Goal: Task Accomplishment & Management: Use online tool/utility

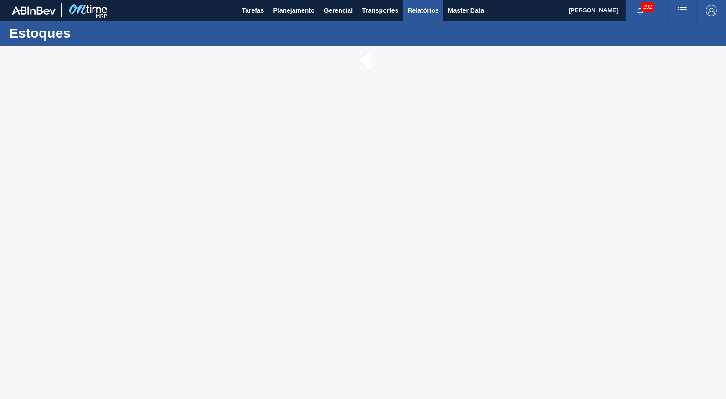
click at [417, 10] on span "Relatórios" at bounding box center [422, 10] width 31 height 11
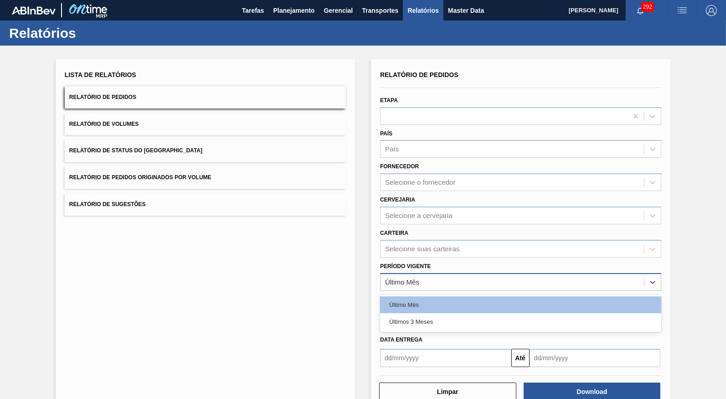
click at [419, 273] on div "Último Mês" at bounding box center [520, 282] width 281 height 18
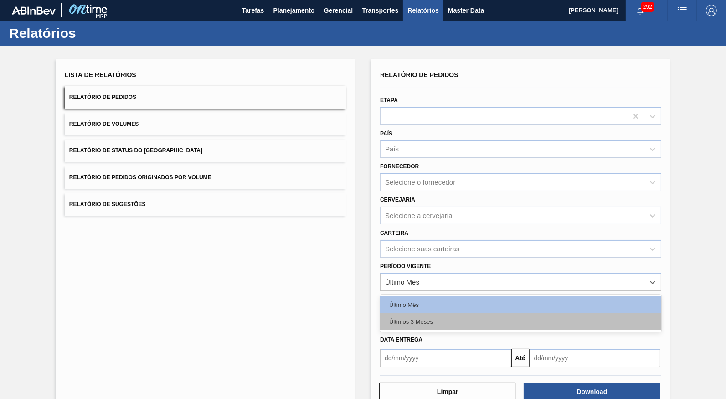
click at [419, 313] on div "Últimos 3 Meses" at bounding box center [520, 321] width 281 height 17
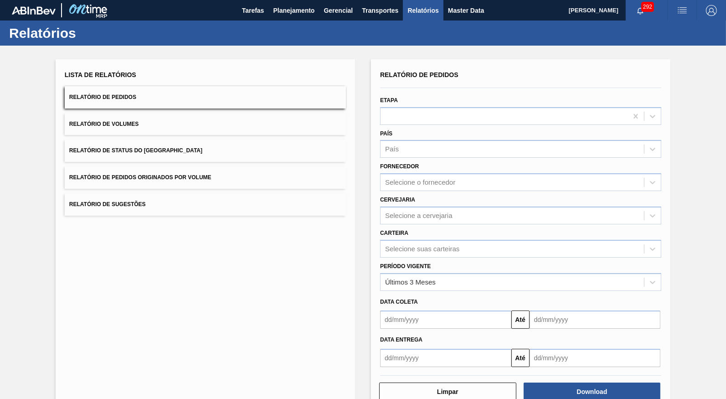
click at [414, 263] on label "Período Vigente" at bounding box center [405, 266] width 51 height 6
click at [386, 278] on Vigente "Período Vigente" at bounding box center [385, 282] width 1 height 8
click at [410, 245] on div "Selecione suas carteiras" at bounding box center [422, 249] width 74 height 8
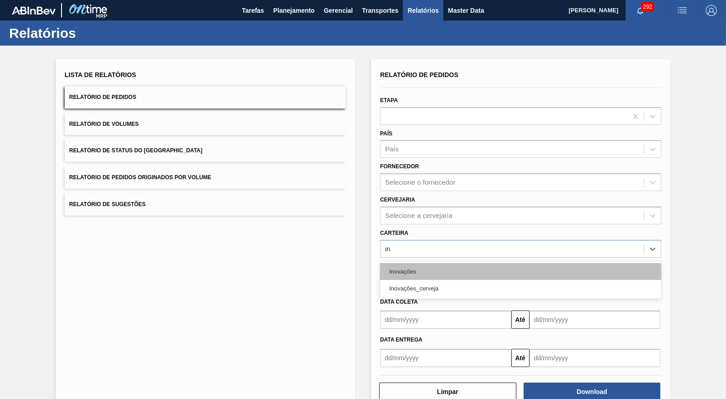
type input "i"
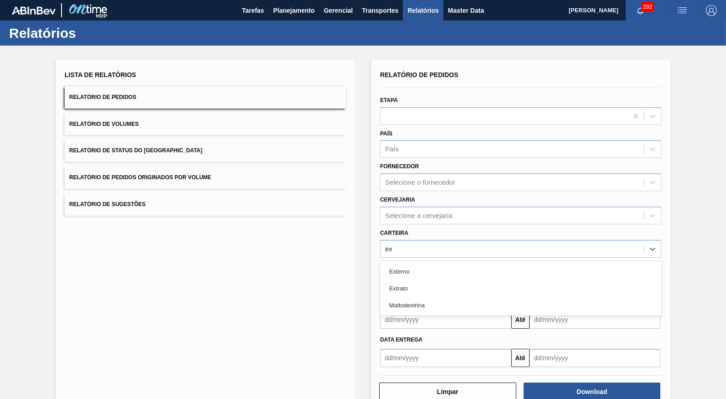
type input "e"
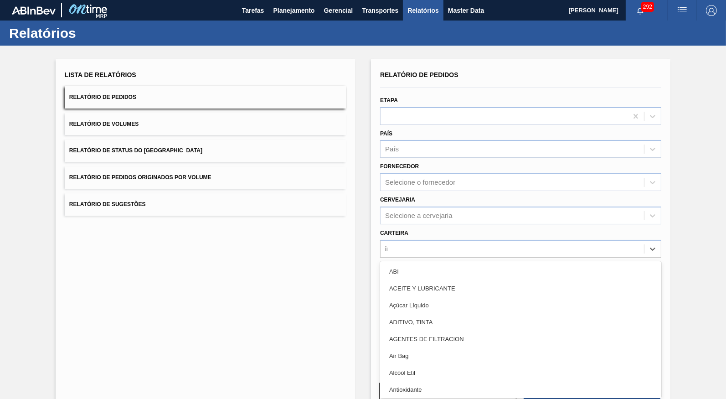
type input "ino"
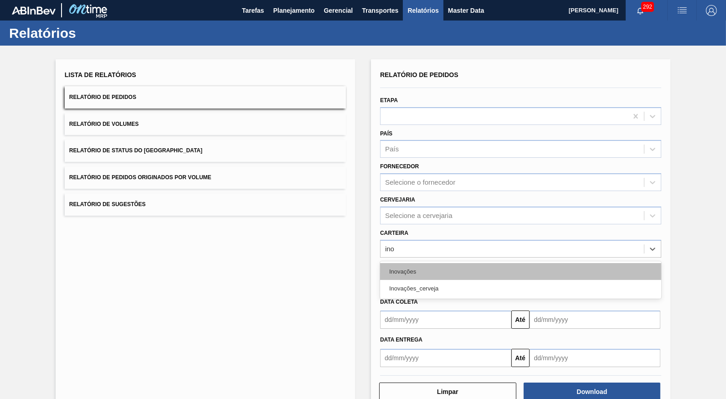
click at [468, 263] on div "Inovações" at bounding box center [520, 271] width 281 height 17
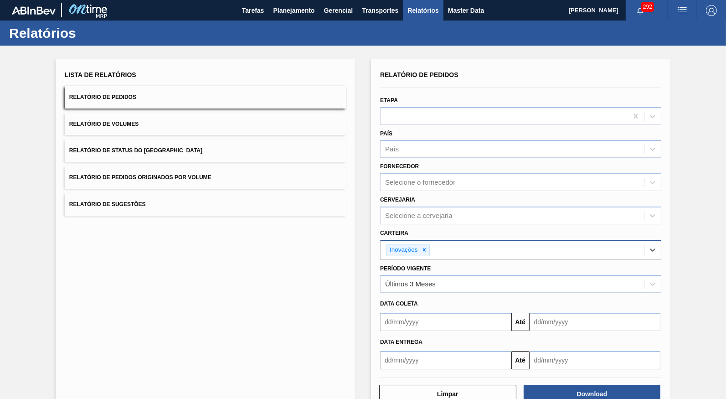
click at [465, 244] on div "Inovações" at bounding box center [512, 250] width 263 height 19
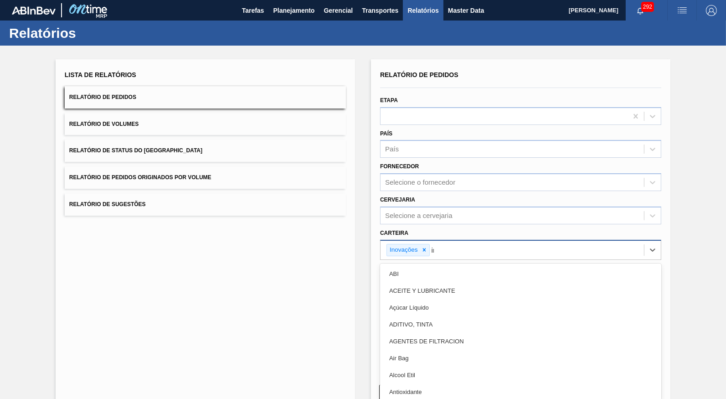
type input "inova"
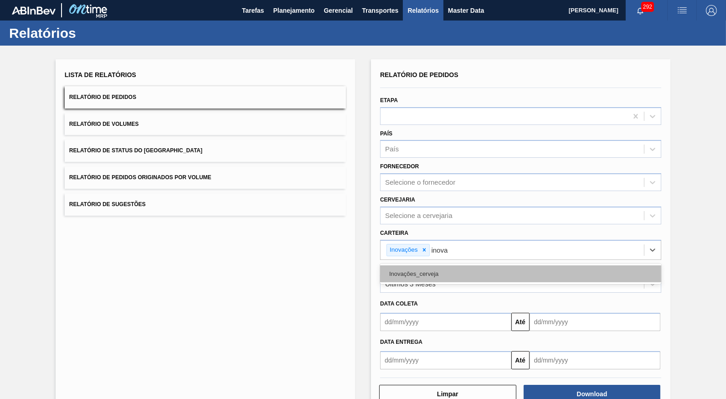
click at [487, 265] on div "Inovações_cerveja" at bounding box center [520, 273] width 281 height 17
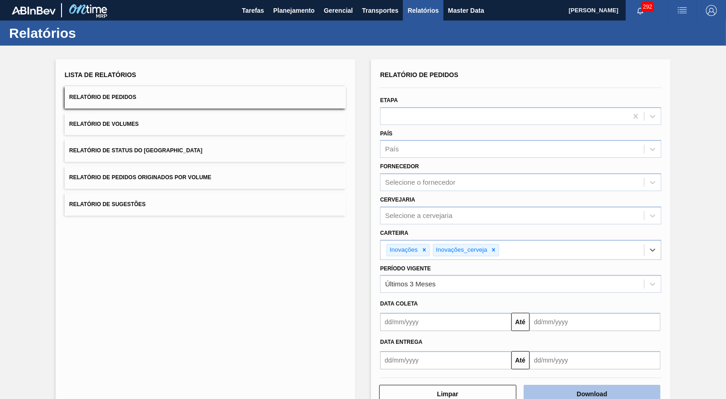
click at [640, 385] on button "Download" at bounding box center [592, 394] width 137 height 18
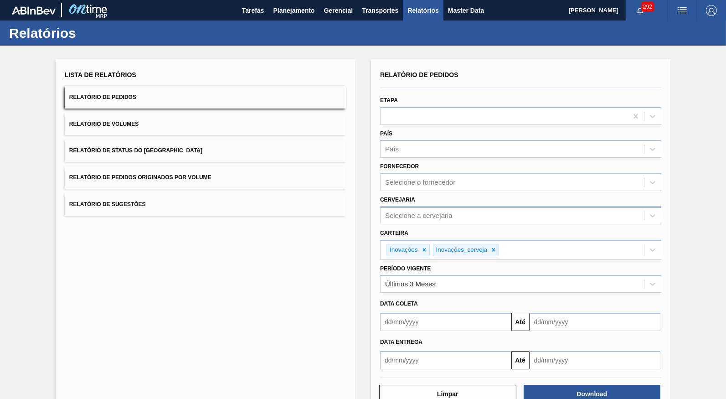
click at [411, 209] on div "Selecione a cervejaria" at bounding box center [512, 215] width 263 height 13
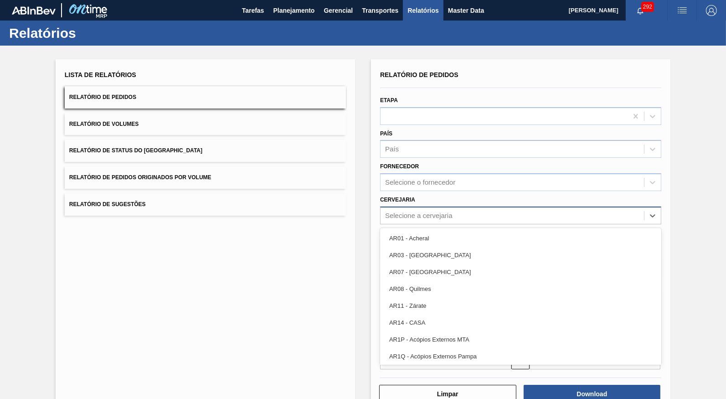
paste input "BR13 BR19 BR10 BR16 BR23 BR21 BR26 BR22 BR24"
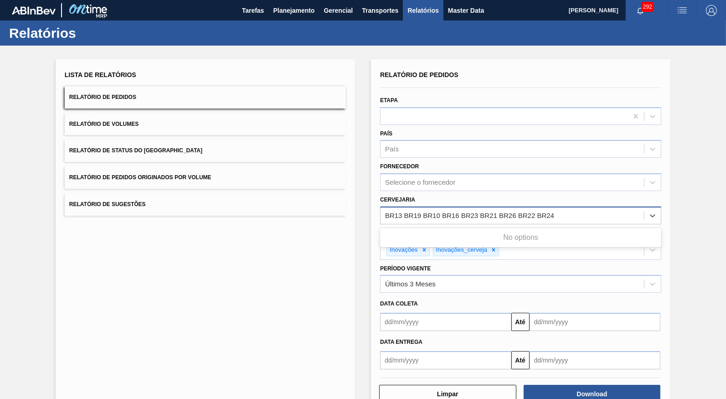
drag, startPoint x: 403, startPoint y: 206, endPoint x: 620, endPoint y: 211, distance: 217.0
click at [555, 211] on input "BR13 BR19 BR10 BR16 BR23 BR21 BR26 BR22 BR24" at bounding box center [470, 215] width 170 height 8
type input "BR13"
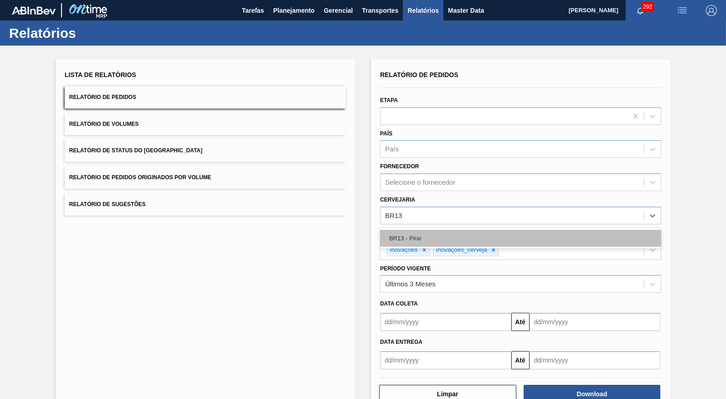
click at [474, 230] on div "BR13 - Piraí" at bounding box center [520, 238] width 281 height 17
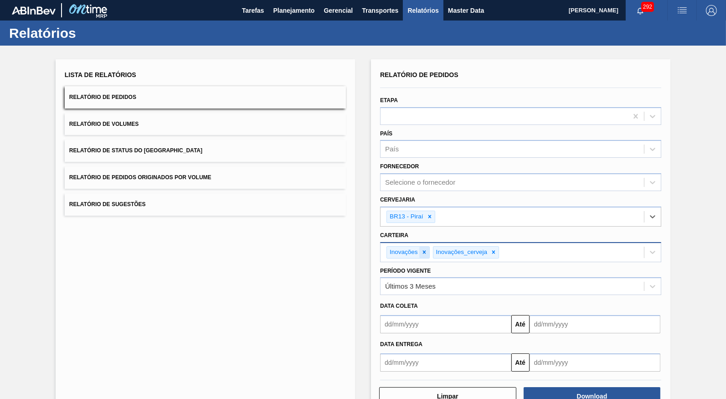
click at [422, 249] on icon at bounding box center [424, 252] width 6 height 6
click at [445, 249] on icon at bounding box center [447, 252] width 6 height 6
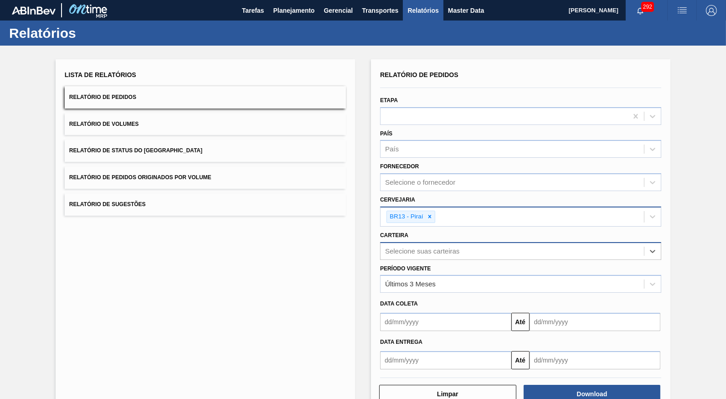
click at [459, 213] on div "BR13 - Piraí" at bounding box center [512, 216] width 263 height 19
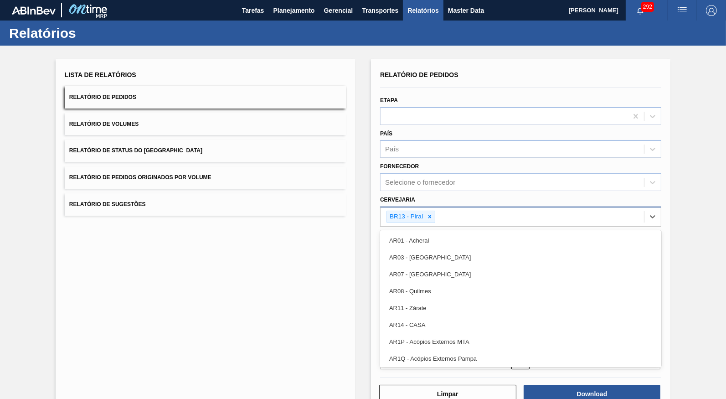
paste input "BR19 BR10 BR16 BR23 BR21 BR26 BR22 BR24"
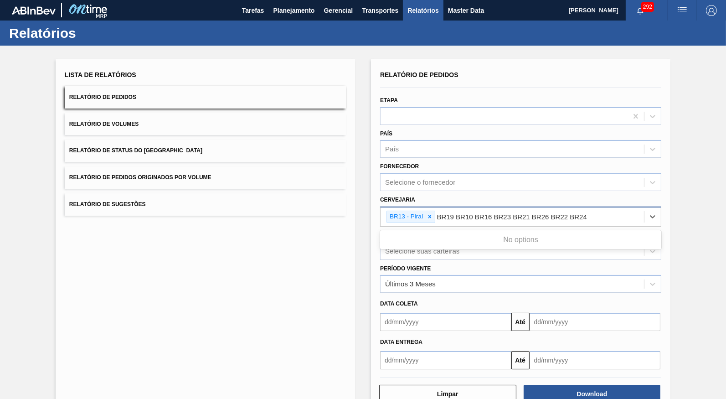
drag, startPoint x: 456, startPoint y: 203, endPoint x: 660, endPoint y: 205, distance: 204.2
click at [590, 213] on input "BR19 BR10 BR16 BR23 BR21 BR26 BR22 BR24" at bounding box center [513, 217] width 153 height 8
drag, startPoint x: 441, startPoint y: 206, endPoint x: 528, endPoint y: 204, distance: 87.1
click at [457, 213] on input "BR19" at bounding box center [447, 217] width 20 height 8
type input "1"
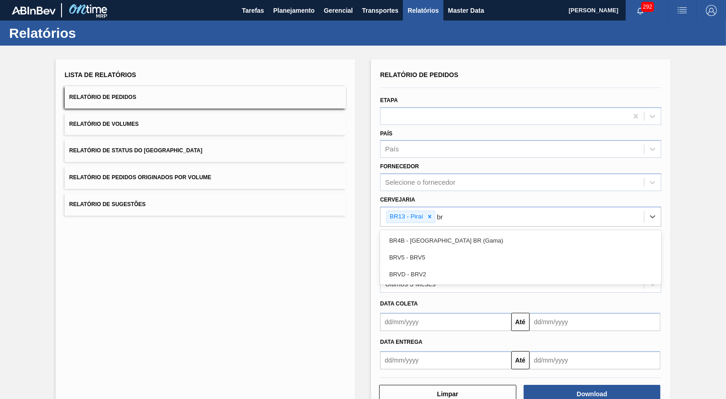
type input "b"
type input "br19"
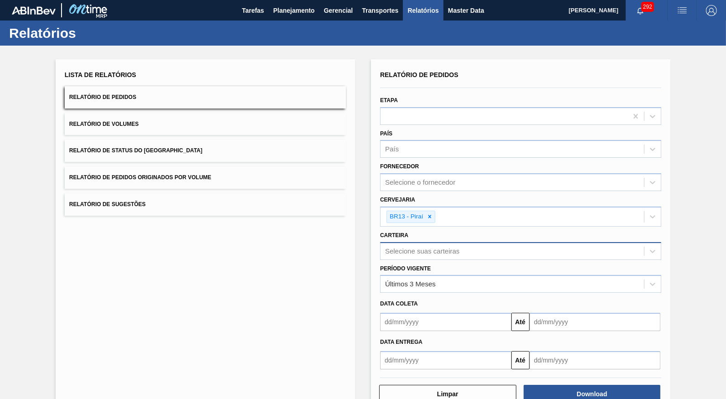
click at [464, 229] on div "Carteira Selecione suas carteiras" at bounding box center [520, 244] width 281 height 31
click at [458, 212] on div "BR13 - Piraí" at bounding box center [512, 216] width 263 height 19
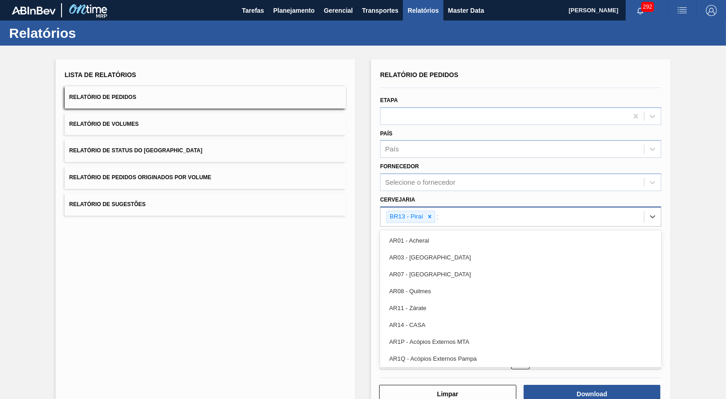
type input "19"
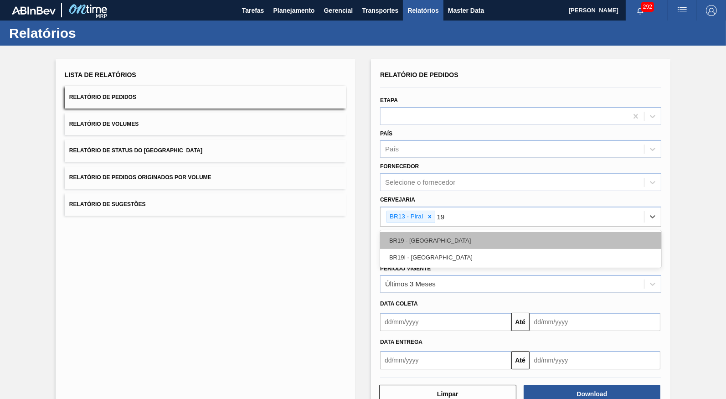
click at [488, 232] on div "BR19 - Nova Rio" at bounding box center [520, 240] width 281 height 17
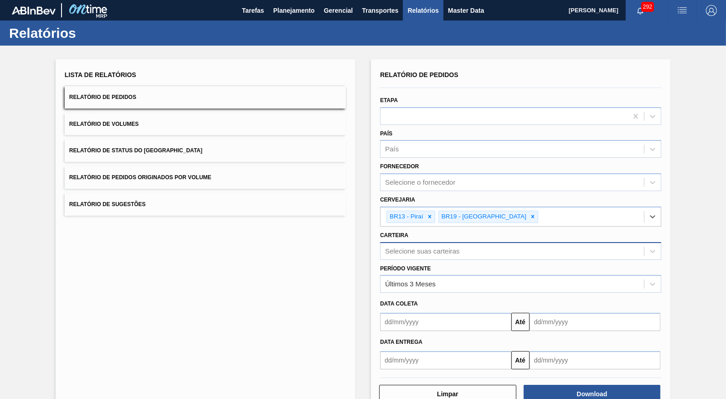
paste input "BR10 BR16 BR23 BR21 BR26 BR22 BR24"
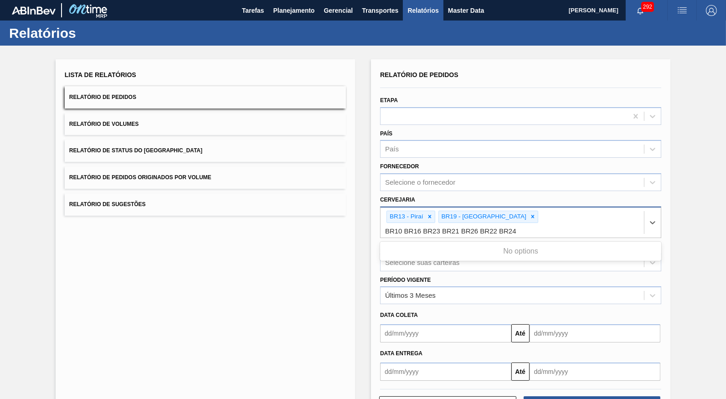
drag, startPoint x: 504, startPoint y: 208, endPoint x: 630, endPoint y: 196, distance: 126.4
click at [519, 227] on input "BR10 BR16 BR23 BR21 BR26 BR22 BR24" at bounding box center [452, 231] width 134 height 8
type input "4"
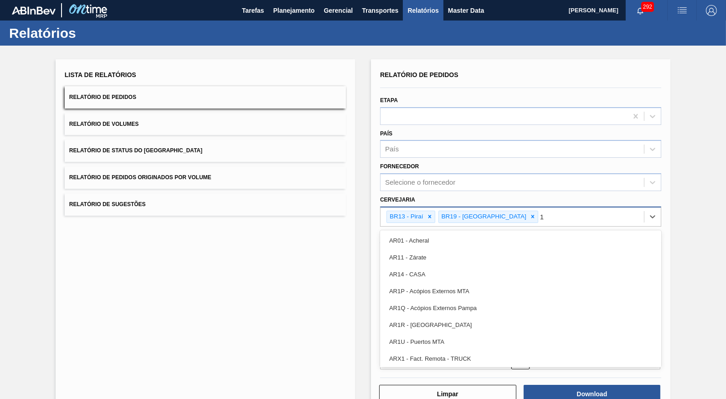
type input "10"
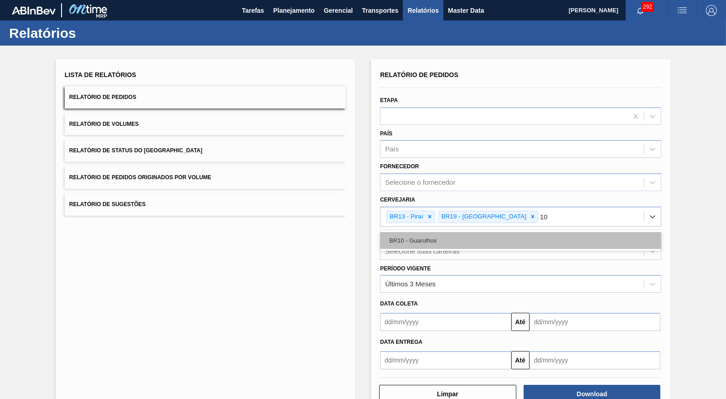
click at [528, 236] on div "BR10 - Guarulhos" at bounding box center [520, 240] width 281 height 17
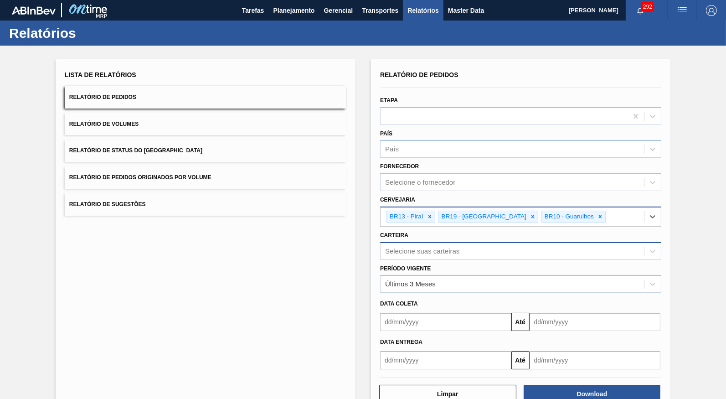
paste input "BR10 BR16 BR23 BR21 BR26 BR22 BR24"
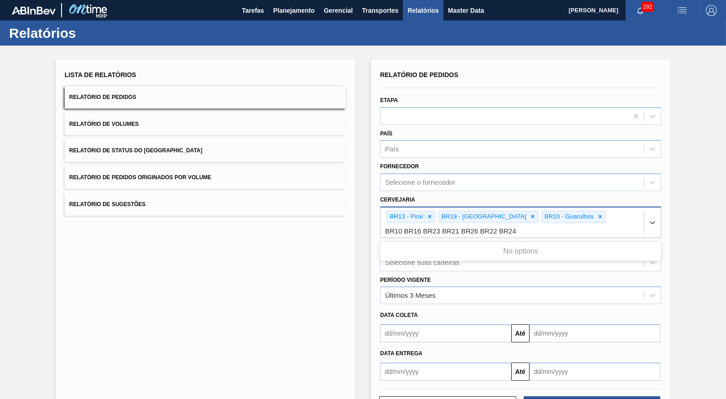
drag, startPoint x: 405, startPoint y: 220, endPoint x: 317, endPoint y: 227, distance: 88.2
click at [385, 227] on input "BR10 BR16 BR23 BR21 BR26 BR22 BR24" at bounding box center [452, 231] width 134 height 8
type input "BR16 BR23 BR21 BR26 BR22 BR24"
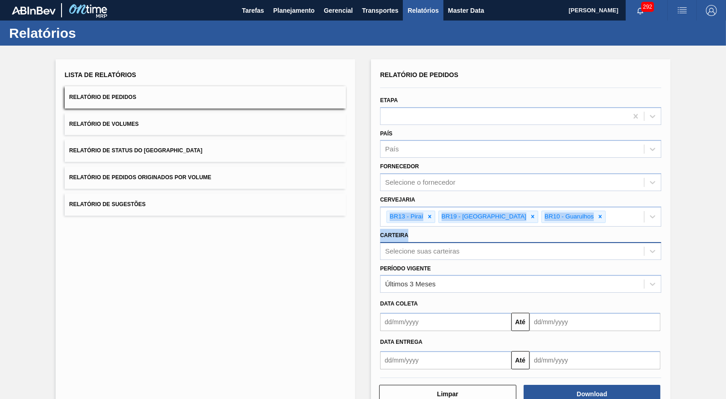
click at [526, 230] on div "Carteira Selecione suas carteiras" at bounding box center [520, 243] width 288 height 33
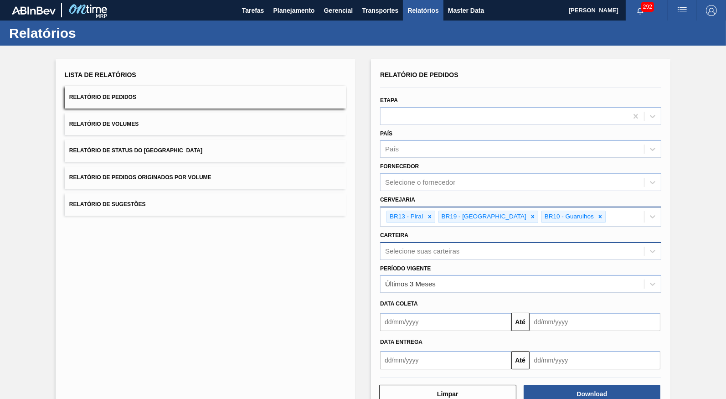
click at [594, 206] on div "BR13 - Piraí BR19 - Nova Rio BR10 - Guarulhos" at bounding box center [520, 216] width 281 height 20
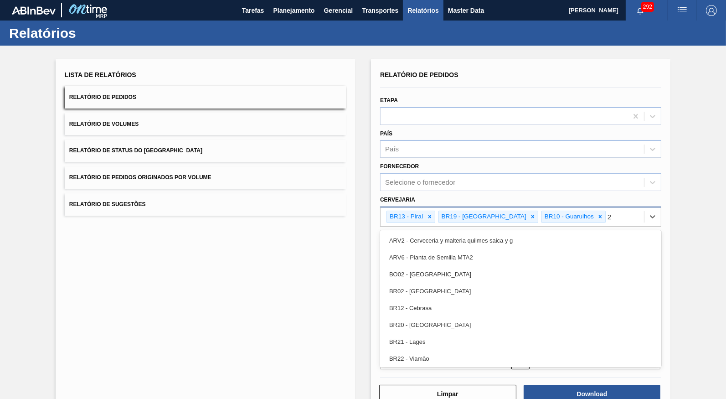
type input "26"
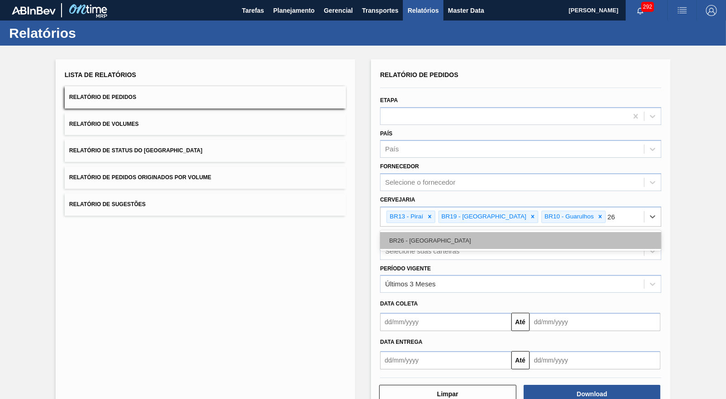
click at [433, 232] on div "BR26 - Uberlândia" at bounding box center [520, 240] width 281 height 17
paste input "BR10 BR16 BR23 BR21 BR26 BR22 BR24"
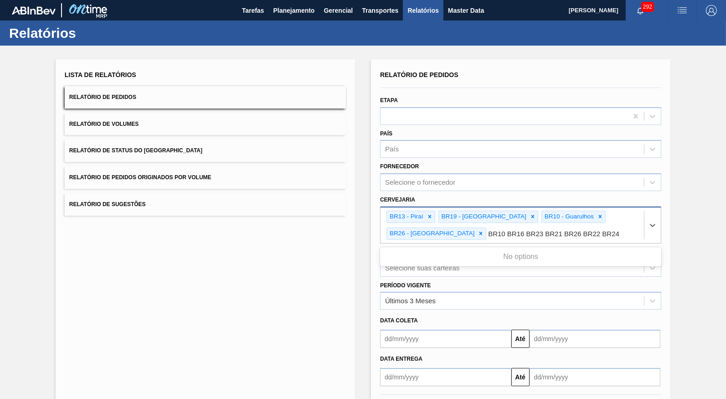
click at [488, 230] on input "BR10 BR16 BR23 BR21 BR26 BR22 BR24" at bounding box center [555, 234] width 134 height 8
drag, startPoint x: 408, startPoint y: 219, endPoint x: 323, endPoint y: 216, distance: 85.3
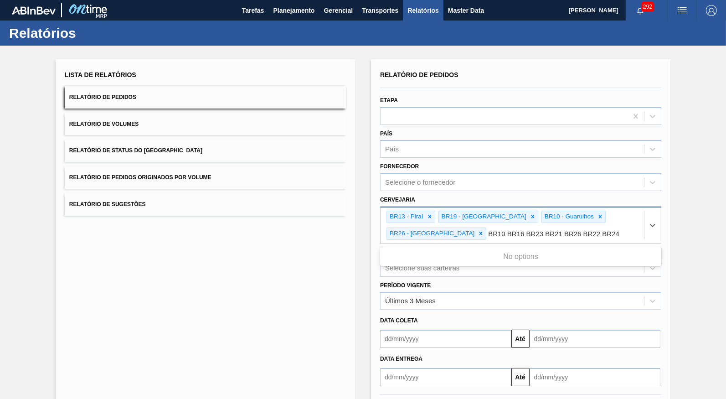
click at [488, 230] on input "BR10 BR16 BR23 BR21 BR26 BR22 BR24" at bounding box center [555, 234] width 134 height 8
type input "BR16 BR23 BR21 BR26 BR22 BR24"
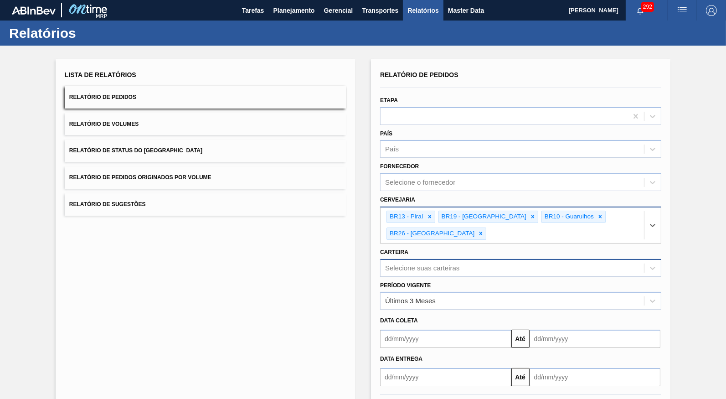
click at [508, 221] on div "Relatório de Pedidos Etapa País País Fornecedor Selecione o fornecedor Cervejar…" at bounding box center [520, 227] width 281 height 318
paste input "BR10 BR16 BR23 BR21 BR26 BR22 BR24"
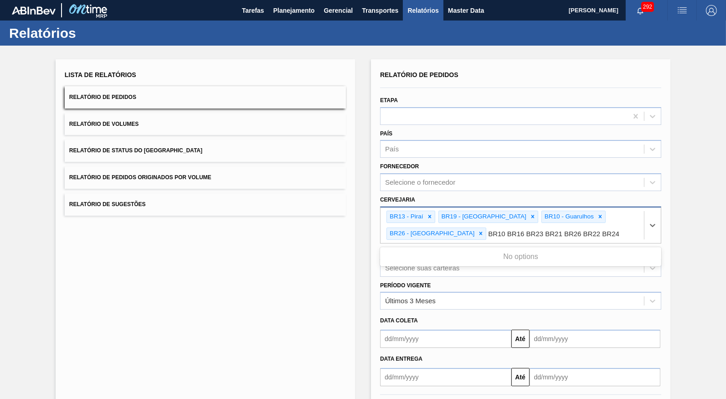
drag, startPoint x: 407, startPoint y: 223, endPoint x: 321, endPoint y: 226, distance: 85.7
click at [488, 230] on input "BR10 BR16 BR23 BR21 BR26 BR22 BR24" at bounding box center [555, 234] width 134 height 8
type input "BR16 BR23 BR21 BR26 BR22 BR24"
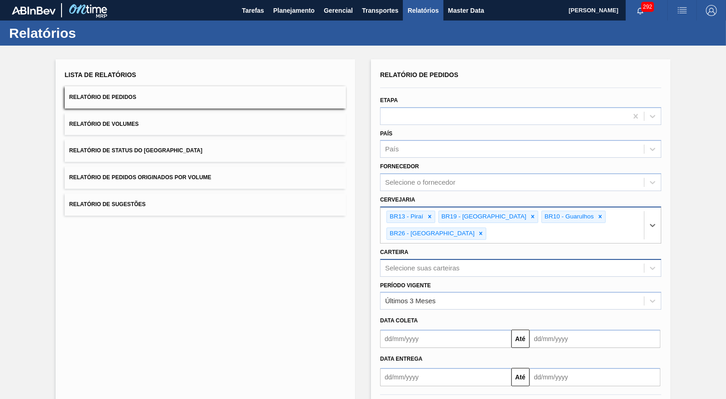
click at [525, 228] on div "Relatório de Pedidos Etapa País País Fornecedor Selecione o fornecedor Cervejar…" at bounding box center [520, 227] width 281 height 318
paste input "BR10 BR16 BR23 BR21 BR26 BR22 BR24"
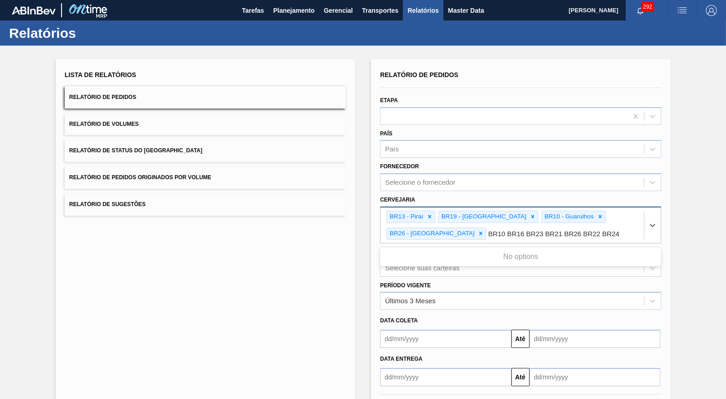
drag, startPoint x: 406, startPoint y: 221, endPoint x: 614, endPoint y: 232, distance: 208.6
click at [614, 232] on input "BR10 BR16 BR23 BR21 BR26 BR22 BR24" at bounding box center [555, 234] width 134 height 8
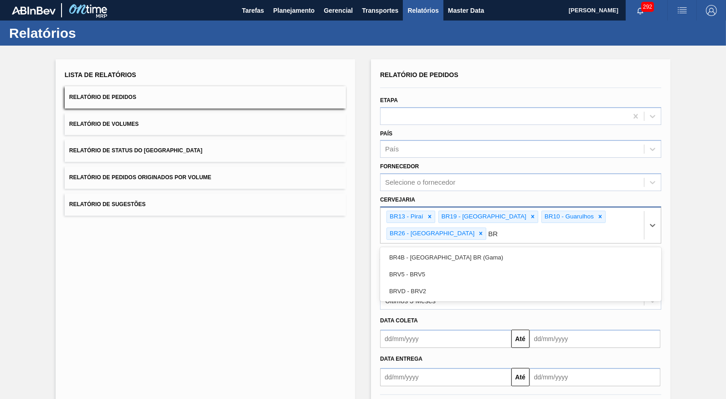
type input "B"
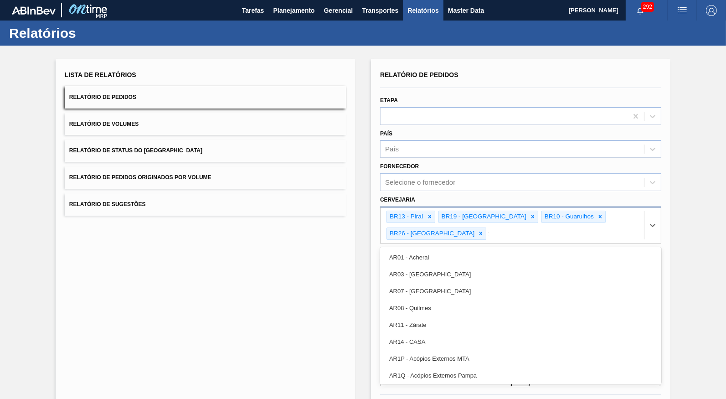
type input "16"
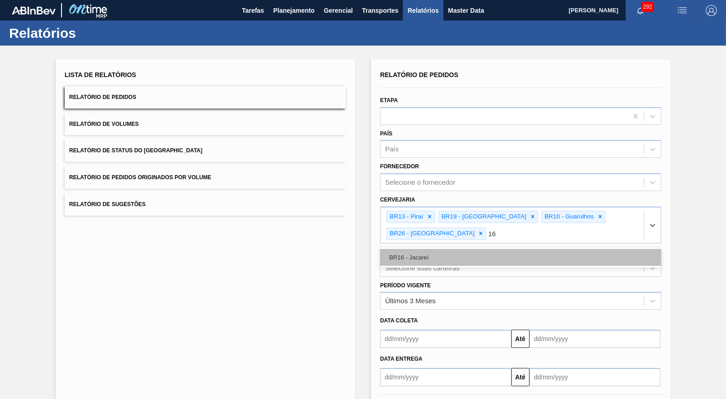
click at [459, 249] on div "BR16 - Jacareí" at bounding box center [520, 257] width 281 height 17
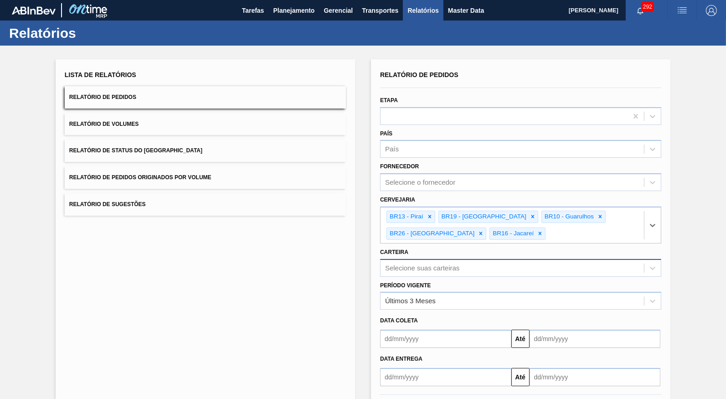
paste input "BR16 BR23 BR21 BR26 BR22 BR24"
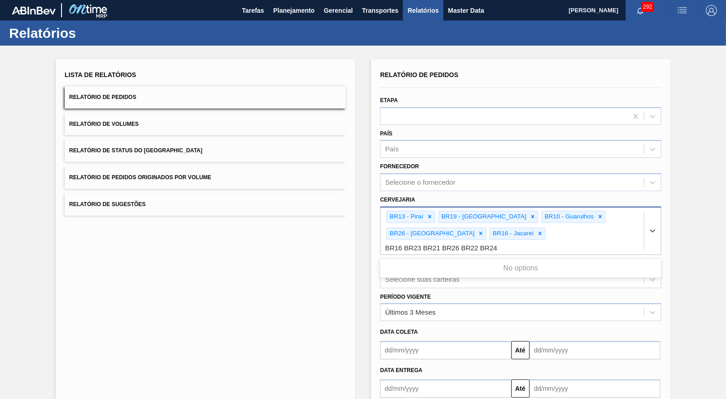
drag, startPoint x: 449, startPoint y: 223, endPoint x: 726, endPoint y: 228, distance: 276.2
click at [498, 244] on input "BR16 BR23 BR21 BR26 BR22 BR24" at bounding box center [441, 248] width 113 height 8
type input "B"
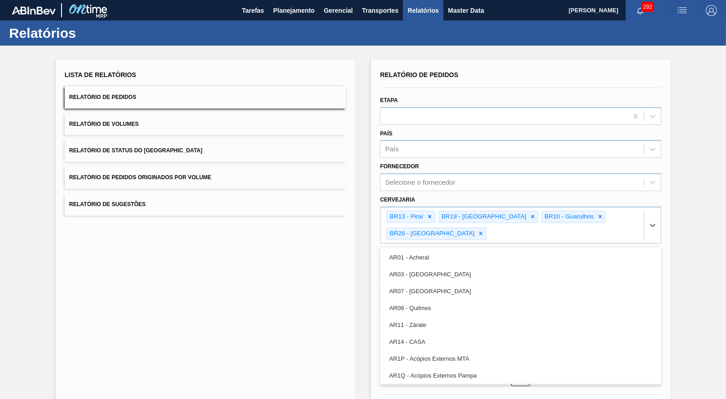
type input "6"
type input "16"
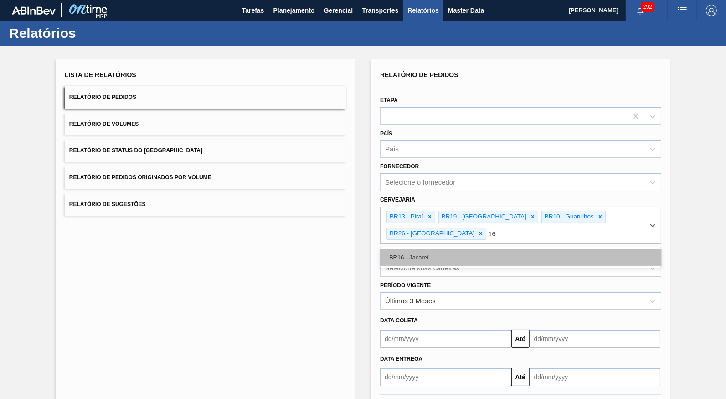
click at [449, 249] on div "BR16 - Jacareí" at bounding box center [520, 257] width 281 height 17
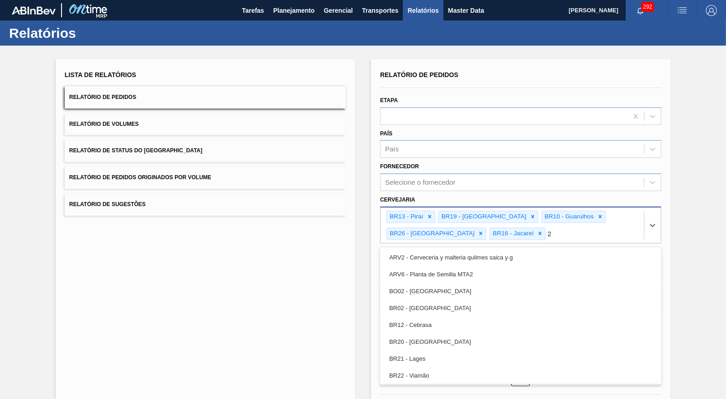
type input "23"
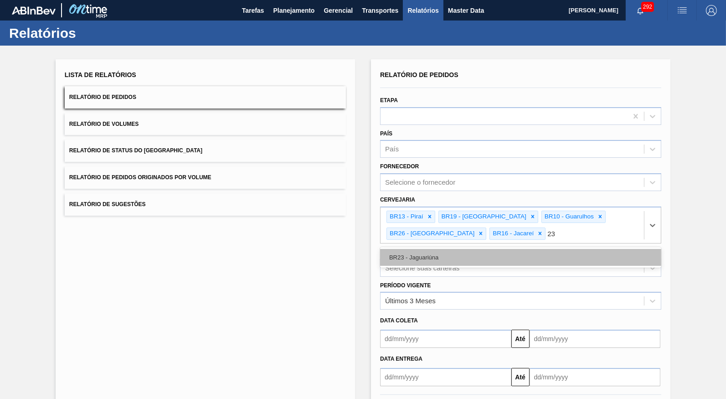
click at [460, 249] on div "BR23 - Jaguariúna" at bounding box center [520, 257] width 281 height 17
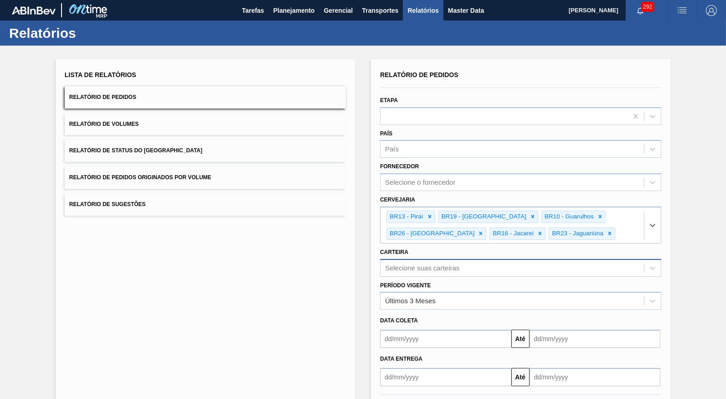
paste input "BR16 BR23 BR21 BR26 BR22 BR24"
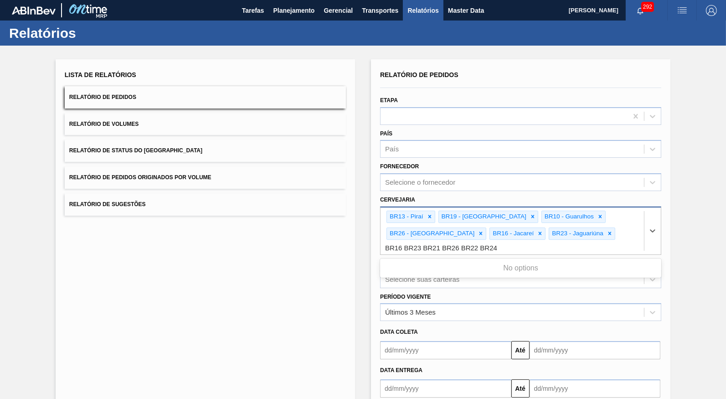
click at [498, 244] on input "BR16 BR23 BR21 BR26 BR22 BR24" at bounding box center [441, 248] width 113 height 8
type input "21"
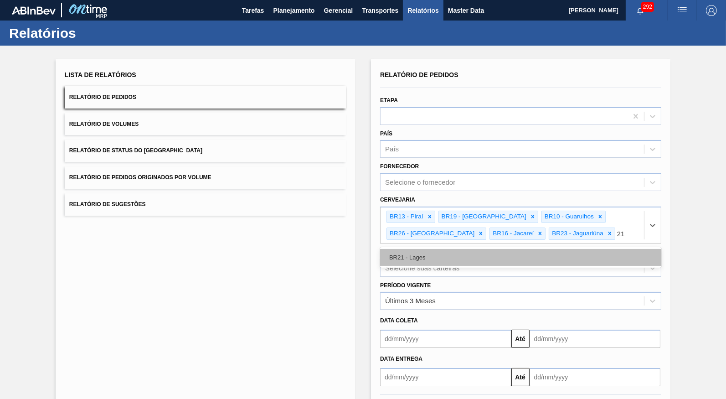
click at [549, 249] on div "BR21 - Lages" at bounding box center [520, 257] width 281 height 17
paste input "BR16 BR23 BR21 BR26 BR22 BR24"
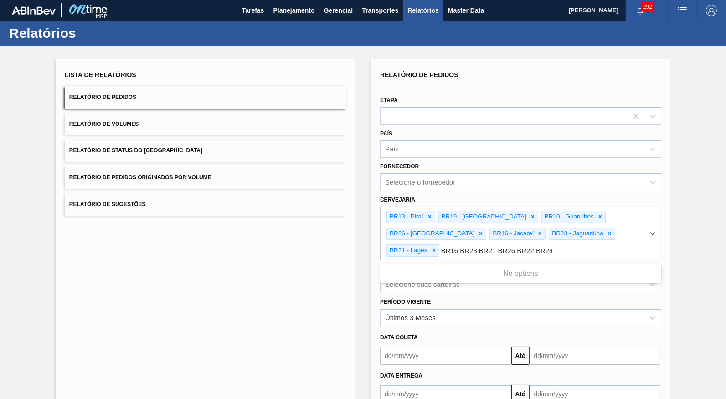
click at [441, 247] on input "BR16 BR23 BR21 BR26 BR22 BR24" at bounding box center [497, 251] width 113 height 8
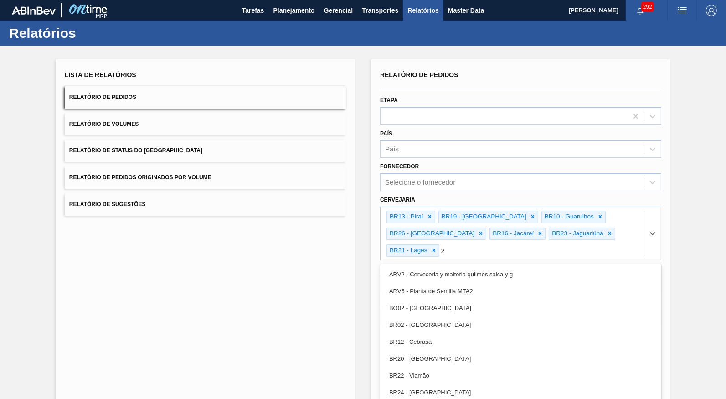
type input "22"
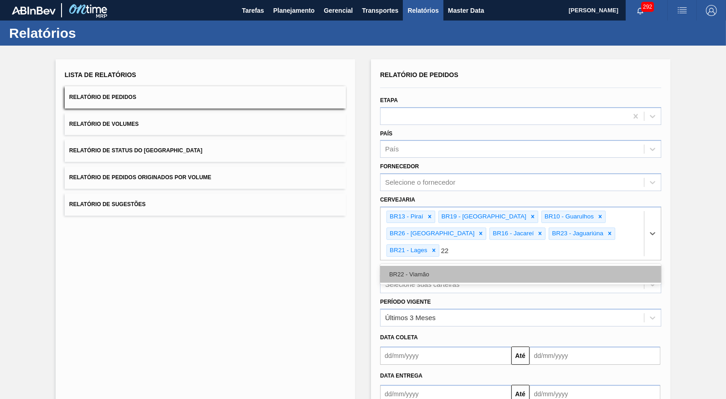
click at [472, 266] on div "BR22 - Viamão" at bounding box center [520, 274] width 281 height 17
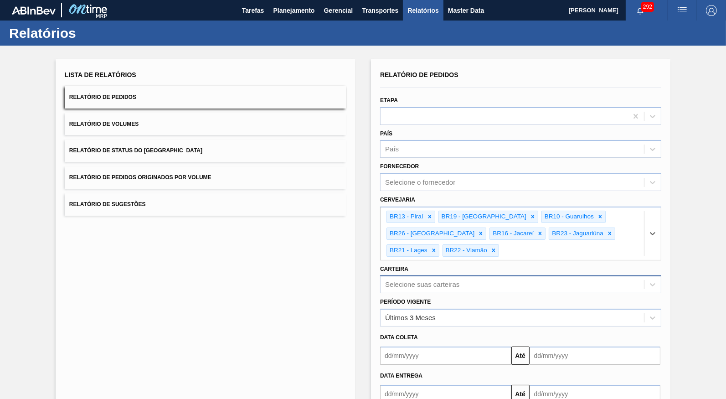
paste input "BR16 BR23 BR21 BR26 BR22 BR24"
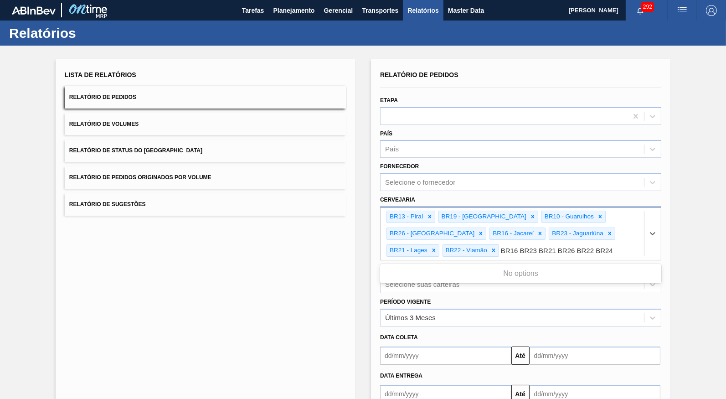
click at [501, 247] on input "BR16 BR23 BR21 BR26 BR22 BR24" at bounding box center [557, 251] width 113 height 8
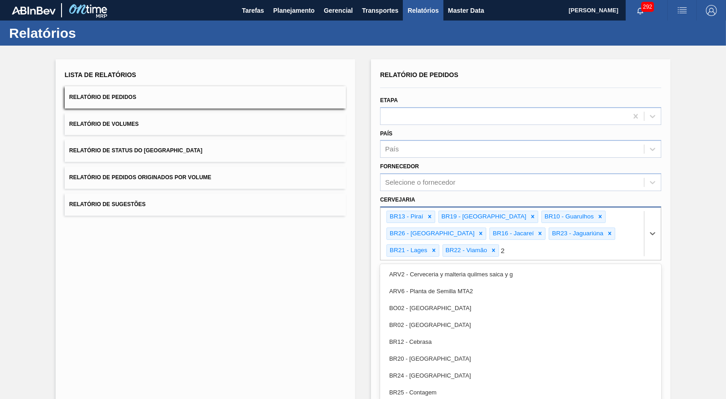
type input "24"
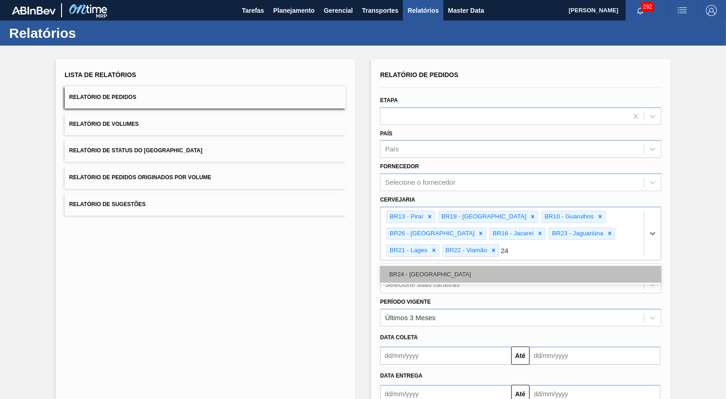
click at [441, 266] on div "BR24 - Ponta Grossa" at bounding box center [520, 274] width 281 height 17
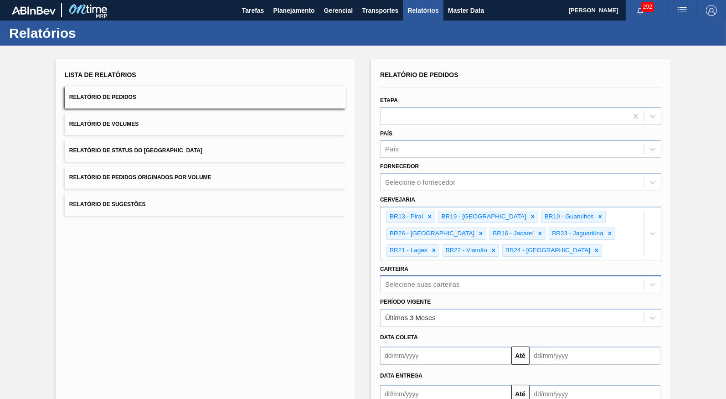
click at [315, 291] on div "Lista de Relatórios Relatório de Pedidos Relatório de Volumes Relatório de Stat…" at bounding box center [205, 252] width 299 height 387
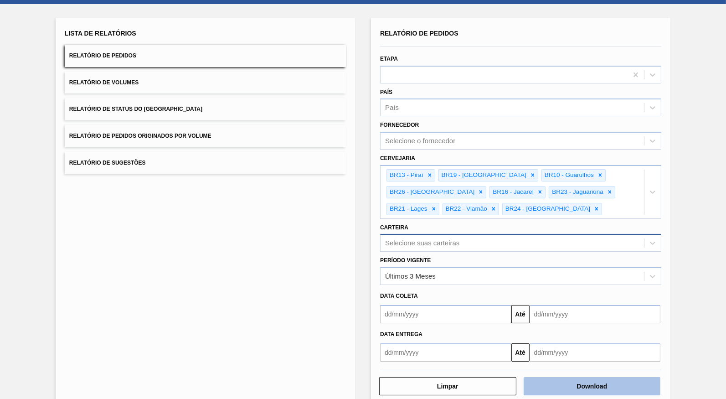
click at [643, 377] on button "Download" at bounding box center [592, 386] width 137 height 18
click at [659, 377] on button "Download" at bounding box center [592, 386] width 137 height 18
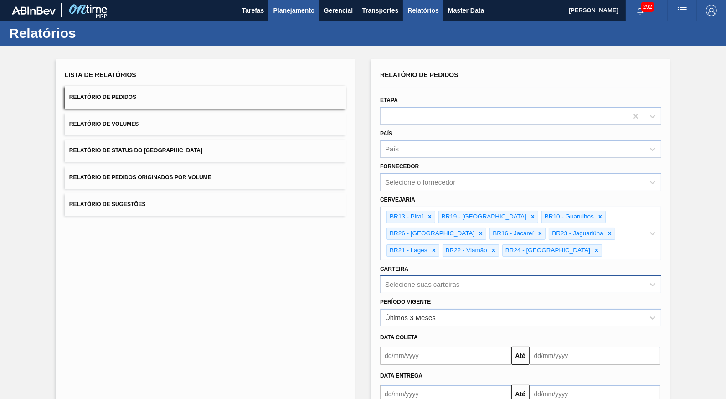
click at [283, 14] on span "Planejamento" at bounding box center [293, 10] width 41 height 11
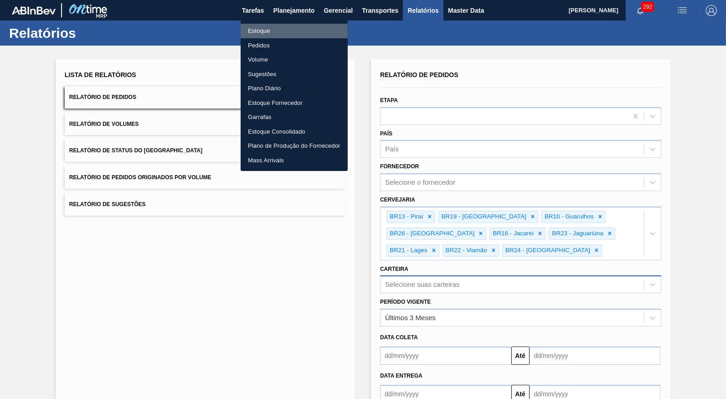
click at [264, 32] on li "Estoque" at bounding box center [294, 31] width 107 height 15
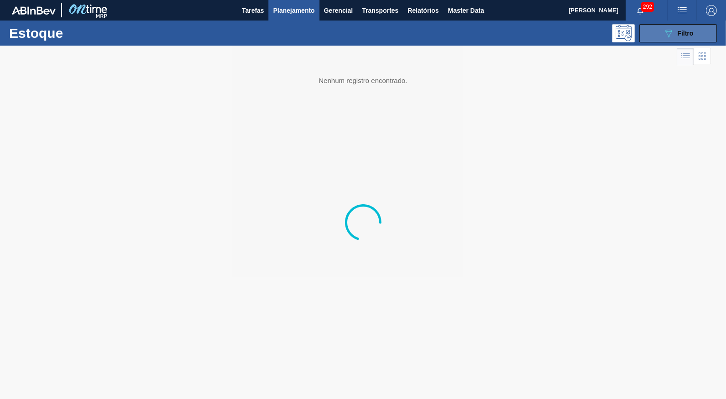
click at [693, 29] on div "089F7B8B-B2A5-4AFE-B5C0-19BA573D28AC Filtro" at bounding box center [678, 33] width 31 height 11
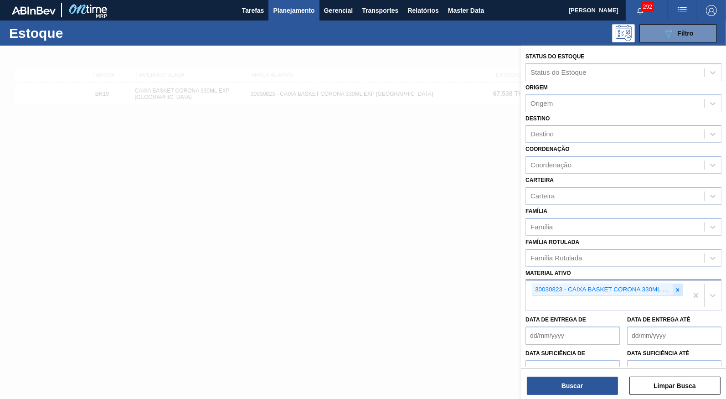
click at [674, 284] on div at bounding box center [678, 289] width 10 height 11
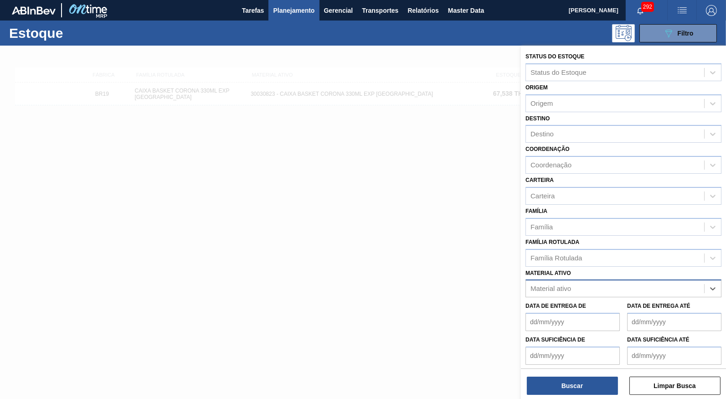
paste ativo "30029119"
type ativo "30029119"
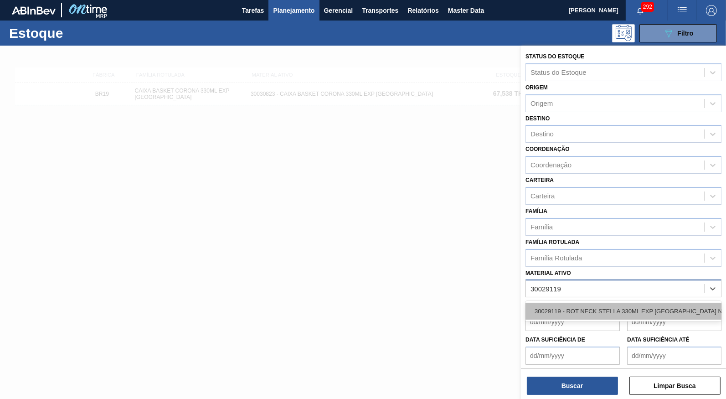
click at [584, 303] on div "30029119 - ROT NECK STELLA 330ML EXP CHILE NIV23" at bounding box center [623, 311] width 196 height 17
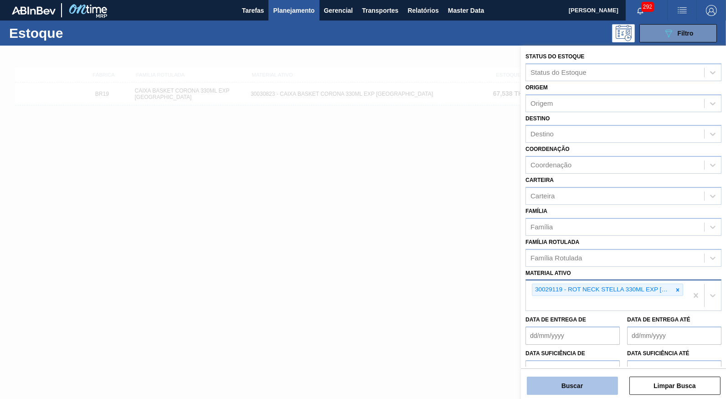
click at [573, 381] on button "Buscar" at bounding box center [572, 385] width 91 height 18
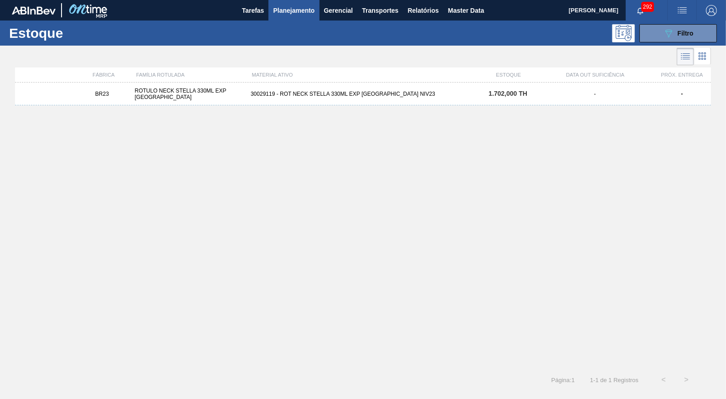
click at [254, 112] on div "BR23 ROTULO NECK STELLA 330ML EXP CHILE 30029119 - ROT NECK STELLA 330ML EXP CH…" at bounding box center [363, 222] width 696 height 280
click at [253, 102] on div "BR23 ROTULO NECK STELLA 330ML EXP CHILE 30029119 - ROT NECK STELLA 330ML EXP CH…" at bounding box center [363, 93] width 696 height 23
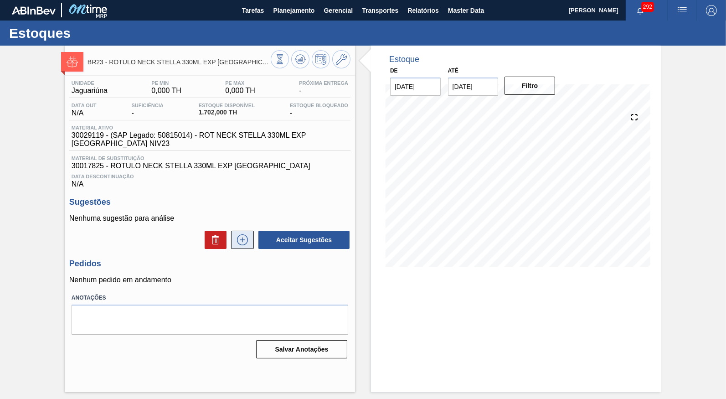
click at [247, 234] on icon at bounding box center [242, 239] width 15 height 11
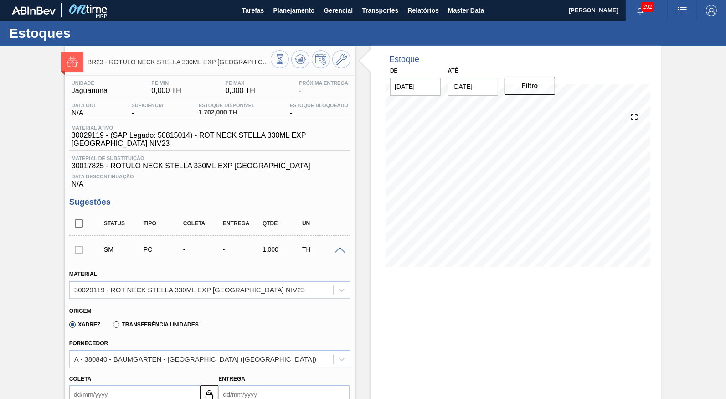
click at [81, 138] on span "30029119 - (SAP Legado: 50815014) - ROT NECK STELLA 330ML EXP CHILE NIV23" at bounding box center [212, 139] width 281 height 16
click at [83, 139] on span "30029119 - (SAP Legado: 50815014) - ROT NECK STELLA 330ML EXP CHILE NIV23" at bounding box center [212, 139] width 281 height 16
copy span "30029119"
click at [293, 12] on span "Planejamento" at bounding box center [293, 10] width 41 height 11
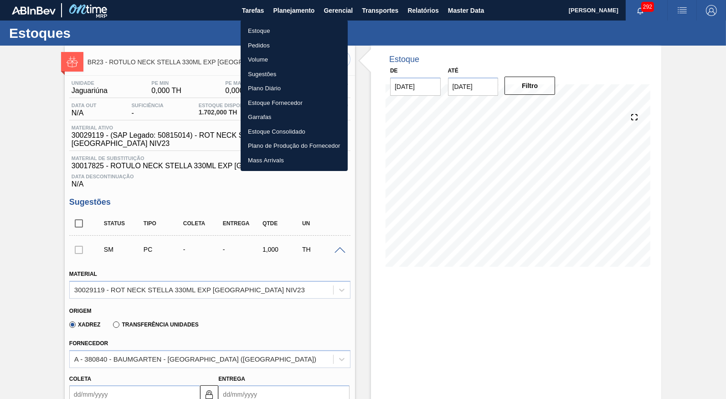
click at [284, 26] on li "Estoque" at bounding box center [294, 31] width 107 height 15
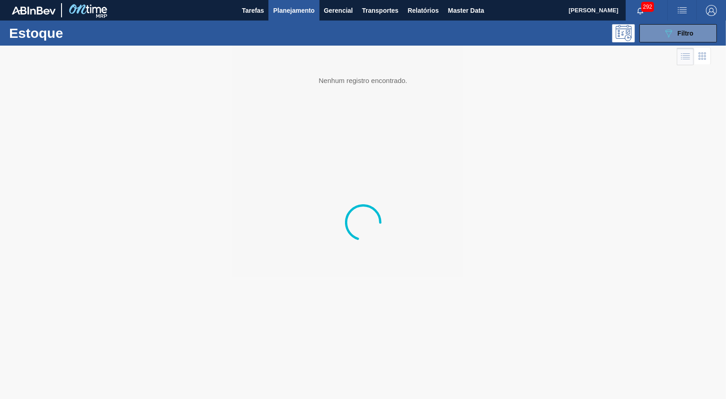
click at [657, 31] on button "089F7B8B-B2A5-4AFE-B5C0-19BA573D28AC Filtro" at bounding box center [677, 33] width 77 height 18
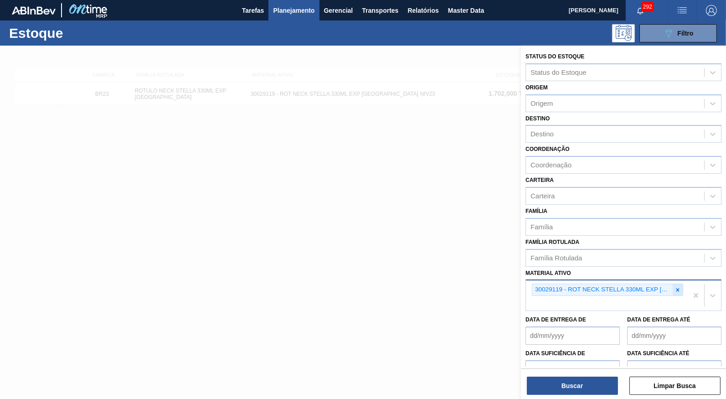
click at [683, 284] on div at bounding box center [678, 289] width 10 height 11
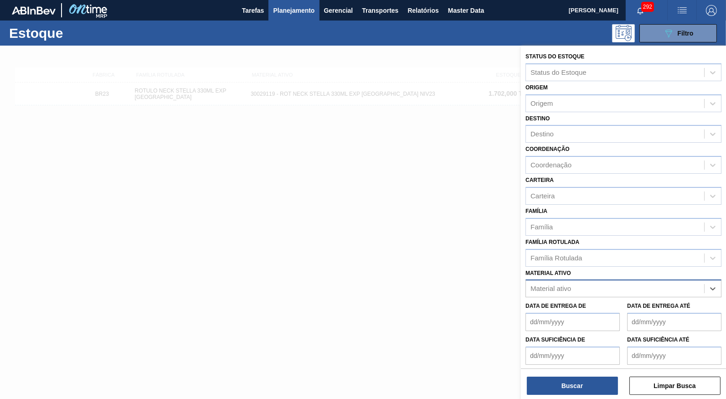
paste ativo "30029056"
type ativo "30029056"
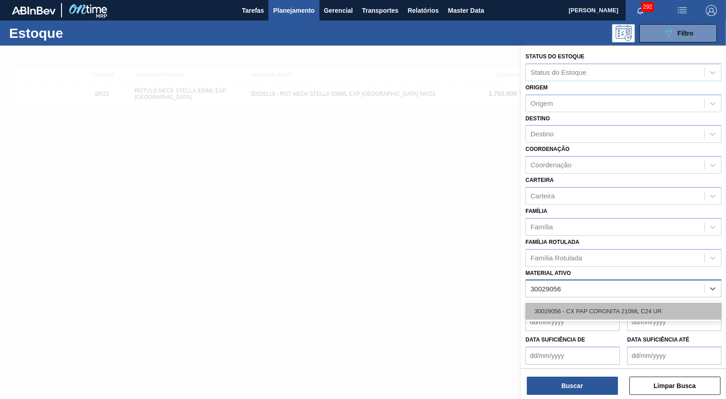
click at [598, 303] on div "30029056 - CX PAP CORONITA 210ML C24 UR" at bounding box center [623, 311] width 196 height 17
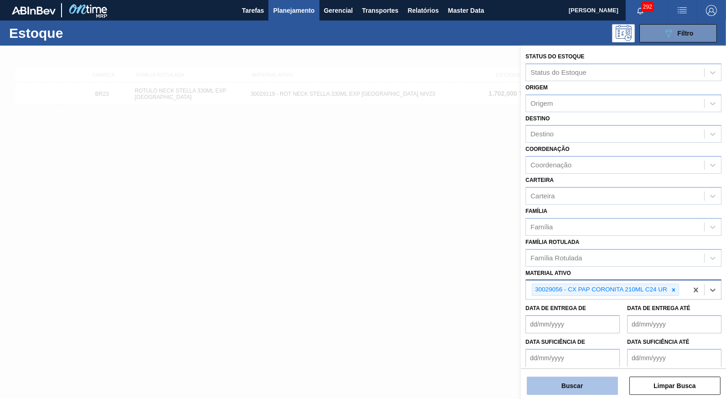
click at [557, 381] on button "Buscar" at bounding box center [572, 385] width 91 height 18
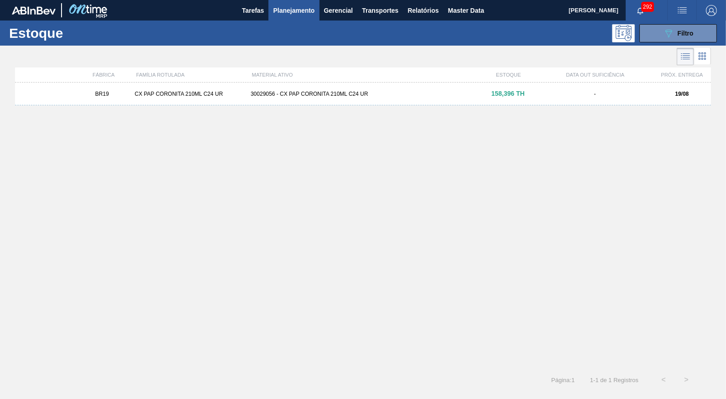
click at [352, 94] on div "30029056 - CX PAP CORONITA 210ML C24 UR" at bounding box center [363, 94] width 232 height 6
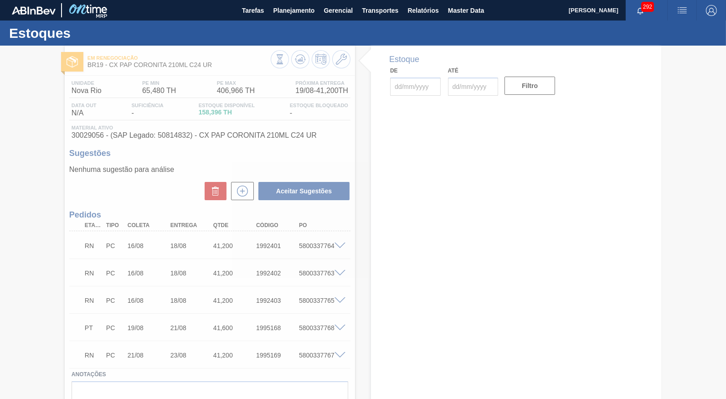
type input "[DATE]"
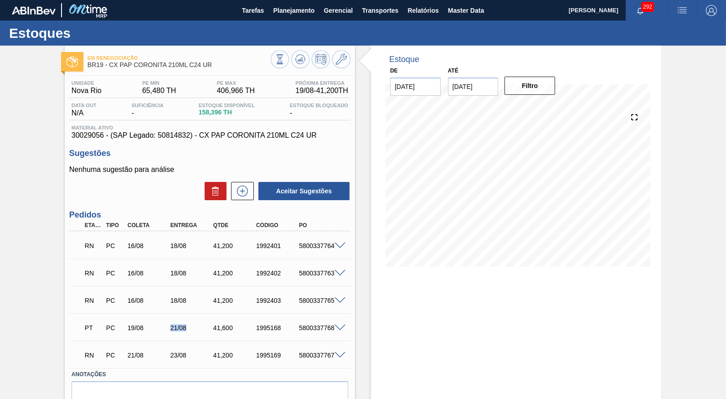
drag, startPoint x: 163, startPoint y: 322, endPoint x: 194, endPoint y: 324, distance: 31.5
click at [194, 324] on div "PT PC 19/08 21/08 41,600 1995168 5800337768" at bounding box center [207, 327] width 257 height 18
click at [343, 245] on span at bounding box center [340, 245] width 11 height 7
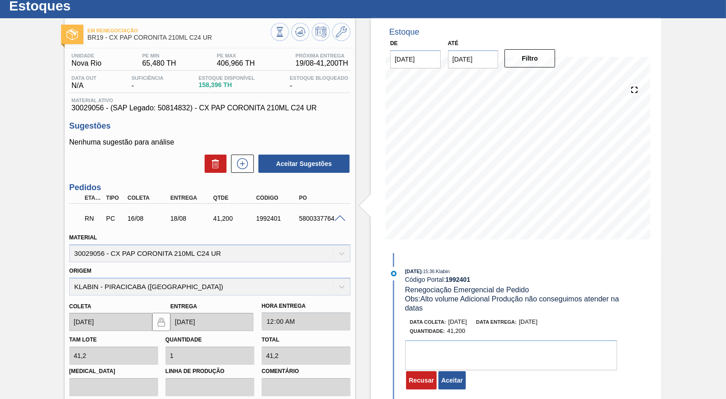
scroll to position [42, 0]
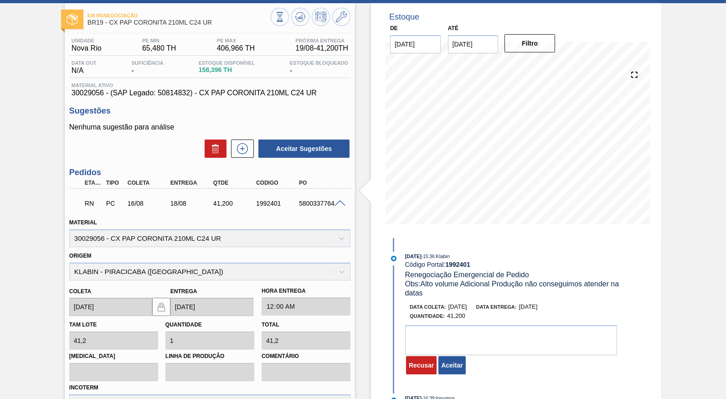
drag, startPoint x: 432, startPoint y: 256, endPoint x: 402, endPoint y: 257, distance: 30.1
click at [402, 257] on div "07/08/2025 - 15:36 : Klabin Código Portal: 1992401 Renegociação Emergencial de …" at bounding box center [504, 275] width 235 height 46
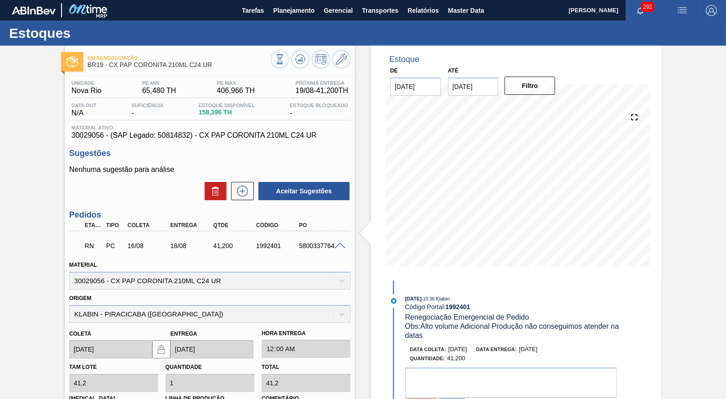
scroll to position [85, 0]
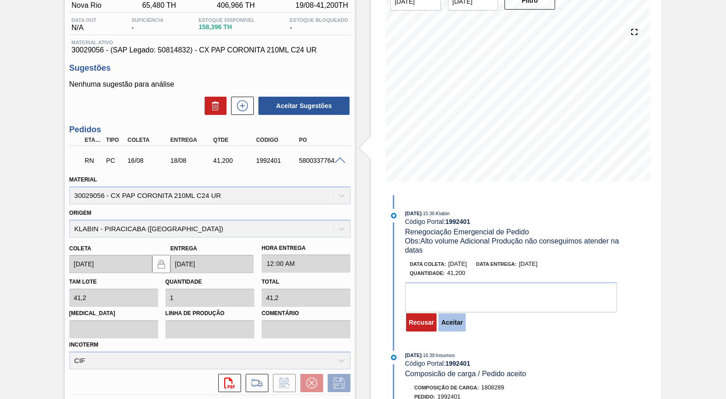
click at [454, 320] on button "Aceitar" at bounding box center [451, 322] width 27 height 18
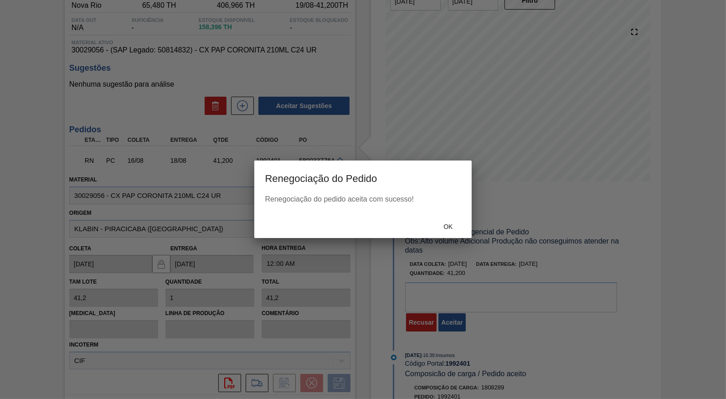
click at [463, 221] on div "Ok" at bounding box center [448, 226] width 40 height 17
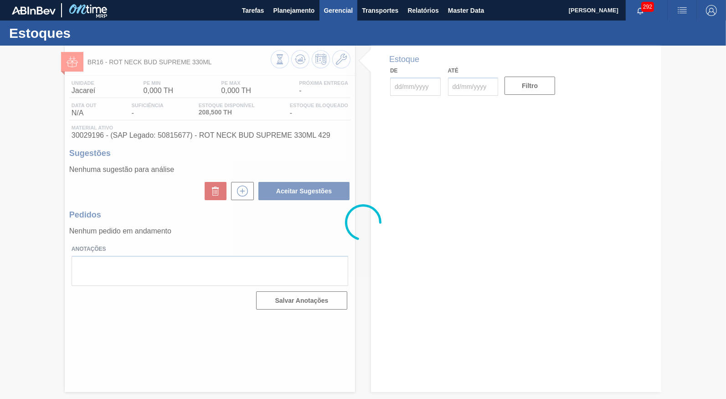
type input "[DATE]"
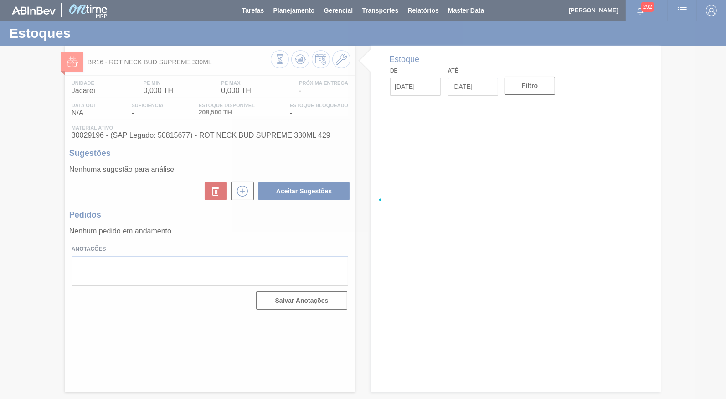
click at [304, 13] on span "Planejamento" at bounding box center [293, 10] width 41 height 11
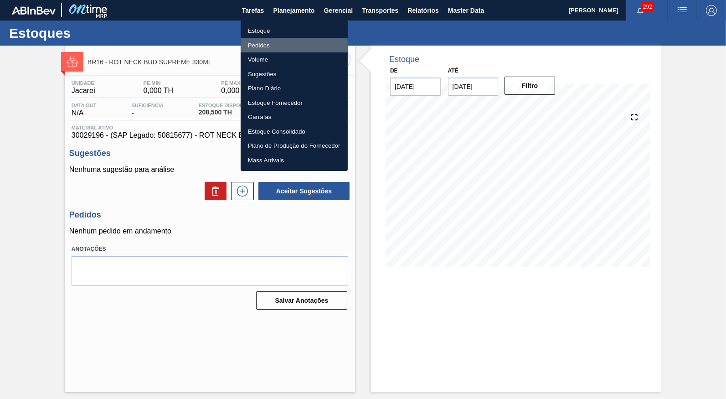
click at [274, 41] on li "Pedidos" at bounding box center [294, 45] width 107 height 15
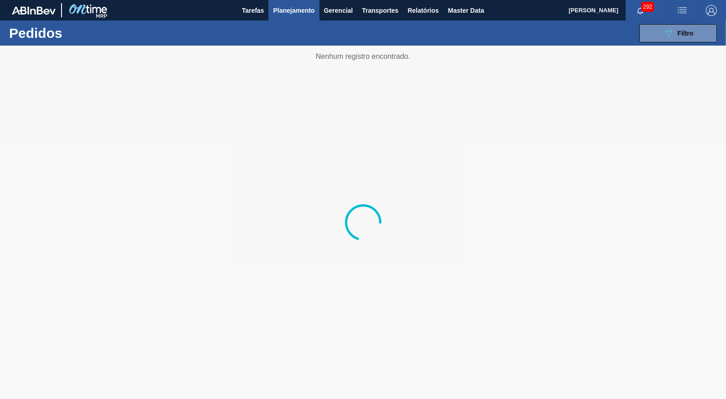
click at [298, 8] on span "Planejamento" at bounding box center [293, 10] width 41 height 11
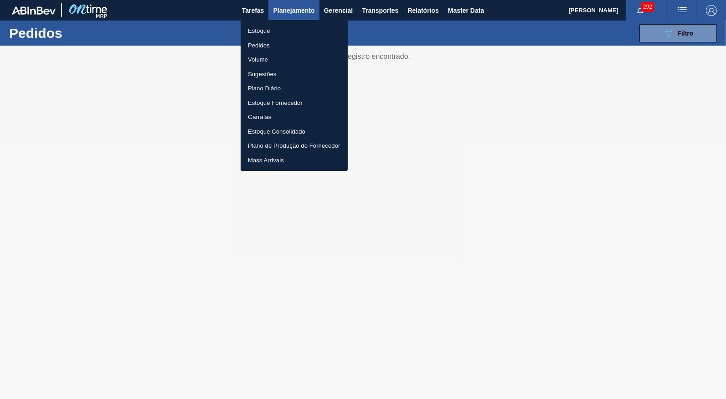
drag, startPoint x: 252, startPoint y: 31, endPoint x: 508, endPoint y: 65, distance: 257.8
click at [253, 31] on li "Estoque" at bounding box center [294, 31] width 107 height 15
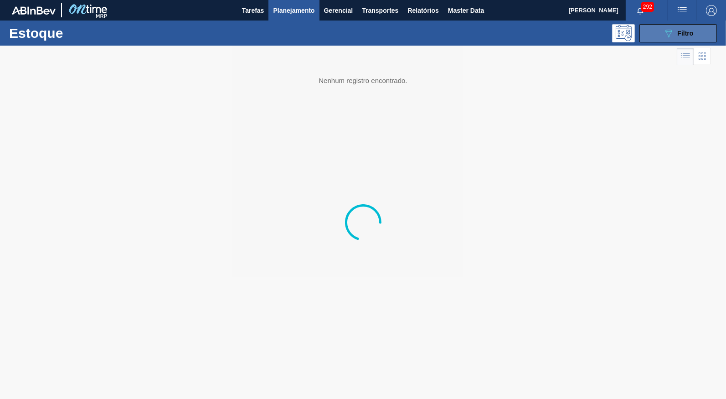
click at [680, 25] on button "089F7B8B-B2A5-4AFE-B5C0-19BA573D28AC Filtro" at bounding box center [677, 33] width 77 height 18
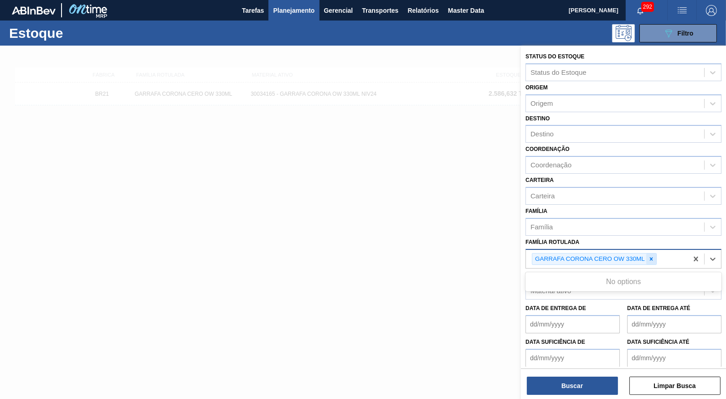
click at [657, 250] on div "GARRAFA CORONA CERO OW 330ML" at bounding box center [607, 259] width 162 height 19
click at [652, 253] on div at bounding box center [651, 258] width 10 height 11
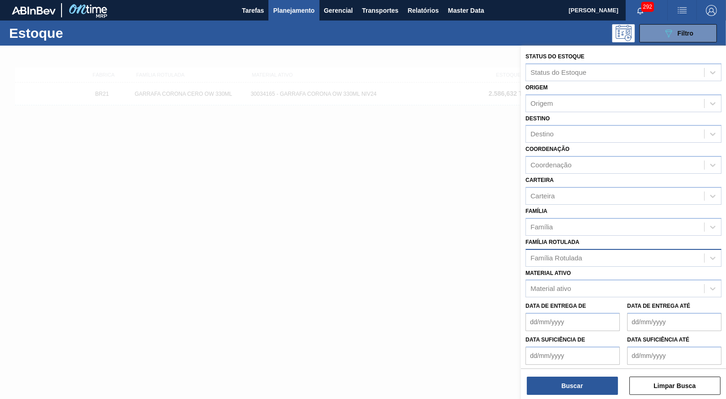
drag, startPoint x: 602, startPoint y: 288, endPoint x: 592, endPoint y: 286, distance: 10.7
click at [602, 299] on div "Data de Entrega de" at bounding box center [572, 314] width 94 height 31
click at [586, 282] on div "Material ativo" at bounding box center [623, 288] width 196 height 18
paste ativo "30030823"
type ativo "30030823"
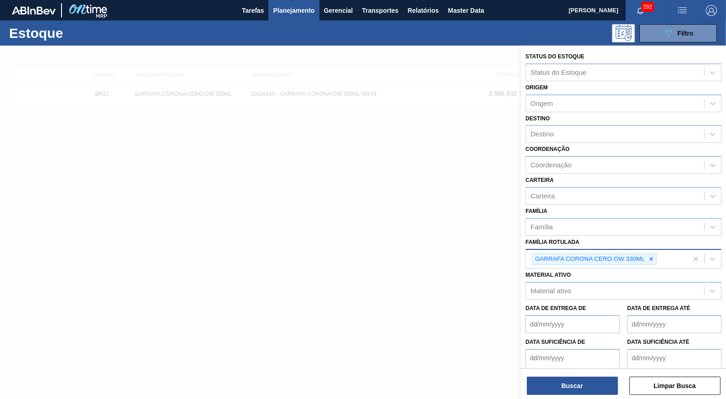
click at [524, 273] on div "Status do Estoque Status do Estoque Origem Origem Destino Destino Coordenação C…" at bounding box center [623, 226] width 205 height 360
click at [600, 284] on div "Material ativo" at bounding box center [615, 290] width 178 height 13
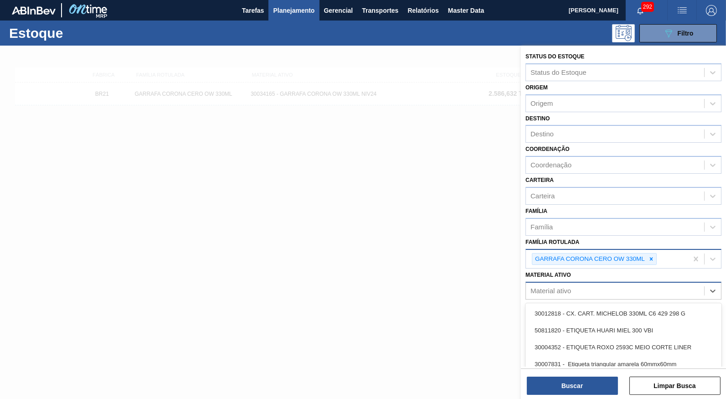
paste ativo "30030823"
type ativo "30030823"
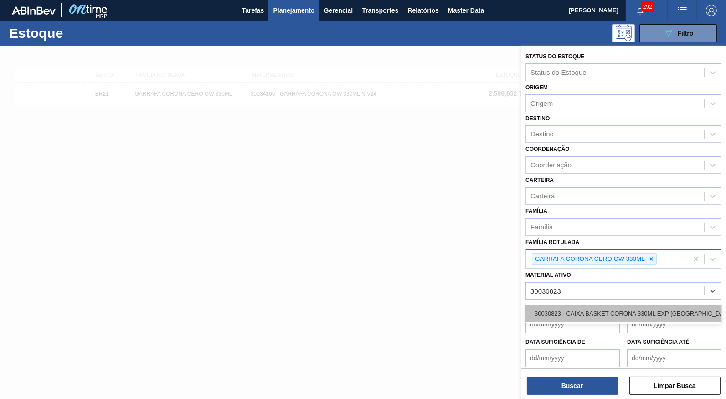
click at [599, 305] on div "30030823 - CAIXA BASKET CORONA 330ML EXP BOLIVIA" at bounding box center [623, 313] width 196 height 17
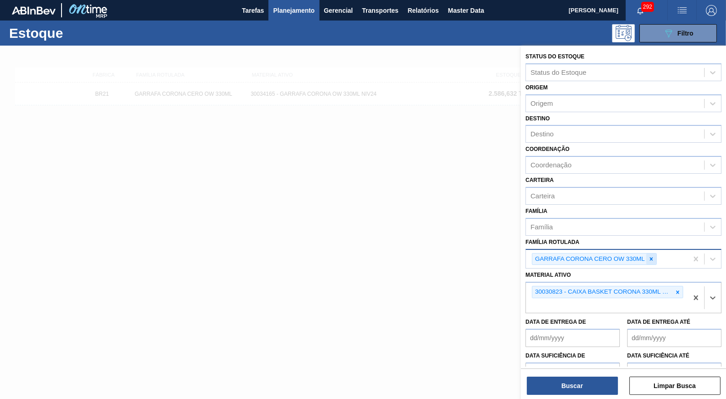
click at [649, 253] on div at bounding box center [651, 258] width 10 height 11
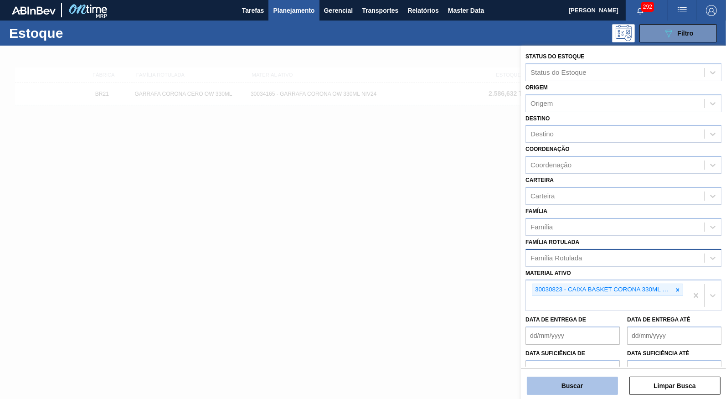
click at [582, 391] on button "Buscar" at bounding box center [572, 385] width 91 height 18
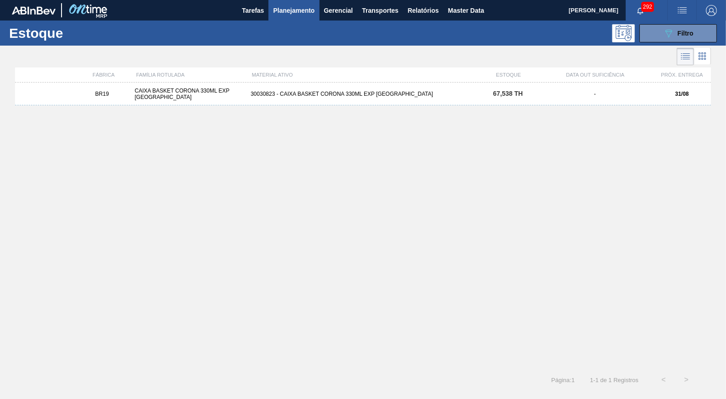
click at [360, 103] on div "BR19 CAIXA BASKET CORONA 330ML EXP BOLIVIA 30030823 - CAIXA BASKET CORONA 330ML…" at bounding box center [363, 93] width 696 height 23
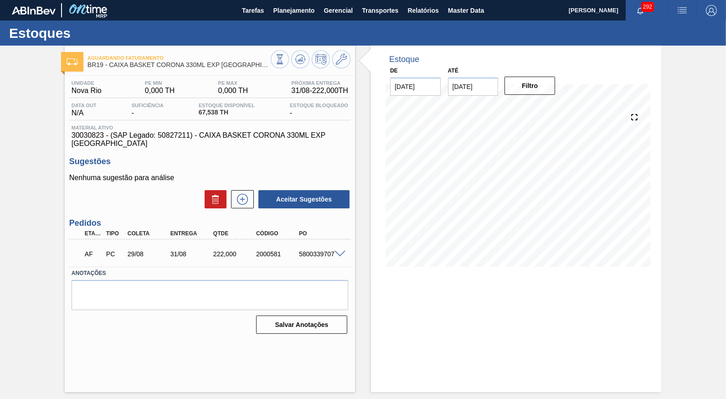
click at [352, 242] on div "Unidade Nova Rio PE MIN 0,000 TH PE MAX 0,000 TH Próxima Entrega 31/08 - 222,00…" at bounding box center [210, 206] width 290 height 261
click at [344, 251] on span at bounding box center [340, 254] width 11 height 7
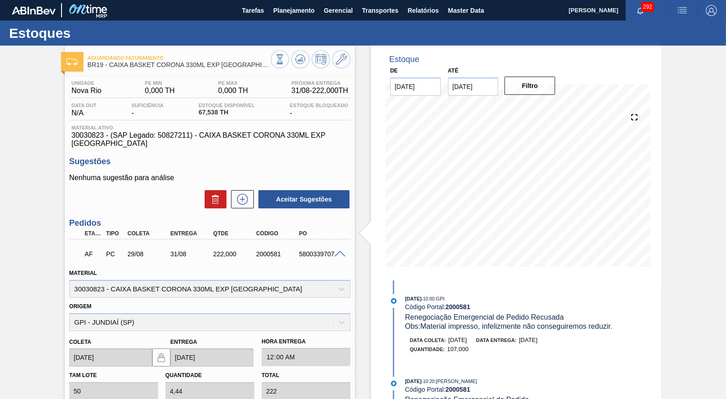
click at [484, 319] on span "Renegociação Emergencial de Pedido Recusada" at bounding box center [484, 317] width 159 height 8
click at [479, 328] on span "Obs: Material impresso, infelizmente não conseguiremos reduzir." at bounding box center [508, 326] width 207 height 8
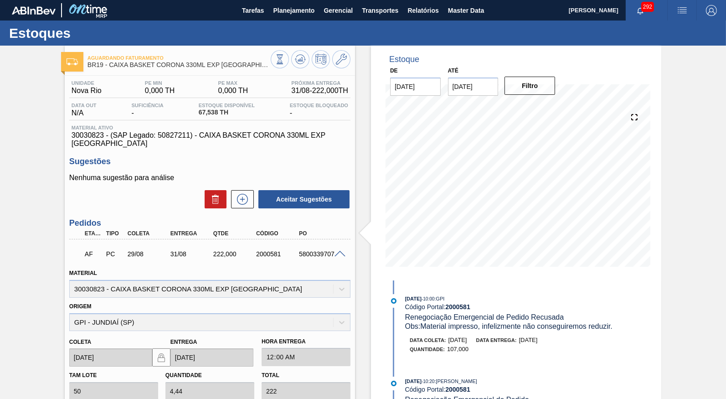
click at [479, 328] on span "Obs: Material impresso, infelizmente não conseguiremos reduzir." at bounding box center [508, 326] width 207 height 8
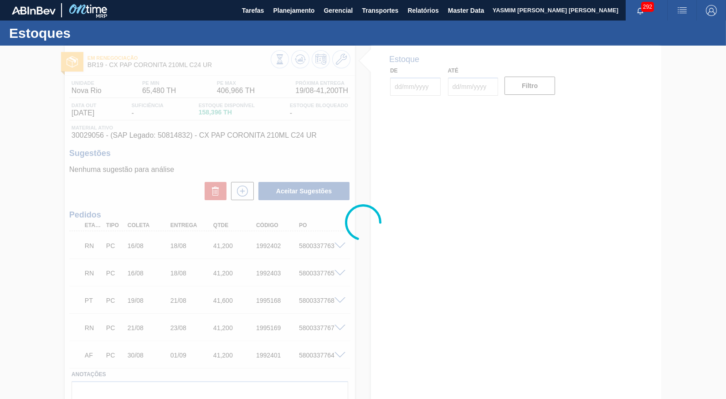
type input "[DATE]"
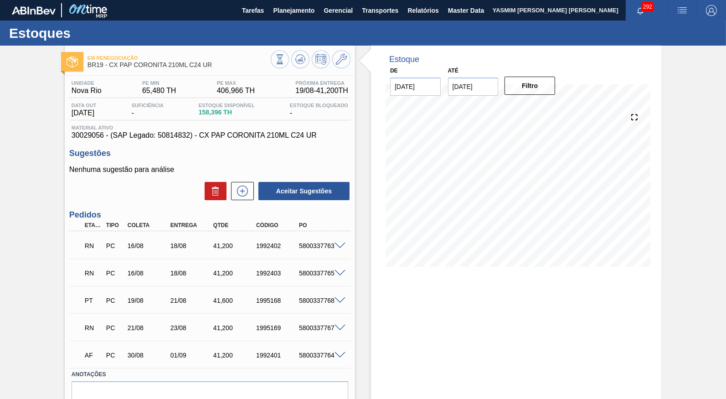
click at [342, 244] on span at bounding box center [340, 245] width 11 height 7
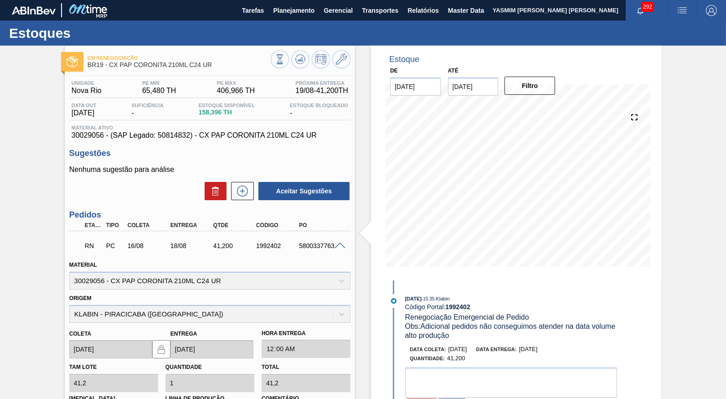
scroll to position [42, 0]
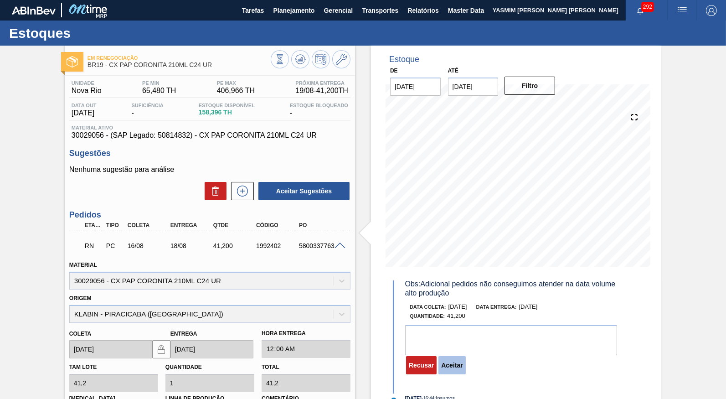
click at [458, 364] on button "Aceitar" at bounding box center [451, 365] width 27 height 18
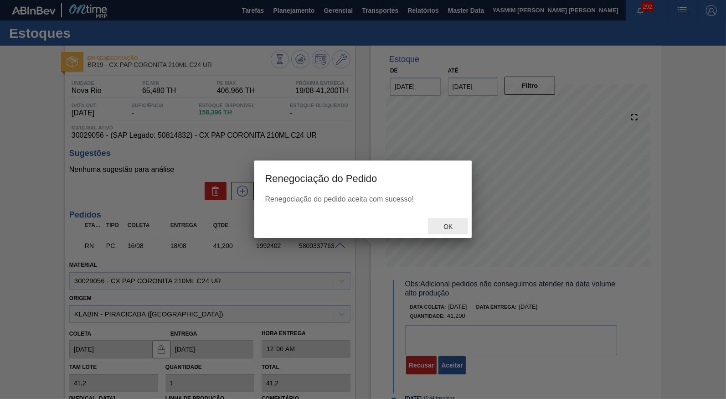
click at [457, 232] on div "Ok" at bounding box center [448, 226] width 40 height 17
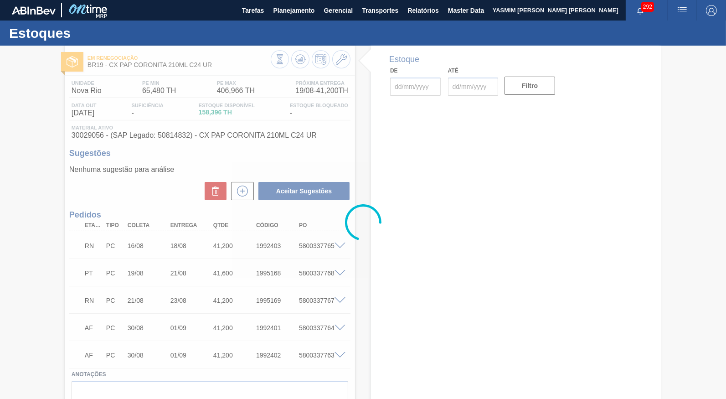
type input "[DATE]"
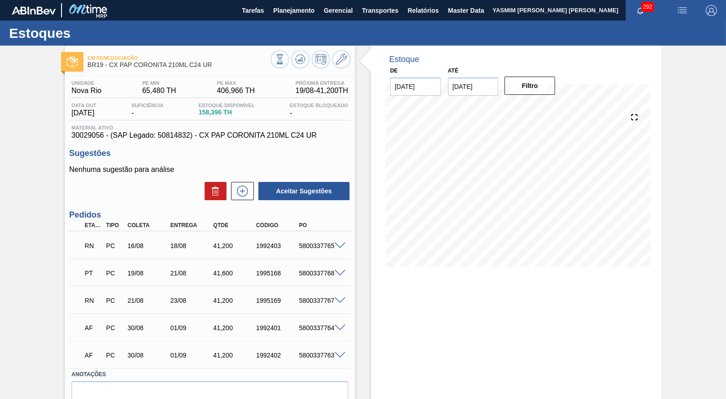
click at [339, 242] on div at bounding box center [341, 245] width 18 height 7
click at [337, 246] on span at bounding box center [340, 245] width 11 height 7
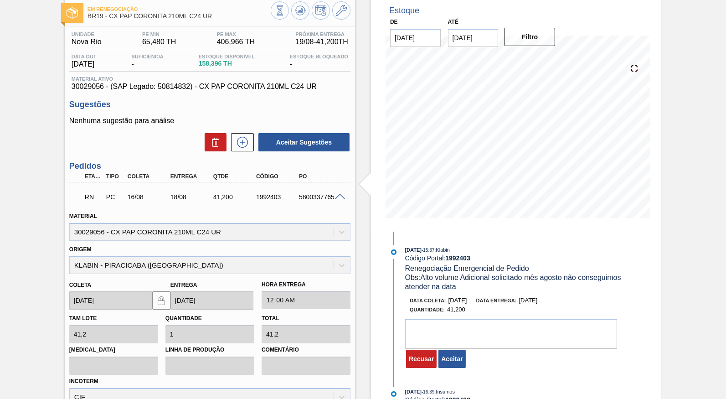
scroll to position [85, 0]
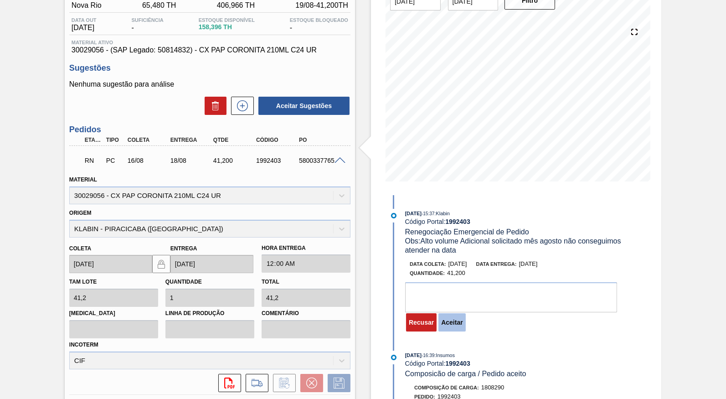
click at [459, 324] on button "Aceitar" at bounding box center [451, 322] width 27 height 18
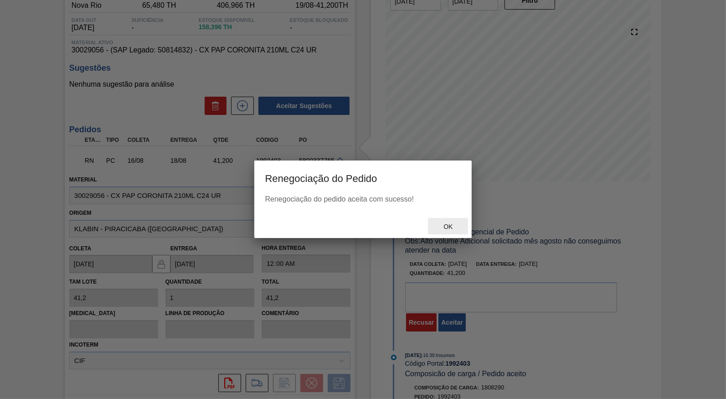
click at [438, 223] on div "Ok" at bounding box center [448, 226] width 40 height 17
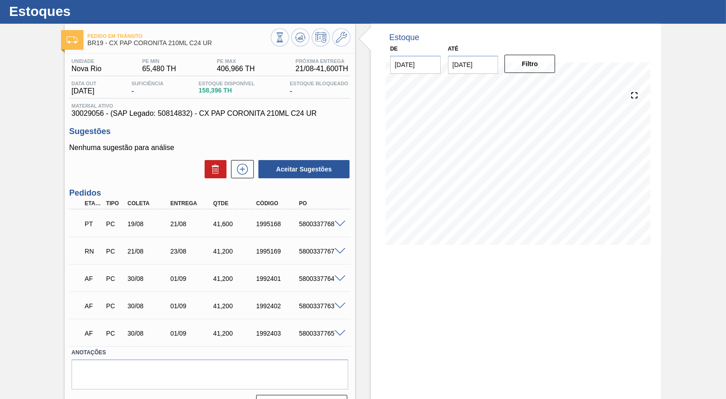
scroll to position [41, 0]
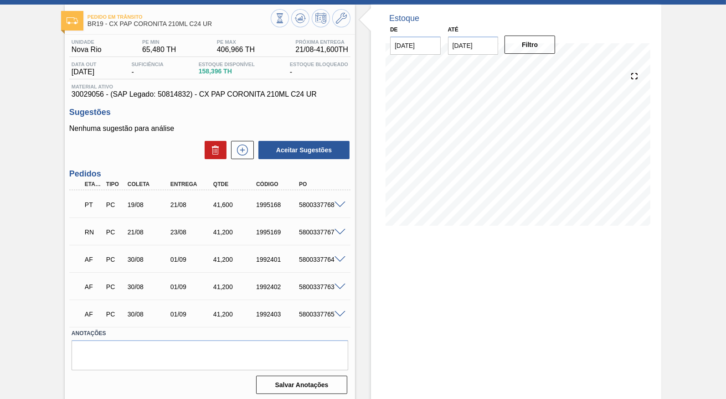
click at [340, 230] on span at bounding box center [340, 232] width 11 height 7
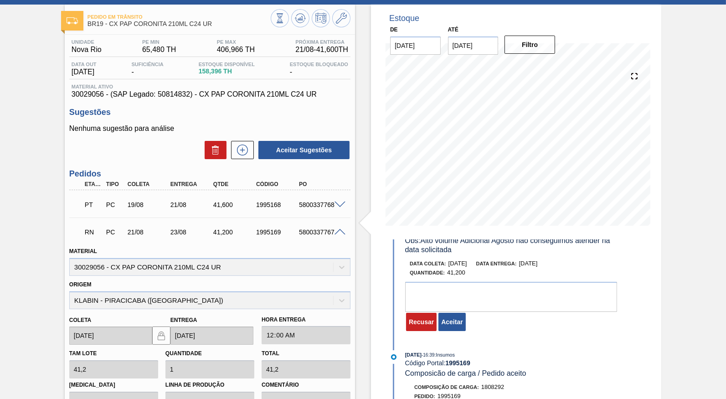
scroll to position [42, 0]
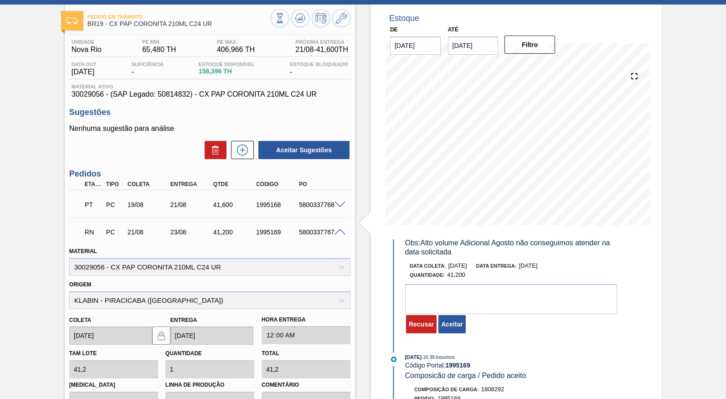
click at [451, 324] on button "Aceitar" at bounding box center [451, 324] width 27 height 18
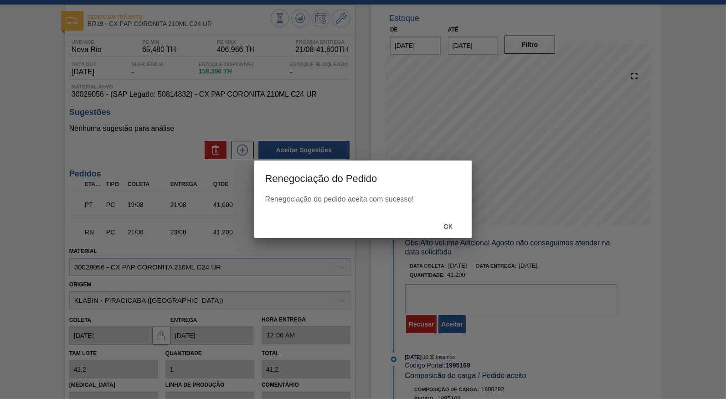
click at [452, 237] on div "Ok" at bounding box center [363, 226] width 218 height 24
click at [449, 226] on span "Ok" at bounding box center [448, 226] width 24 height 7
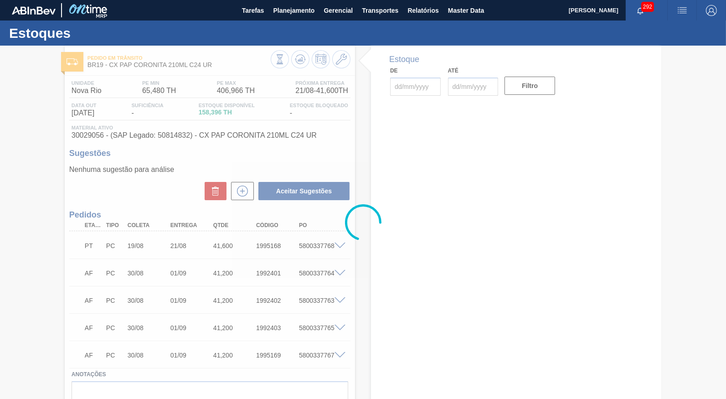
type input "[DATE]"
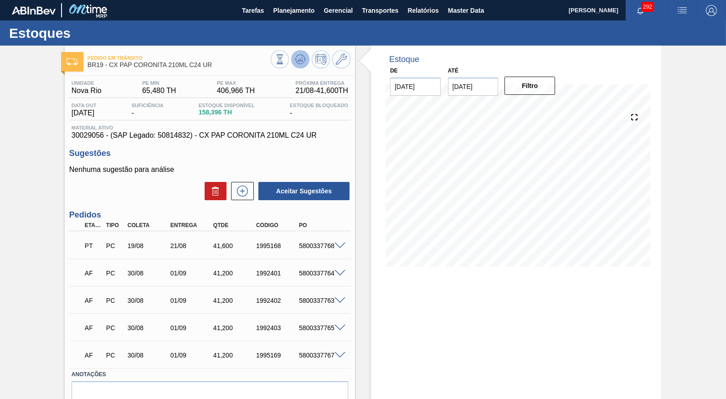
click at [285, 63] on icon at bounding box center [280, 59] width 10 height 10
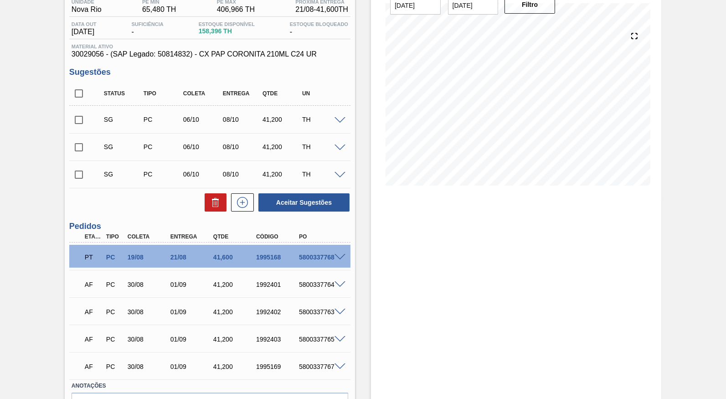
scroll to position [128, 0]
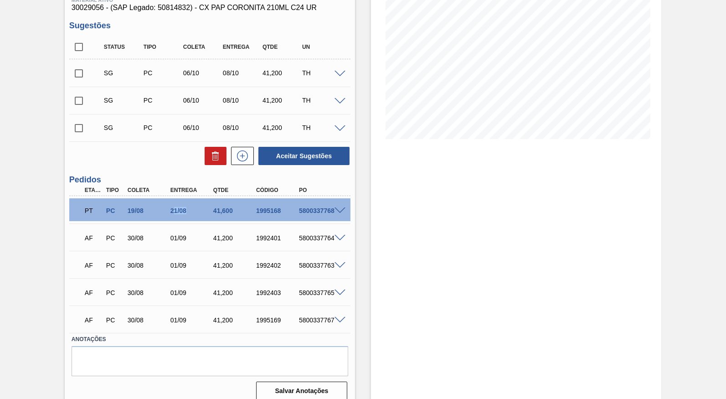
drag, startPoint x: 174, startPoint y: 213, endPoint x: 198, endPoint y: 210, distance: 24.9
click at [198, 210] on div "PT PC 19/08 21/08 41,600 1995168 5800337768" at bounding box center [207, 210] width 257 height 18
click at [180, 212] on div "21/08" at bounding box center [191, 210] width 47 height 7
drag, startPoint x: 168, startPoint y: 207, endPoint x: 187, endPoint y: 203, distance: 20.0
click at [187, 203] on div "PT PC 19/08 21/08 41,600 1995168 5800337768" at bounding box center [207, 210] width 257 height 18
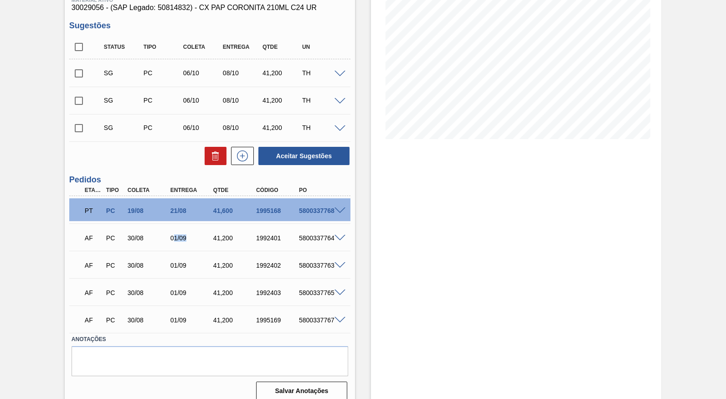
drag, startPoint x: 173, startPoint y: 236, endPoint x: 193, endPoint y: 237, distance: 20.1
click at [193, 237] on div "01/09" at bounding box center [191, 237] width 47 height 7
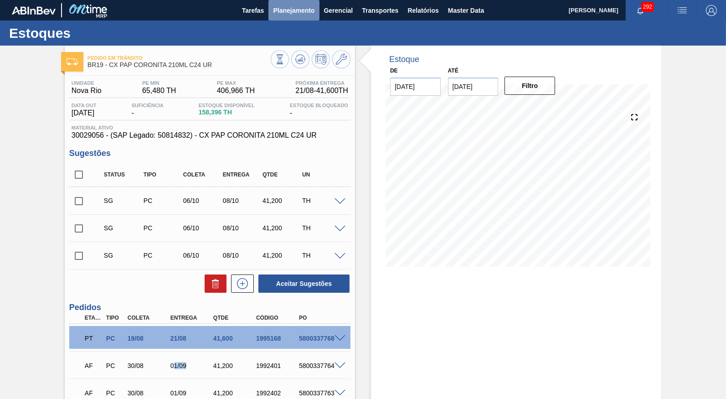
click at [285, 18] on button "Planejamento" at bounding box center [293, 10] width 51 height 21
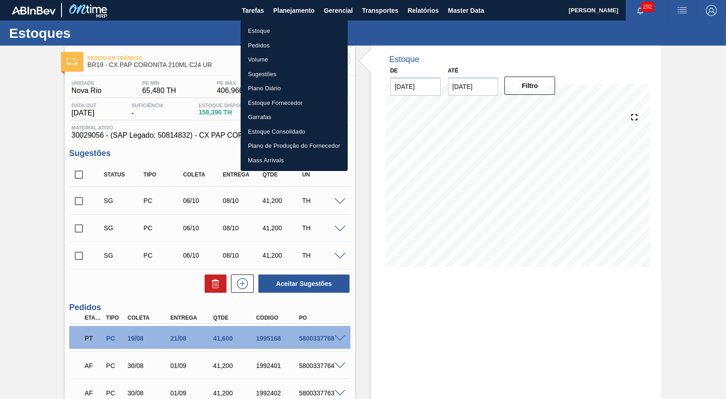
click at [129, 248] on div at bounding box center [363, 199] width 726 height 399
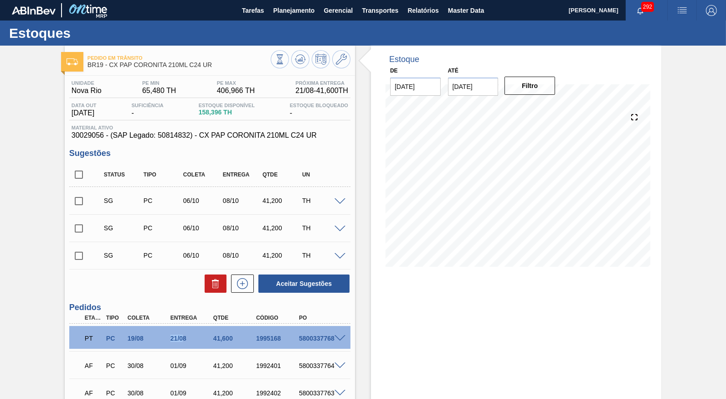
drag, startPoint x: 184, startPoint y: 334, endPoint x: 147, endPoint y: 334, distance: 36.9
click at [168, 335] on div "21/08" at bounding box center [191, 338] width 47 height 7
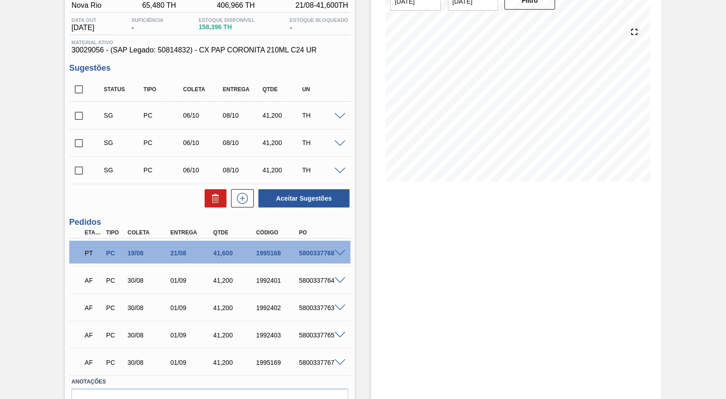
click at [217, 257] on div "PT PC 19/08 21/08 41,600 1995168 5800337768" at bounding box center [207, 252] width 257 height 18
click at [217, 256] on div "PT PC 19/08 21/08 41,600 1995168 5800337768" at bounding box center [207, 252] width 257 height 18
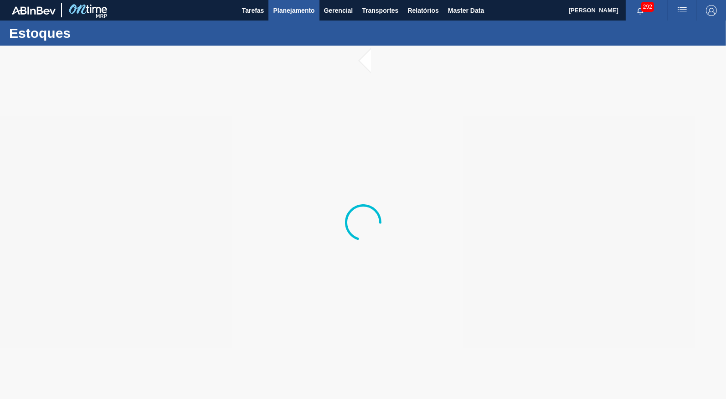
click at [284, 15] on span "Planejamento" at bounding box center [293, 10] width 41 height 11
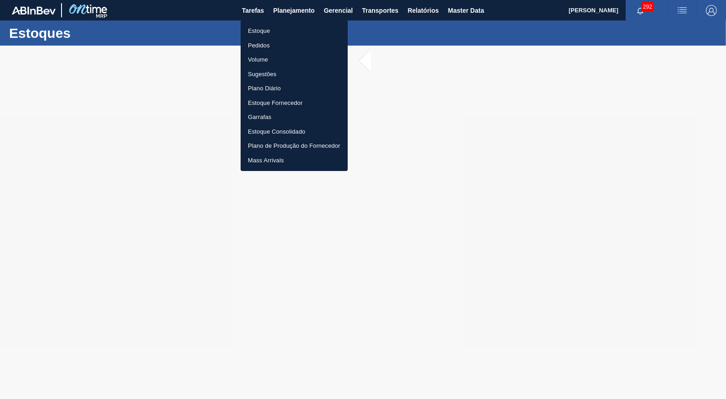
click at [281, 32] on li "Estoque" at bounding box center [294, 31] width 107 height 15
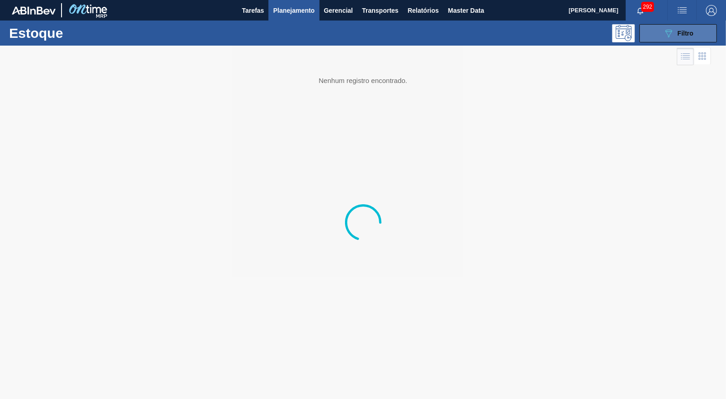
click at [696, 31] on button "089F7B8B-B2A5-4AFE-B5C0-19BA573D28AC Filtro" at bounding box center [677, 33] width 77 height 18
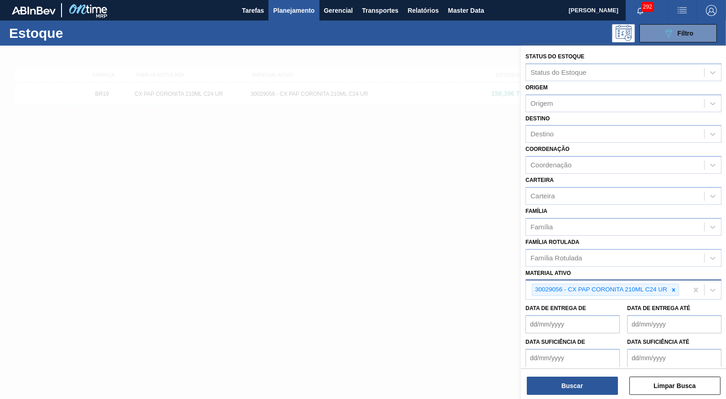
click at [679, 284] on div at bounding box center [674, 289] width 10 height 11
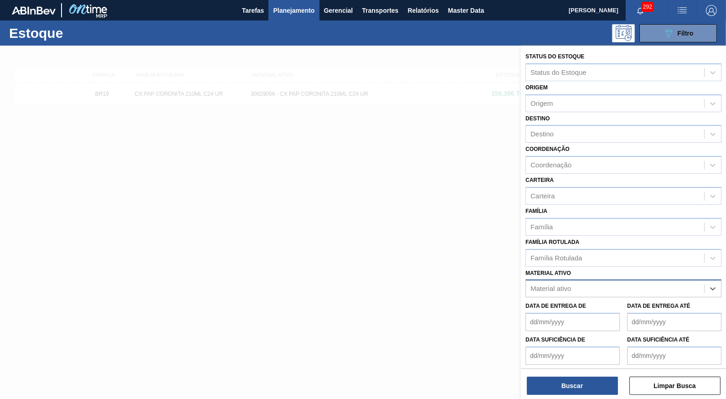
click at [675, 282] on div "Material ativo" at bounding box center [615, 288] width 178 height 13
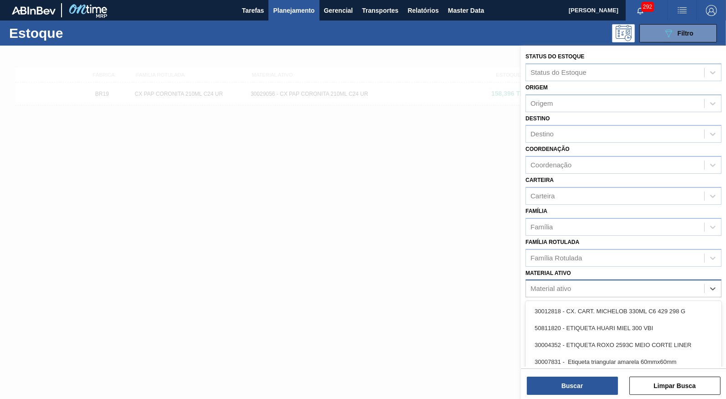
paste ativo "30029055"
type ativo "30029055"
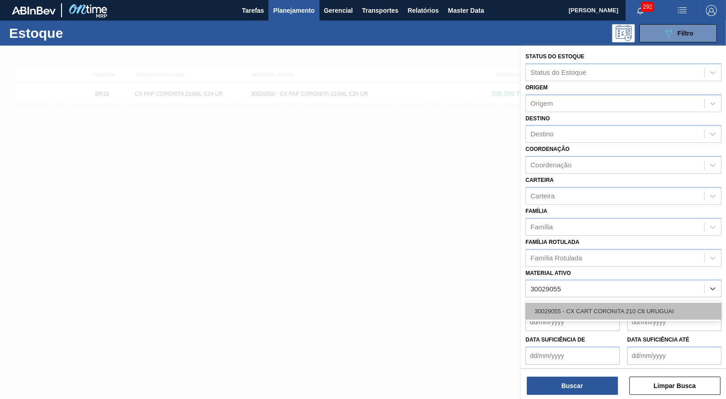
click at [579, 303] on div "30029055 - CX CART CORONITA 210 C6 URUGUAI" at bounding box center [623, 311] width 196 height 17
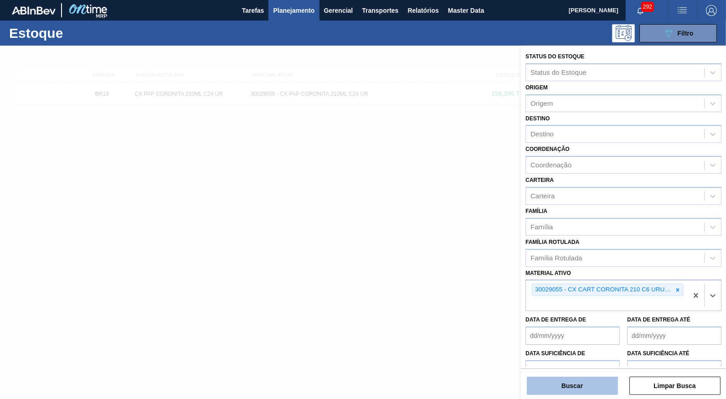
click at [577, 384] on button "Buscar" at bounding box center [572, 385] width 91 height 18
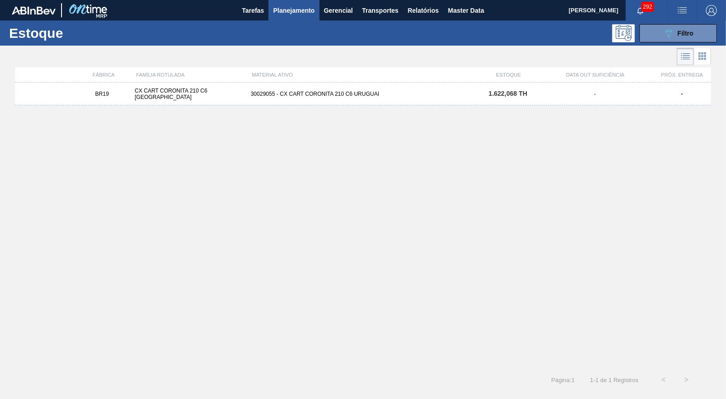
click at [397, 91] on div "30029055 - CX CART CORONITA 210 C6 URUGUAI" at bounding box center [363, 94] width 232 height 6
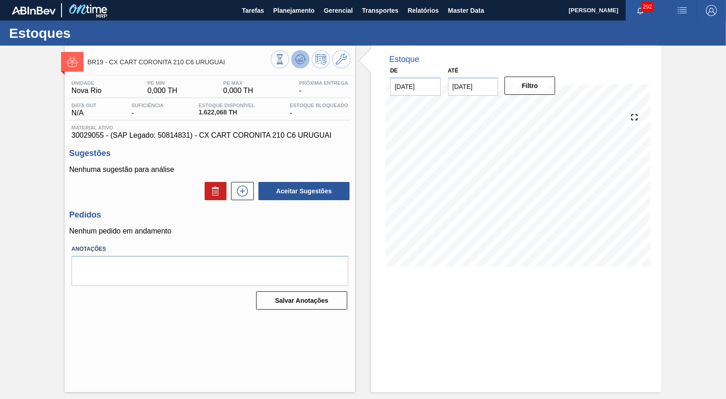
click at [285, 56] on icon at bounding box center [280, 59] width 10 height 10
click at [223, 142] on div "Unidade Nova Rio PE MIN 0,000 TH PE MAX 0,000 TH Próxima Entrega - Data out N/A…" at bounding box center [210, 194] width 290 height 237
click at [291, 159] on div "Sugestões Nenhuma sugestão para análise Aceitar Sugestões" at bounding box center [209, 175] width 281 height 52
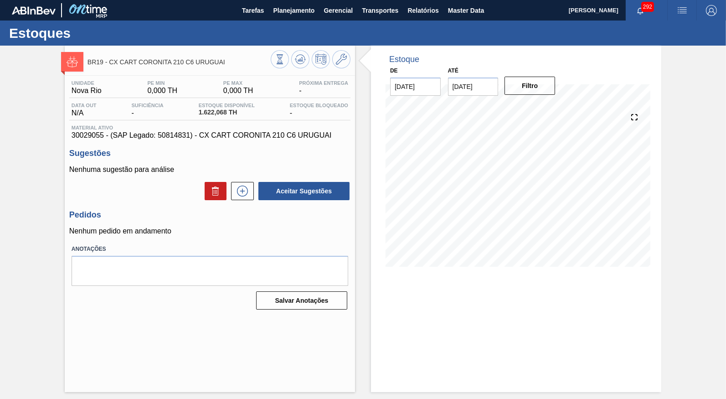
click at [80, 140] on div "Unidade Nova Rio PE MIN 0,000 TH PE MAX 0,000 TH Próxima Entrega - Data out N/A…" at bounding box center [210, 194] width 290 height 237
click at [86, 132] on div "Material ativo 30029055 - (SAP Legado: 50814831) - CX CART CORONITA 210 C6 URUG…" at bounding box center [209, 132] width 281 height 15
click at [94, 136] on span "30029055 - (SAP Legado: 50814831) - CX CART CORONITA 210 C6 URUGUAI" at bounding box center [210, 135] width 277 height 8
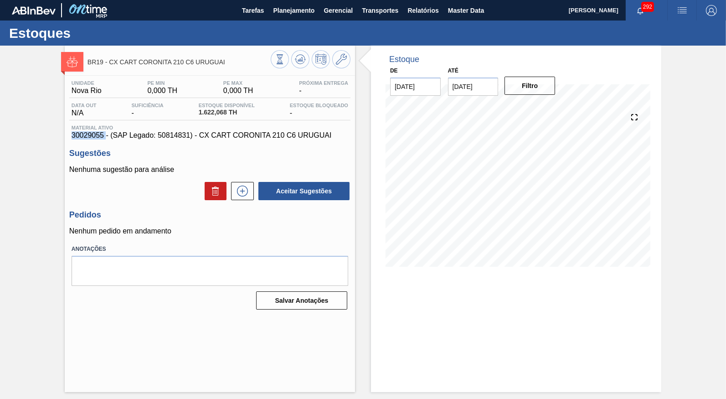
copy span "30029055"
click at [278, 15] on span "Planejamento" at bounding box center [293, 10] width 41 height 11
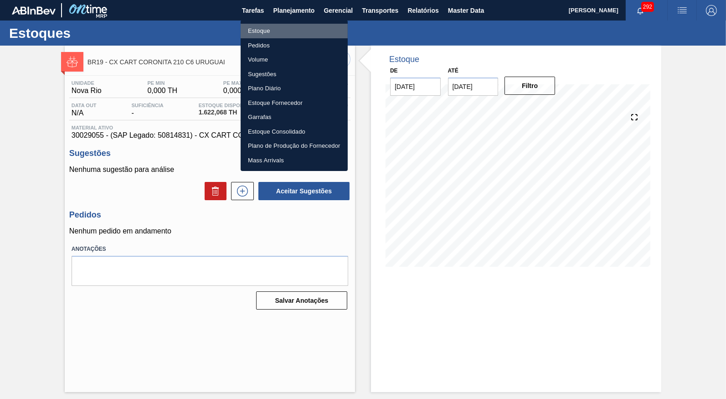
click at [276, 38] on li "Estoque" at bounding box center [294, 31] width 107 height 15
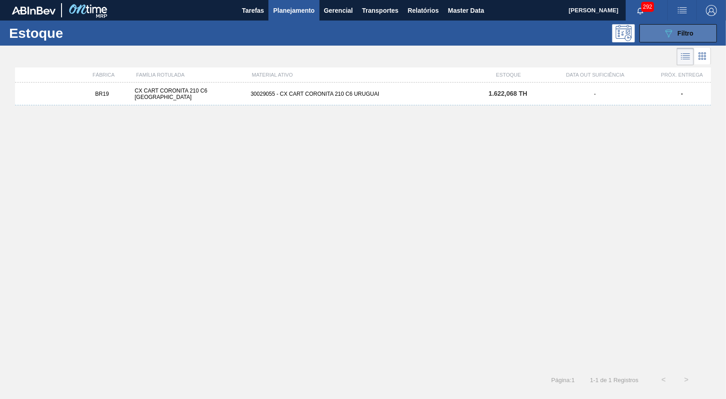
click at [672, 37] on icon "089F7B8B-B2A5-4AFE-B5C0-19BA573D28AC" at bounding box center [668, 33] width 11 height 11
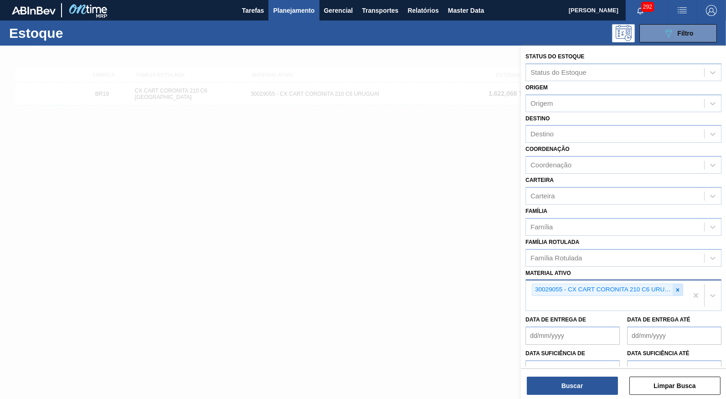
click at [681, 287] on icon at bounding box center [677, 290] width 6 height 6
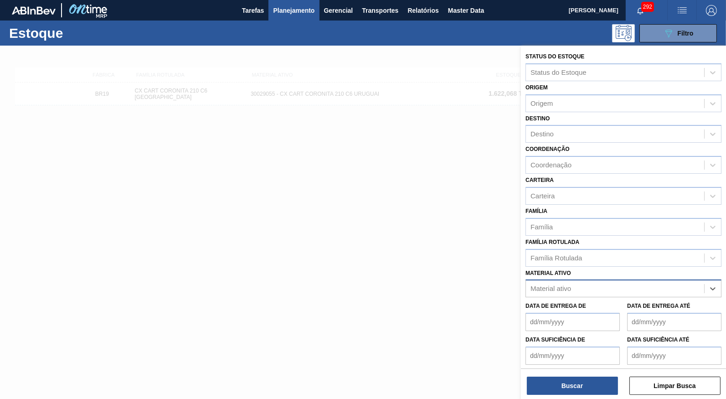
paste ativo "30029927"
type ativo "30029927"
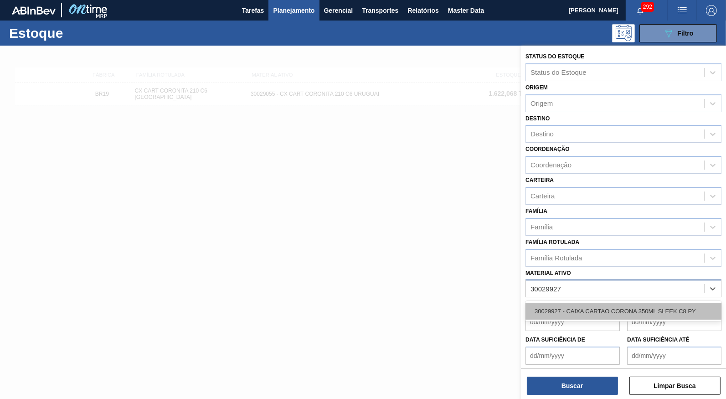
click at [615, 303] on div "30029927 - CAIXA CARTAO CORONA 350ML SLEEK C8 PY" at bounding box center [623, 311] width 196 height 17
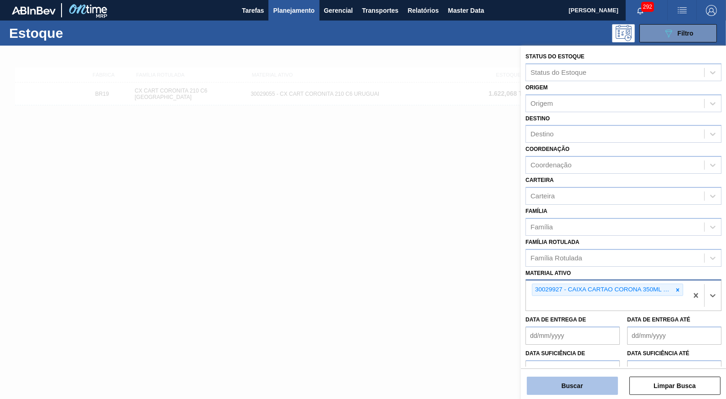
click at [588, 383] on button "Buscar" at bounding box center [572, 385] width 91 height 18
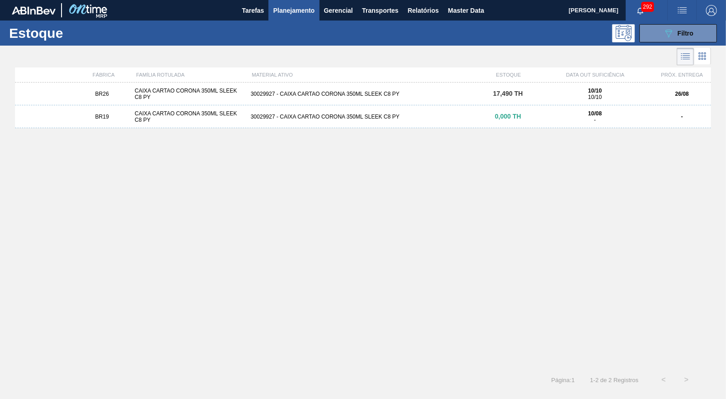
click at [350, 98] on div "BR26 CAIXA CARTAO CORONA 350ML SLEEK C8 PY 30029927 - CAIXA CARTAO CORONA 350ML…" at bounding box center [363, 93] width 696 height 23
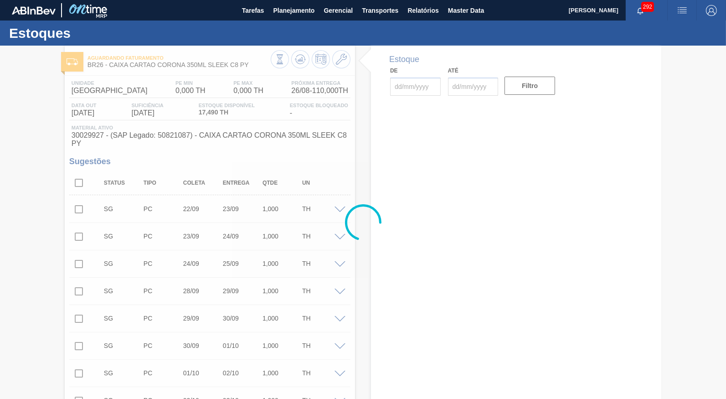
type input "[DATE]"
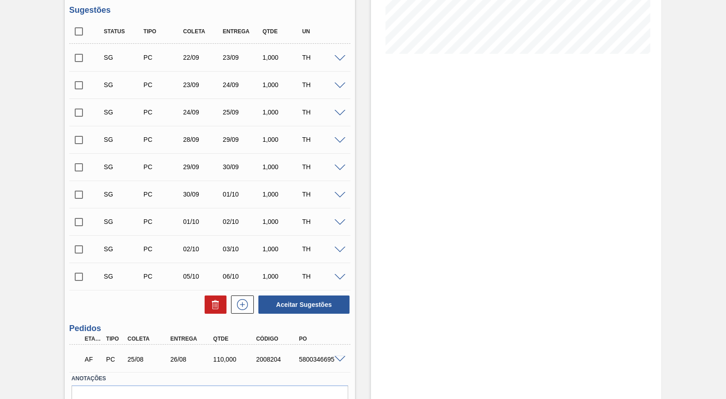
scroll to position [248, 0]
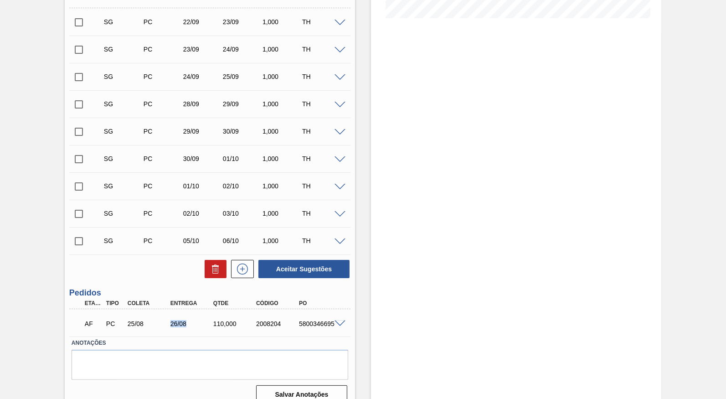
drag, startPoint x: 168, startPoint y: 311, endPoint x: 191, endPoint y: 306, distance: 23.8
click at [191, 320] on div "26/08" at bounding box center [191, 323] width 47 height 7
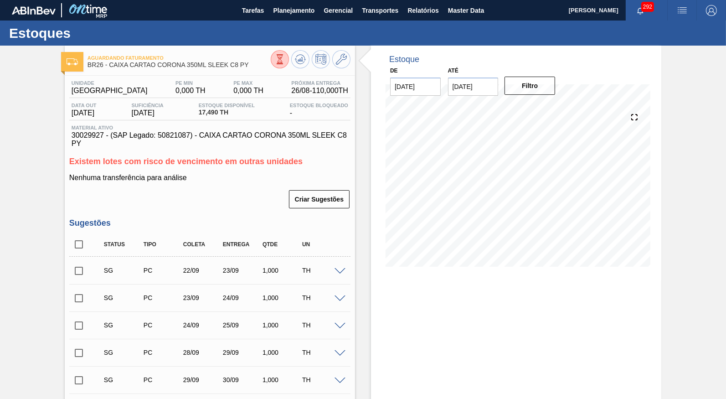
scroll to position [0, 0]
click at [293, 5] on span "Planejamento" at bounding box center [293, 10] width 41 height 11
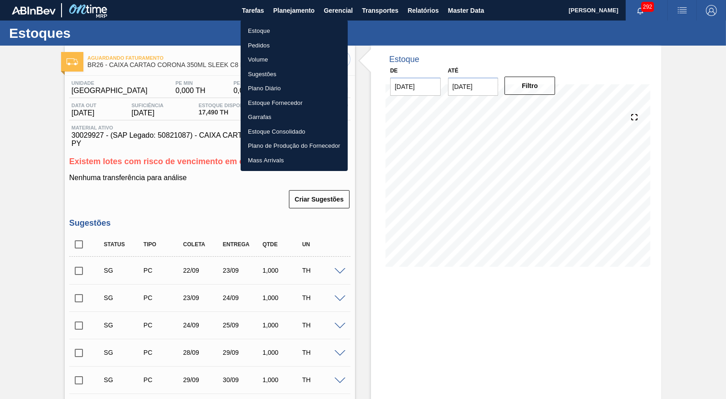
click at [280, 38] on li "Estoque" at bounding box center [294, 31] width 107 height 15
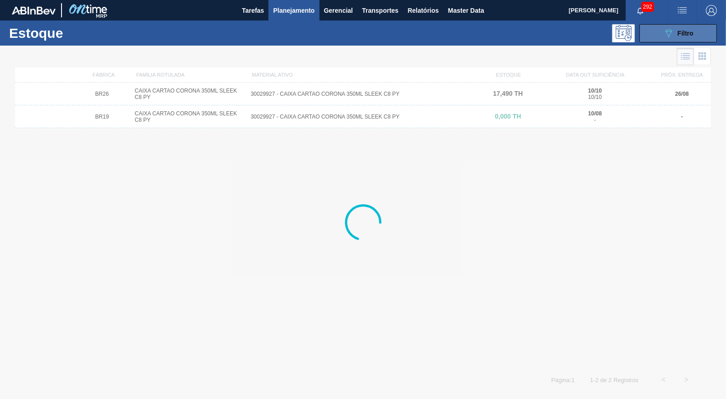
click at [690, 31] on span "Filtro" at bounding box center [686, 33] width 16 height 7
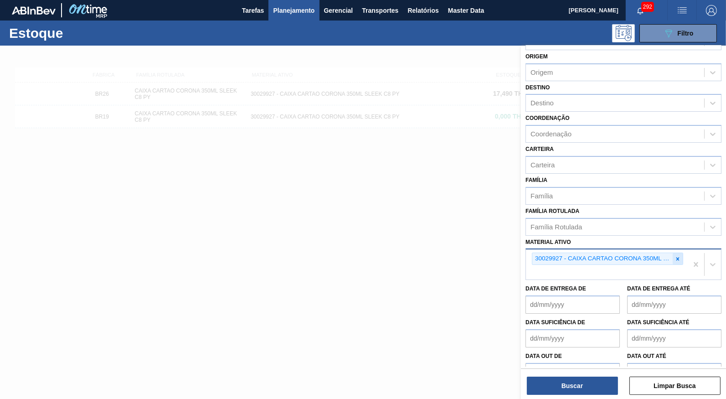
click at [682, 253] on div at bounding box center [678, 258] width 10 height 11
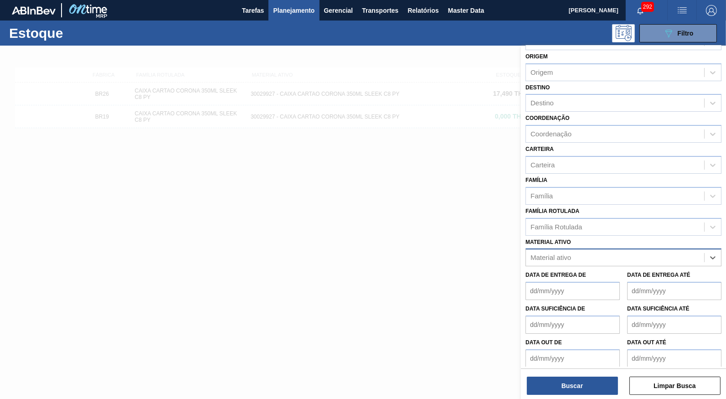
paste ativo "30029052"
type ativo "30029052"
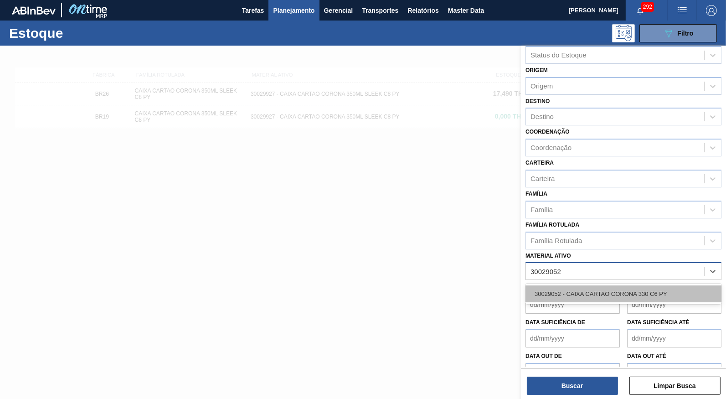
click at [625, 285] on div "30029052 - CAIXA CARTAO CORONA 330 C6 PY" at bounding box center [623, 293] width 196 height 17
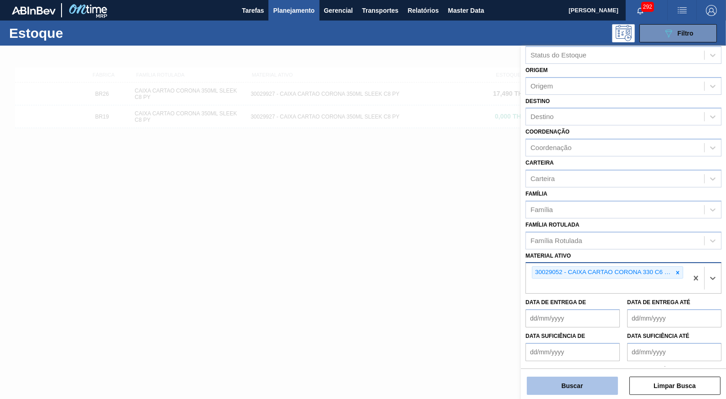
click at [552, 383] on button "Buscar" at bounding box center [572, 385] width 91 height 18
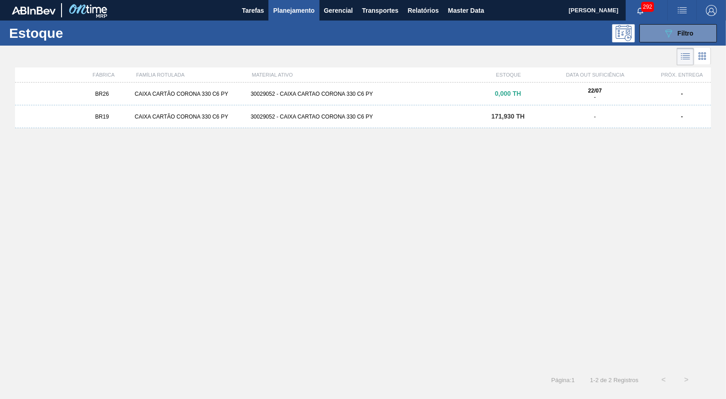
click at [286, 122] on div "BR19 CAIXA CARTÃO CORONA 330 C6 PY 30029052 - CAIXA CARTAO CORONA 330 C6 PY 171…" at bounding box center [363, 116] width 696 height 23
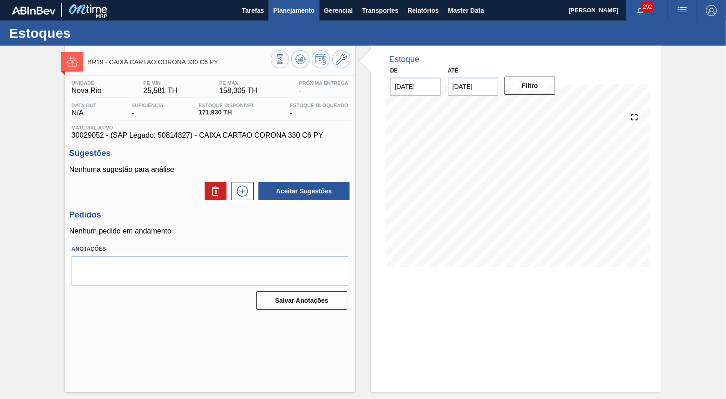
click at [288, 15] on span "Planejamento" at bounding box center [293, 10] width 41 height 11
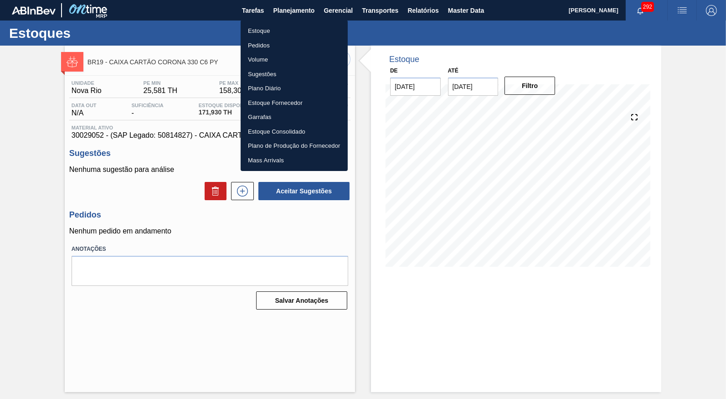
click at [294, 30] on li "Estoque" at bounding box center [294, 31] width 107 height 15
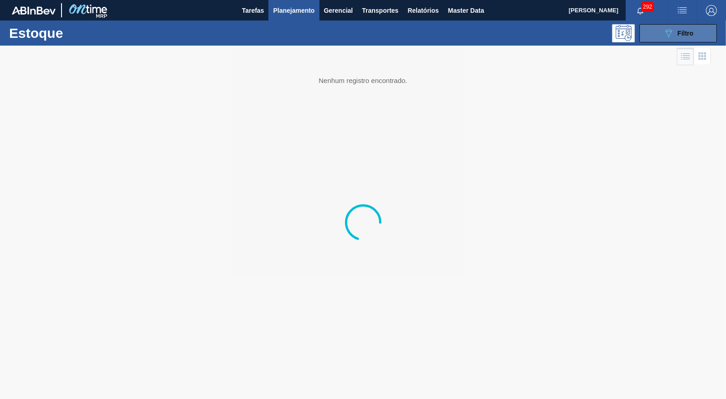
click at [661, 32] on button "089F7B8B-B2A5-4AFE-B5C0-19BA573D28AC Filtro" at bounding box center [677, 33] width 77 height 18
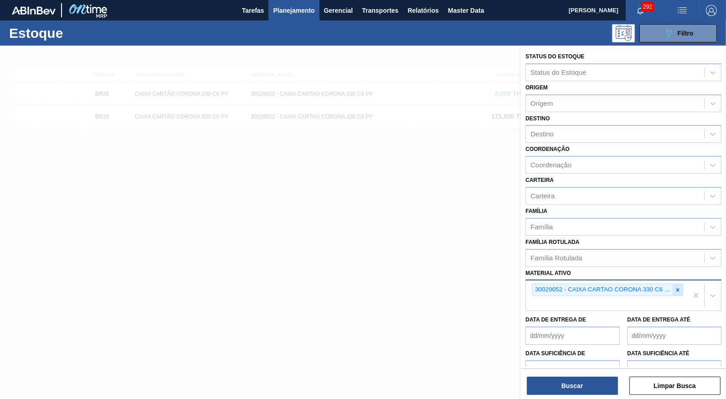
click at [678, 287] on icon at bounding box center [677, 290] width 6 height 6
paste ativo "30029053"
type ativo "30029053"
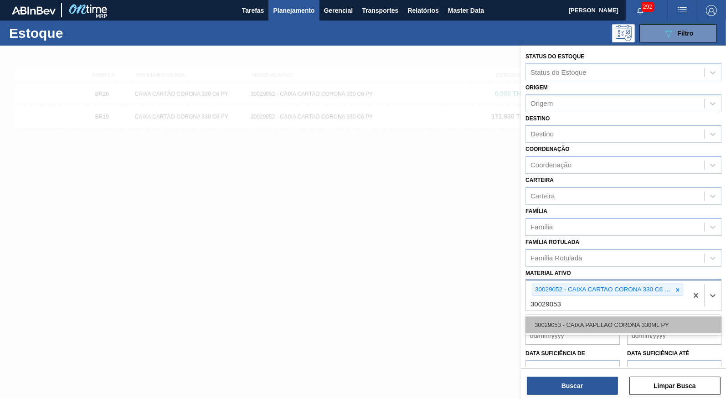
click at [662, 316] on div "30029053 - CAIXA PAPELAO CORONA 330ML PY" at bounding box center [623, 324] width 196 height 17
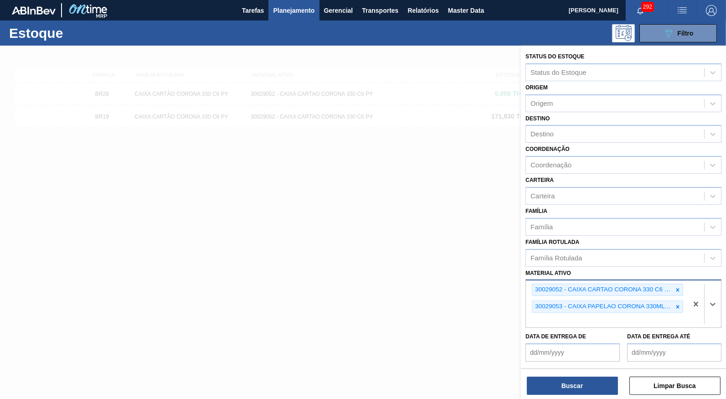
click at [680, 280] on div "30029052 - CAIXA CARTAO CORONA 330 C6 PY 30029053 - CAIXA PAPELAO CORONA 330ML …" at bounding box center [607, 303] width 162 height 47
click at [679, 284] on div at bounding box center [678, 289] width 10 height 11
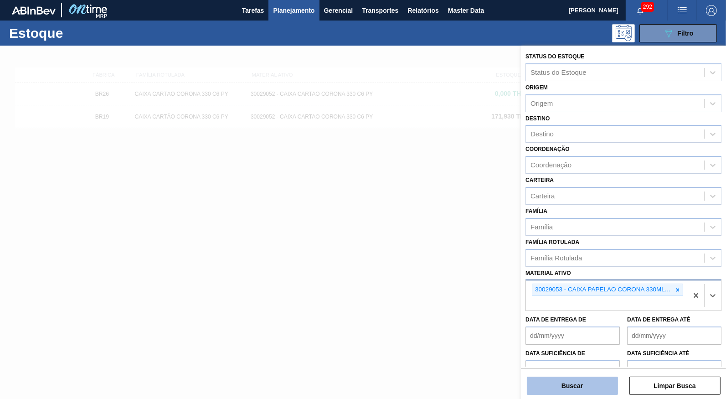
click at [587, 381] on button "Buscar" at bounding box center [572, 385] width 91 height 18
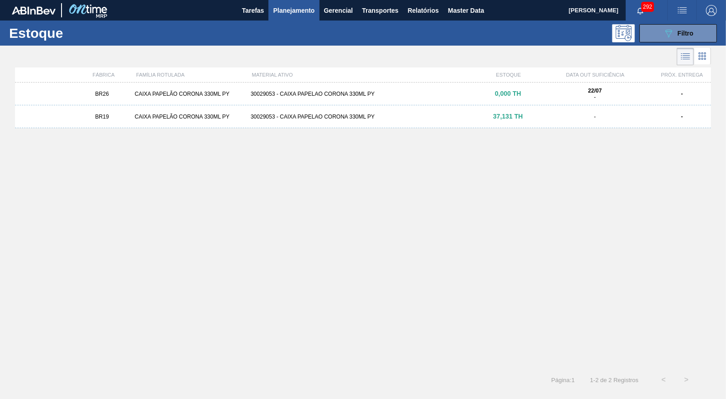
click at [183, 119] on div "CAIXA PAPELÃO CORONA 330ML PY" at bounding box center [189, 116] width 116 height 6
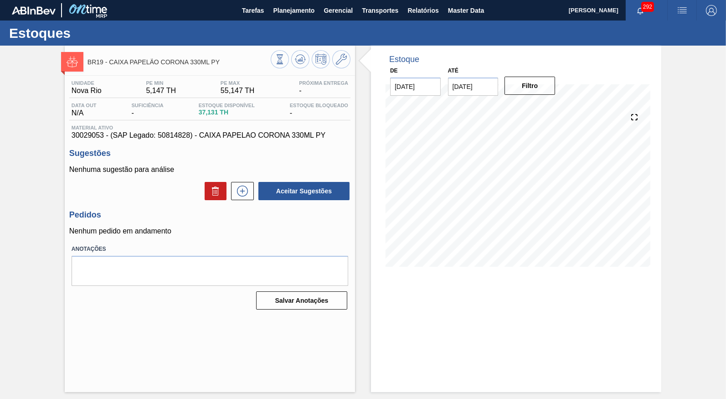
click at [233, 138] on span "30029053 - (SAP Legado: 50814828) - CAIXA PAPELAO CORONA 330ML PY" at bounding box center [210, 135] width 277 height 8
click at [285, 58] on icon at bounding box center [280, 59] width 10 height 10
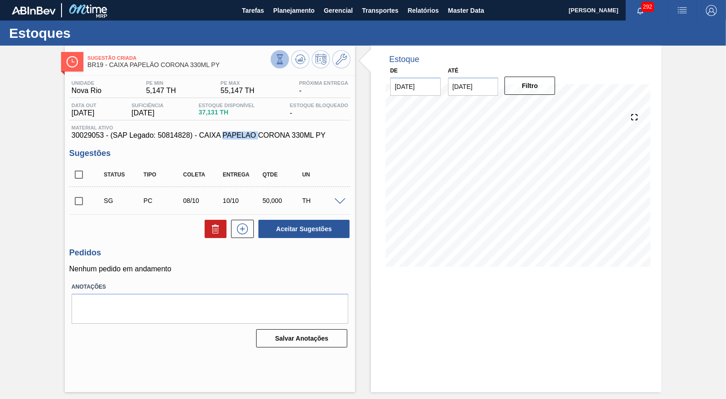
click at [282, 56] on icon at bounding box center [280, 59] width 10 height 10
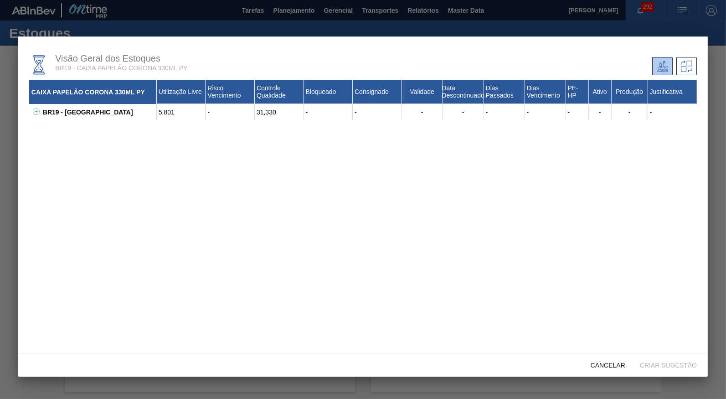
click at [39, 113] on button at bounding box center [34, 112] width 9 height 9
drag, startPoint x: 286, startPoint y: 97, endPoint x: 255, endPoint y: 86, distance: 33.4
click at [255, 86] on div "Controle Qualidade" at bounding box center [279, 92] width 49 height 24
drag, startPoint x: 84, startPoint y: 123, endPoint x: 51, endPoint y: 129, distance: 33.0
click at [51, 129] on div "30029053 - CAIXA PAPELAO CORONA 330ML PY 5,801 - 31,330 - - - - - - 60 Sim Sim …" at bounding box center [369, 128] width 656 height 16
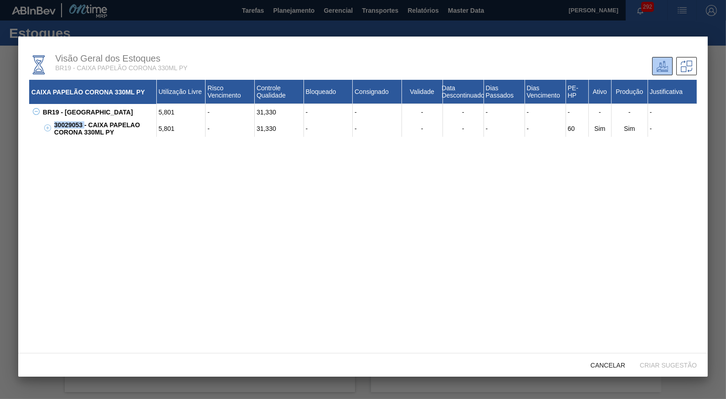
copy div "30029053"
click at [614, 359] on div "Cancelar" at bounding box center [607, 364] width 49 height 17
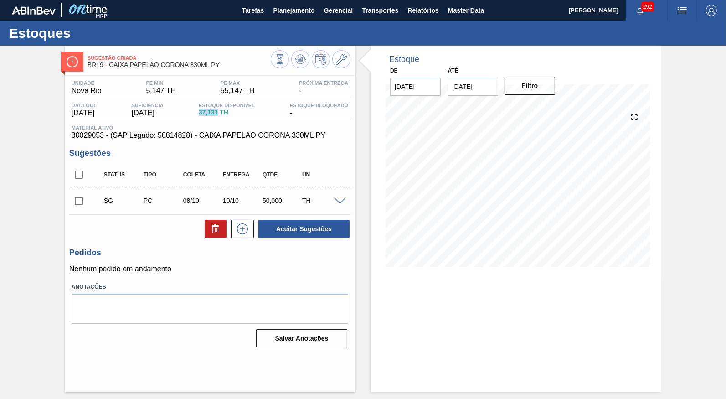
drag, startPoint x: 221, startPoint y: 118, endPoint x: 199, endPoint y: 116, distance: 22.4
click at [199, 116] on div "Data out 16/10/2025 Suficiência 17/10/2025 Estoque Disponível 37,131 TH Estoque…" at bounding box center [209, 112] width 281 height 18
click at [284, 13] on span "Planejamento" at bounding box center [293, 10] width 41 height 11
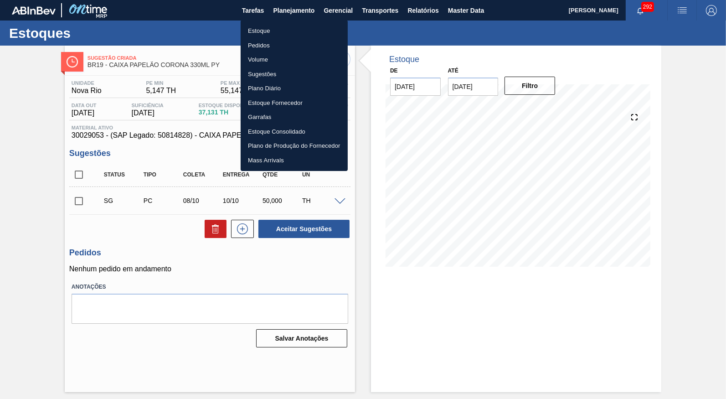
click at [275, 25] on li "Estoque" at bounding box center [294, 31] width 107 height 15
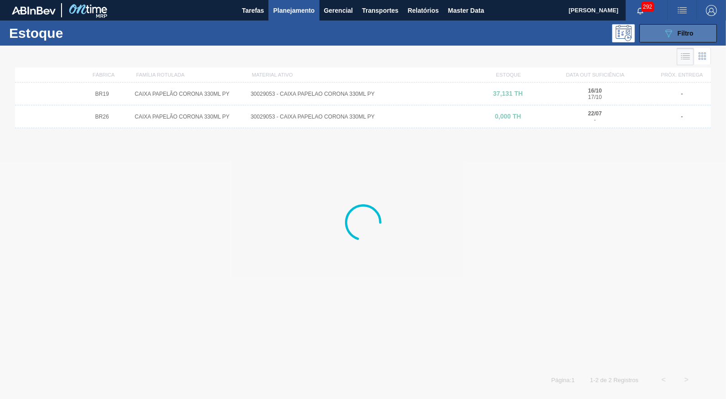
click at [698, 33] on button "089F7B8B-B2A5-4AFE-B5C0-19BA573D28AC Filtro" at bounding box center [677, 33] width 77 height 18
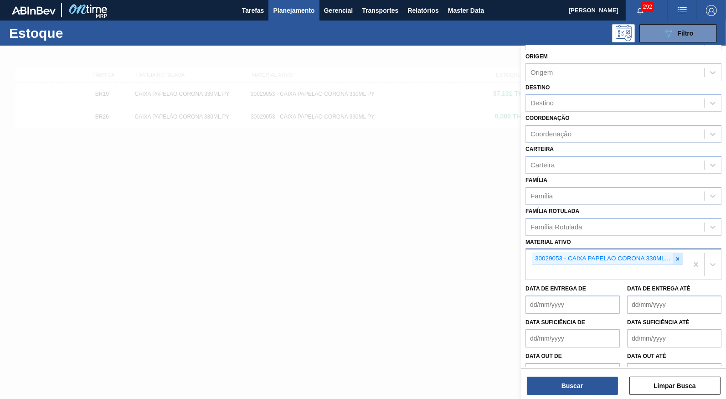
click at [681, 256] on icon at bounding box center [677, 259] width 6 height 6
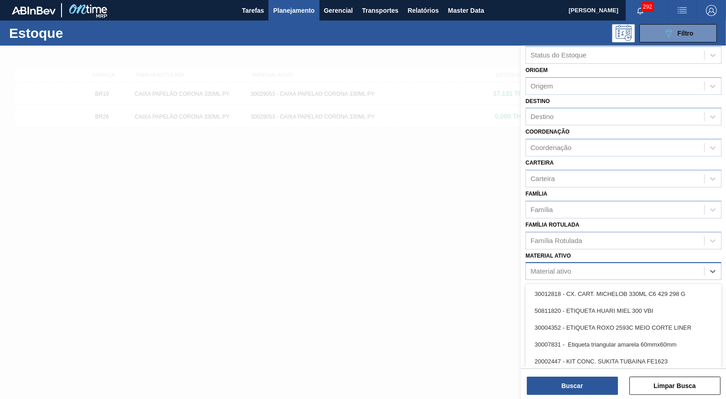
click at [562, 268] on div "Material ativo" at bounding box center [550, 272] width 41 height 8
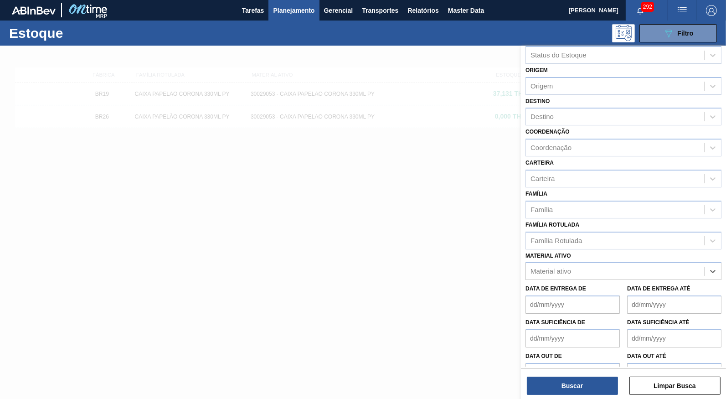
click at [569, 252] on label "Material ativo" at bounding box center [548, 255] width 46 height 6
click at [531, 268] on ativo "Material ativo" at bounding box center [530, 272] width 1 height 8
click at [579, 265] on div "Material ativo" at bounding box center [615, 271] width 178 height 13
paste ativo "30029054"
type ativo "30029054"
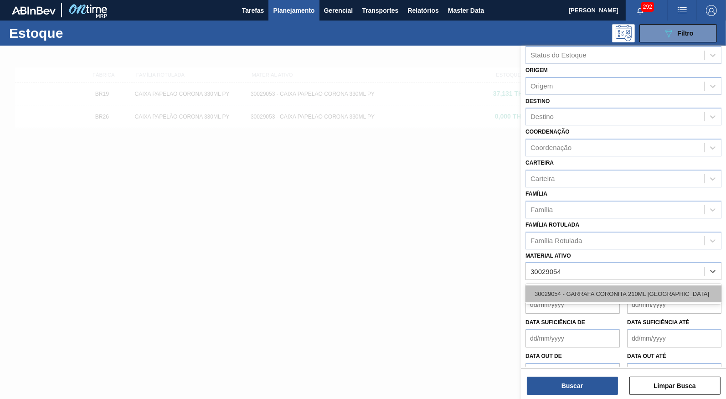
click at [586, 285] on div "30029054 - GARRAFA CORONITA 210ML PARAGUAI" at bounding box center [623, 293] width 196 height 17
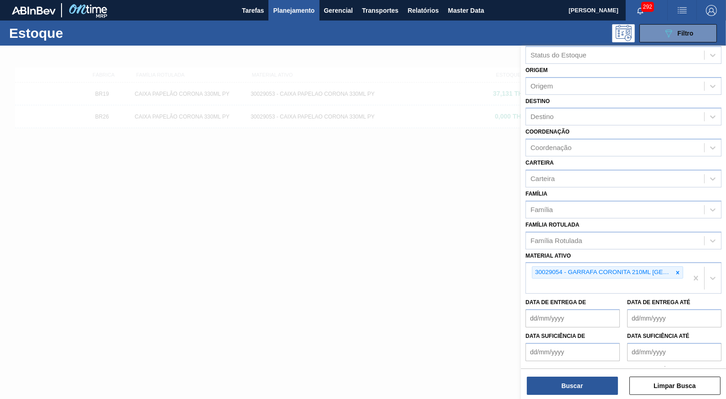
click at [582, 375] on div "Buscar Limpar Busca" at bounding box center [623, 381] width 205 height 26
click at [582, 394] on button "Buscar" at bounding box center [572, 385] width 91 height 18
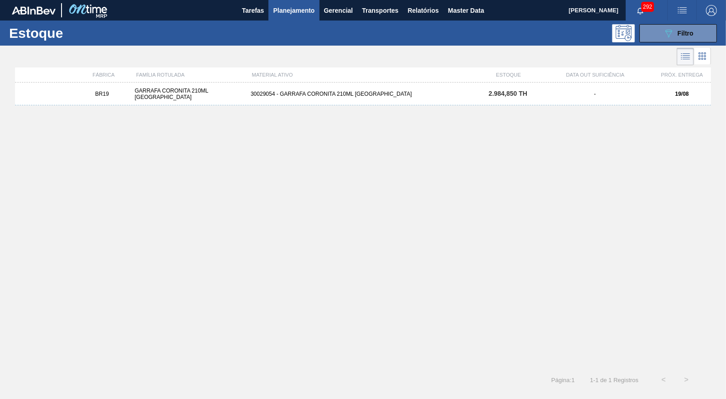
click at [346, 88] on div "BR19 GARRAFA CORONITA 210ML URUGUAI 30029054 - GARRAFA CORONITA 210ML PARAGUAI …" at bounding box center [363, 93] width 696 height 23
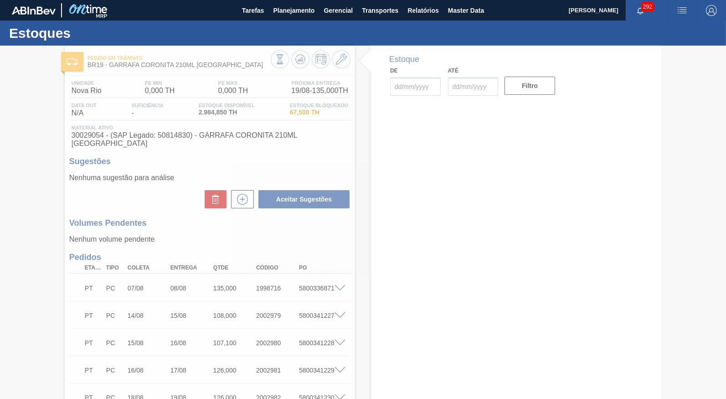
type input "[DATE]"
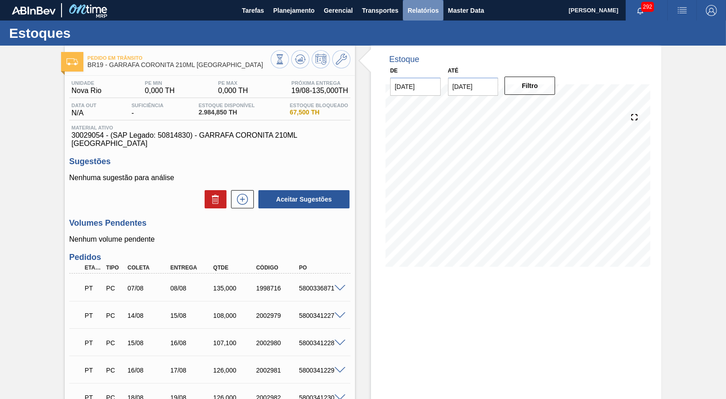
click at [433, 12] on span "Relatórios" at bounding box center [422, 10] width 31 height 11
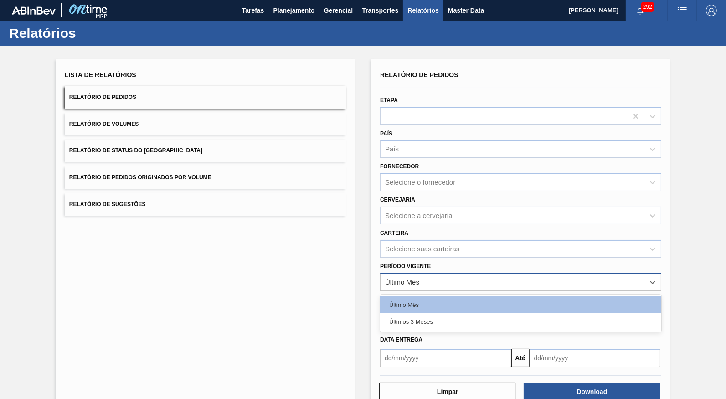
click at [429, 275] on div "Último Mês" at bounding box center [512, 281] width 263 height 13
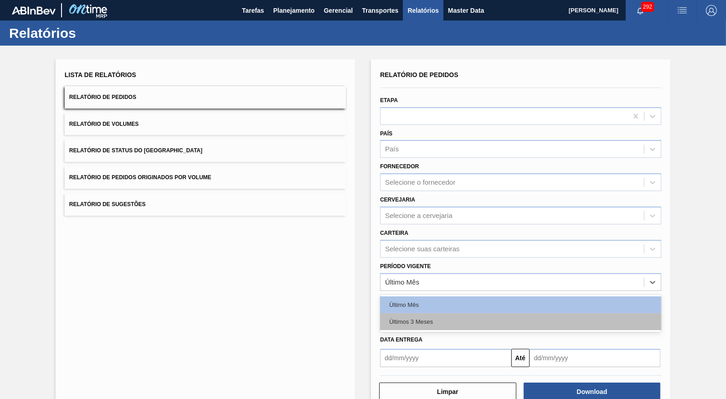
click at [450, 313] on div "Últimos 3 Meses" at bounding box center [520, 321] width 281 height 17
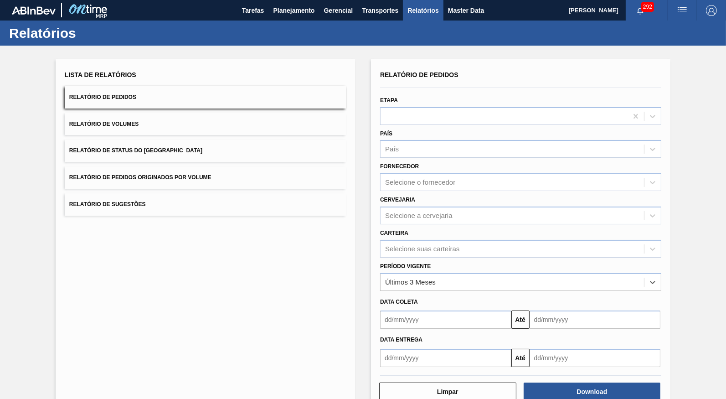
click at [426, 228] on div "Carteira Selecione suas carteiras" at bounding box center [520, 242] width 281 height 31
click at [428, 245] on div "Selecione suas carteiras" at bounding box center [422, 249] width 74 height 8
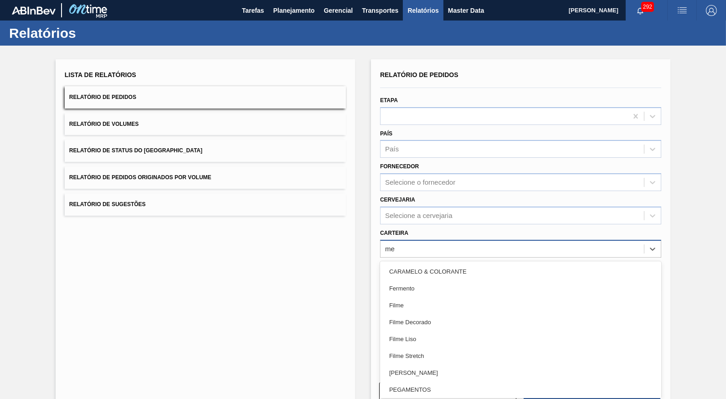
type input "met"
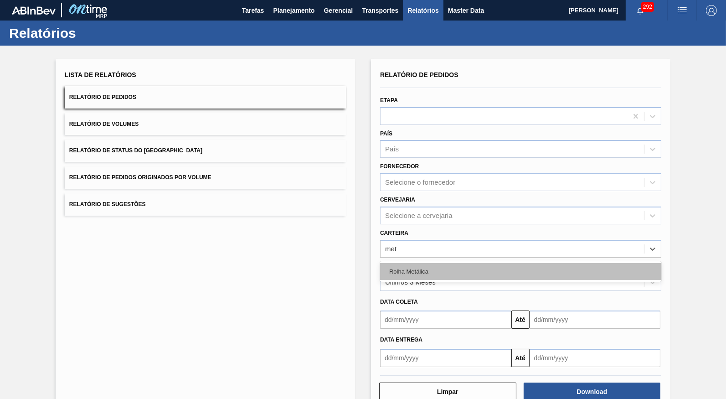
click at [476, 263] on div "Rolha Metálica" at bounding box center [520, 271] width 281 height 17
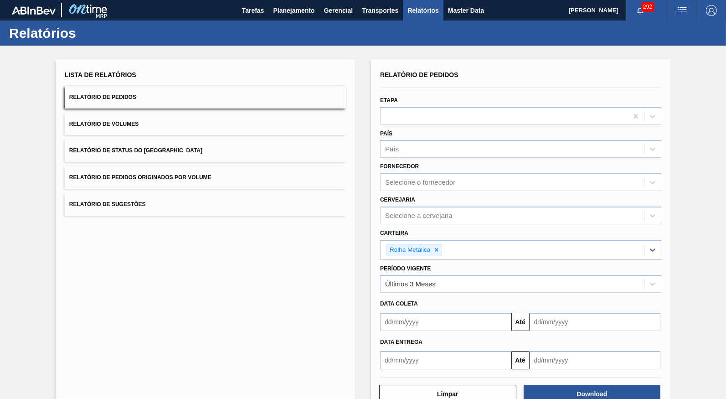
scroll to position [8, 0]
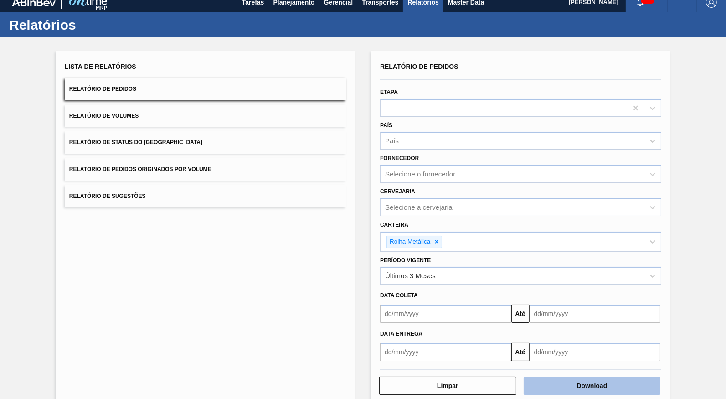
click at [659, 376] on button "Download" at bounding box center [592, 385] width 137 height 18
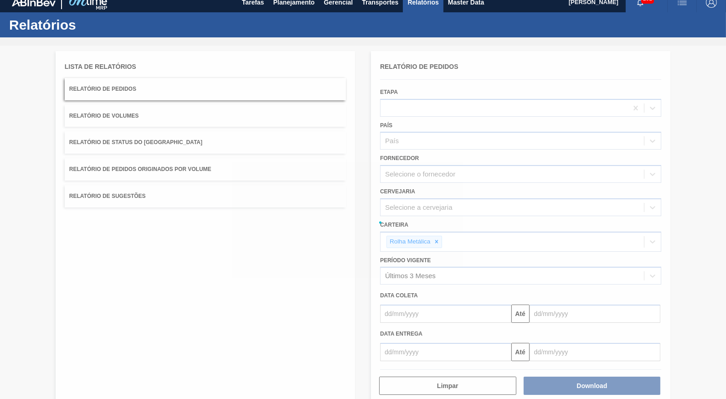
click at [306, 309] on div at bounding box center [363, 222] width 726 height 353
click at [161, 139] on div at bounding box center [363, 222] width 726 height 353
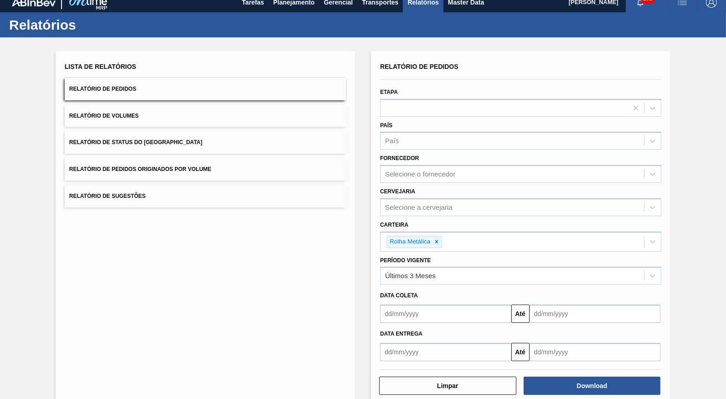
scroll to position [0, 0]
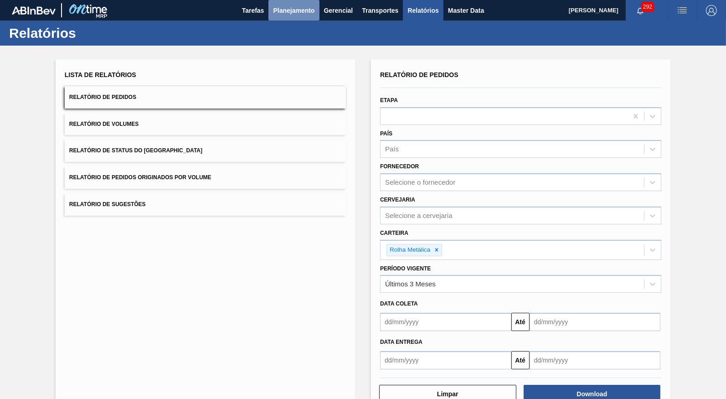
click at [282, 15] on span "Planejamento" at bounding box center [293, 10] width 41 height 11
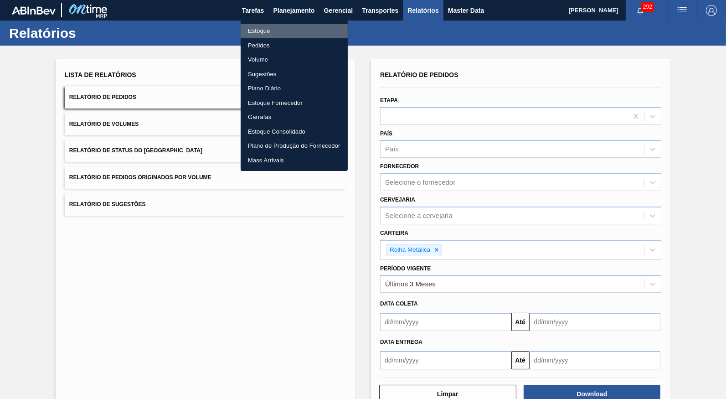
click at [275, 26] on li "Estoque" at bounding box center [294, 31] width 107 height 15
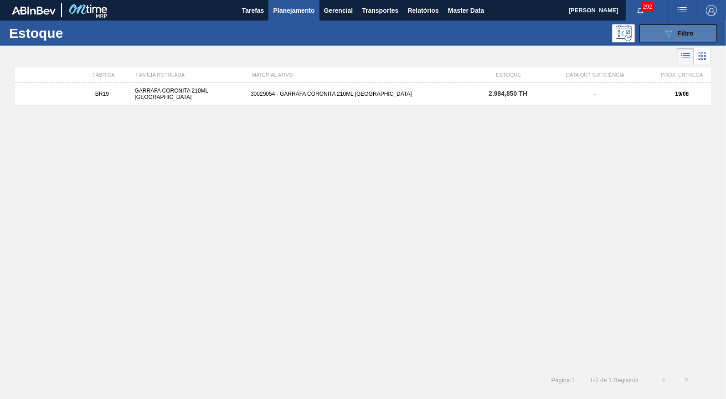
click at [649, 27] on button "089F7B8B-B2A5-4AFE-B5C0-19BA573D28AC Filtro" at bounding box center [677, 33] width 77 height 18
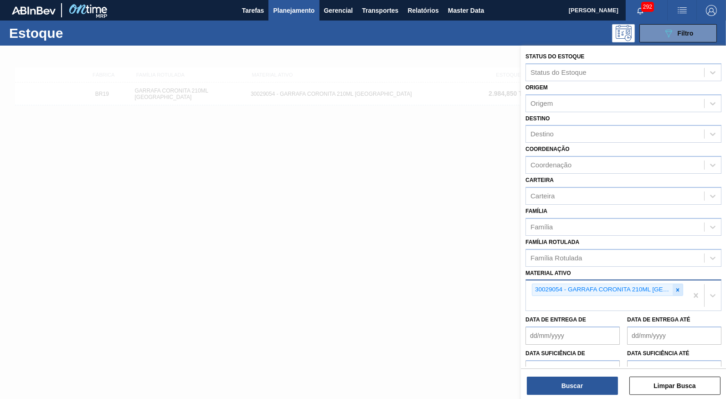
click at [674, 287] on icon at bounding box center [677, 290] width 6 height 6
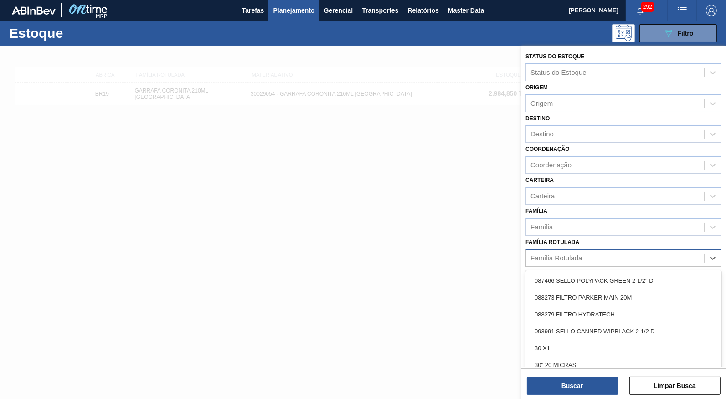
click at [631, 251] on div "Família Rotulada" at bounding box center [615, 257] width 178 height 13
type Rotulada "w"
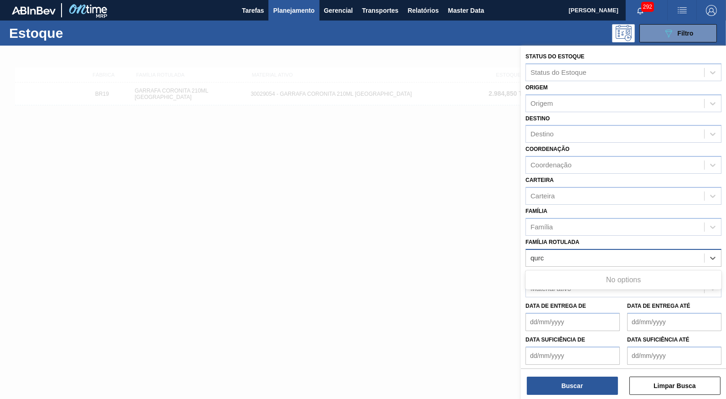
type Rotulada "qur"
click at [549, 251] on div "Família Rotulada" at bounding box center [615, 257] width 178 height 13
type Rotulada "QRCo"
click at [306, 21] on button "Planejamento" at bounding box center [293, 10] width 51 height 21
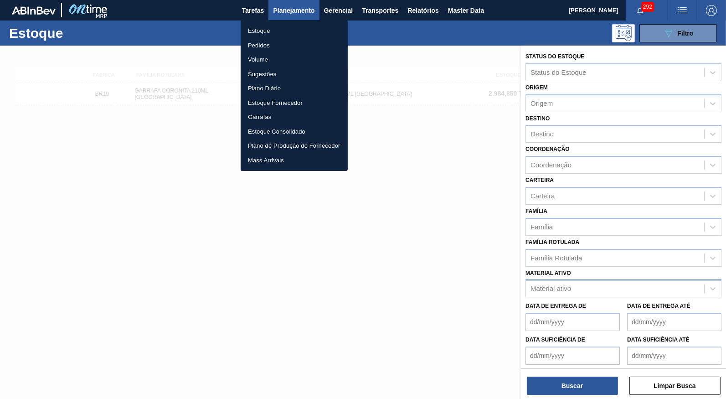
click at [293, 14] on div at bounding box center [363, 199] width 726 height 399
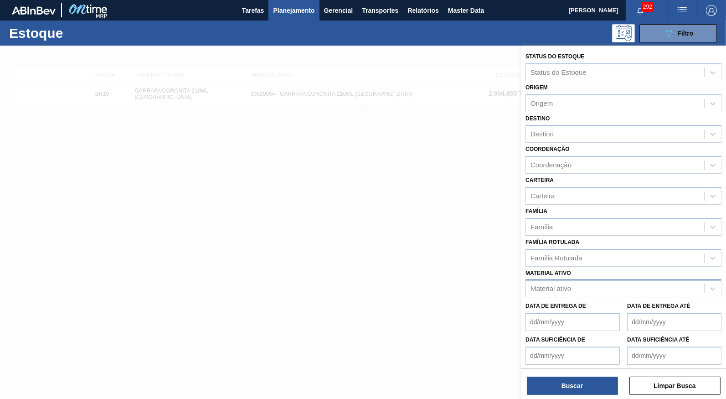
click at [283, 6] on span "Planejamento" at bounding box center [293, 10] width 41 height 11
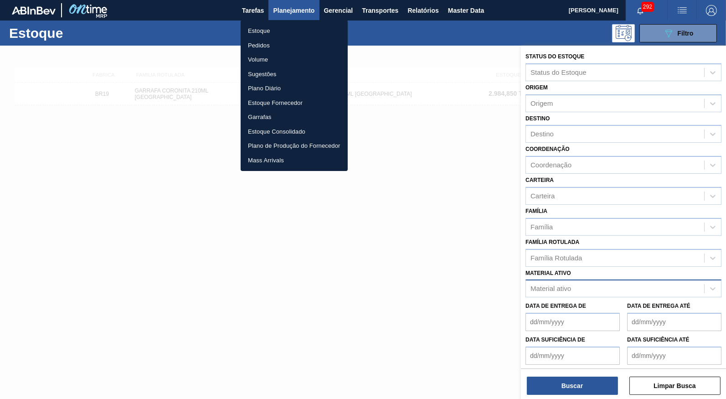
click at [279, 33] on li "Estoque" at bounding box center [294, 31] width 107 height 15
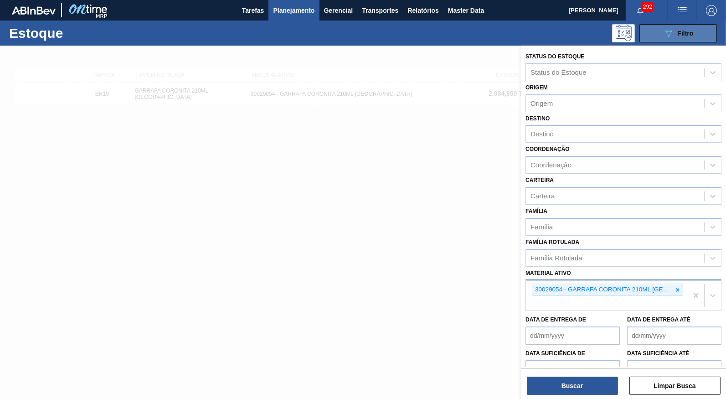
click at [680, 31] on span "Filtro" at bounding box center [686, 33] width 16 height 7
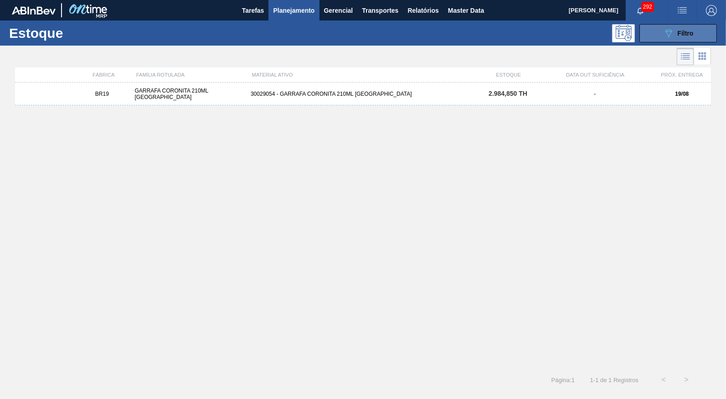
click at [675, 38] on button "089F7B8B-B2A5-4AFE-B5C0-19BA573D28AC Filtro" at bounding box center [677, 33] width 77 height 18
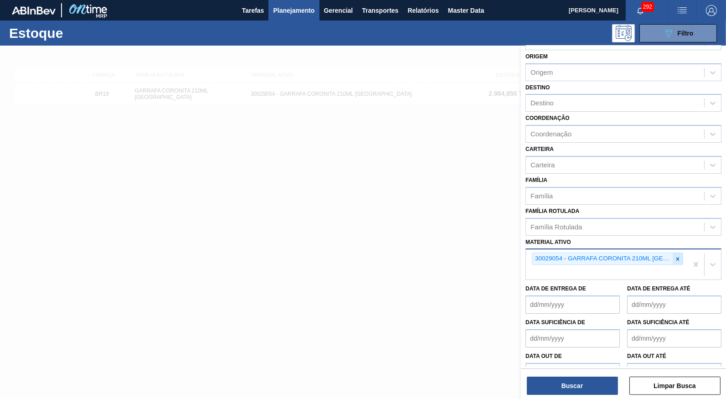
click at [673, 253] on div at bounding box center [678, 258] width 10 height 11
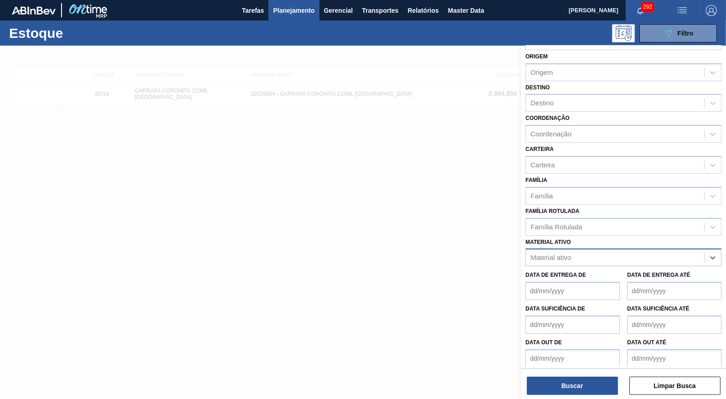
scroll to position [17, 0]
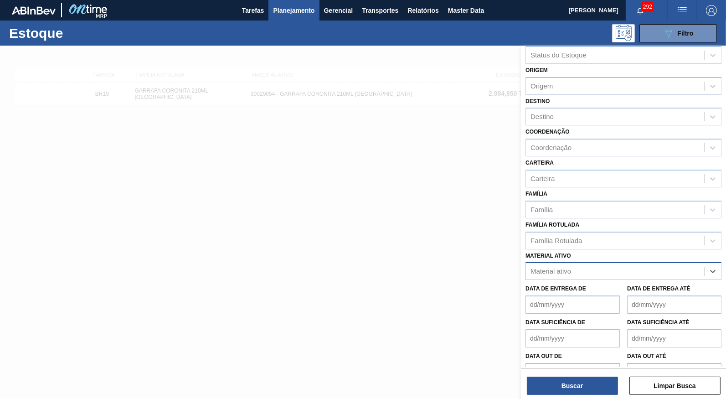
click at [654, 249] on div "Material ativo option 30029054 - GARRAFA CORONITA 210ML PARAGUAI, deselected. S…" at bounding box center [623, 264] width 196 height 31
click at [634, 234] on div "Família Rotulada" at bounding box center [615, 240] width 178 height 13
type Rotulada "QRCode"
click at [548, 285] on label "Data de Entrega de" at bounding box center [555, 288] width 61 height 6
click at [548, 295] on de "Data de Entrega de" at bounding box center [572, 304] width 94 height 18
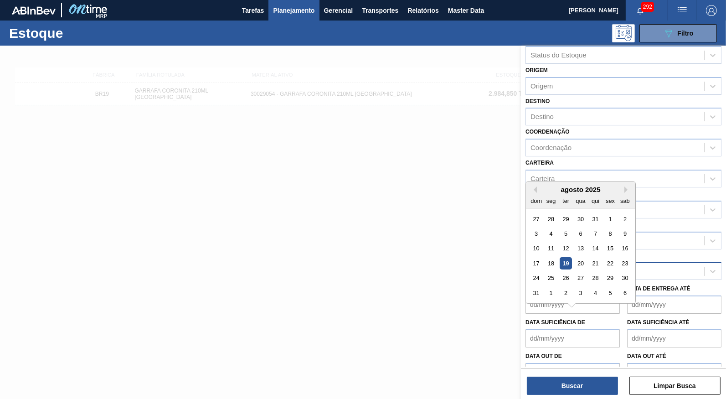
click at [696, 218] on div "Família Rotulada Família Rotulada" at bounding box center [623, 233] width 196 height 31
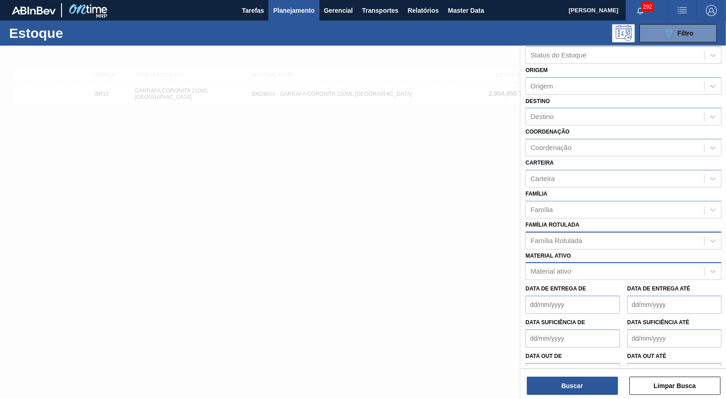
click at [669, 234] on div "Família Rotulada" at bounding box center [615, 240] width 178 height 13
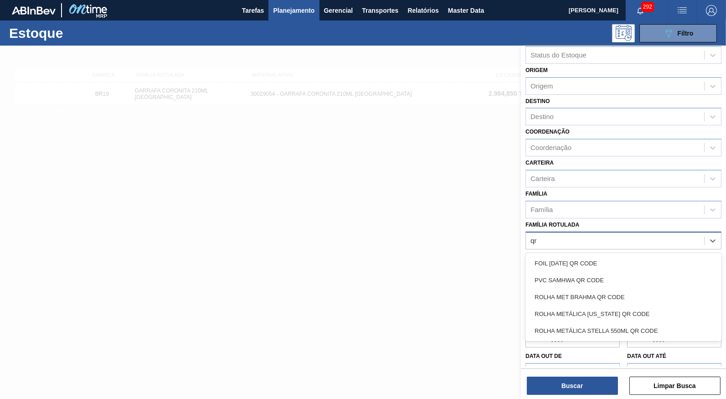
type Rotulada "qr"
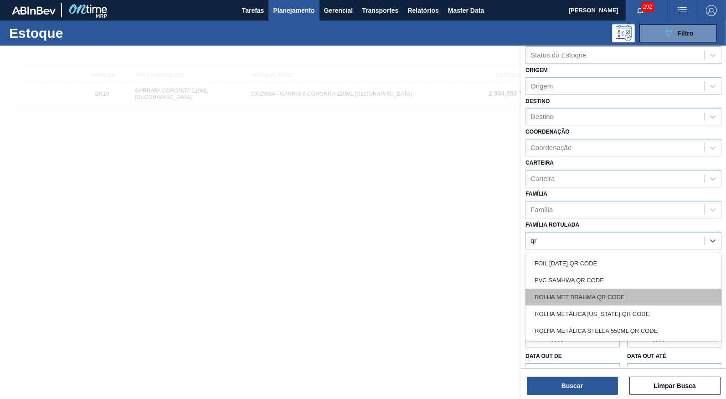
click at [627, 288] on div "ROLHA MET BRAHMA QR CODE" at bounding box center [623, 296] width 196 height 17
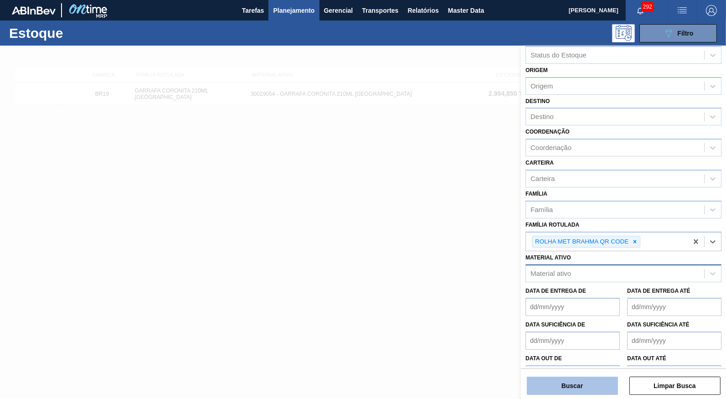
click at [582, 394] on button "Buscar" at bounding box center [572, 385] width 91 height 18
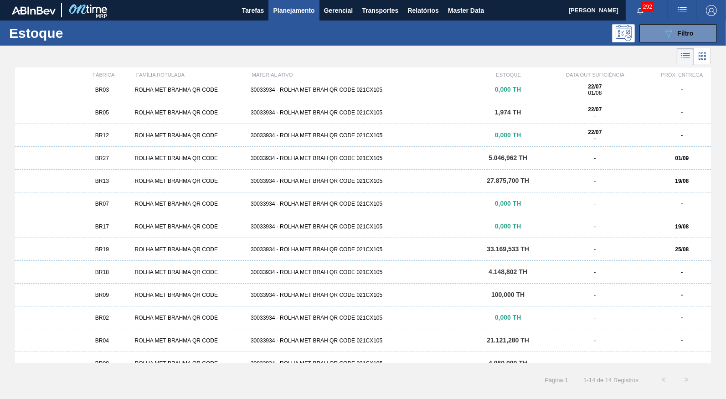
scroll to position [0, 0]
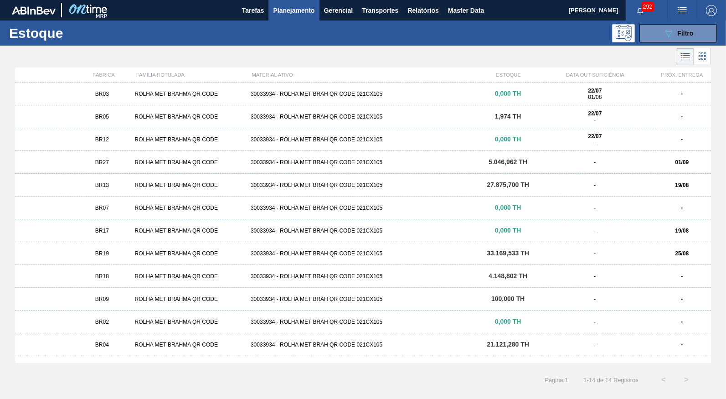
click at [132, 159] on div "ROLHA MET BRAHMA QR CODE" at bounding box center [189, 162] width 116 height 6
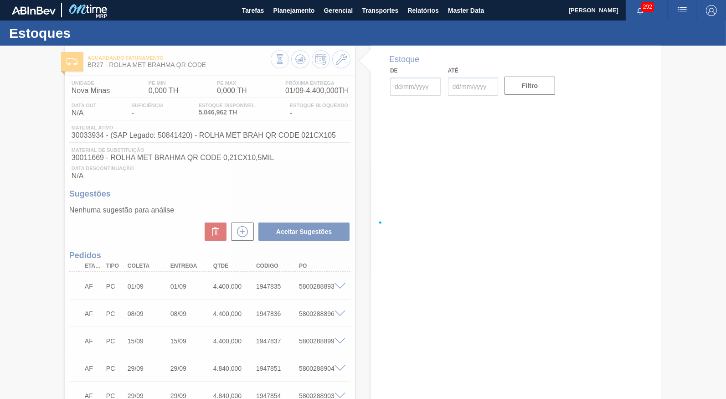
type input "[DATE]"
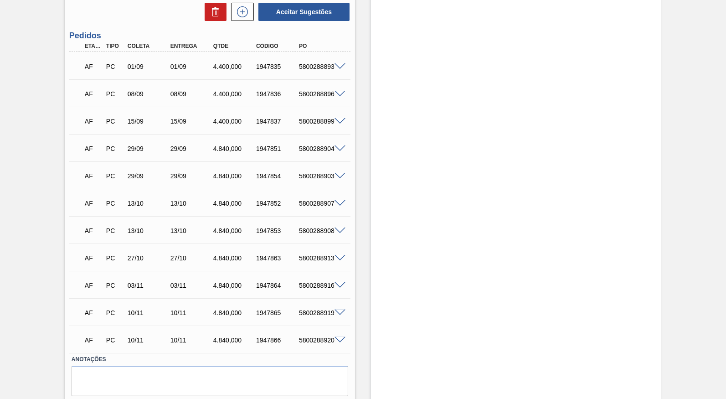
scroll to position [262, 0]
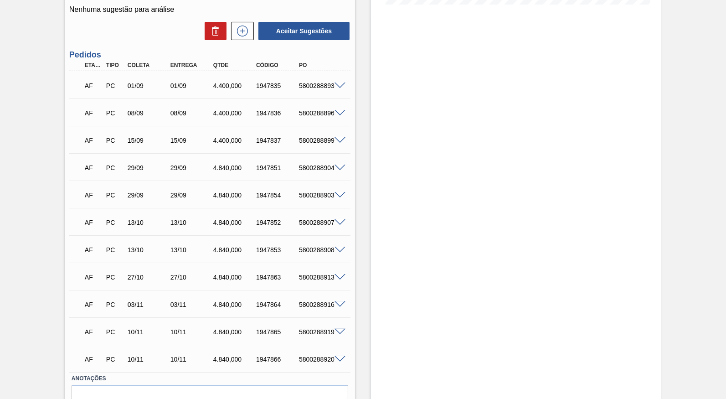
drag, startPoint x: 82, startPoint y: 79, endPoint x: 374, endPoint y: 355, distance: 401.4
click at [374, 355] on div "Aguardando Faturamento BR27 - ROLHA MET BRAHMA QR CODE Unidade Nova Minas PE MI…" at bounding box center [363, 115] width 726 height 663
copy div
click at [187, 98] on div "AF PC 08/09 08/09 4.400,000 1947836 5800288896 Material 30033934 - ROLHA MET BR…" at bounding box center [209, 111] width 281 height 27
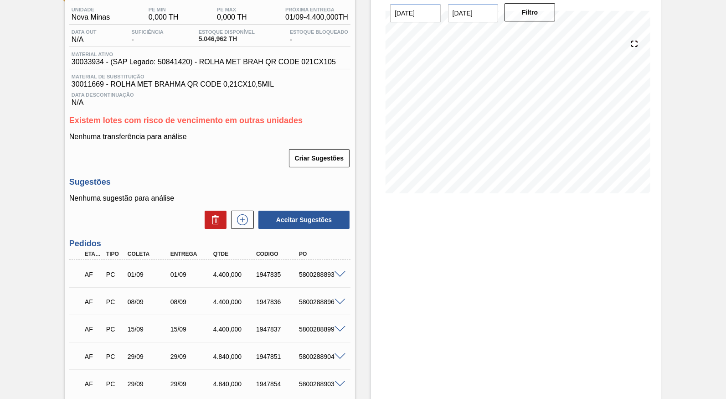
scroll to position [49, 0]
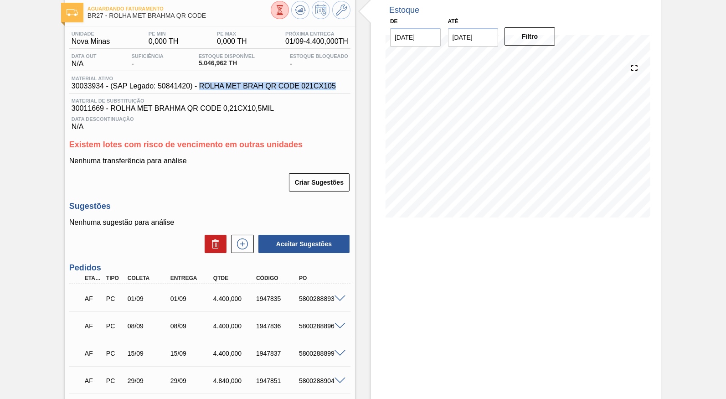
copy span "ROLHA MET BRAH QR CODE 021CX105"
drag, startPoint x: 183, startPoint y: 86, endPoint x: 305, endPoint y: 92, distance: 122.3
click at [305, 92] on div "Material ativo 30033934 - (SAP Legado: 50841420) - ROLHA MET BRAH QR CODE 021CX…" at bounding box center [209, 85] width 281 height 18
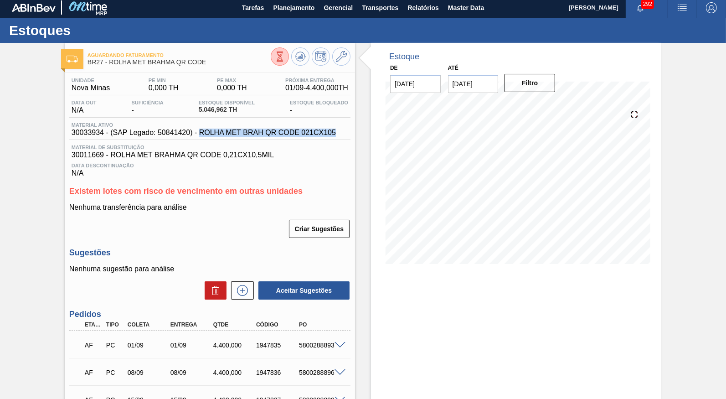
scroll to position [0, 0]
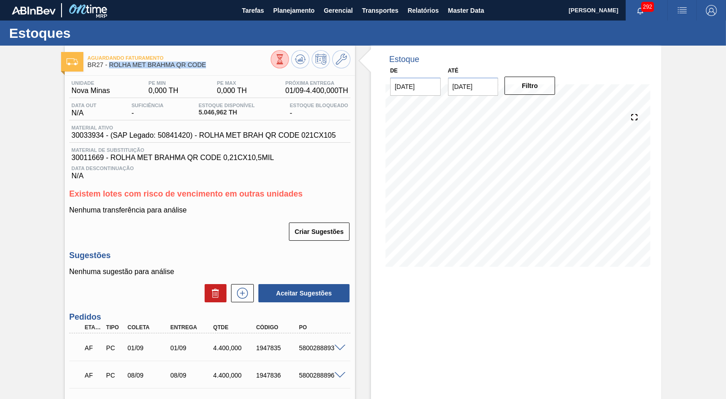
copy span "ROLHA MET BRAHMA QR CODE"
drag, startPoint x: 207, startPoint y: 64, endPoint x: 108, endPoint y: 71, distance: 99.6
click at [108, 68] on span "BR27 - ROLHA MET BRAHMA QR CODE" at bounding box center [179, 65] width 183 height 7
copy span "BR27"
drag, startPoint x: 103, startPoint y: 70, endPoint x: 88, endPoint y: 69, distance: 15.6
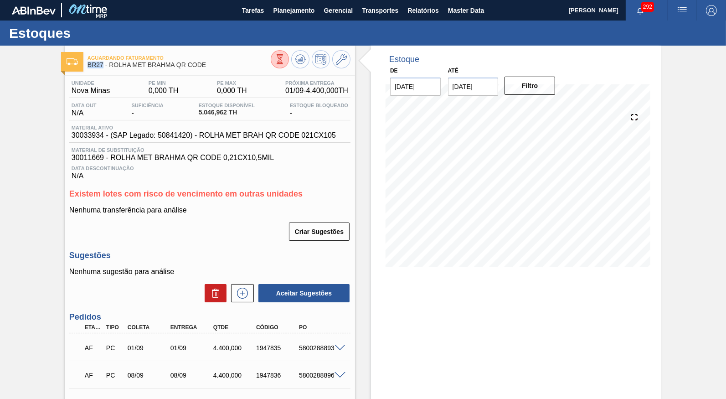
click at [88, 69] on div "Aguardando Faturamento BR27 - ROLHA MET BRAHMA QR CODE" at bounding box center [210, 60] width 290 height 21
click at [83, 139] on span "30033934 - (SAP Legado: 50841420) - ROLHA MET BRAH QR CODE 021CX105" at bounding box center [204, 135] width 264 height 8
copy span "30033934"
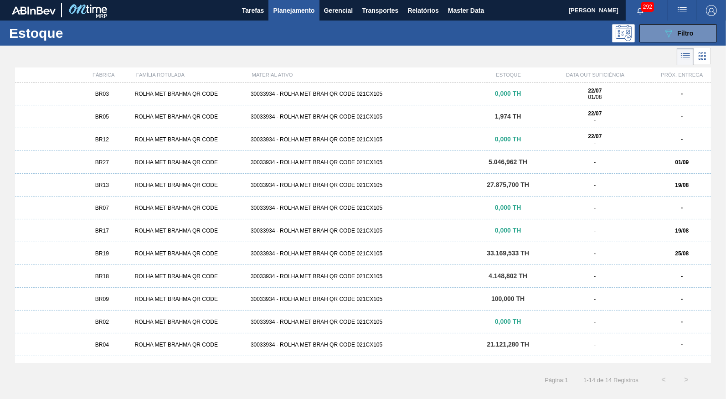
click at [474, 185] on div "30033934 - ROLHA MET BRAH QR CODE 021CX105" at bounding box center [363, 185] width 232 height 6
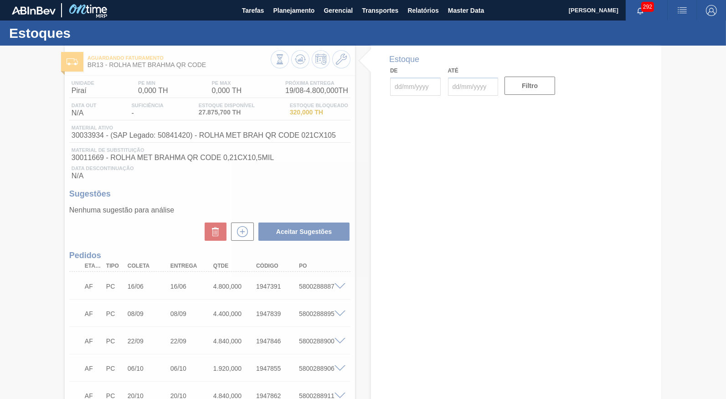
type input "[DATE]"
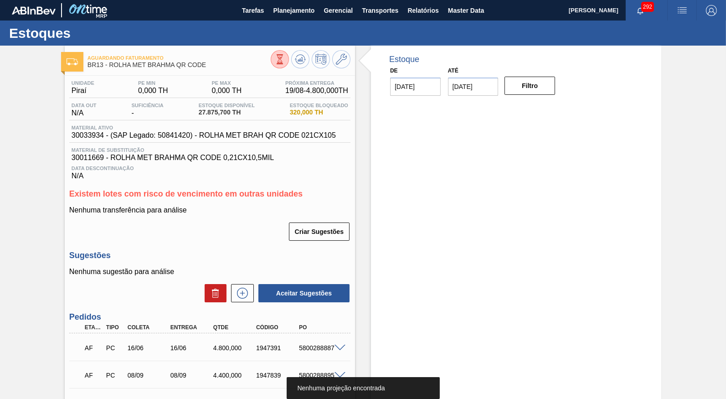
scroll to position [196, 0]
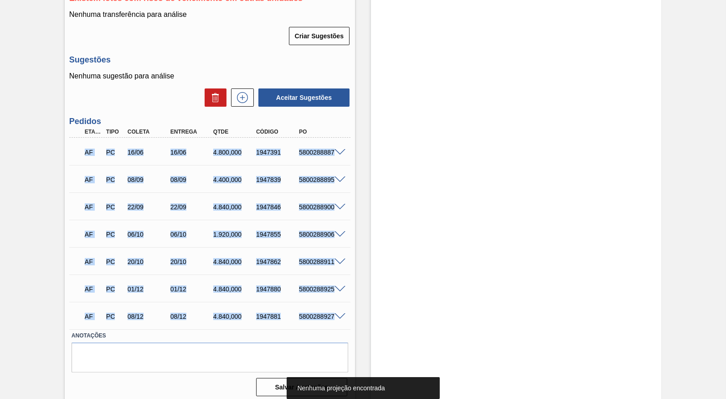
drag, startPoint x: 73, startPoint y: 150, endPoint x: 349, endPoint y: 317, distance: 321.6
click at [349, 317] on div "AF PC 16/06 16/06 4.800,000 1947391 5800288887 Material 30033934 - ROLHA MET BR…" at bounding box center [209, 233] width 281 height 191
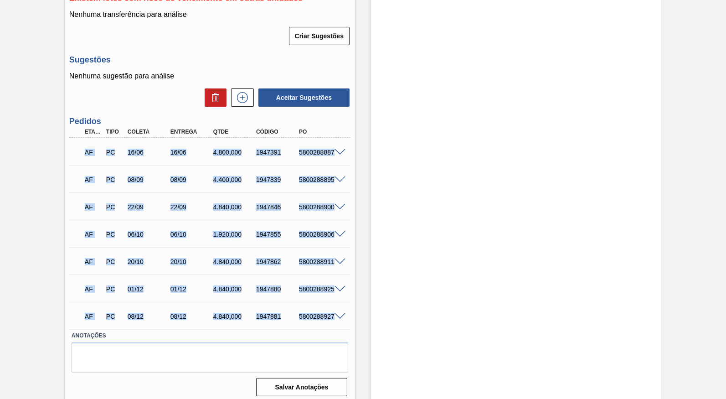
copy div "AF PC 16/06 16/06 4.800,000 1947391 5800288887 Material 30033934 - ROLHA MET BR…"
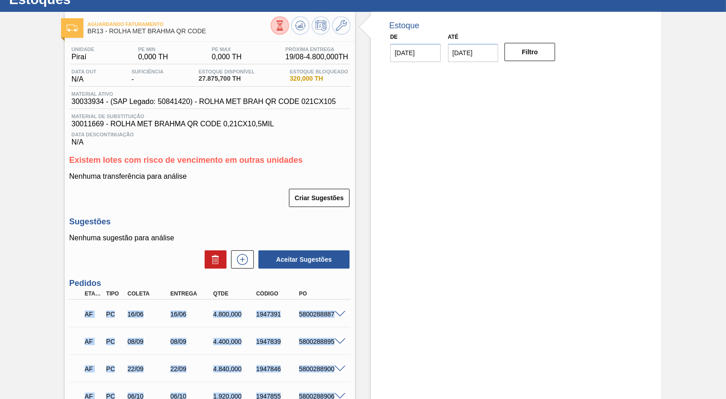
scroll to position [25, 0]
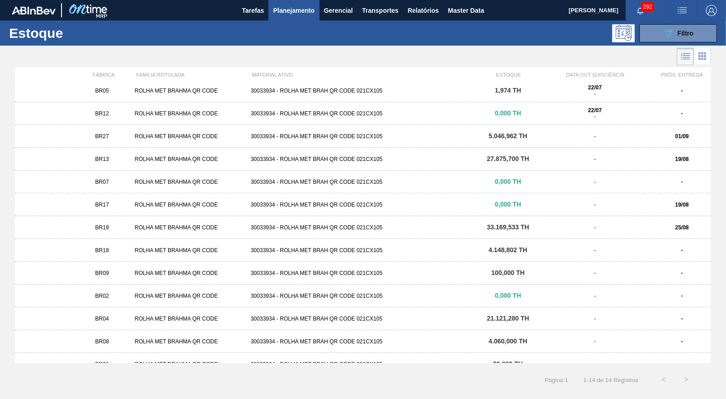
scroll to position [39, 0]
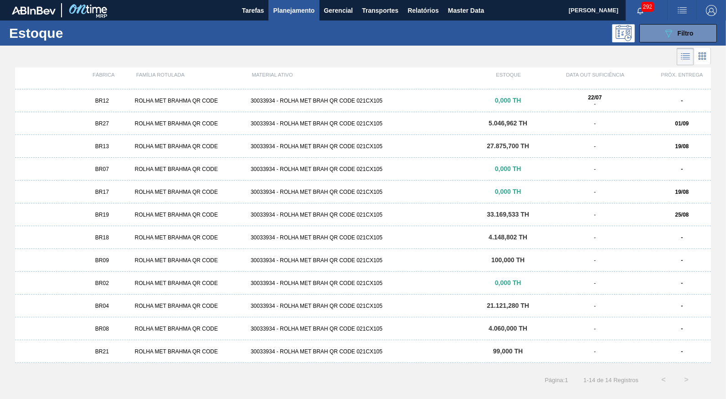
click at [162, 189] on div "ROLHA MET BRAHMA QR CODE" at bounding box center [189, 192] width 116 height 6
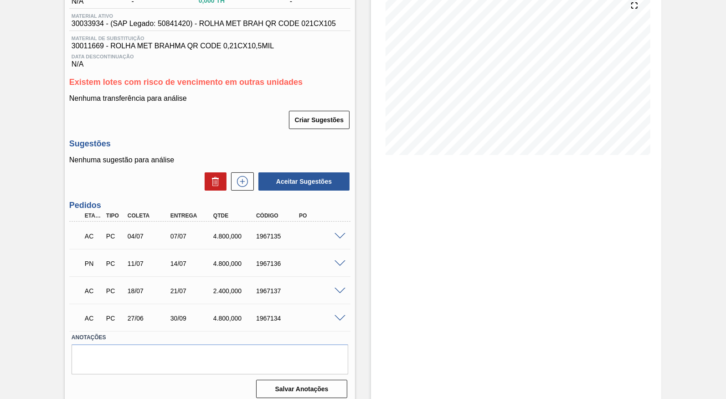
scroll to position [113, 0]
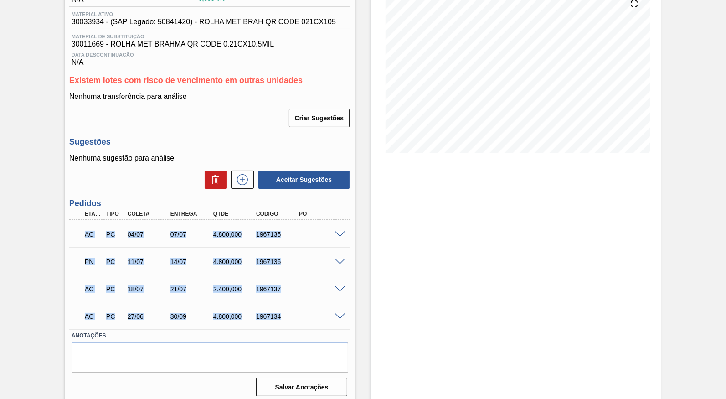
drag, startPoint x: 75, startPoint y: 224, endPoint x: 334, endPoint y: 318, distance: 274.8
click at [334, 318] on div "AC PC 04/07 07/07 4.800,000 1967135 Material 30033934 - ROLHA MET BRAH QR CODE …" at bounding box center [209, 274] width 281 height 109
copy div "AC PC 04/07 07/07 4.800,000 1967135 Material 30033934 - ROLHA MET BRAH QR CODE …"
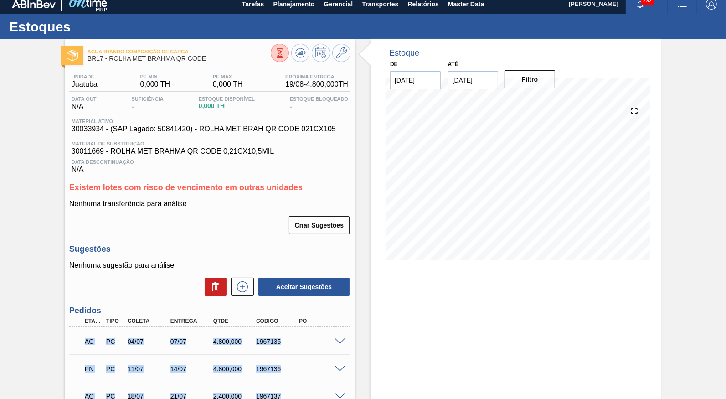
scroll to position [0, 0]
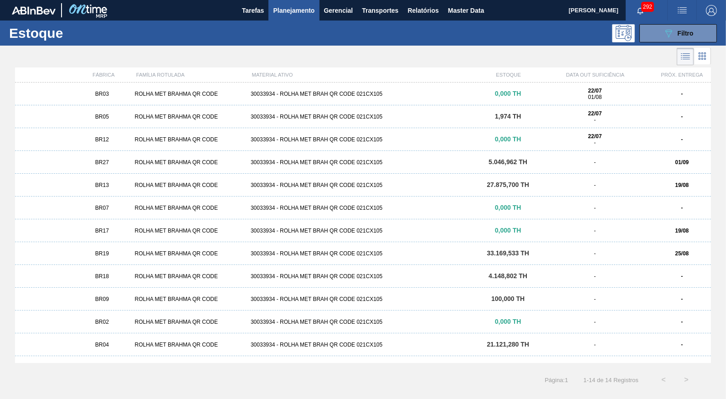
scroll to position [39, 0]
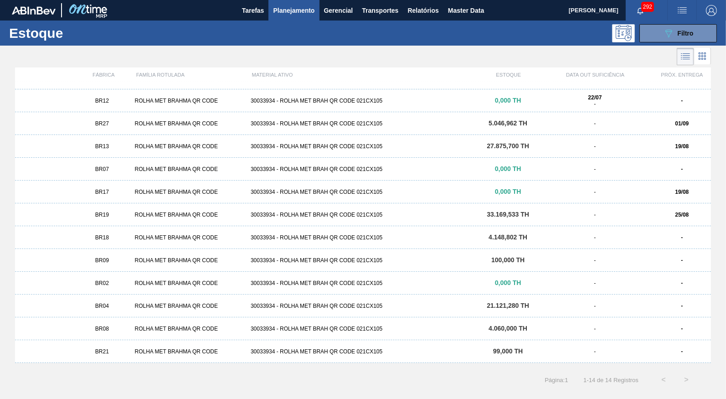
click at [145, 210] on div "BR19 ROLHA MET BRAHMA QR CODE 30033934 - ROLHA MET BRAH QR CODE 021CX105 33.169…" at bounding box center [363, 214] width 696 height 23
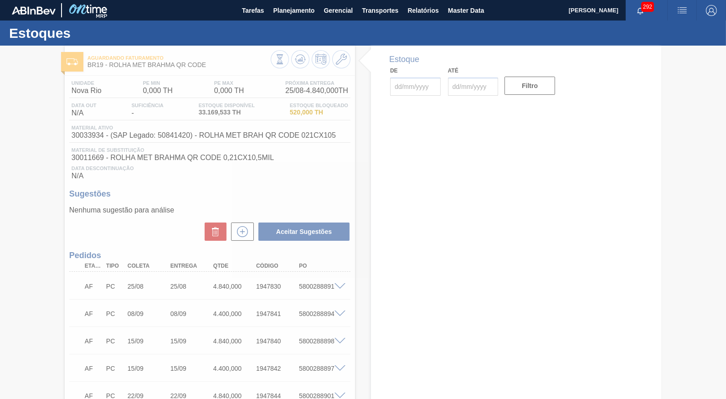
type input "[DATE]"
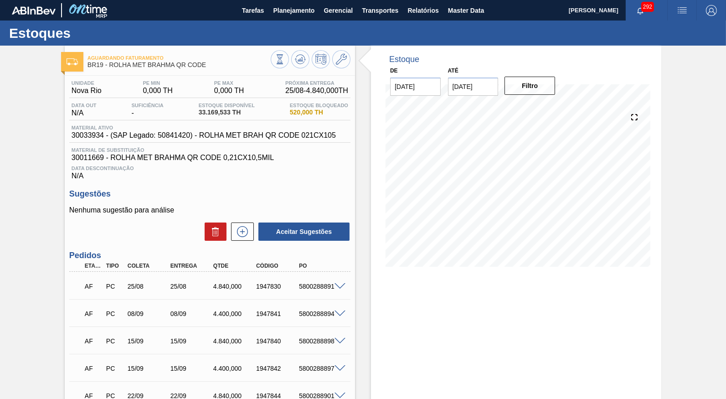
scroll to position [213, 0]
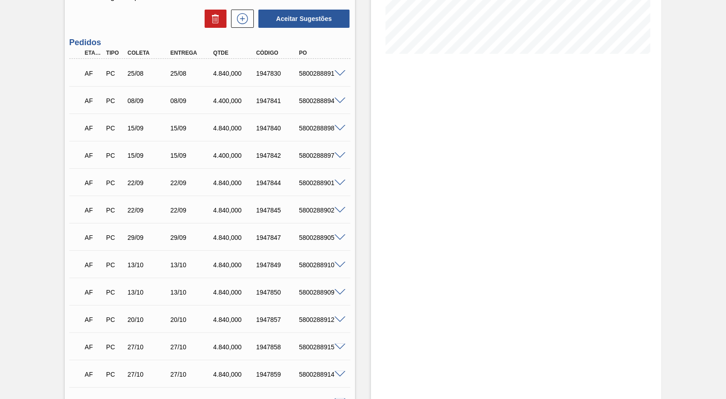
click at [83, 68] on div "AF" at bounding box center [92, 73] width 21 height 20
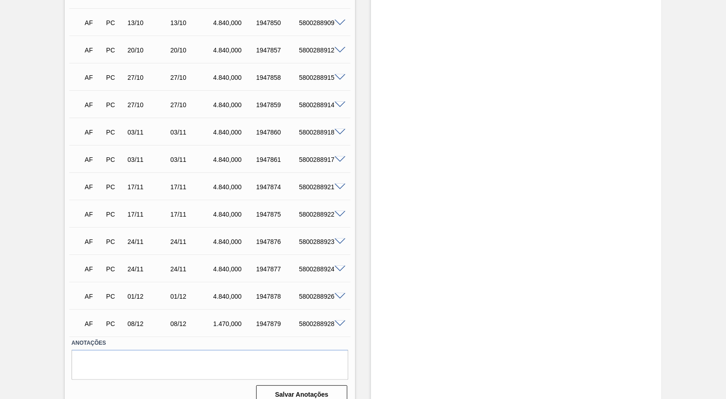
scroll to position [492, 0]
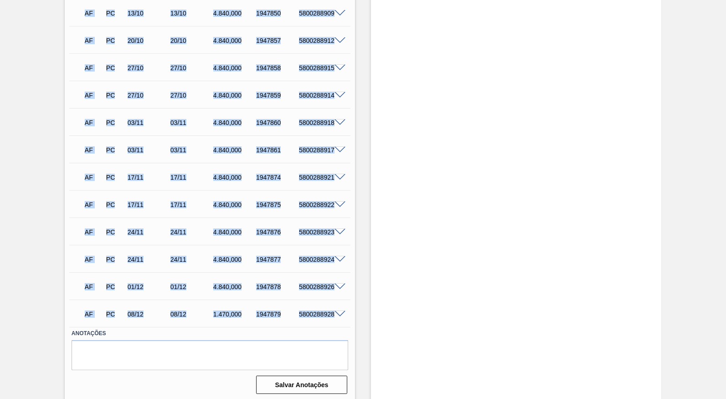
click at [333, 312] on div at bounding box center [341, 313] width 18 height 7
copy div "AF PC 25/08 25/08 4.840,000 1947830 5800288891 Material 30033934 - ROLHA MET BR…"
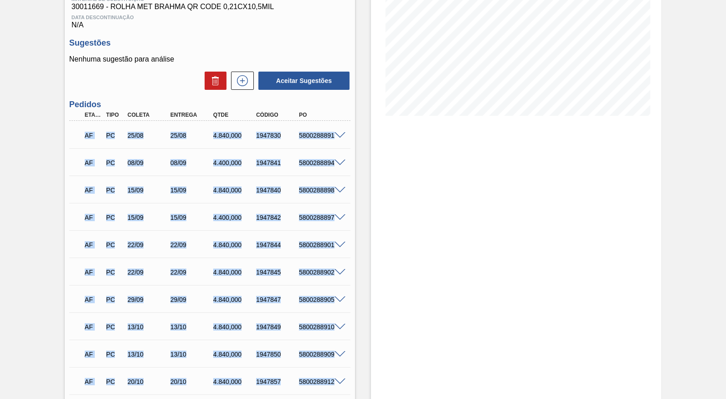
scroll to position [0, 0]
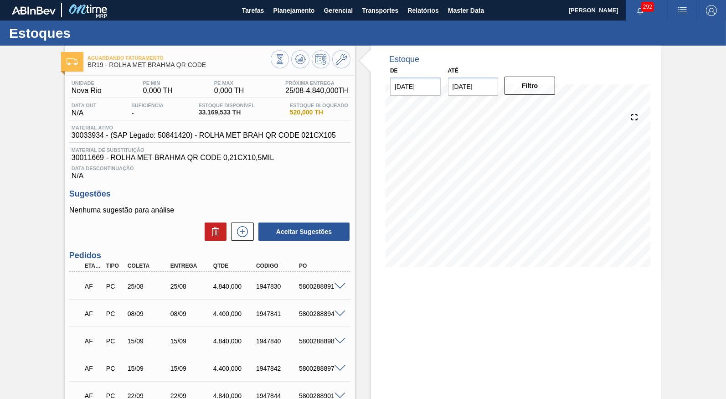
click at [109, 87] on div "Unidade Nova Rio PE MIN 0,000 TH PE MAX 0,000 TH Próxima Entrega 25/08 - 4.840,…" at bounding box center [209, 89] width 281 height 18
drag, startPoint x: 103, startPoint y: 66, endPoint x: 86, endPoint y: 68, distance: 17.0
click at [88, 68] on span "BR19 - ROLHA MET BRAHMA QR CODE" at bounding box center [179, 65] width 183 height 7
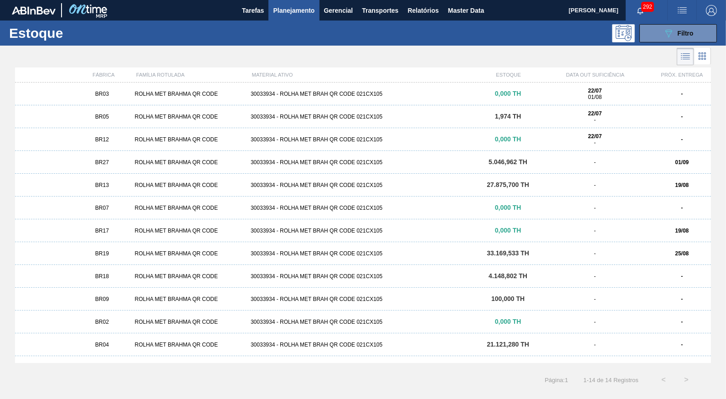
click at [257, 190] on div "BR13 ROLHA MET BRAHMA QR CODE 30033934 - ROLHA MET BRAH QR CODE 021CX105 27.875…" at bounding box center [363, 185] width 696 height 23
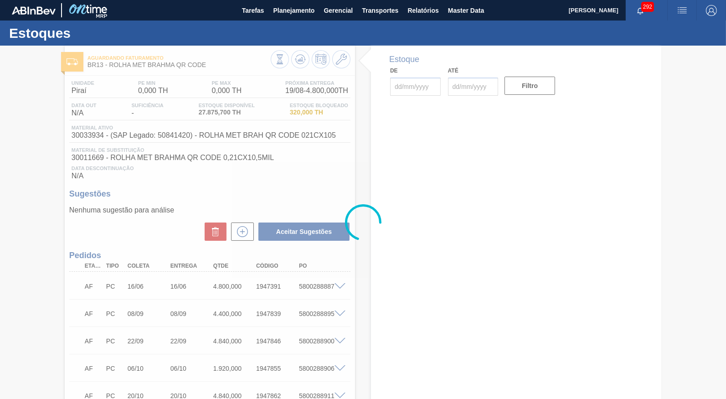
type input "[DATE]"
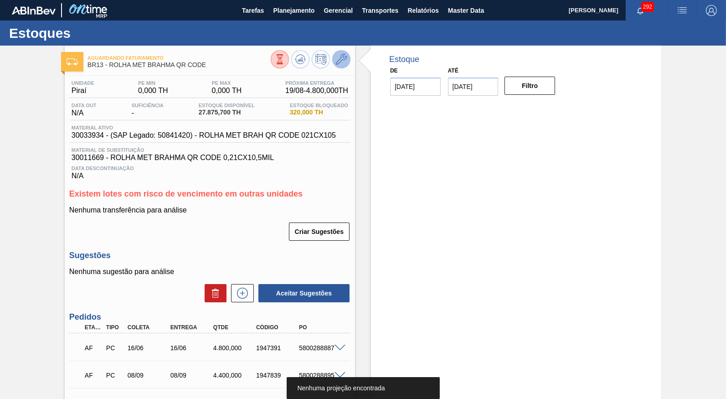
click at [341, 63] on icon at bounding box center [341, 59] width 11 height 11
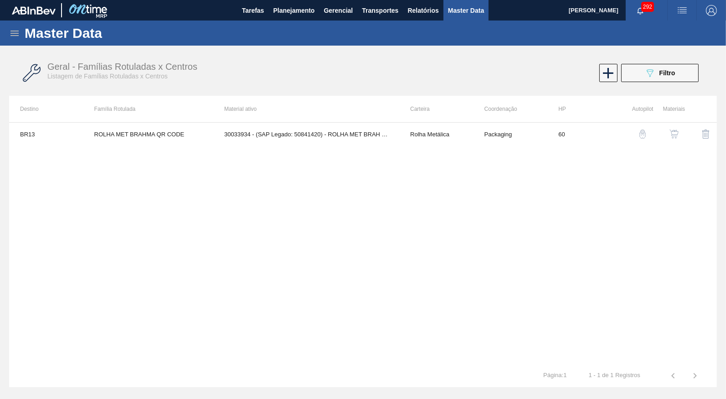
click at [667, 134] on button "button" at bounding box center [674, 134] width 22 height 22
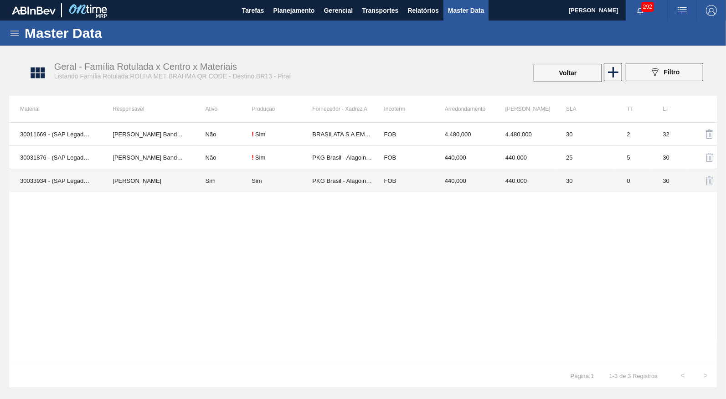
click at [355, 180] on td "PKG Brasil - Alagoinhas (BA)" at bounding box center [342, 180] width 61 height 23
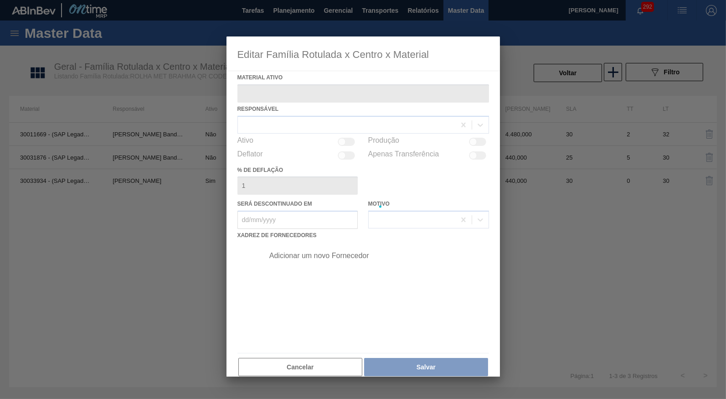
type ativo "30033934 - (SAP Legado: 50841420) - ROLHA MET BRAH QR CODE 021CX105"
checkbox input "true"
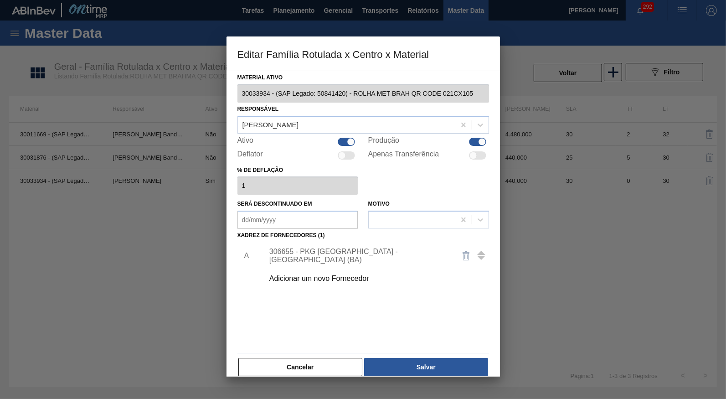
click at [367, 252] on div "306655 - PKG Brasil - Alagoinhas (BA)" at bounding box center [358, 255] width 179 height 16
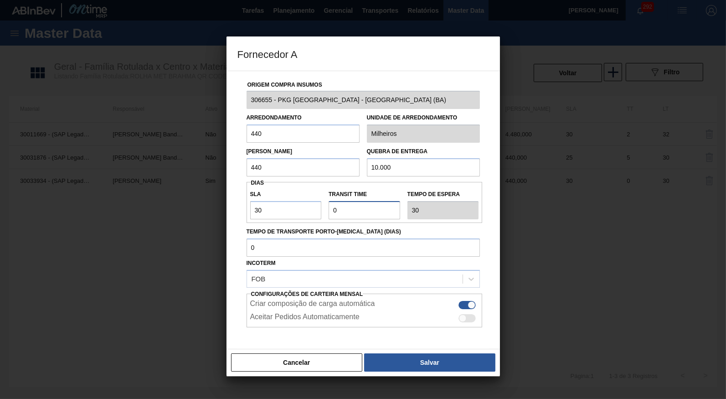
click at [368, 206] on input "Transit Time" at bounding box center [365, 210] width 72 height 18
click at [313, 371] on div "Cancelar Salvar" at bounding box center [363, 362] width 273 height 27
click at [277, 376] on div at bounding box center [363, 199] width 726 height 399
click at [280, 364] on button "Cancelar" at bounding box center [297, 362] width 132 height 18
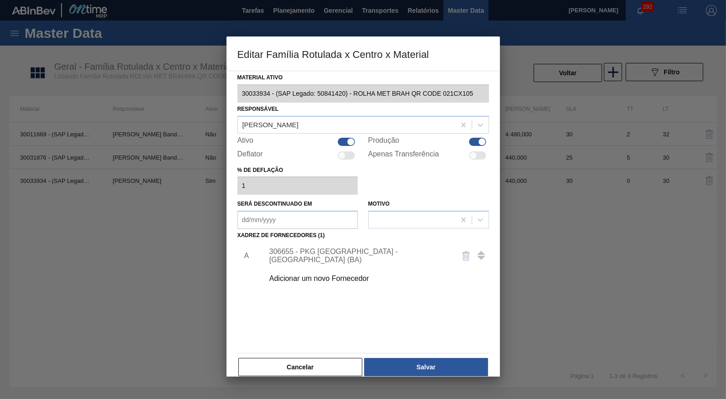
click at [293, 342] on div "Material ativo 30033934 - (SAP Legado: 50841420) - ROLHA MET BRAH QR CODE 021CX…" at bounding box center [363, 224] width 252 height 306
drag, startPoint x: 268, startPoint y: 365, endPoint x: 142, endPoint y: 391, distance: 127.9
click at [263, 367] on button "Cancelar" at bounding box center [300, 367] width 124 height 18
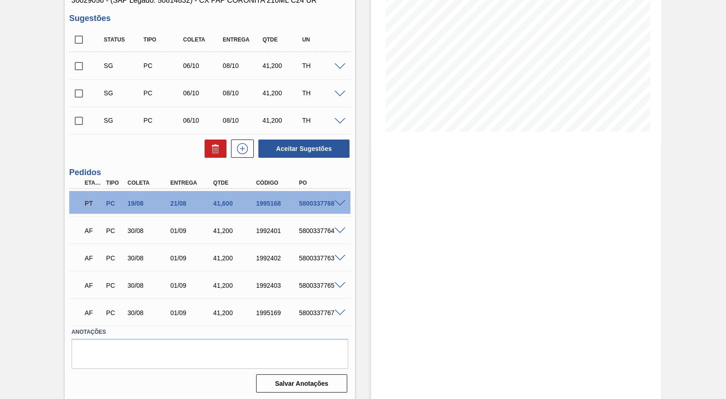
scroll to position [7, 0]
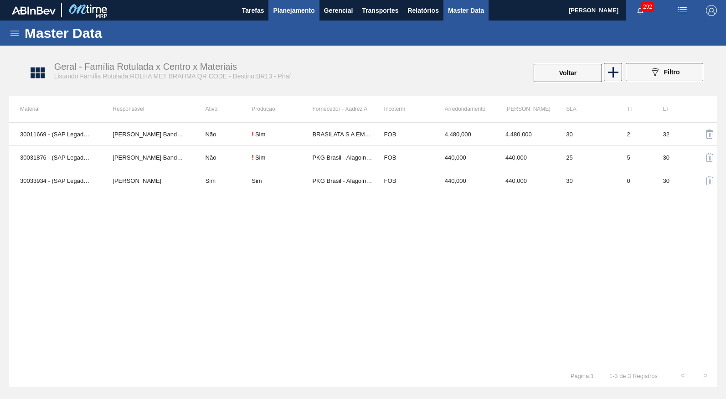
click at [297, 13] on span "Planejamento" at bounding box center [293, 10] width 41 height 11
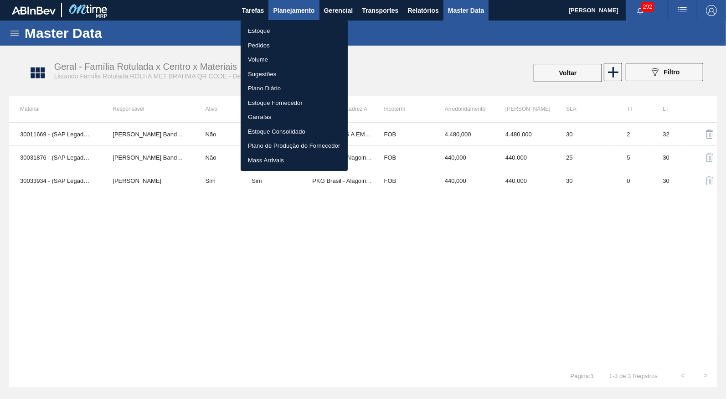
click at [287, 24] on li "Estoque" at bounding box center [294, 31] width 107 height 15
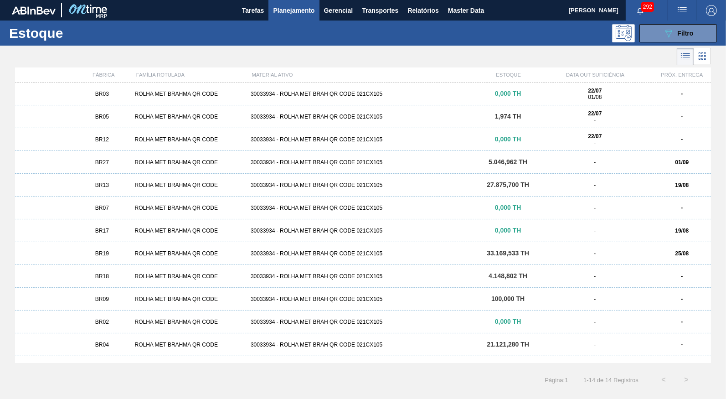
click at [134, 164] on div "ROLHA MET BRAHMA QR CODE" at bounding box center [189, 162] width 116 height 6
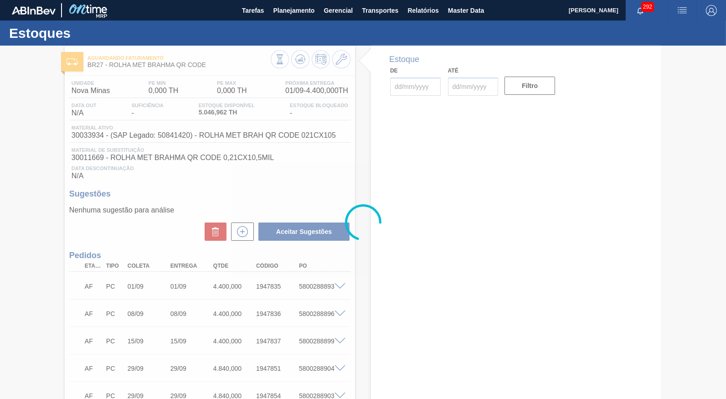
type input "[DATE]"
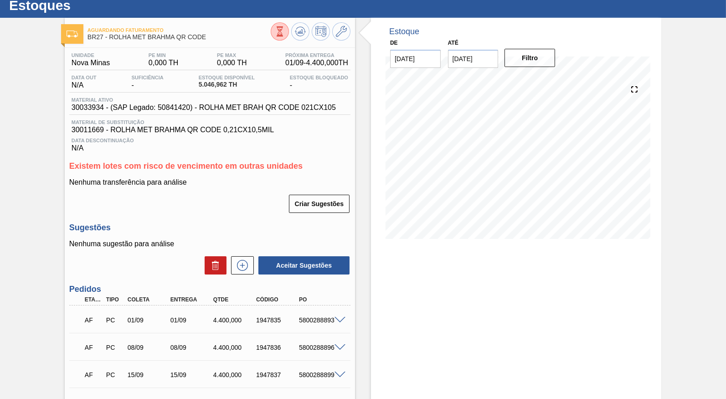
scroll to position [128, 0]
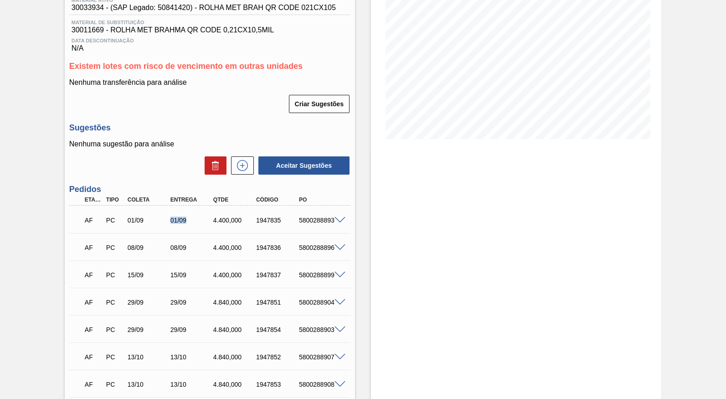
drag, startPoint x: 186, startPoint y: 220, endPoint x: 193, endPoint y: 220, distance: 6.8
click at [193, 220] on div "AF PC 01/09 01/09 4.400,000 1947835 5800288893" at bounding box center [207, 219] width 257 height 18
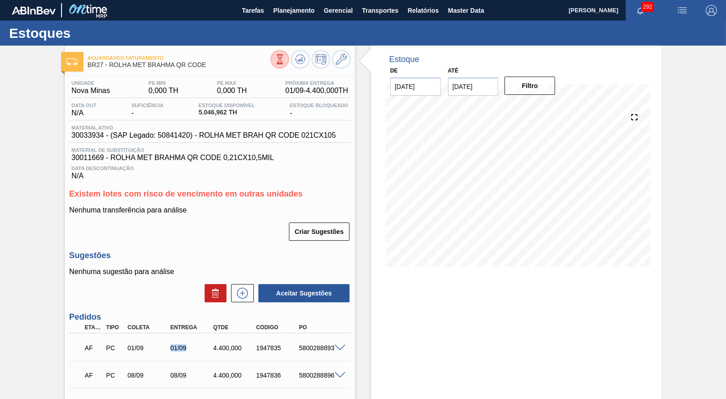
click at [215, 116] on div "Estoque Disponível 5.046,962 TH" at bounding box center [226, 110] width 61 height 15
click at [215, 116] on span "5.046,962 TH" at bounding box center [227, 112] width 56 height 7
click at [180, 144] on div "Unidade Nova Minas PE MIN 0,000 TH PE MAX 0,000 TH Próxima Entrega 01/09 - 4.40…" at bounding box center [209, 130] width 281 height 100
click at [299, 55] on icon at bounding box center [300, 57] width 9 height 5
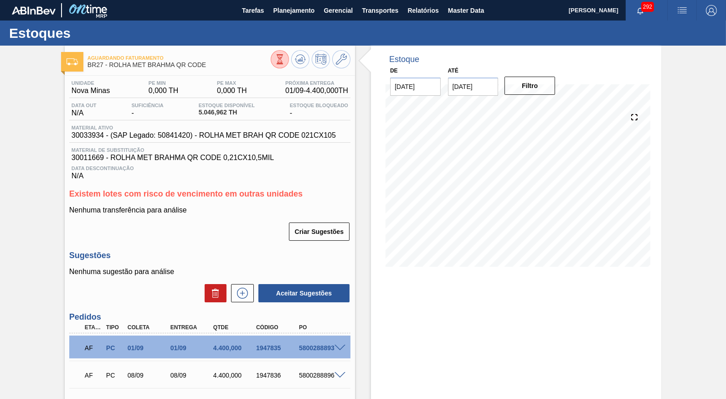
click at [278, 63] on icon at bounding box center [280, 59] width 10 height 10
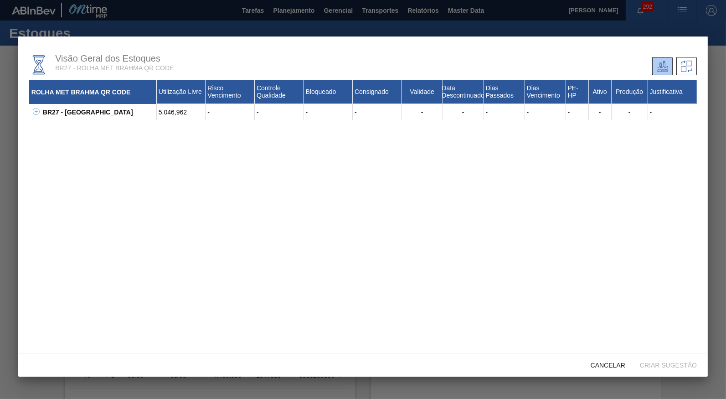
click at [36, 112] on icon at bounding box center [36, 111] width 7 height 7
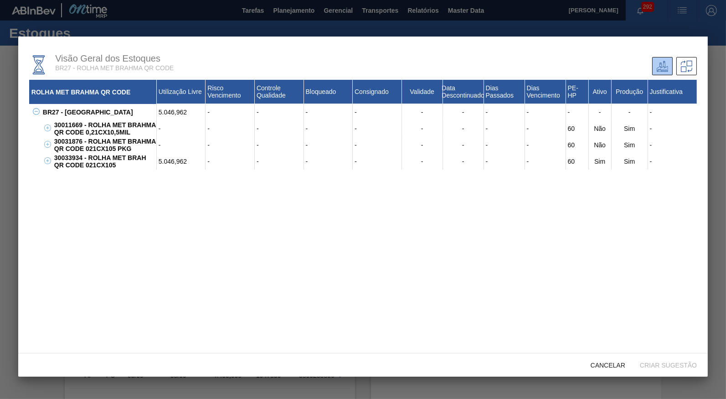
click at [47, 131] on icon at bounding box center [47, 127] width 7 height 7
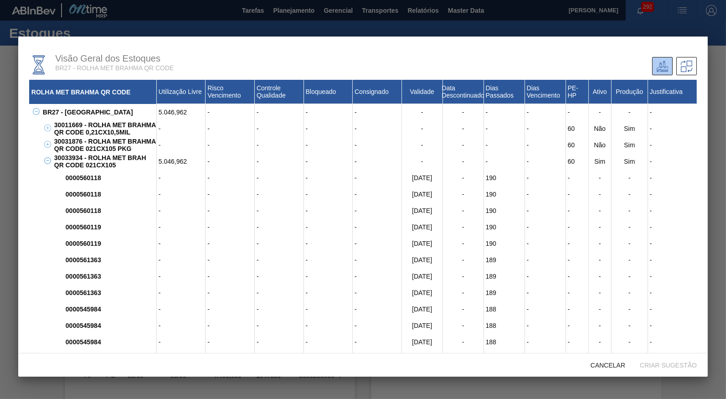
click at [48, 164] on icon at bounding box center [47, 160] width 7 height 7
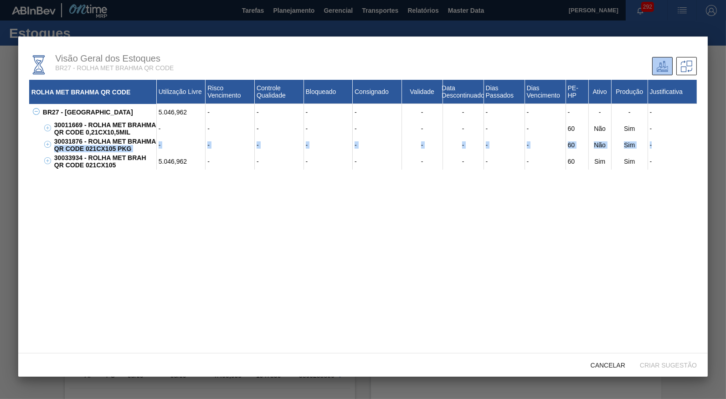
drag, startPoint x: 112, startPoint y: 171, endPoint x: 51, endPoint y: 152, distance: 63.9
click at [51, 152] on div "ROLHA MET BRAHMA QR CODE Utilização Livre Risco Vencimento Controle Qualidade B…" at bounding box center [363, 220] width 668 height 280
click at [75, 153] on div "30031876 - ROLHA MET BRAHMA QR CODE 021CX105 PKG" at bounding box center [104, 145] width 105 height 16
click at [113, 93] on div "ROLHA MET BRAHMA QR CODE" at bounding box center [93, 92] width 128 height 24
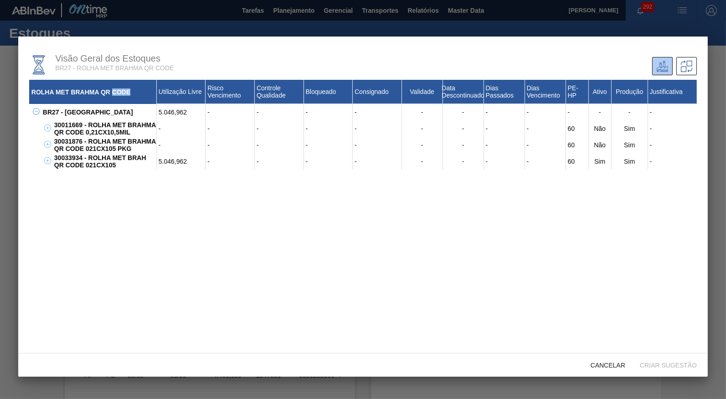
click at [113, 93] on div "ROLHA MET BRAHMA QR CODE" at bounding box center [93, 92] width 128 height 24
click at [610, 361] on div "Cancelar" at bounding box center [607, 364] width 49 height 17
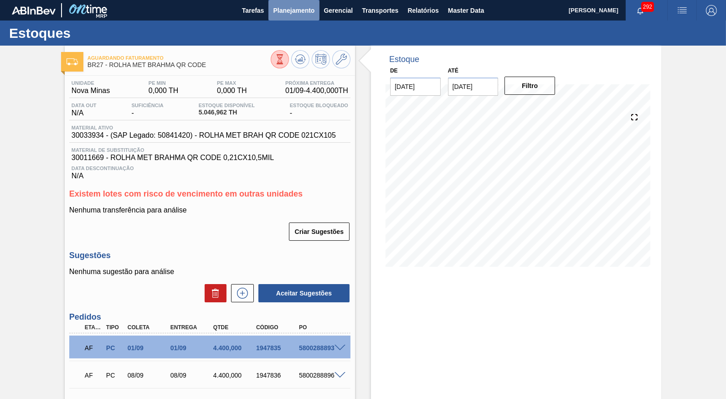
click at [283, 15] on span "Planejamento" at bounding box center [293, 10] width 41 height 11
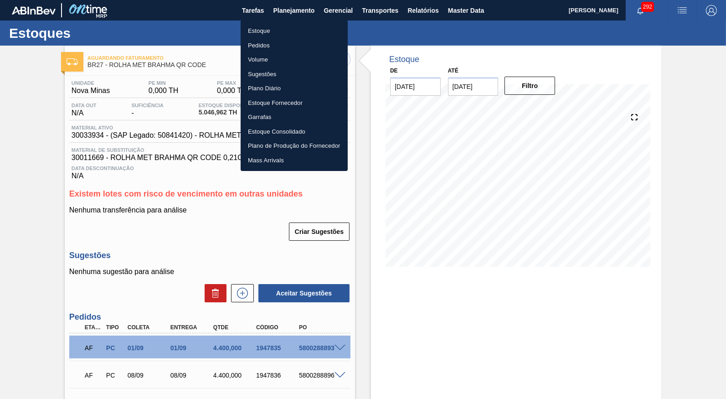
click at [270, 28] on li "Estoque" at bounding box center [294, 31] width 107 height 15
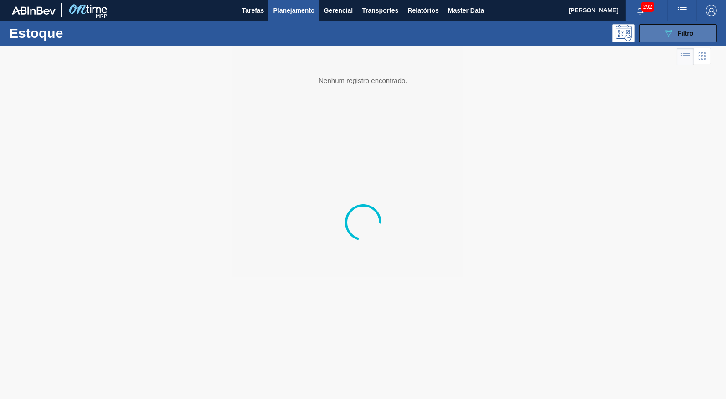
click at [709, 31] on button "089F7B8B-B2A5-4AFE-B5C0-19BA573D28AC Filtro" at bounding box center [677, 33] width 77 height 18
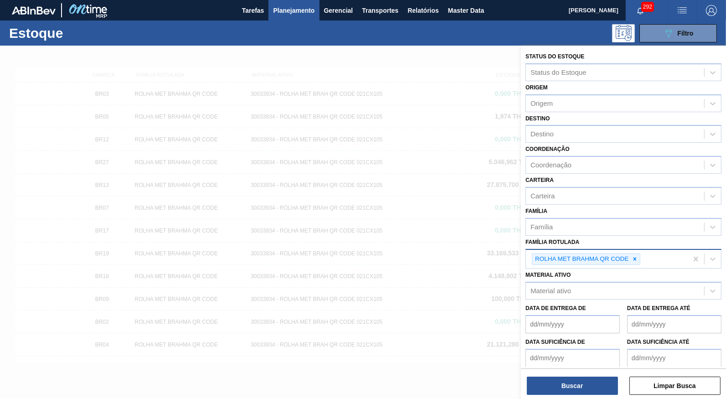
click at [628, 253] on div "ROLHA MET BRAHMA QR CODE" at bounding box center [581, 258] width 98 height 11
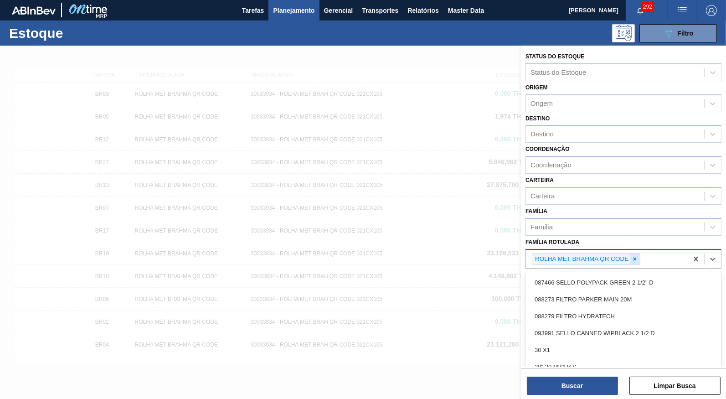
click at [635, 256] on icon at bounding box center [635, 259] width 6 height 6
click at [599, 251] on div "Família Rotulada" at bounding box center [615, 257] width 178 height 13
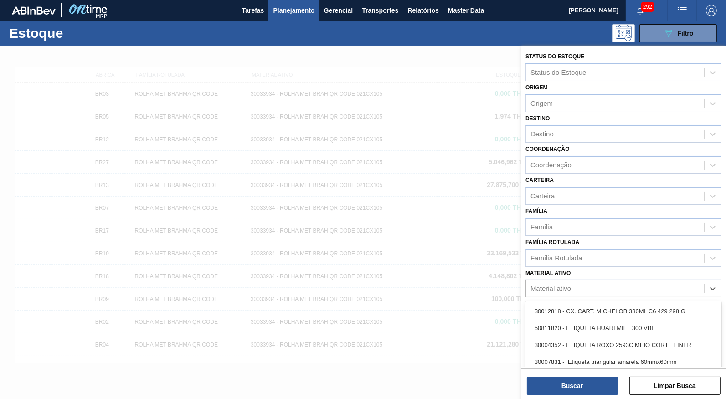
click at [582, 282] on div "Material ativo" at bounding box center [615, 288] width 178 height 13
paste ativo "30030822"
type ativo "30030822"
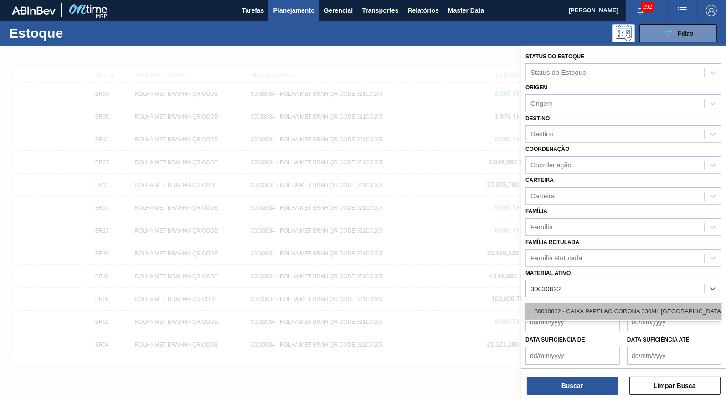
click at [577, 303] on div "30030822 - CAIXA PAPELAO CORONA 330ML BOLIVIA" at bounding box center [623, 311] width 196 height 17
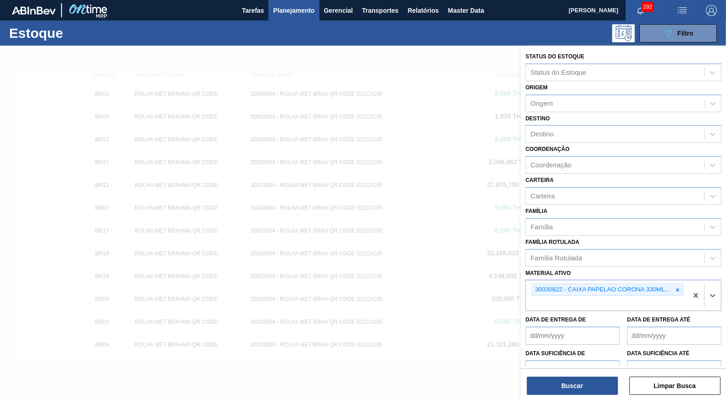
click at [553, 395] on div "Status do Estoque Status do Estoque Origem Origem Destino Destino Coordenação C…" at bounding box center [623, 223] width 205 height 355
click at [556, 384] on button "Buscar" at bounding box center [572, 385] width 91 height 18
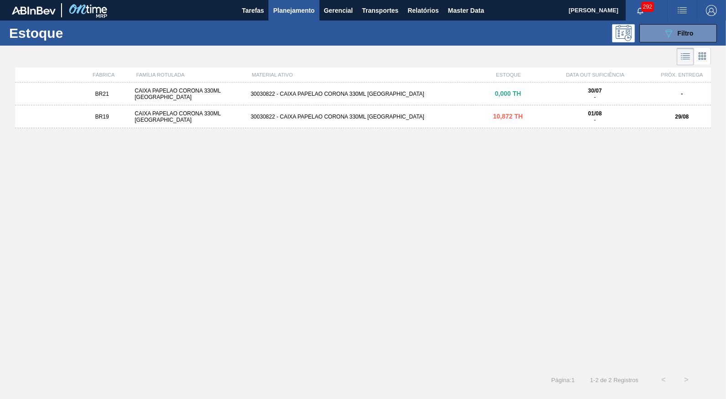
click at [397, 123] on div "BR19 CAIXA PAPELAO CORONA 330ML BOLIVIA 30030822 - CAIXA PAPELAO CORONA 330ML B…" at bounding box center [363, 116] width 696 height 23
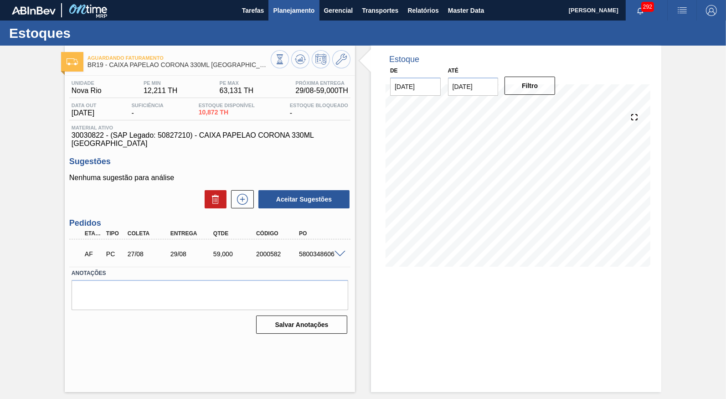
click at [291, 5] on button "Planejamento" at bounding box center [293, 10] width 51 height 21
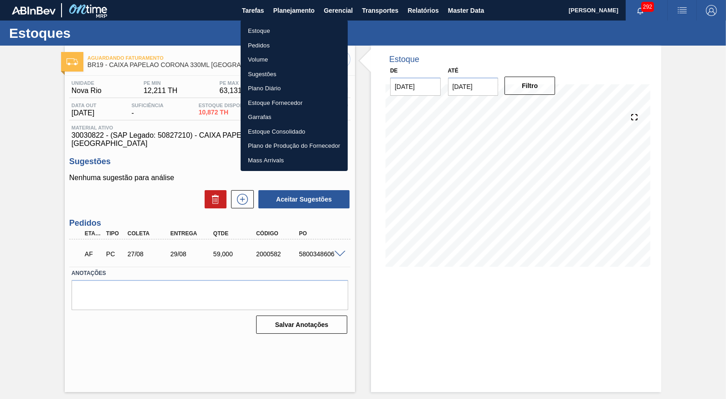
click at [278, 25] on li "Estoque" at bounding box center [294, 31] width 107 height 15
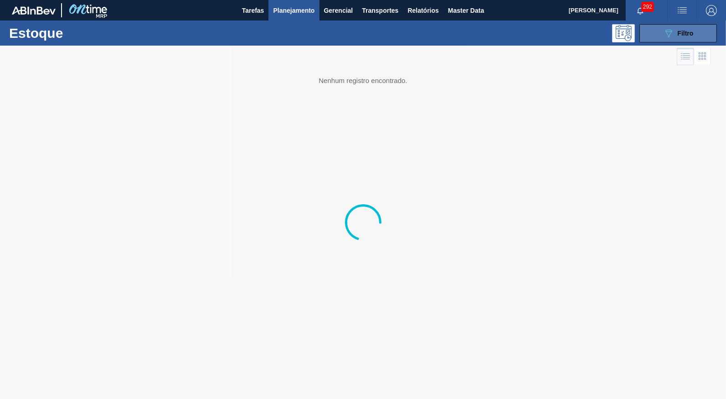
click at [669, 31] on icon "089F7B8B-B2A5-4AFE-B5C0-19BA573D28AC" at bounding box center [668, 33] width 11 height 11
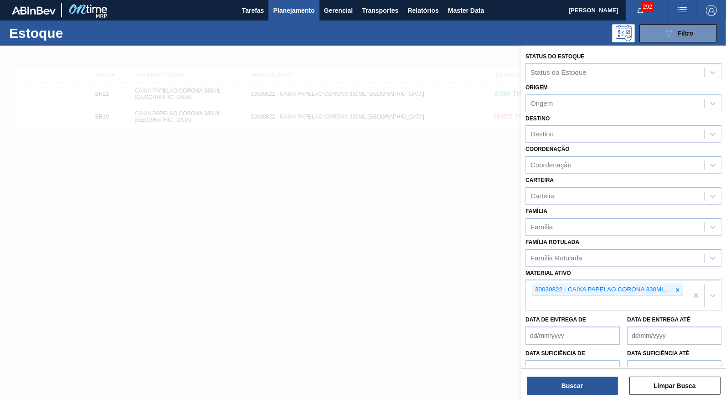
click at [678, 287] on icon at bounding box center [677, 290] width 6 height 6
paste ativo "30029927"
type ativo "30029927"
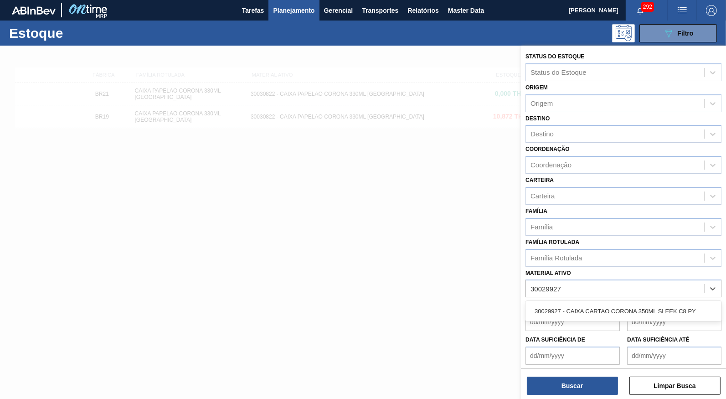
click at [660, 301] on div "30029927 - CAIXA CARTAO CORONA 350ML SLEEK C8 PY" at bounding box center [623, 311] width 196 height 21
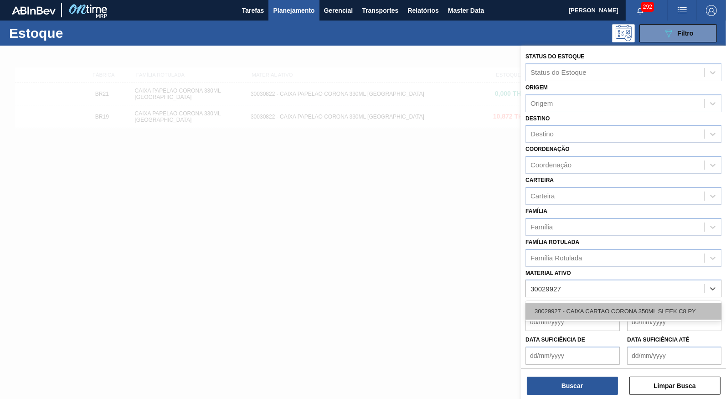
click at [664, 303] on div "30029927 - CAIXA CARTAO CORONA 350ML SLEEK C8 PY" at bounding box center [623, 311] width 196 height 17
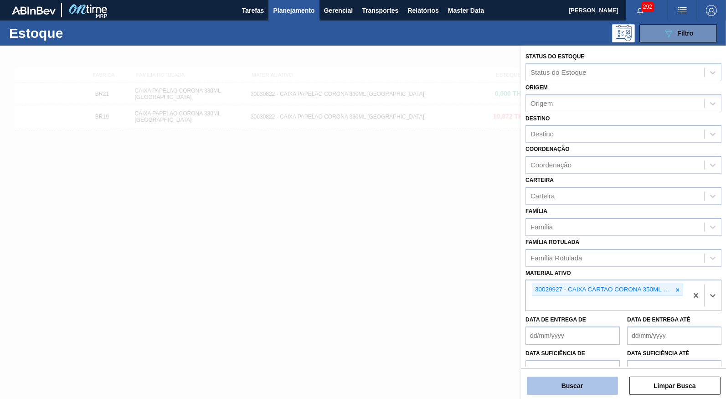
click at [596, 387] on button "Buscar" at bounding box center [572, 385] width 91 height 18
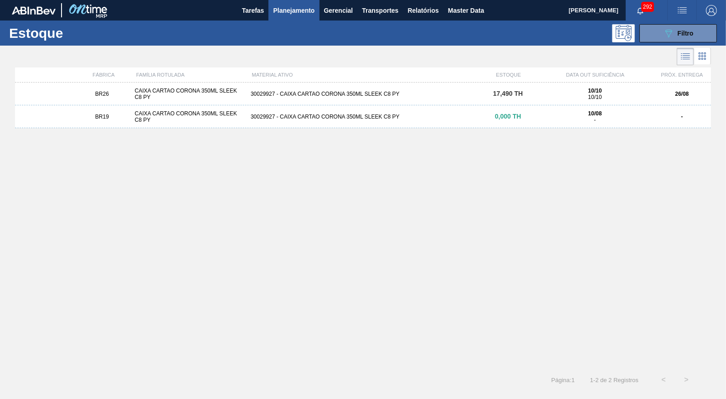
click at [512, 97] on div "17,490 TH" at bounding box center [508, 93] width 58 height 7
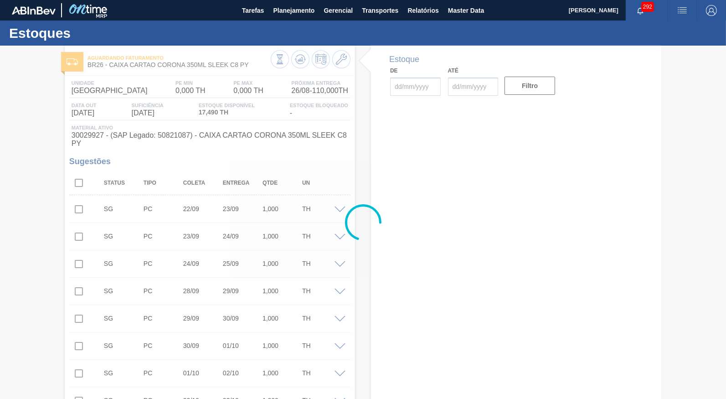
type input "[DATE]"
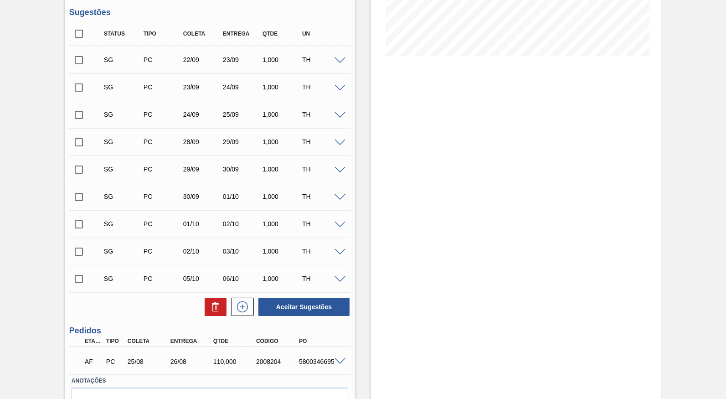
scroll to position [213, 0]
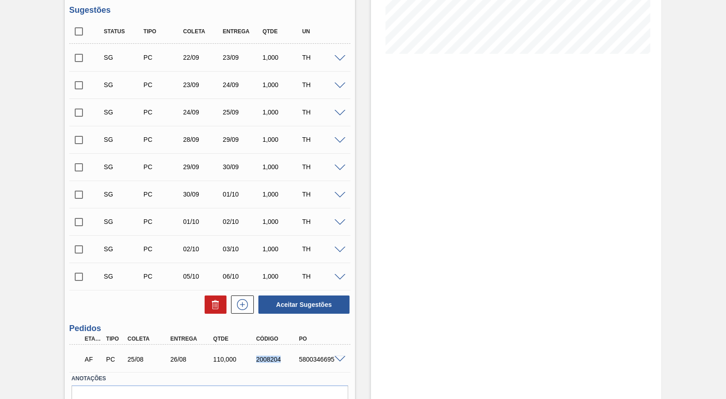
drag, startPoint x: 248, startPoint y: 342, endPoint x: 278, endPoint y: 346, distance: 30.4
click at [278, 349] on div "AF PC 25/08 26/08 110,000 2008204 5800346695" at bounding box center [207, 358] width 257 height 18
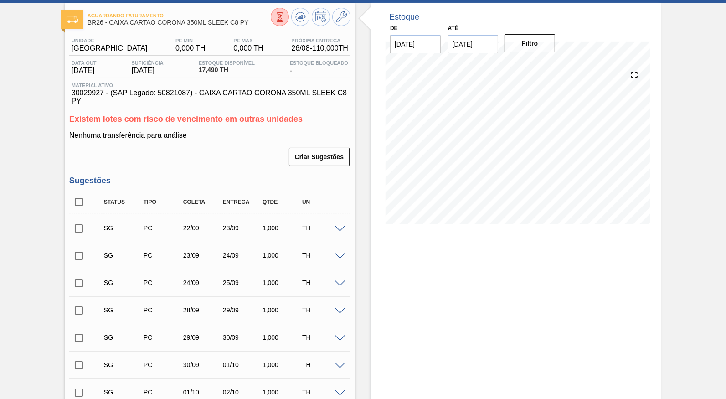
scroll to position [248, 0]
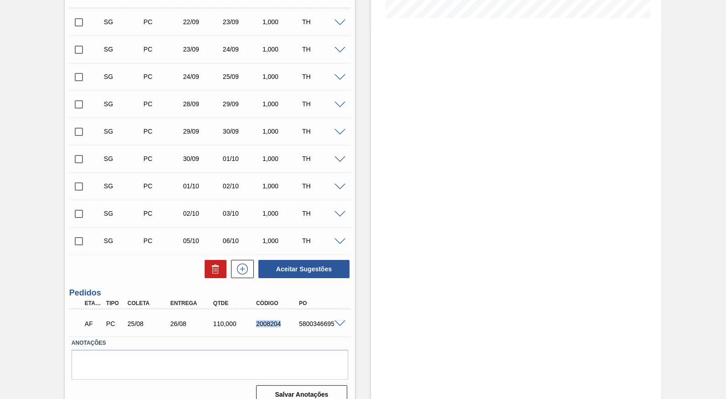
click at [340, 320] on span at bounding box center [340, 323] width 11 height 7
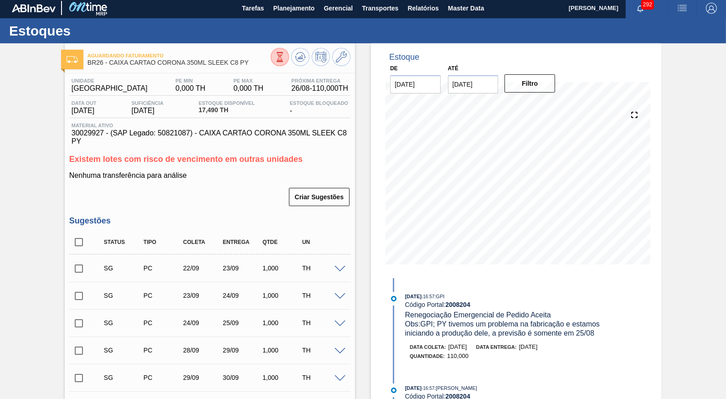
scroll to position [0, 0]
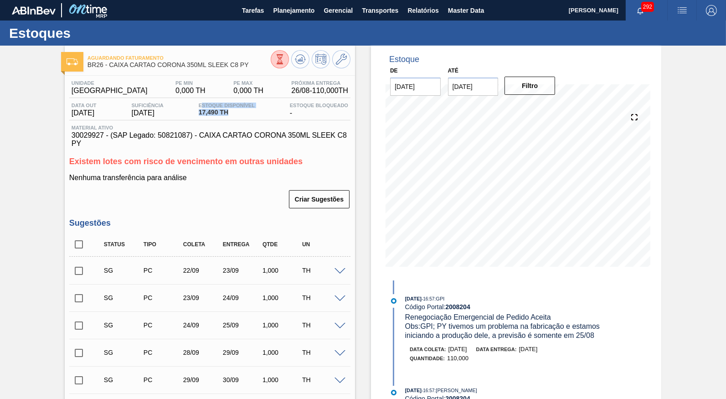
drag, startPoint x: 234, startPoint y: 113, endPoint x: 204, endPoint y: 105, distance: 31.4
click at [204, 109] on span "17,490 TH" at bounding box center [227, 112] width 56 height 7
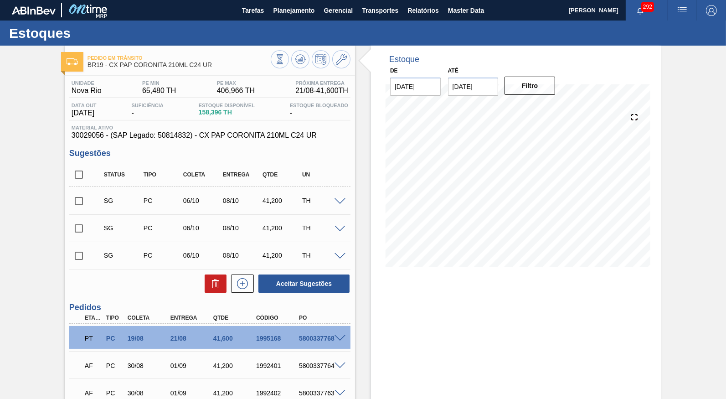
scroll to position [7, 0]
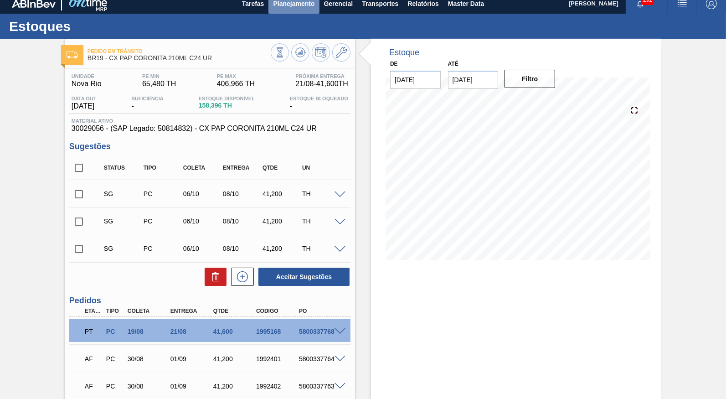
click at [288, 12] on button "Planejamento" at bounding box center [293, 3] width 51 height 21
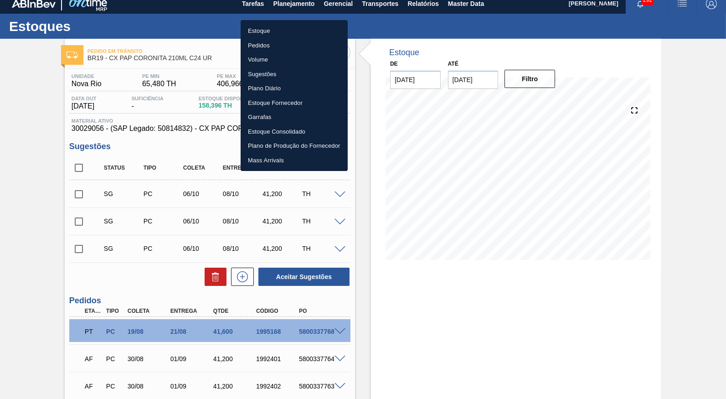
click at [281, 25] on li "Estoque" at bounding box center [294, 31] width 107 height 15
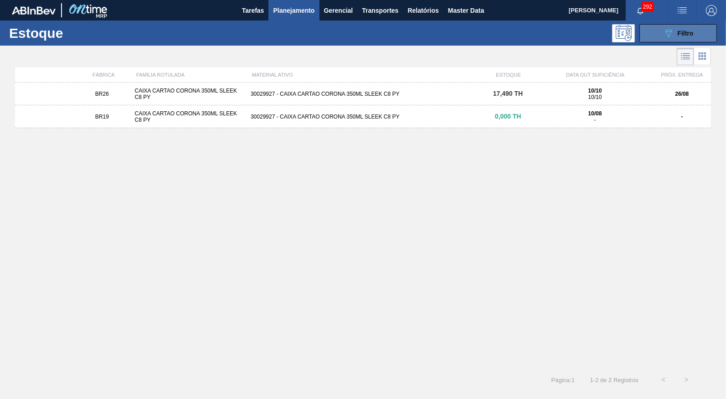
click at [654, 28] on button "089F7B8B-B2A5-4AFE-B5C0-19BA573D28AC Filtro" at bounding box center [677, 33] width 77 height 18
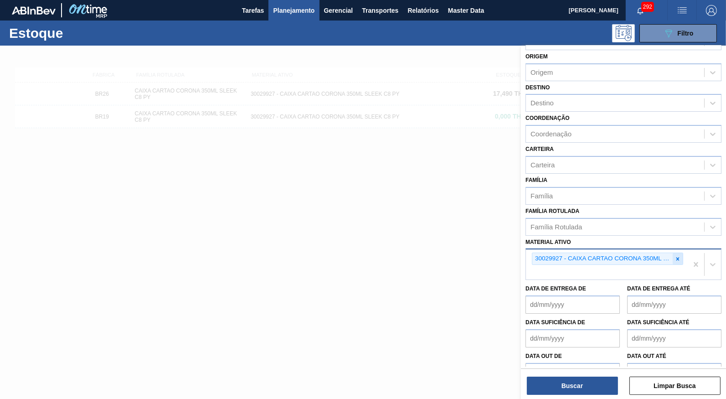
click at [680, 256] on icon at bounding box center [677, 259] width 6 height 6
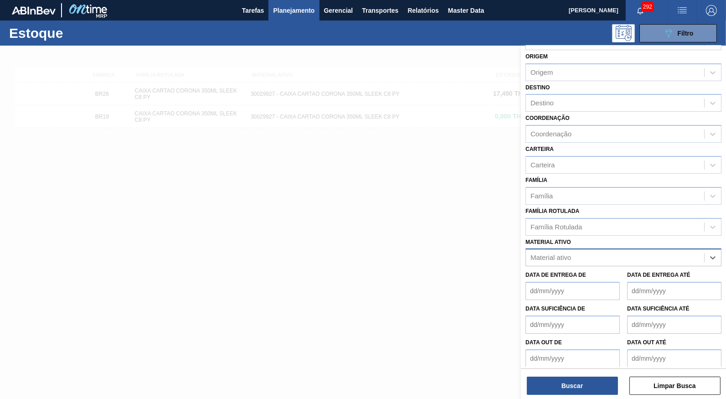
paste ativo "30030668"
type ativo "30030668"
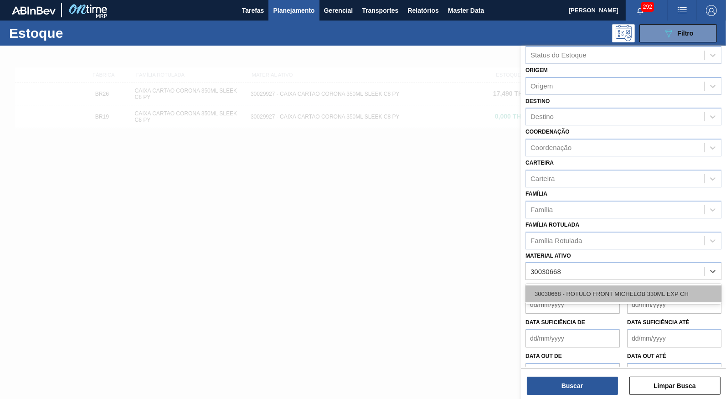
click at [568, 285] on div "30030668 - ROTULO FRONT MICHELOB 330ML EXP CH" at bounding box center [623, 293] width 196 height 17
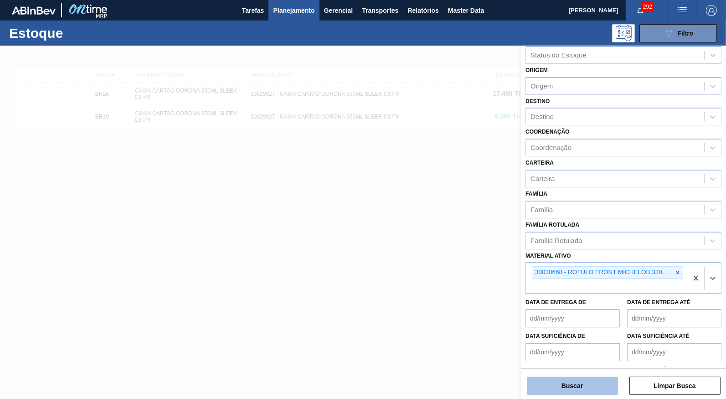
click at [584, 384] on button "Buscar" at bounding box center [572, 385] width 91 height 18
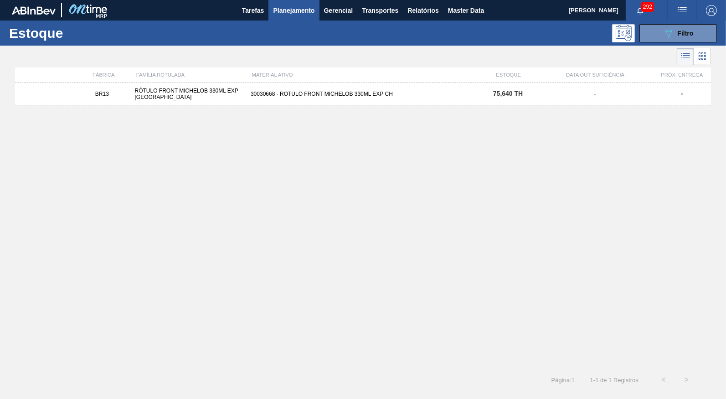
click at [350, 102] on div "BR13 RÓTULO FRONT MICHELOB 330ML EXP CHILE 30030668 - ROTULO FRONT MICHELOB 330…" at bounding box center [363, 93] width 696 height 23
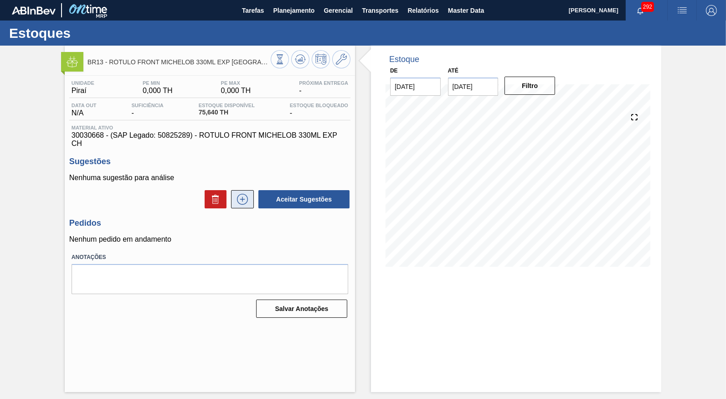
click at [251, 190] on button at bounding box center [242, 199] width 23 height 18
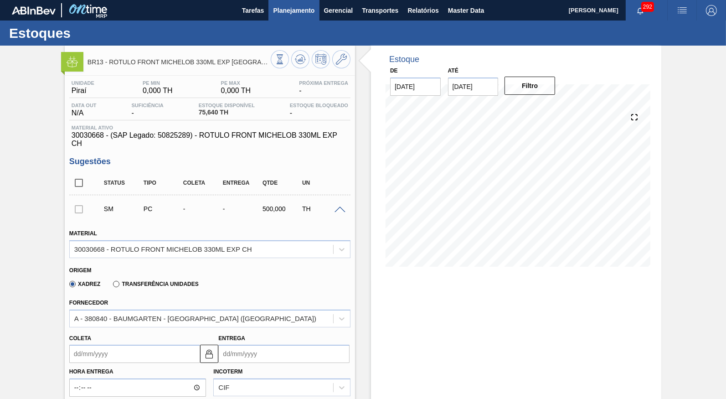
click at [286, 15] on span "Planejamento" at bounding box center [293, 10] width 41 height 11
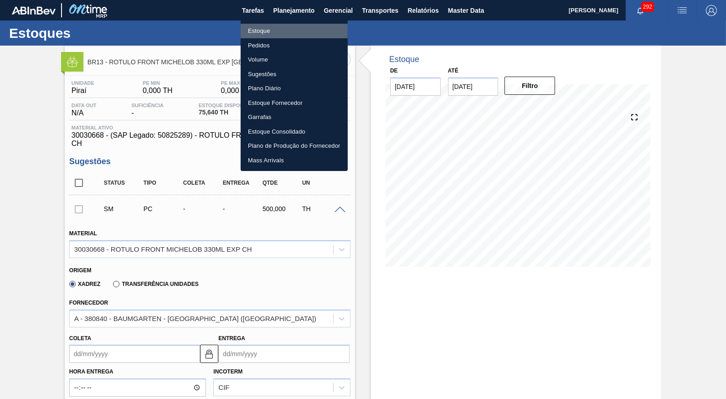
click at [282, 30] on li "Estoque" at bounding box center [294, 31] width 107 height 15
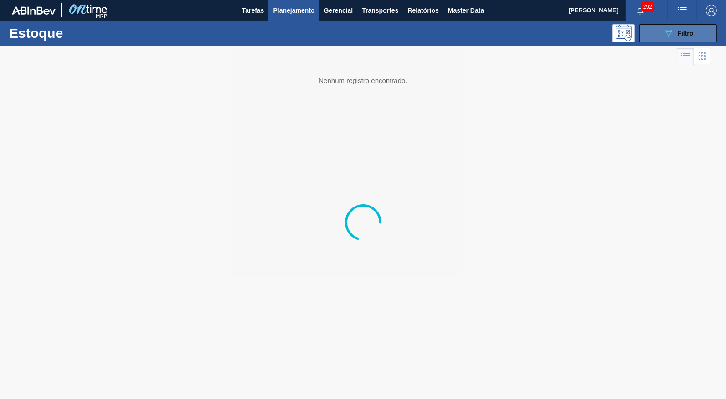
click at [667, 34] on icon "089F7B8B-B2A5-4AFE-B5C0-19BA573D28AC" at bounding box center [668, 33] width 11 height 11
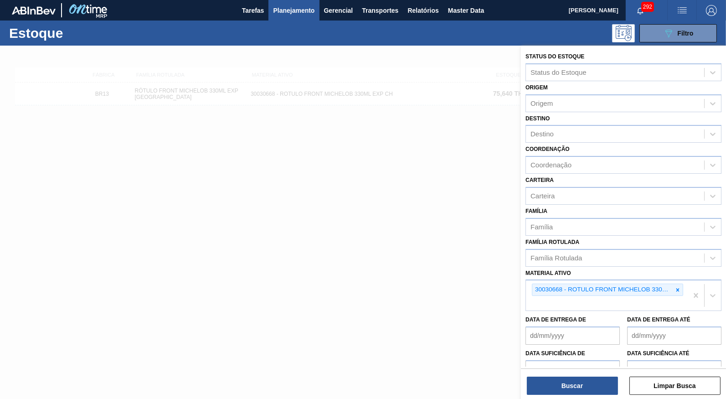
click at [676, 287] on icon at bounding box center [677, 290] width 6 height 6
paste ativo "30029927"
type ativo "30029927"
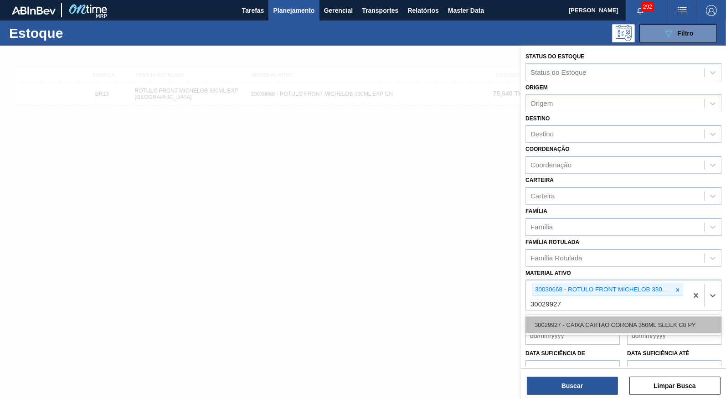
click at [600, 316] on div "30029927 - CAIXA CARTAO CORONA 350ML SLEEK C8 PY" at bounding box center [623, 324] width 196 height 17
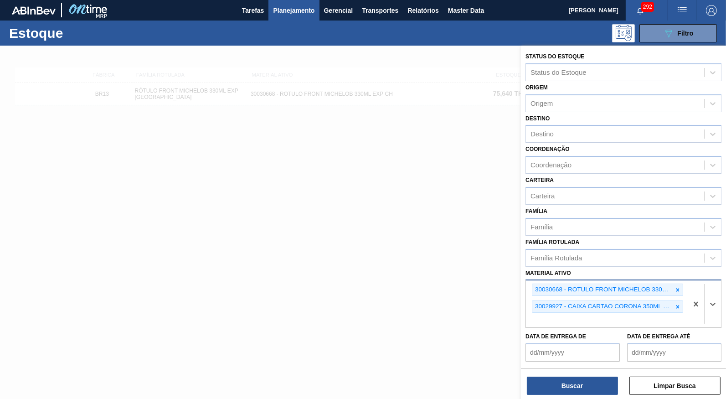
click at [682, 284] on div at bounding box center [678, 289] width 10 height 11
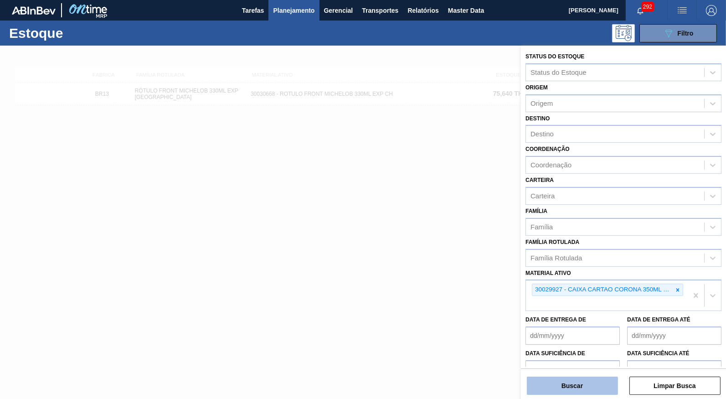
click at [579, 381] on button "Buscar" at bounding box center [572, 385] width 91 height 18
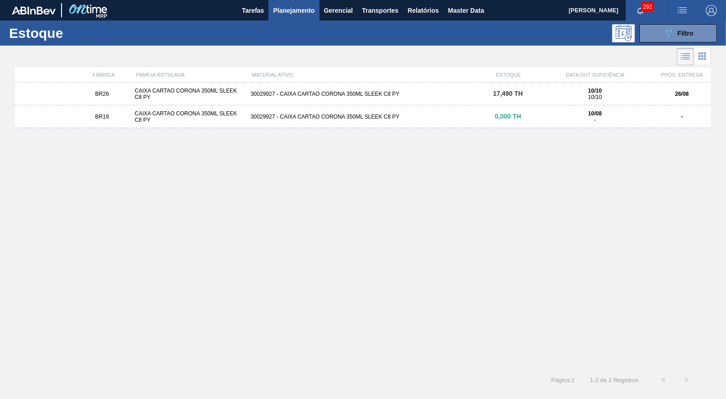
click at [137, 86] on div "BR26 CAIXA CARTAO CORONA 350ML SLEEK C8 PY 30029927 - CAIXA CARTAO CORONA 350ML…" at bounding box center [363, 93] width 696 height 23
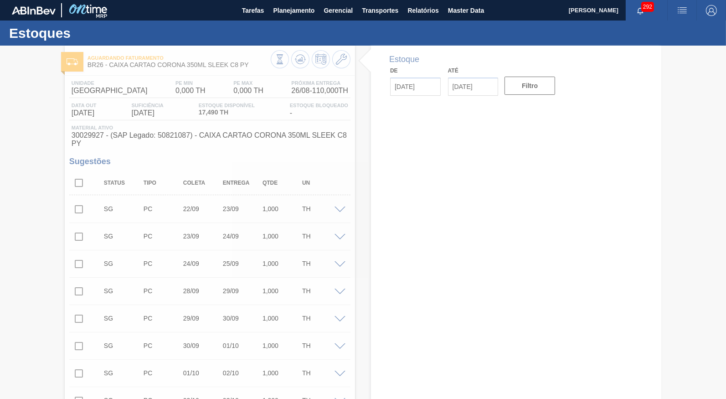
type input "[DATE]"
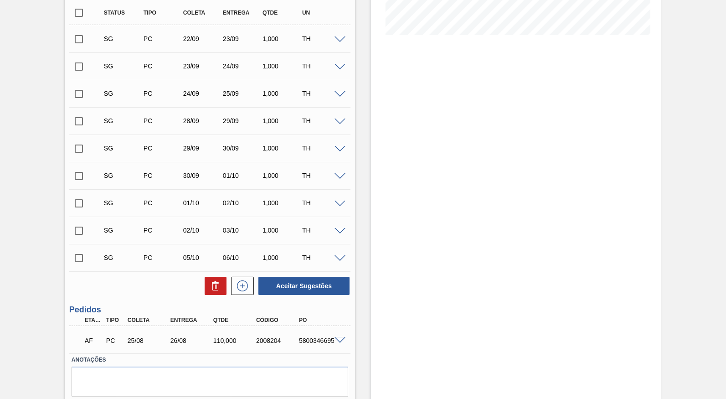
scroll to position [248, 0]
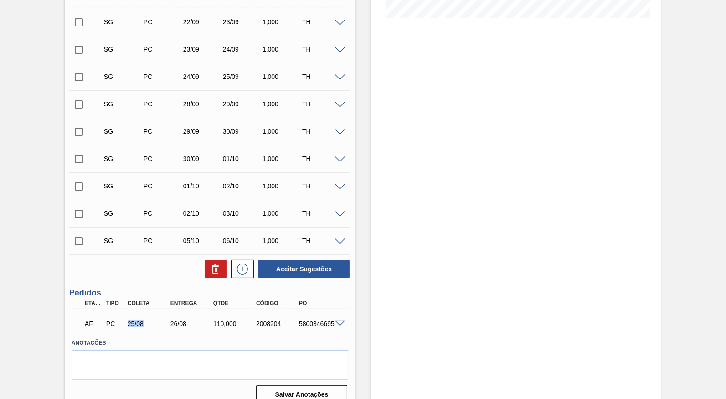
drag, startPoint x: 126, startPoint y: 318, endPoint x: 153, endPoint y: 317, distance: 26.9
click at [153, 317] on div "AF PC 25/08 26/08 110,000 2008204 5800346695" at bounding box center [207, 323] width 257 height 18
click at [309, 316] on div "AF PC 25/08 26/08 110,000 2008204 5800346695" at bounding box center [207, 323] width 257 height 18
copy div "5800346695"
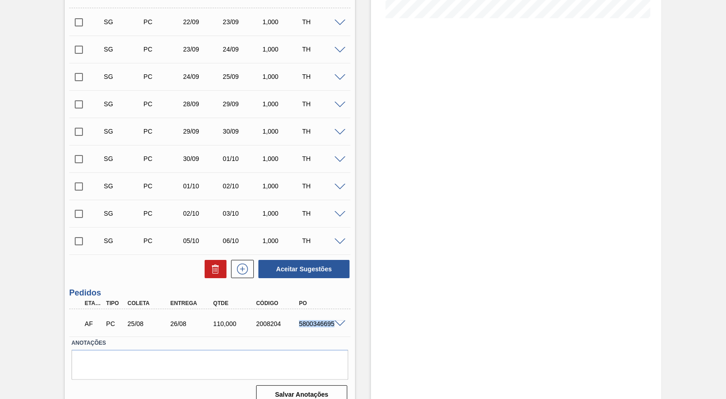
scroll to position [0, 0]
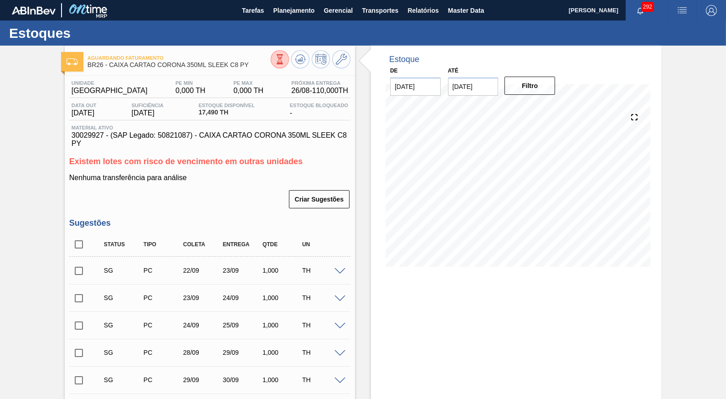
click at [329, 268] on div "SG PC 22/09 23/09 1,000 TH" at bounding box center [209, 270] width 281 height 23
click at [65, 228] on div "Unidade Uberlândia PE MIN 0,000 TH PE MAX 0,000 TH Próxima Entrega 26/08 - 110,…" at bounding box center [210, 365] width 290 height 579
click at [78, 235] on input "checkbox" at bounding box center [78, 244] width 19 height 19
checkbox input "true"
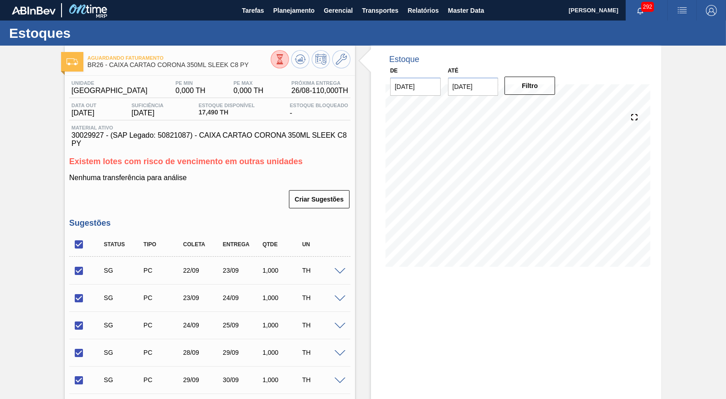
checkbox input "true"
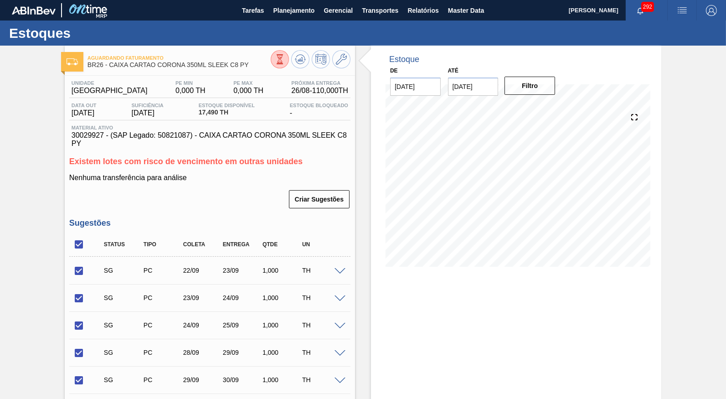
checkbox input "true"
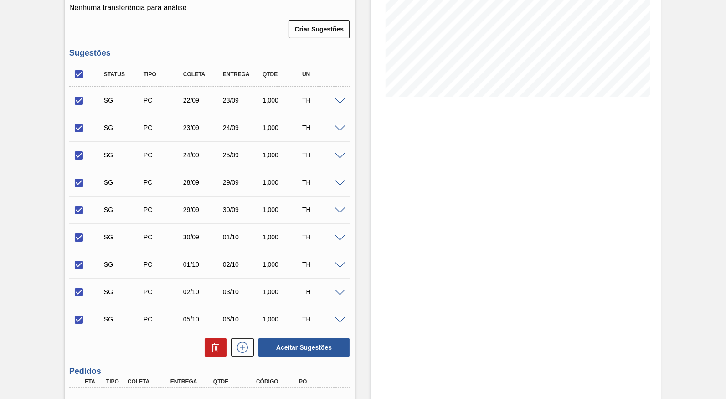
scroll to position [170, 0]
click at [220, 341] on icon at bounding box center [215, 346] width 11 height 11
checkbox input "false"
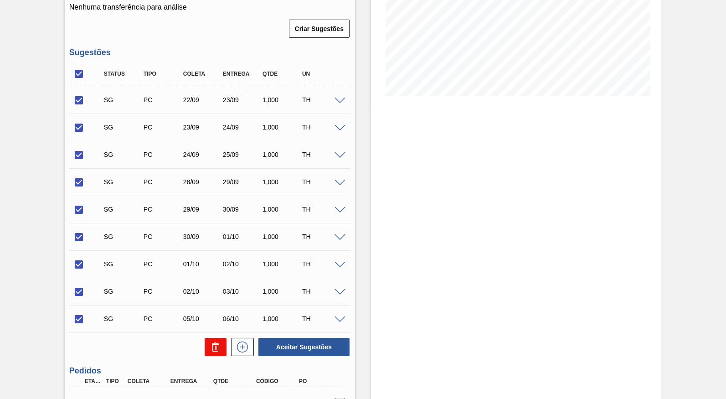
checkbox input "false"
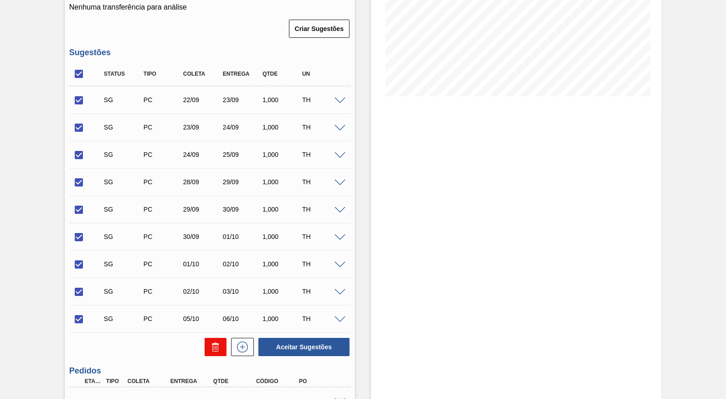
checkbox input "false"
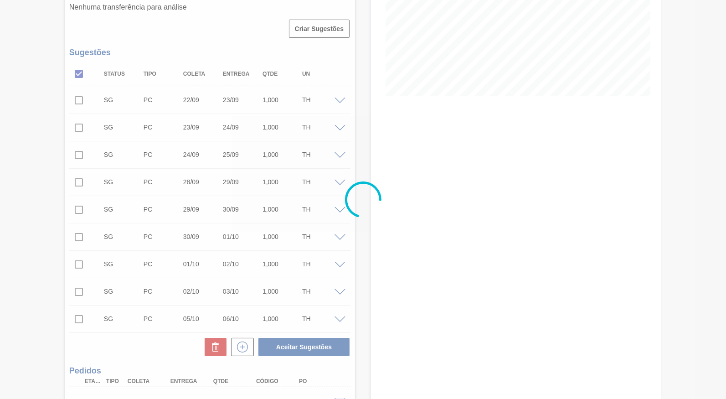
scroll to position [0, 0]
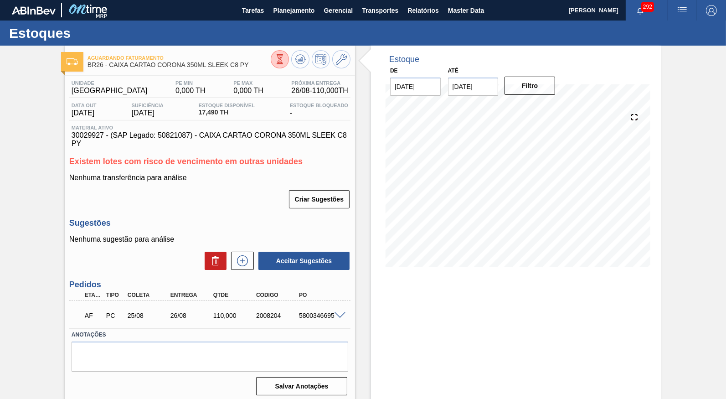
click at [705, 215] on div "Aguardando Faturamento BR26 - CAIXA CARTAO CORONA 350ML SLEEK C8 PY Unidade Ube…" at bounding box center [363, 224] width 726 height 357
click at [285, 10] on span "Planejamento" at bounding box center [293, 10] width 41 height 11
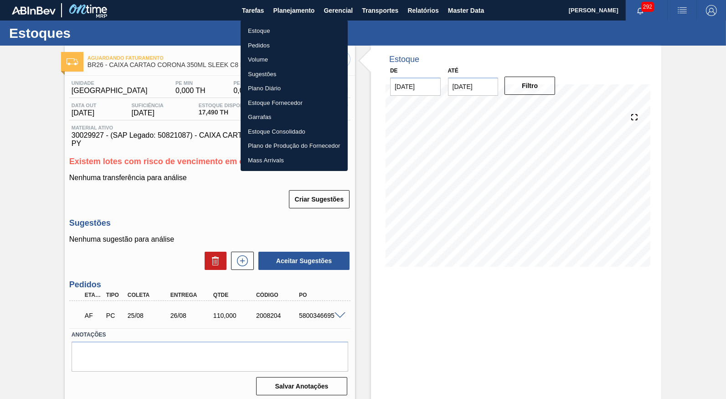
click at [263, 25] on li "Estoque" at bounding box center [294, 31] width 107 height 15
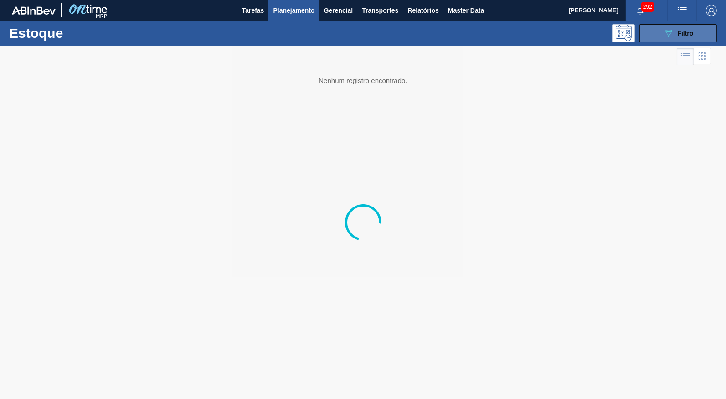
click at [663, 35] on button "089F7B8B-B2A5-4AFE-B5C0-19BA573D28AC Filtro" at bounding box center [677, 33] width 77 height 18
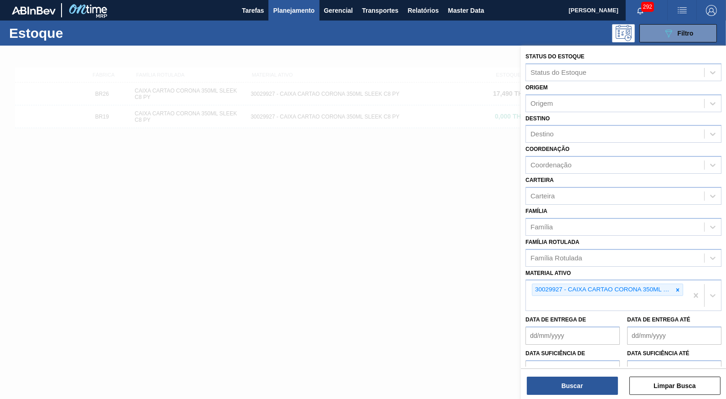
click at [675, 287] on icon at bounding box center [677, 290] width 6 height 6
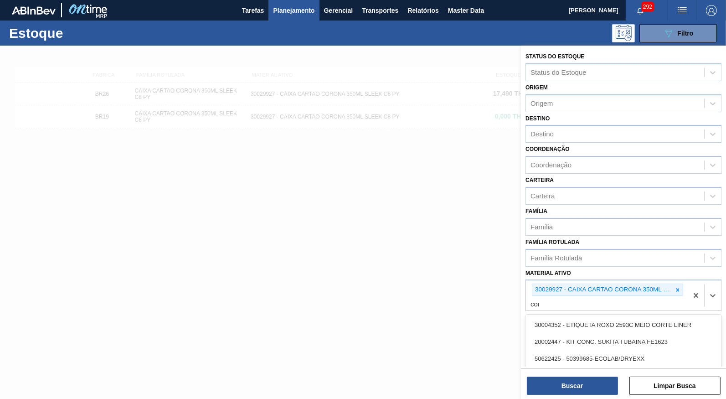
type ativo "corona"
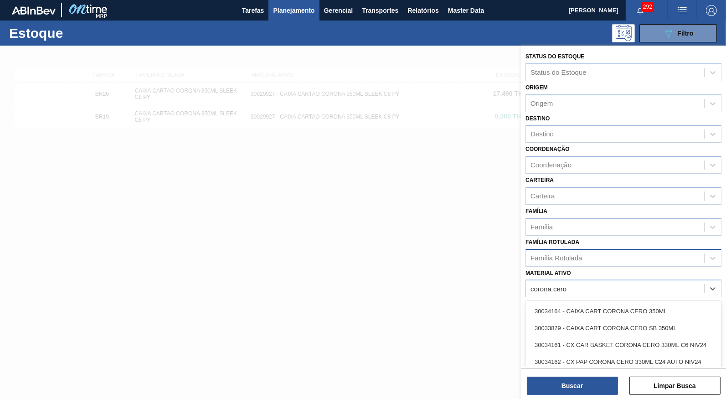
type ativo "corona cero"
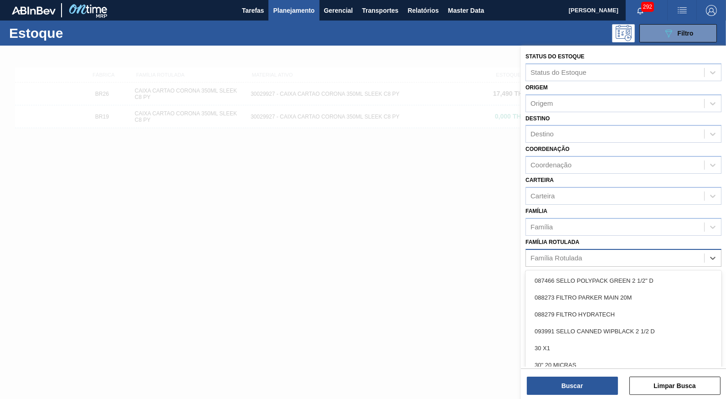
click at [559, 254] on div "Família Rotulada" at bounding box center [555, 258] width 51 height 8
type Rotulada "corona cero"
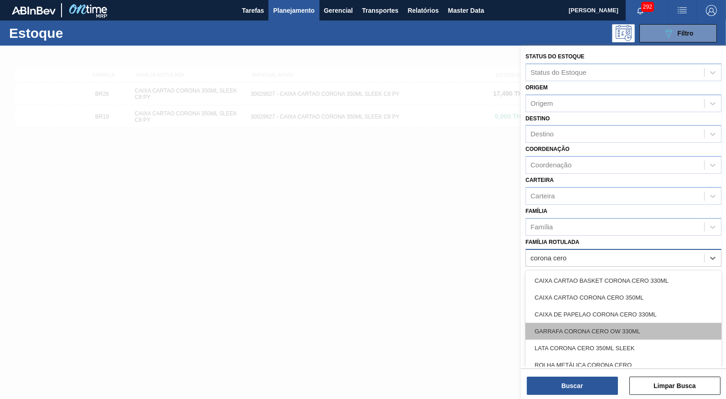
click at [594, 323] on div "GARRAFA CORONA CERO OW 330ML" at bounding box center [623, 331] width 196 height 17
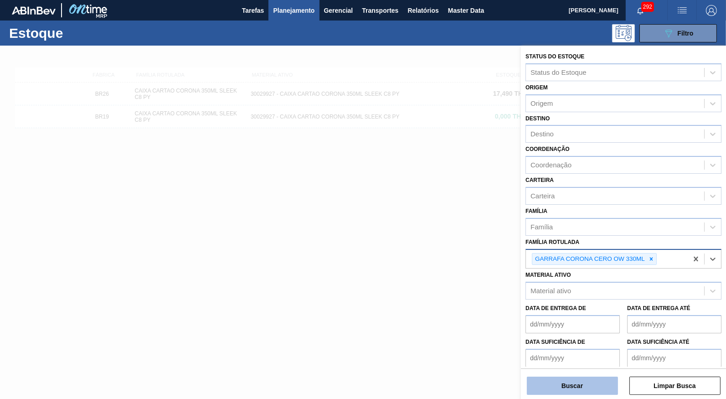
click at [569, 384] on button "Buscar" at bounding box center [572, 385] width 91 height 18
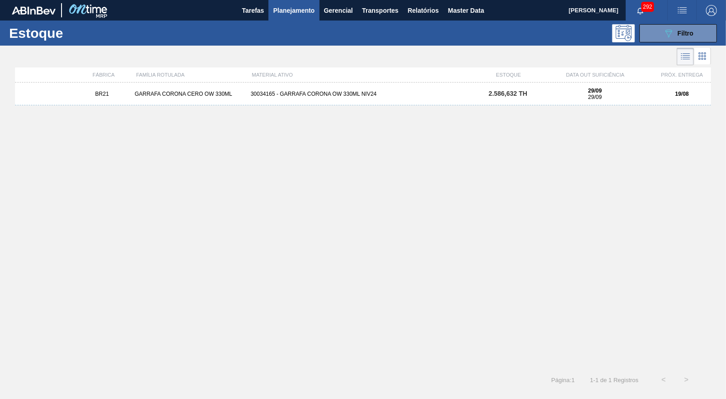
click at [297, 83] on div "BR21 GARRAFA CORONA CERO OW 330ML 30034165 - GARRAFA CORONA OW 330ML NIV24 2.58…" at bounding box center [363, 93] width 696 height 23
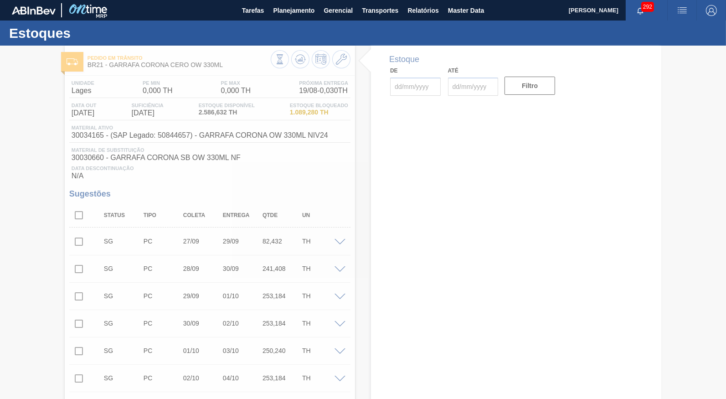
type input "[DATE]"
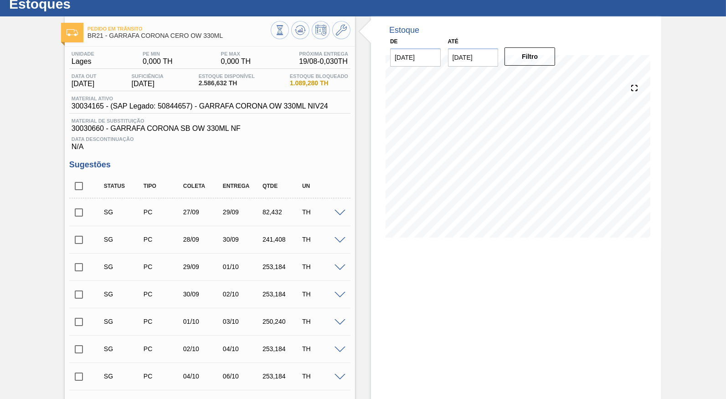
scroll to position [454, 0]
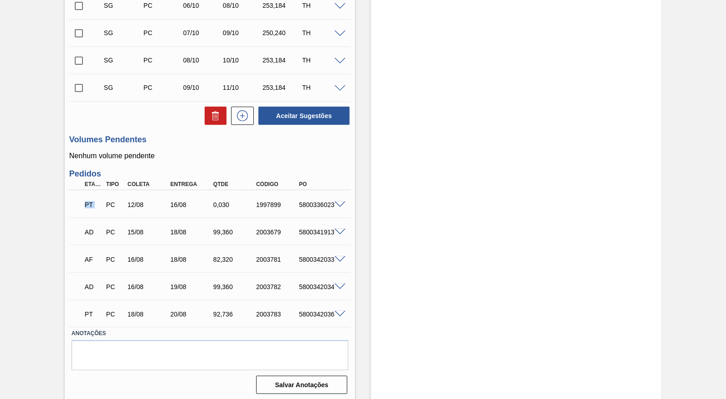
drag, startPoint x: 79, startPoint y: 208, endPoint x: 126, endPoint y: 211, distance: 47.0
click at [104, 213] on div "PT PC 12/08 16/08 0,030 1997899 5800336023" at bounding box center [209, 203] width 281 height 23
drag, startPoint x: 162, startPoint y: 201, endPoint x: 190, endPoint y: 201, distance: 27.8
click at [173, 201] on div "12/08" at bounding box center [148, 204] width 47 height 7
click at [313, 209] on div "PT PC 12/08 16/08 0,030 1997899 5800336023" at bounding box center [207, 204] width 257 height 18
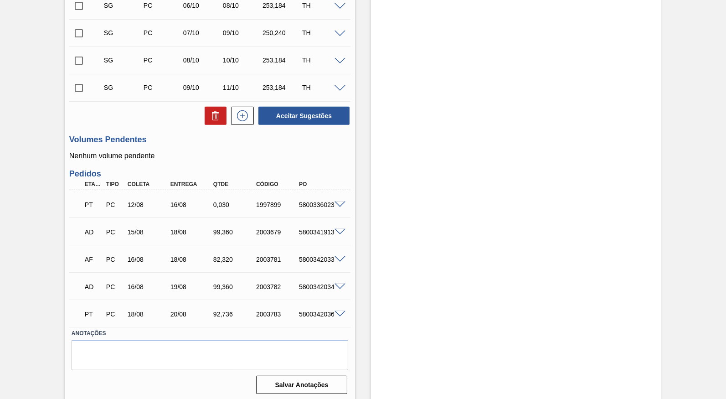
click at [307, 201] on div "5800336023" at bounding box center [320, 204] width 47 height 7
copy div "5800336023"
drag, startPoint x: 178, startPoint y: 230, endPoint x: 190, endPoint y: 229, distance: 12.8
click at [190, 229] on div "18/08" at bounding box center [191, 231] width 47 height 7
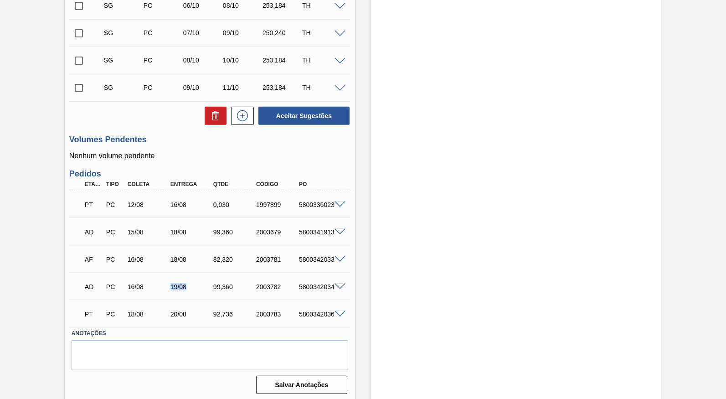
drag, startPoint x: 170, startPoint y: 279, endPoint x: 195, endPoint y: 278, distance: 24.2
click at [195, 278] on div "AD PC 16/08 19/08 99,360 2003782 5800342034" at bounding box center [207, 286] width 257 height 18
drag, startPoint x: 204, startPoint y: 211, endPoint x: 241, endPoint y: 208, distance: 37.4
click at [241, 208] on div "PT PC 12/08 16/08 0,030 1997899 5800336023" at bounding box center [209, 203] width 281 height 23
click at [169, 228] on div "18/08" at bounding box center [191, 231] width 47 height 7
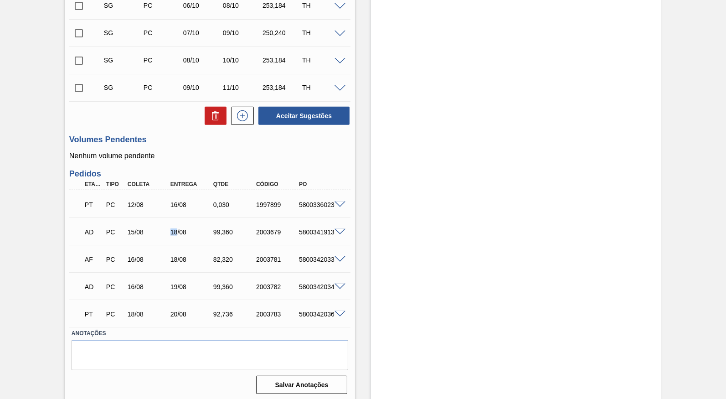
click at [169, 228] on div "18/08" at bounding box center [191, 231] width 47 height 7
click at [169, 259] on div "18/08" at bounding box center [191, 259] width 47 height 7
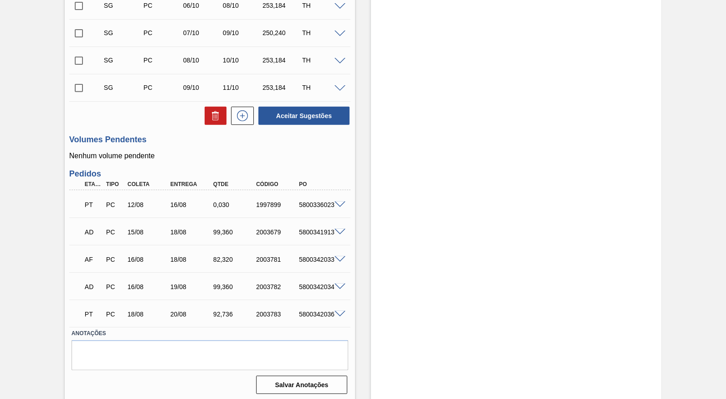
click at [338, 204] on span at bounding box center [340, 204] width 11 height 7
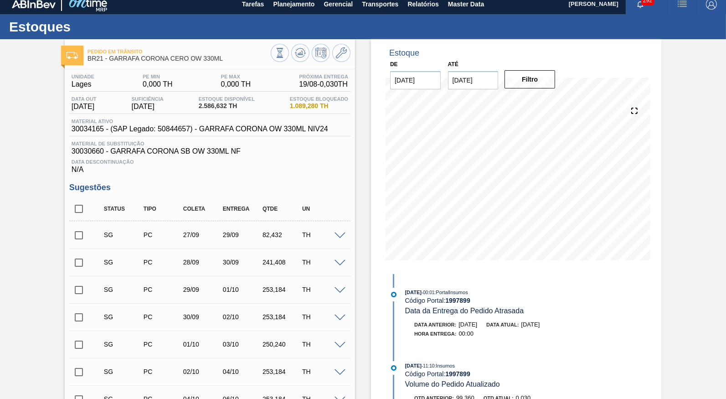
scroll to position [0, 0]
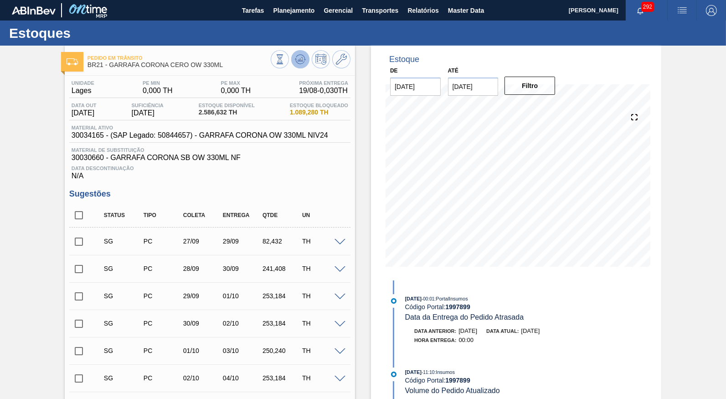
click at [285, 59] on icon at bounding box center [280, 59] width 10 height 10
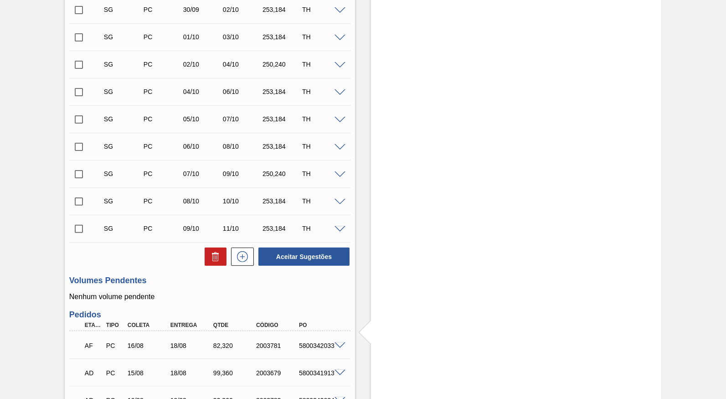
scroll to position [454, 0]
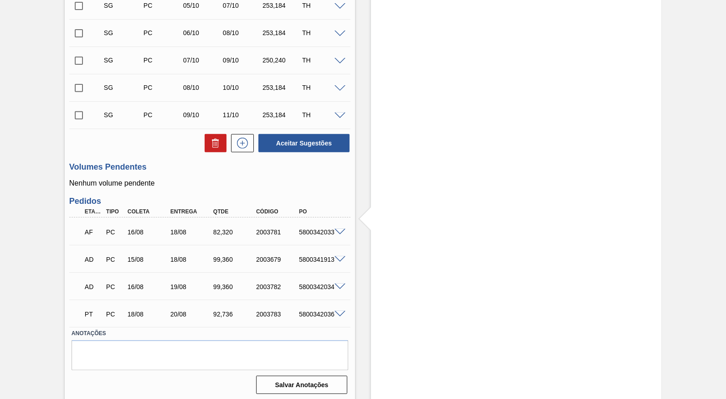
click at [225, 228] on div "82,320" at bounding box center [234, 231] width 47 height 7
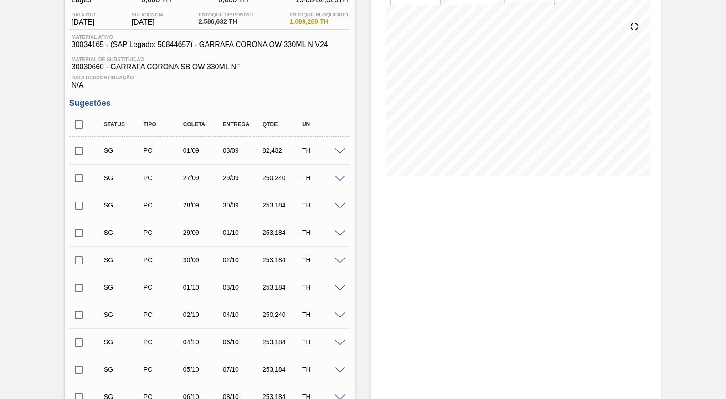
scroll to position [71, 0]
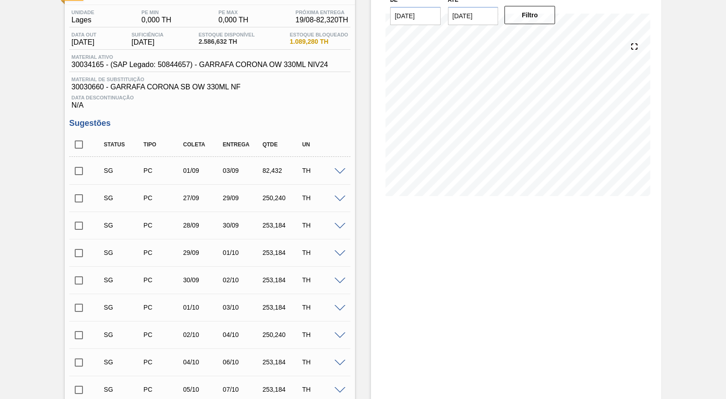
click at [342, 164] on div "SG PC 01/09 03/09 82,432 TH" at bounding box center [209, 170] width 281 height 23
click at [341, 170] on span at bounding box center [340, 171] width 11 height 7
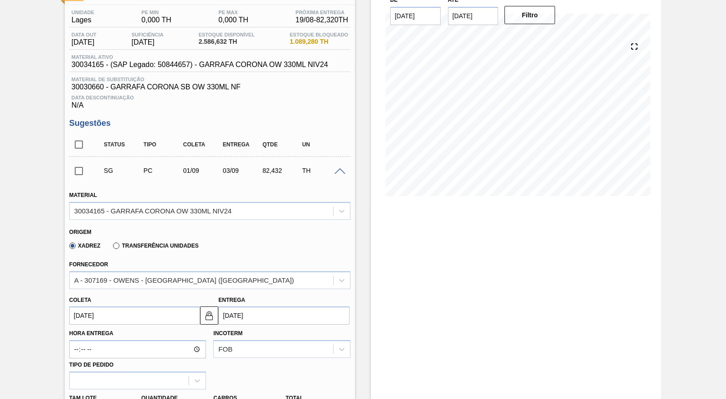
scroll to position [284, 0]
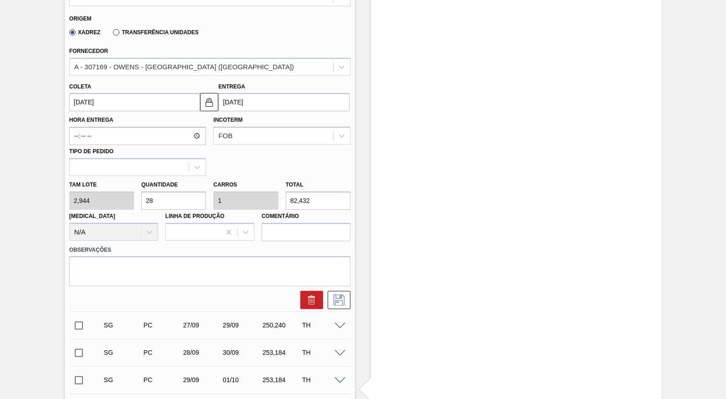
drag, startPoint x: 288, startPoint y: 182, endPoint x: 238, endPoint y: 177, distance: 50.0
click at [286, 191] on input "82,432" at bounding box center [318, 200] width 65 height 18
paste input "411,6"
type input "139,81"
type input "4,993"
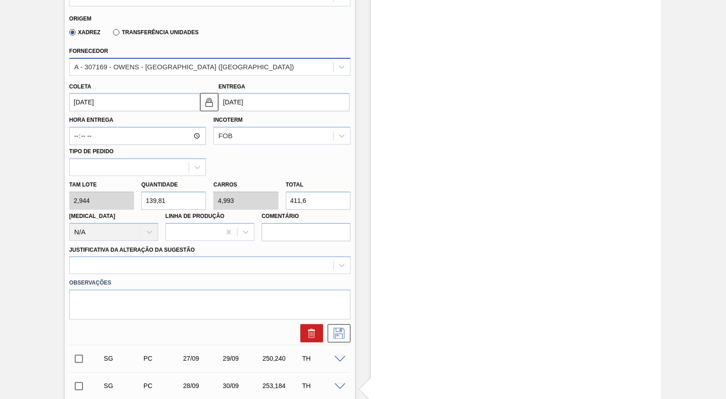
type input "411,6"
click at [156, 58] on div "A - 307169 - OWENS - SÃO PAULO (SP)" at bounding box center [209, 67] width 281 height 18
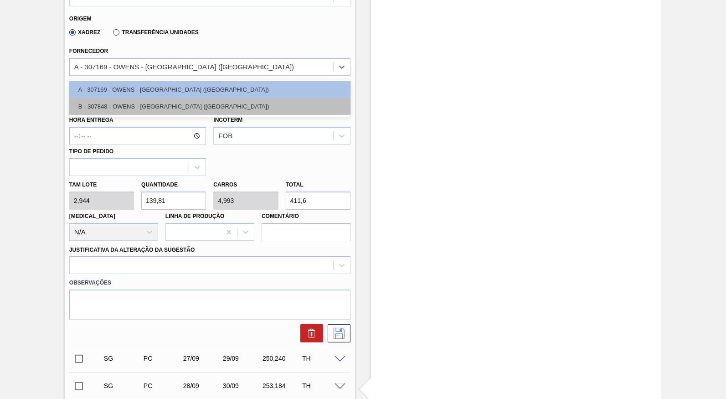
click at [188, 109] on div "B - 307848 - OWENS - RIO DE JANEIRO (RJ)" at bounding box center [209, 106] width 281 height 17
type input "2,940"
type input "140"
type input "5"
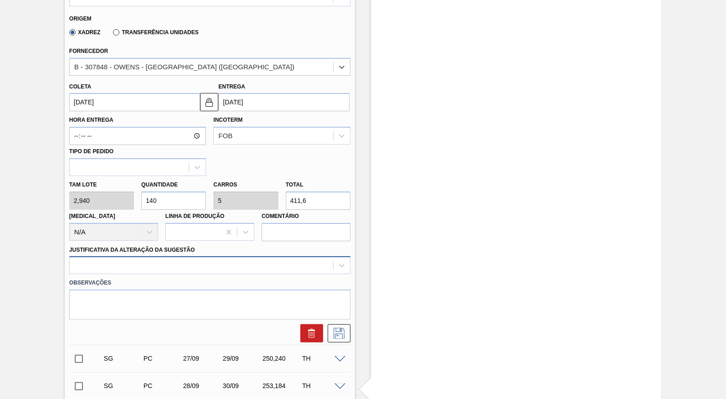
click at [163, 256] on div "Material 30034165 - GARRAFA CORONA OW 330ML NIV24 Origem Xadrez Transferência U…" at bounding box center [209, 156] width 281 height 374
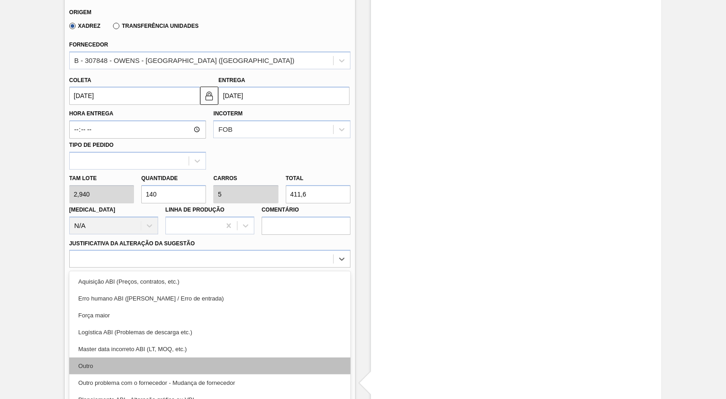
click at [144, 357] on div "Outro" at bounding box center [209, 365] width 281 height 17
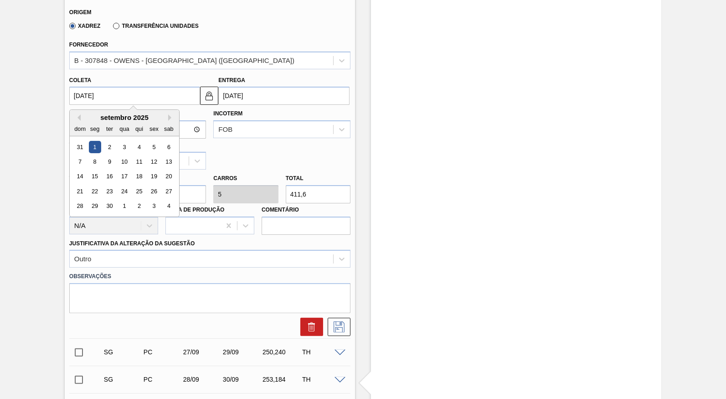
click at [103, 94] on input "[DATE]" at bounding box center [134, 96] width 131 height 18
click at [78, 114] on button "Previous Month" at bounding box center [77, 117] width 6 height 6
click at [168, 114] on button "Next Month" at bounding box center [171, 117] width 6 height 6
click at [80, 113] on div "setembro 2025" at bounding box center [124, 117] width 109 height 8
click at [78, 114] on button "Previous Month" at bounding box center [77, 117] width 6 height 6
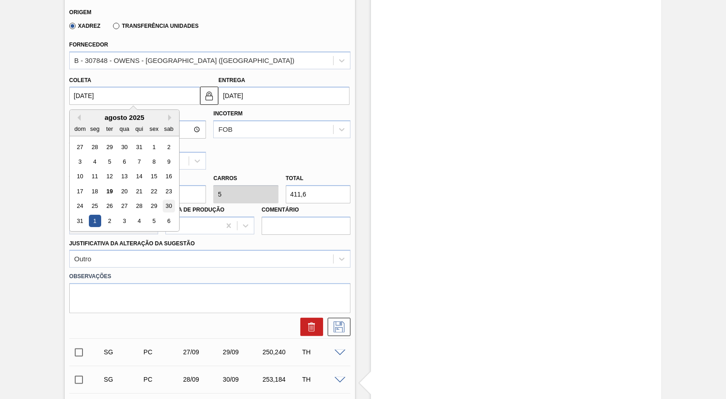
click at [163, 200] on div "30" at bounding box center [169, 206] width 12 height 12
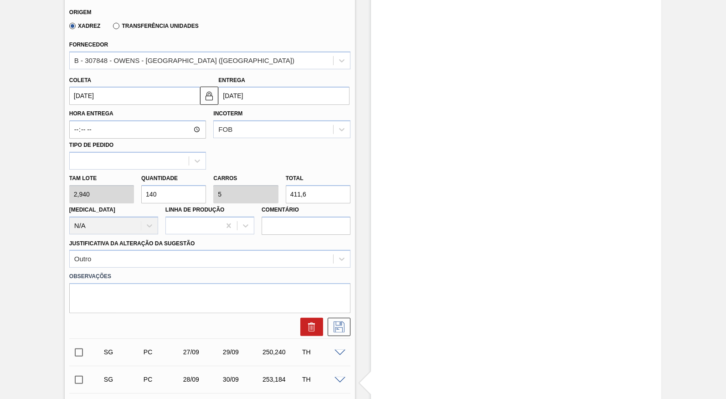
type input "[DATE]"
click at [341, 313] on div at bounding box center [210, 324] width 288 height 23
click at [338, 318] on button at bounding box center [339, 327] width 23 height 18
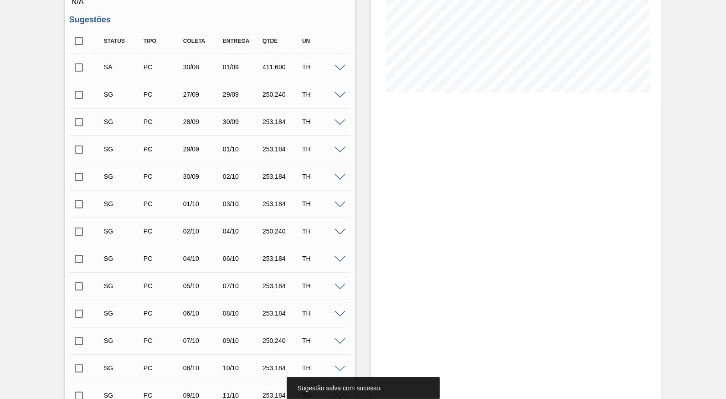
scroll to position [162, 0]
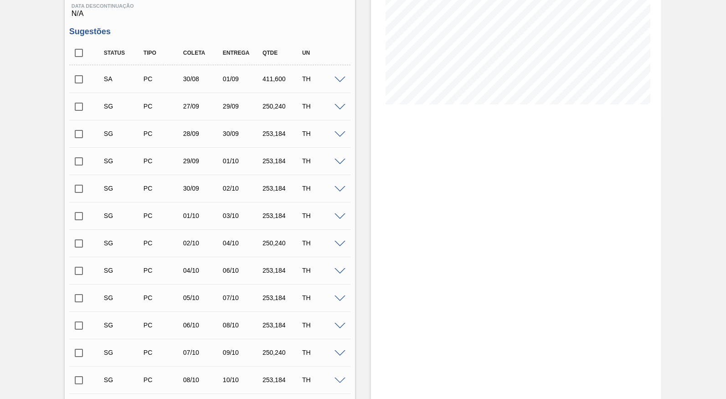
click at [342, 109] on div "SG PC 27/09 29/09 250,240 TH" at bounding box center [209, 106] width 281 height 23
click at [339, 107] on span at bounding box center [340, 107] width 11 height 7
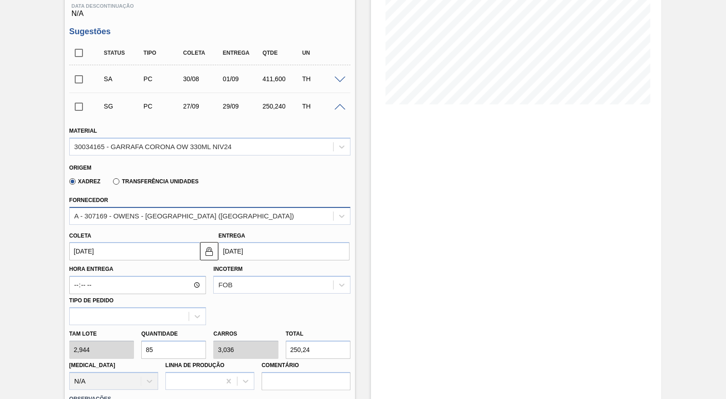
click at [179, 209] on div "A - 307169 - OWENS - SÃO PAULO (SP)" at bounding box center [201, 215] width 263 height 13
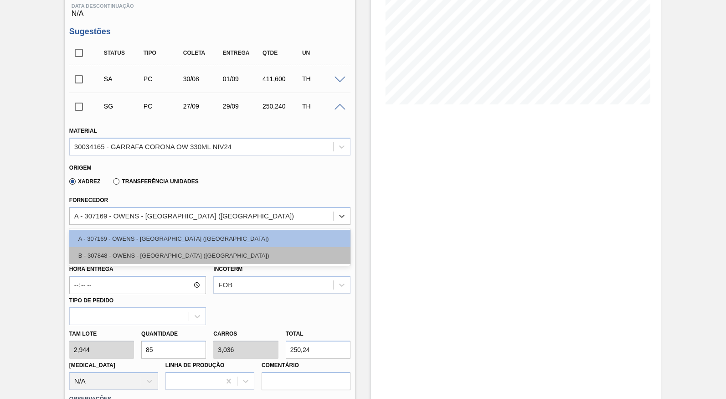
click at [169, 247] on div "B - 307848 - OWENS - RIO DE JANEIRO (RJ)" at bounding box center [209, 255] width 281 height 17
type input "2,940"
type input "85,116"
type input "3,04"
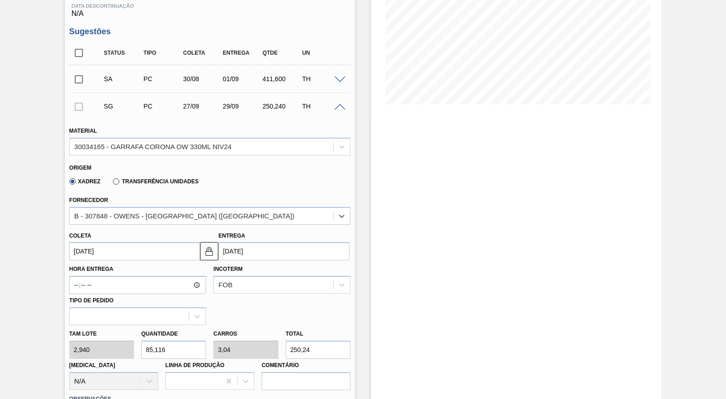
click at [155, 263] on label "Hora Entrega" at bounding box center [137, 269] width 137 height 13
click at [0, 0] on input "Hora Entrega" at bounding box center [0, 0] width 0 height 0
click at [142, 252] on input "[DATE]" at bounding box center [134, 251] width 131 height 18
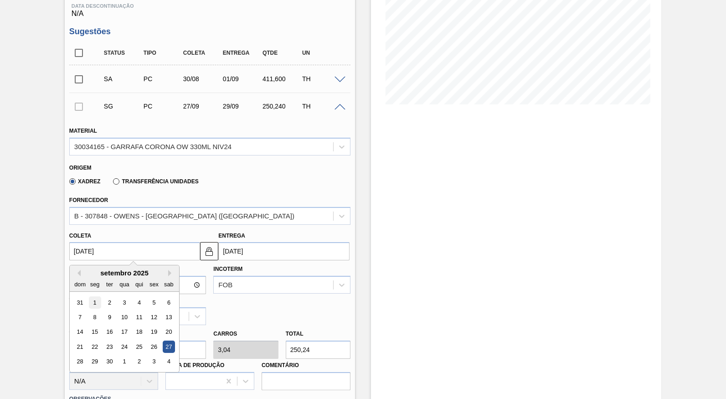
click at [88, 296] on div "1" at bounding box center [94, 302] width 12 height 12
type input "[DATE]"
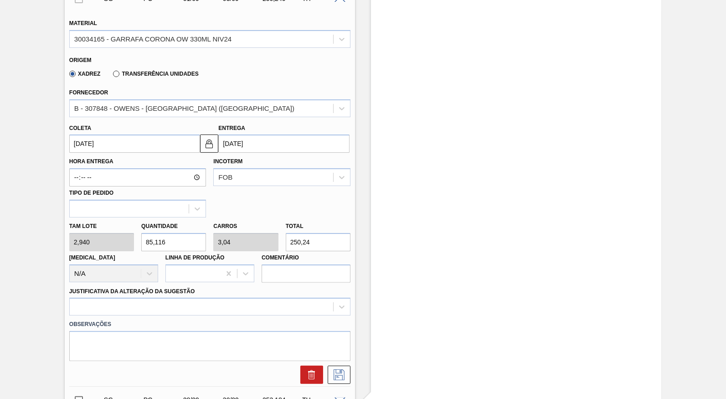
scroll to position [290, 0]
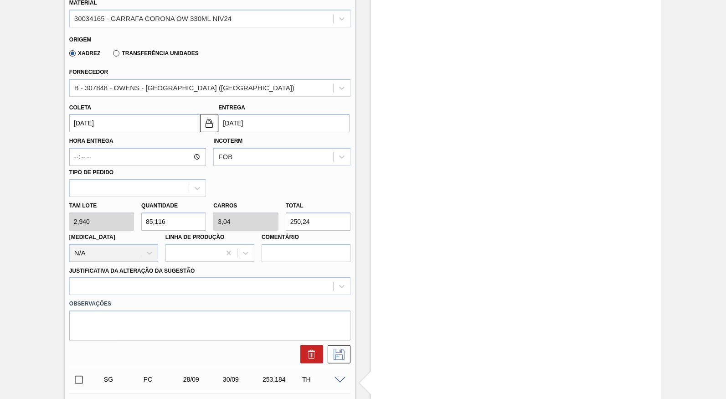
drag, startPoint x: 224, startPoint y: 223, endPoint x: 201, endPoint y: 226, distance: 23.4
click at [201, 226] on div "Tam lote 2,940 Quantidade 85,116 Carros 3,04 Total 250,24 Doca N/A Linha de Pro…" at bounding box center [210, 229] width 288 height 65
paste input ".411,6"
type input "85.174,014"
type input "3.041,929"
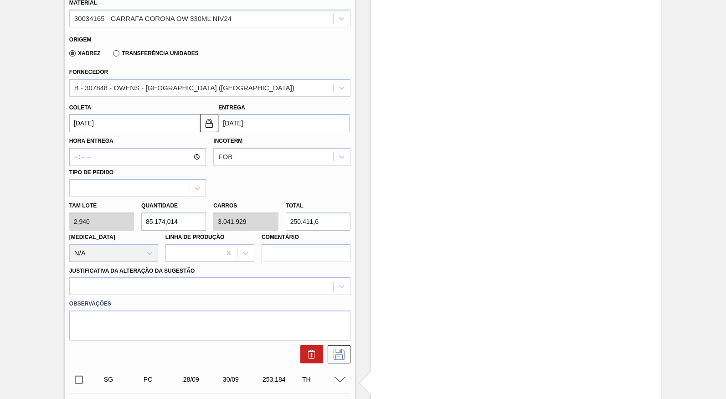
type input "250.411,6"
click at [314, 199] on div "Total 250.411,6" at bounding box center [318, 214] width 65 height 31
click at [309, 212] on input "250.411,6" at bounding box center [318, 221] width 65 height 18
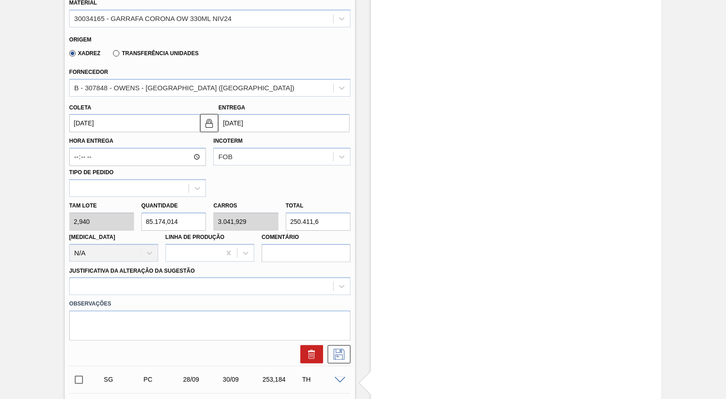
paste input "text"
type input "140"
type input "5"
type input "411,6"
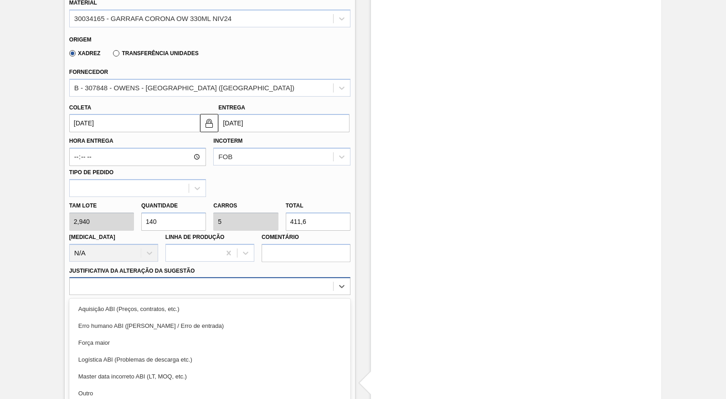
click at [205, 277] on div "option Aquisição ABI (Preços, contratos, etc.) focused, 1 of 18. 18 results ava…" at bounding box center [209, 286] width 281 height 18
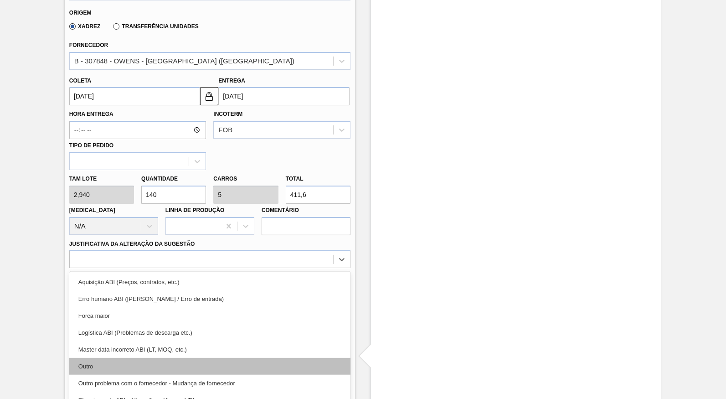
click at [104, 358] on div "Outro" at bounding box center [209, 366] width 281 height 17
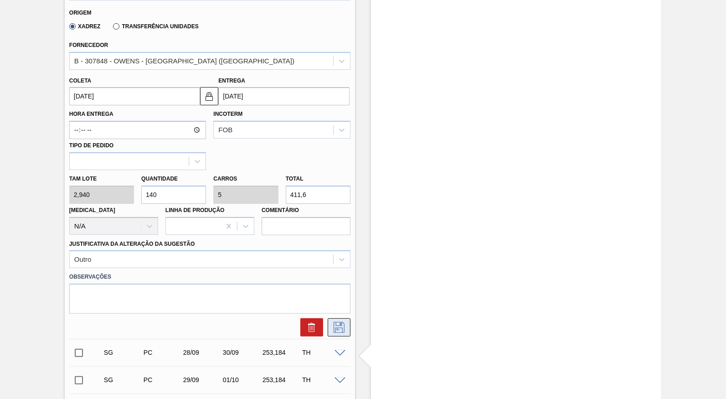
click at [333, 320] on button at bounding box center [339, 327] width 23 height 18
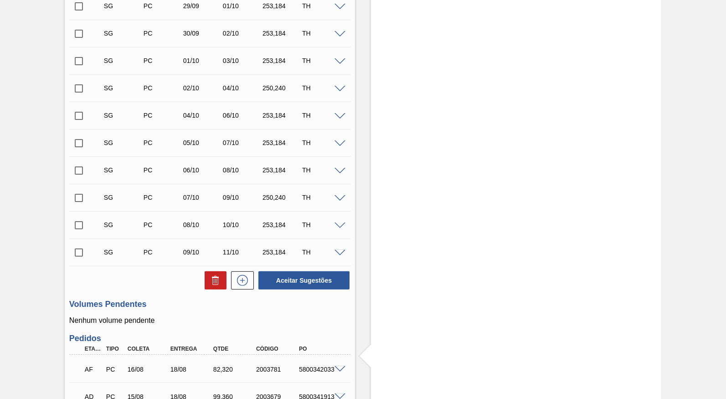
scroll to position [147, 0]
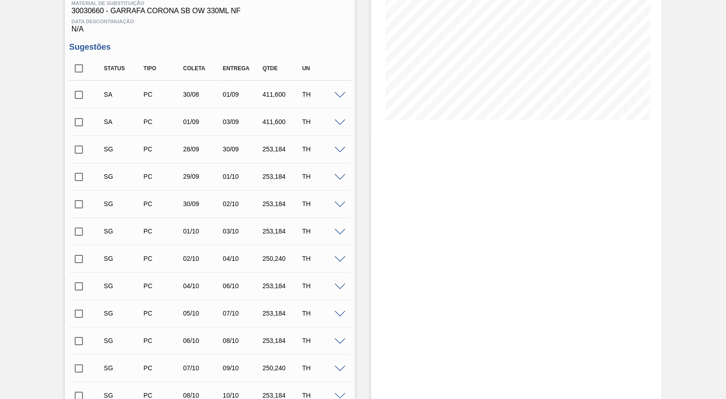
click at [342, 119] on span at bounding box center [340, 122] width 11 height 7
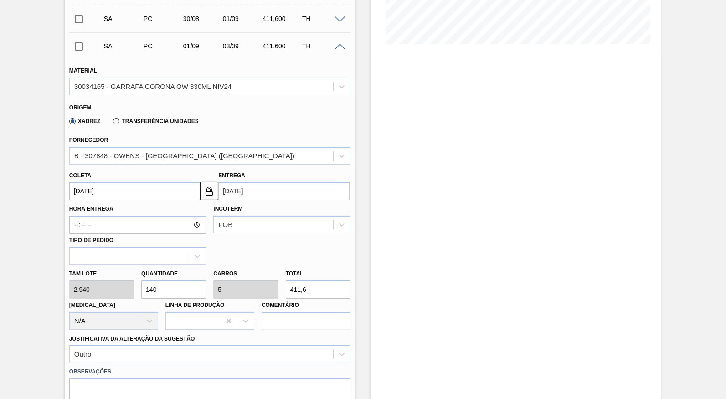
scroll to position [232, 0]
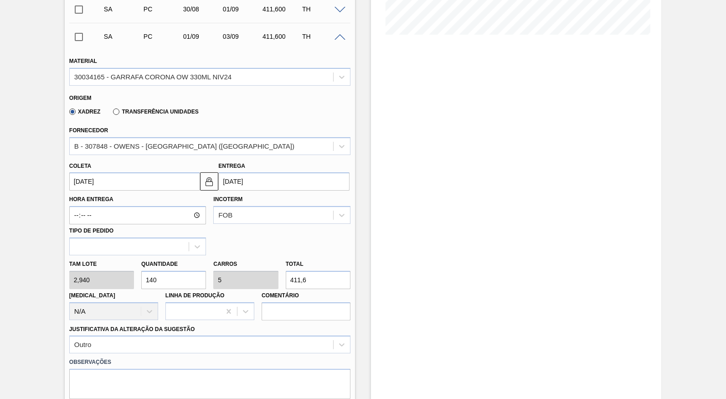
click at [97, 172] on input "[DATE]" at bounding box center [134, 181] width 131 height 18
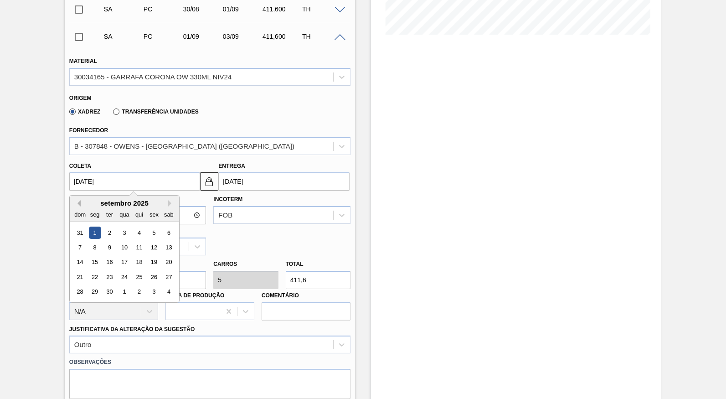
click at [78, 200] on button "Previous Month" at bounding box center [77, 203] width 6 height 6
click at [148, 286] on div "29" at bounding box center [154, 292] width 12 height 12
type input "[DATE]"
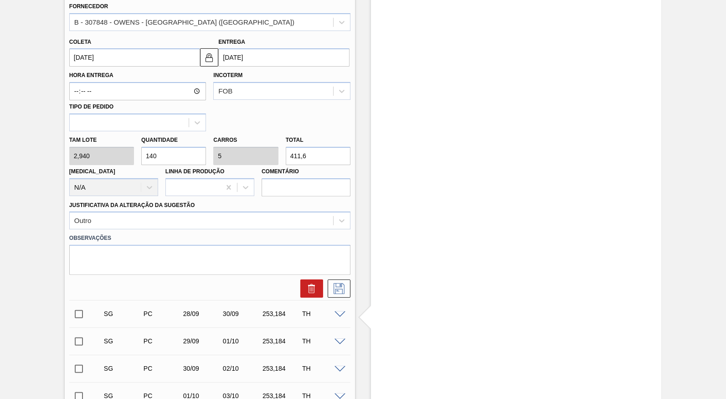
scroll to position [360, 0]
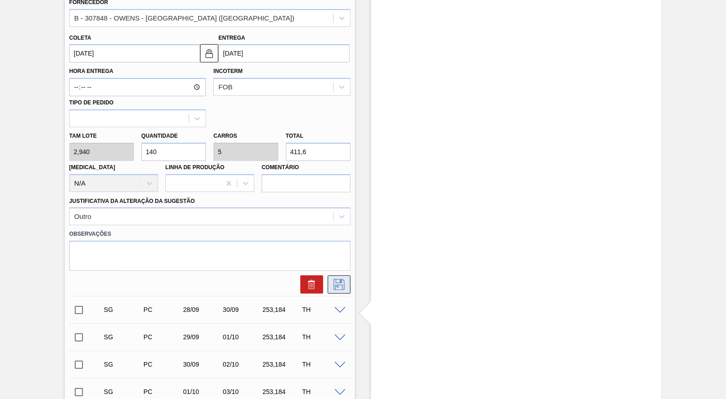
click at [340, 279] on icon at bounding box center [339, 284] width 15 height 11
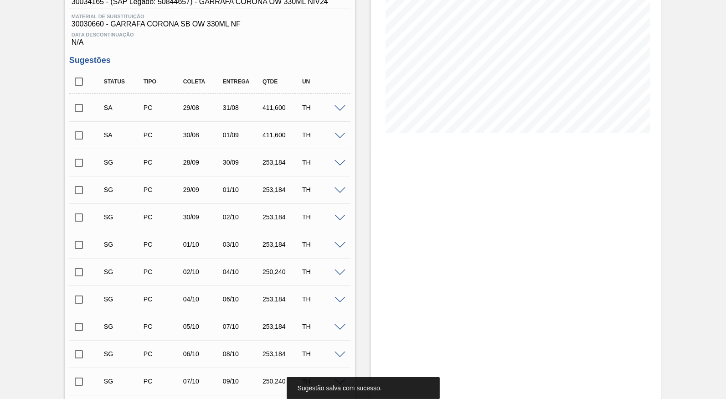
scroll to position [162, 0]
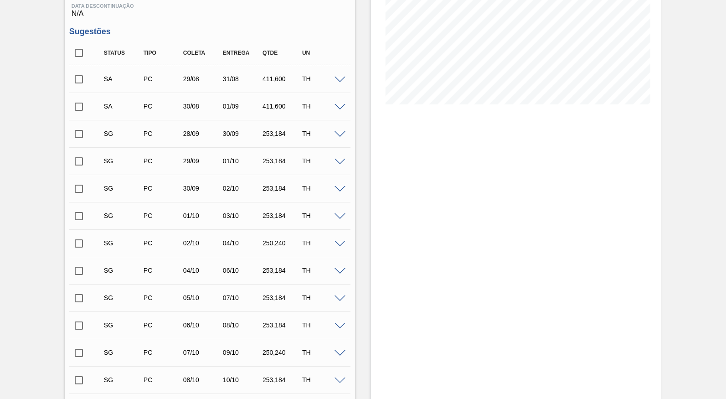
click at [263, 103] on div "411,600" at bounding box center [281, 106] width 43 height 7
click at [340, 131] on span at bounding box center [340, 134] width 11 height 7
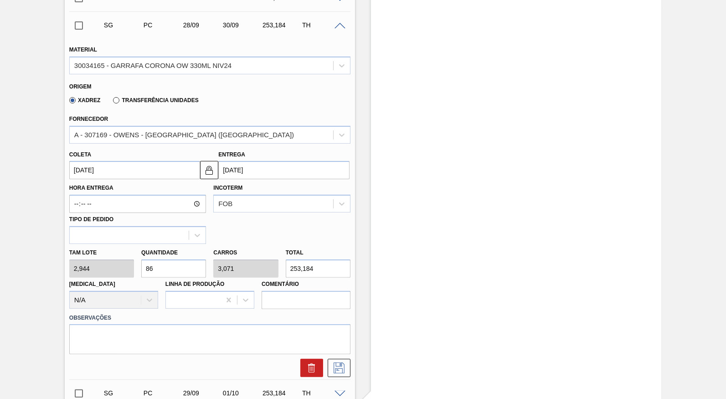
scroll to position [290, 0]
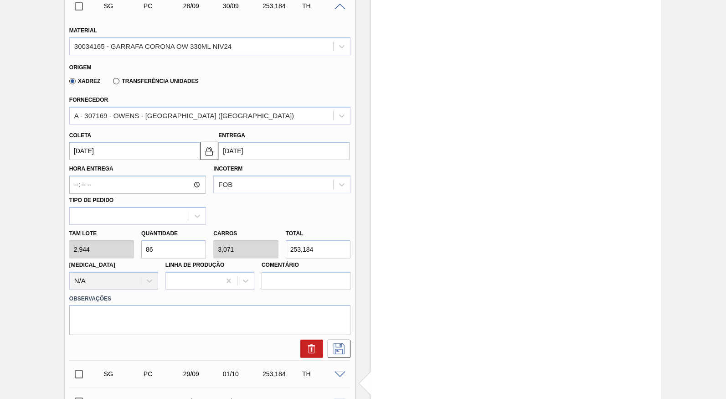
click at [137, 147] on input "[DATE]" at bounding box center [134, 151] width 131 height 18
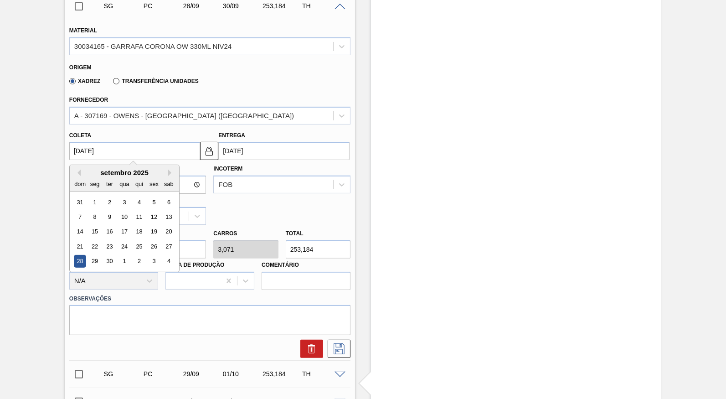
click at [81, 169] on div "setembro 2025" at bounding box center [124, 173] width 109 height 8
click at [320, 247] on input "253,184" at bounding box center [318, 249] width 65 height 18
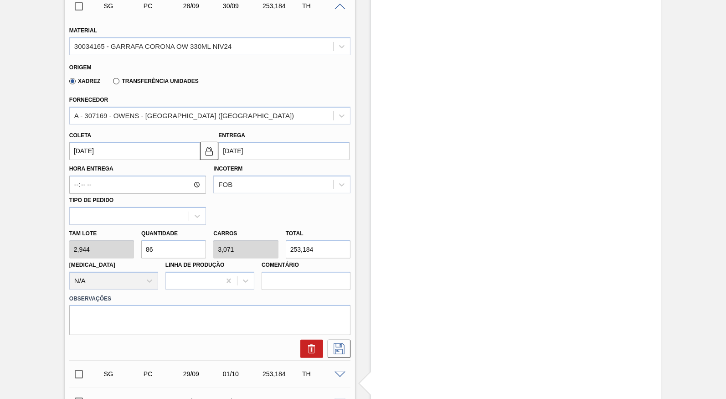
drag, startPoint x: 319, startPoint y: 237, endPoint x: 191, endPoint y: 224, distance: 127.8
click at [286, 240] on input "253,184" at bounding box center [318, 249] width 65 height 18
paste input "411,600"
type input "139,81"
type input "4,993"
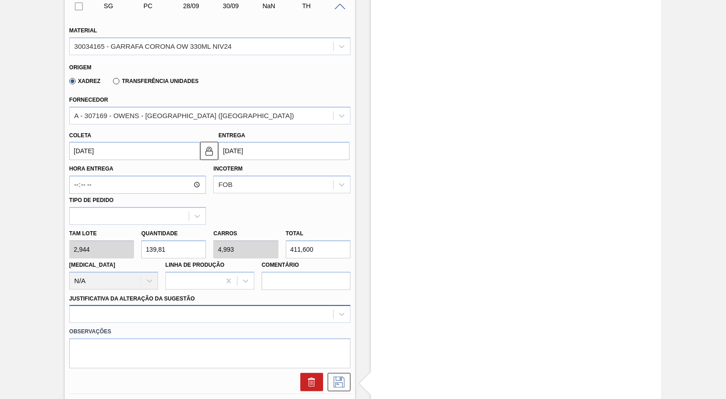
type input "411,600"
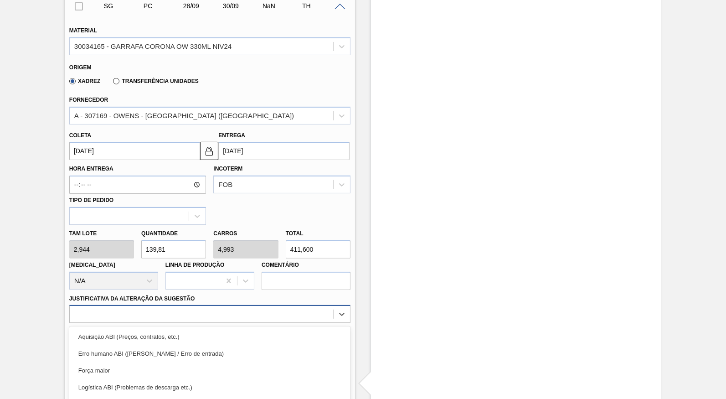
scroll to position [345, 0]
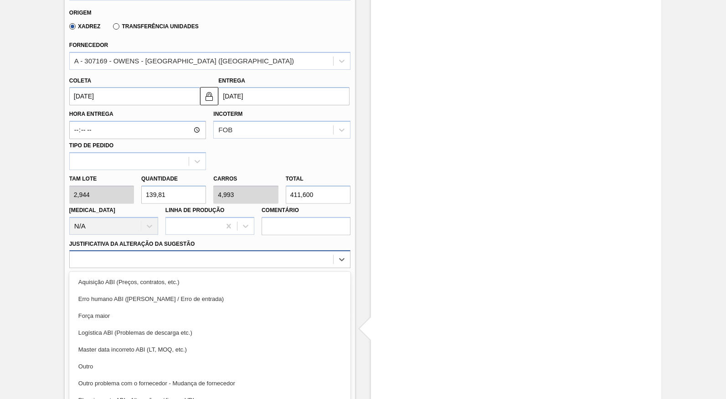
click at [132, 268] on div "option Força maior focused, 3 of 18. 18 results available. Use Up and Down to c…" at bounding box center [209, 259] width 281 height 18
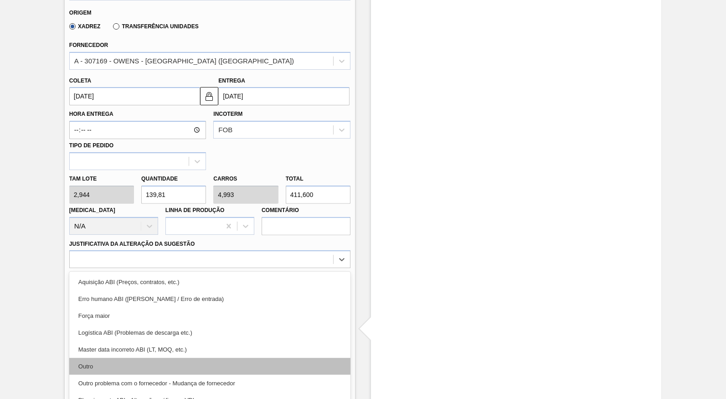
click at [125, 358] on div "Outro" at bounding box center [209, 366] width 281 height 17
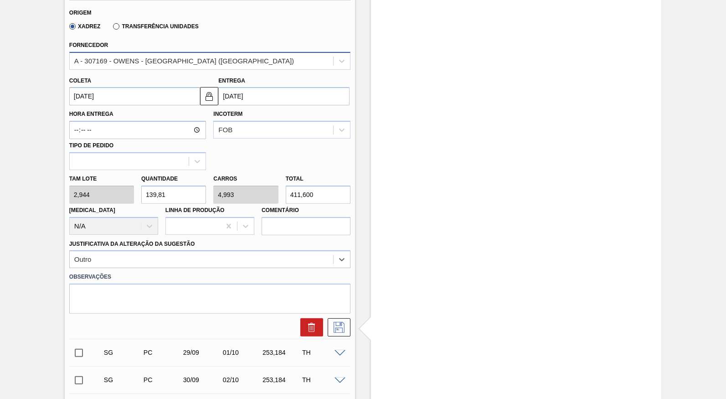
click at [144, 57] on div "A - 307169 - OWENS - SÃO PAULO (SP)" at bounding box center [184, 61] width 220 height 8
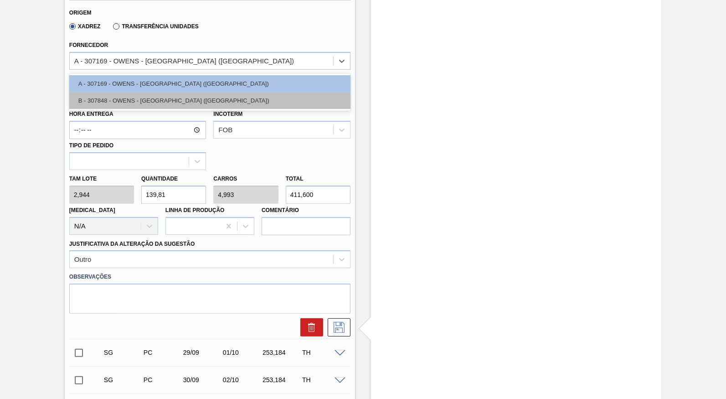
click at [154, 92] on div "B - 307848 - OWENS - RIO DE JANEIRO (RJ)" at bounding box center [209, 100] width 281 height 17
type input "2,940"
type input "140"
type input "5"
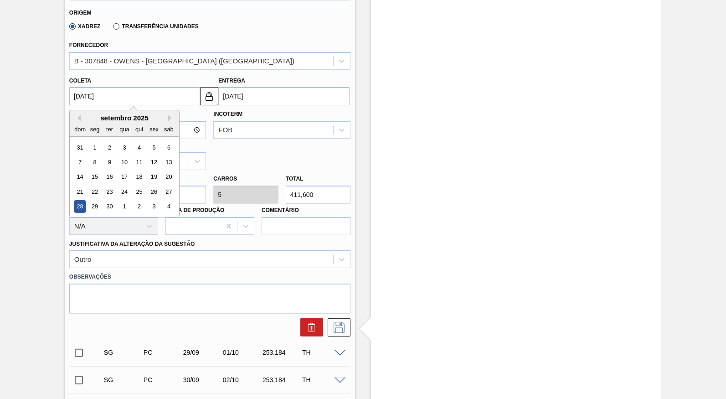
click at [146, 93] on input "[DATE]" at bounding box center [134, 96] width 131 height 18
click at [78, 115] on button "Previous Month" at bounding box center [77, 118] width 6 height 6
click at [90, 215] on div "1" at bounding box center [94, 221] width 12 height 12
type input "[DATE]"
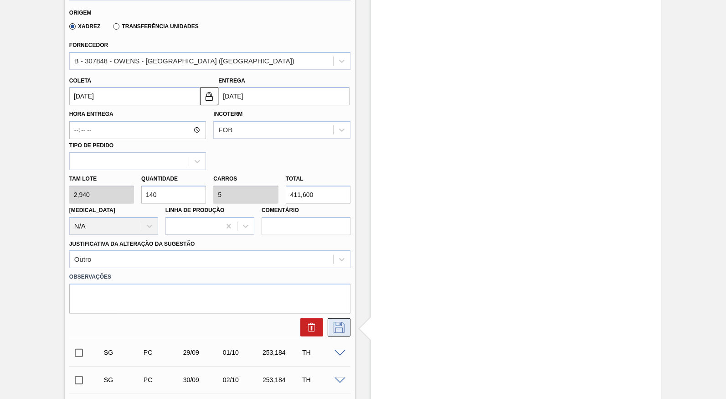
click at [330, 318] on button at bounding box center [339, 327] width 23 height 18
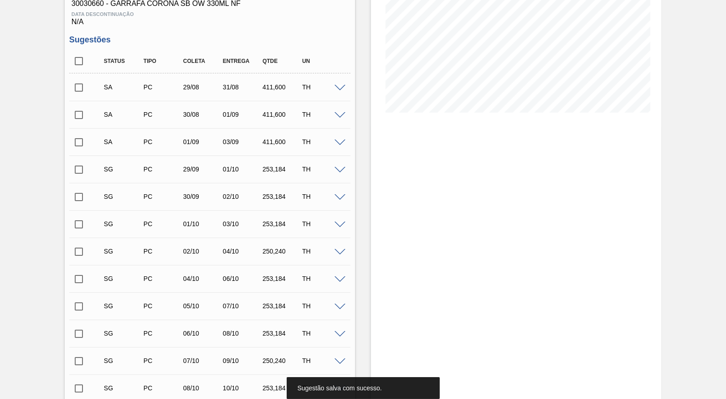
scroll to position [132, 0]
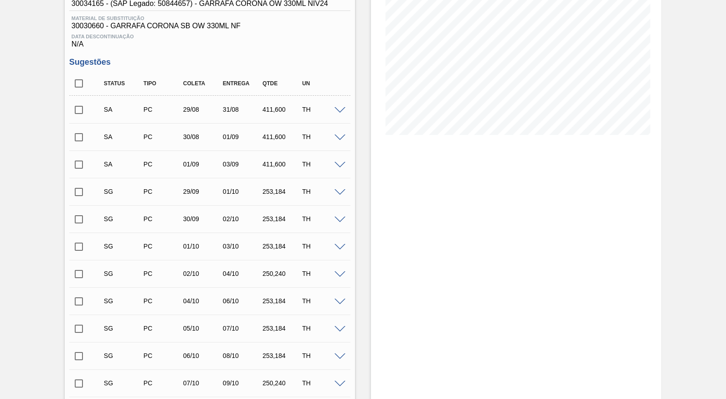
click at [341, 190] on span at bounding box center [340, 192] width 11 height 7
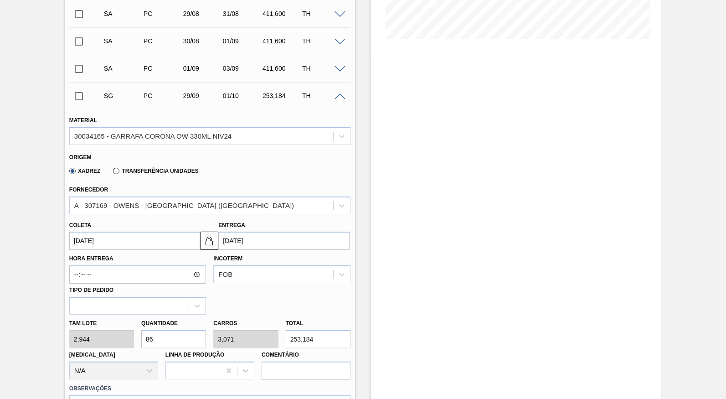
scroll to position [259, 0]
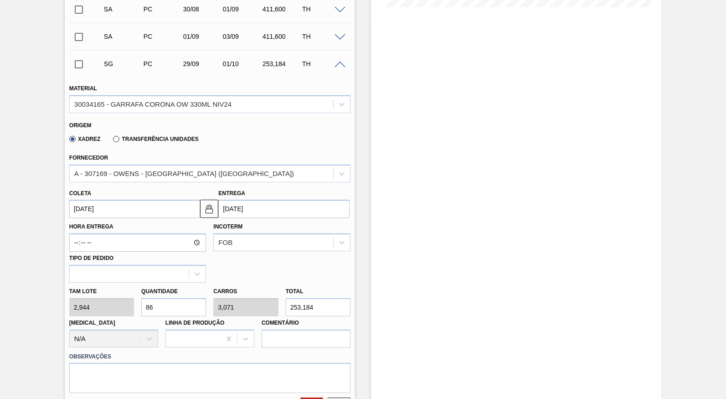
drag, startPoint x: 325, startPoint y: 289, endPoint x: 169, endPoint y: 266, distance: 157.6
click at [286, 298] on input "253,184" at bounding box center [318, 307] width 65 height 18
paste input "411,600"
type input "139,81"
type input "4,993"
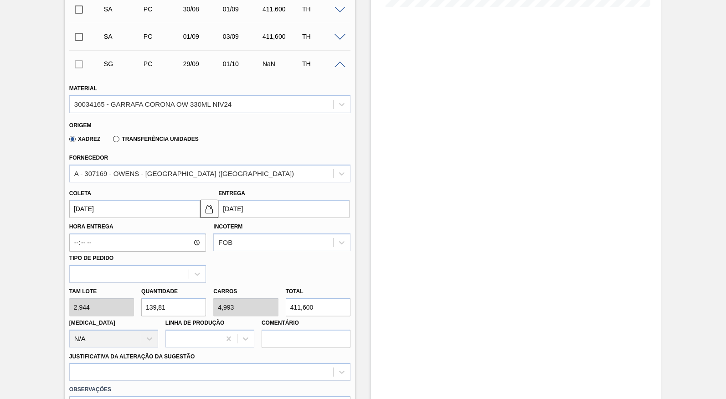
type input "411,600"
click at [101, 207] on input "[DATE]" at bounding box center [134, 209] width 131 height 18
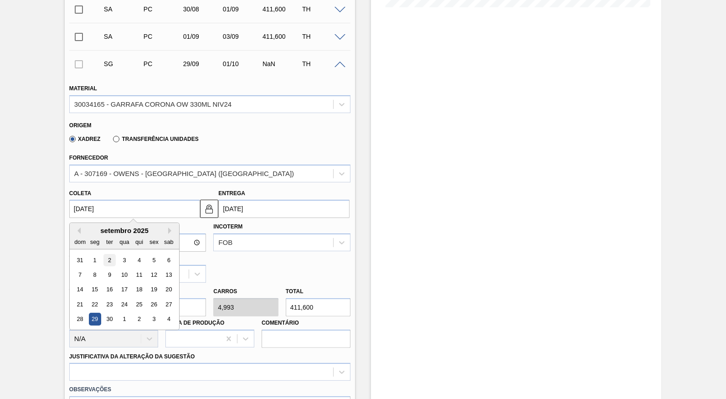
click at [105, 254] on div "2" at bounding box center [109, 260] width 12 height 12
type input "[DATE]"
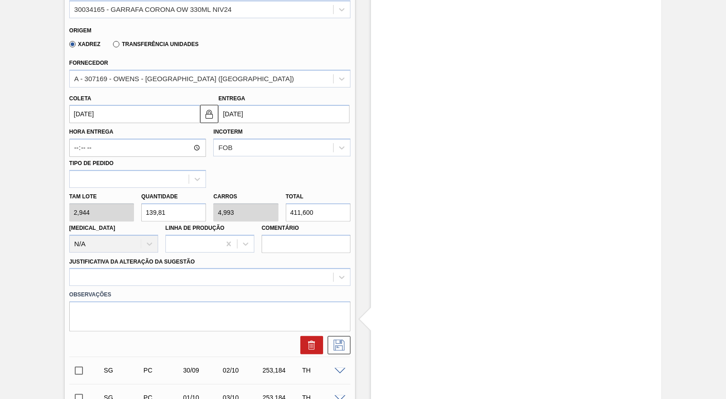
scroll to position [387, 0]
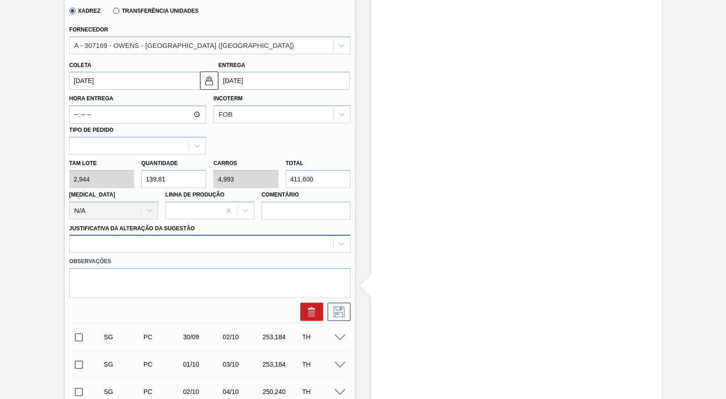
click at [127, 237] on div at bounding box center [201, 243] width 263 height 13
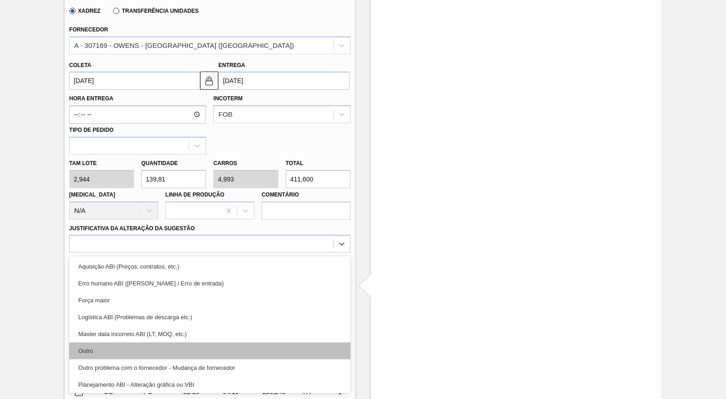
click at [123, 342] on div "Outro" at bounding box center [209, 350] width 281 height 17
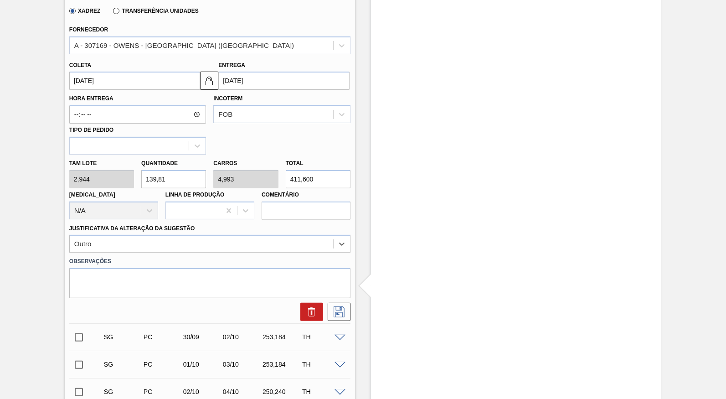
scroll to position [302, 0]
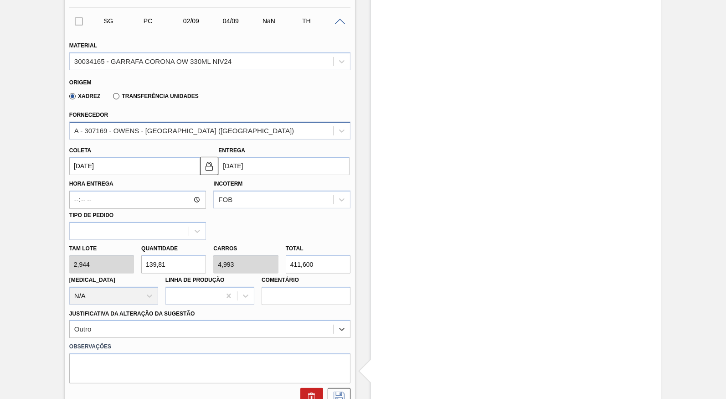
click at [147, 127] on div "A - 307169 - OWENS - SÃO PAULO (SP)" at bounding box center [184, 131] width 220 height 8
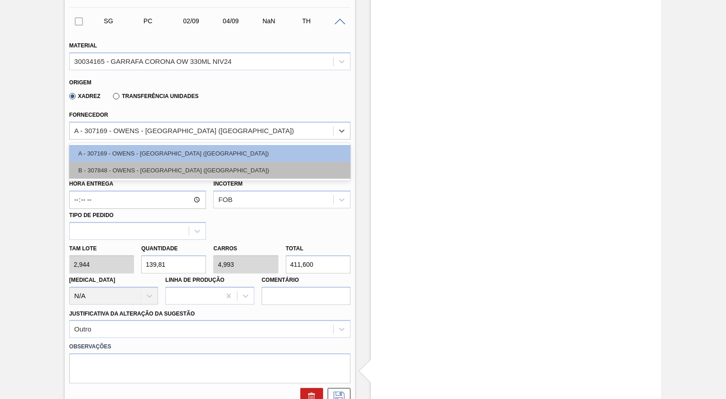
click at [133, 170] on div "B - 307848 - OWENS - RIO DE JANEIRO (RJ)" at bounding box center [209, 170] width 281 height 17
type input "2,940"
type input "140"
type input "5"
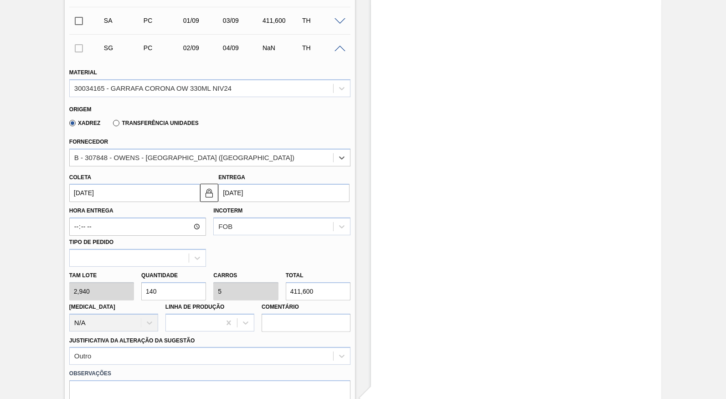
scroll to position [259, 0]
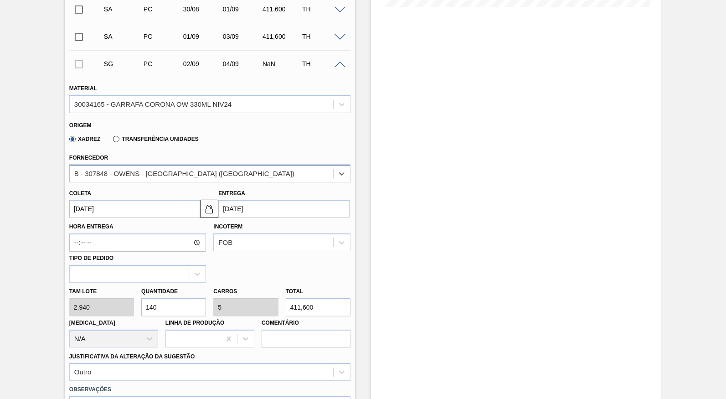
click at [129, 170] on div "B - 307848 - OWENS - RIO DE JANEIRO (RJ)" at bounding box center [184, 174] width 220 height 8
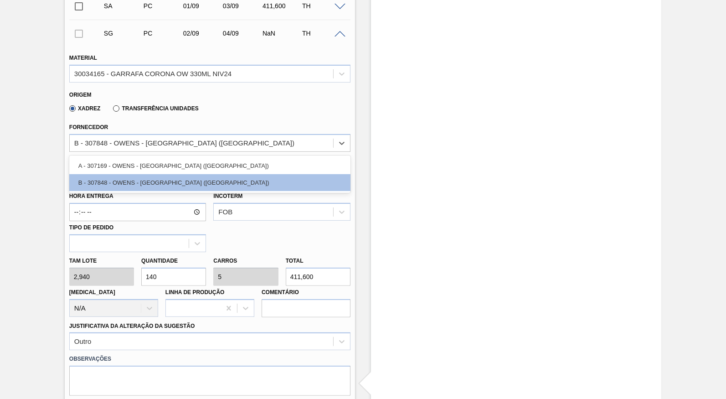
scroll to position [302, 0]
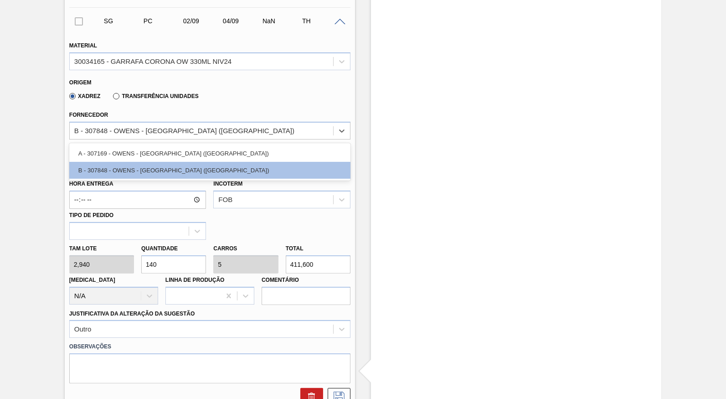
click at [115, 86] on div "Xadrez Transferência Unidades" at bounding box center [205, 95] width 273 height 18
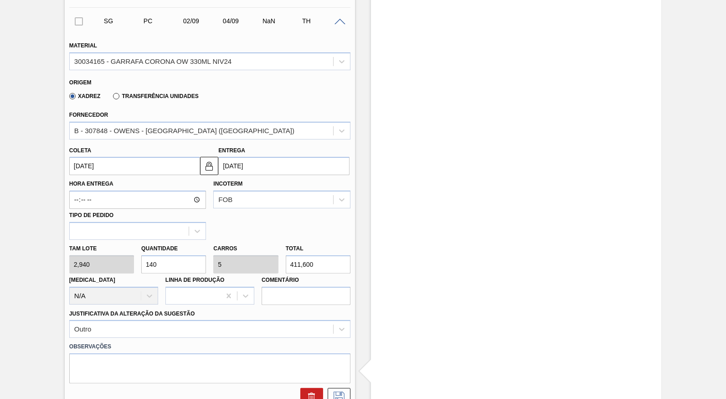
click at [120, 157] on input "[DATE]" at bounding box center [134, 166] width 131 height 18
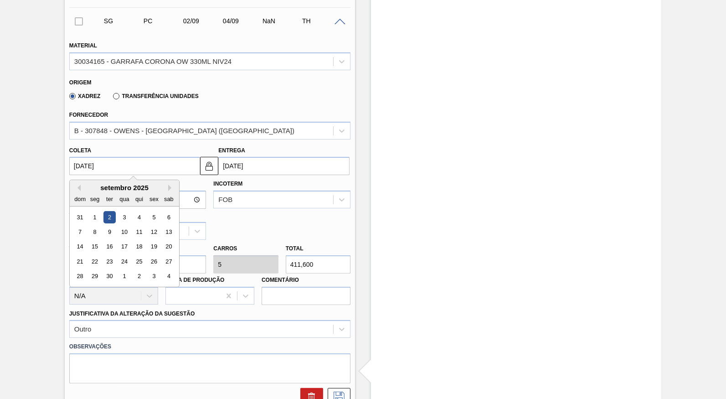
click at [78, 180] on div "setembro 2025 dom seg ter qua qui sex sab" at bounding box center [124, 193] width 109 height 26
click at [78, 184] on div "setembro 2025" at bounding box center [124, 188] width 109 height 8
click at [80, 184] on div "setembro 2025" at bounding box center [124, 188] width 109 height 8
click at [77, 185] on button "Previous Month" at bounding box center [77, 188] width 6 height 6
click at [133, 270] on div "28" at bounding box center [139, 276] width 12 height 12
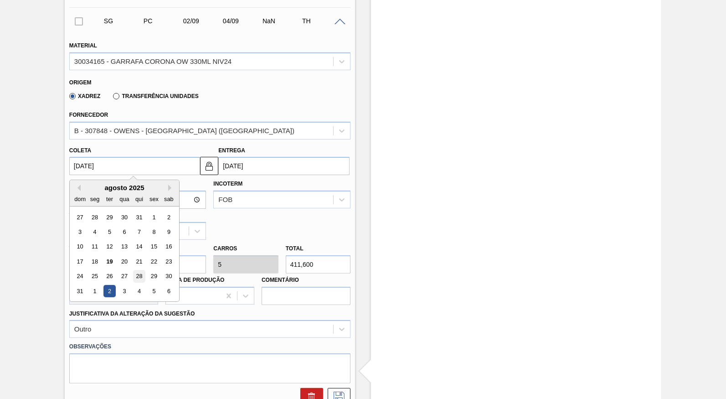
type input "[DATE]"
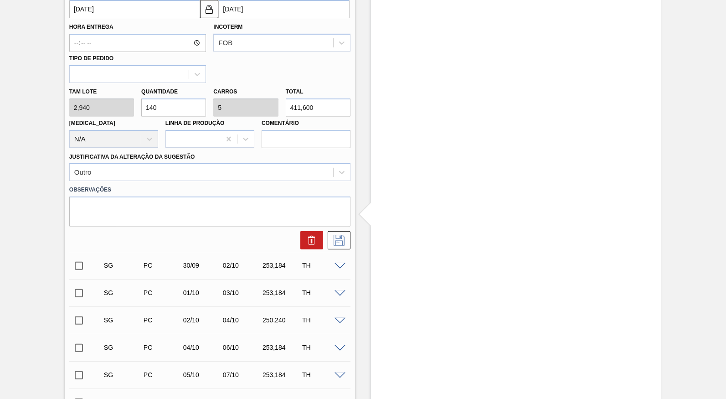
scroll to position [473, 0]
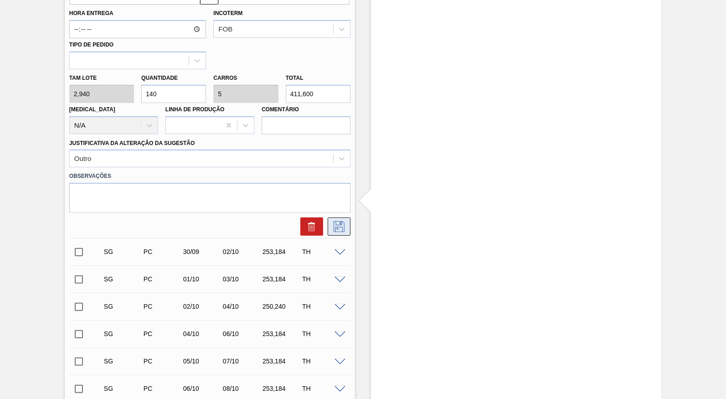
click at [335, 221] on icon at bounding box center [339, 226] width 11 height 11
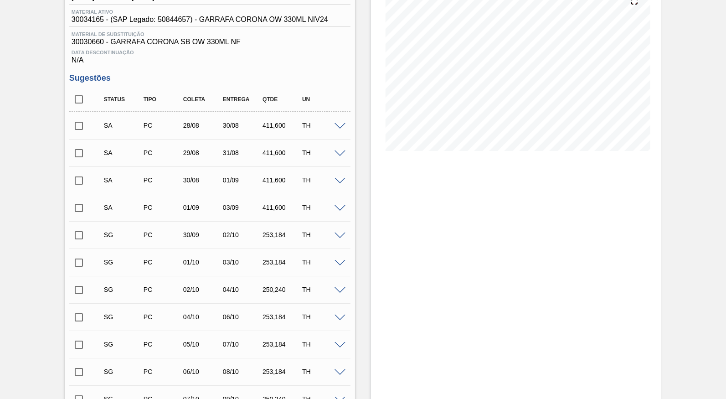
scroll to position [92, 0]
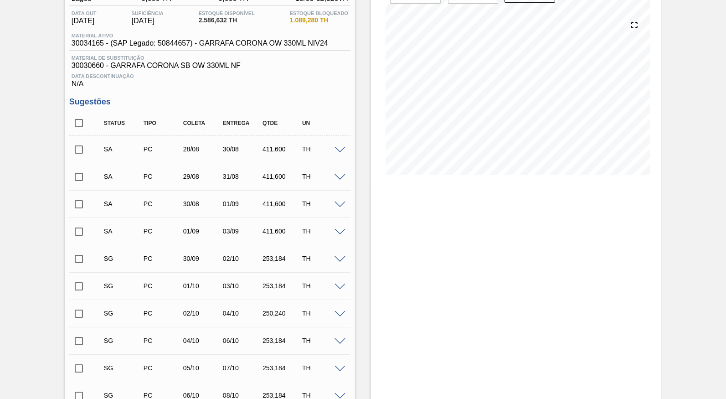
click at [343, 148] on span at bounding box center [340, 150] width 11 height 7
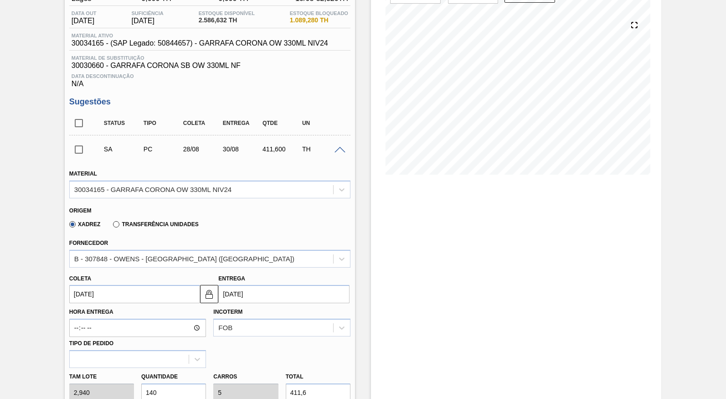
click at [340, 148] on span at bounding box center [340, 150] width 11 height 7
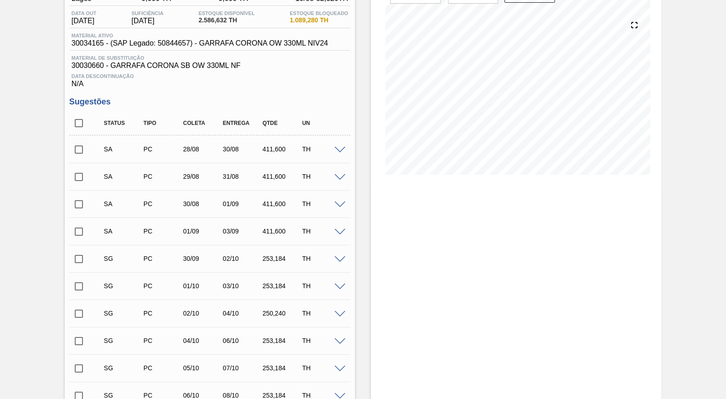
click at [339, 178] on span at bounding box center [340, 177] width 11 height 7
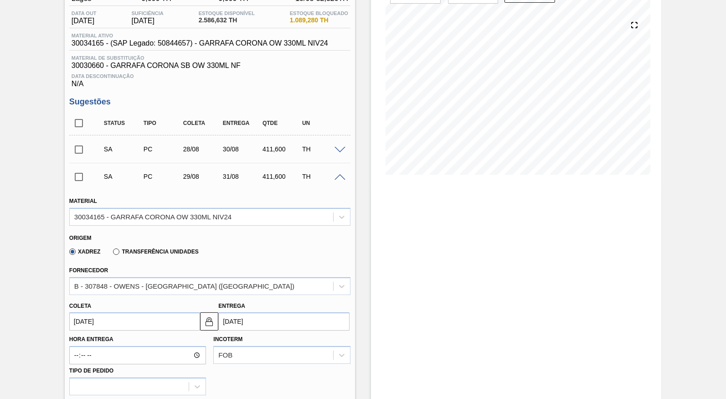
click at [339, 178] on span at bounding box center [340, 177] width 11 height 7
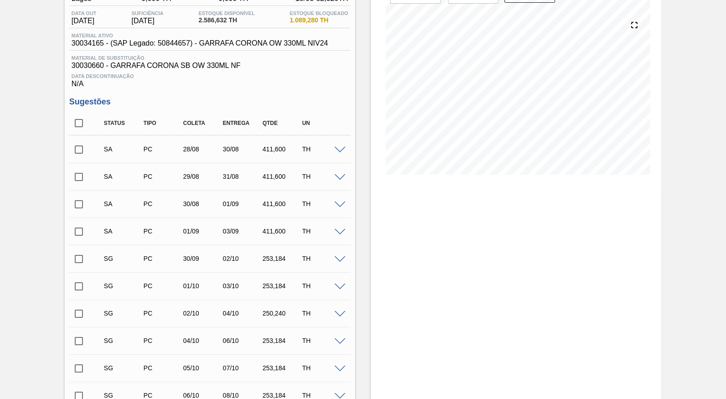
click at [338, 203] on span at bounding box center [340, 204] width 11 height 7
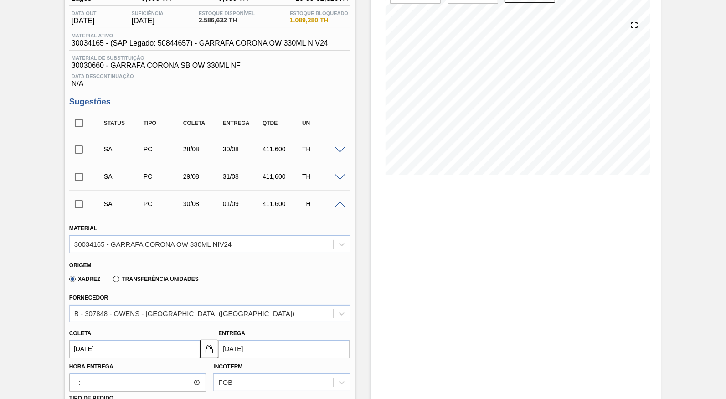
click at [338, 203] on span at bounding box center [340, 204] width 11 height 7
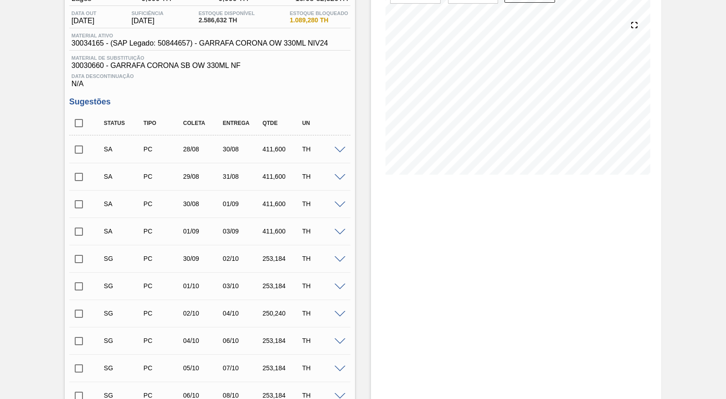
click at [341, 232] on span at bounding box center [340, 232] width 11 height 7
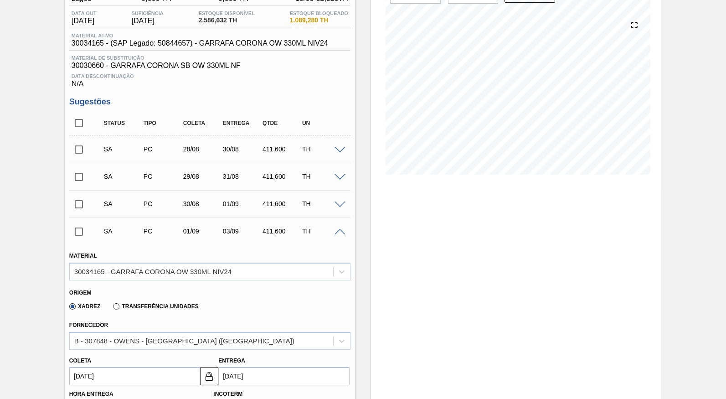
click at [340, 236] on div "SA PC 01/09 03/09 411,600 TH" at bounding box center [209, 231] width 281 height 23
click at [339, 231] on span at bounding box center [340, 232] width 11 height 7
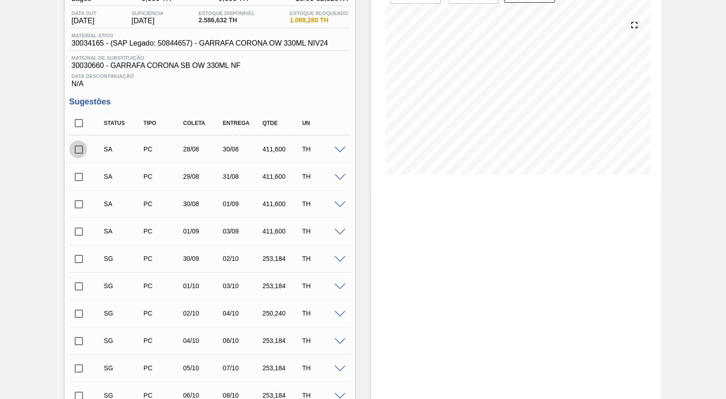
click at [79, 149] on input "checkbox" at bounding box center [78, 149] width 19 height 19
checkbox input "true"
click at [73, 173] on input "checkbox" at bounding box center [78, 176] width 19 height 19
checkbox input "true"
click at [78, 205] on input "checkbox" at bounding box center [78, 204] width 19 height 19
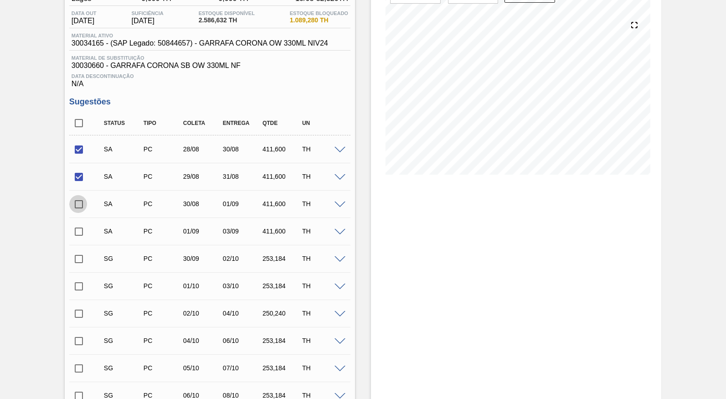
checkbox input "true"
click at [78, 228] on input "checkbox" at bounding box center [78, 231] width 19 height 19
checkbox input "true"
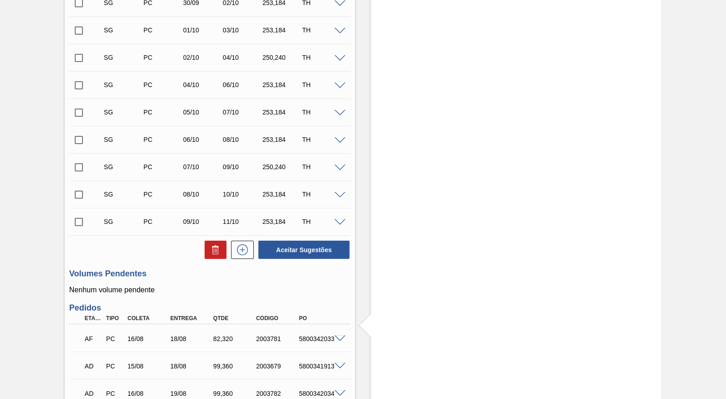
scroll to position [433, 0]
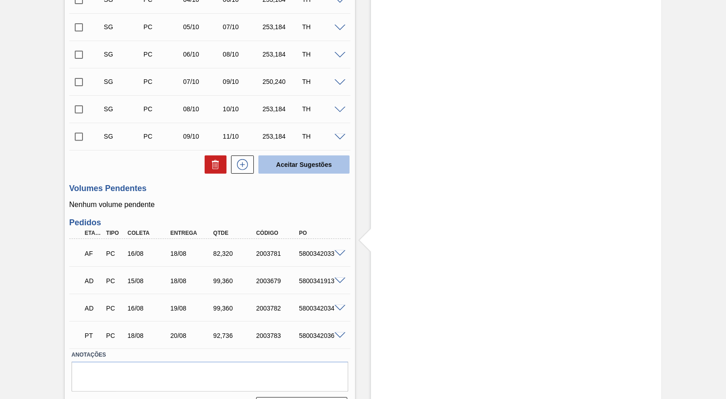
click at [302, 161] on button "Aceitar Sugestões" at bounding box center [303, 164] width 91 height 18
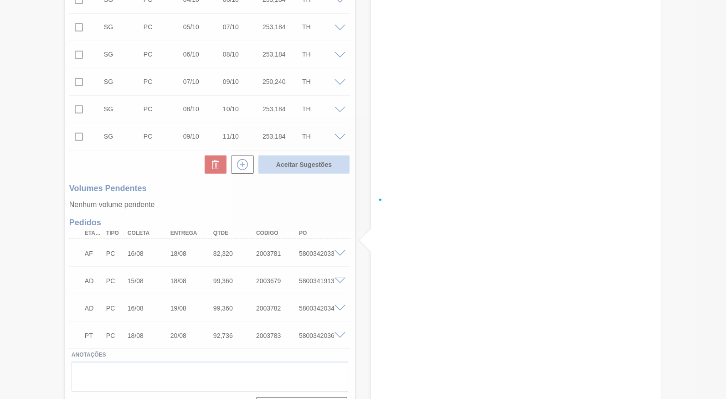
checkbox input "false"
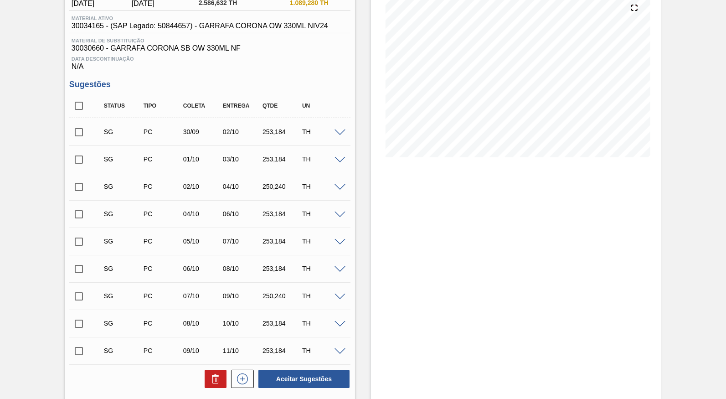
scroll to position [0, 0]
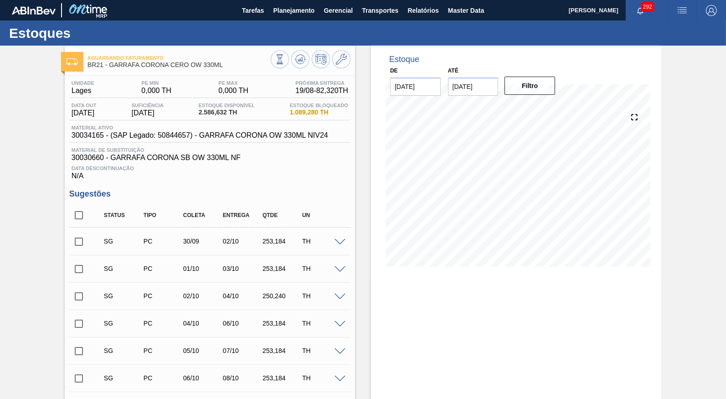
click at [73, 216] on input "checkbox" at bounding box center [78, 215] width 19 height 19
checkbox input "true"
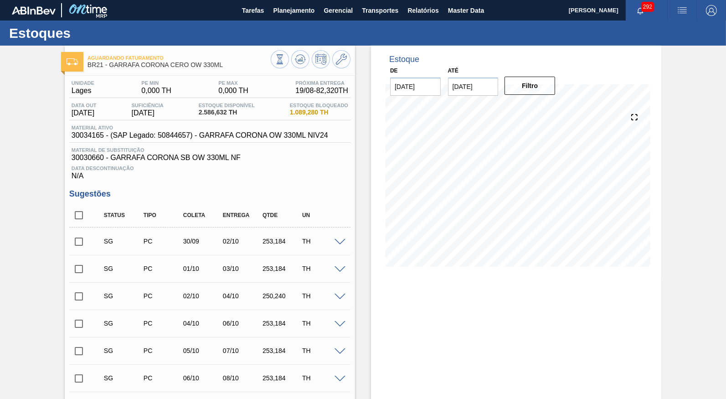
checkbox input "true"
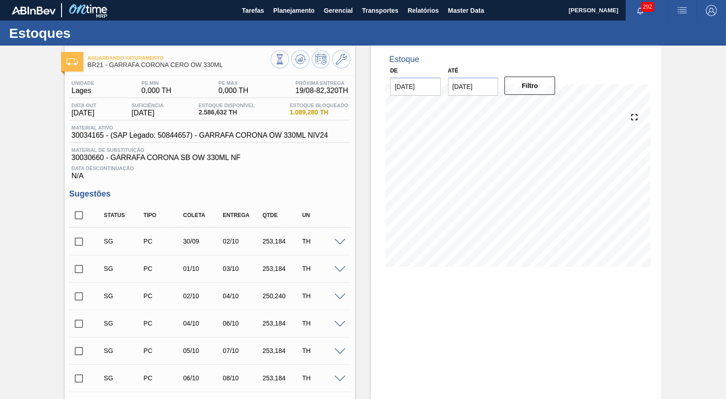
checkbox input "true"
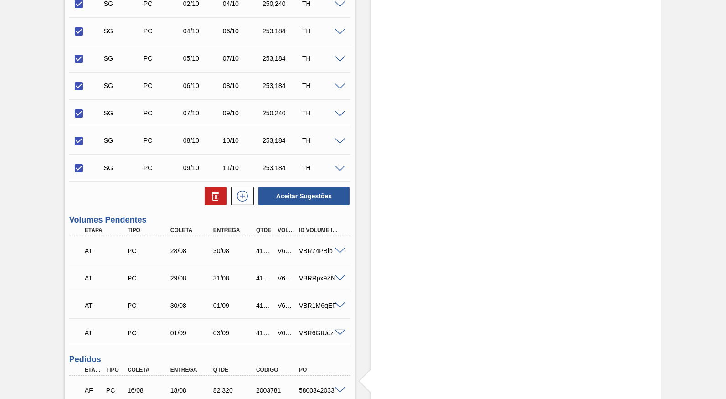
scroll to position [298, 0]
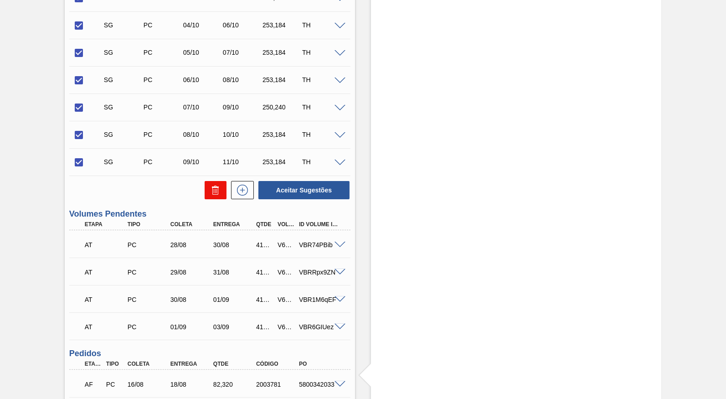
click at [206, 187] on button at bounding box center [216, 190] width 22 height 18
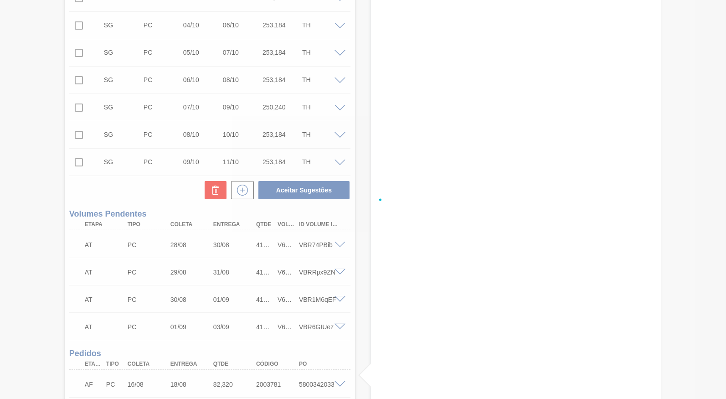
checkbox input "false"
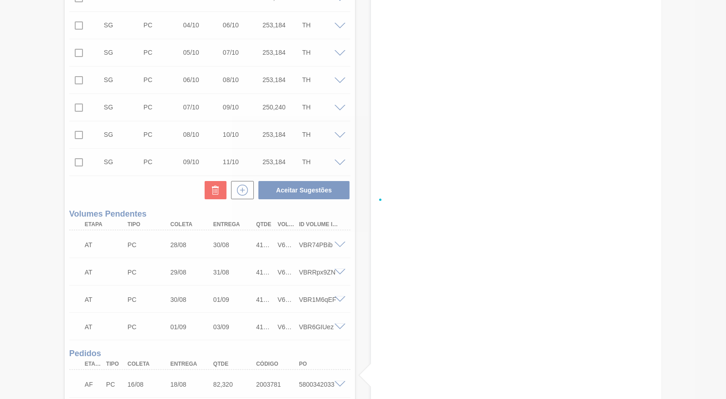
checkbox input "false"
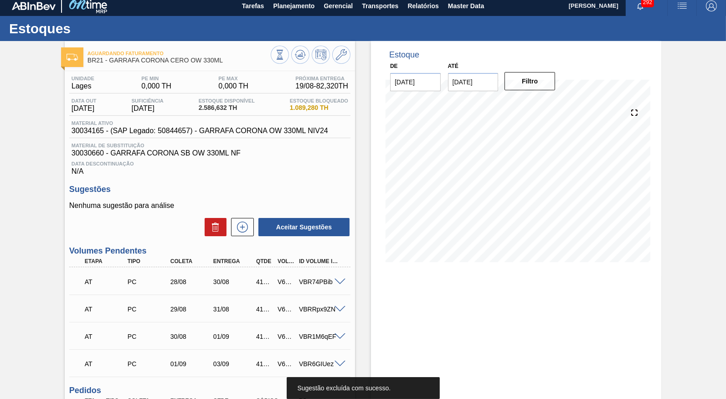
scroll to position [0, 0]
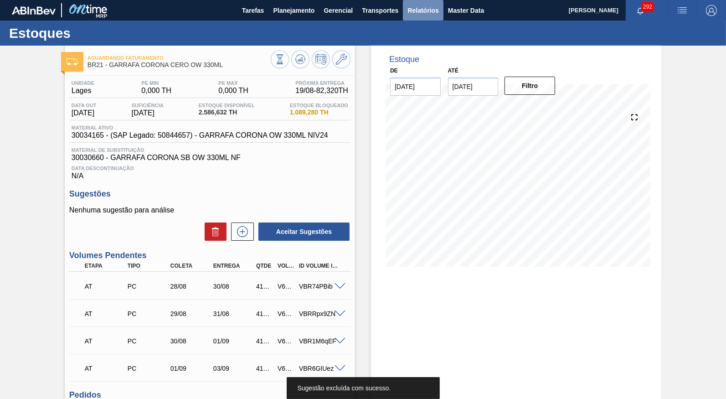
click at [421, 11] on span "Relatórios" at bounding box center [422, 10] width 31 height 11
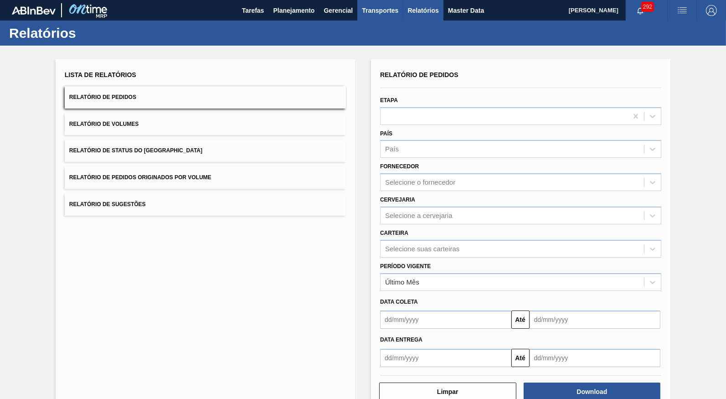
click at [377, 11] on span "Transportes" at bounding box center [380, 10] width 36 height 11
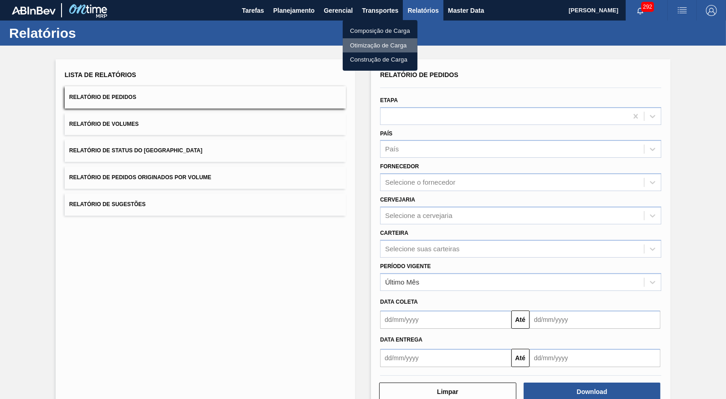
click at [365, 42] on li "Otimização de Carga" at bounding box center [380, 45] width 75 height 15
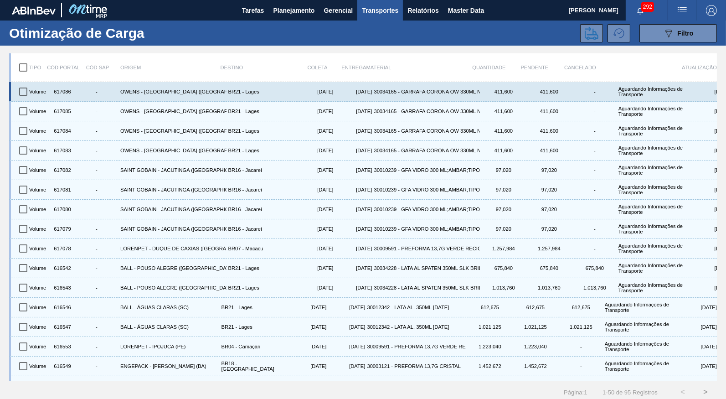
click at [19, 93] on input "checkbox" at bounding box center [23, 91] width 19 height 19
checkbox input "true"
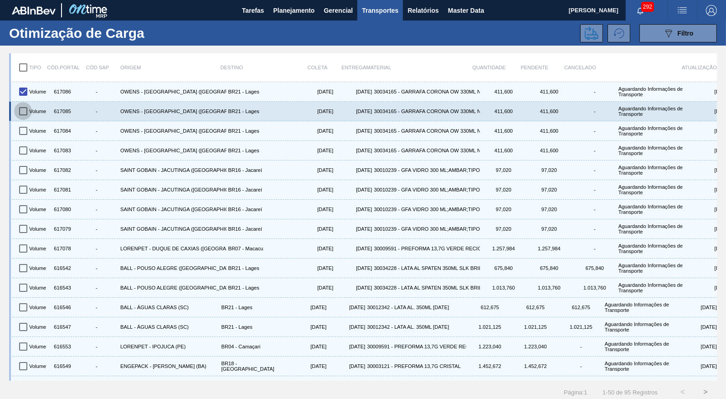
click at [21, 111] on input "checkbox" at bounding box center [23, 111] width 19 height 19
checkbox input "true"
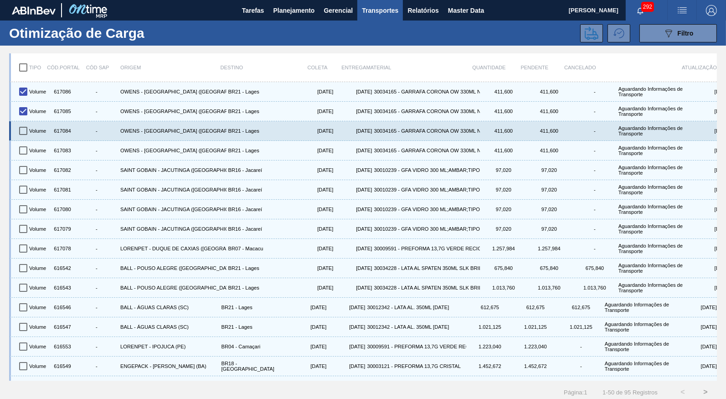
click at [25, 123] on input "checkbox" at bounding box center [23, 130] width 19 height 19
checkbox input "true"
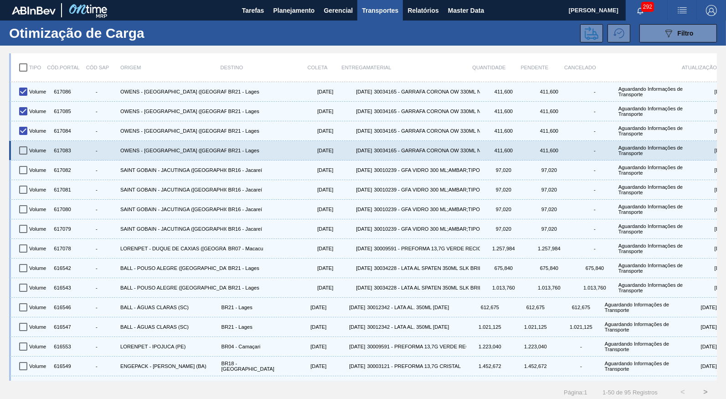
click at [25, 141] on input "checkbox" at bounding box center [23, 150] width 19 height 19
checkbox input "true"
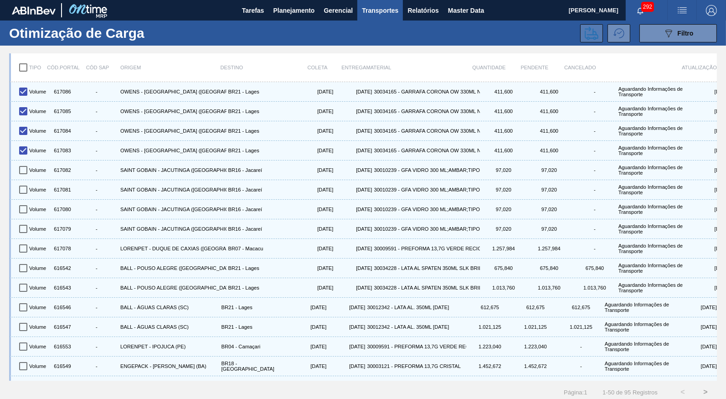
click at [595, 36] on icon at bounding box center [592, 33] width 14 height 14
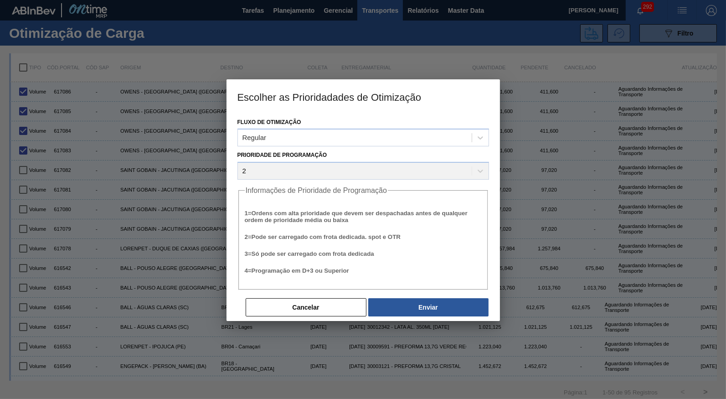
click at [458, 317] on div "Fluxo de Otimização Regular Prioridade de Programação 2 Informações de Priorida…" at bounding box center [363, 216] width 273 height 207
click at [451, 305] on button "Enviar" at bounding box center [428, 307] width 120 height 18
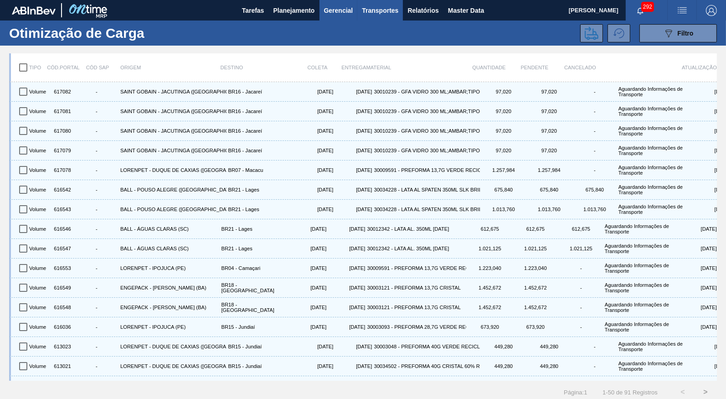
click at [321, 11] on button "Gerencial" at bounding box center [338, 10] width 38 height 21
click at [298, 12] on div at bounding box center [363, 199] width 726 height 399
click at [283, 13] on span "Planejamento" at bounding box center [293, 10] width 41 height 11
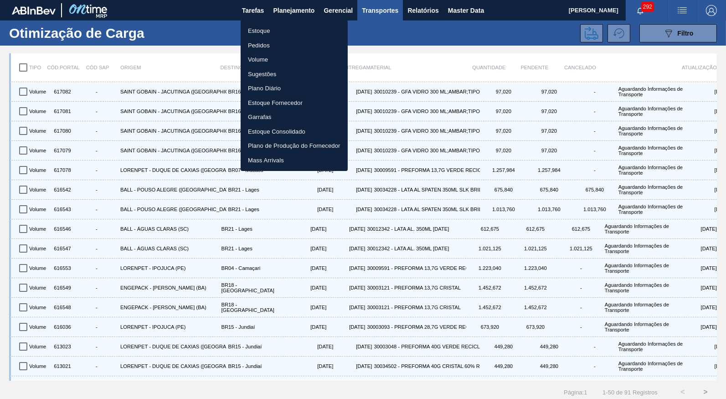
click at [279, 25] on li "Estoque" at bounding box center [294, 31] width 107 height 15
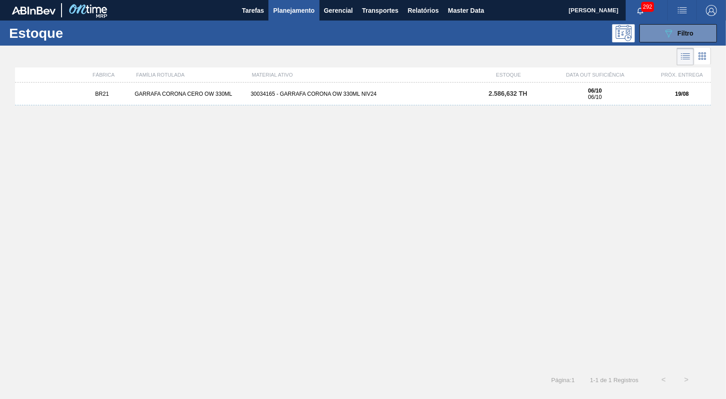
click at [481, 98] on div "BR21 GARRAFA CORONA CERO OW 330ML 30034165 - GARRAFA CORONA OW 330ML NIV24 2.58…" at bounding box center [363, 93] width 696 height 23
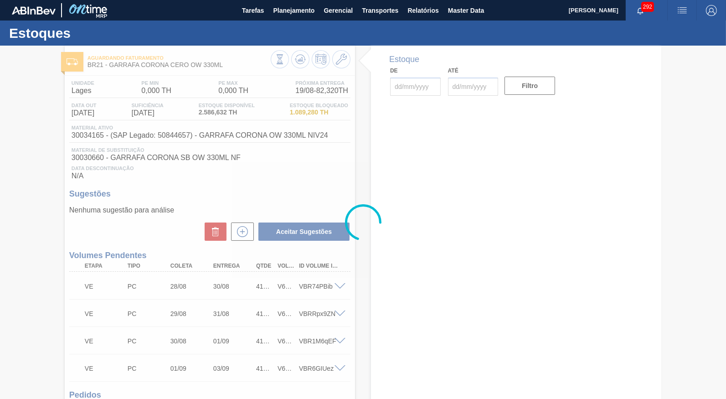
type input "[DATE]"
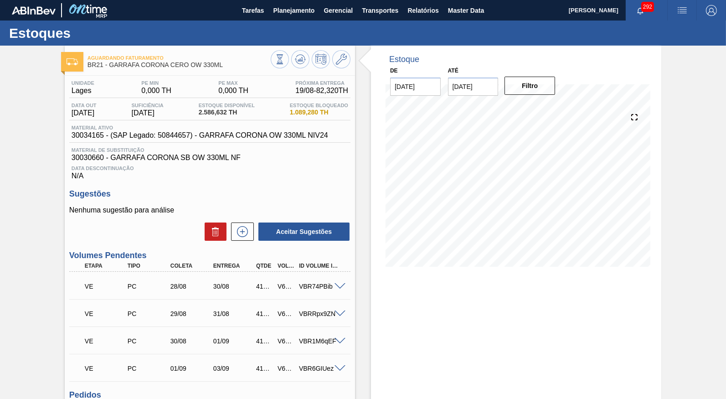
scroll to position [128, 0]
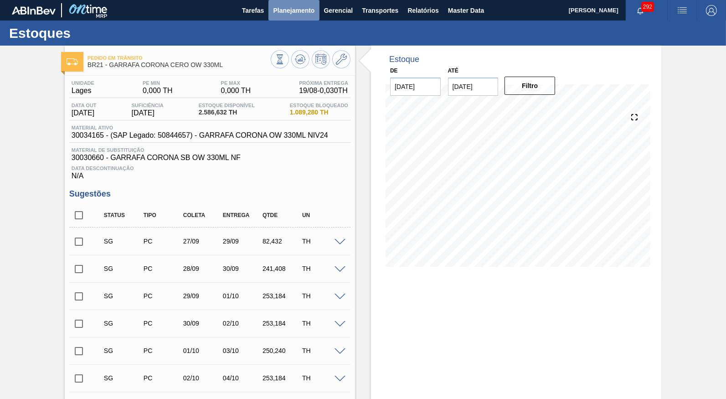
click at [304, 11] on span "Planejamento" at bounding box center [293, 10] width 41 height 11
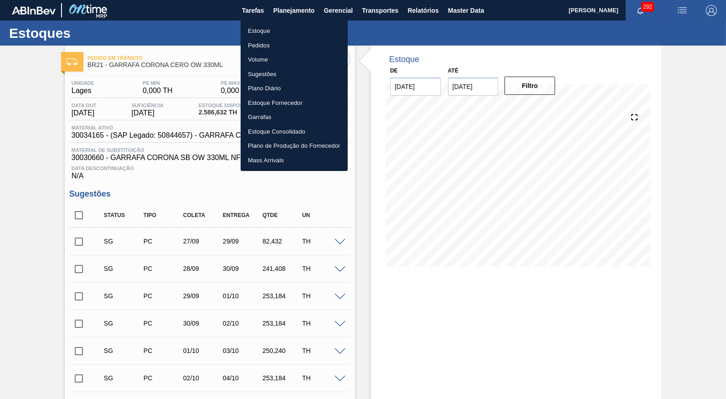
click at [275, 46] on li "Pedidos" at bounding box center [294, 45] width 107 height 15
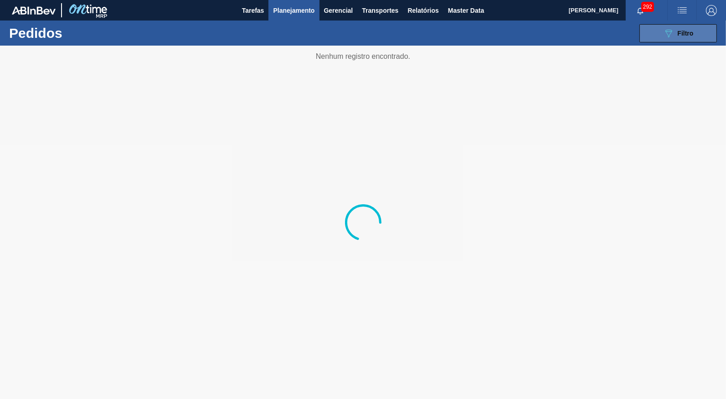
click at [687, 27] on button "089F7B8B-B2A5-4AFE-B5C0-19BA573D28AC Filtro" at bounding box center [677, 33] width 77 height 18
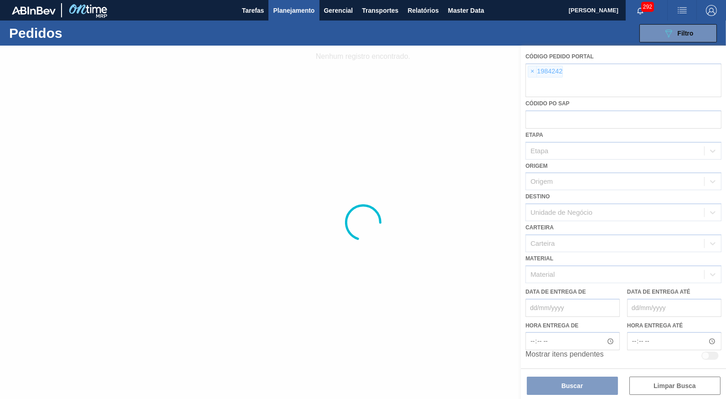
click at [531, 72] on div at bounding box center [363, 222] width 726 height 353
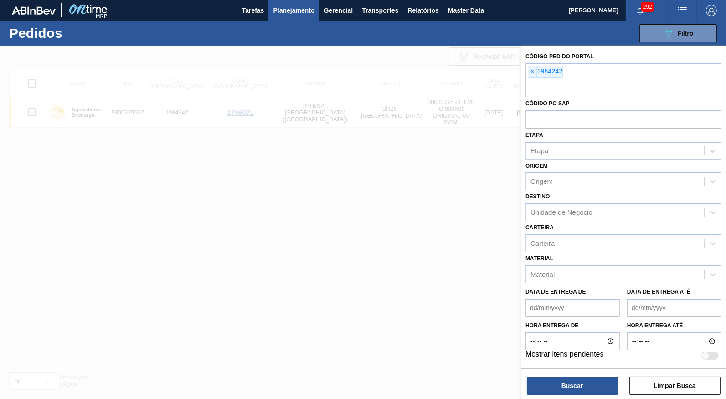
click at [531, 67] on span "×" at bounding box center [532, 71] width 9 height 11
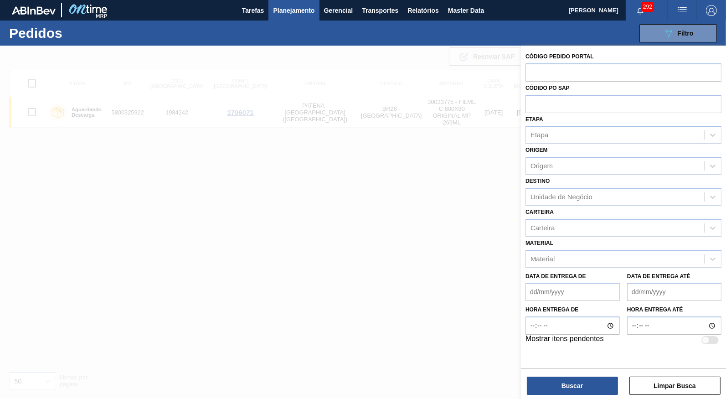
paste input "5800336023"
type input "5800336023"
click at [528, 94] on div "Códido PO SAP" at bounding box center [623, 97] width 196 height 31
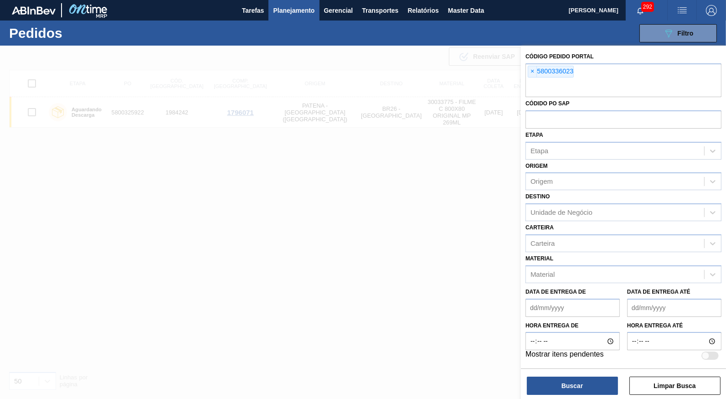
click at [546, 103] on div "Códido PO SAP" at bounding box center [623, 112] width 196 height 31
click at [529, 129] on div "Etapa Etapa" at bounding box center [623, 144] width 196 height 31
click at [533, 120] on input "text" at bounding box center [623, 118] width 196 height 17
paste input "5800336023"
type input "5800336023"
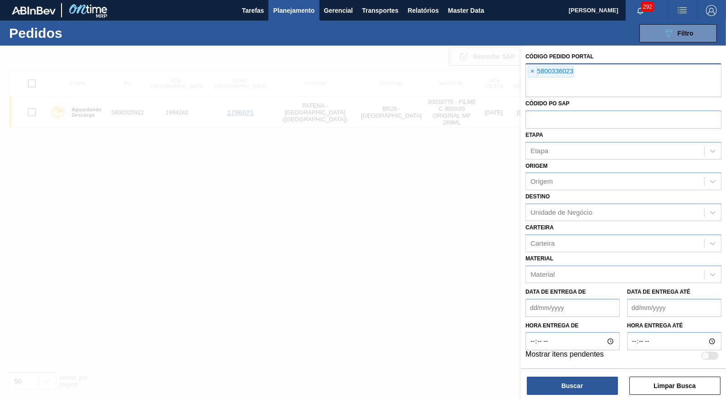
click at [527, 69] on div "× 5800336023" at bounding box center [623, 80] width 196 height 34
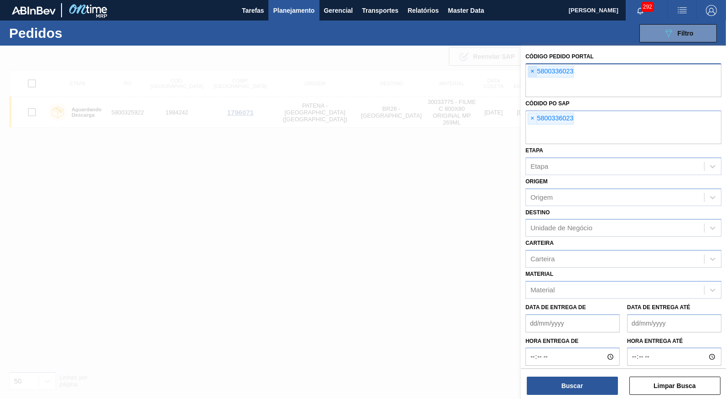
click at [530, 67] on span "×" at bounding box center [532, 71] width 9 height 11
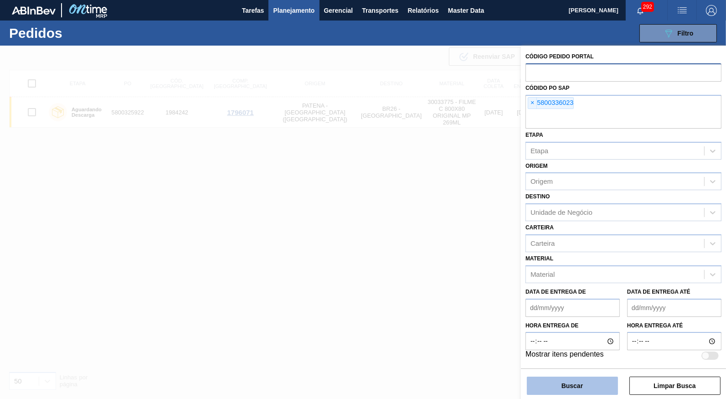
click at [535, 386] on button "Buscar" at bounding box center [572, 385] width 91 height 18
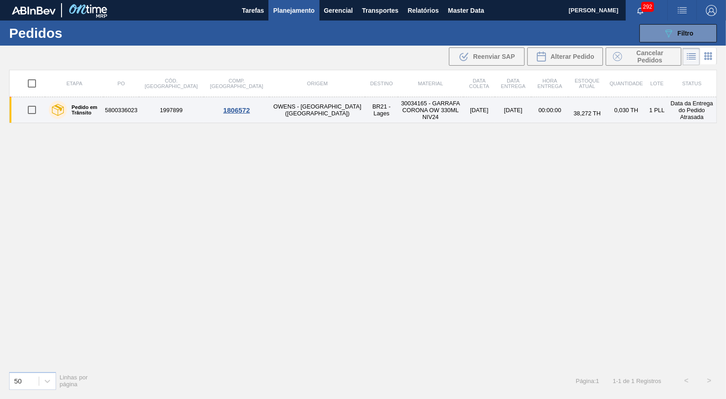
click at [32, 110] on input "checkbox" at bounding box center [31, 109] width 19 height 19
checkbox input "true"
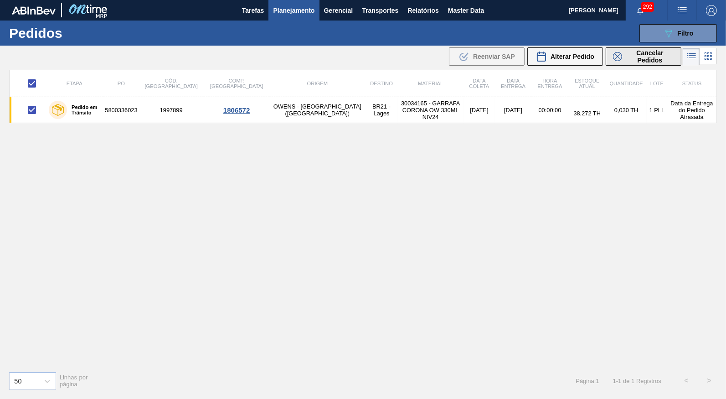
click at [657, 56] on span "Cancelar Pedidos" at bounding box center [650, 56] width 48 height 15
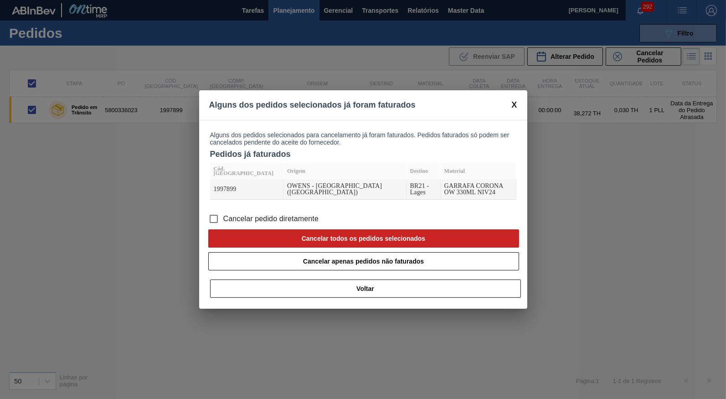
click at [262, 213] on span "Cancelar pedido diretamente" at bounding box center [271, 218] width 96 height 11
click at [223, 210] on input "Cancelar pedido diretamente" at bounding box center [213, 218] width 19 height 19
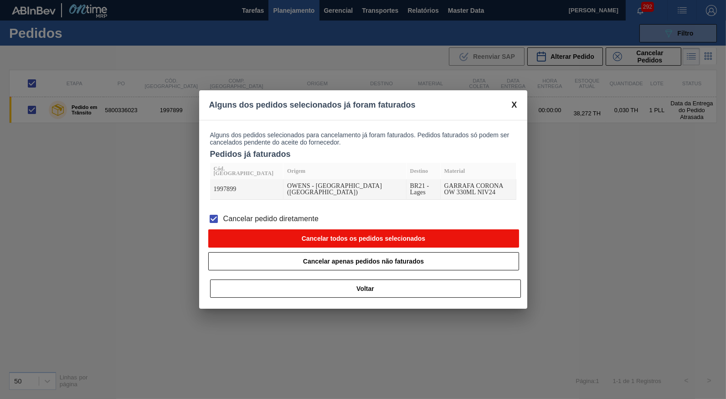
click at [295, 229] on button "Cancelar todos os pedidos selecionados" at bounding box center [363, 238] width 311 height 18
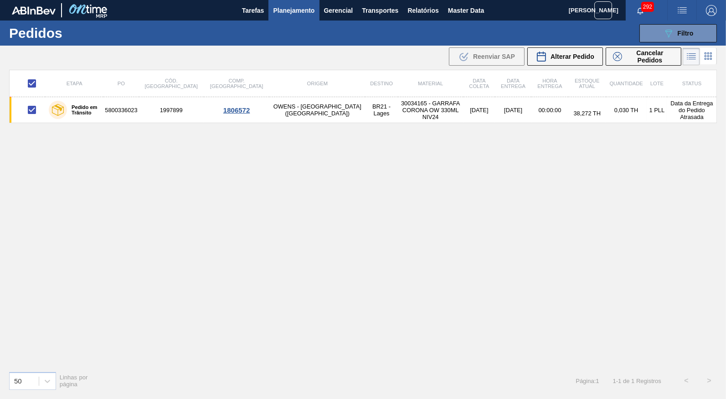
checkbox input "false"
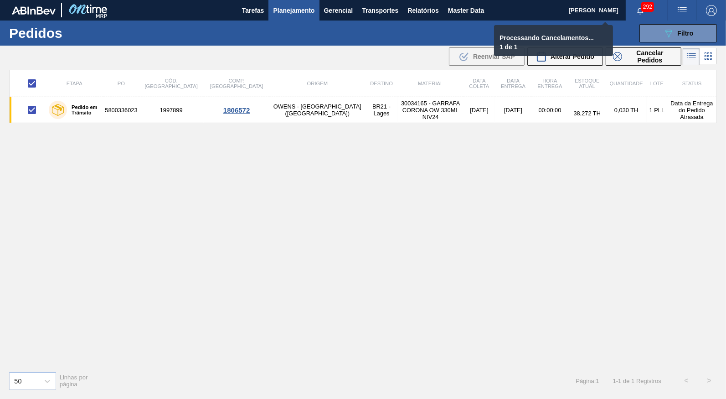
checkbox input "false"
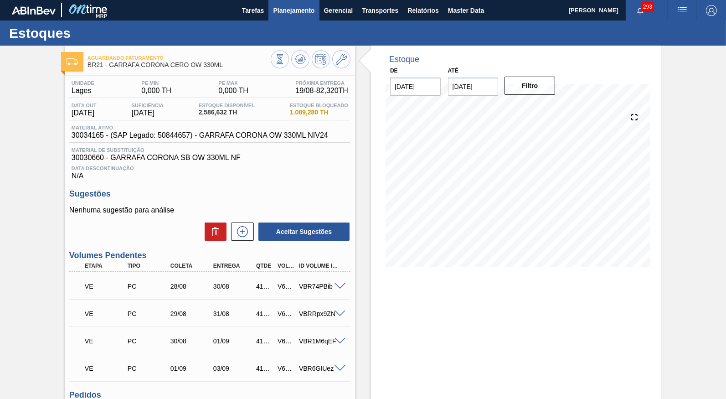
click at [279, 17] on button "Planejamento" at bounding box center [293, 10] width 51 height 21
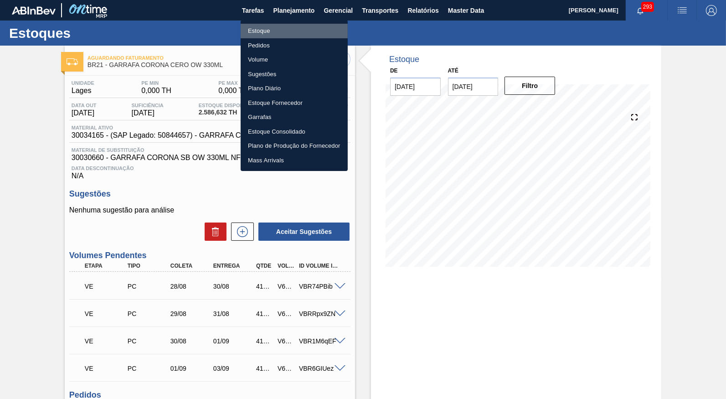
click at [273, 27] on li "Estoque" at bounding box center [294, 31] width 107 height 15
click at [256, 33] on li "Estoque" at bounding box center [294, 31] width 107 height 15
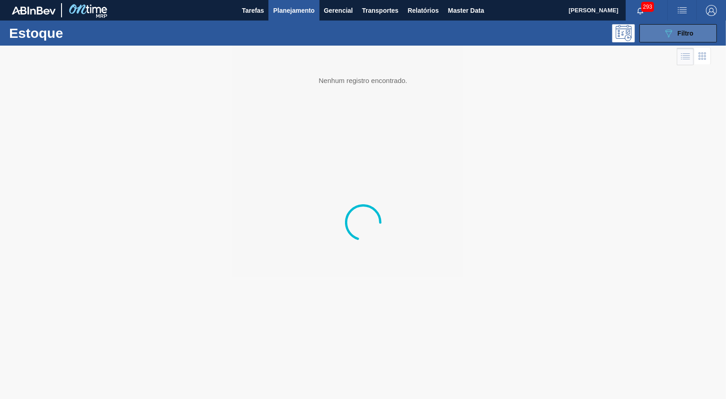
click at [695, 28] on button "089F7B8B-B2A5-4AFE-B5C0-19BA573D28AC Filtro" at bounding box center [677, 33] width 77 height 18
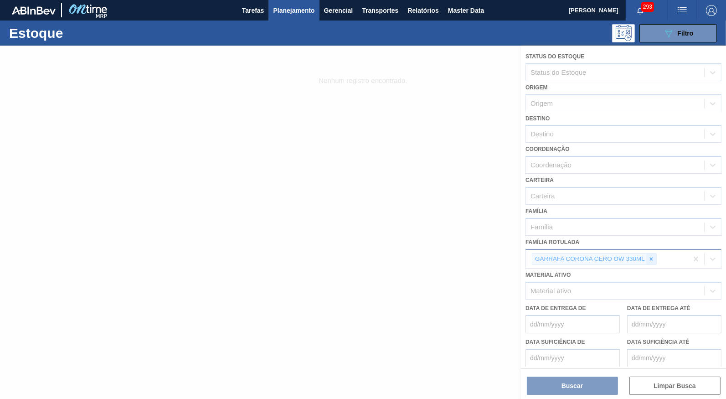
click at [652, 256] on icon at bounding box center [651, 259] width 6 height 6
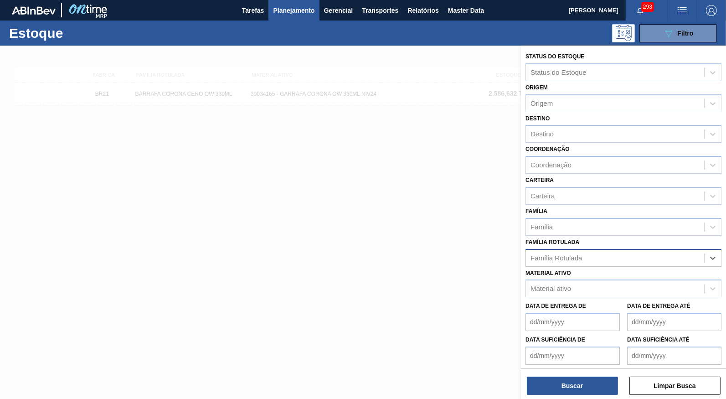
click at [654, 251] on div "Família Rotulada" at bounding box center [615, 257] width 178 height 13
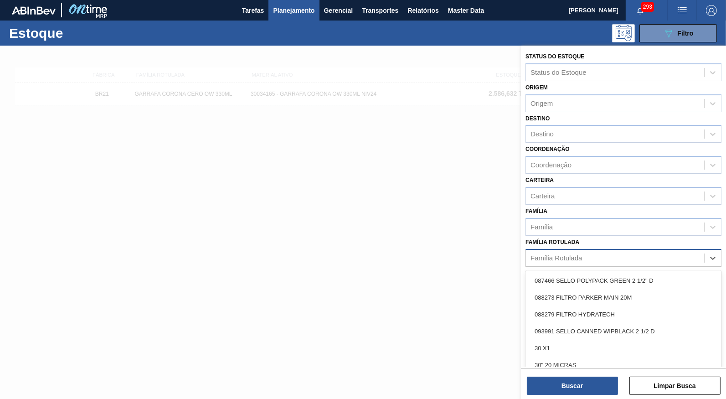
paste Rotulada "30029418"
type Rotulada "30029418"
click at [601, 251] on div "Família Rotulada 30029418" at bounding box center [615, 257] width 178 height 13
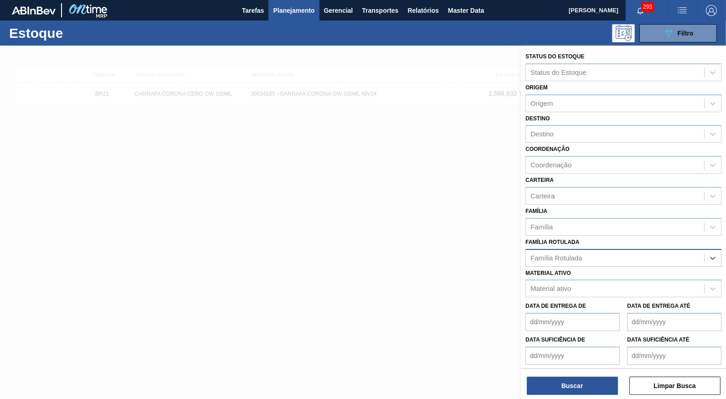
click at [592, 251] on div "Família Rotulada" at bounding box center [615, 257] width 178 height 13
paste Rotulada "30029418"
type Rotulada "3002941830029418"
paste Rotulada "CAIXA CARTÃO STELLA PURE GOLD 269ML"
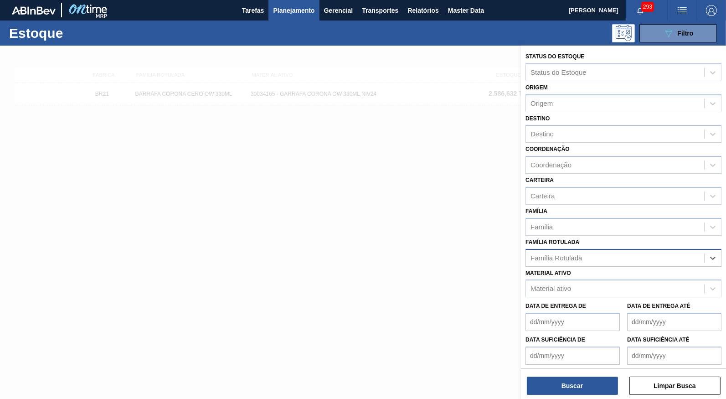
type Rotulada "CAIXA CARTÃO STELLA PURE GOLD 269ML"
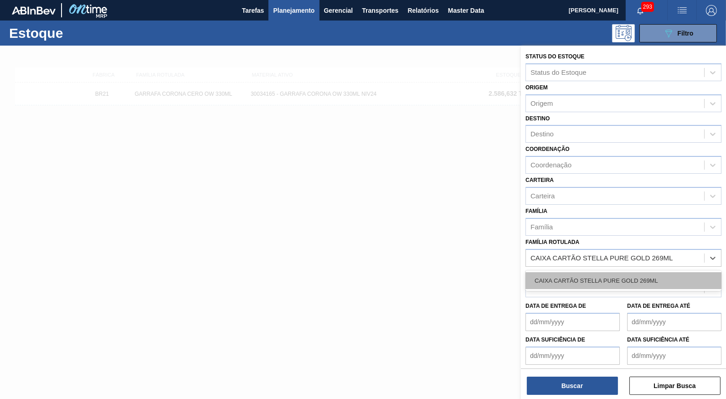
click at [591, 272] on div "CAIXA CARTÃO STELLA PURE GOLD 269ML" at bounding box center [623, 280] width 196 height 17
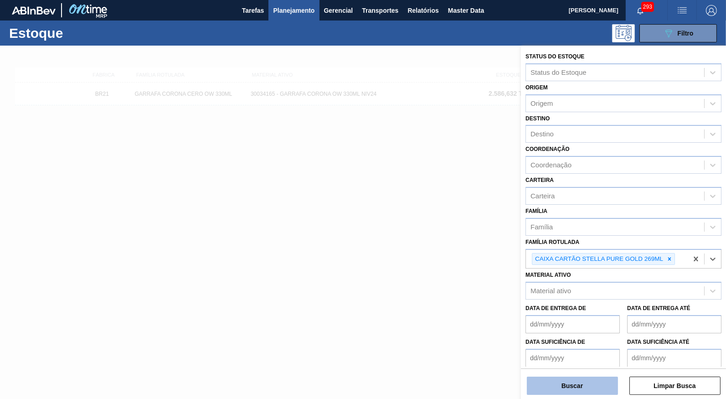
click at [572, 378] on button "Buscar" at bounding box center [572, 385] width 91 height 18
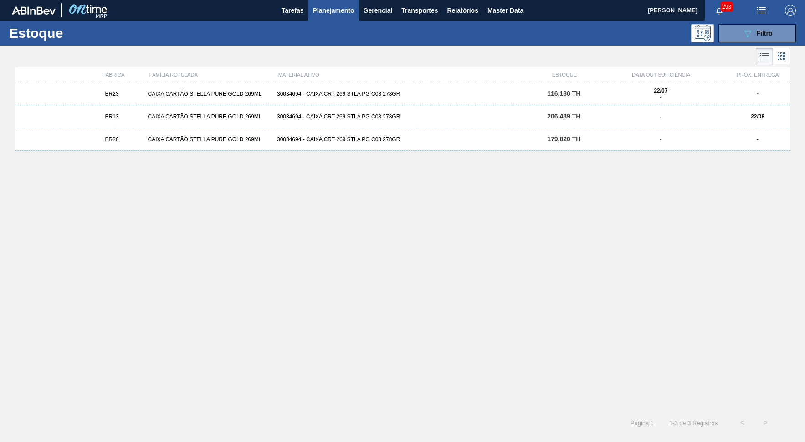
click at [141, 88] on div "BR23 CAIXA CARTÃO STELLA PURE GOLD 269ML 30034694 - CAIXA CRT 269 STLA PG C08 2…" at bounding box center [402, 93] width 775 height 23
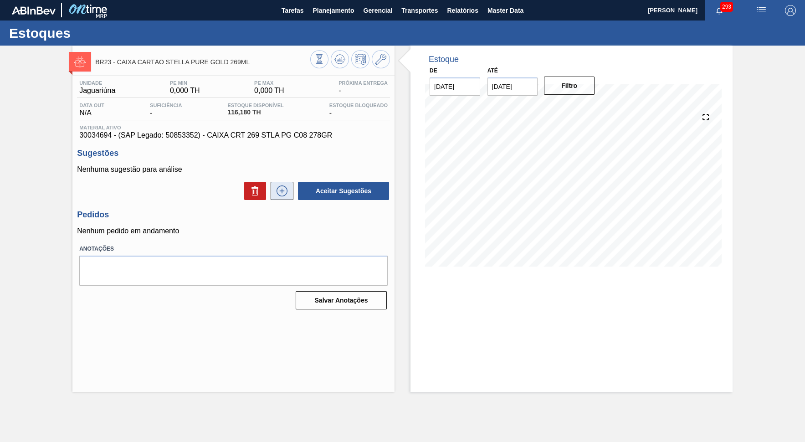
click at [284, 192] on icon at bounding box center [282, 190] width 15 height 11
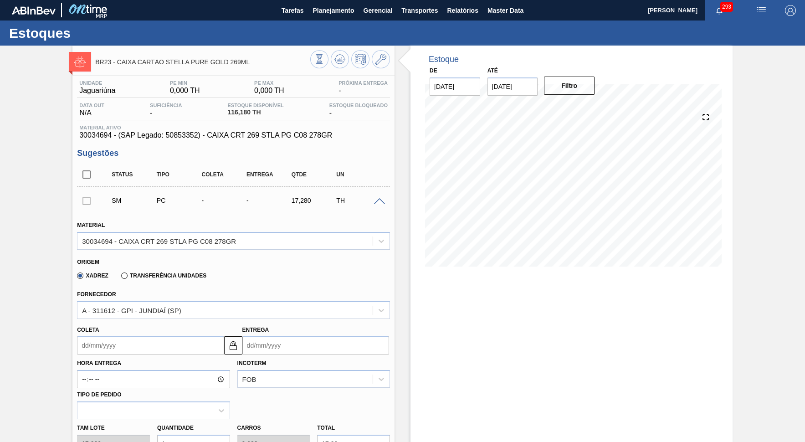
scroll to position [125, 0]
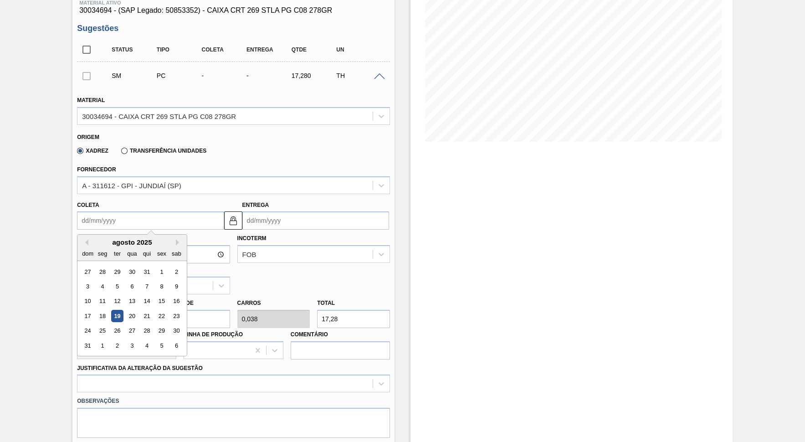
click at [143, 213] on input "Coleta" at bounding box center [150, 220] width 147 height 18
click at [176, 239] on button "Next Month" at bounding box center [179, 242] width 6 height 6
click at [156, 295] on div "19" at bounding box center [162, 301] width 12 height 12
type input "[DATE]"
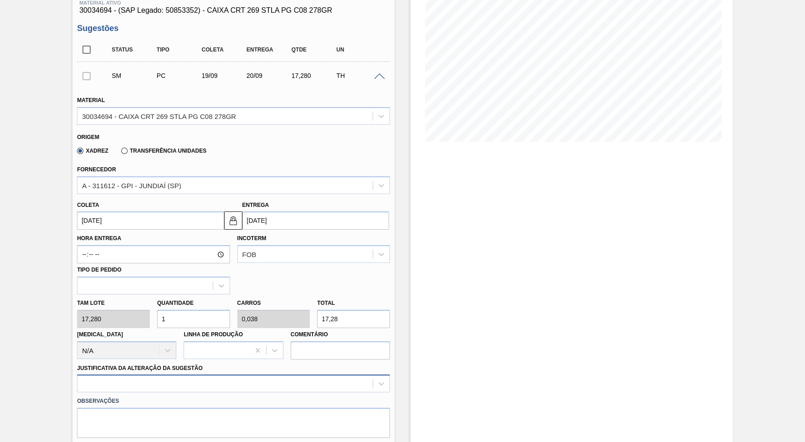
scroll to position [208, 0]
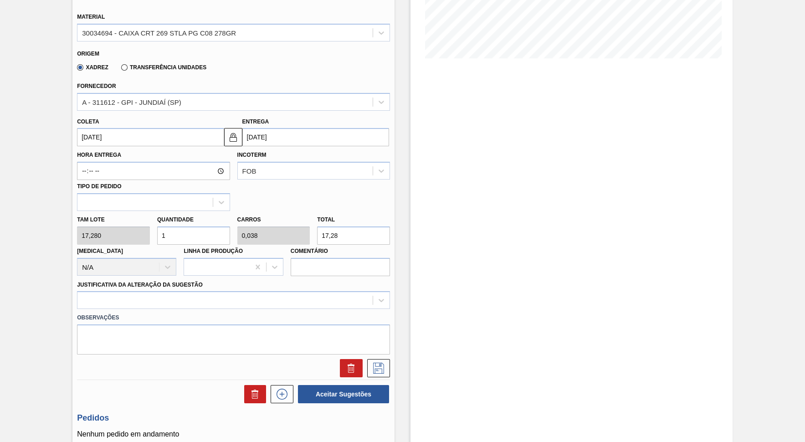
click at [340, 227] on input "17,28" at bounding box center [353, 236] width 73 height 18
drag, startPoint x: 354, startPoint y: 226, endPoint x: 238, endPoint y: 224, distance: 116.2
click at [317, 227] on input "17,28" at bounding box center [353, 236] width 73 height 18
type input "0,058"
type input "0,002"
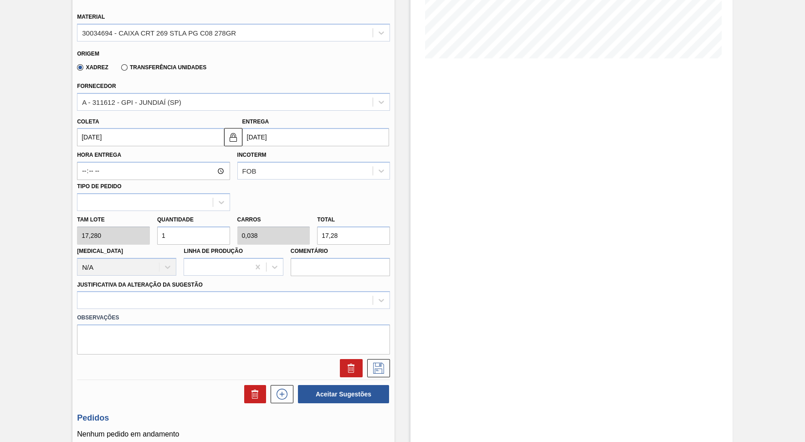
type input "1"
type input "0,637"
type input "0,024"
type input "11"
type input "6,366"
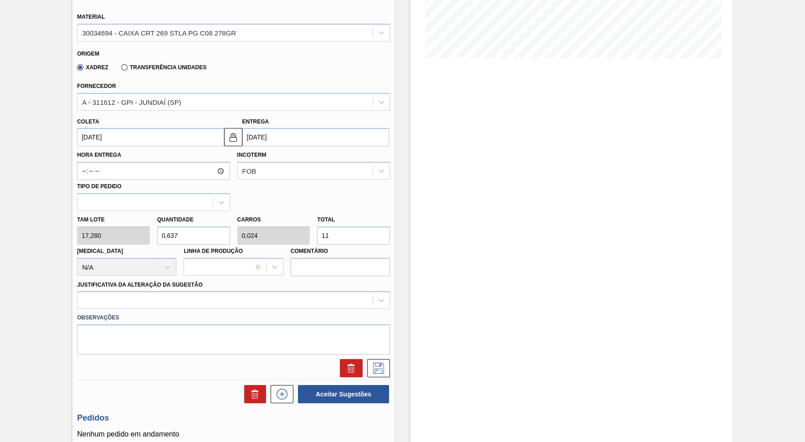
type input "0,245"
type input "110"
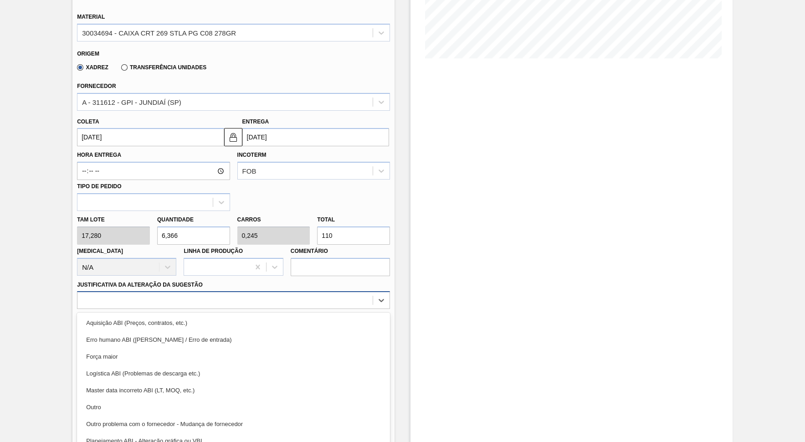
click at [117, 294] on div at bounding box center [224, 300] width 295 height 13
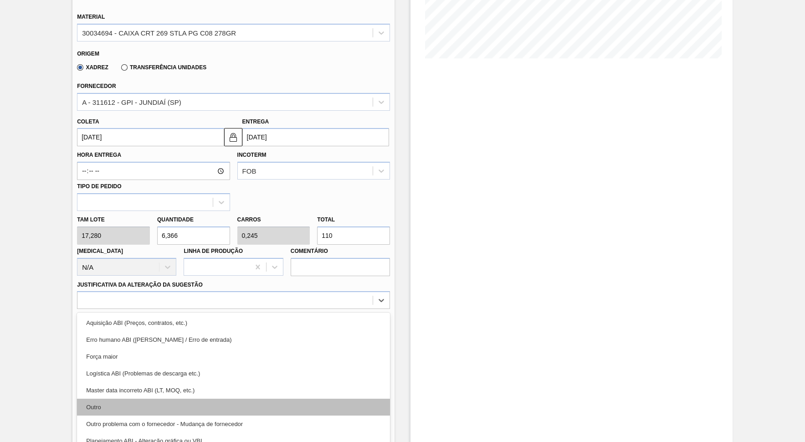
click at [189, 398] on div "Outro" at bounding box center [233, 407] width 313 height 17
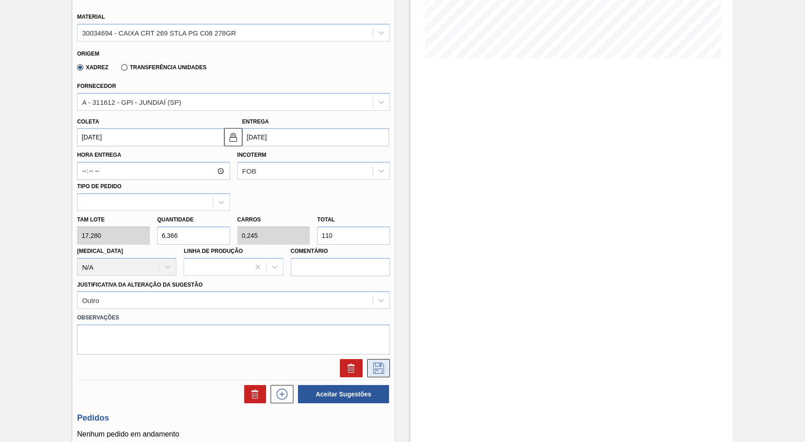
click at [382, 363] on icon at bounding box center [378, 368] width 15 height 11
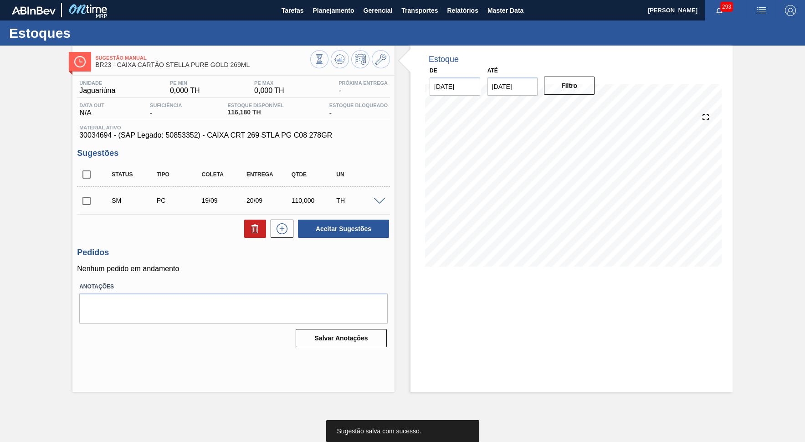
scroll to position [0, 0]
click at [273, 231] on button at bounding box center [282, 229] width 23 height 18
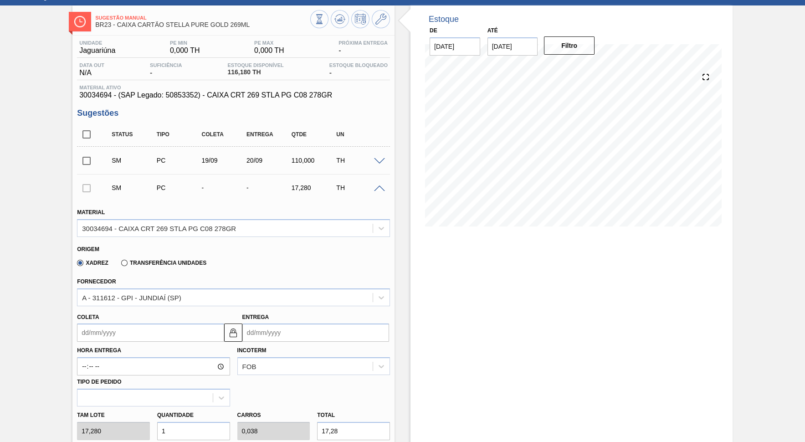
scroll to position [83, 0]
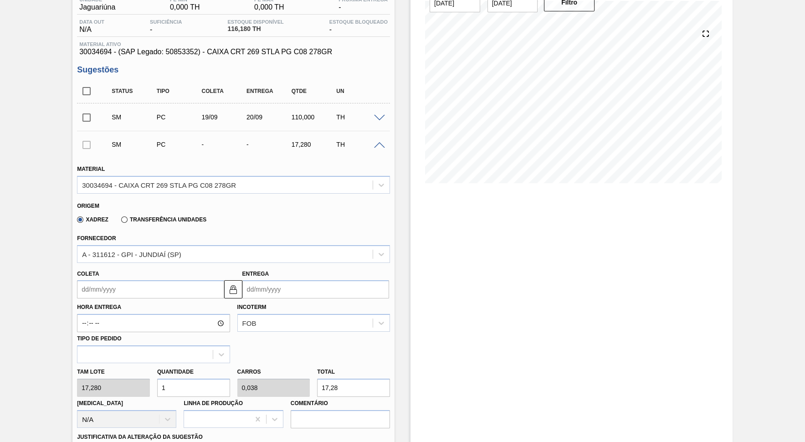
click at [120, 304] on label "Hora Entrega" at bounding box center [153, 307] width 153 height 13
click at [0, 0] on input "Hora Entrega" at bounding box center [0, 0] width 0 height 0
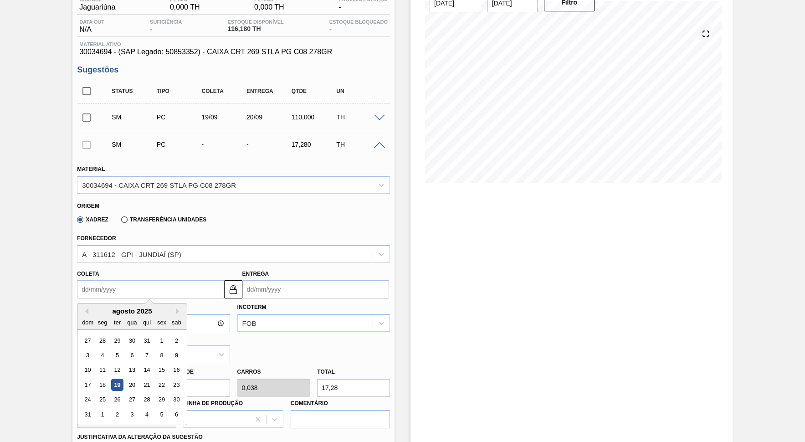
click at [112, 289] on input "Coleta" at bounding box center [150, 289] width 147 height 18
click at [176, 308] on button "Next Month" at bounding box center [179, 311] width 6 height 6
click at [126, 335] on div "1" at bounding box center [132, 341] width 12 height 12
type input "[DATE]"
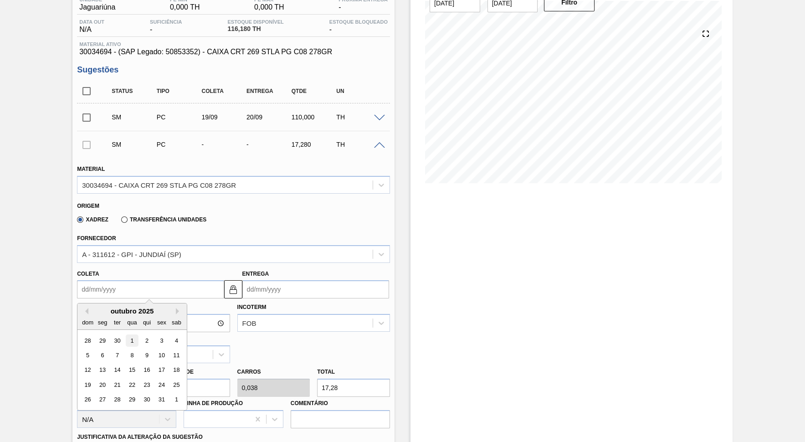
type input "[DATE]"
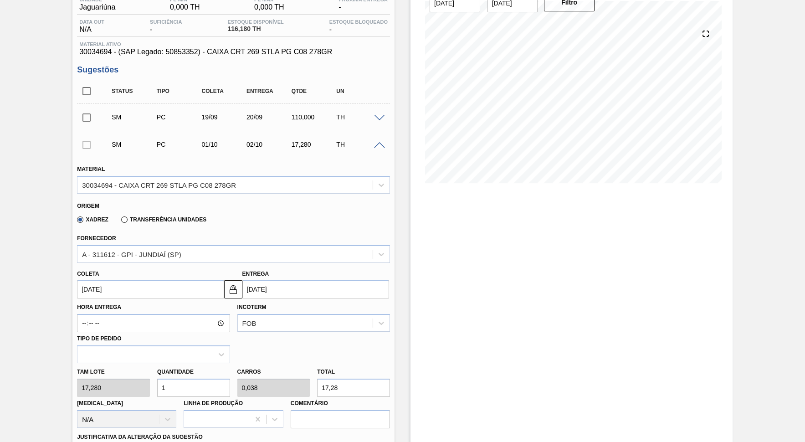
scroll to position [125, 0]
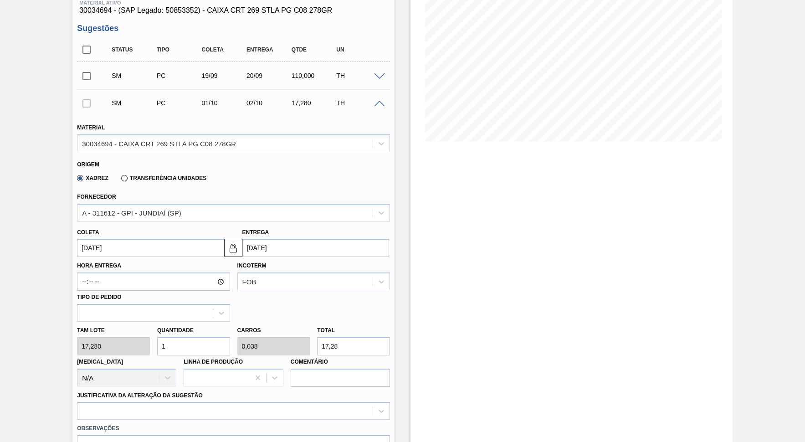
drag, startPoint x: 258, startPoint y: 341, endPoint x: 230, endPoint y: 348, distance: 29.6
click at [317, 348] on input "17,28" at bounding box center [353, 346] width 73 height 18
click at [337, 337] on input "17,28" at bounding box center [353, 346] width 73 height 18
click at [338, 337] on input "17,28" at bounding box center [353, 346] width 73 height 18
click at [329, 337] on input "17,28" at bounding box center [353, 346] width 73 height 18
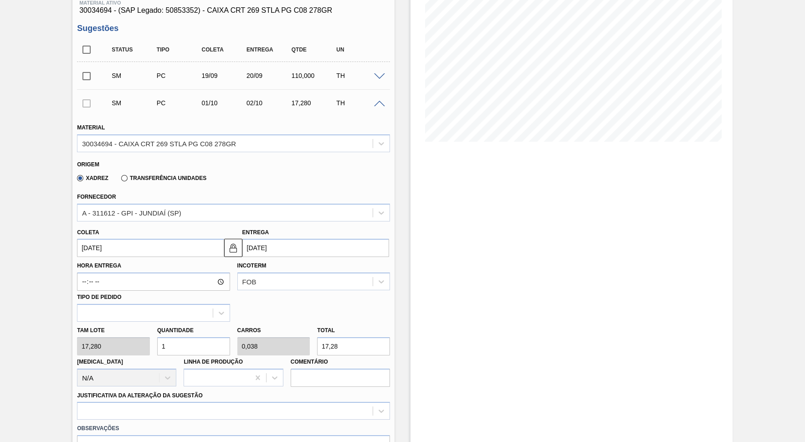
type input "0,058"
type input "0,002"
type input "1"
type input "1,042"
type input "0,04"
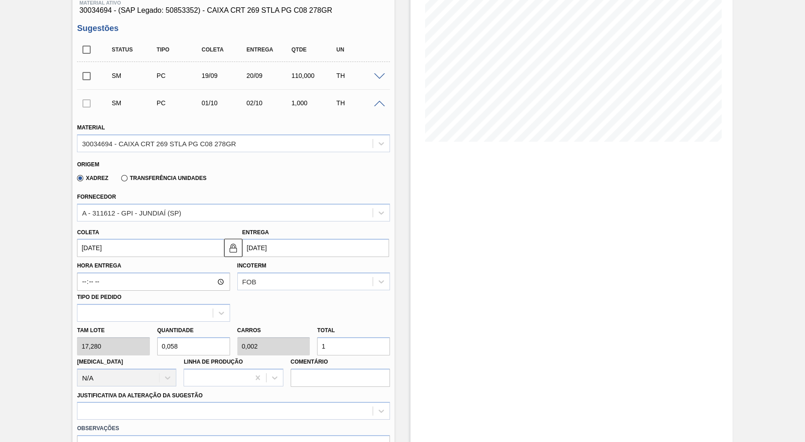
type input "18"
type input "10,417"
type input "0,401"
type input "180"
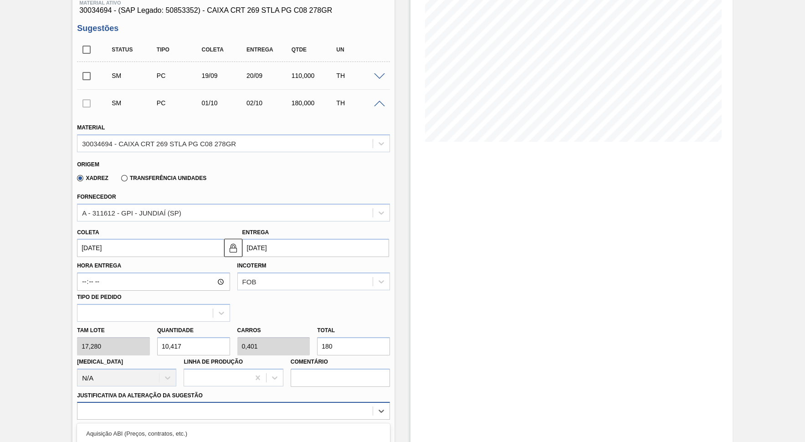
click at [181, 398] on div "option Outro focused, 6 of 18. 18 results available. Use Up and Down to choose …" at bounding box center [233, 411] width 313 height 18
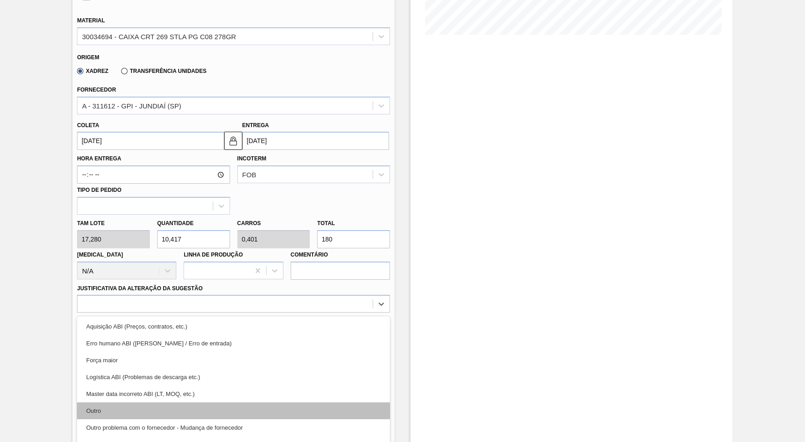
click at [172, 398] on div "Outro" at bounding box center [233, 410] width 313 height 17
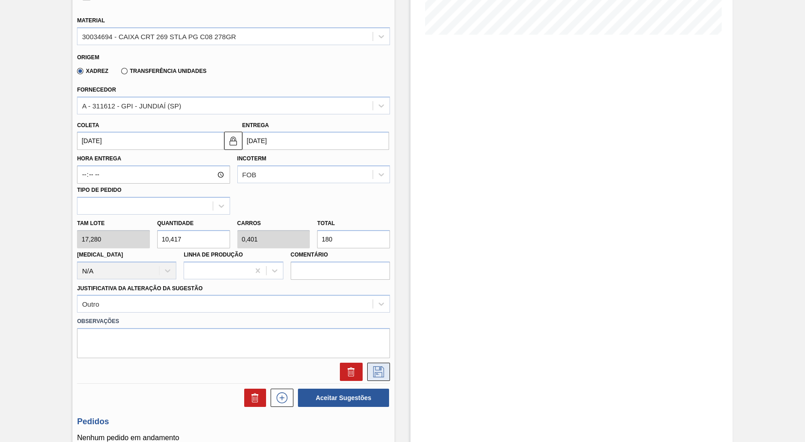
click at [389, 363] on button at bounding box center [378, 372] width 23 height 18
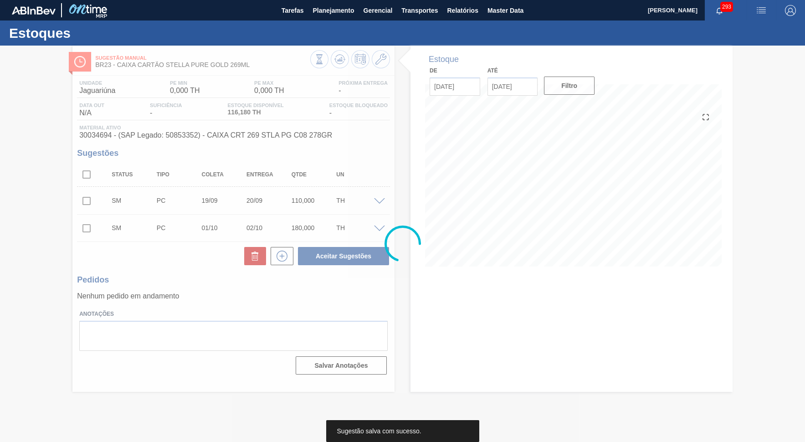
scroll to position [0, 0]
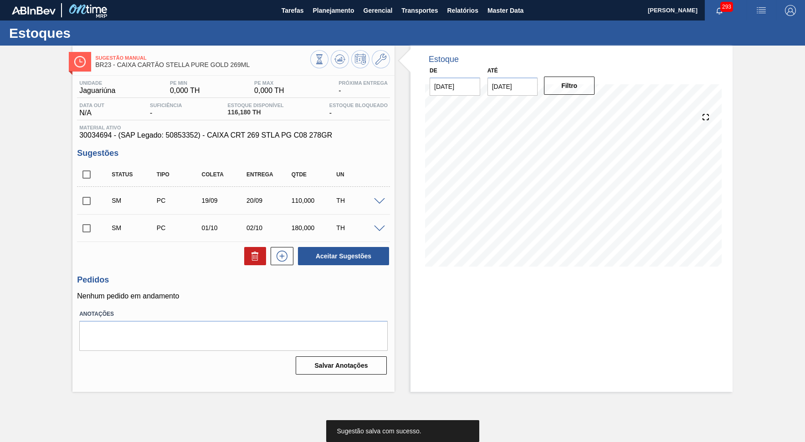
click at [83, 175] on input "checkbox" at bounding box center [86, 174] width 19 height 19
checkbox input "true"
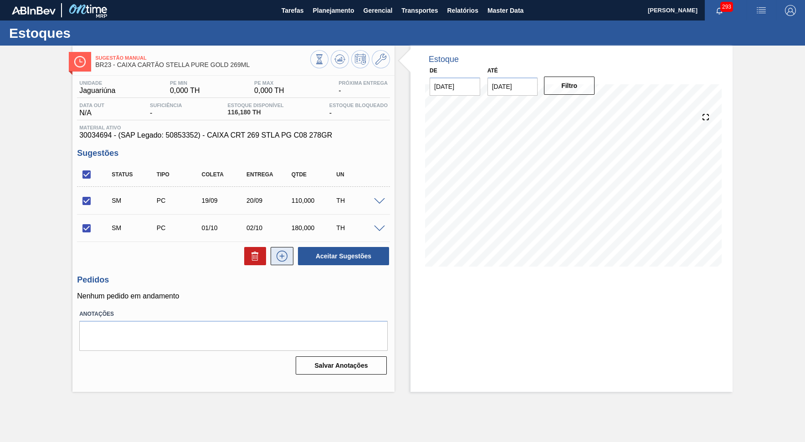
click at [285, 252] on icon at bounding box center [282, 256] width 15 height 11
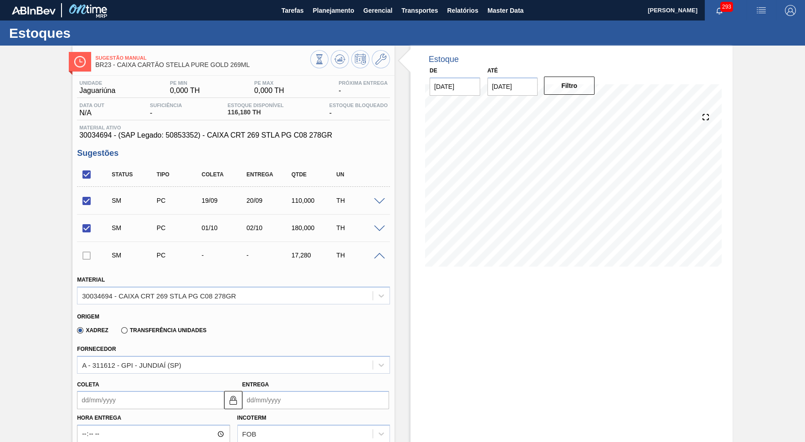
click at [379, 249] on div "SM PC - - 17,280 TH" at bounding box center [233, 255] width 313 height 23
click at [383, 252] on div "TH" at bounding box center [359, 255] width 50 height 7
click at [383, 253] on span at bounding box center [379, 256] width 11 height 7
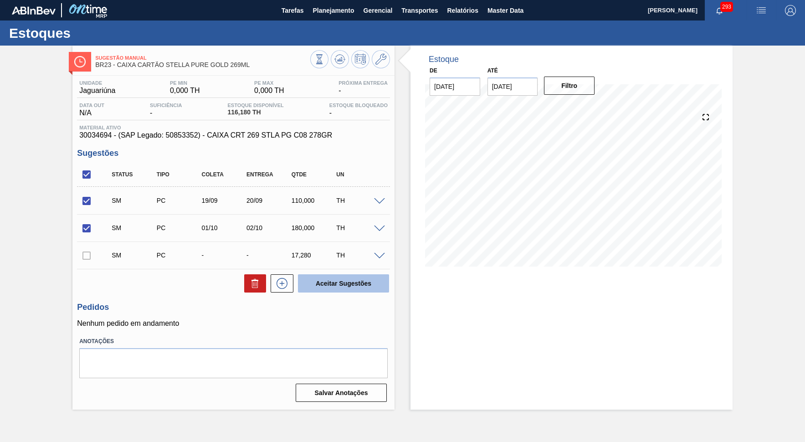
click at [350, 285] on button "Aceitar Sugestões" at bounding box center [343, 283] width 91 height 18
checkbox input "false"
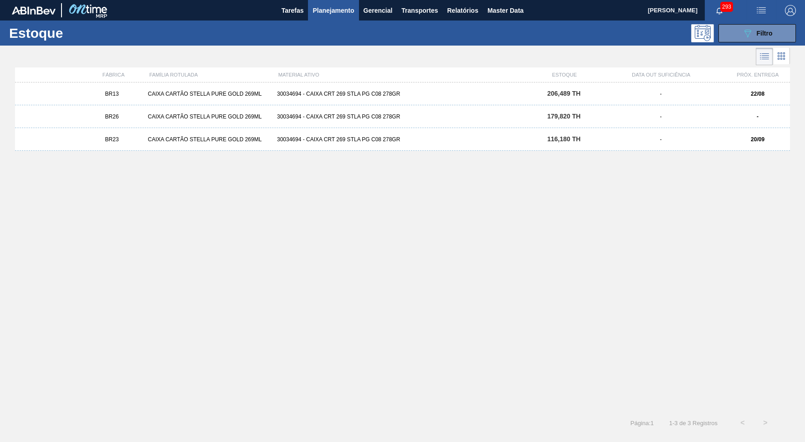
click at [163, 116] on div "CAIXA CARTÃO STELLA PURE GOLD 269ML" at bounding box center [208, 116] width 129 height 6
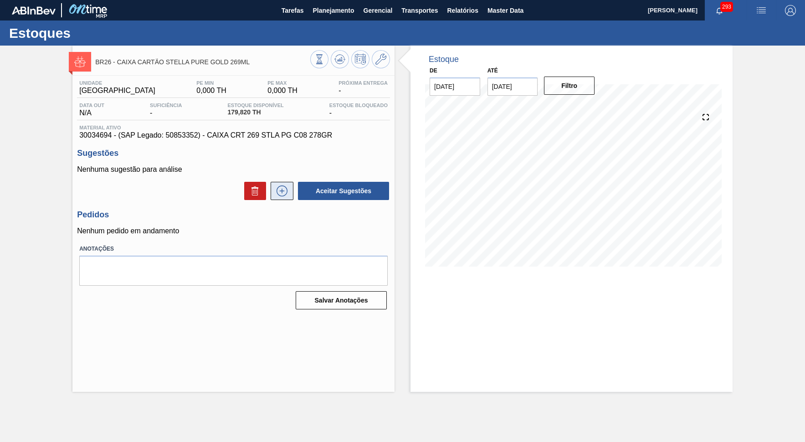
click at [284, 187] on icon at bounding box center [282, 190] width 15 height 11
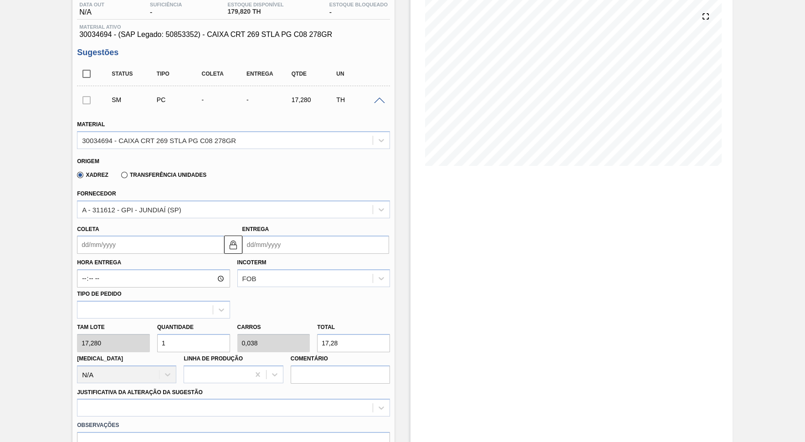
scroll to position [125, 0]
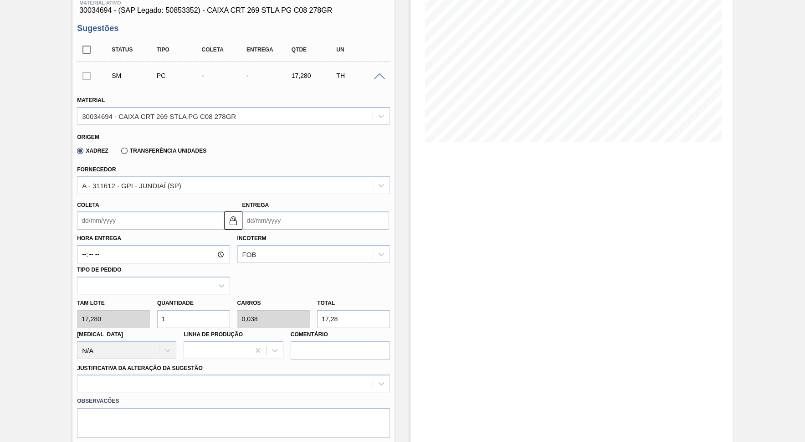
drag, startPoint x: 366, startPoint y: 303, endPoint x: 198, endPoint y: 312, distance: 168.9
click at [317, 312] on input "17,28" at bounding box center [353, 319] width 73 height 18
type input "0,058"
type input "0,002"
type input "1"
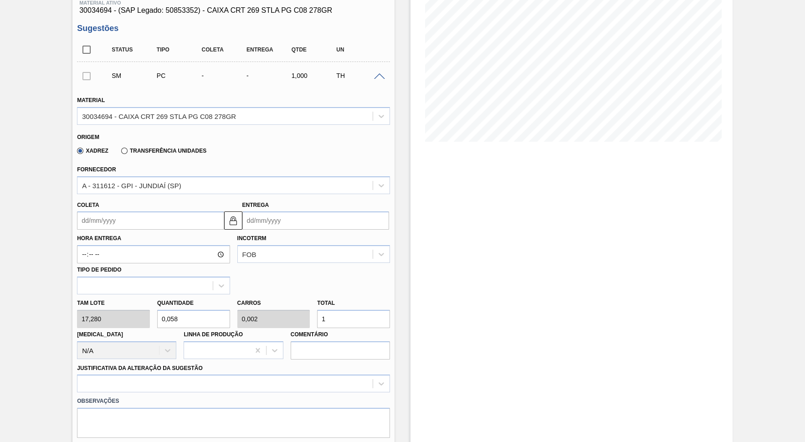
type input "0,984"
type input "0,038"
type input "17"
type input "9,838"
type input "0,378"
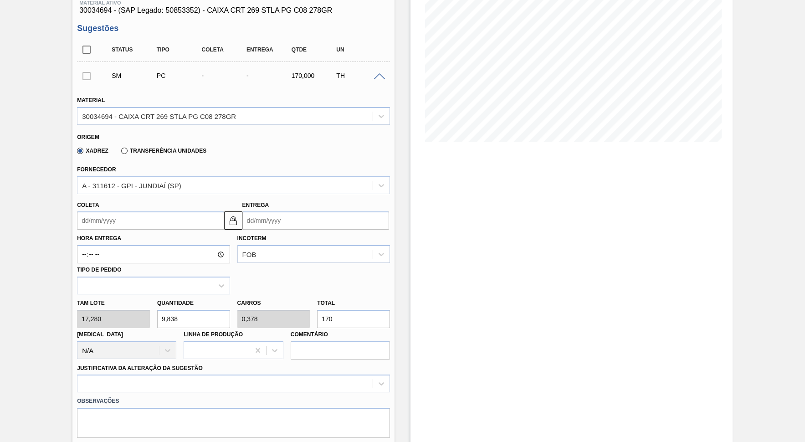
type input "170"
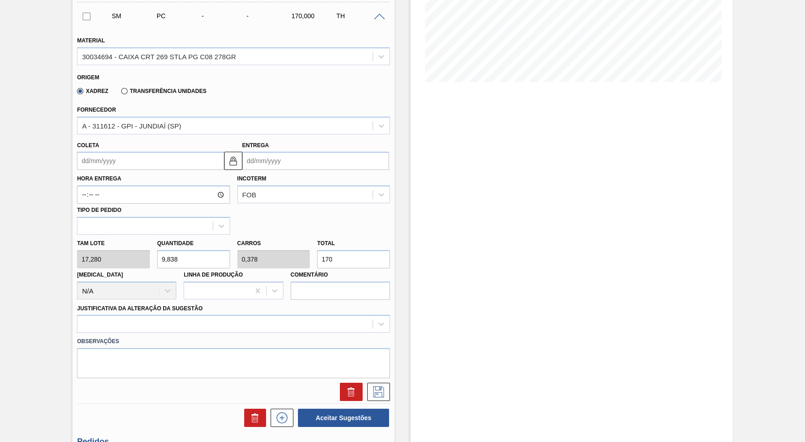
scroll to position [208, 0]
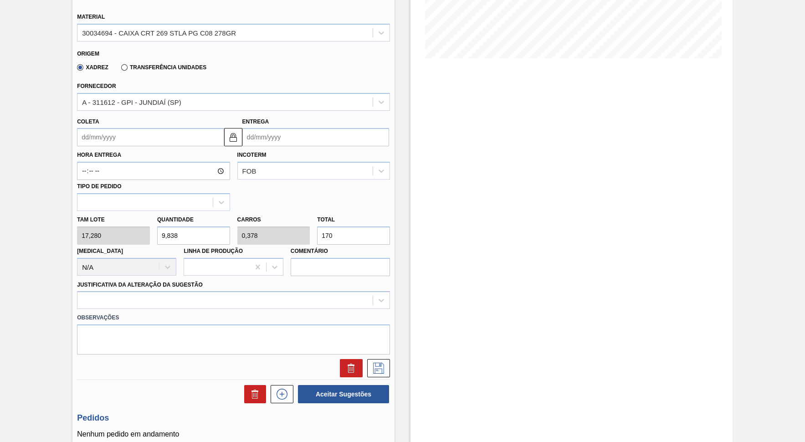
click at [211, 309] on div "Observações" at bounding box center [233, 332] width 320 height 46
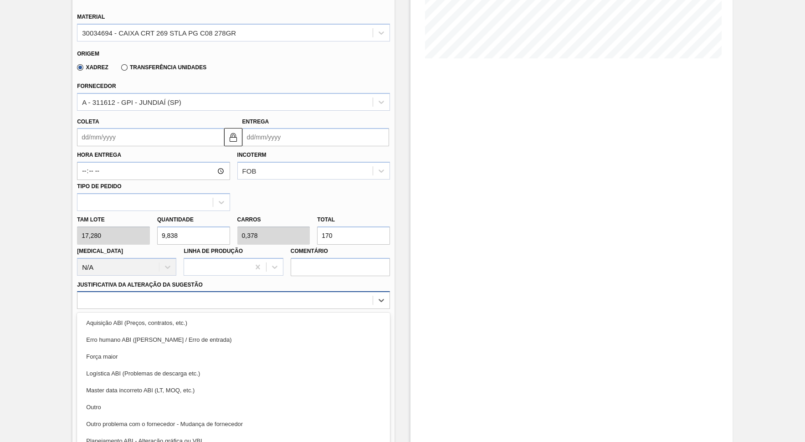
click at [194, 294] on div at bounding box center [224, 300] width 295 height 13
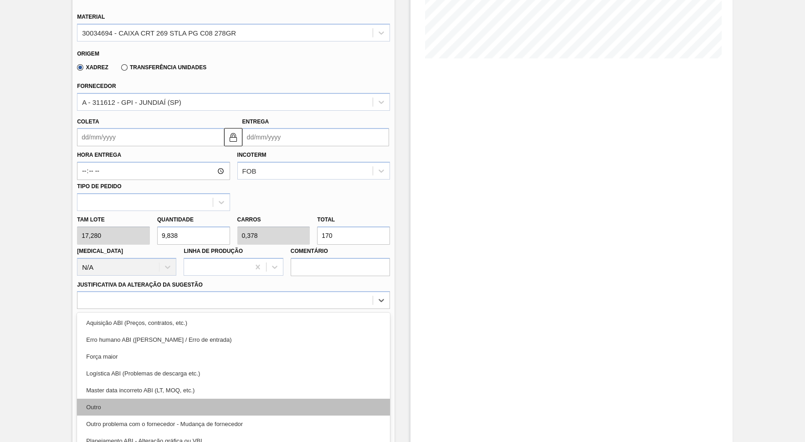
click at [119, 398] on div "Outro" at bounding box center [233, 407] width 313 height 17
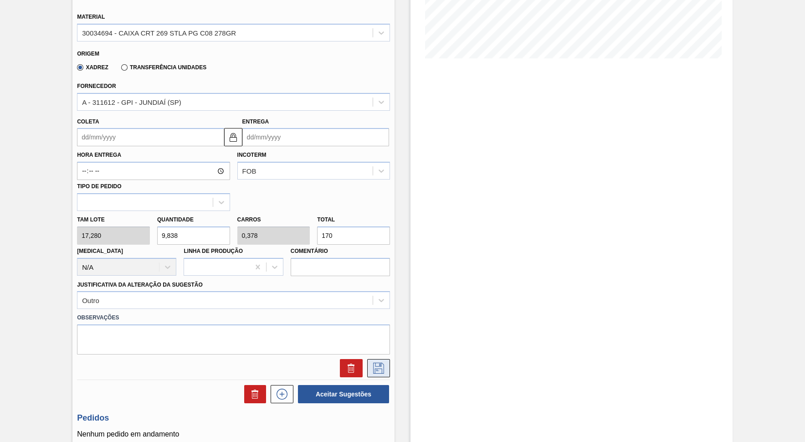
click at [380, 363] on icon at bounding box center [378, 368] width 11 height 11
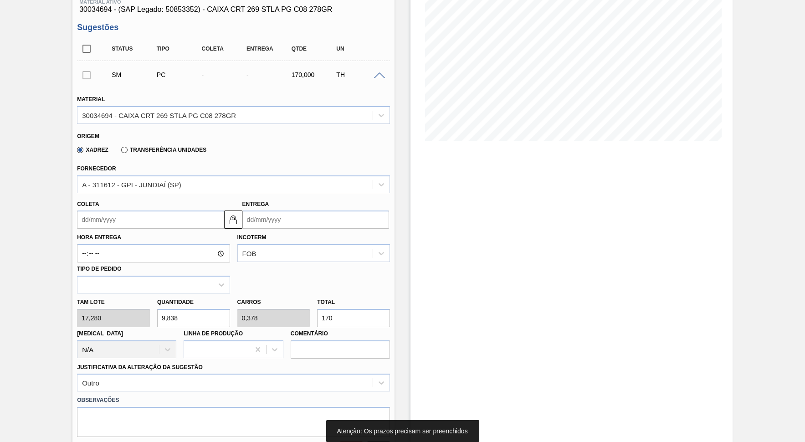
scroll to position [125, 0]
click at [94, 202] on label "Coleta" at bounding box center [88, 205] width 22 height 6
click at [94, 211] on input "Coleta" at bounding box center [150, 220] width 147 height 18
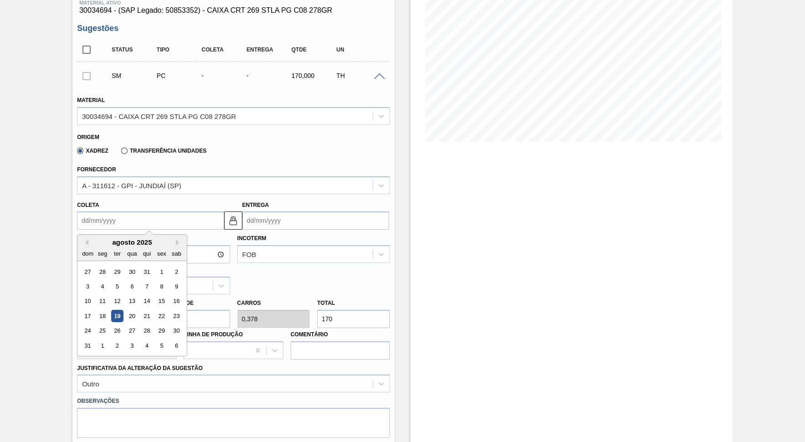
drag, startPoint x: 106, startPoint y: 216, endPoint x: 119, endPoint y: 224, distance: 16.2
click at [106, 216] on input "Coleta" at bounding box center [150, 220] width 147 height 18
click at [163, 235] on div "[DATE] dom seg ter qua qui sex sab" at bounding box center [131, 248] width 109 height 26
click at [176, 239] on button "Next Month" at bounding box center [179, 242] width 6 height 6
click at [156, 295] on div "19" at bounding box center [162, 301] width 12 height 12
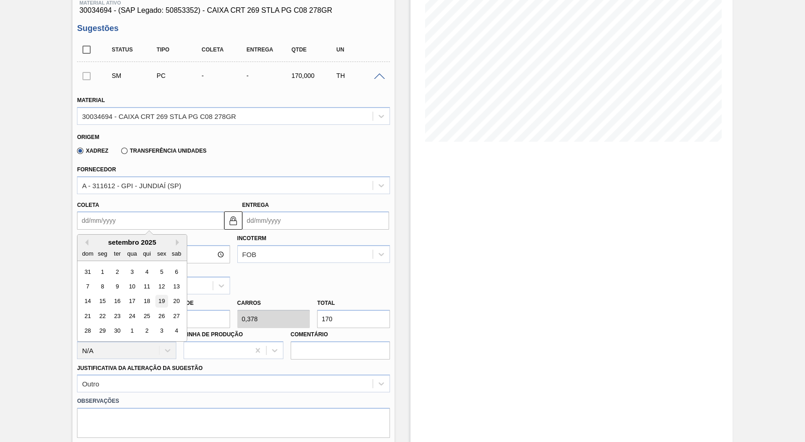
type input "[DATE]"
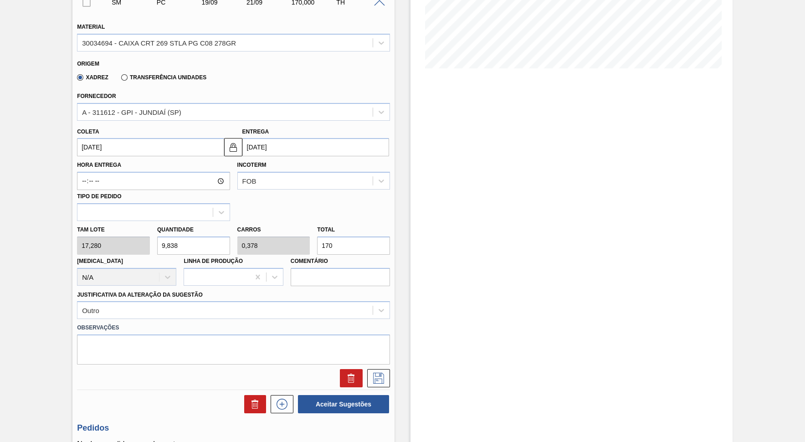
scroll to position [250, 0]
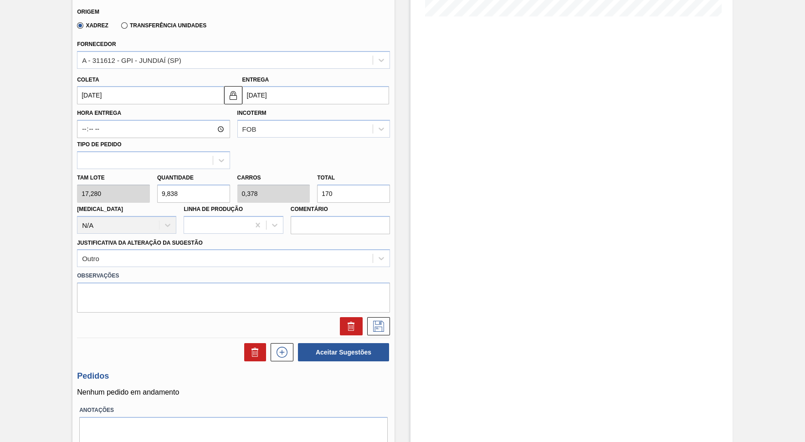
click at [377, 313] on div at bounding box center [233, 324] width 320 height 23
click at [383, 321] on icon at bounding box center [378, 326] width 15 height 11
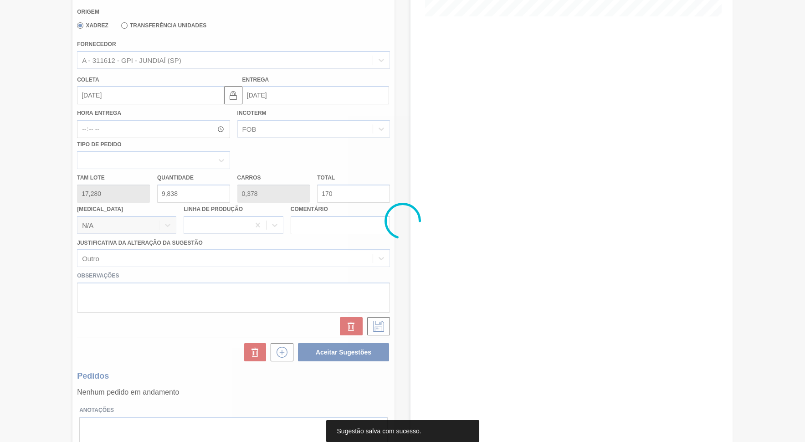
scroll to position [0, 0]
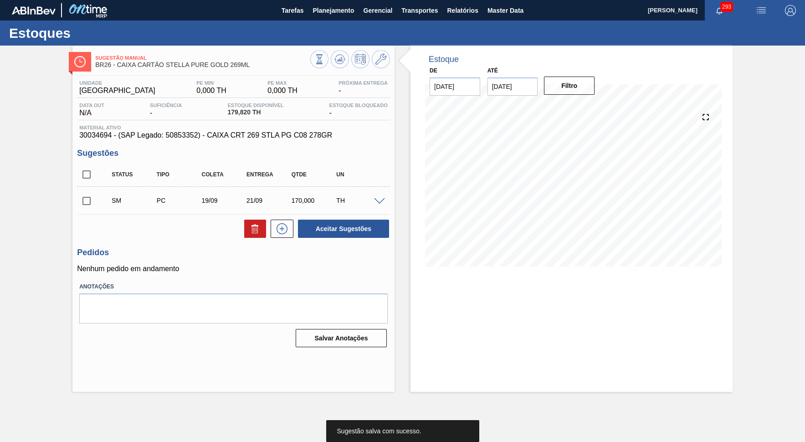
click at [84, 201] on input "checkbox" at bounding box center [86, 200] width 19 height 19
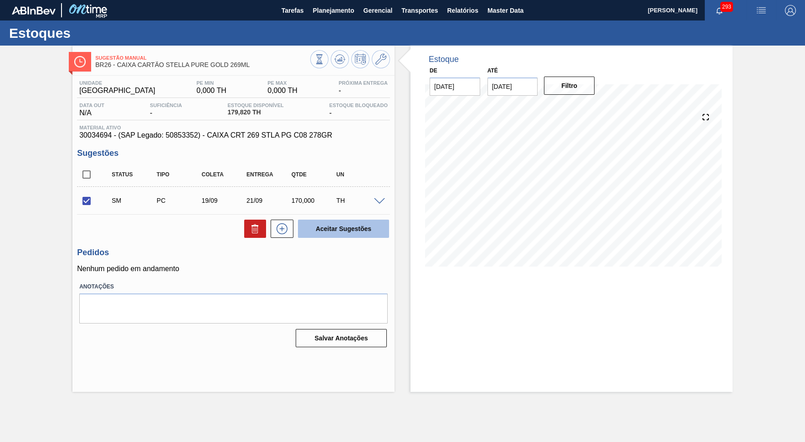
click at [332, 221] on button "Aceitar Sugestões" at bounding box center [343, 229] width 91 height 18
checkbox input "false"
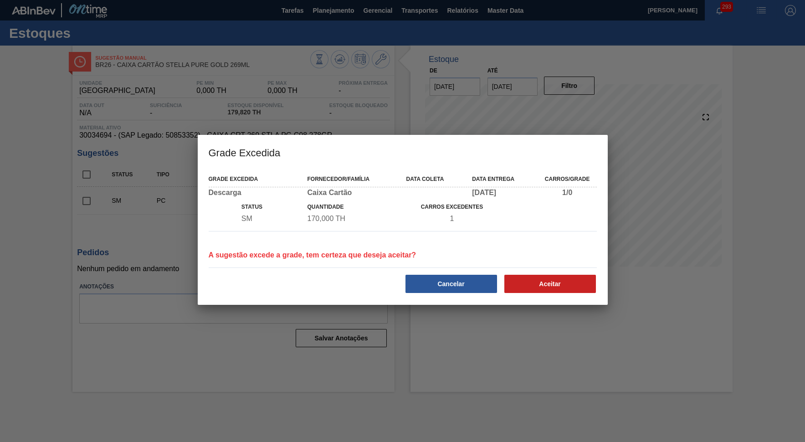
drag, startPoint x: 604, startPoint y: 291, endPoint x: 598, endPoint y: 289, distance: 6.8
click at [604, 291] on div "Grade Excedida Fornecedor/Família Data coleta Data entrega Carros/Grade Descarg…" at bounding box center [403, 237] width 410 height 136
click at [588, 286] on button "Aceitar" at bounding box center [551, 284] width 92 height 18
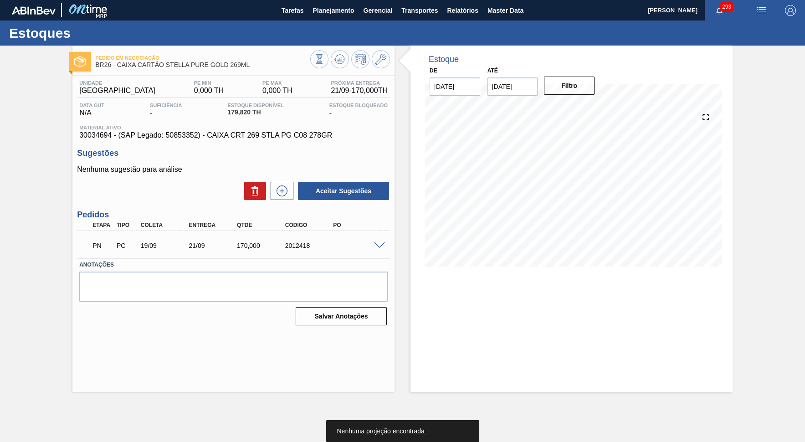
click at [284, 199] on div "Unidade Uberlândia PE MIN 0,000 TH PE MAX 0,000 TH Próxima Entrega 21/09 - 170,…" at bounding box center [233, 202] width 322 height 253
click at [284, 197] on button at bounding box center [282, 191] width 23 height 18
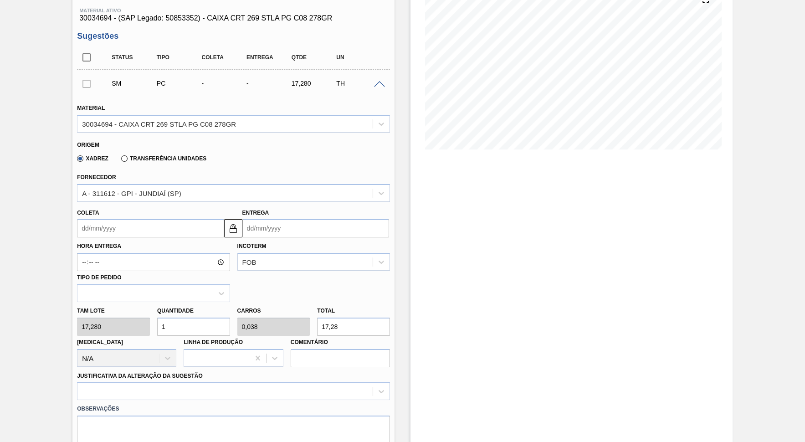
scroll to position [125, 0]
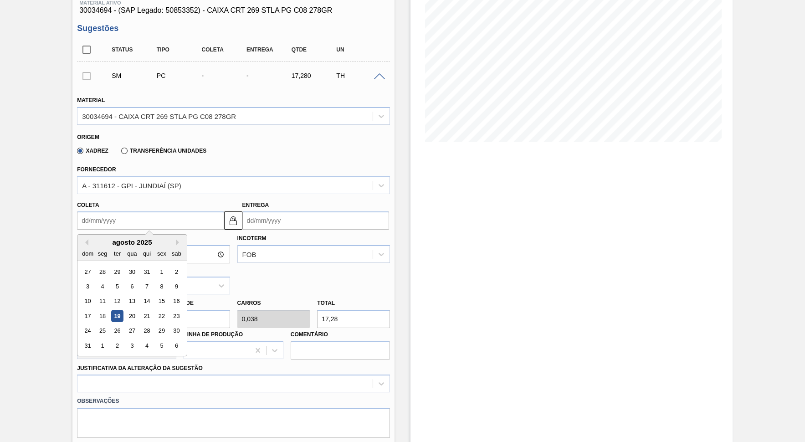
click at [117, 219] on input "Coleta" at bounding box center [150, 220] width 147 height 18
click at [176, 239] on button "Next Month" at bounding box center [179, 242] width 6 height 6
click at [126, 266] on div "1" at bounding box center [132, 272] width 12 height 12
type input "[DATE]"
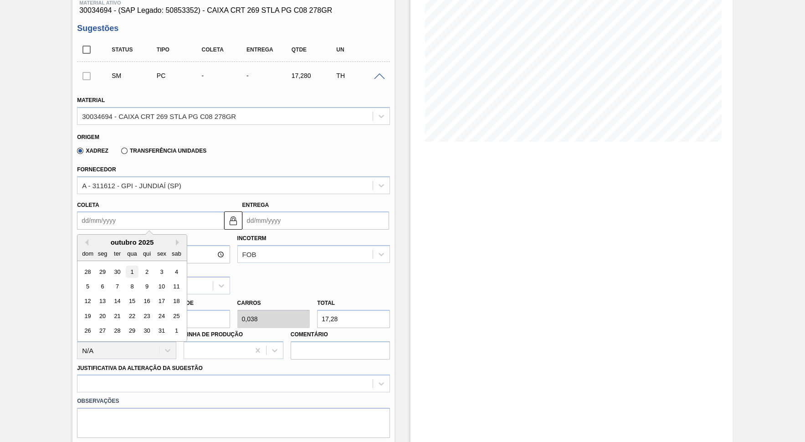
type input "[DATE]"
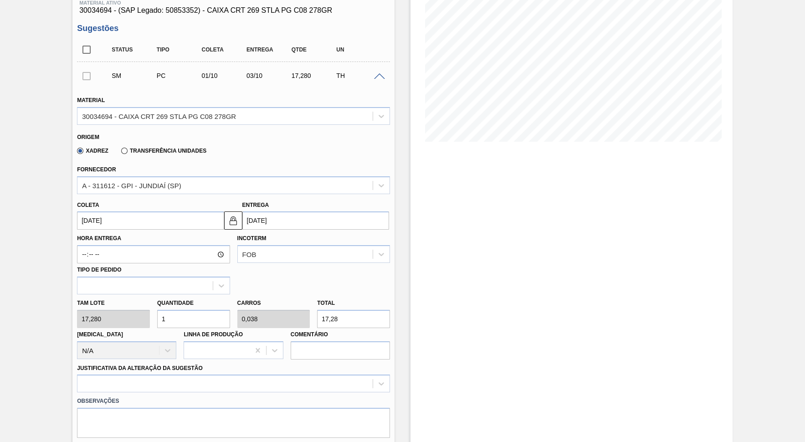
drag, startPoint x: 358, startPoint y: 307, endPoint x: 262, endPoint y: 305, distance: 96.2
click at [317, 310] on input "17,28" at bounding box center [353, 319] width 73 height 18
type input "0,058"
type input "0,002"
type input "1"
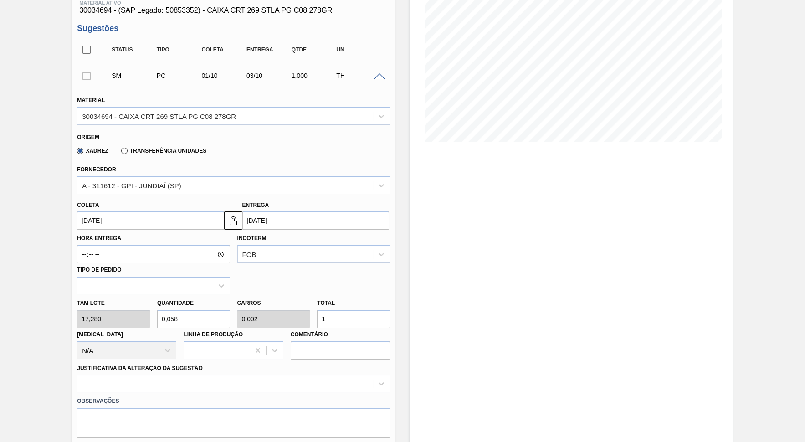
type input "1,042"
type input "0,04"
type input "18"
type input "10,417"
type input "0,401"
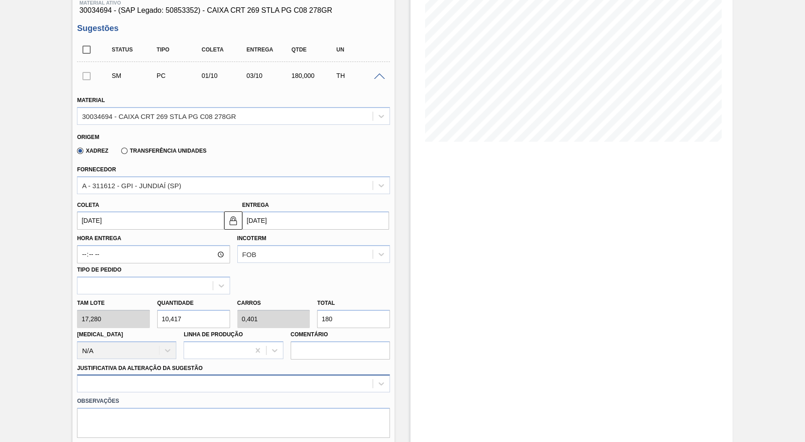
type input "180"
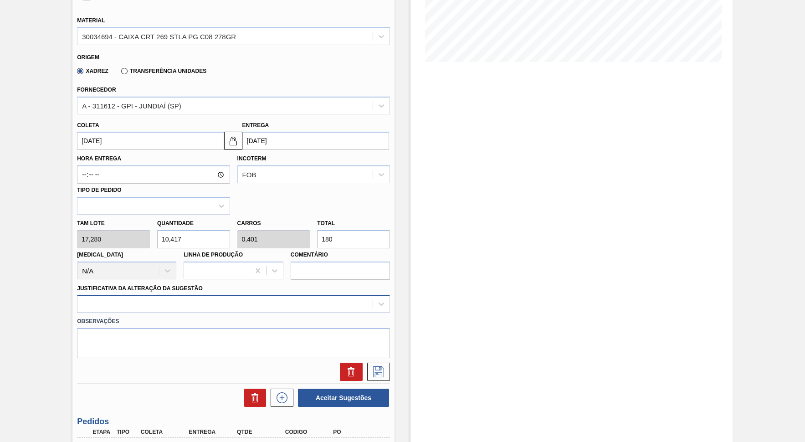
click at [197, 313] on div at bounding box center [233, 304] width 313 height 18
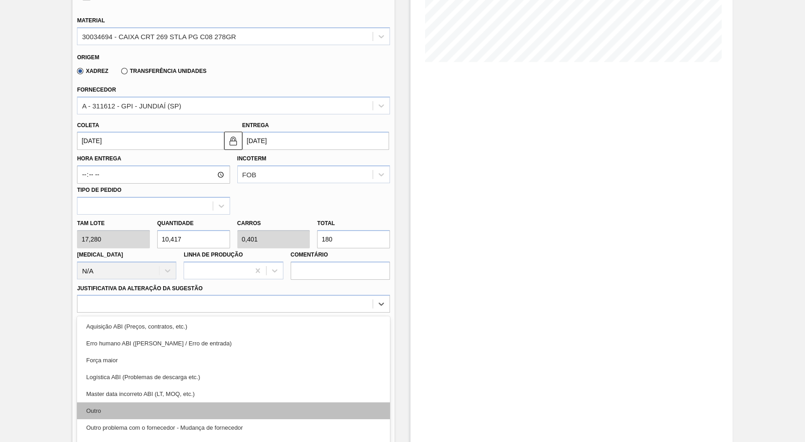
click at [184, 398] on div "Outro" at bounding box center [233, 410] width 313 height 17
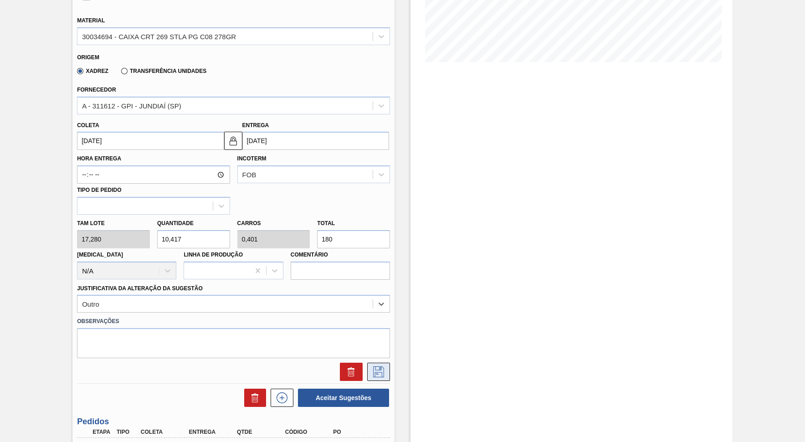
click at [384, 363] on button at bounding box center [378, 372] width 23 height 18
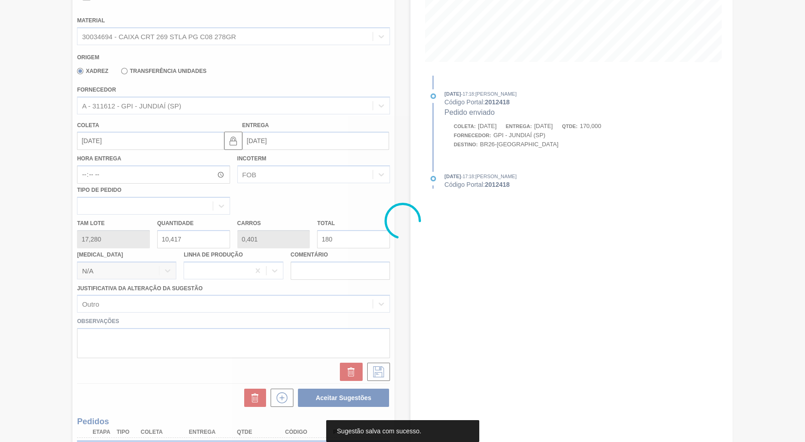
scroll to position [0, 0]
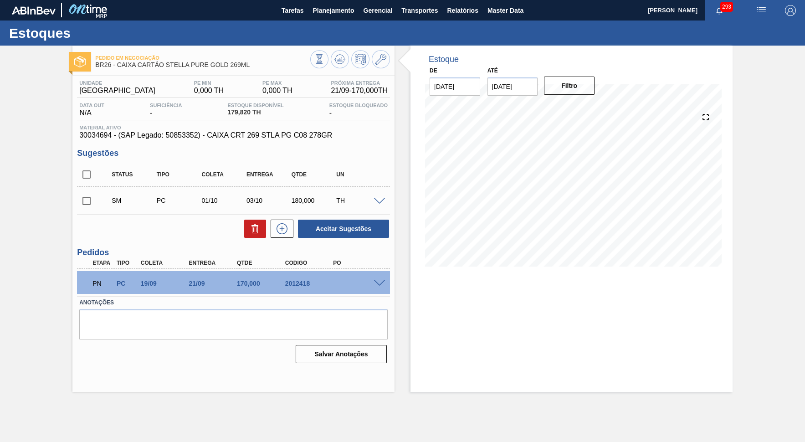
click at [94, 170] on input "checkbox" at bounding box center [86, 174] width 19 height 19
checkbox input "true"
click at [321, 234] on button "Aceitar Sugestões" at bounding box center [343, 229] width 91 height 18
checkbox input "false"
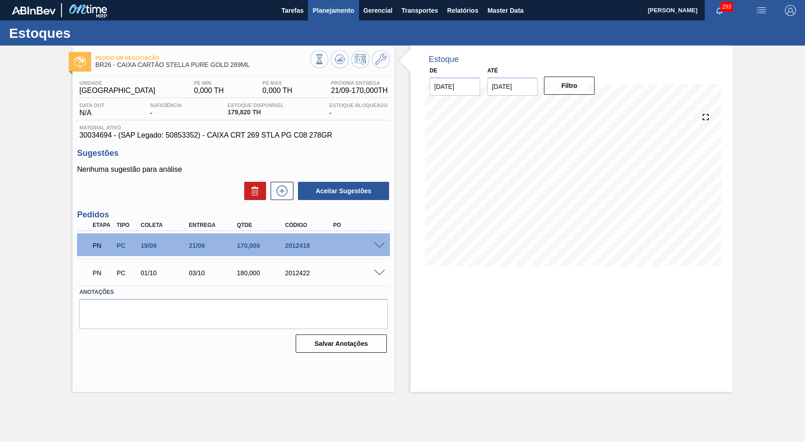
click at [324, 19] on button "Planejamento" at bounding box center [333, 10] width 51 height 21
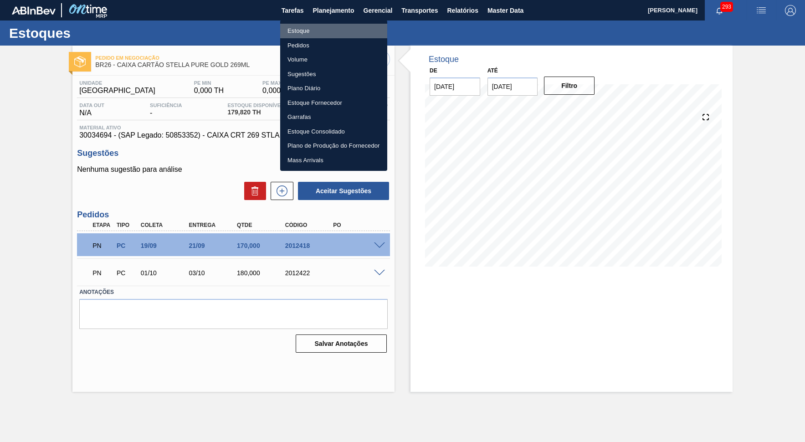
click at [319, 31] on li "Estoque" at bounding box center [333, 31] width 107 height 15
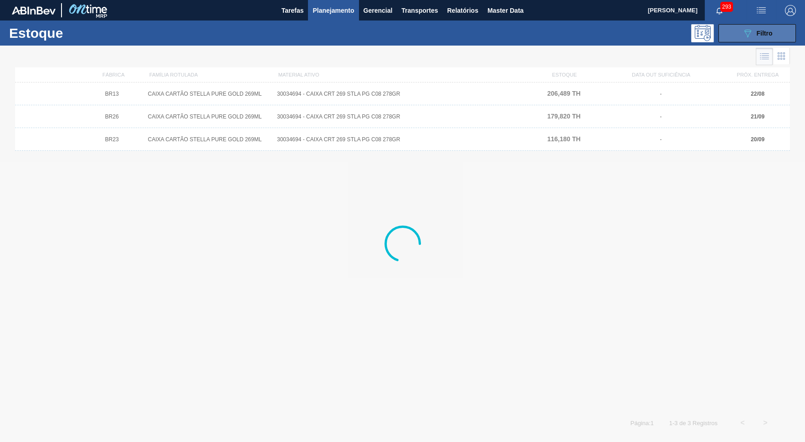
click at [726, 30] on div "089F7B8B-B2A5-4AFE-B5C0-19BA573D28AC Filtro" at bounding box center [757, 33] width 31 height 11
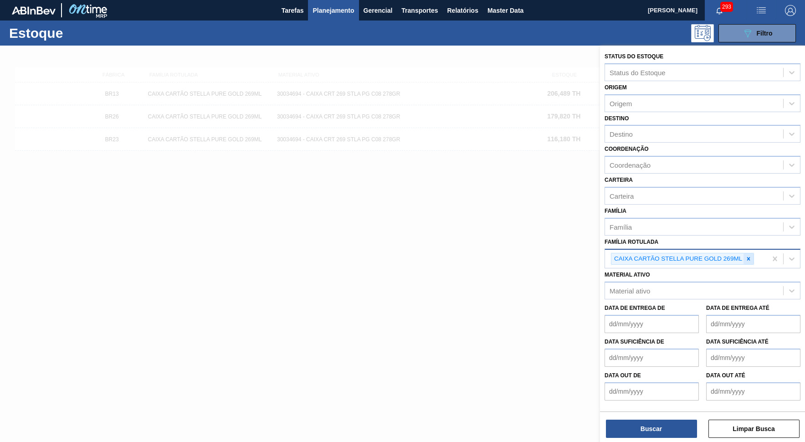
click at [726, 256] on icon at bounding box center [749, 259] width 6 height 6
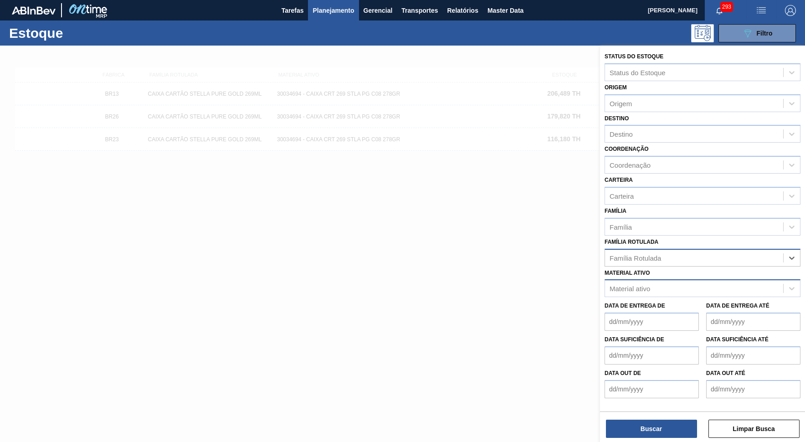
paste Rotulada "CAIXA CARTÃO STELLA PURE GOLD 350ML"
type Rotulada "CAIXA CARTÃO STELLA PURE GOLD 350ML"
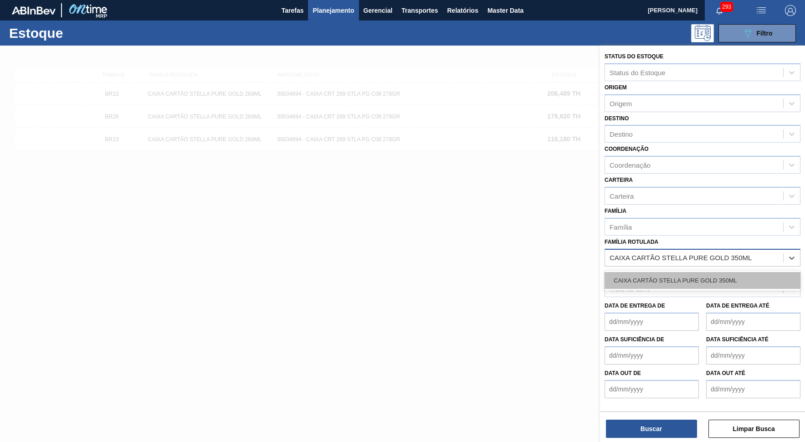
click at [636, 272] on div "CAIXA CARTÃO STELLA PURE GOLD 350ML" at bounding box center [703, 280] width 196 height 17
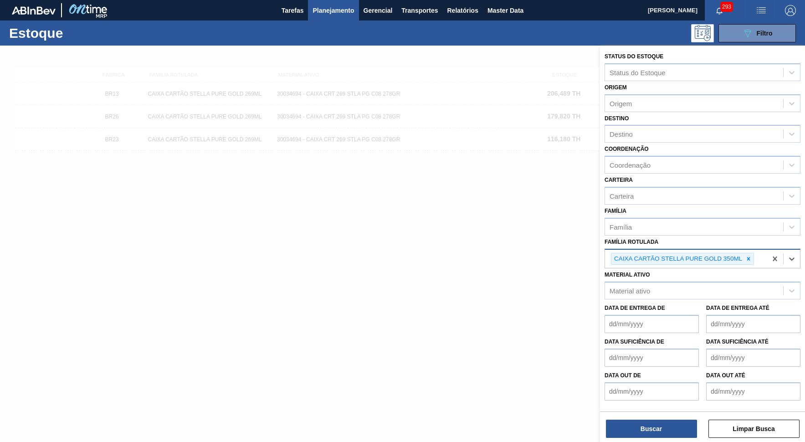
click at [650, 398] on div "Status do Estoque Status do Estoque Origem Origem Destino Destino Coordenação C…" at bounding box center [702, 245] width 205 height 398
click at [656, 398] on button "Buscar" at bounding box center [651, 429] width 91 height 18
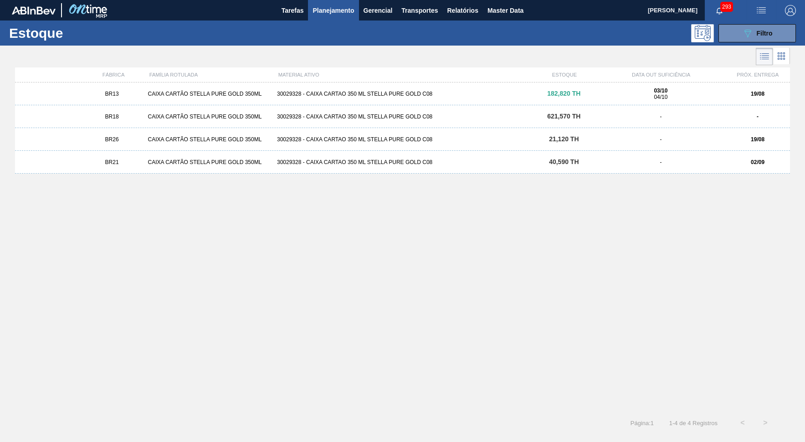
click at [118, 156] on div "BR21 CAIXA CARTÃO STELLA PURE GOLD 350ML 30029328 - CAIXA CARTAO 350 ML STELLA …" at bounding box center [402, 162] width 775 height 23
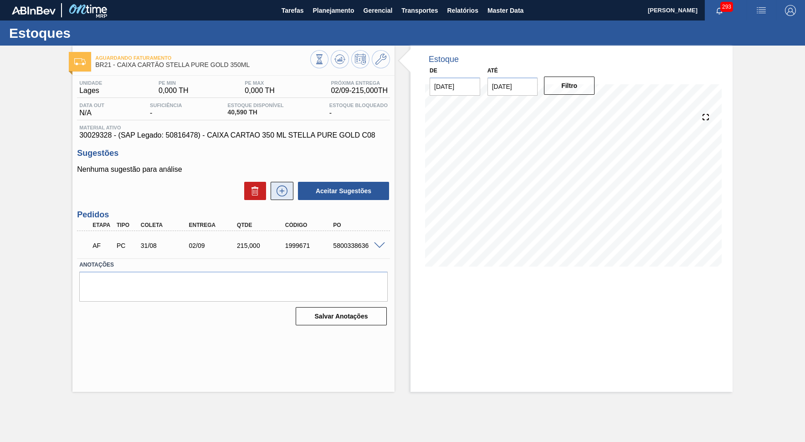
click at [279, 190] on icon at bounding box center [282, 190] width 15 height 11
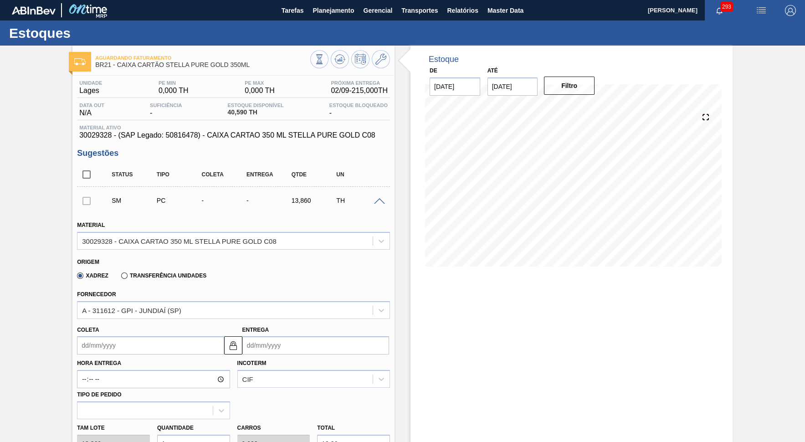
click at [56, 344] on div "Aguardando Faturamento BR21 - CAIXA CARTÃO STELLA PURE GOLD 350ML Unidade Lages…" at bounding box center [402, 395] width 805 height 699
click at [72, 344] on div "Aguardando Faturamento BR21 - CAIXA CARTÃO STELLA PURE GOLD 350ML Unidade Lages…" at bounding box center [402, 395] width 805 height 699
click at [75, 344] on div "Coleta" at bounding box center [148, 339] width 150 height 31
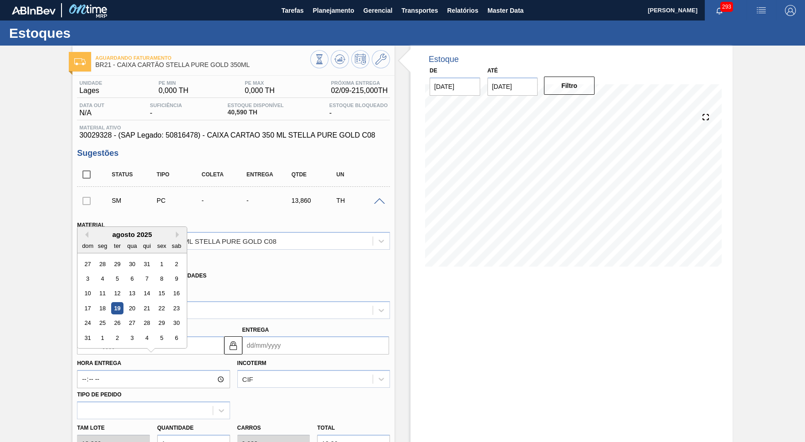
click at [87, 345] on input "Coleta" at bounding box center [150, 345] width 147 height 18
click at [176, 227] on button "Next Month" at bounding box center [179, 230] width 6 height 6
click at [156, 283] on div "19" at bounding box center [162, 289] width 12 height 12
type input "[DATE]"
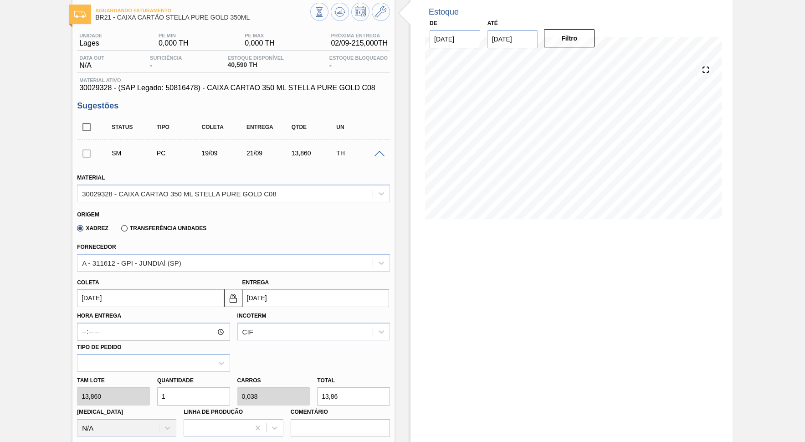
scroll to position [83, 0]
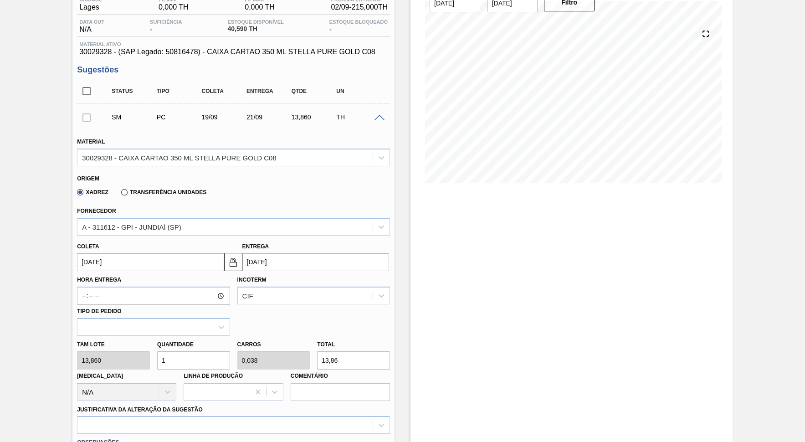
drag, startPoint x: 348, startPoint y: 350, endPoint x: 303, endPoint y: 345, distance: 45.1
click at [317, 351] on input "13,86" at bounding box center [353, 360] width 73 height 18
type input "0,072"
type input "0,003"
type input "1"
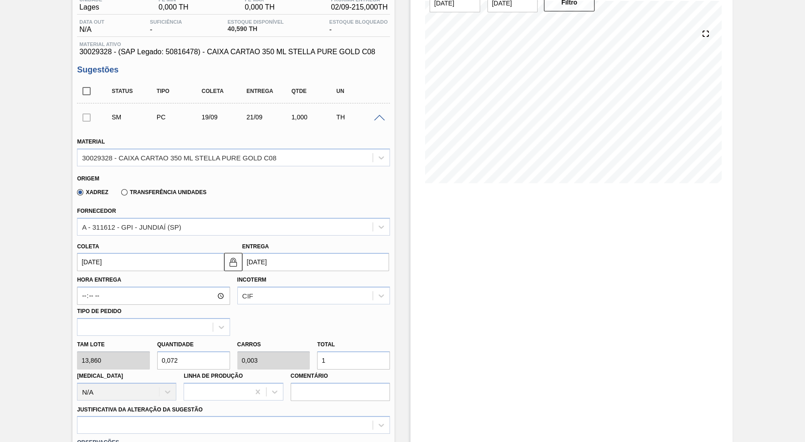
type input "0,794"
type input "0,031"
type input "11"
type input "7,937"
type input "0,305"
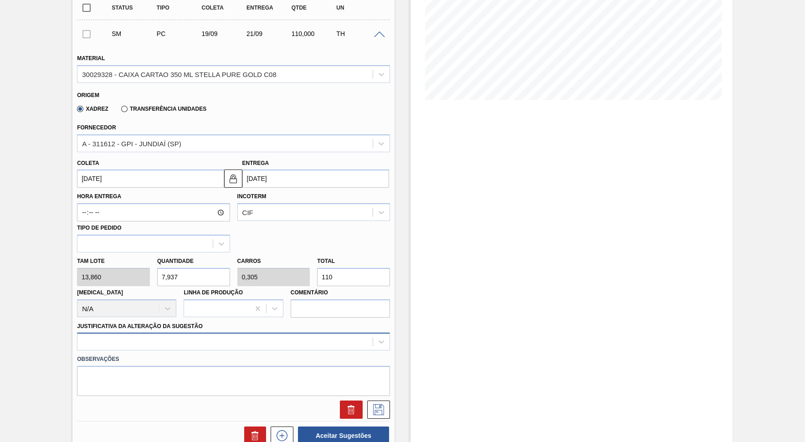
type input "110"
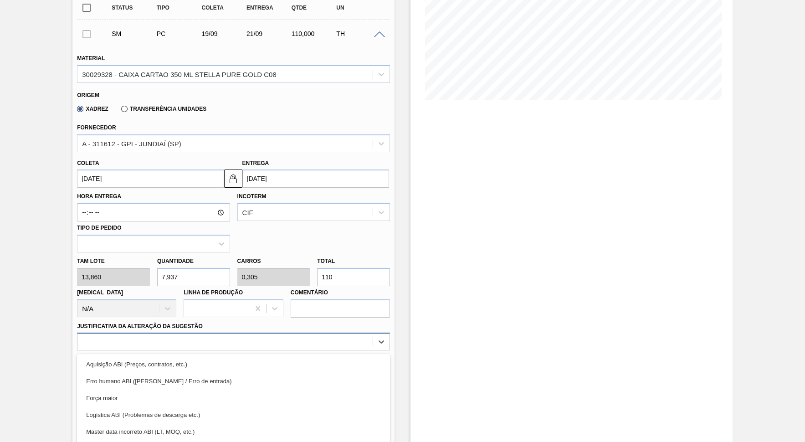
click at [220, 333] on div "option Erro humano ABI (Cálculo / Erro de entrada) focused, 2 of 18. 18 results…" at bounding box center [233, 342] width 313 height 18
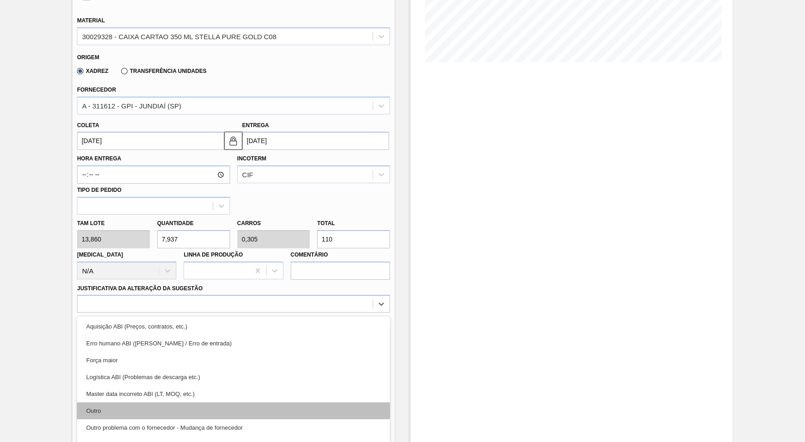
drag, startPoint x: 178, startPoint y: 384, endPoint x: 160, endPoint y: 394, distance: 20.8
click at [160, 394] on div "Aquisição ABI (Preços, contratos, etc.) Erro humano ABI (Cálculo / Erro de entr…" at bounding box center [233, 384] width 313 height 137
click at [160, 398] on div "Outro" at bounding box center [233, 410] width 313 height 17
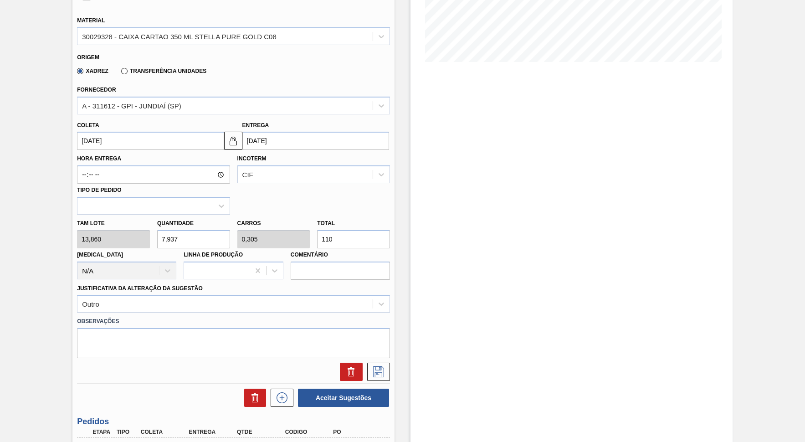
click at [385, 358] on div at bounding box center [233, 369] width 320 height 23
click at [381, 363] on button at bounding box center [378, 372] width 23 height 18
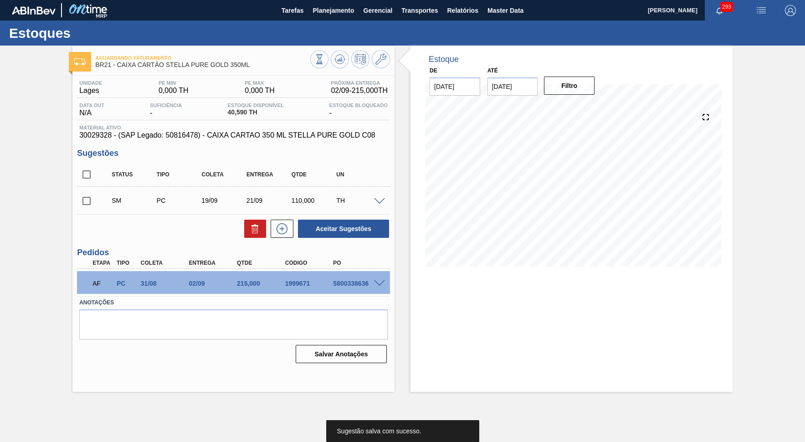
scroll to position [0, 0]
click at [279, 231] on icon at bounding box center [282, 228] width 11 height 11
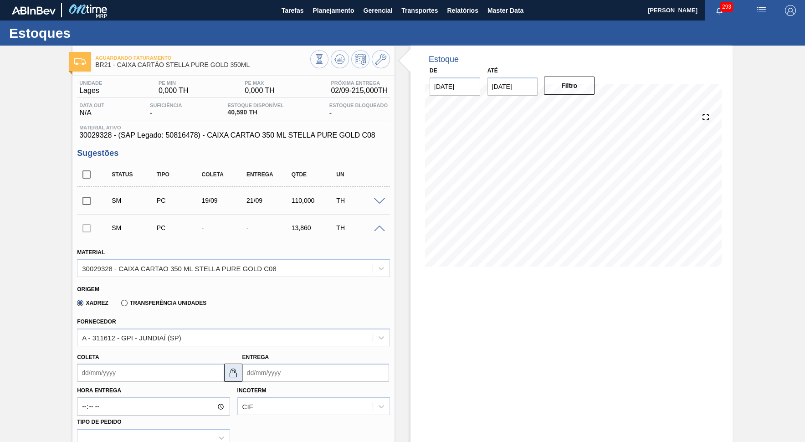
scroll to position [125, 0]
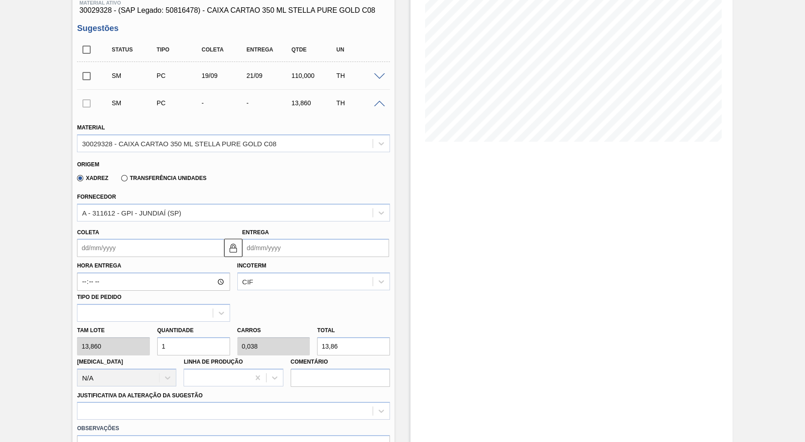
click at [115, 243] on input "Coleta" at bounding box center [150, 248] width 147 height 18
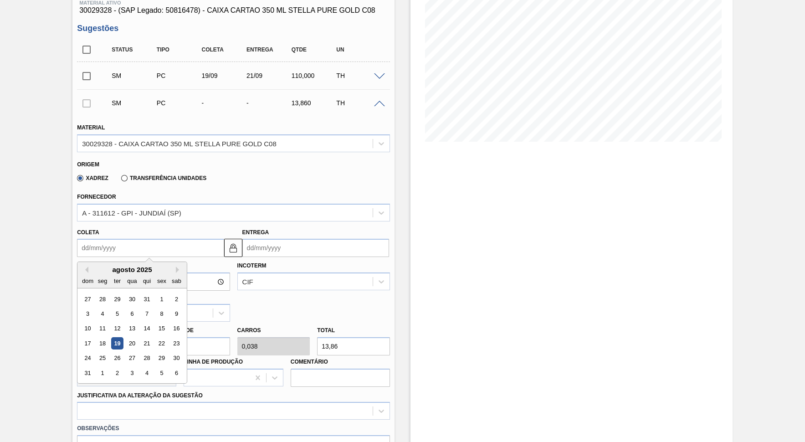
click at [163, 266] on div "agosto 2025" at bounding box center [131, 270] width 109 height 8
click at [176, 267] on button "Next Month" at bounding box center [179, 270] width 6 height 6
click at [88, 266] on div "outubro 2025" at bounding box center [131, 270] width 109 height 8
click at [87, 267] on button "Previous Month" at bounding box center [85, 270] width 6 height 6
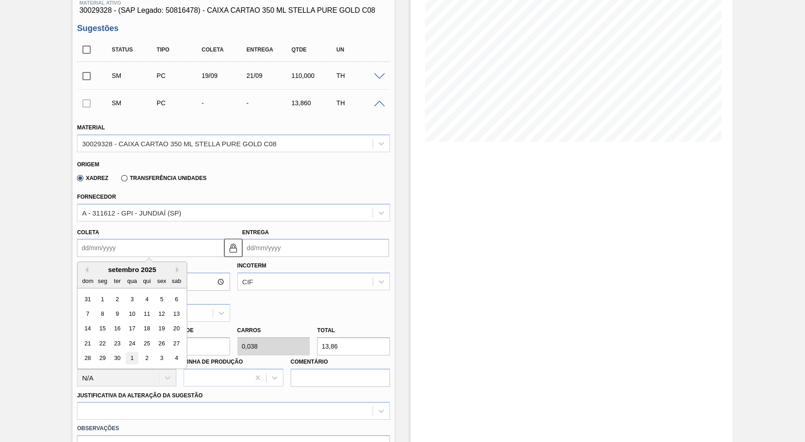
click at [126, 352] on div "1" at bounding box center [132, 358] width 12 height 12
type input "[DATE]"
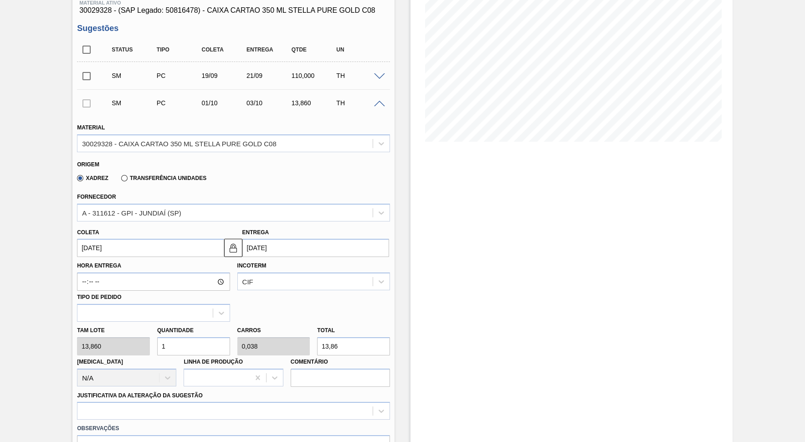
scroll to position [208, 0]
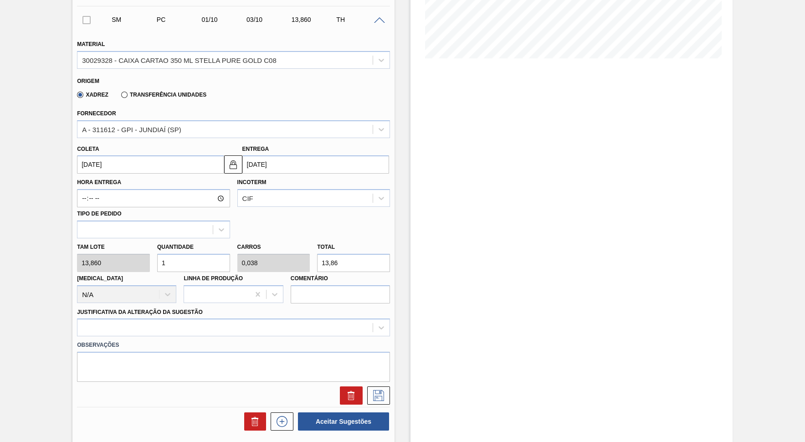
drag, startPoint x: 342, startPoint y: 249, endPoint x: 175, endPoint y: 259, distance: 166.6
click at [317, 259] on input "13,86" at bounding box center [353, 263] width 73 height 18
type input "0,072"
type input "0,003"
type input "1"
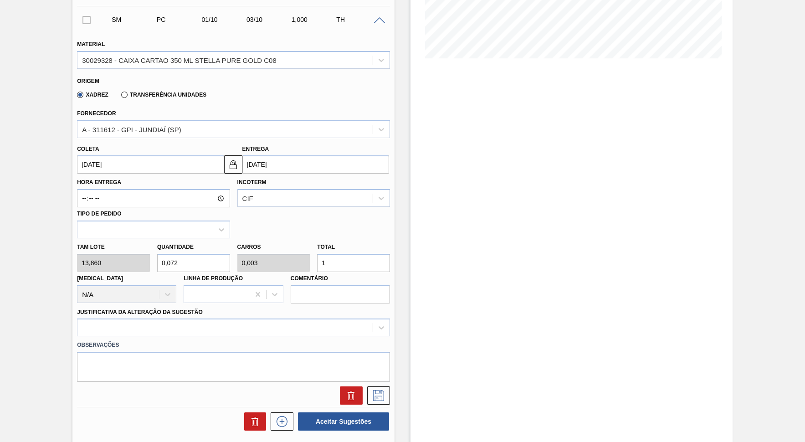
type input "0,794"
type input "0,031"
type input "11"
type input "7,937"
type input "0,305"
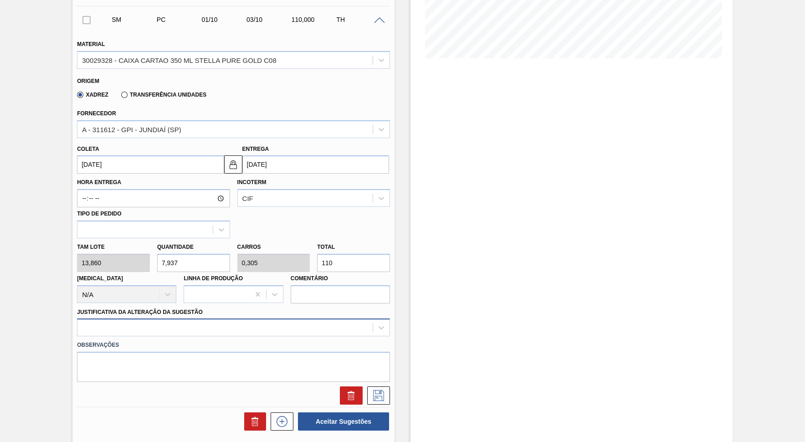
type input "110"
click at [144, 319] on div at bounding box center [233, 328] width 313 height 18
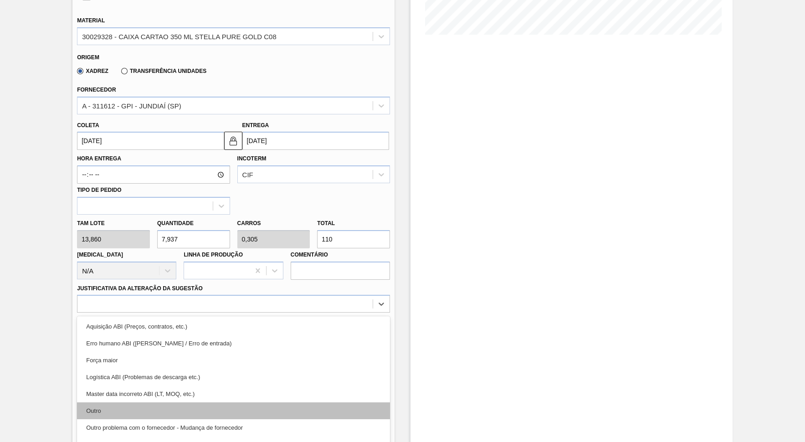
click at [163, 398] on div "Outro" at bounding box center [233, 410] width 313 height 17
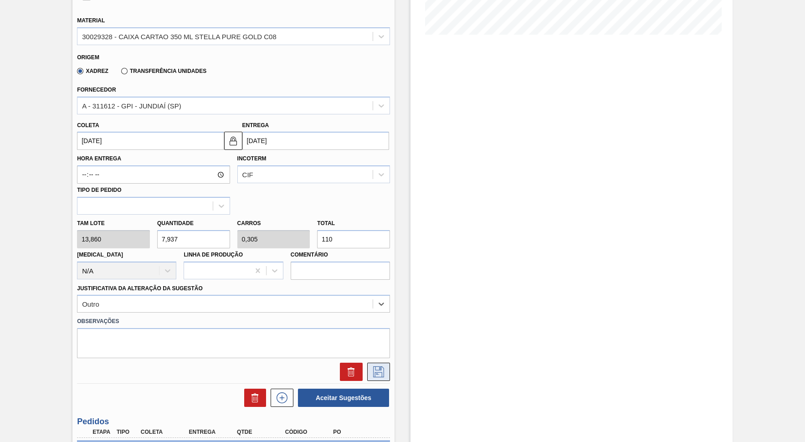
click at [390, 363] on button at bounding box center [378, 372] width 23 height 18
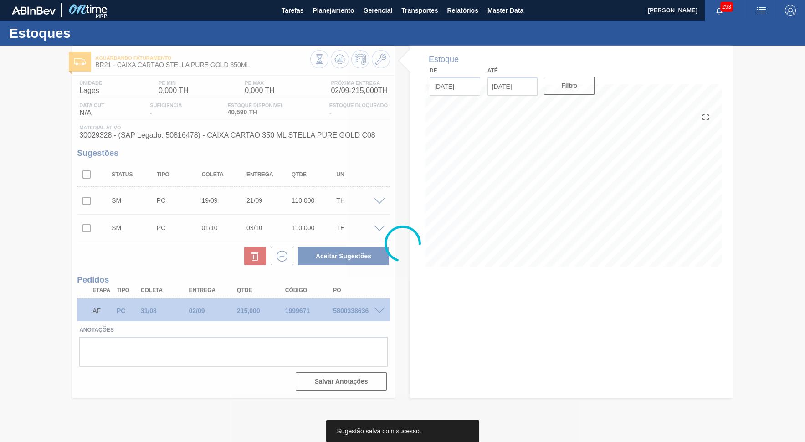
scroll to position [0, 0]
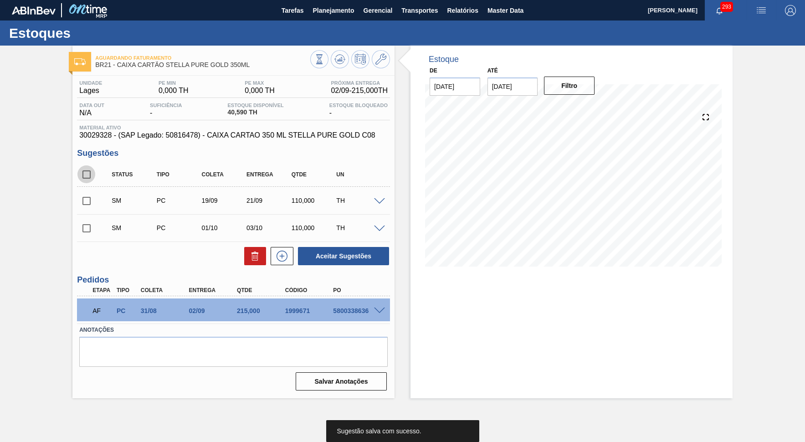
click at [83, 174] on input "checkbox" at bounding box center [86, 174] width 19 height 19
checkbox input "true"
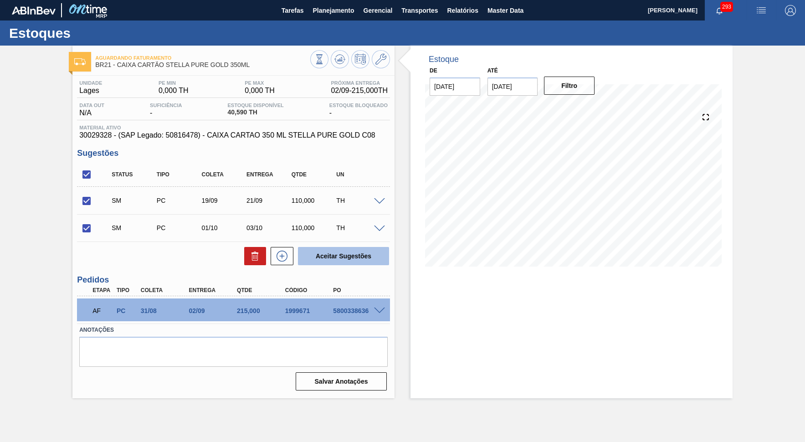
click at [357, 247] on button "Aceitar Sugestões" at bounding box center [343, 256] width 91 height 18
checkbox input "false"
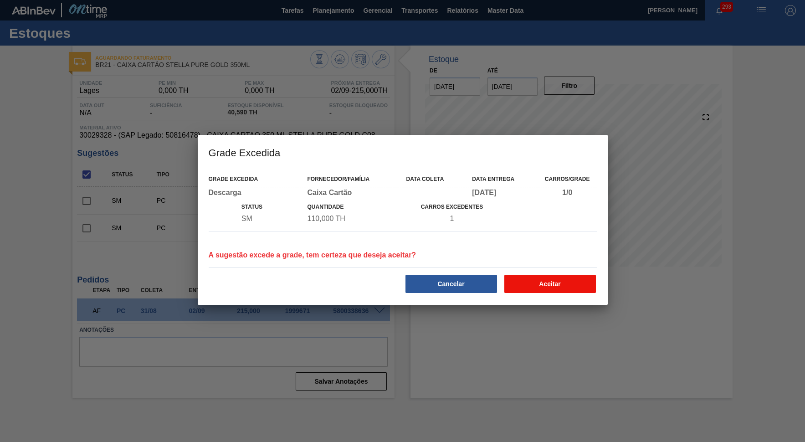
click at [528, 282] on button "Aceitar" at bounding box center [551, 284] width 92 height 18
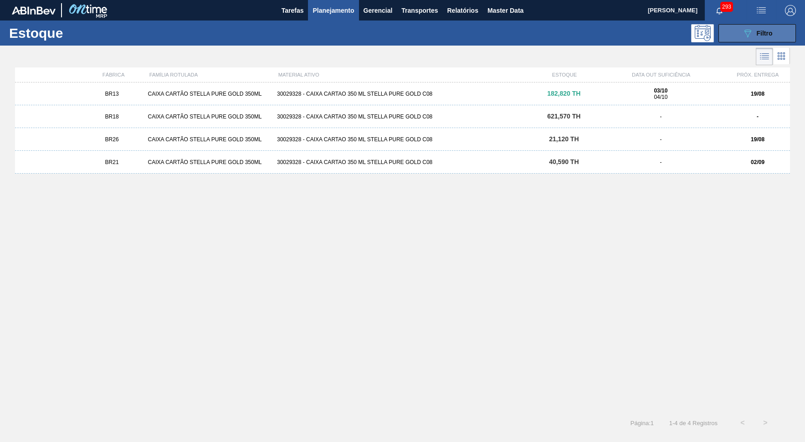
click at [726, 35] on icon "089F7B8B-B2A5-4AFE-B5C0-19BA573D28AC" at bounding box center [747, 33] width 11 height 11
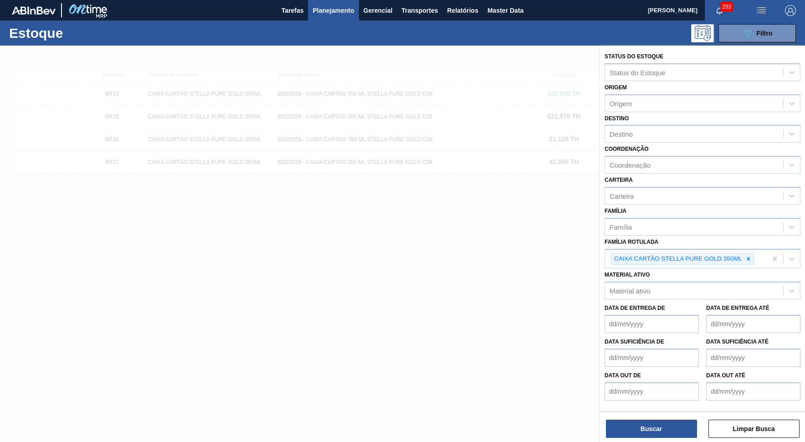
click at [421, 247] on div at bounding box center [402, 267] width 805 height 442
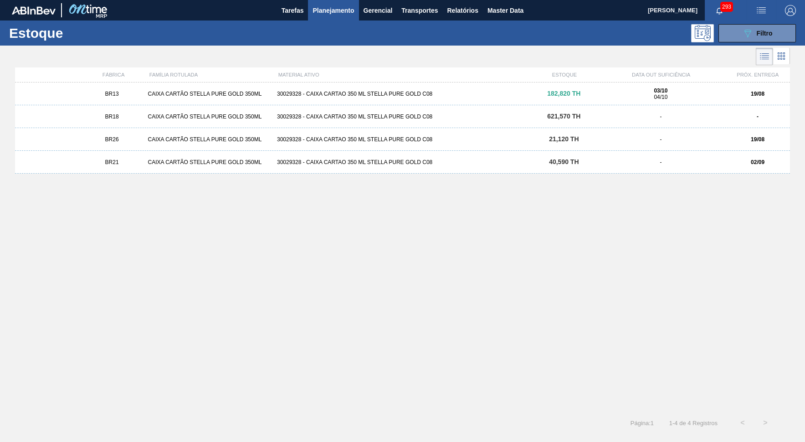
click at [726, 137] on div "19/08" at bounding box center [758, 139] width 65 height 6
click at [726, 41] on button "089F7B8B-B2A5-4AFE-B5C0-19BA573D28AC Filtro" at bounding box center [757, 33] width 77 height 18
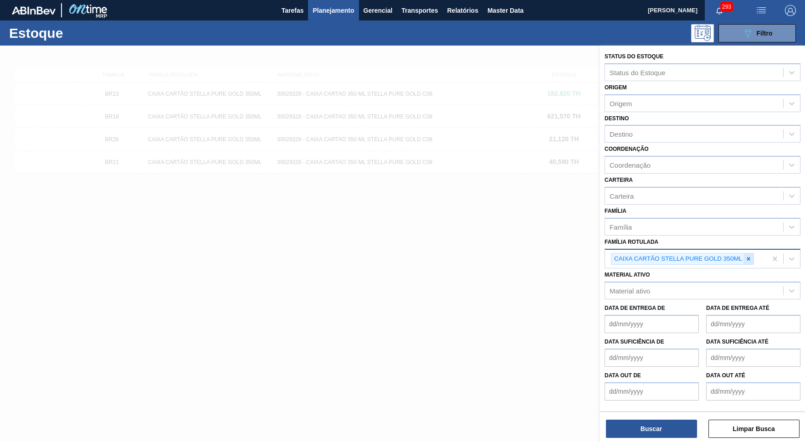
click at [726, 257] on icon at bounding box center [748, 258] width 3 height 3
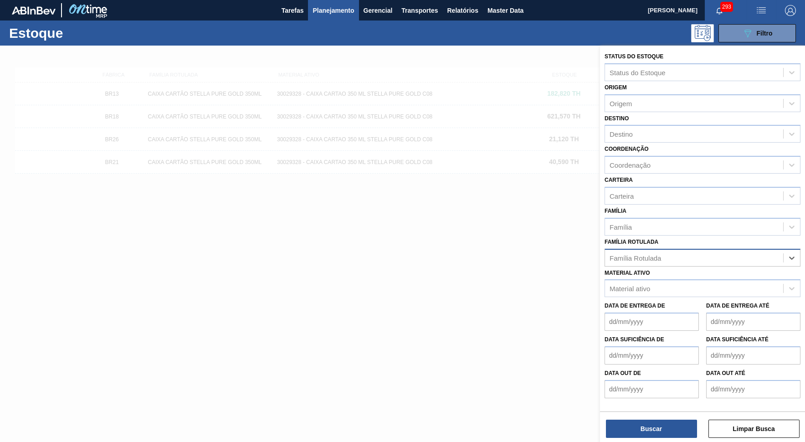
paste Rotulada "CAIXA CARTAO CORONA CERO 350ML"
type Rotulada "CAIXA CARTAO CORONA CERO 350ML"
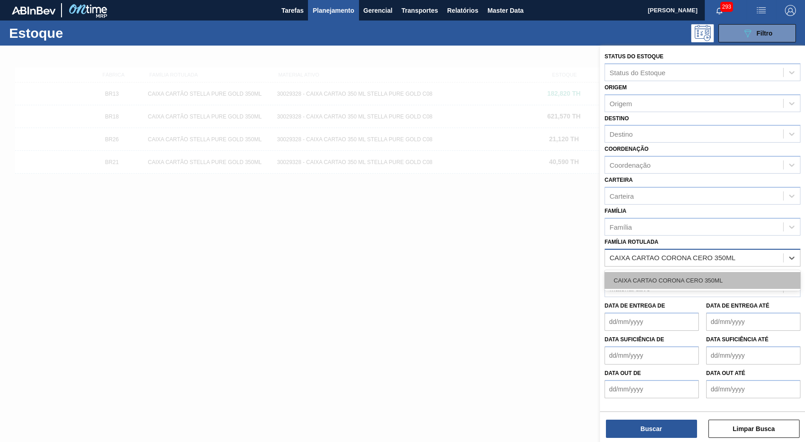
click at [726, 272] on div "CAIXA CARTAO CORONA CERO 350ML" at bounding box center [703, 280] width 196 height 17
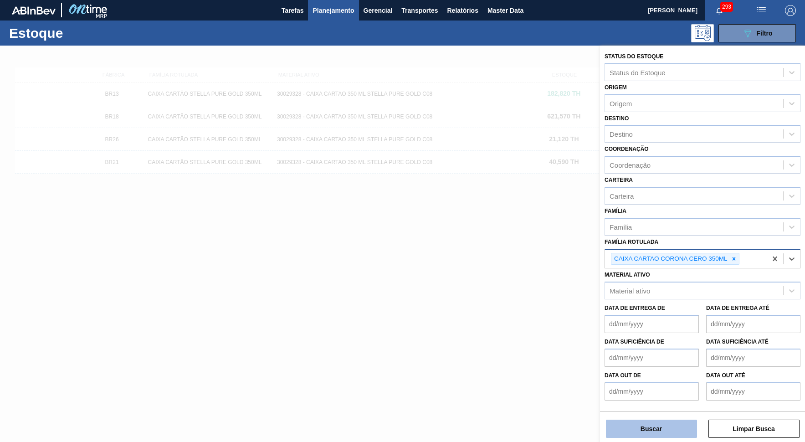
click at [676, 398] on button "Buscar" at bounding box center [651, 429] width 91 height 18
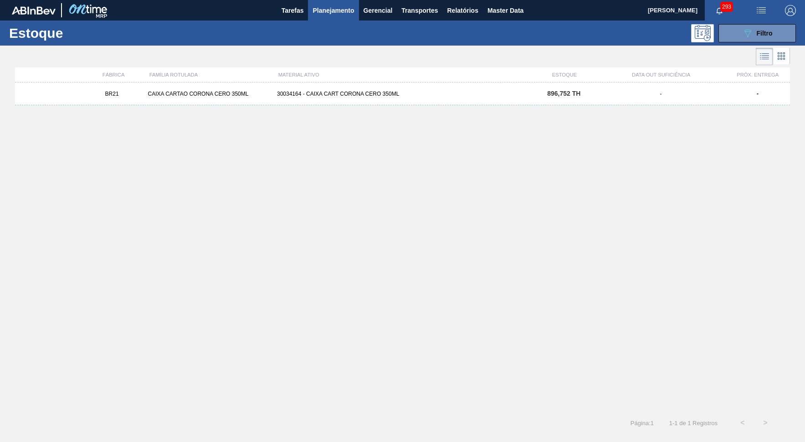
click at [165, 90] on div "BR21 CAIXA CARTAO CORONA CERO 350ML 30034164 - CAIXA CART CORONA CERO 350ML 896…" at bounding box center [402, 93] width 775 height 23
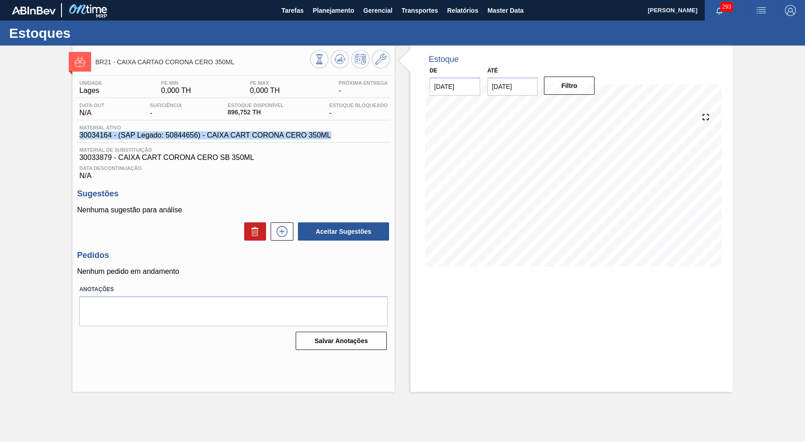
drag, startPoint x: 210, startPoint y: 144, endPoint x: 77, endPoint y: 141, distance: 133.1
click at [77, 141] on div "Unidade Lages PE MIN 0,000 TH PE MAX 0,000 TH Próxima Entrega - Data out N/A Su…" at bounding box center [233, 215] width 322 height 278
click at [279, 149] on span "Material de Substituição" at bounding box center [233, 149] width 309 height 5
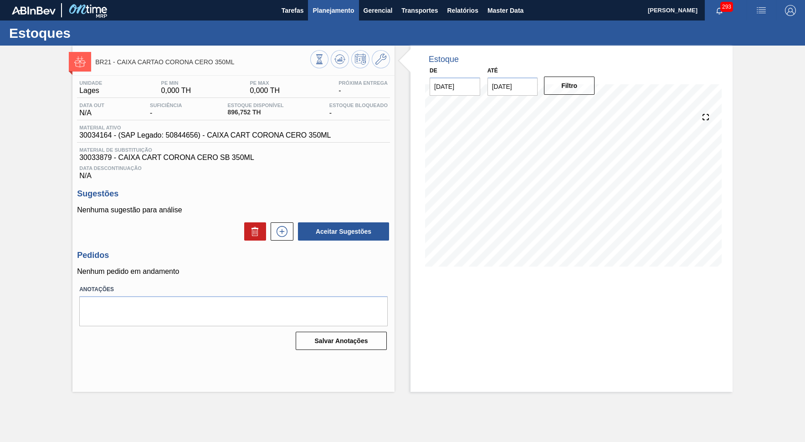
click at [315, 13] on span "Planejamento" at bounding box center [333, 10] width 41 height 11
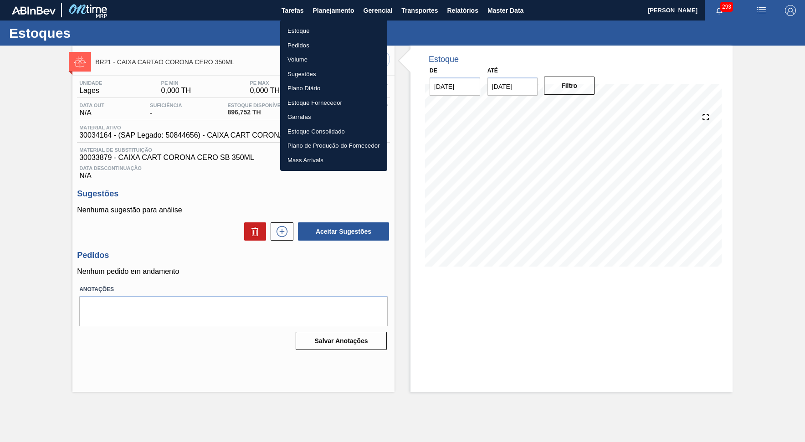
click at [369, 34] on li "Estoque" at bounding box center [333, 31] width 107 height 15
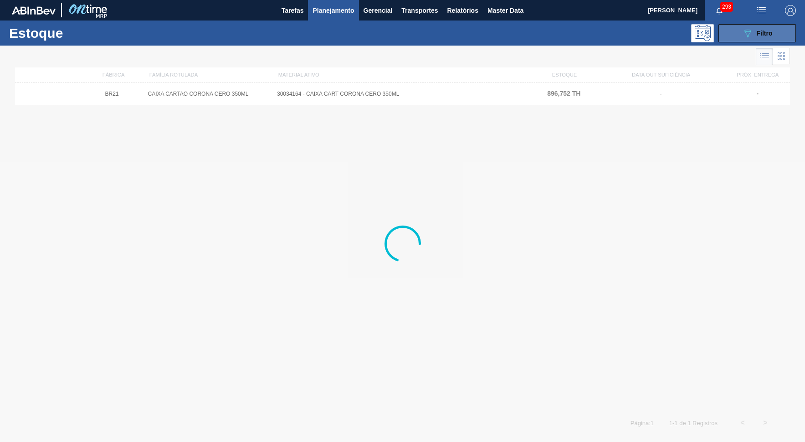
click at [726, 27] on button "089F7B8B-B2A5-4AFE-B5C0-19BA573D28AC Filtro" at bounding box center [757, 33] width 77 height 18
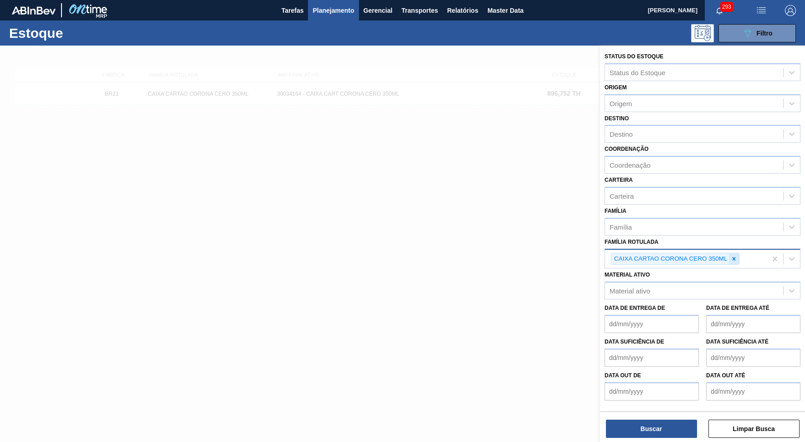
click at [726, 256] on icon at bounding box center [734, 259] width 6 height 6
paste Rotulada "CAIXA CARTÃO STELLA PURE GOLD 473ML"
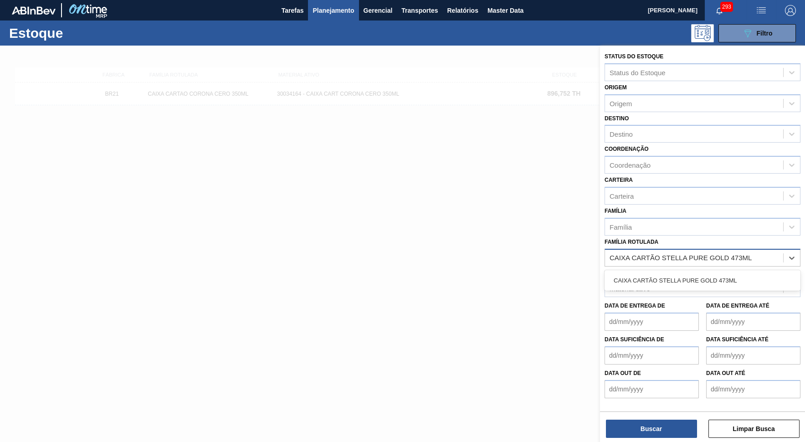
type Rotulada "CAIXA CARTÃO STELLA PURE GOLD 473ML"
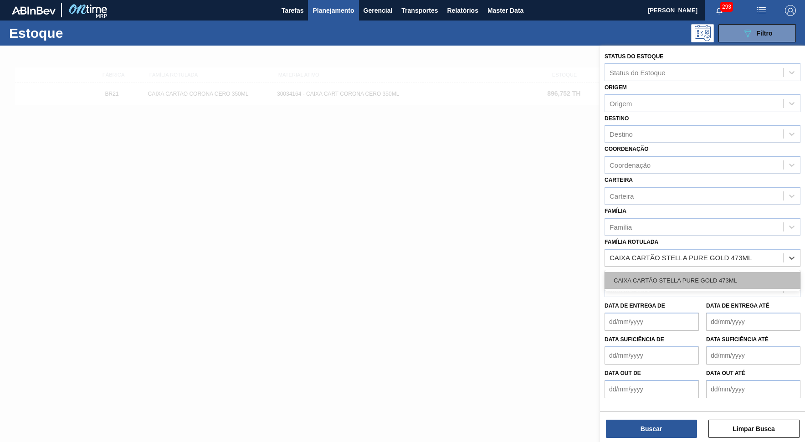
click at [669, 272] on div "CAIXA CARTÃO STELLA PURE GOLD 473ML" at bounding box center [703, 280] width 196 height 17
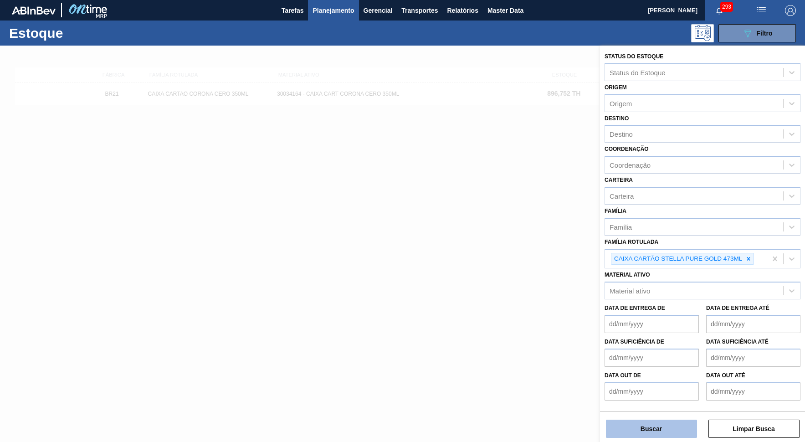
click at [633, 398] on button "Buscar" at bounding box center [651, 429] width 91 height 18
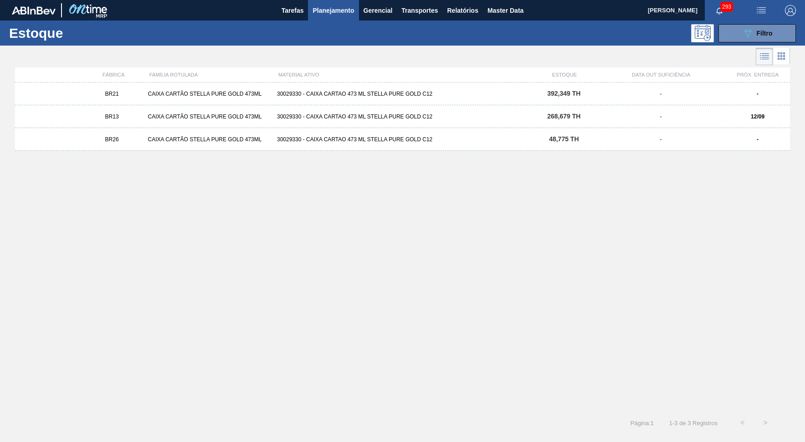
click at [637, 113] on div "-" at bounding box center [661, 116] width 129 height 6
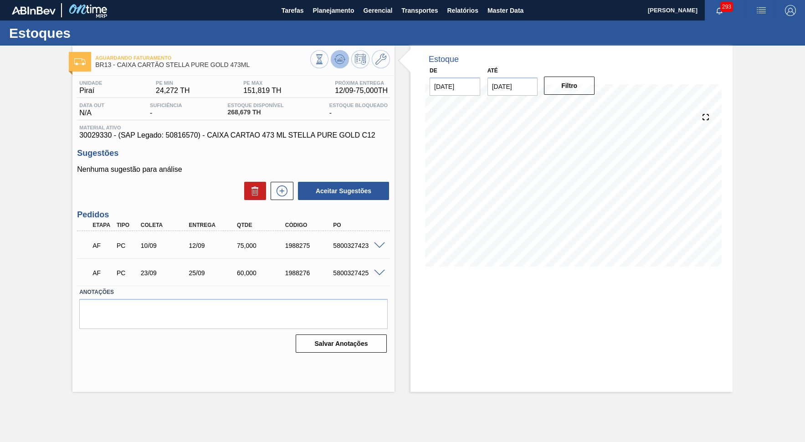
click at [324, 59] on icon at bounding box center [319, 59] width 10 height 10
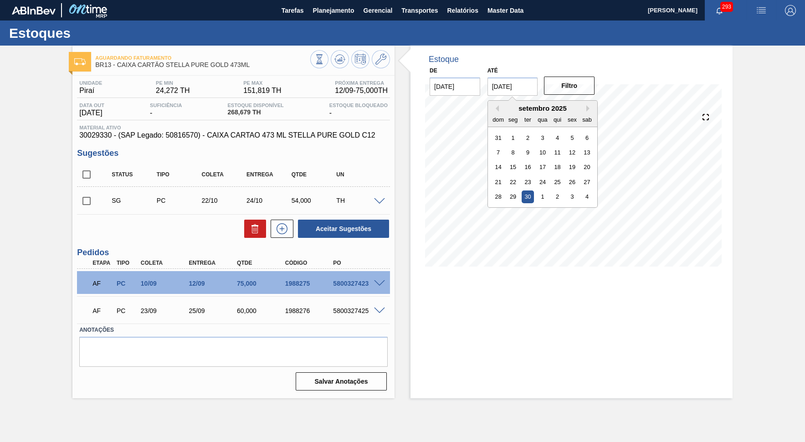
click at [520, 90] on input "[DATE]" at bounding box center [513, 86] width 51 height 18
click at [587, 108] on button "Next Month" at bounding box center [590, 108] width 6 height 6
click at [566, 190] on div "31" at bounding box center [572, 196] width 12 height 12
type input "[DATE]"
click at [584, 68] on div "De [DATE] Até [DATE] Filtro" at bounding box center [513, 79] width 182 height 31
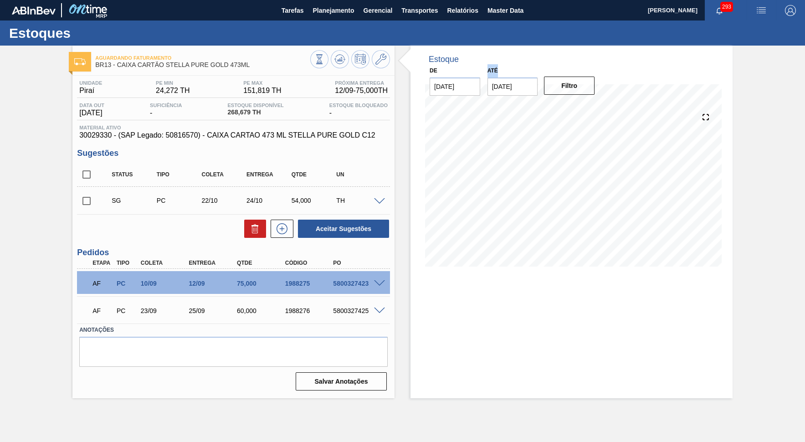
click at [584, 68] on div "De [DATE] Até [DATE] Filtro" at bounding box center [513, 79] width 182 height 31
click at [580, 82] on button "Filtro" at bounding box center [569, 86] width 51 height 18
click at [86, 196] on input "checkbox" at bounding box center [86, 200] width 19 height 19
checkbox input "true"
click at [384, 198] on span at bounding box center [379, 201] width 11 height 7
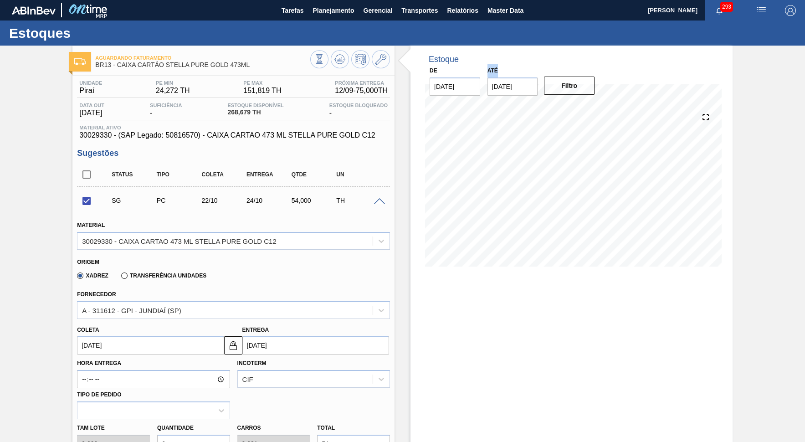
click at [384, 198] on span at bounding box center [379, 201] width 11 height 7
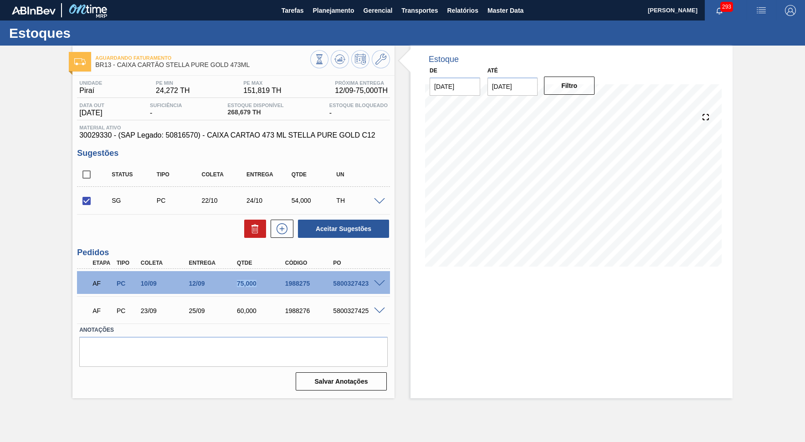
drag, startPoint x: 231, startPoint y: 281, endPoint x: 257, endPoint y: 285, distance: 26.7
click at [240, 285] on div "12/09" at bounding box center [213, 283] width 54 height 7
click at [267, 307] on div "60,000" at bounding box center [262, 310] width 54 height 7
click at [256, 301] on div "AF PC 23/09 25/09 60,000 1988276 5800327425" at bounding box center [231, 310] width 289 height 18
click at [250, 289] on div "AF PC 10/09 12/09 75,000 1988275 5800327423" at bounding box center [231, 282] width 289 height 18
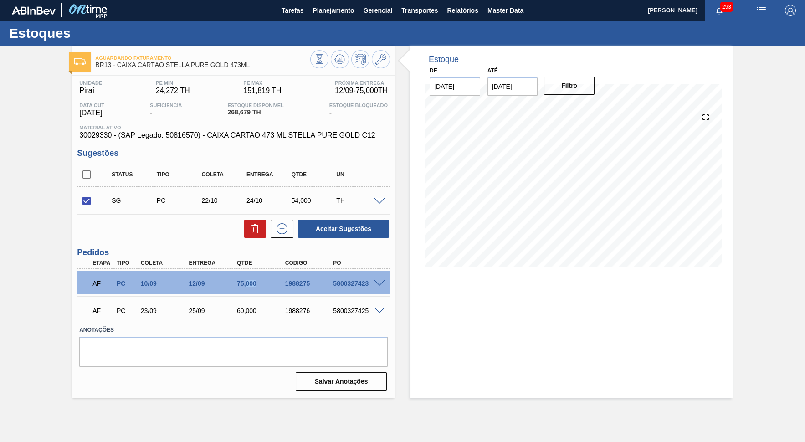
click at [250, 289] on div "AF PC 10/09 12/09 75,000 1988275 5800327423" at bounding box center [231, 282] width 289 height 18
click at [64, 179] on div "Aguardando Faturamento BR13 - CAIXA CARTÃO STELLA PURE GOLD 473ML Unidade Piraí…" at bounding box center [402, 222] width 805 height 353
click at [82, 178] on input "checkbox" at bounding box center [86, 174] width 19 height 19
checkbox input "true"
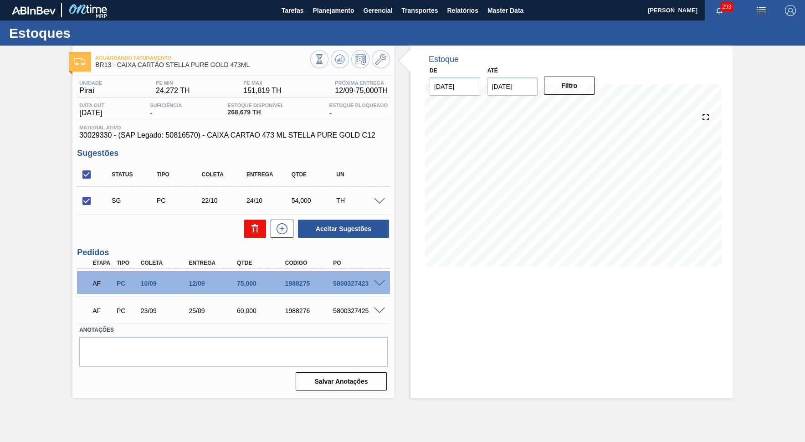
click at [247, 223] on button at bounding box center [255, 229] width 22 height 18
checkbox input "false"
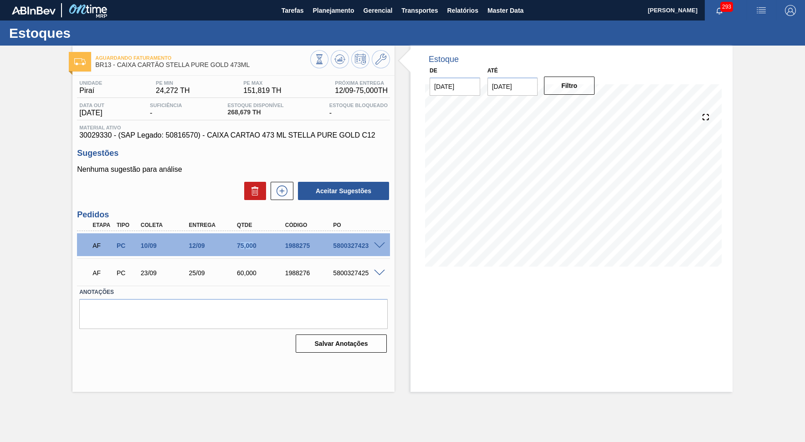
drag, startPoint x: 245, startPoint y: 237, endPoint x: 254, endPoint y: 239, distance: 9.3
click at [254, 239] on div "AF PC 10/09 12/09 75,000 1988275 5800327423" at bounding box center [231, 245] width 289 height 18
click at [233, 242] on div "75,000" at bounding box center [255, 245] width 48 height 7
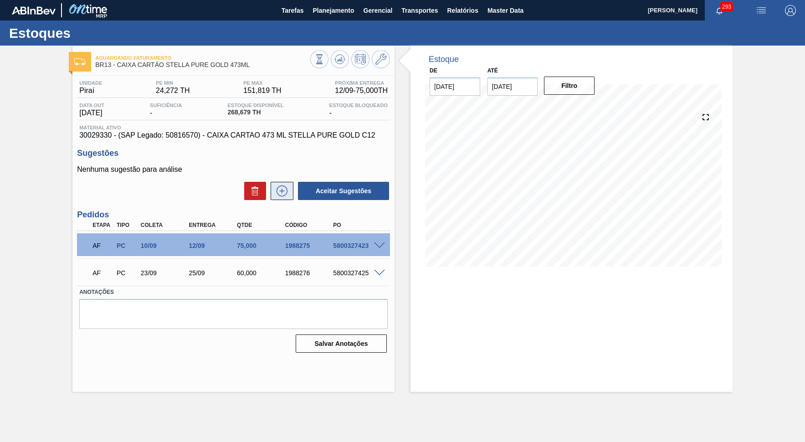
click at [283, 188] on icon at bounding box center [282, 190] width 15 height 11
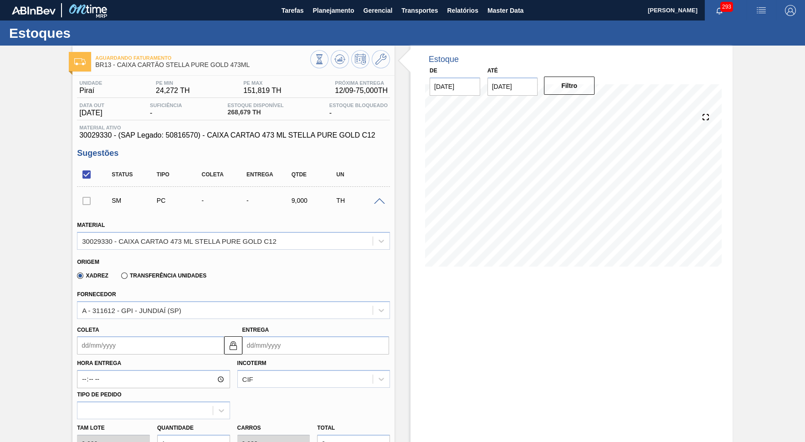
click at [109, 338] on input "Coleta" at bounding box center [150, 345] width 147 height 18
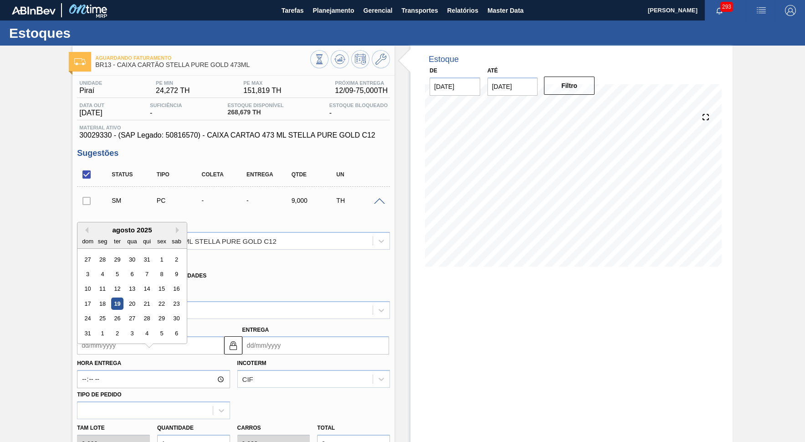
click at [160, 222] on div "[DATE] dom seg ter qua qui sex sab" at bounding box center [131, 235] width 109 height 26
click at [176, 227] on button "Next Month" at bounding box center [179, 230] width 6 height 6
click at [255, 344] on input "Entrega" at bounding box center [315, 345] width 147 height 18
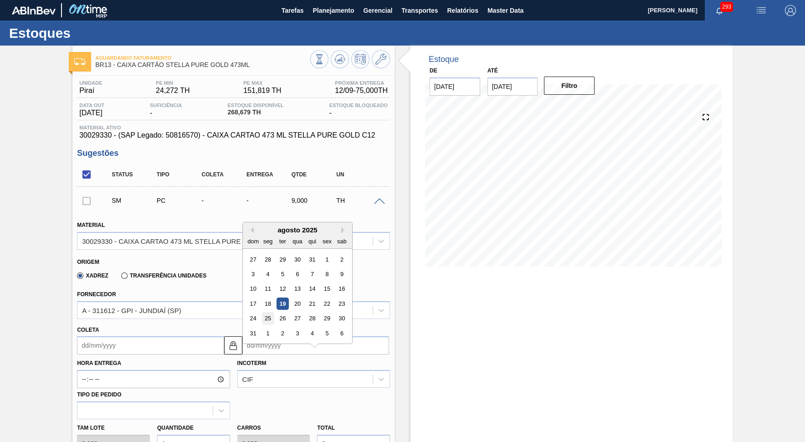
click at [262, 313] on div "25" at bounding box center [268, 319] width 12 height 12
type input "[DATE]"
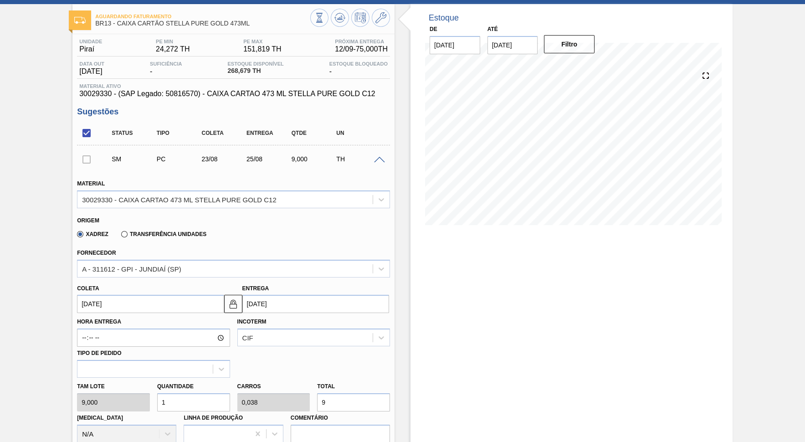
scroll to position [208, 0]
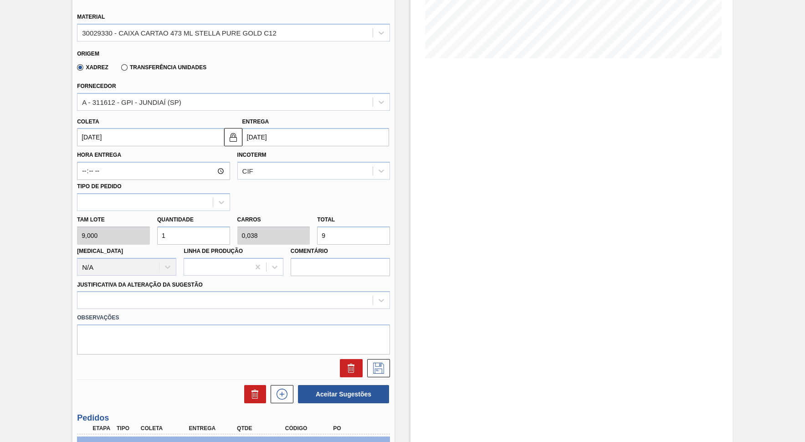
drag, startPoint x: 335, startPoint y: 221, endPoint x: 177, endPoint y: 234, distance: 158.7
click at [317, 234] on input "9" at bounding box center [353, 236] width 73 height 18
paste input "75,000"
type input "8,333"
type input "0,321"
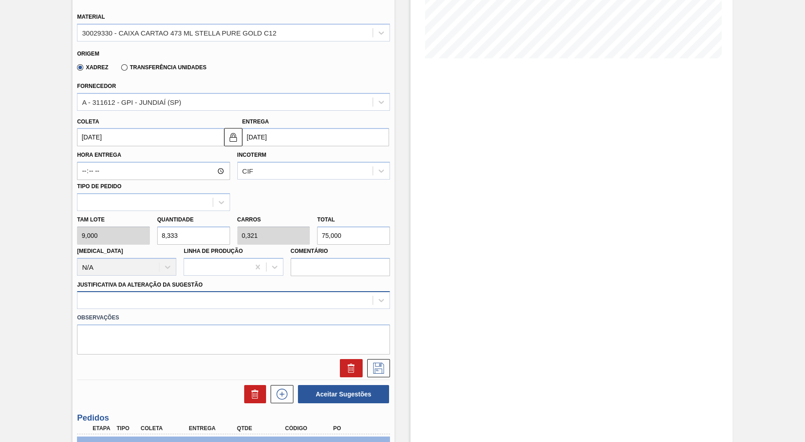
type input "75,000"
click at [146, 293] on div at bounding box center [233, 300] width 313 height 18
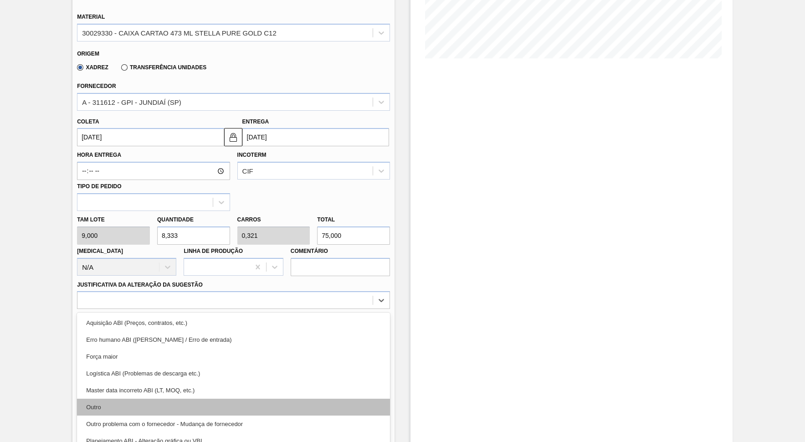
click at [127, 398] on div "Outro" at bounding box center [233, 407] width 313 height 17
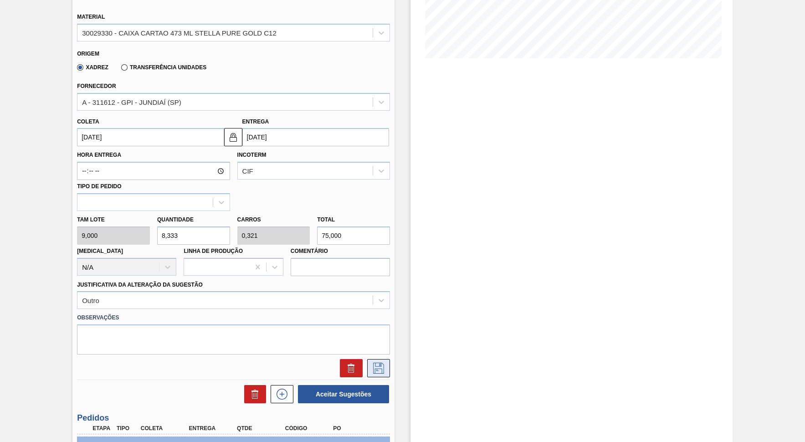
click at [371, 363] on icon at bounding box center [378, 368] width 15 height 11
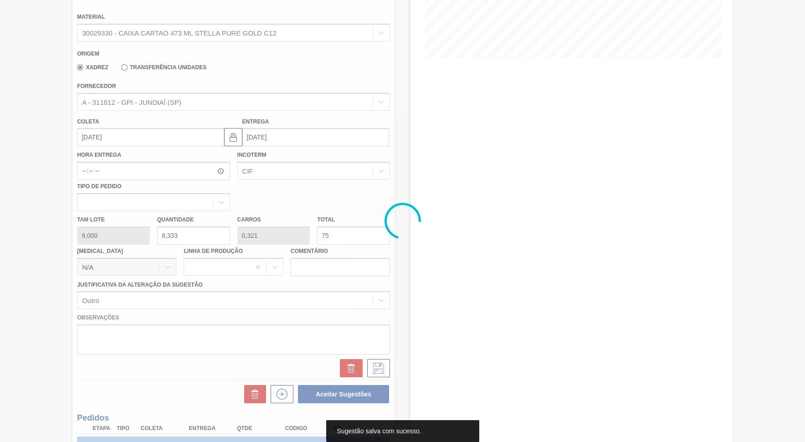
scroll to position [0, 0]
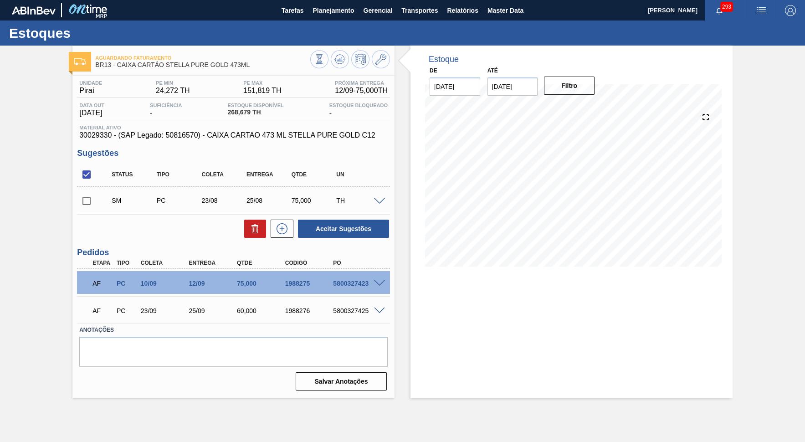
click at [376, 197] on div at bounding box center [381, 200] width 18 height 7
click at [381, 198] on span at bounding box center [379, 201] width 11 height 7
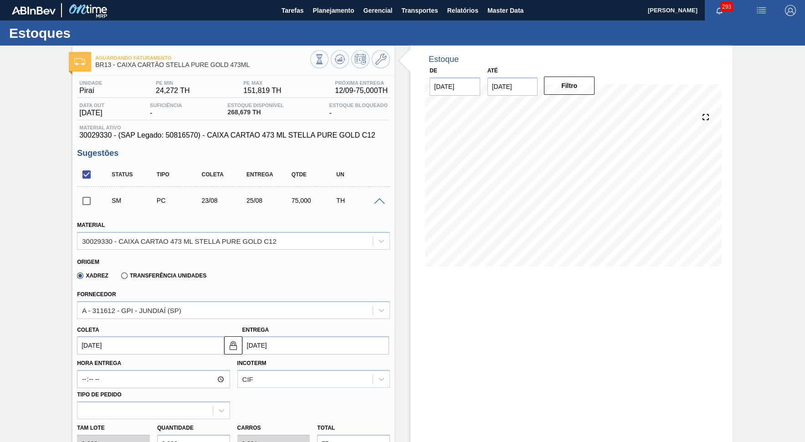
click at [120, 336] on input "[DATE]" at bounding box center [150, 345] width 147 height 18
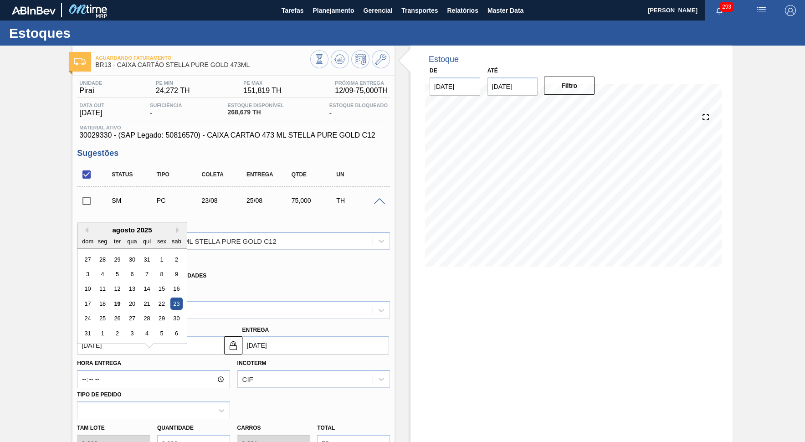
click at [166, 234] on div "dom seg ter qua qui sex sab" at bounding box center [131, 241] width 109 height 15
click at [176, 227] on button "Next Month" at bounding box center [179, 230] width 6 height 6
click at [97, 298] on div "20" at bounding box center [103, 304] width 12 height 12
type input "[DATE]"
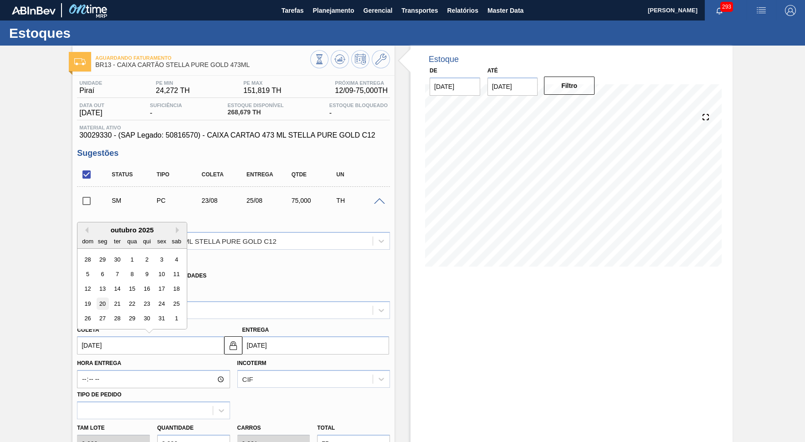
type input "[DATE]"
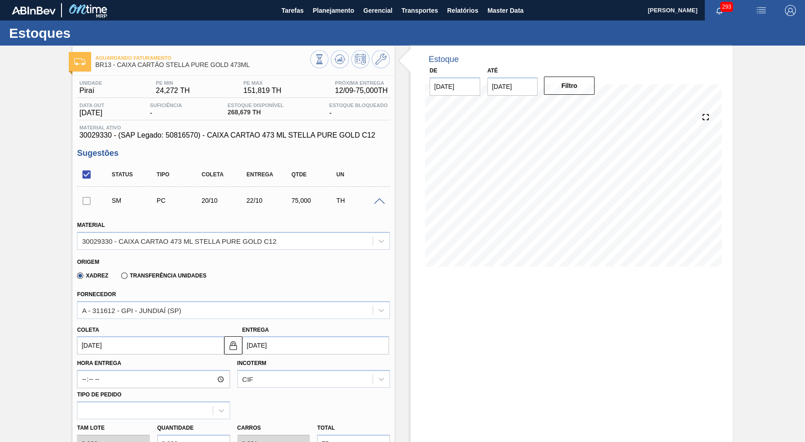
click at [322, 336] on input "[DATE]" at bounding box center [315, 345] width 147 height 18
click at [263, 310] on div "20" at bounding box center [268, 316] width 12 height 12
type input "[DATE]"
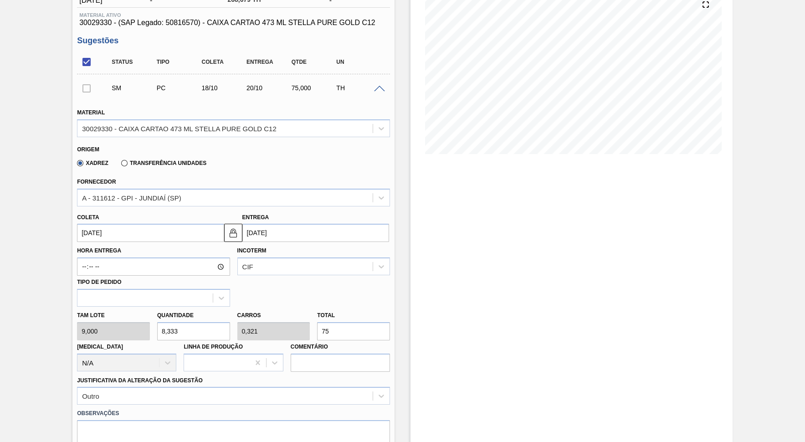
scroll to position [125, 0]
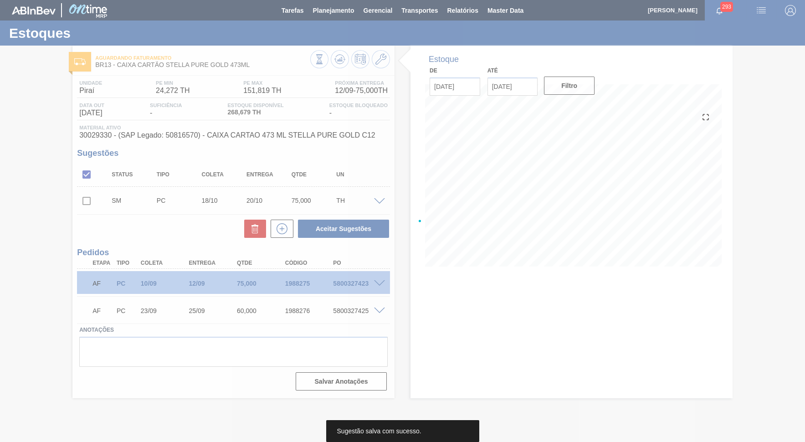
scroll to position [0, 0]
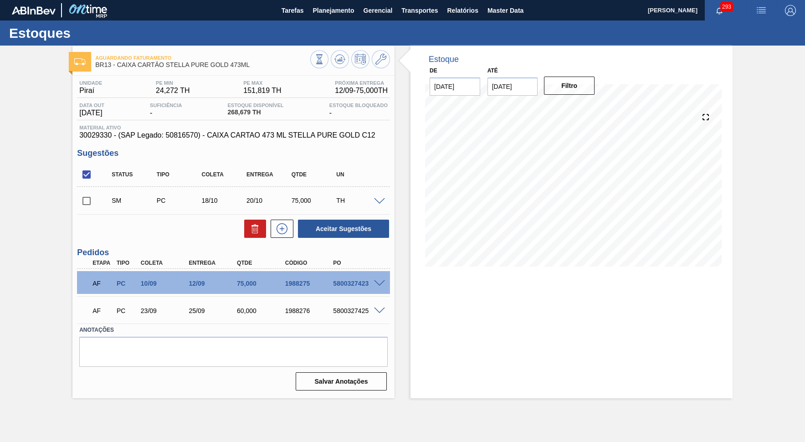
click at [381, 201] on span at bounding box center [379, 201] width 11 height 7
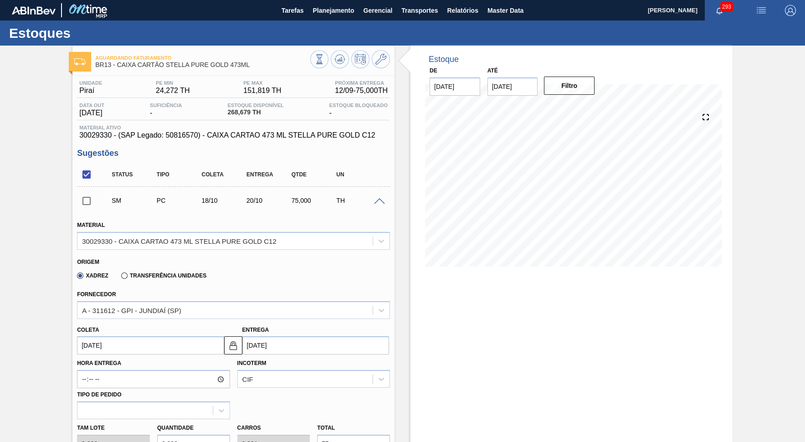
click at [290, 338] on input "[DATE]" at bounding box center [315, 345] width 147 height 18
click at [335, 325] on div "1" at bounding box center [341, 331] width 12 height 12
type input "[DATE]"
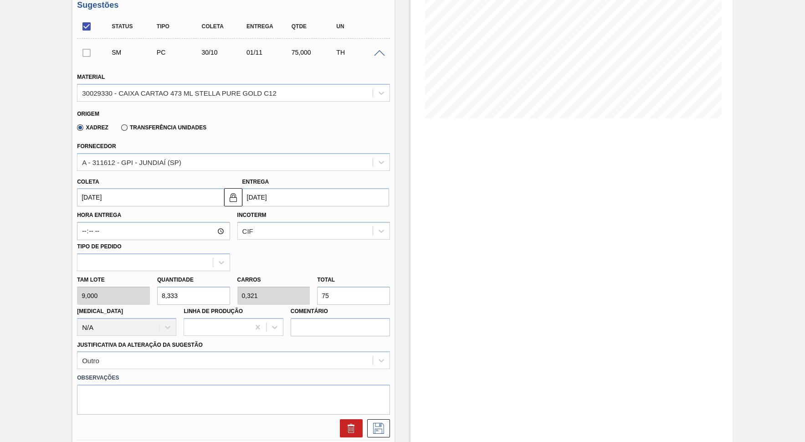
scroll to position [167, 0]
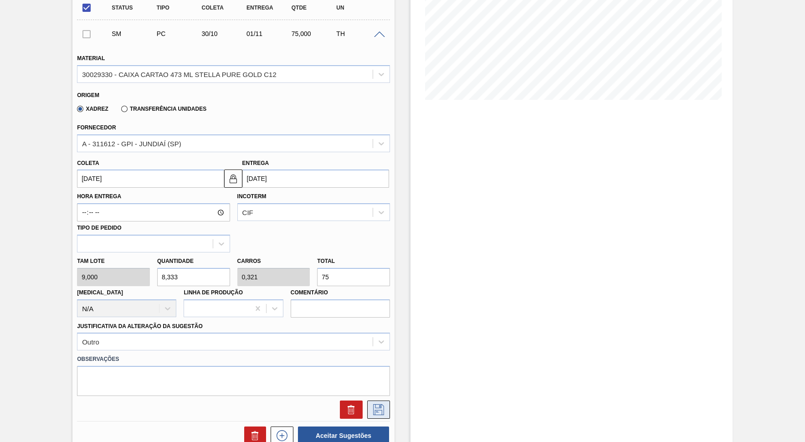
click at [377, 398] on icon at bounding box center [378, 409] width 15 height 11
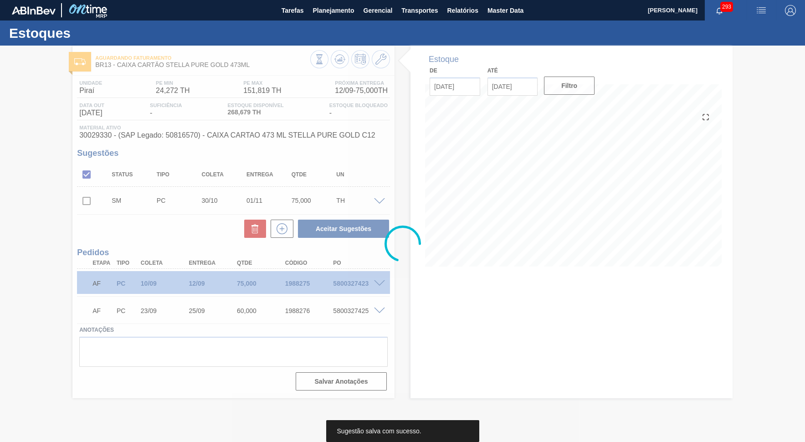
scroll to position [0, 0]
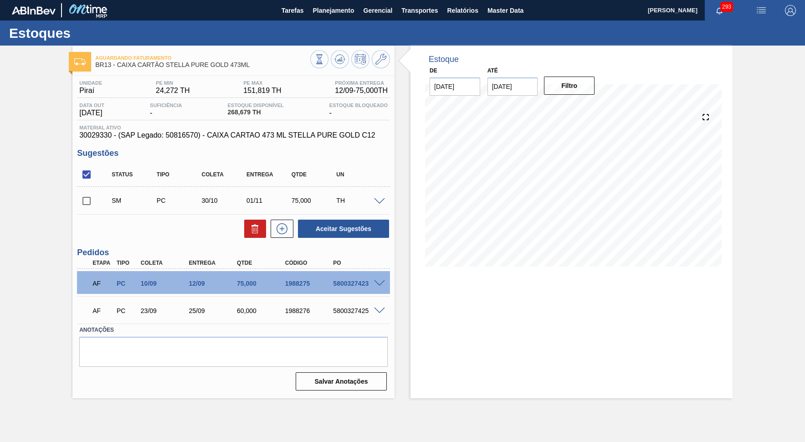
click at [82, 199] on input "checkbox" at bounding box center [86, 200] width 19 height 19
click at [382, 200] on span at bounding box center [379, 201] width 11 height 7
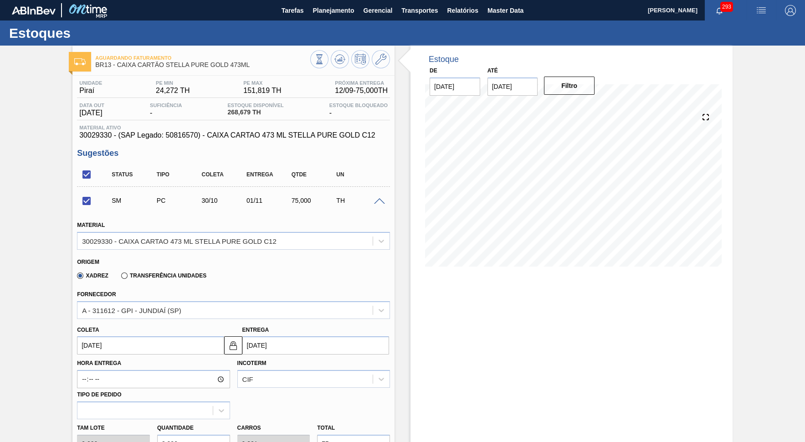
scroll to position [83, 0]
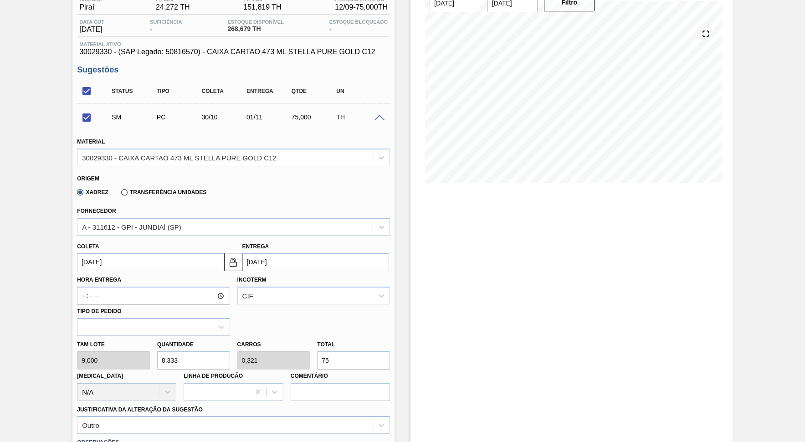
click at [340, 351] on input "75" at bounding box center [353, 360] width 73 height 18
checkbox input "false"
click at [285, 271] on div "Hora Entrega Incoterm CIF Tipo de pedido" at bounding box center [233, 303] width 320 height 65
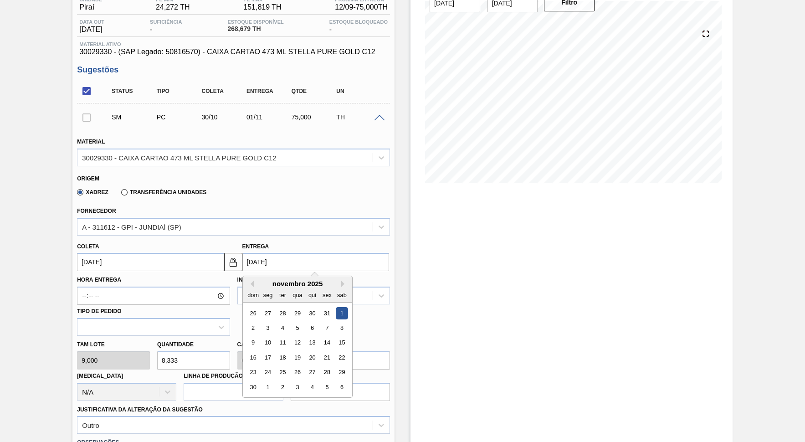
click at [290, 259] on input "[DATE]" at bounding box center [315, 262] width 147 height 18
click at [321, 307] on div "31" at bounding box center [327, 313] width 12 height 12
type input "[DATE]"
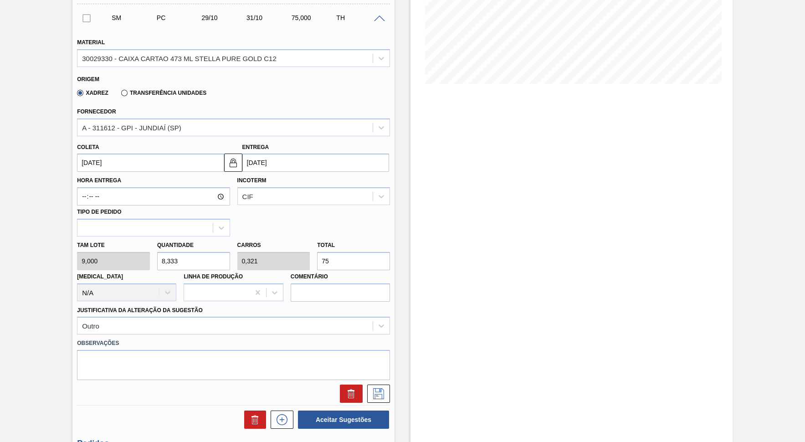
scroll to position [208, 0]
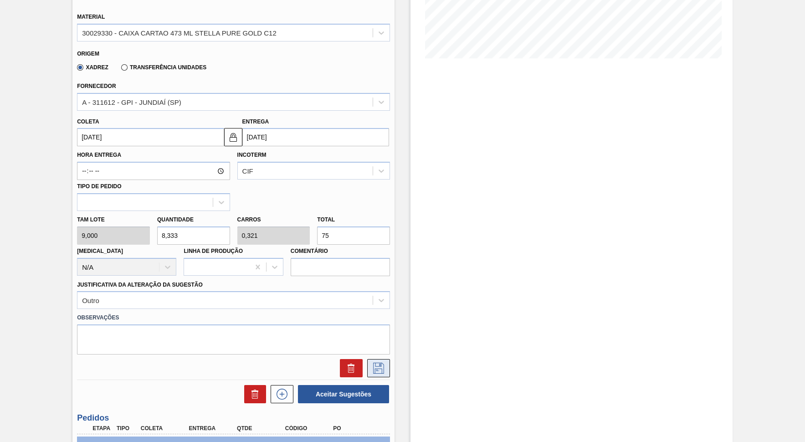
click at [378, 363] on icon at bounding box center [378, 368] width 15 height 11
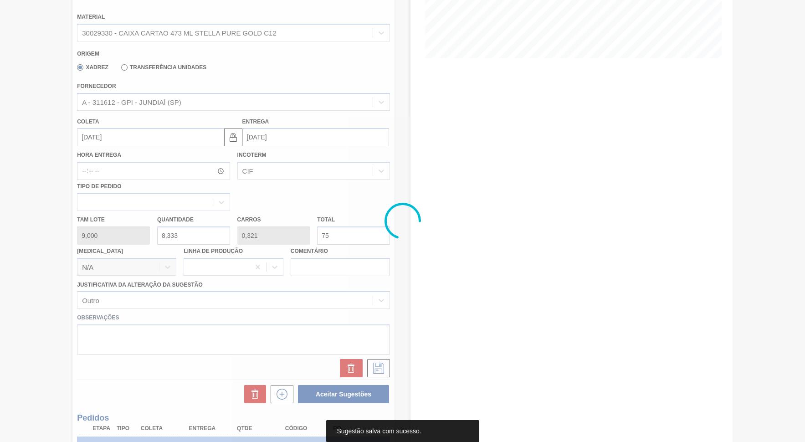
scroll to position [0, 0]
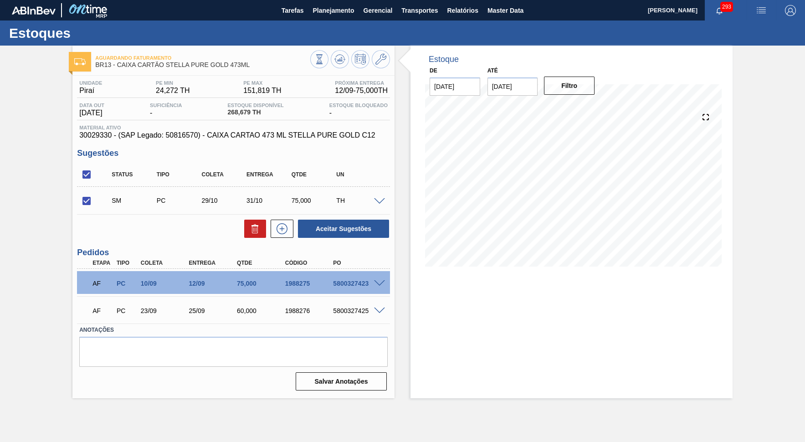
click at [382, 200] on span at bounding box center [379, 201] width 11 height 7
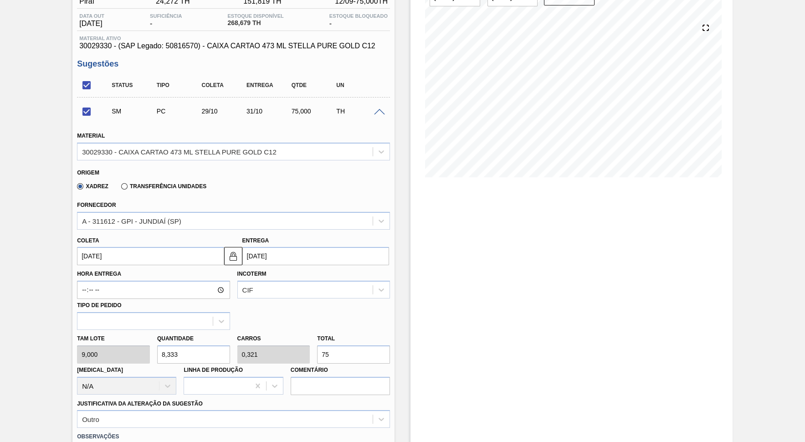
scroll to position [125, 0]
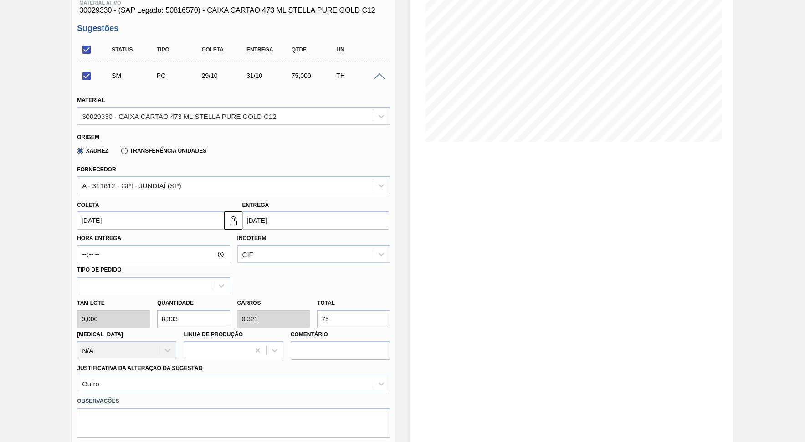
click at [297, 211] on input "[DATE]" at bounding box center [315, 220] width 147 height 18
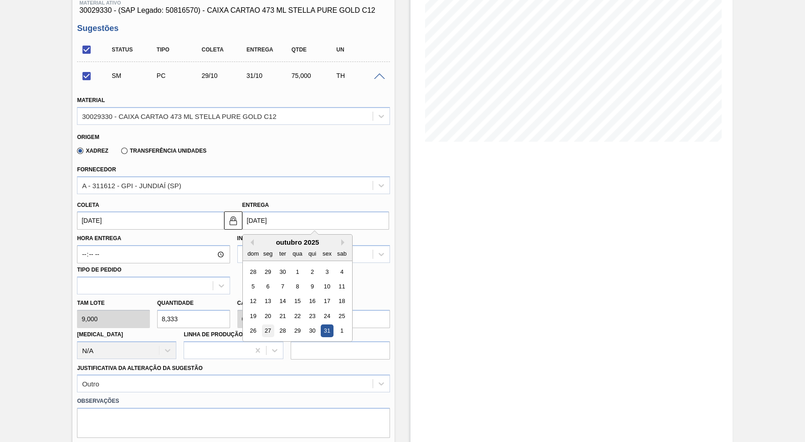
click at [262, 325] on div "27" at bounding box center [268, 331] width 12 height 12
checkbox input "false"
type input "[DATE]"
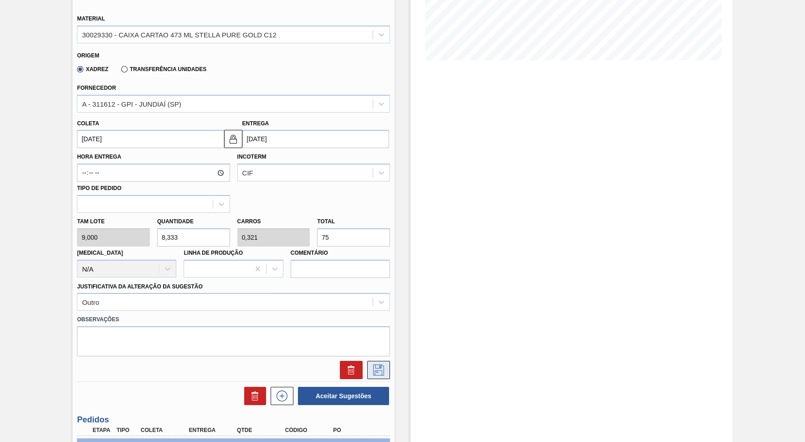
scroll to position [208, 0]
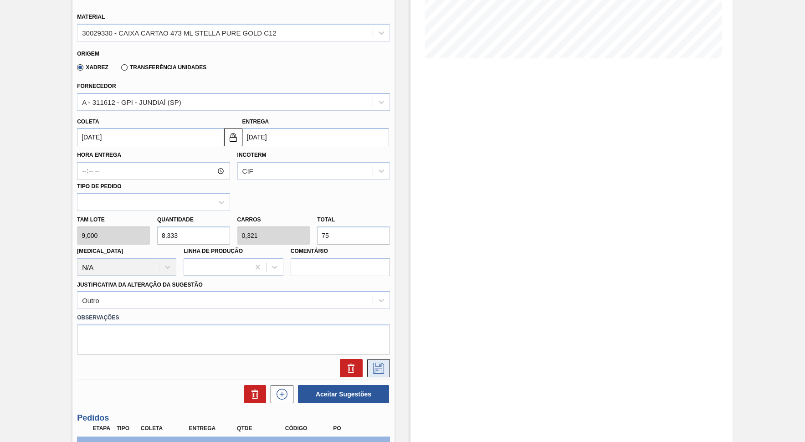
click at [384, 359] on button at bounding box center [378, 368] width 23 height 18
checkbox input "true"
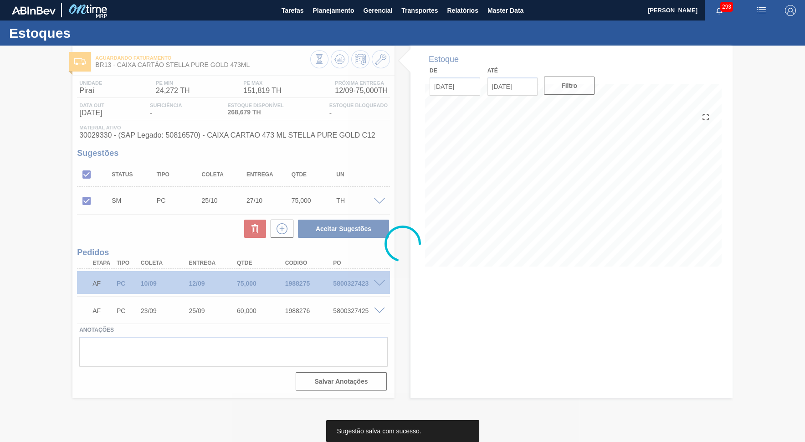
scroll to position [0, 0]
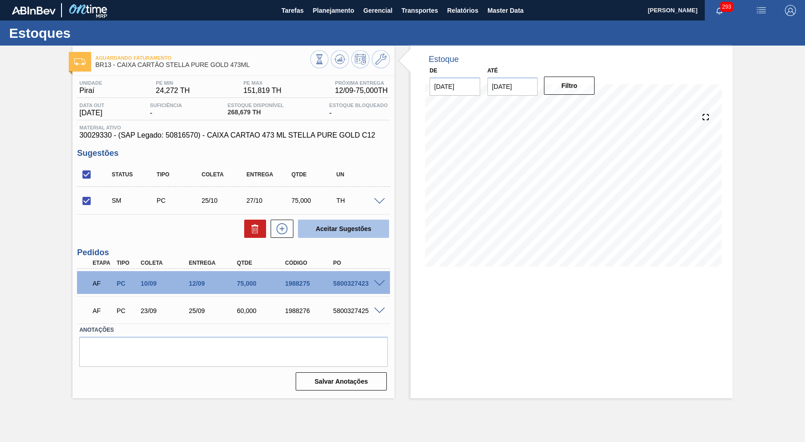
click at [367, 228] on button "Aceitar Sugestões" at bounding box center [343, 229] width 91 height 18
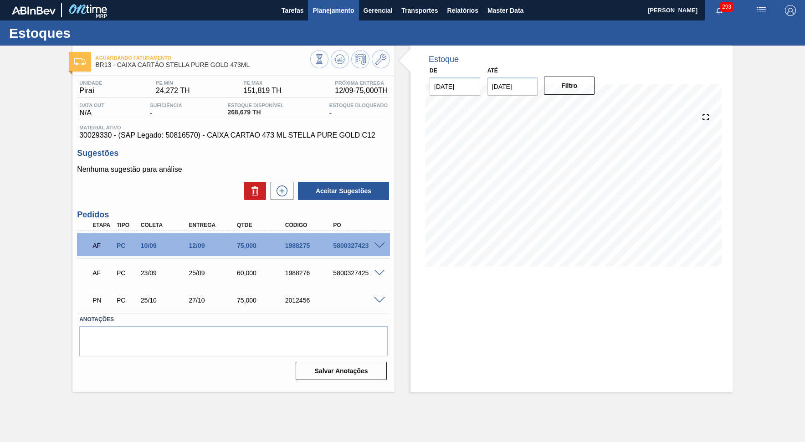
click at [311, 4] on button "Planejamento" at bounding box center [333, 10] width 51 height 21
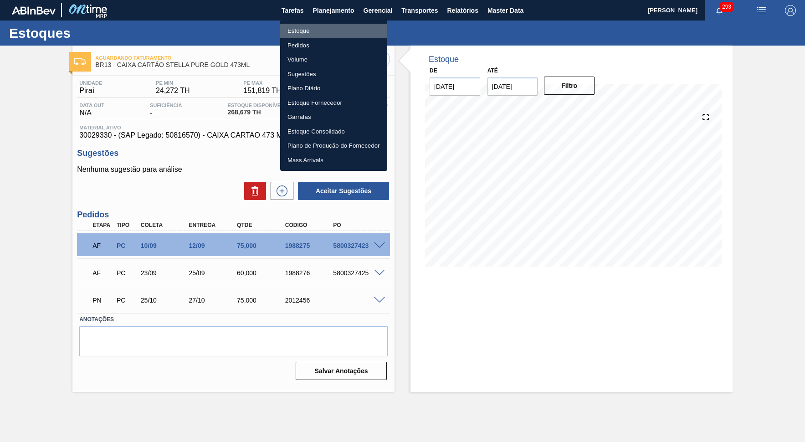
click at [317, 30] on li "Estoque" at bounding box center [333, 31] width 107 height 15
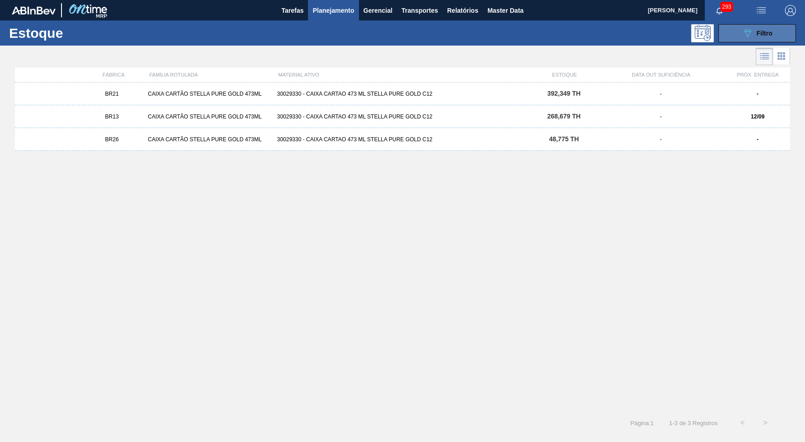
click at [726, 31] on span "Filtro" at bounding box center [765, 33] width 16 height 7
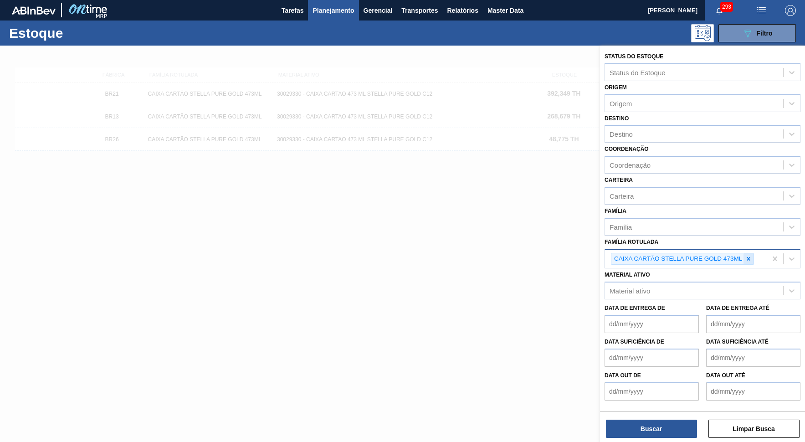
click at [726, 256] on icon at bounding box center [749, 259] width 6 height 6
click at [726, 255] on Rotulada "CAIXA CARTÃO STELLA PURE GOLD 269ML" at bounding box center [756, 259] width 1 height 8
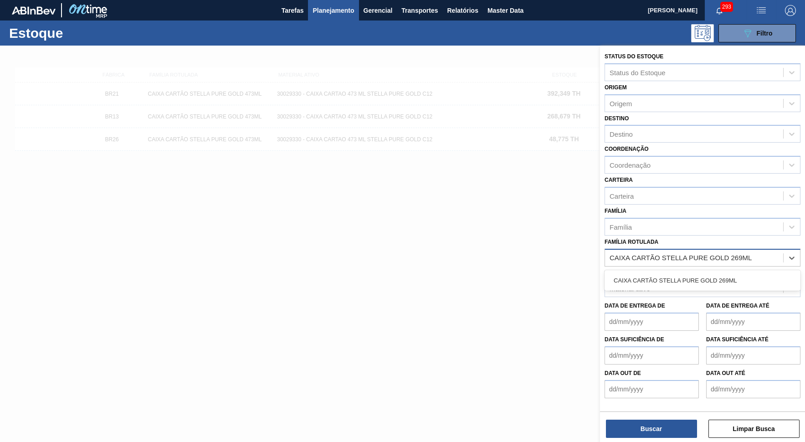
click at [726, 254] on Rotulada "CAIXA CARTÃO STELLA PURE GOLD 269ML" at bounding box center [682, 258] width 144 height 8
type Rotulada "CAIXA CARTÃO STELLA PURE GOLD 269ML"
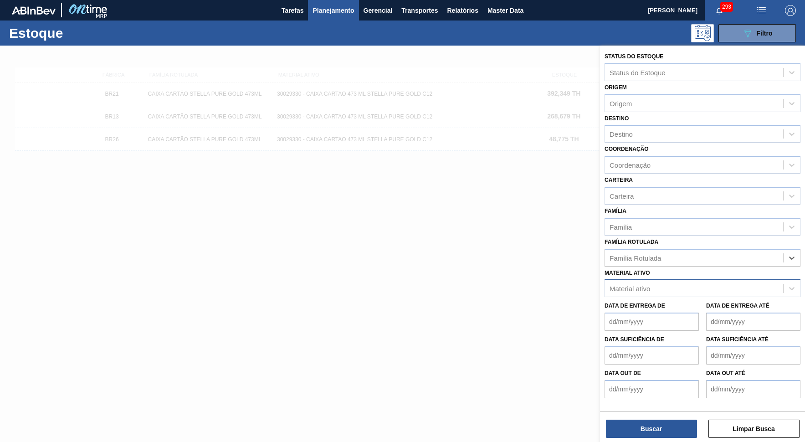
click at [680, 280] on div "Material ativo" at bounding box center [703, 288] width 196 height 18
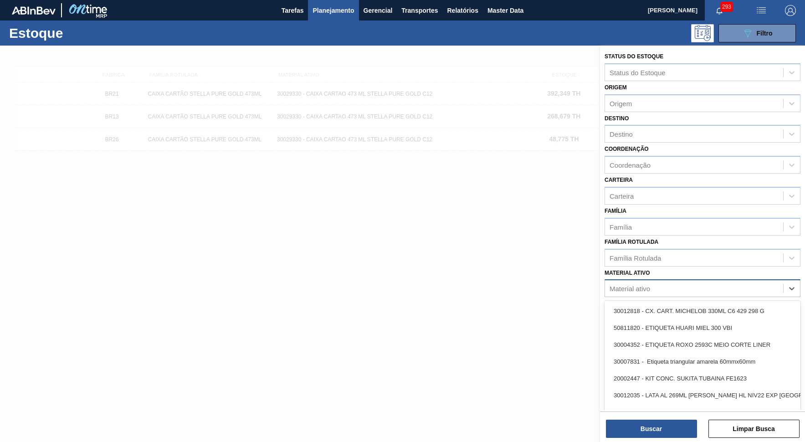
click at [667, 282] on div "Material ativo" at bounding box center [694, 288] width 178 height 13
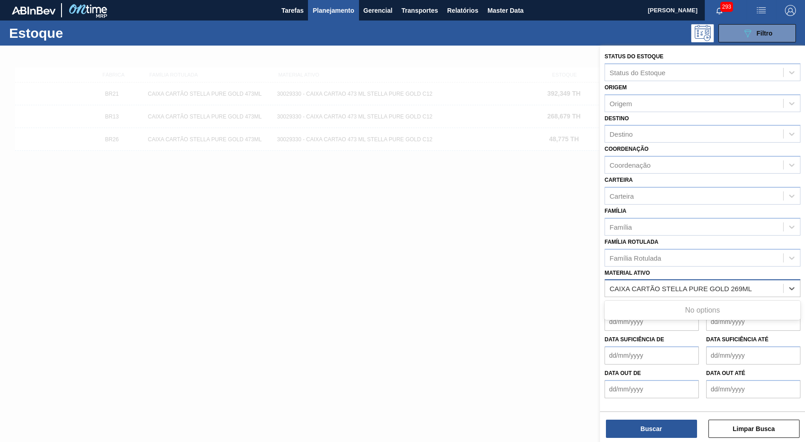
type ativo "CAIXA CARTÃO STELLA PURE GOLD 269ML"
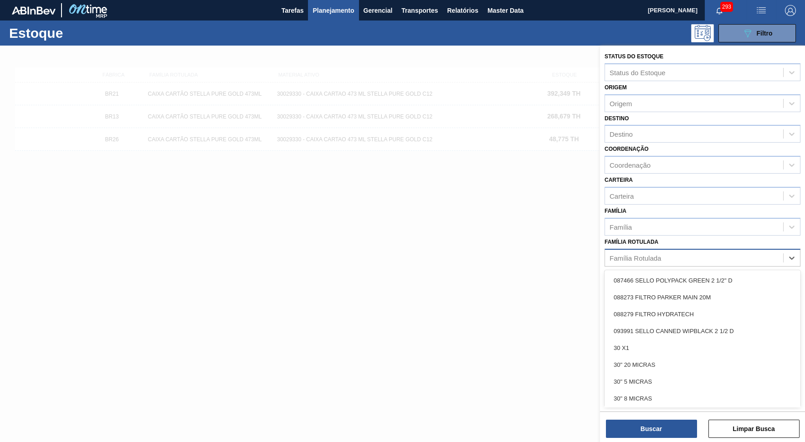
click at [705, 251] on div "Família Rotulada" at bounding box center [694, 257] width 178 height 13
paste Rotulada "CAIXA CARTÃO STELLA PURE GOLD 269ML"
type Rotulada "CAIXA CARTÃO STELLA PURE GOLD 269ML"
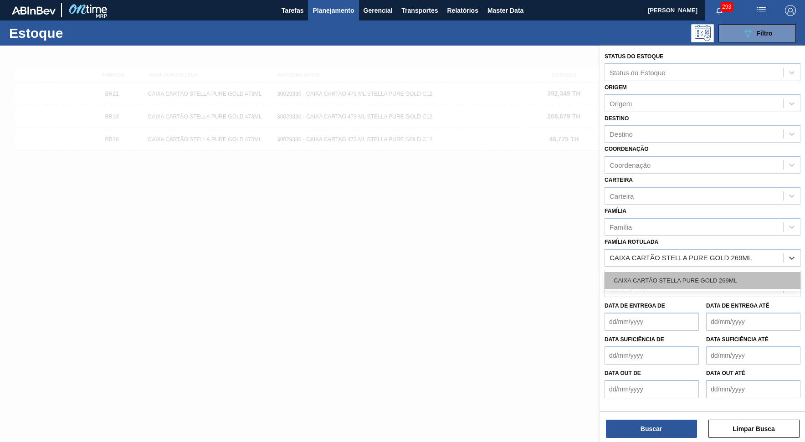
click at [724, 272] on div "CAIXA CARTÃO STELLA PURE GOLD 269ML" at bounding box center [703, 280] width 196 height 17
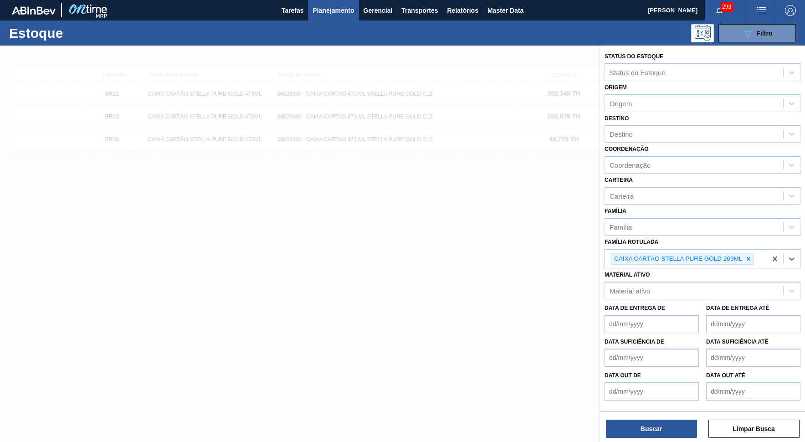
click at [658, 398] on div "Status do Estoque Status do Estoque Origem Origem Destino Destino Coordenação C…" at bounding box center [702, 245] width 205 height 398
click at [661, 398] on button "Buscar" at bounding box center [651, 429] width 91 height 18
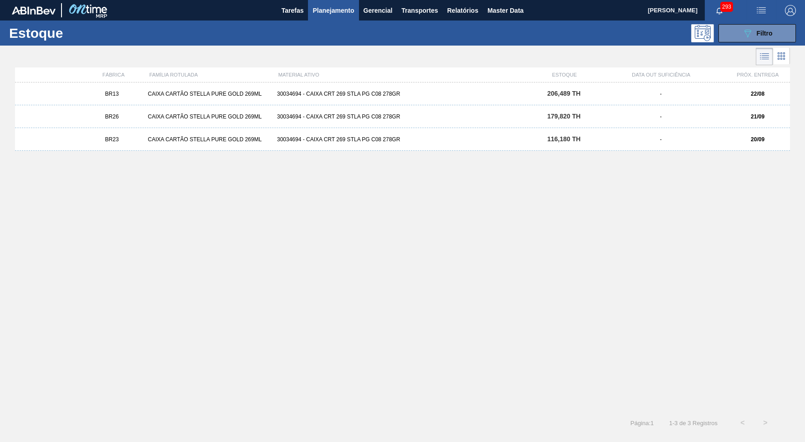
click at [137, 98] on div "BR13 CAIXA CARTÃO STELLA PURE GOLD 269ML 30034694 - CAIXA CRT 269 STLA PG C08 2…" at bounding box center [402, 93] width 775 height 23
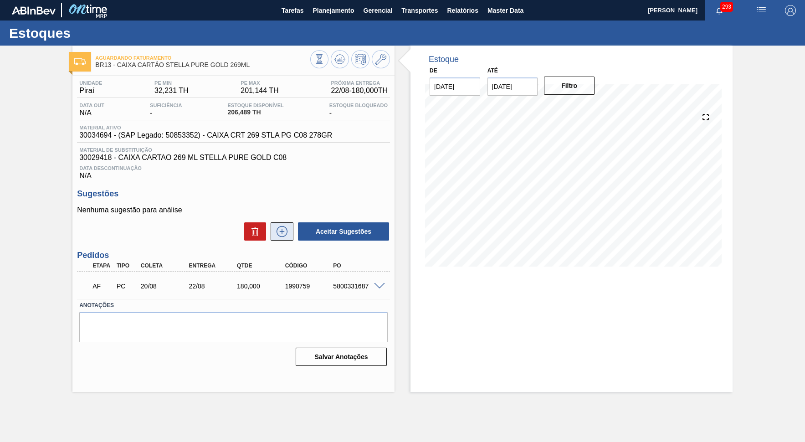
click at [282, 231] on icon at bounding box center [282, 231] width 15 height 11
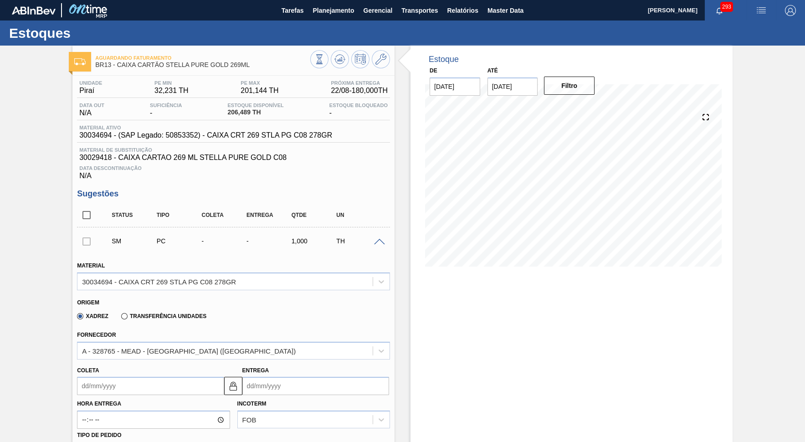
click at [381, 241] on span at bounding box center [379, 242] width 11 height 7
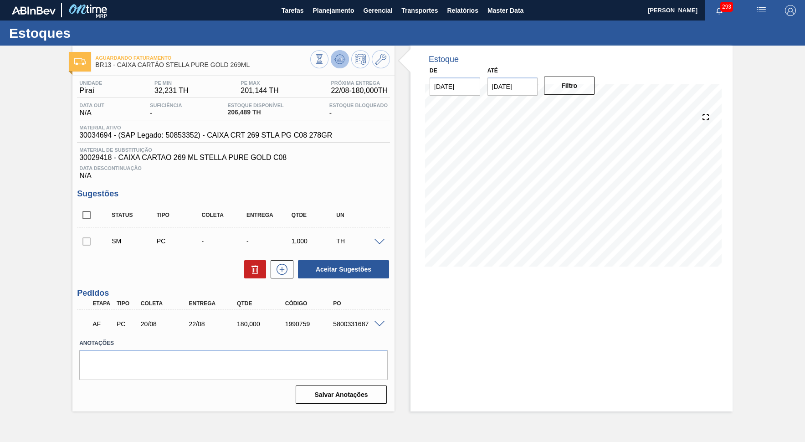
click at [336, 65] on button at bounding box center [340, 59] width 18 height 18
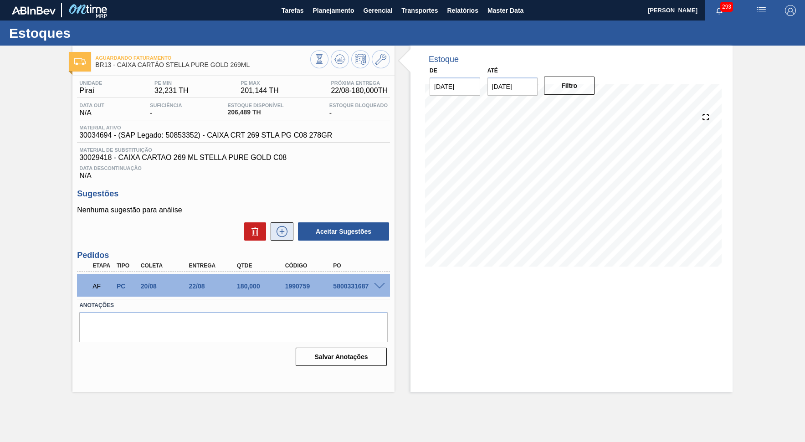
click at [283, 232] on icon at bounding box center [282, 231] width 15 height 11
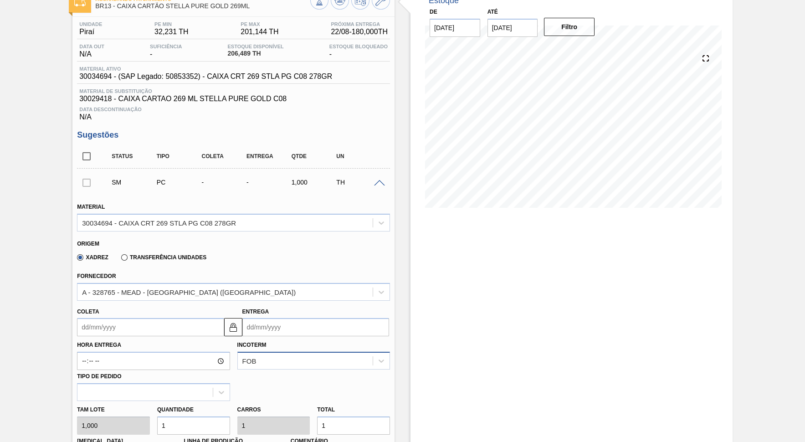
scroll to position [83, 0]
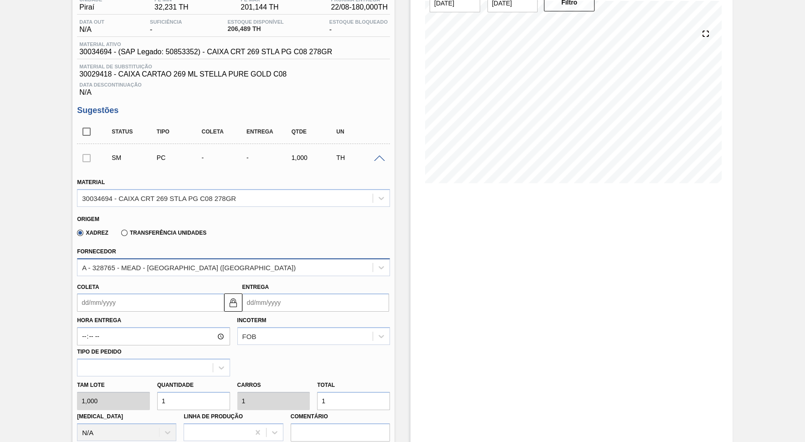
click at [134, 268] on div "A - 328765 - MEAD - [GEOGRAPHIC_DATA] ([GEOGRAPHIC_DATA])" at bounding box center [224, 267] width 295 height 13
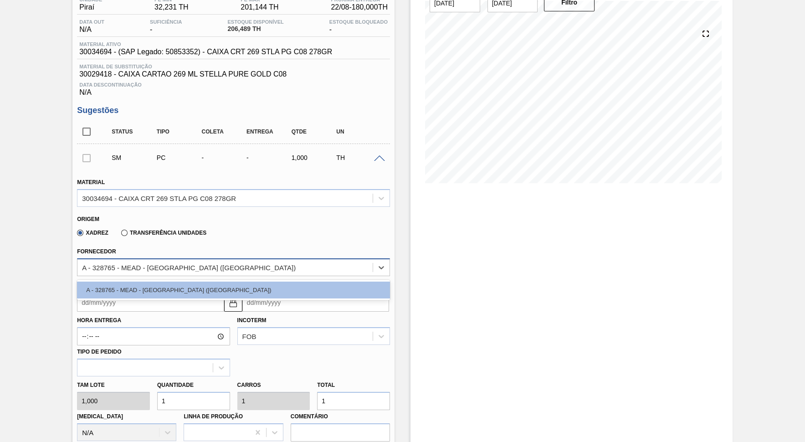
click at [261, 258] on div "A - 328765 - MEAD - [GEOGRAPHIC_DATA] ([GEOGRAPHIC_DATA])" at bounding box center [233, 267] width 313 height 18
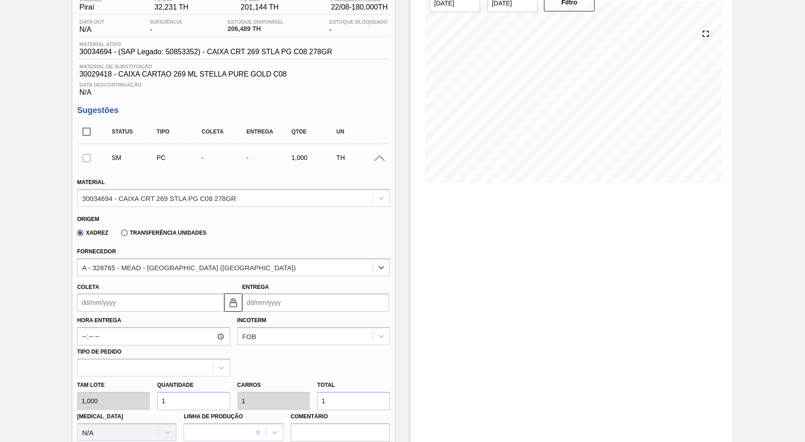
click at [144, 293] on input "Coleta" at bounding box center [150, 302] width 147 height 18
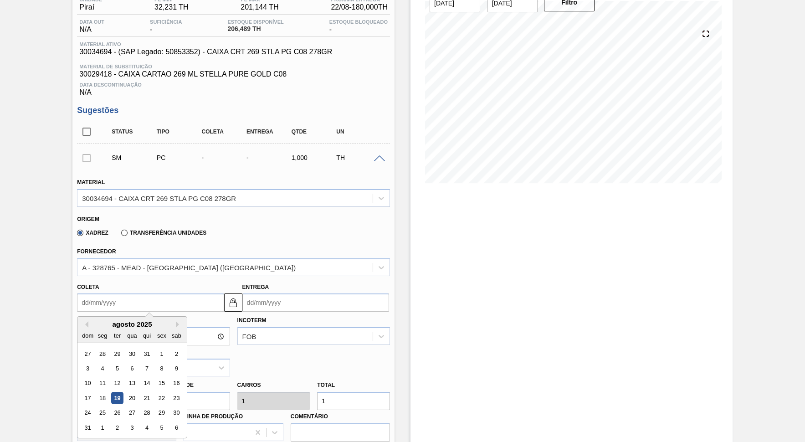
click at [165, 321] on div "[DATE] dom seg ter qua qui sex sab" at bounding box center [131, 330] width 109 height 26
click at [169, 320] on div "agosto 2025" at bounding box center [131, 324] width 109 height 8
click at [176, 321] on button "Next Month" at bounding box center [179, 324] width 6 height 6
click at [156, 377] on div "19" at bounding box center [162, 383] width 12 height 12
type input "[DATE]"
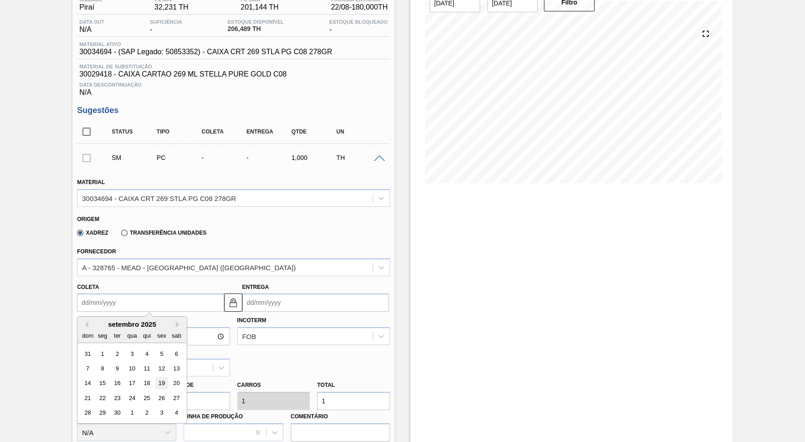
type input "[DATE]"
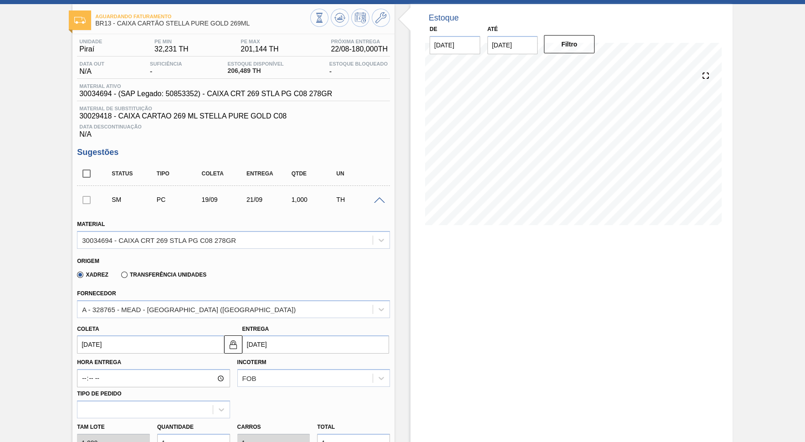
scroll to position [125, 0]
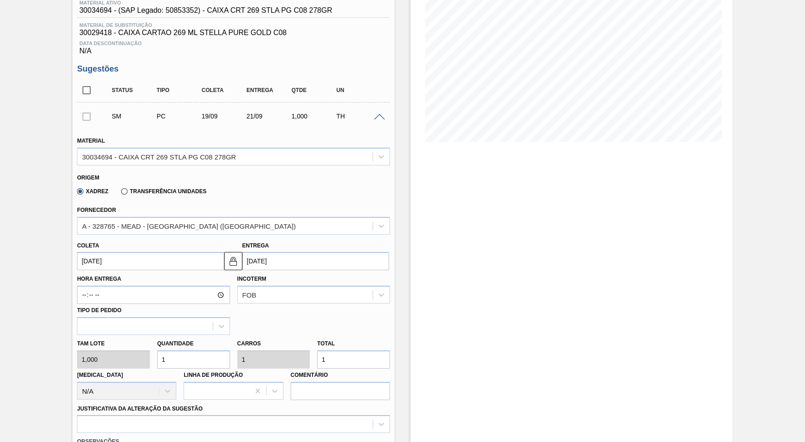
drag, startPoint x: 349, startPoint y: 351, endPoint x: 247, endPoint y: 358, distance: 102.3
click at [317, 358] on input "1" at bounding box center [353, 359] width 73 height 18
type input "11"
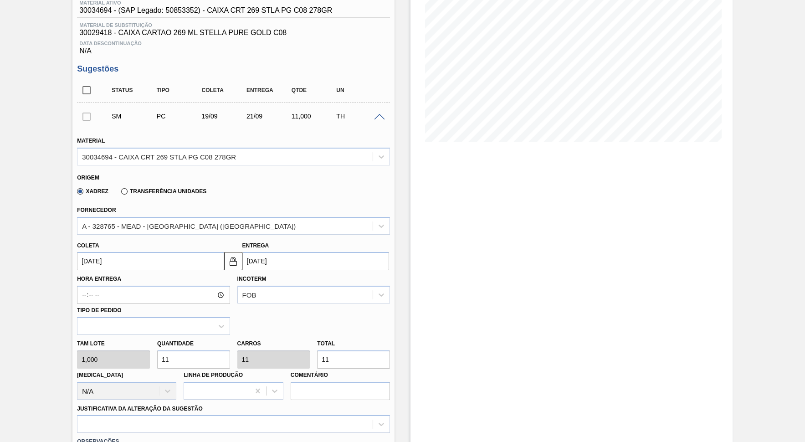
type input "110"
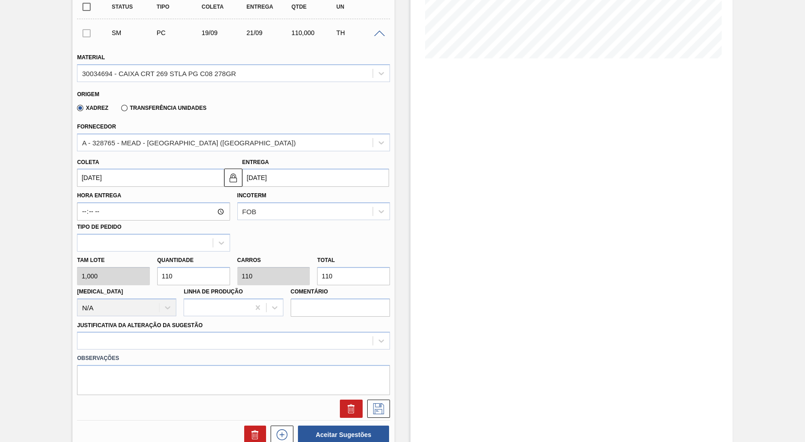
type input "110"
click at [101, 322] on label "Justificativa da Alteração da Sugestão" at bounding box center [140, 325] width 126 height 6
click at [83, 337] on Sugestão "Justificativa da Alteração da Sugestão" at bounding box center [82, 341] width 1 height 8
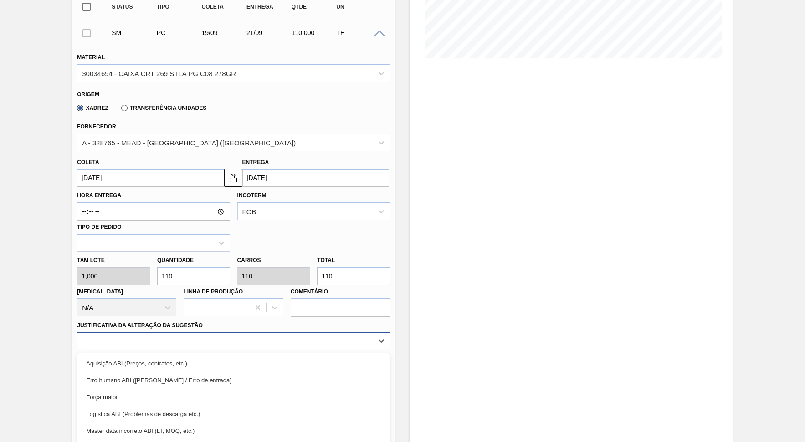
click at [115, 332] on div "option Aquisição ABI (Preços, contratos, etc.) focused, 1 of 18. 18 results ava…" at bounding box center [233, 341] width 313 height 18
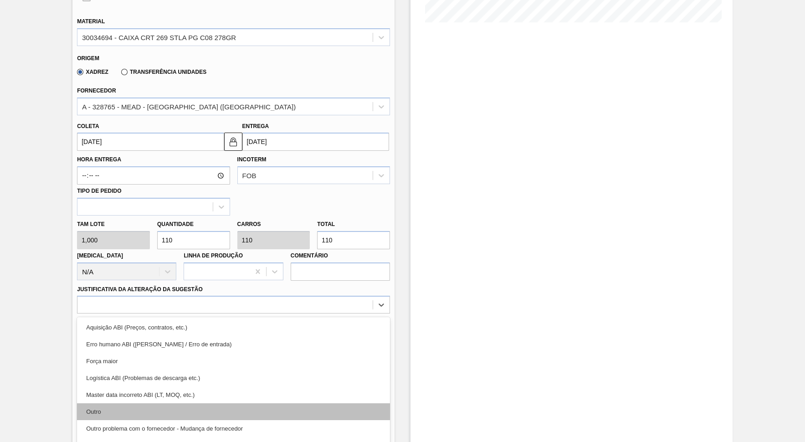
click at [112, 398] on div "Outro" at bounding box center [233, 411] width 313 height 17
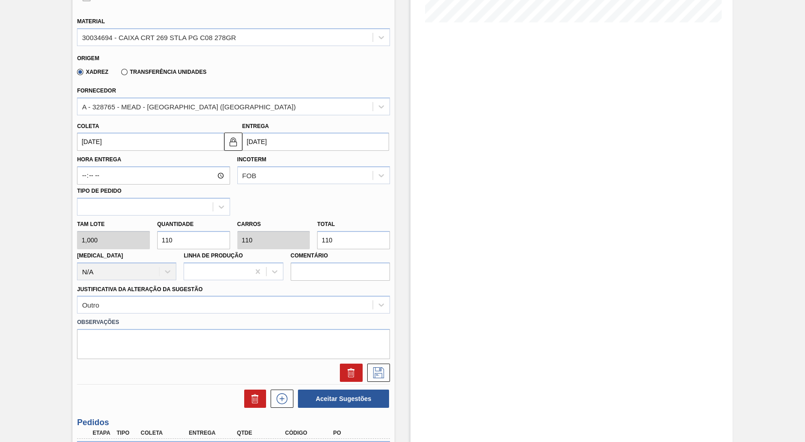
click at [153, 144] on div "Coleta [DATE]" at bounding box center [148, 135] width 150 height 31
click at [150, 143] on input "[DATE]" at bounding box center [150, 142] width 147 height 18
click at [379, 367] on icon at bounding box center [378, 372] width 15 height 11
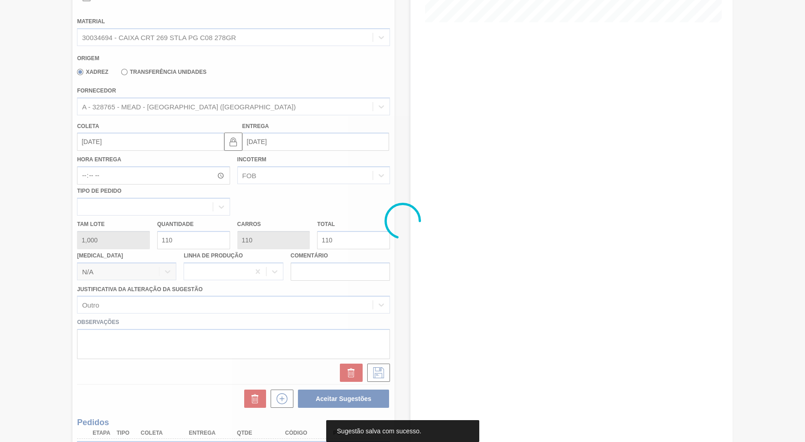
scroll to position [0, 0]
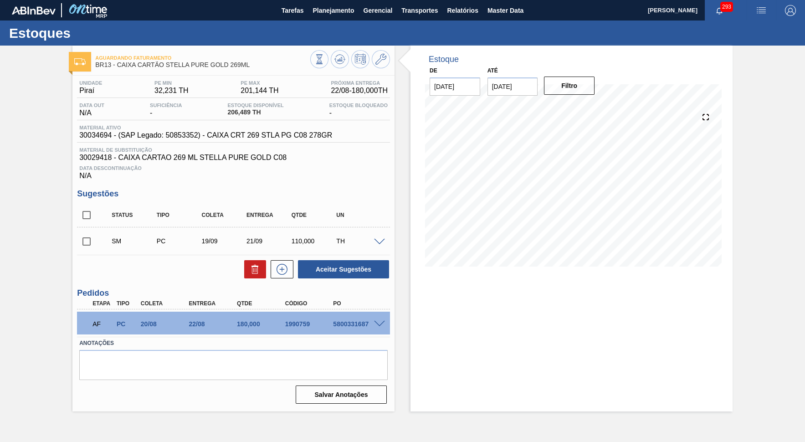
click at [91, 236] on input "checkbox" at bounding box center [86, 241] width 19 height 19
click at [377, 240] on span at bounding box center [379, 242] width 11 height 7
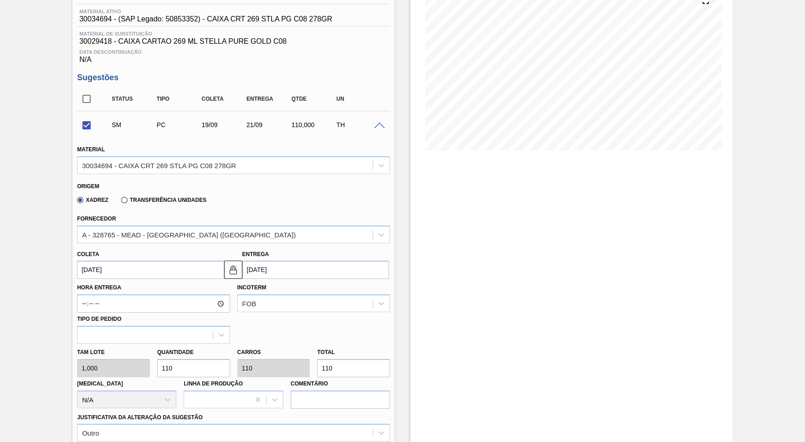
scroll to position [83, 0]
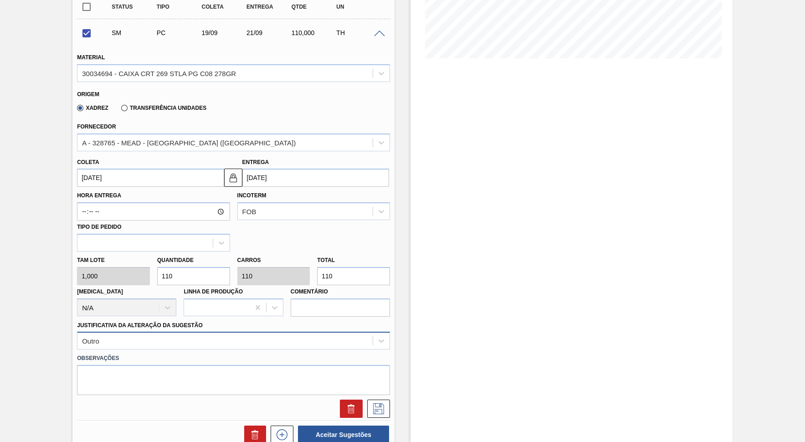
click at [286, 332] on div "Outro" at bounding box center [233, 341] width 313 height 18
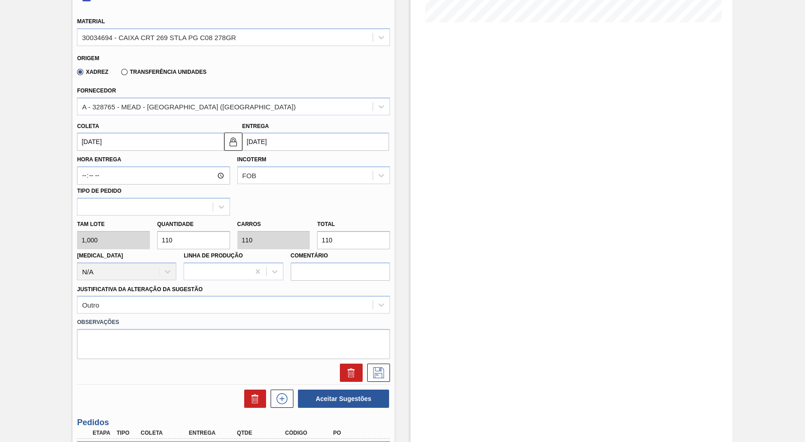
click at [465, 305] on div "Estoque De [DATE] Até [DATE] Filtro 12/10 Projeção de Estoque 357.084 [DOMAIN_N…" at bounding box center [572, 171] width 322 height 740
click at [385, 364] on button at bounding box center [378, 373] width 23 height 18
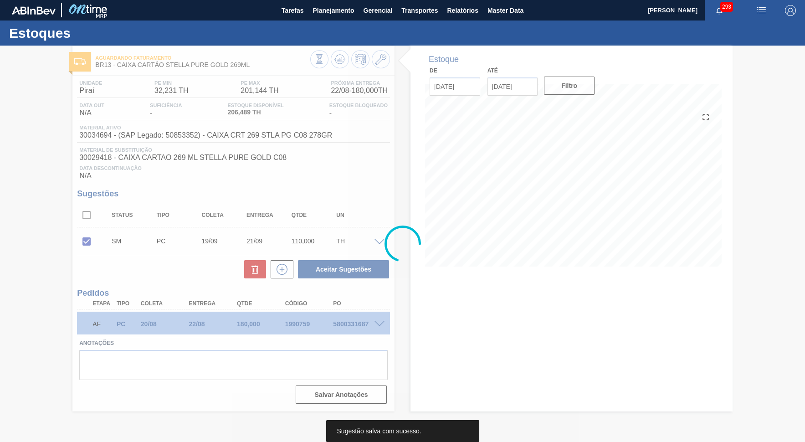
scroll to position [0, 0]
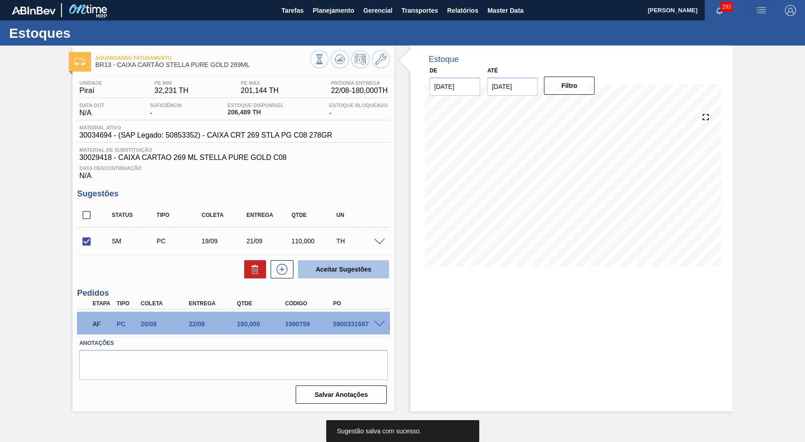
click at [375, 268] on button "Aceitar Sugestões" at bounding box center [343, 269] width 91 height 18
checkbox input "false"
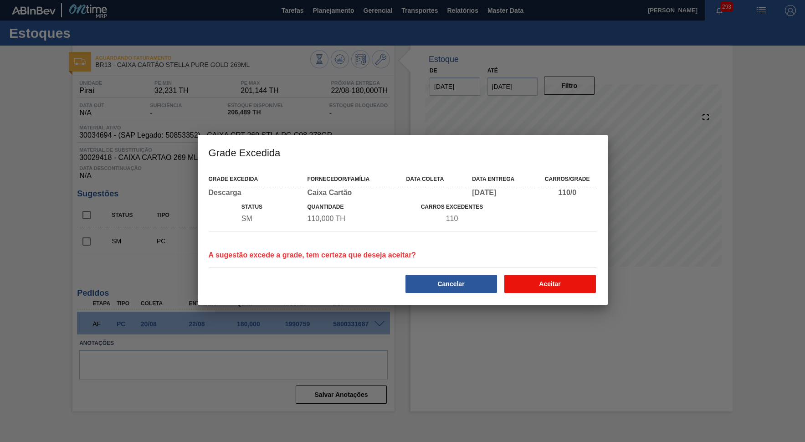
click at [556, 277] on button "Aceitar" at bounding box center [551, 284] width 92 height 18
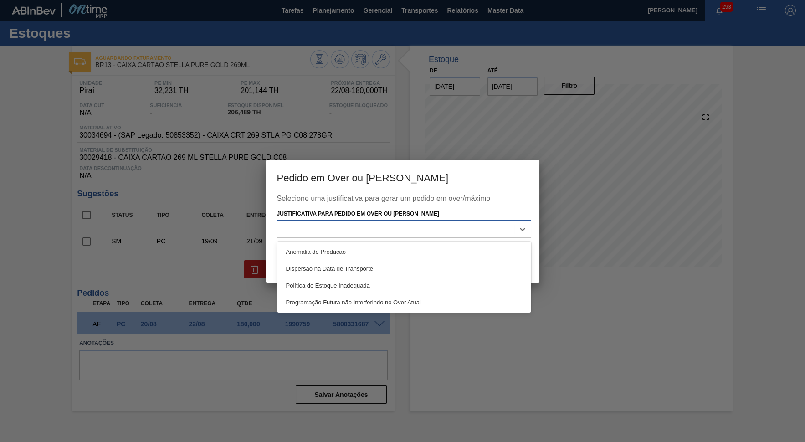
click at [428, 227] on div at bounding box center [396, 229] width 237 height 13
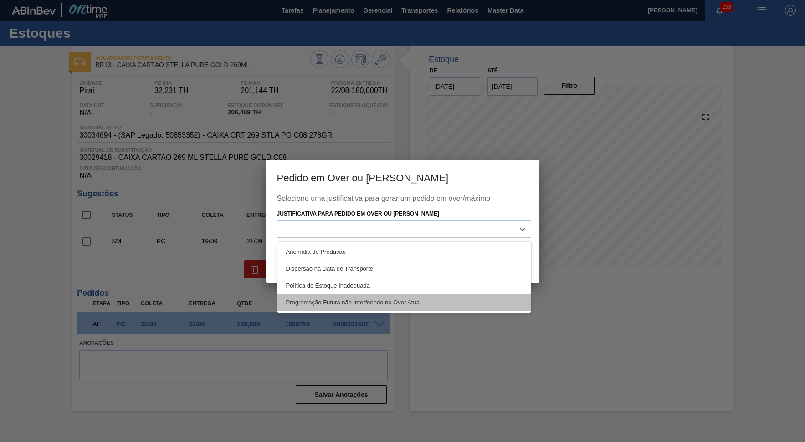
click at [396, 294] on div "Programação Futura não Interferindo no Over Atual" at bounding box center [404, 302] width 254 height 17
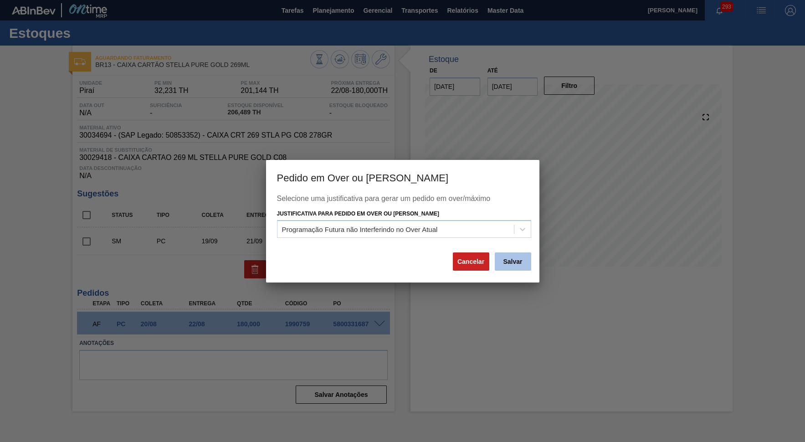
click at [525, 262] on button "Salvar" at bounding box center [513, 261] width 36 height 18
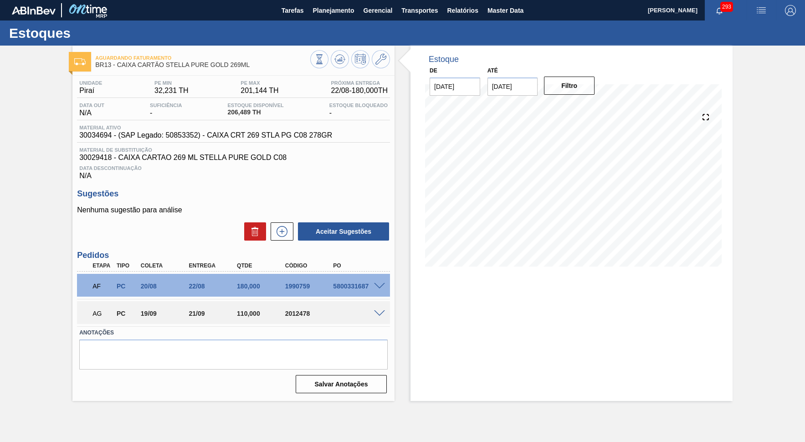
click at [379, 316] on div "AG PC 19/09 21/09 110,000 2012478" at bounding box center [233, 312] width 313 height 23
click at [381, 314] on div "AG PC 19/09 21/09 110,000 2012478" at bounding box center [233, 312] width 313 height 23
click at [377, 310] on span at bounding box center [379, 313] width 11 height 7
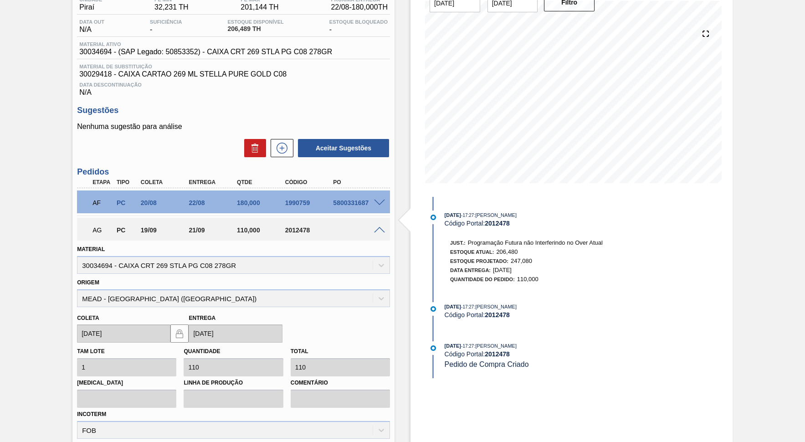
scroll to position [41, 0]
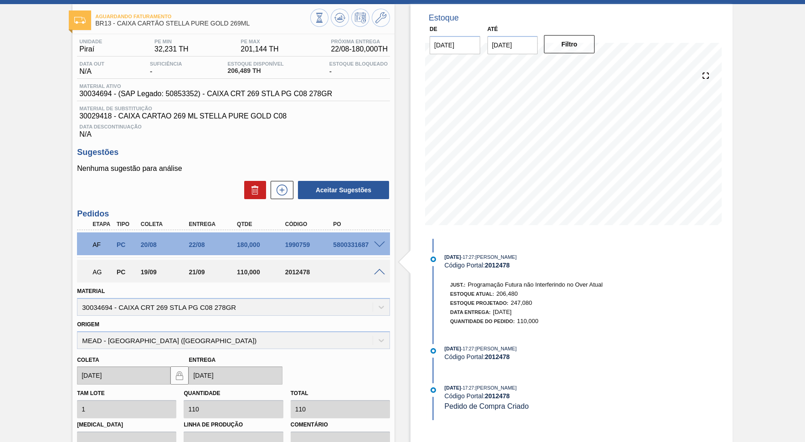
click at [274, 268] on div "110,000" at bounding box center [262, 271] width 54 height 7
click at [291, 273] on div "AG PC 19/09 21/09 110,000 2012478" at bounding box center [231, 271] width 289 height 18
copy div "2012478"
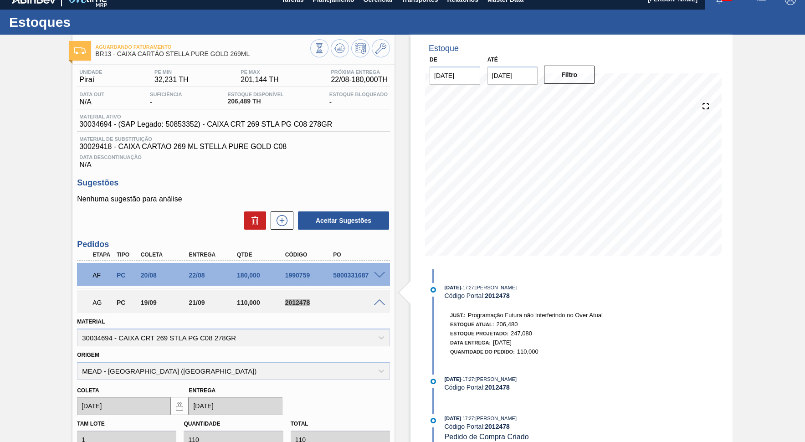
scroll to position [0, 0]
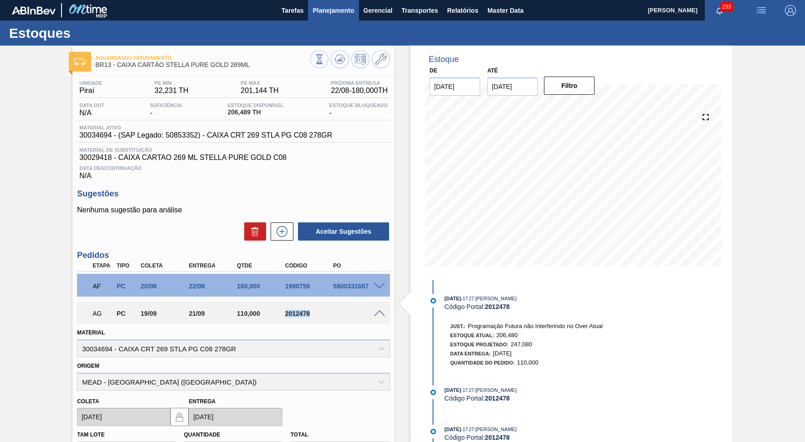
click at [319, 15] on span "Planejamento" at bounding box center [333, 10] width 41 height 11
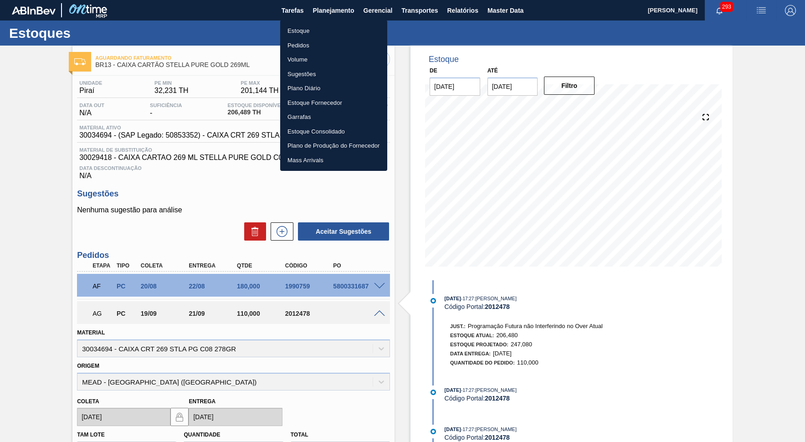
click at [316, 34] on li "Estoque" at bounding box center [333, 31] width 107 height 15
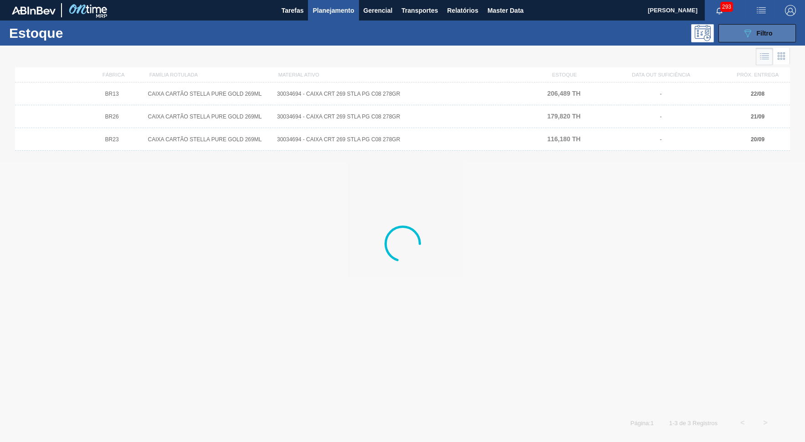
click at [726, 42] on button "089F7B8B-B2A5-4AFE-B5C0-19BA573D28AC Filtro" at bounding box center [757, 33] width 77 height 18
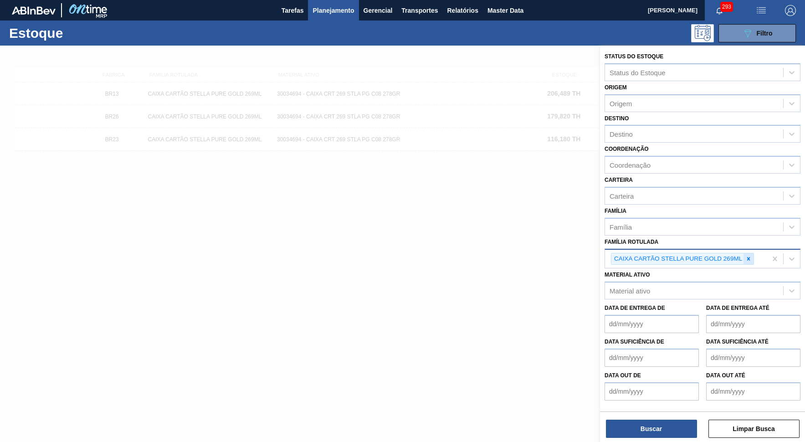
click at [726, 256] on icon at bounding box center [749, 259] width 6 height 6
paste Rotulada "CAIXA CARTAO STELLA PURE GOLD 330 ML"
type Rotulada "CAIXA CARTAO STELLA PURE GOLD 330 ML"
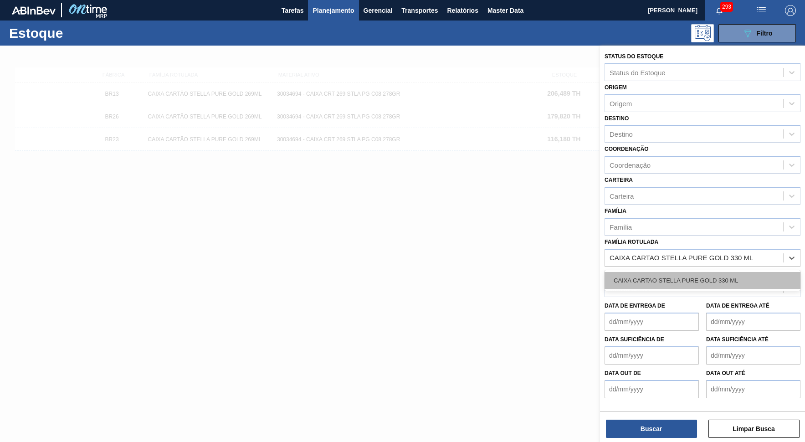
click at [663, 272] on div "CAIXA CARTAO STELLA PURE GOLD 330 ML" at bounding box center [703, 280] width 196 height 17
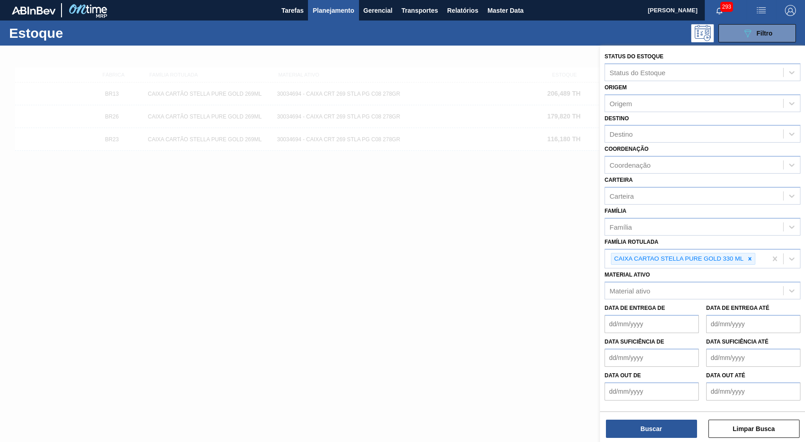
click at [655, 398] on div "Status do Estoque Status do Estoque Origem Origem Destino Destino Coordenação C…" at bounding box center [702, 245] width 205 height 398
click at [655, 398] on button "Buscar" at bounding box center [651, 429] width 91 height 18
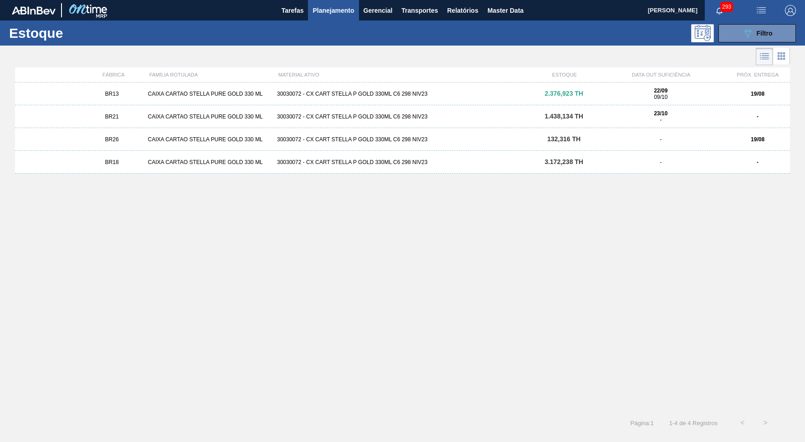
click at [134, 94] on div "BR13" at bounding box center [112, 94] width 65 height 6
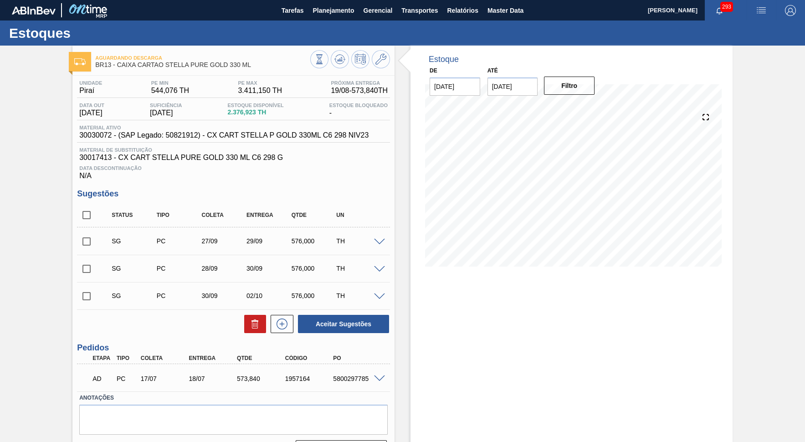
click at [342, 380] on div "5800297785" at bounding box center [358, 378] width 54 height 7
click at [342, 379] on div "5800297785" at bounding box center [358, 378] width 54 height 7
click at [385, 378] on span at bounding box center [379, 379] width 11 height 7
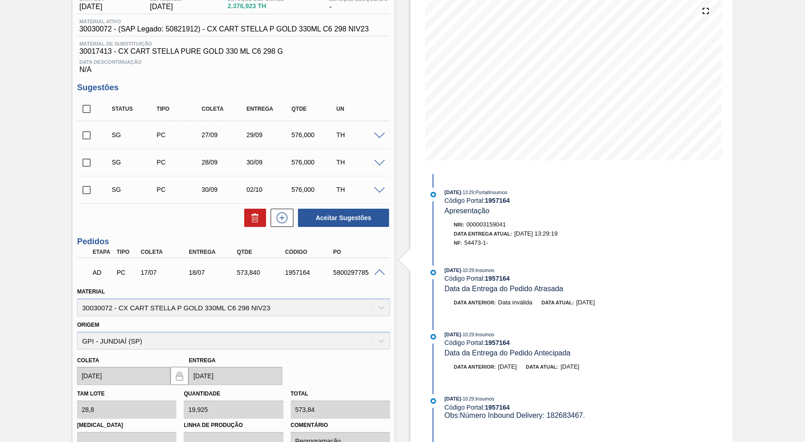
scroll to position [125, 0]
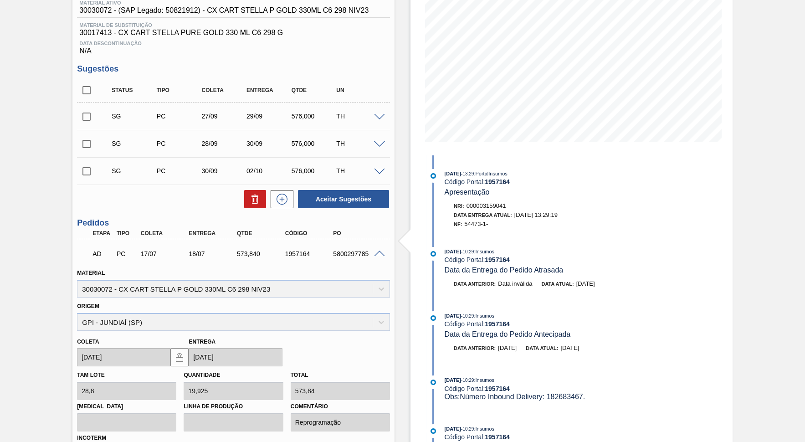
click at [354, 244] on div "AD PC 17/07 18/07 573,840 1957164 5800297785" at bounding box center [231, 253] width 289 height 18
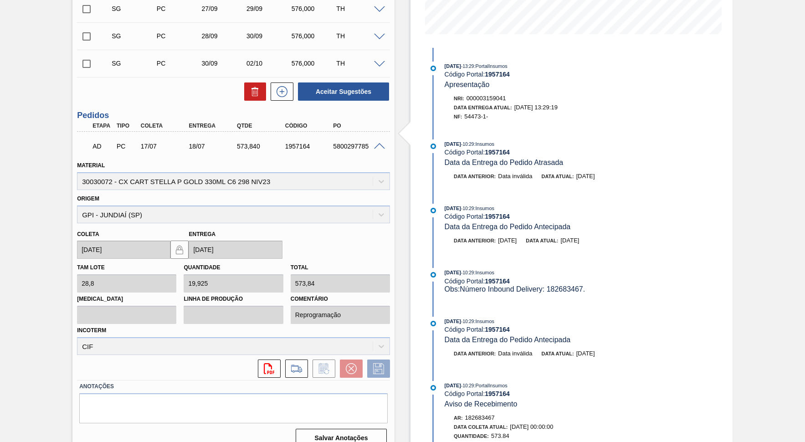
click at [351, 144] on div "5800297785" at bounding box center [358, 146] width 54 height 7
copy div "5800297785"
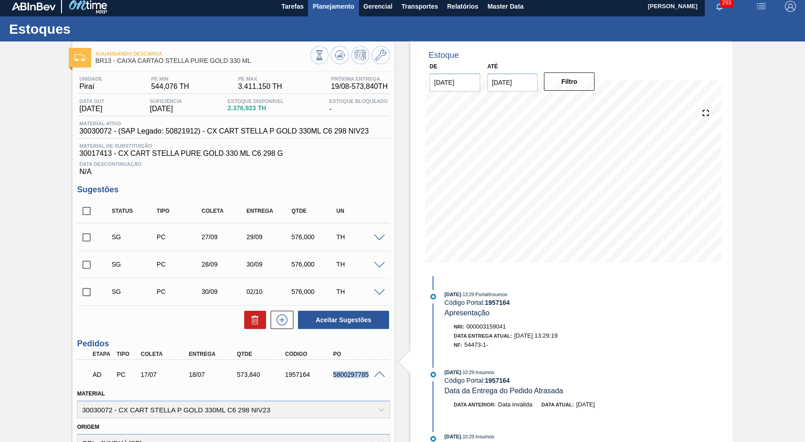
scroll to position [0, 0]
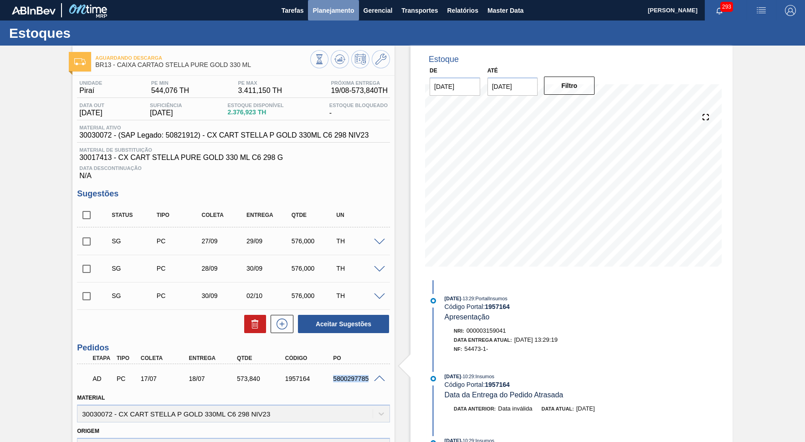
click at [352, 5] on span "Planejamento" at bounding box center [333, 10] width 41 height 11
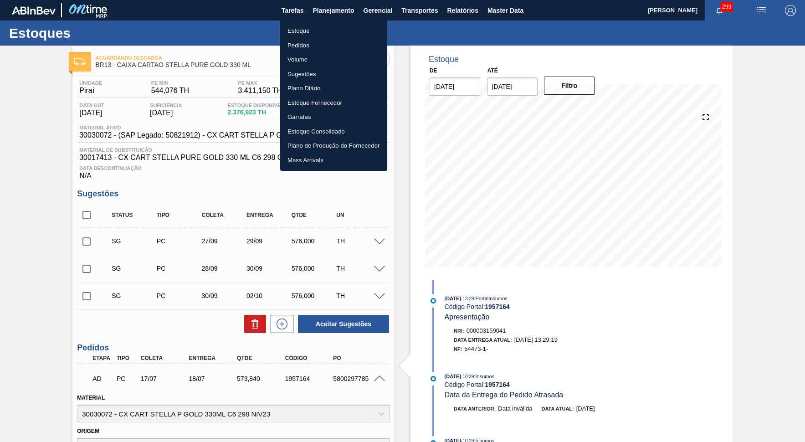
click at [317, 47] on li "Pedidos" at bounding box center [333, 45] width 107 height 15
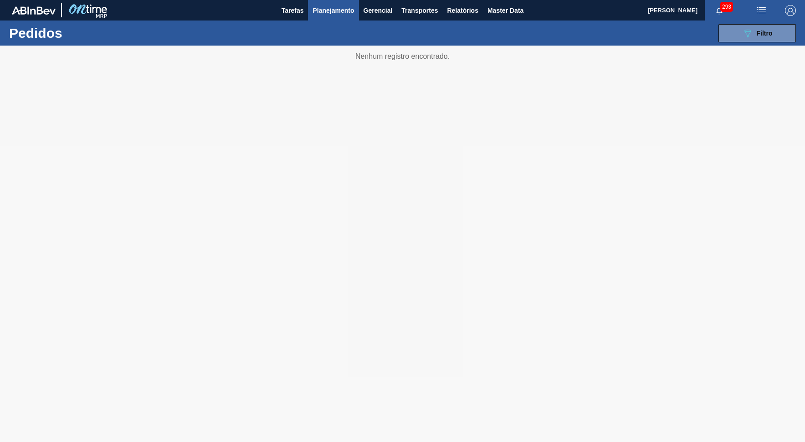
click at [726, 43] on div "089F7B8B-B2A5-4AFE-B5C0-19BA573D28AC Filtro Código Pedido Portal Códido PO SAP …" at bounding box center [472, 33] width 657 height 27
click at [726, 42] on button "089F7B8B-B2A5-4AFE-B5C0-19BA573D28AC Filtro" at bounding box center [757, 33] width 77 height 18
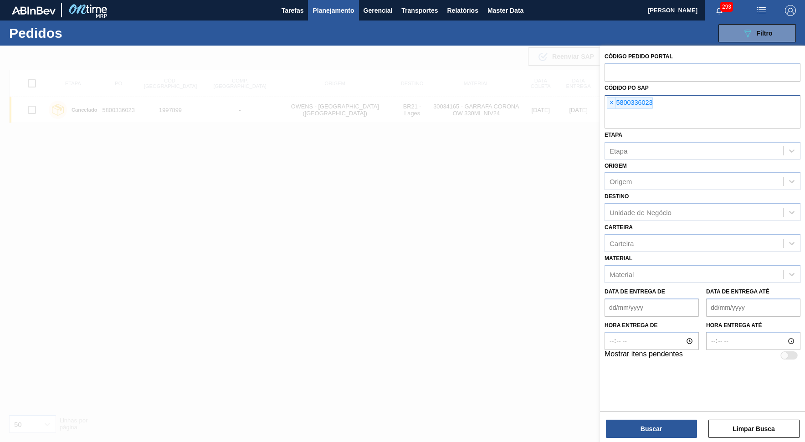
click at [618, 99] on div "× 5800336023" at bounding box center [630, 103] width 46 height 12
click at [617, 99] on div "× 5800336023" at bounding box center [630, 103] width 46 height 12
click at [614, 98] on span "×" at bounding box center [611, 103] width 9 height 11
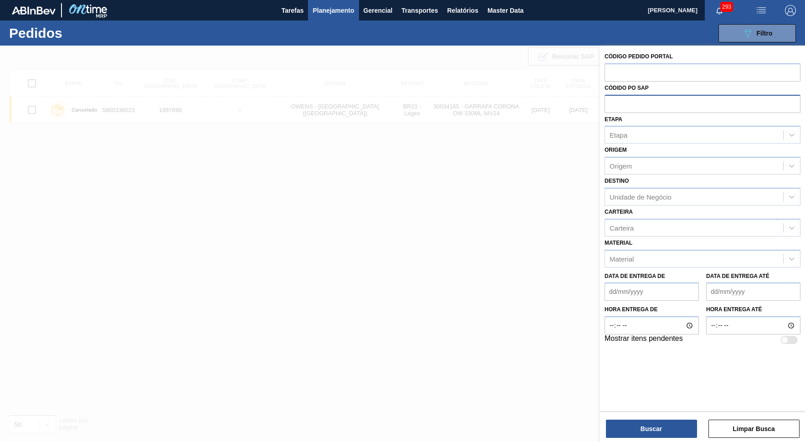
paste input "5800297785"
type input "5800297785"
click at [677, 398] on button "Buscar" at bounding box center [651, 429] width 91 height 18
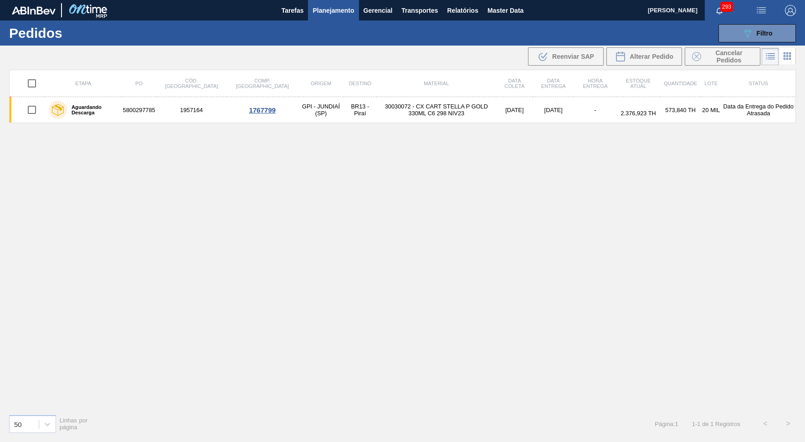
click at [35, 108] on input "checkbox" at bounding box center [31, 109] width 19 height 19
checkbox input "true"
click at [726, 57] on span "Cancelar Pedidos" at bounding box center [729, 56] width 48 height 15
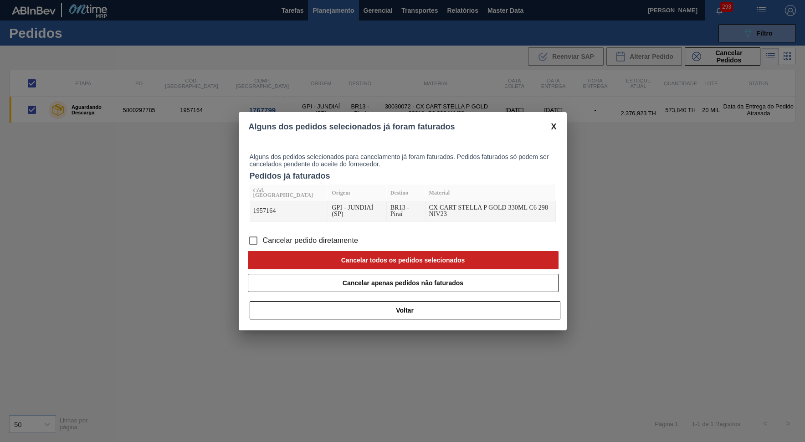
click at [284, 231] on label "Cancelar pedido diretamente" at bounding box center [301, 240] width 115 height 19
click at [263, 231] on input "Cancelar pedido diretamente" at bounding box center [253, 240] width 19 height 19
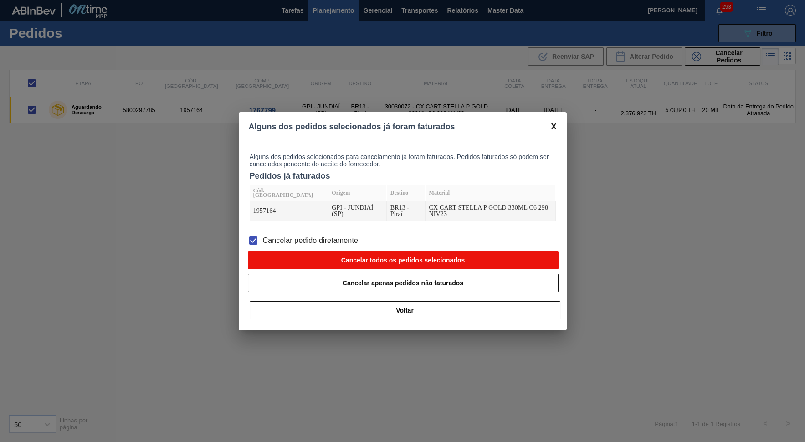
click at [360, 251] on button "Cancelar todos os pedidos selecionados" at bounding box center [403, 260] width 311 height 18
checkbox input "false"
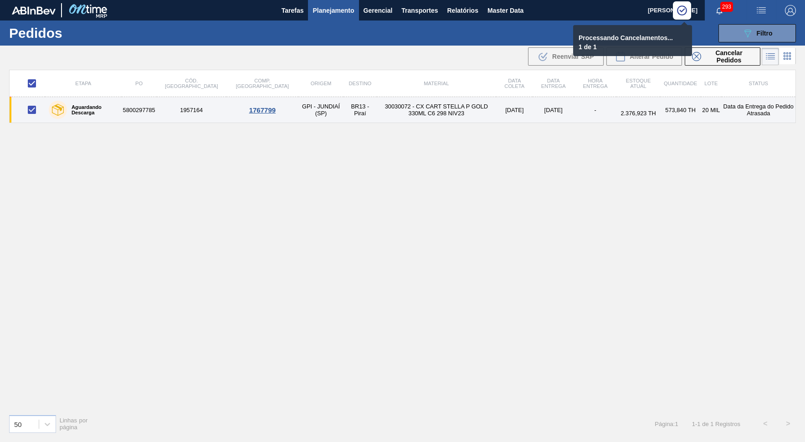
click at [157, 101] on td "5800297785" at bounding box center [139, 110] width 35 height 26
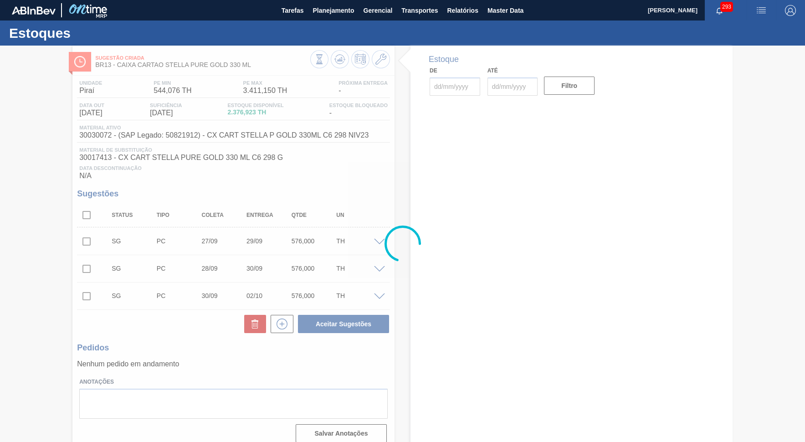
type input "[DATE]"
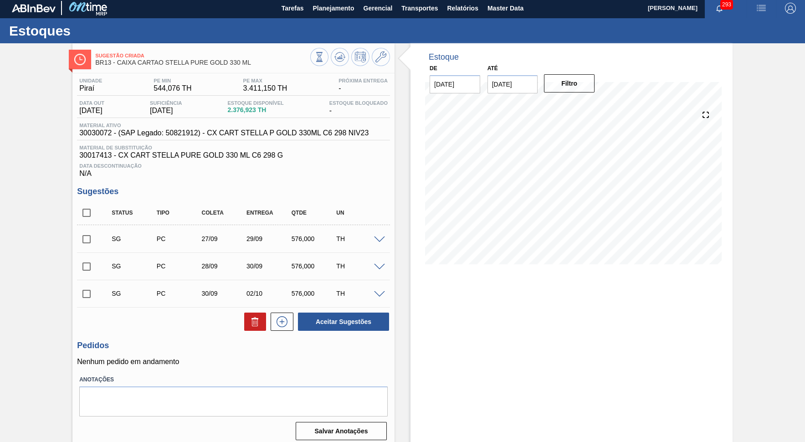
scroll to position [3, 0]
click at [376, 236] on span at bounding box center [379, 239] width 11 height 7
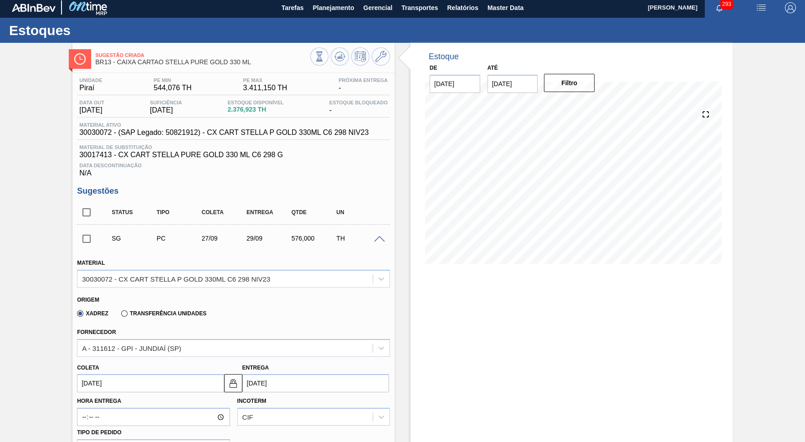
scroll to position [128, 0]
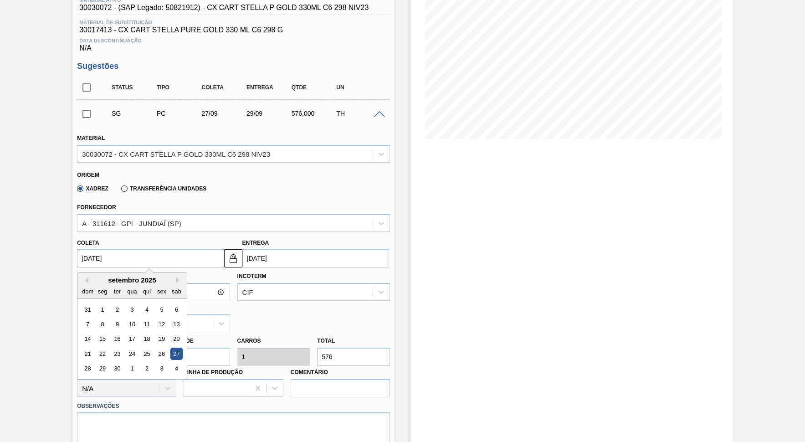
click at [84, 251] on input "[DATE]" at bounding box center [150, 258] width 147 height 18
click at [156, 333] on div "19" at bounding box center [162, 339] width 12 height 12
type input "[DATE]"
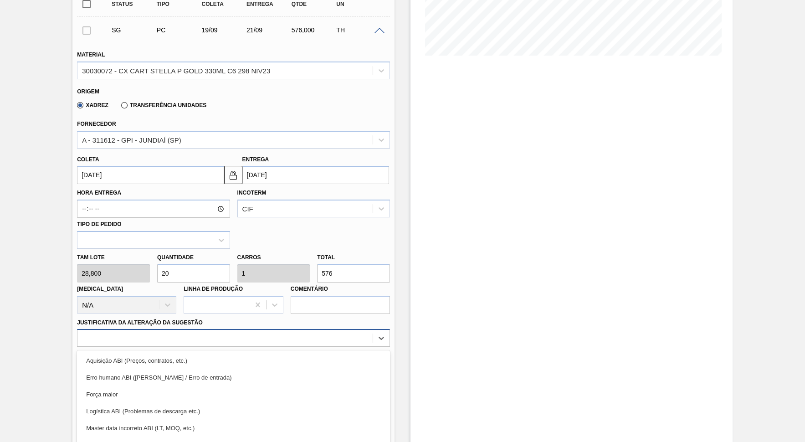
click at [345, 329] on div "option Aquisição ABI (Preços, contratos, etc.) focused, 1 of 18. 18 results ava…" at bounding box center [233, 338] width 313 height 18
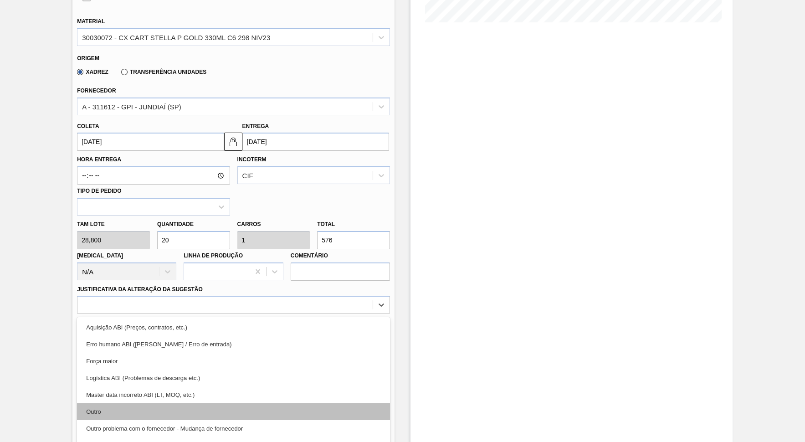
click at [347, 398] on div "Outro" at bounding box center [233, 411] width 313 height 17
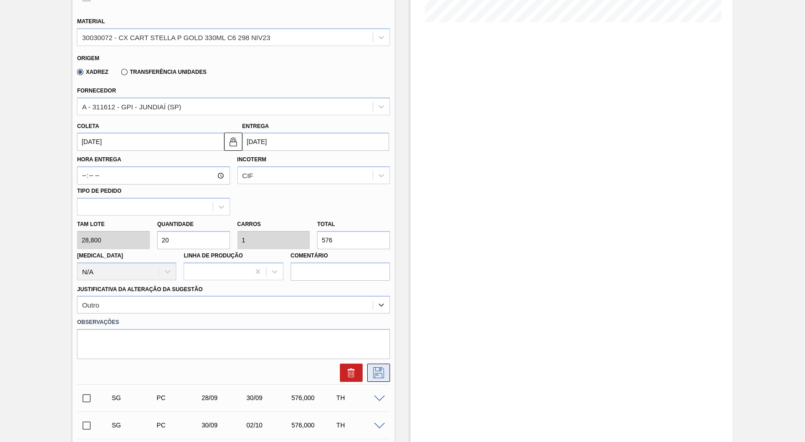
click at [387, 364] on button at bounding box center [378, 373] width 23 height 18
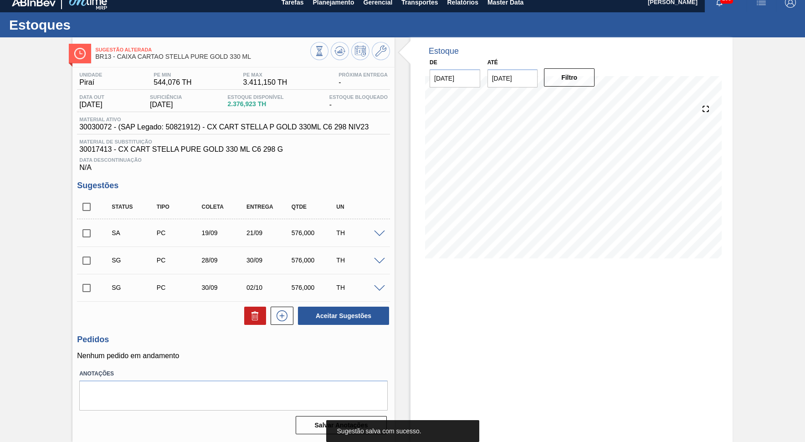
scroll to position [3, 0]
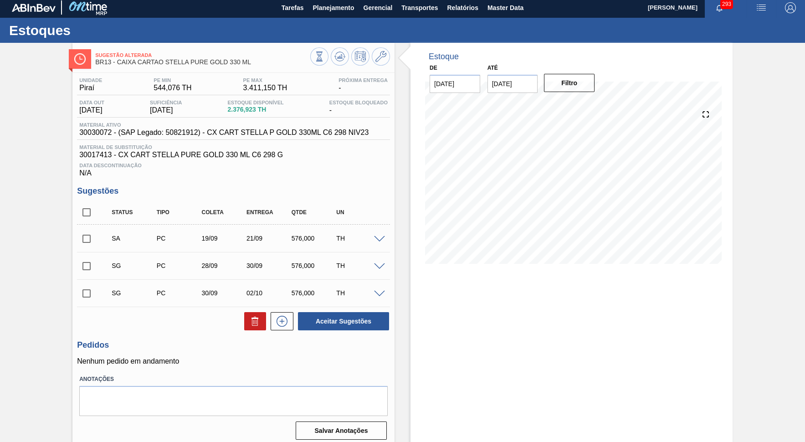
click at [376, 263] on span at bounding box center [379, 266] width 11 height 7
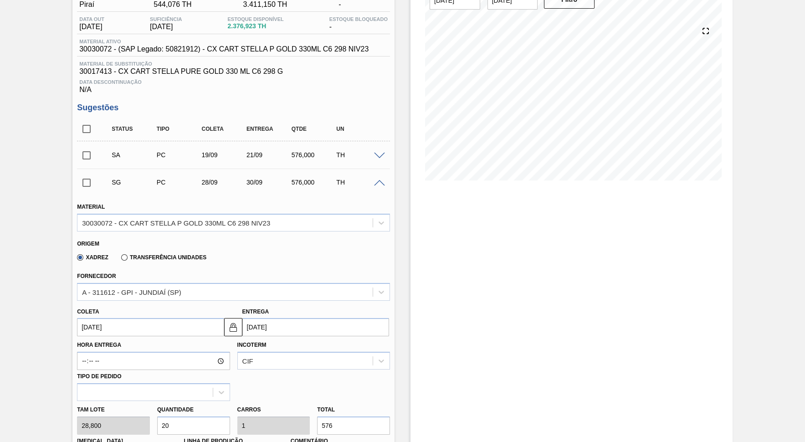
scroll to position [170, 0]
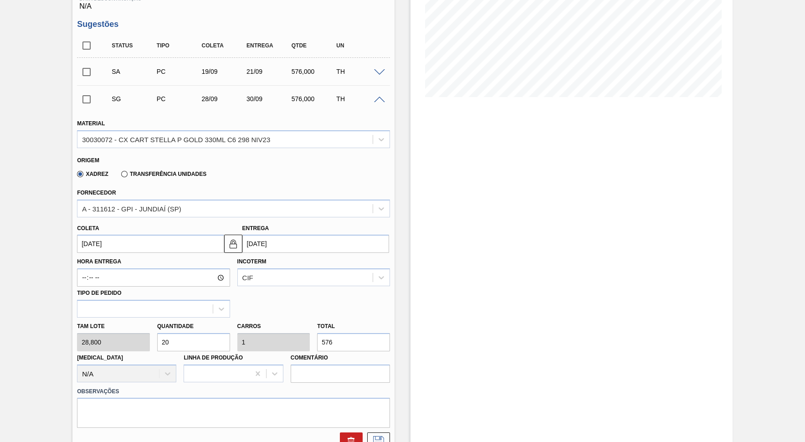
click at [135, 237] on input "[DATE]" at bounding box center [150, 244] width 147 height 18
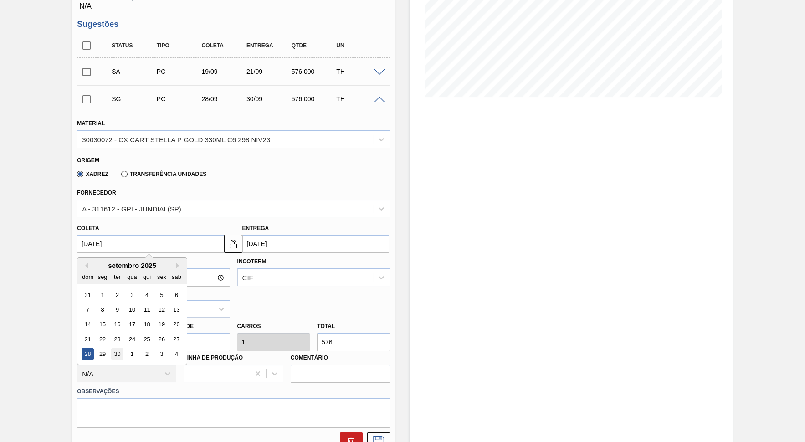
click at [112, 348] on div "30" at bounding box center [117, 354] width 12 height 12
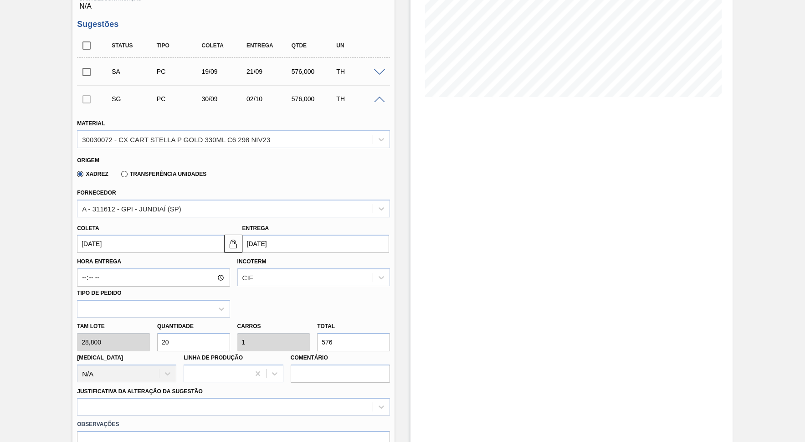
type input "[DATE]"
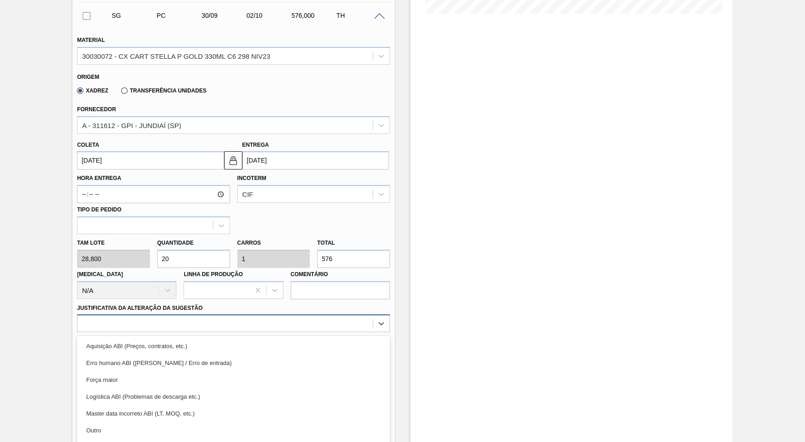
click at [332, 314] on div "option Aquisição ABI (Preços, contratos, etc.) focused, 1 of 18. 18 results ava…" at bounding box center [233, 323] width 313 height 18
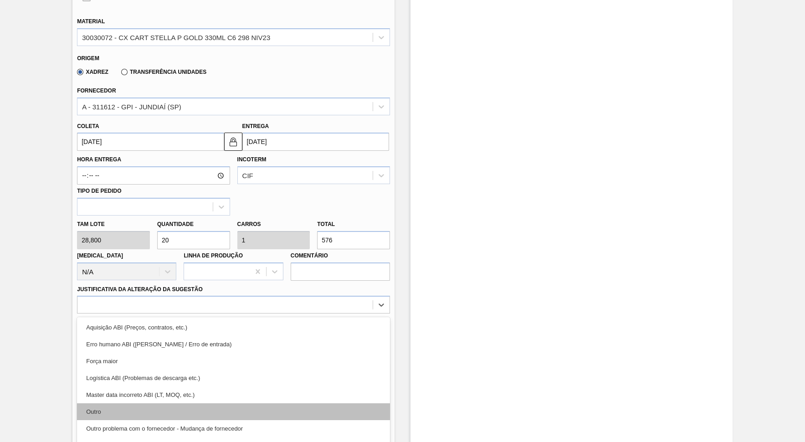
click at [327, 398] on div "Outro" at bounding box center [233, 411] width 313 height 17
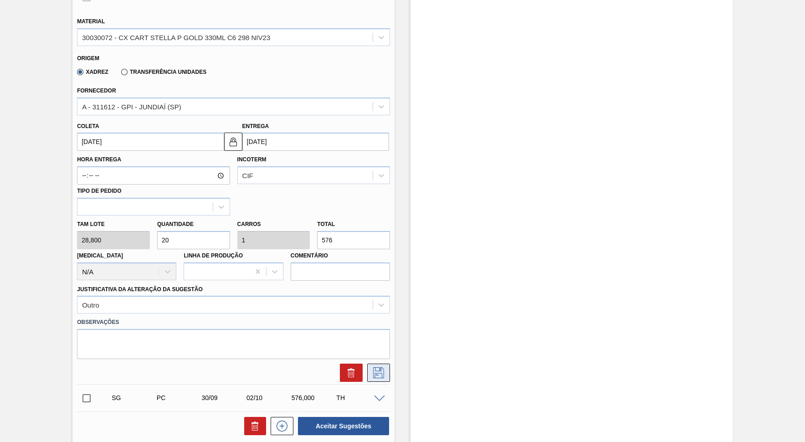
click at [380, 367] on icon at bounding box center [378, 372] width 15 height 11
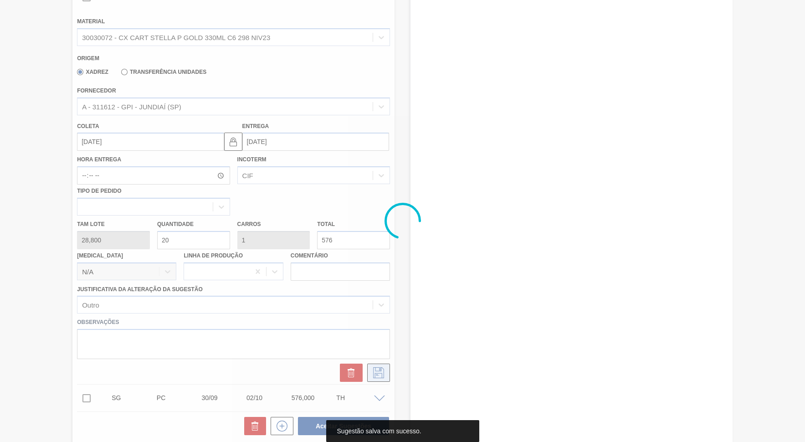
scroll to position [3, 0]
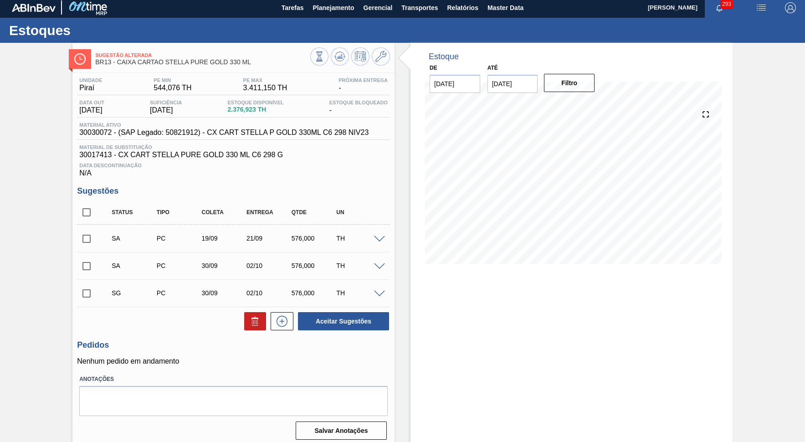
click at [378, 295] on div "SG PC 30/09 02/10 576,000 TH" at bounding box center [233, 293] width 313 height 23
click at [381, 291] on span at bounding box center [379, 294] width 11 height 7
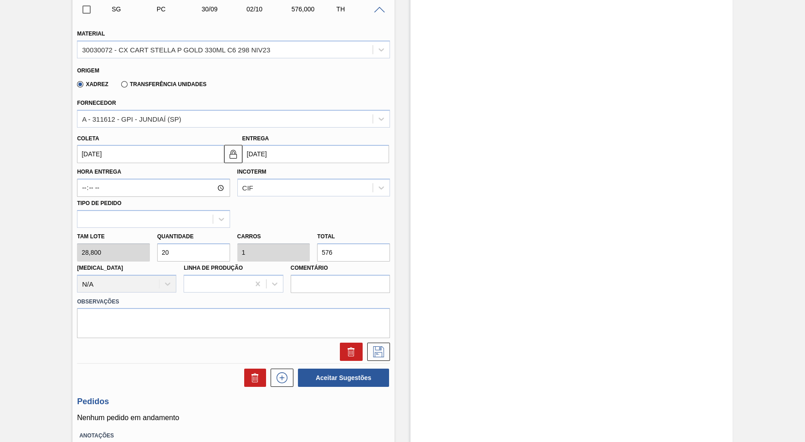
scroll to position [294, 0]
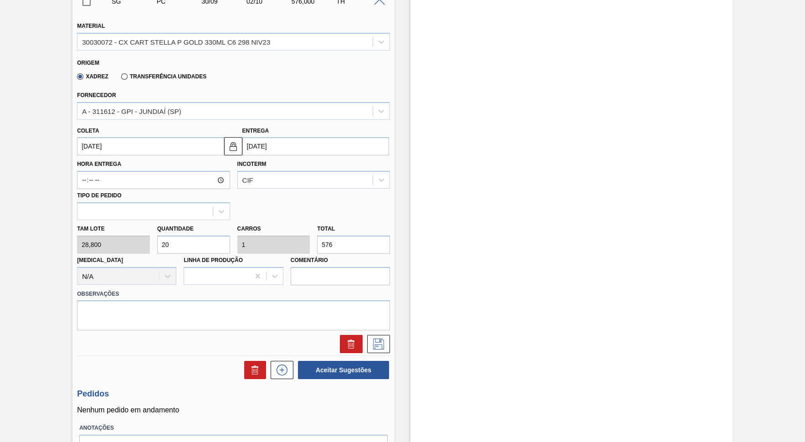
click at [162, 137] on input "[DATE]" at bounding box center [150, 146] width 147 height 18
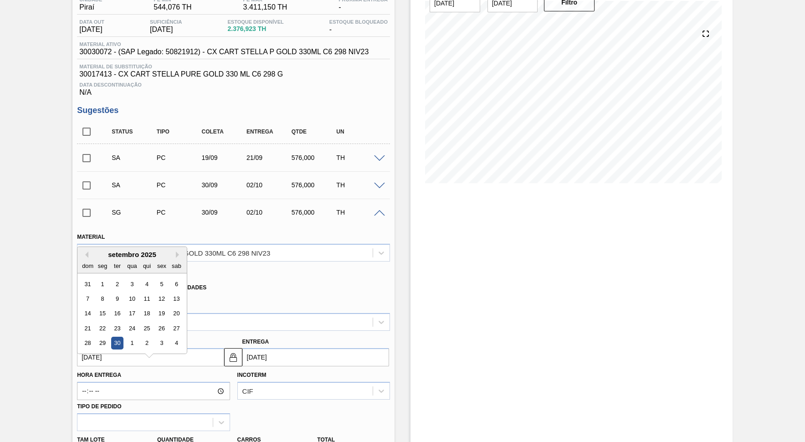
scroll to position [208, 0]
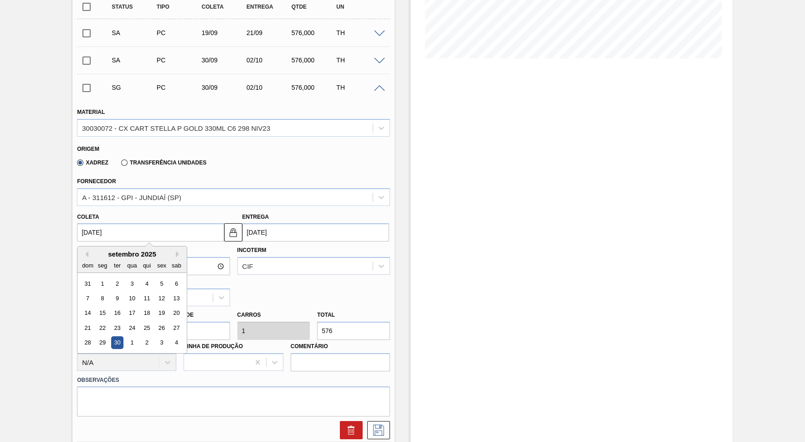
click at [199, 226] on input "[DATE]" at bounding box center [150, 232] width 147 height 18
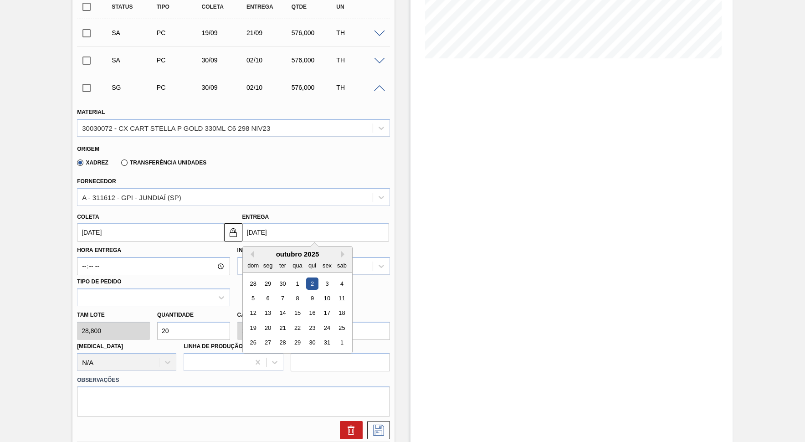
click at [285, 227] on input "[DATE]" at bounding box center [315, 232] width 147 height 18
click at [341, 251] on button "Next Month" at bounding box center [344, 254] width 6 height 6
click at [253, 250] on div "novembro 2025" at bounding box center [297, 254] width 109 height 8
click at [247, 251] on button "Previous Month" at bounding box center [250, 254] width 6 height 6
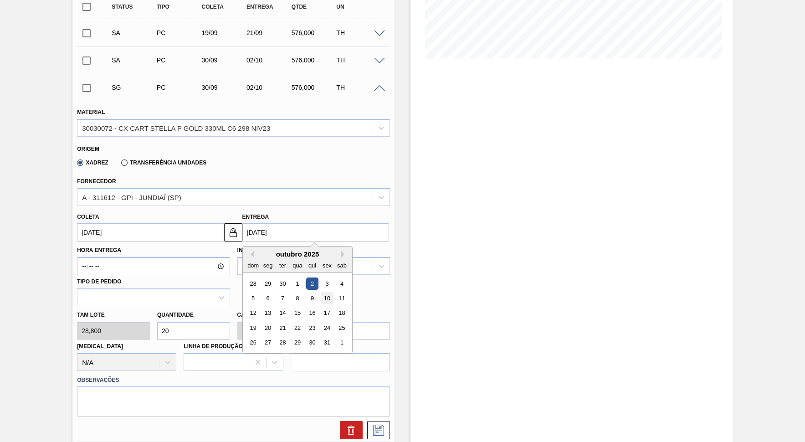
click at [321, 292] on div "10" at bounding box center [327, 298] width 12 height 12
type input "[DATE]"
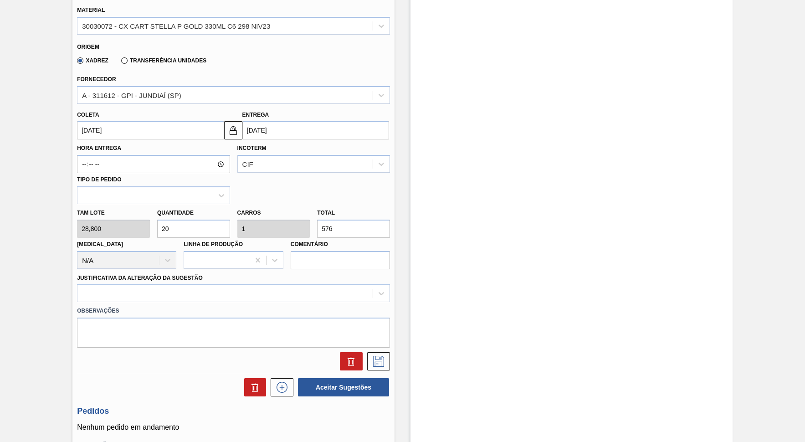
scroll to position [334, 0]
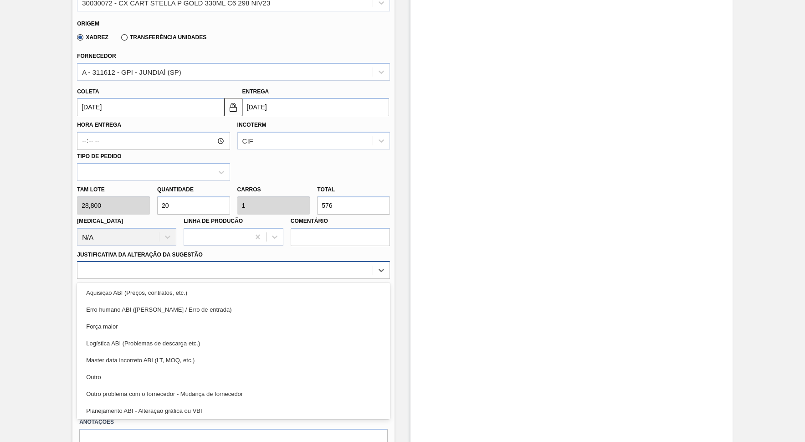
click at [301, 264] on div at bounding box center [224, 270] width 295 height 13
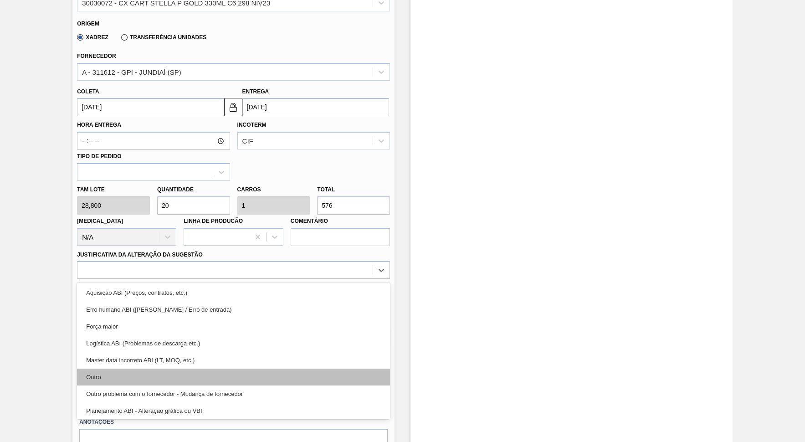
click at [283, 369] on div "Outro" at bounding box center [233, 377] width 313 height 17
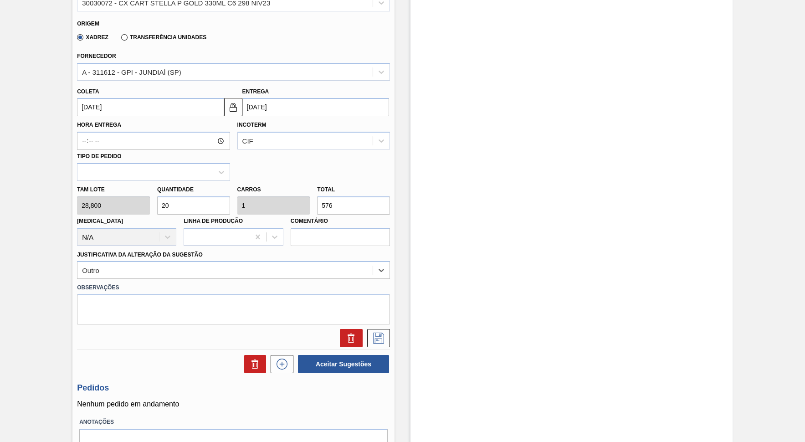
click at [376, 324] on div at bounding box center [233, 335] width 320 height 23
click at [384, 329] on button at bounding box center [378, 338] width 23 height 18
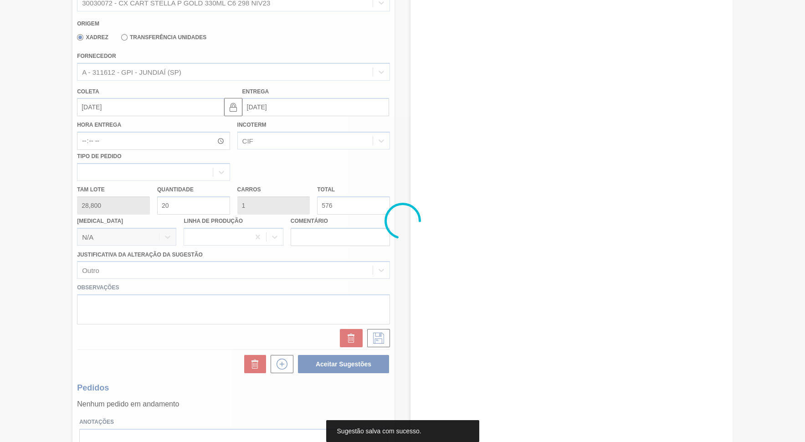
scroll to position [3, 0]
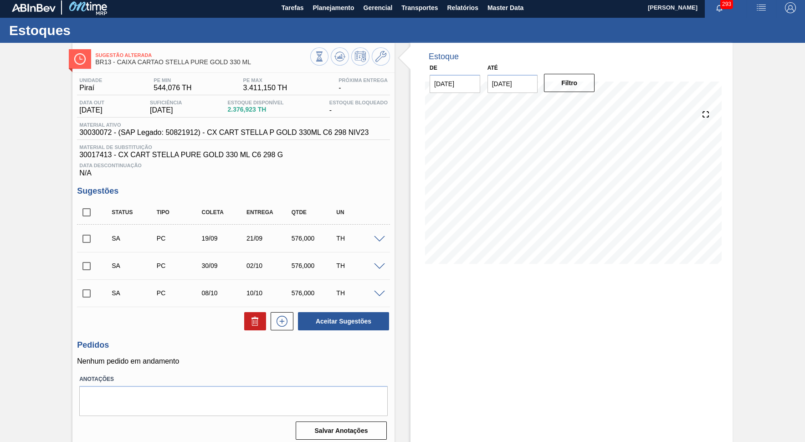
click at [83, 210] on input "checkbox" at bounding box center [86, 212] width 19 height 19
checkbox input "true"
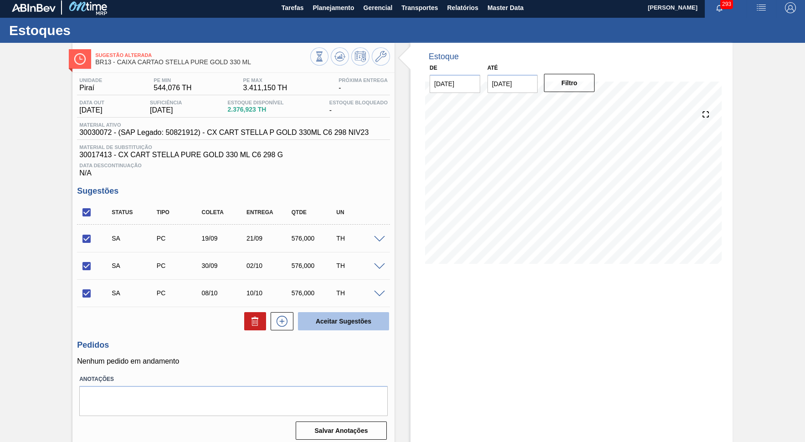
click at [369, 322] on button "Aceitar Sugestões" at bounding box center [343, 321] width 91 height 18
checkbox input "false"
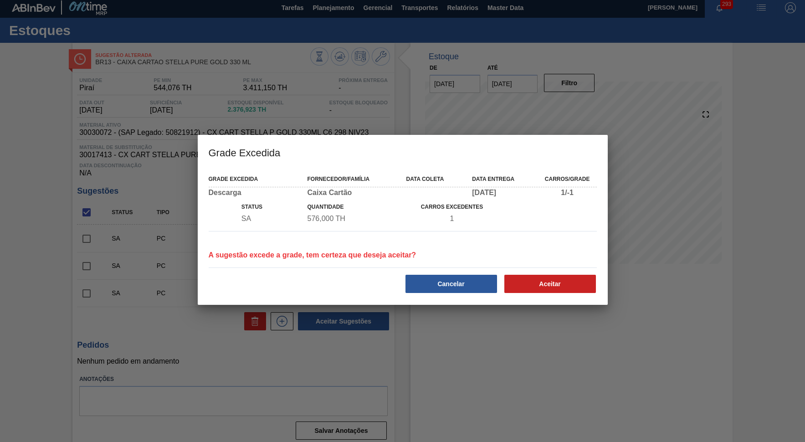
click at [523, 299] on div "Grade Excedida Fornecedor/Família Data coleta Data entrega Carros/Grade Descarg…" at bounding box center [403, 237] width 410 height 136
click at [534, 289] on button "Aceitar" at bounding box center [551, 284] width 92 height 18
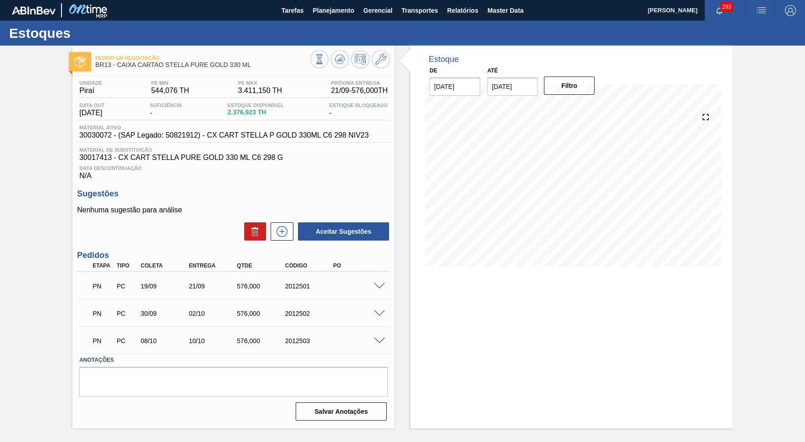
scroll to position [0, 0]
click at [352, 10] on span "Planejamento" at bounding box center [333, 10] width 41 height 11
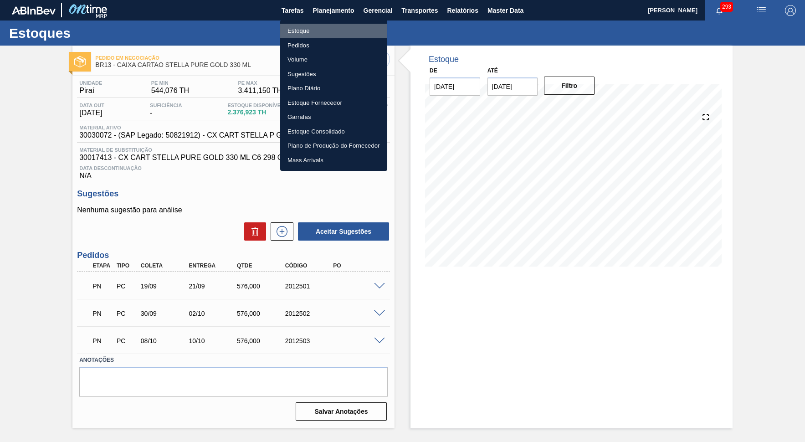
click at [322, 36] on li "Estoque" at bounding box center [333, 31] width 107 height 15
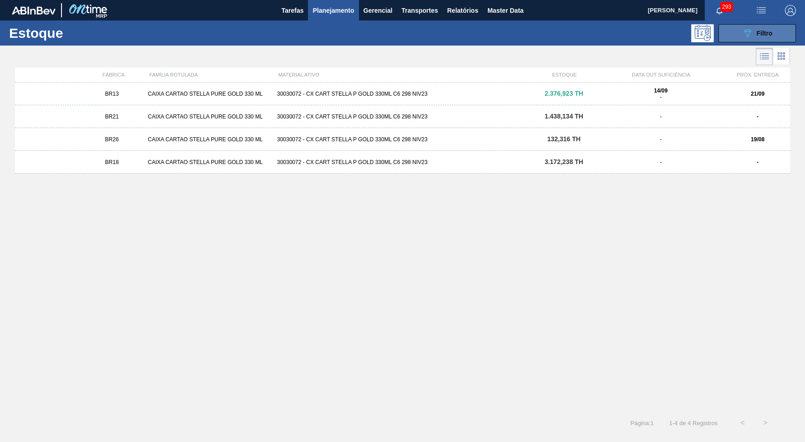
click at [726, 28] on icon "089F7B8B-B2A5-4AFE-B5C0-19BA573D28AC" at bounding box center [747, 33] width 11 height 11
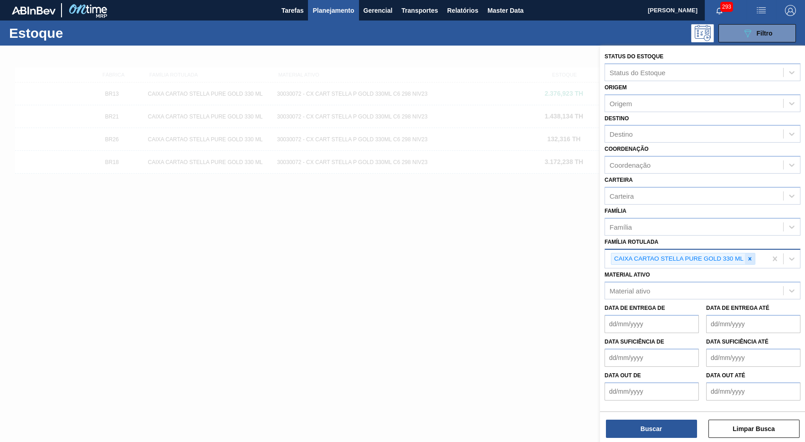
click at [726, 253] on div at bounding box center [750, 258] width 10 height 11
paste Rotulada "CAIXA CARTÃO STELLA PURE GOLD 350ML"
type Rotulada "CAIXA CARTÃO STELLA PURE GOLD 350ML"
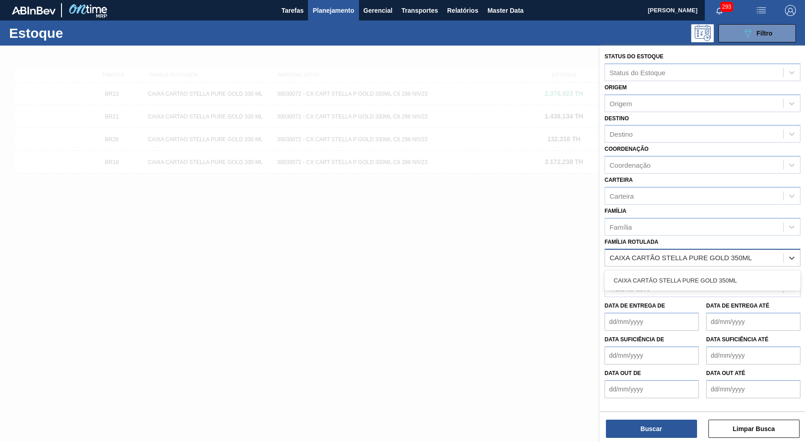
drag, startPoint x: 656, startPoint y: 263, endPoint x: 659, endPoint y: 275, distance: 11.6
click at [657, 272] on div "CAIXA CARTÃO STELLA PURE GOLD 350ML" at bounding box center [703, 280] width 196 height 17
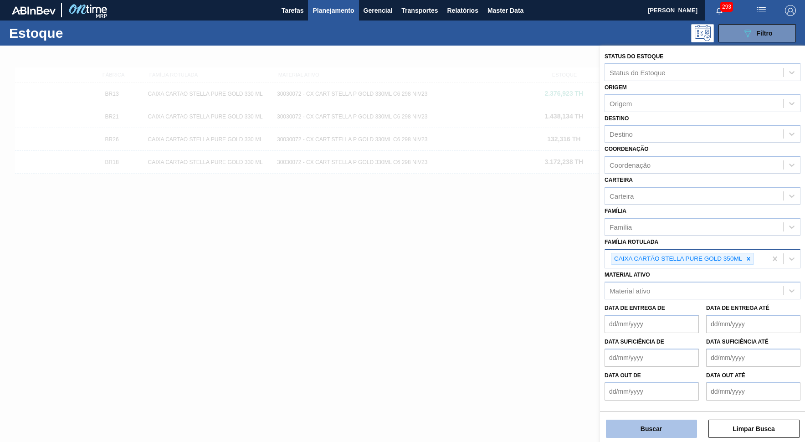
click at [666, 398] on button "Buscar" at bounding box center [651, 429] width 91 height 18
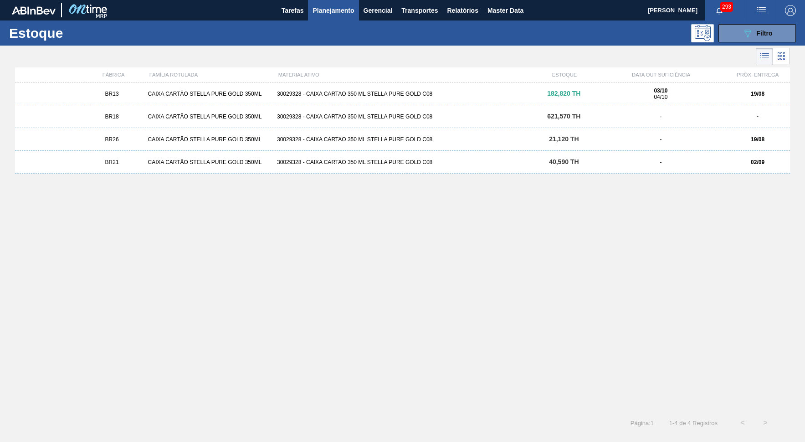
click at [145, 89] on div "BR13 CAIXA CARTÃO STELLA PURE GOLD 350ML 30029328 - CAIXA CARTAO 350 ML STELLA …" at bounding box center [402, 93] width 775 height 23
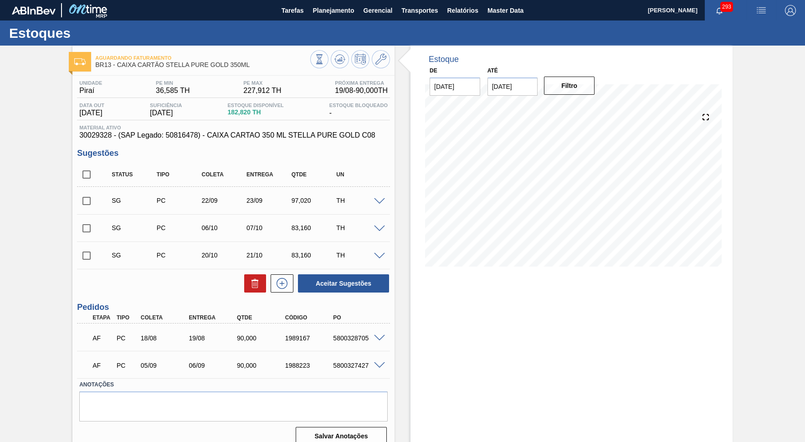
click at [375, 198] on span at bounding box center [379, 201] width 11 height 7
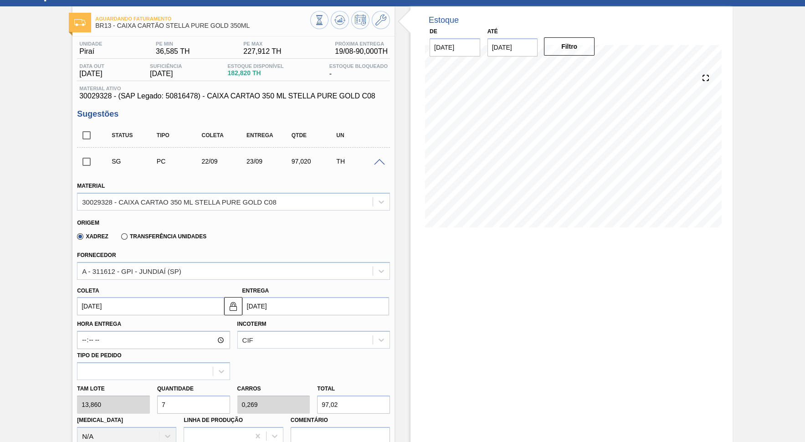
scroll to position [83, 0]
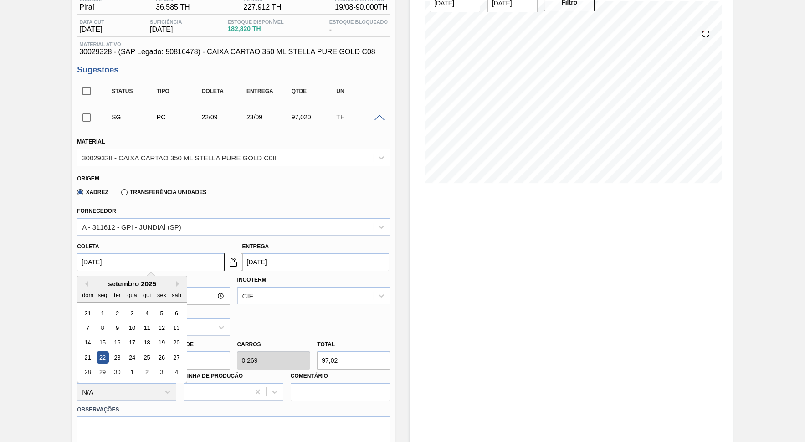
click at [91, 263] on input "[DATE]" at bounding box center [150, 262] width 147 height 18
click at [156, 337] on div "19" at bounding box center [162, 343] width 12 height 12
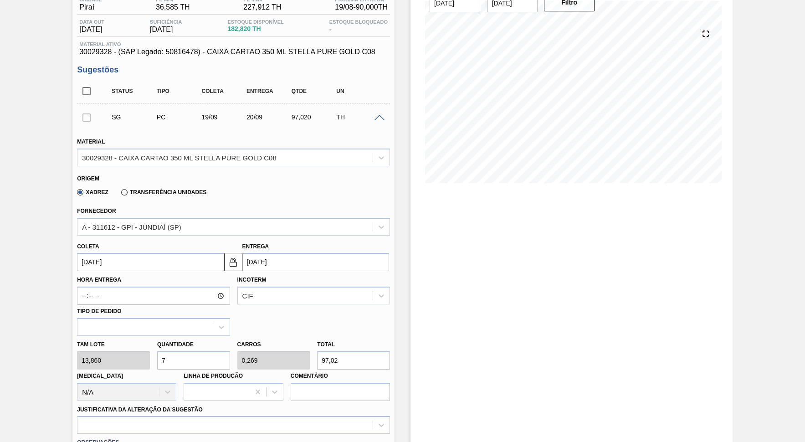
type input "[DATE]"
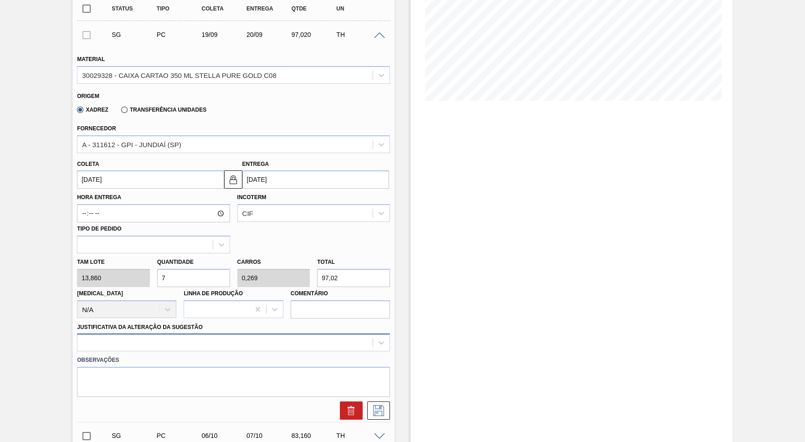
scroll to position [167, 0]
click at [357, 268] on input "97,02" at bounding box center [353, 277] width 73 height 18
click at [324, 268] on input "97,02" at bounding box center [353, 277] width 73 height 18
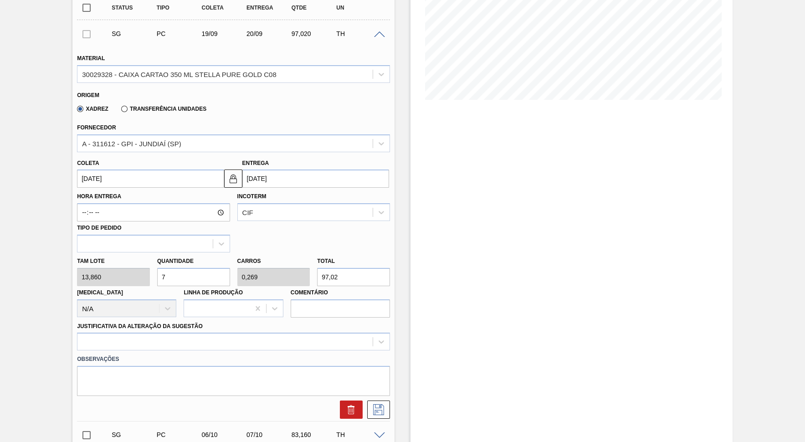
type input "0,072"
type input "0,003"
type input "1"
type input "0,794"
type input "0,031"
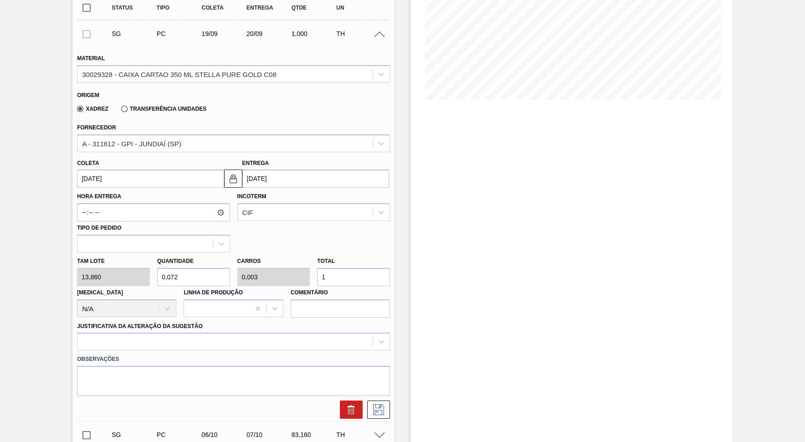
type input "11"
type input "7,937"
type input "0,305"
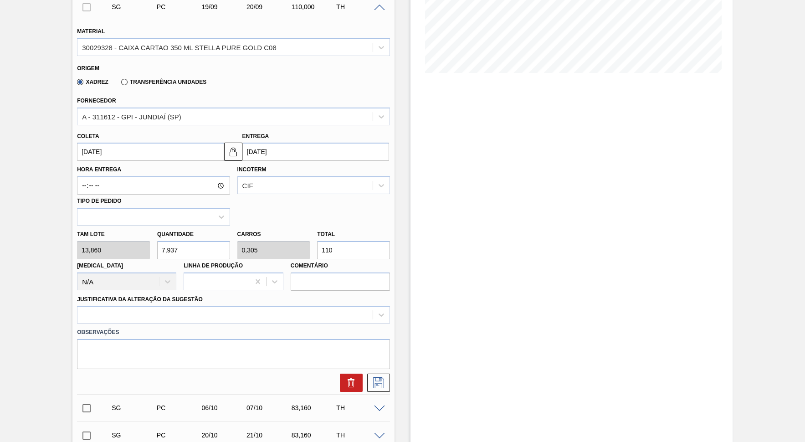
scroll to position [208, 0]
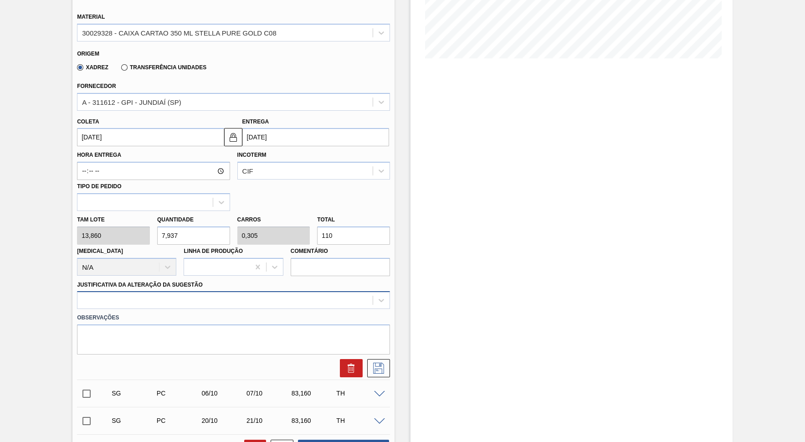
type input "110"
click at [311, 294] on div at bounding box center [224, 300] width 295 height 13
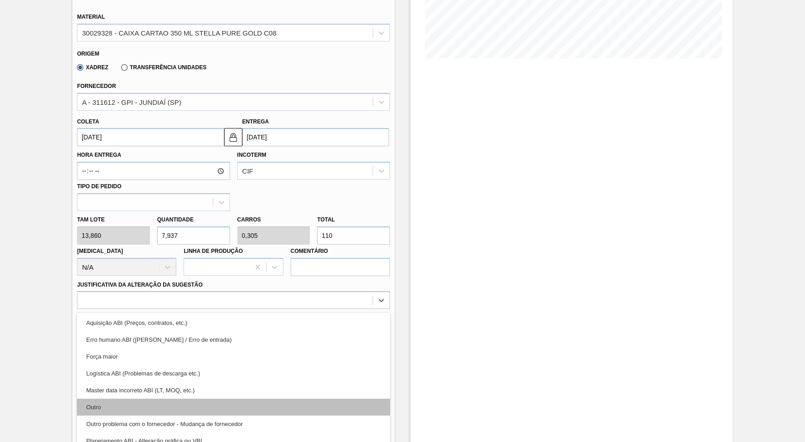
click at [330, 398] on div "Outro" at bounding box center [233, 407] width 313 height 17
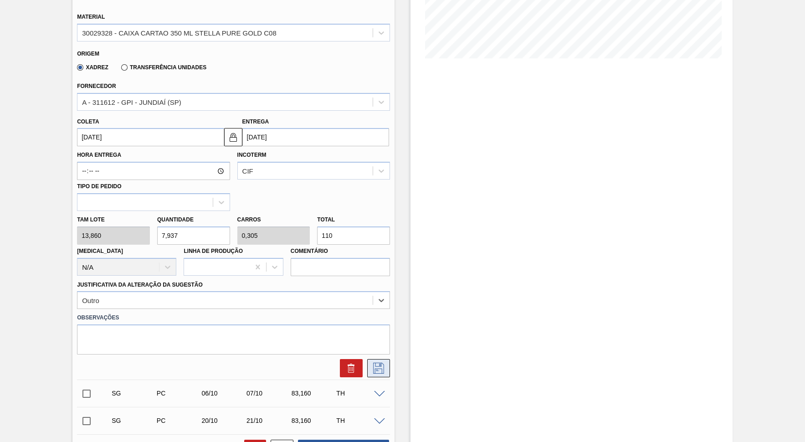
click at [390, 359] on button at bounding box center [378, 368] width 23 height 18
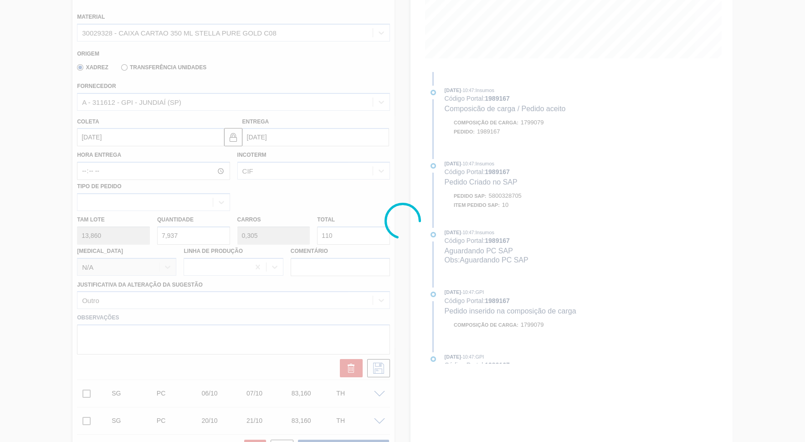
scroll to position [9, 0]
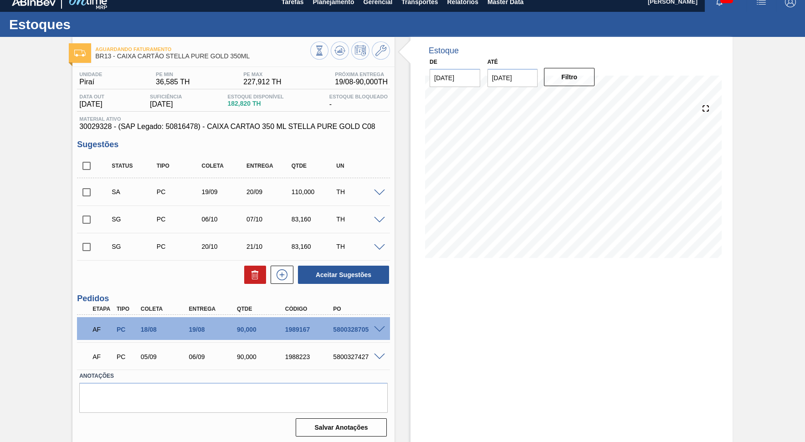
click at [381, 185] on div "SA PC 19/09 20/09 110,000 TH" at bounding box center [233, 191] width 313 height 23
click at [376, 190] on span at bounding box center [379, 193] width 11 height 7
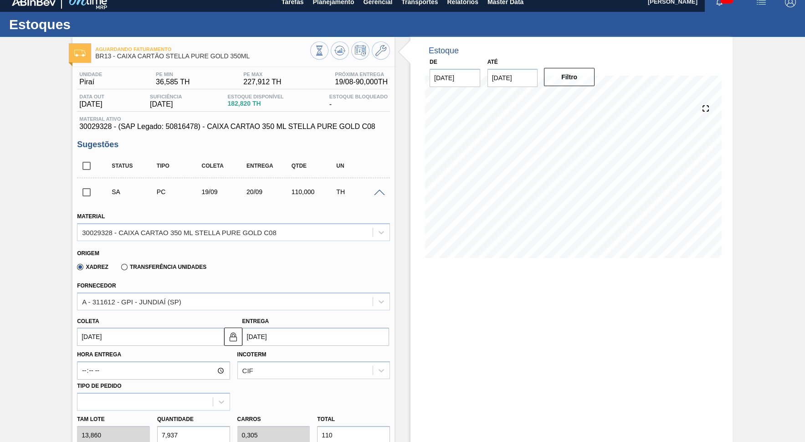
scroll to position [92, 0]
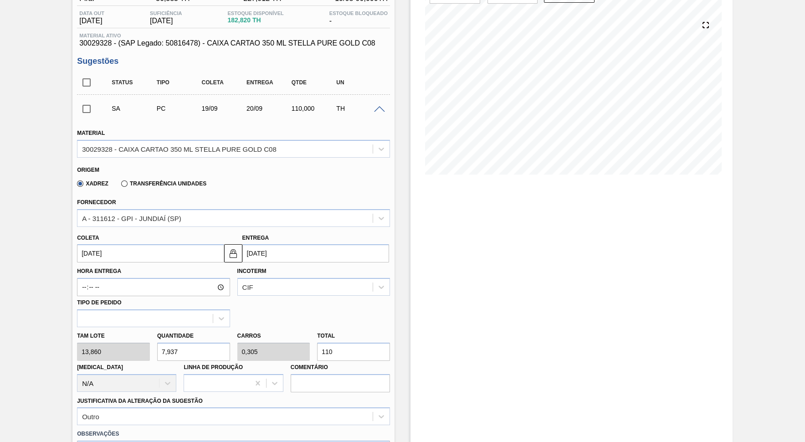
drag, startPoint x: 350, startPoint y: 335, endPoint x: 263, endPoint y: 333, distance: 87.5
click at [317, 343] on input "110" at bounding box center [353, 352] width 73 height 18
type input "0"
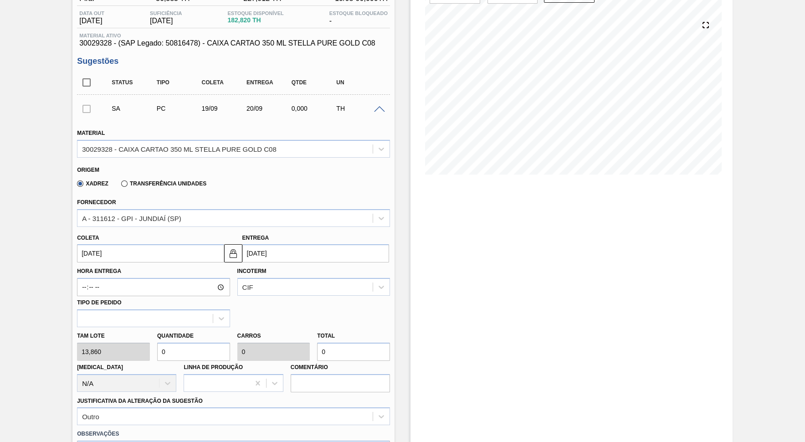
type input "0,361"
type input "0,014"
type input "5"
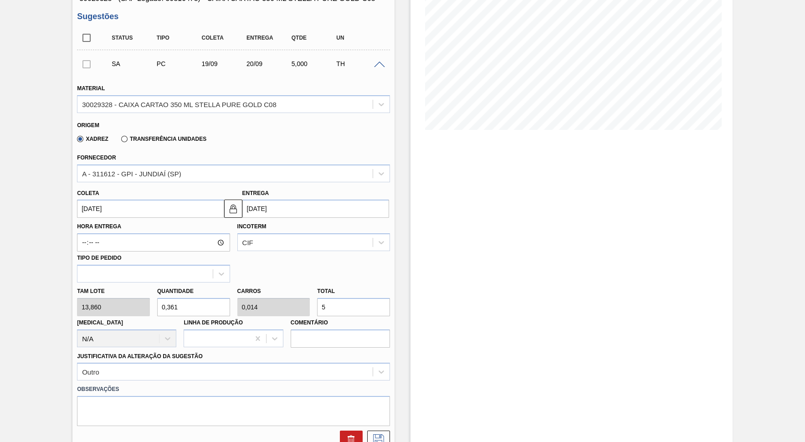
scroll to position [175, 0]
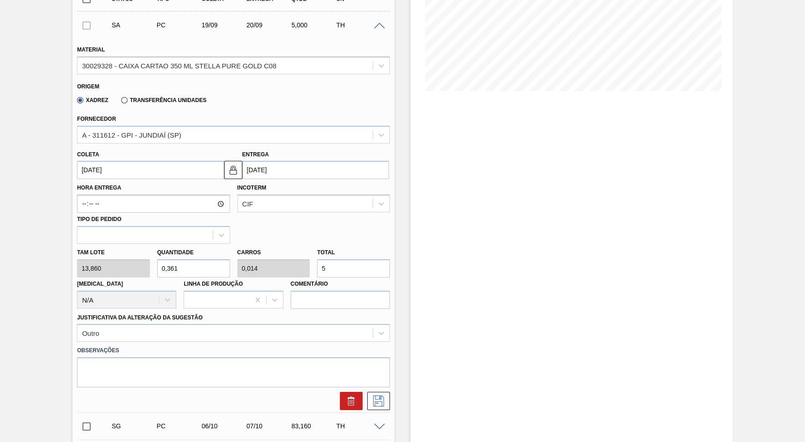
drag, startPoint x: 344, startPoint y: 257, endPoint x: 226, endPoint y: 256, distance: 117.6
click at [317, 259] on input "5" at bounding box center [353, 268] width 73 height 18
type input "0"
type input "0,649"
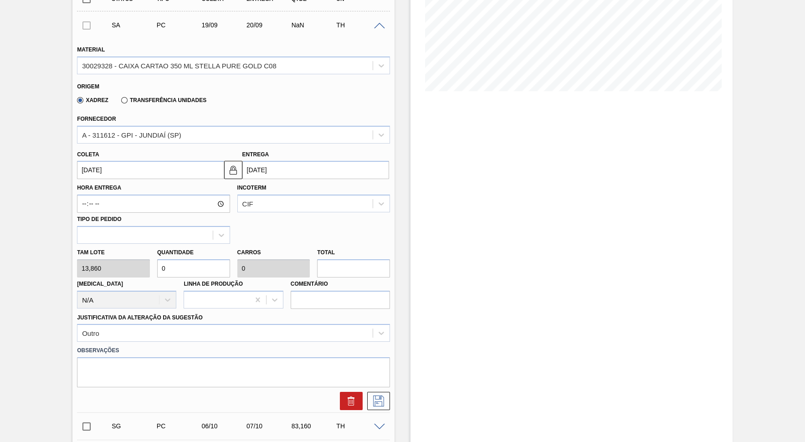
type input "0,025"
type input "9"
type input "6,854"
type input "0,264"
type input "95"
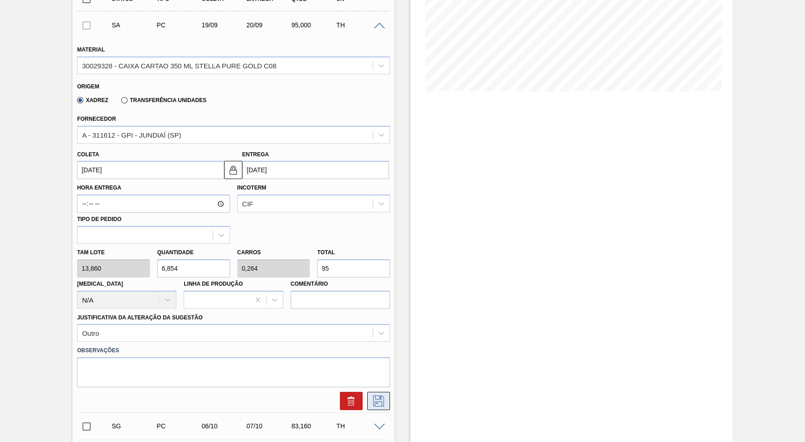
click at [388, 392] on button at bounding box center [378, 401] width 23 height 18
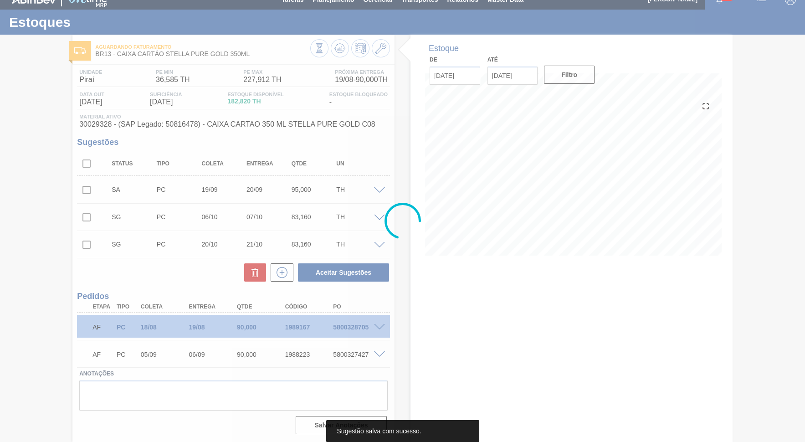
scroll to position [9, 0]
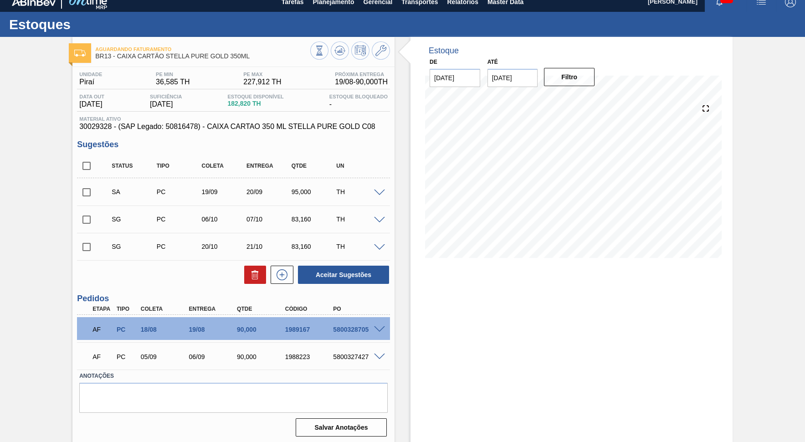
click at [378, 190] on span at bounding box center [379, 193] width 11 height 7
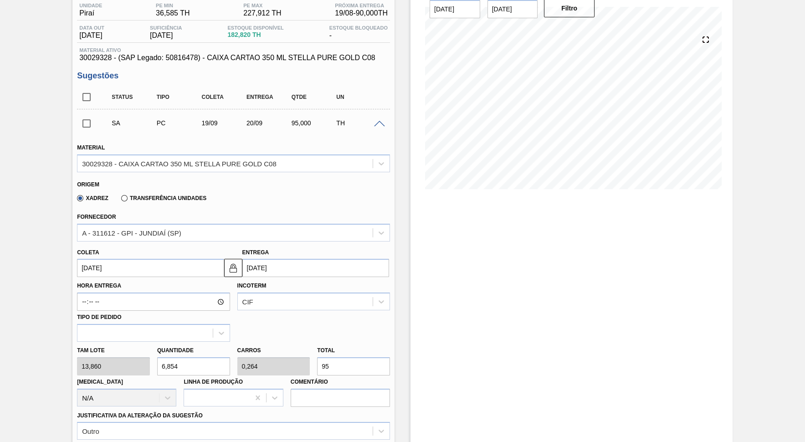
scroll to position [92, 0]
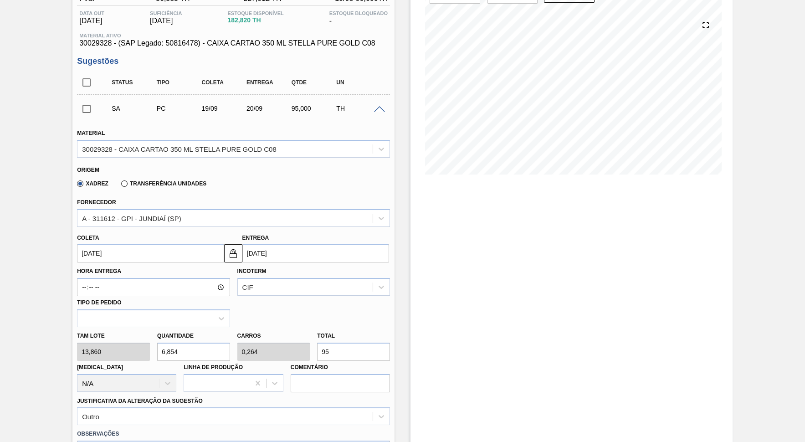
click at [269, 248] on input "[DATE]" at bounding box center [315, 253] width 147 height 18
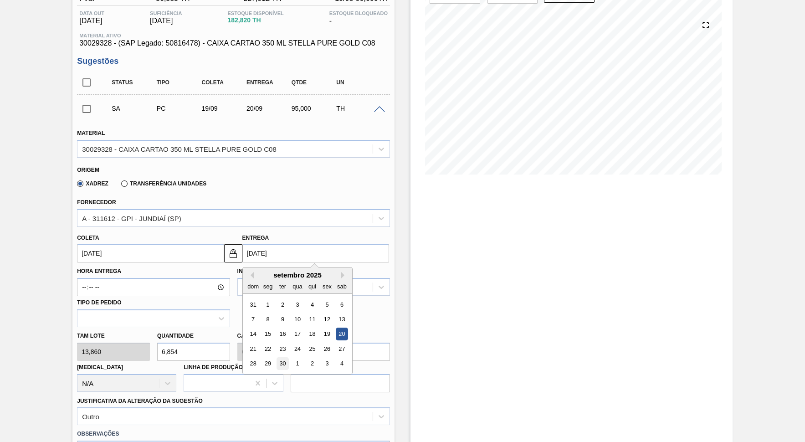
click at [277, 358] on div "30" at bounding box center [283, 364] width 12 height 12
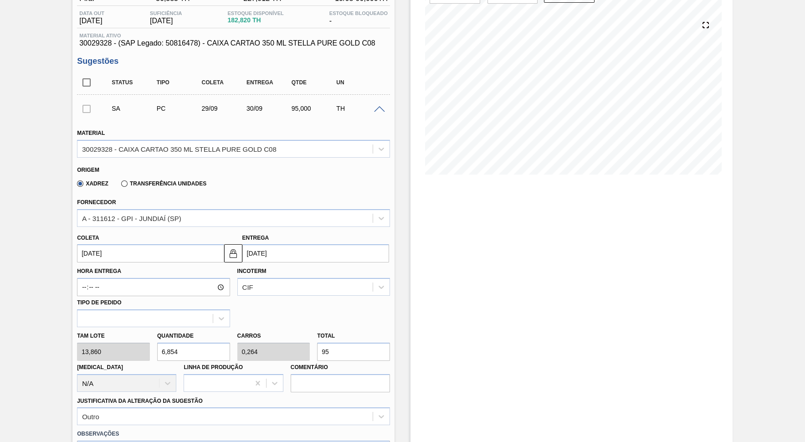
type input "[DATE]"
click at [221, 244] on input "[DATE]" at bounding box center [150, 253] width 147 height 18
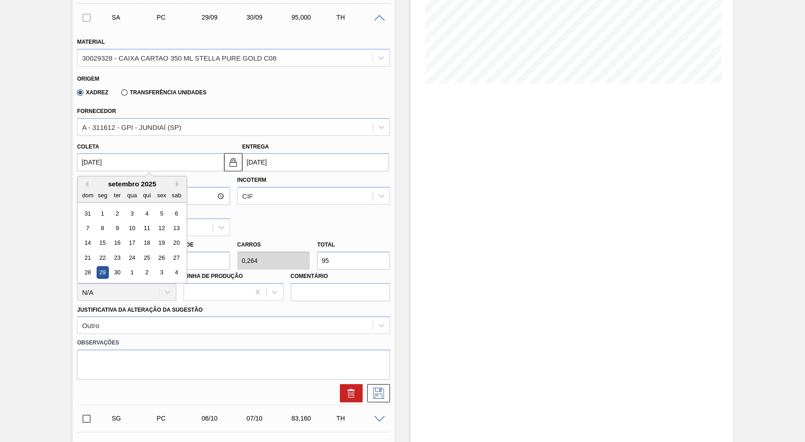
scroll to position [217, 0]
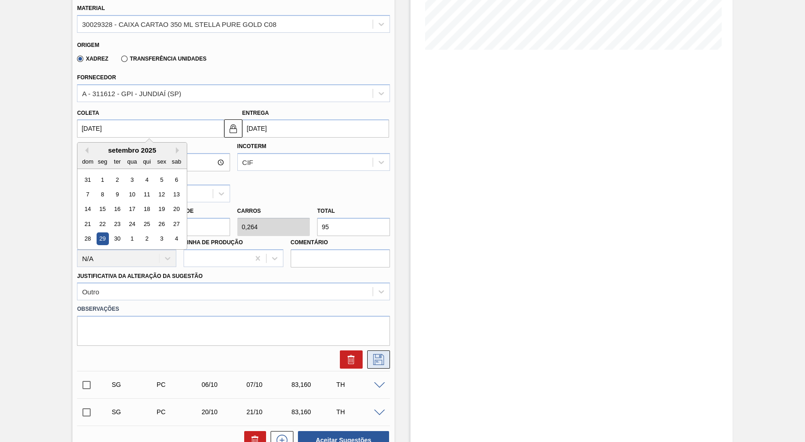
click at [374, 354] on icon at bounding box center [378, 359] width 15 height 11
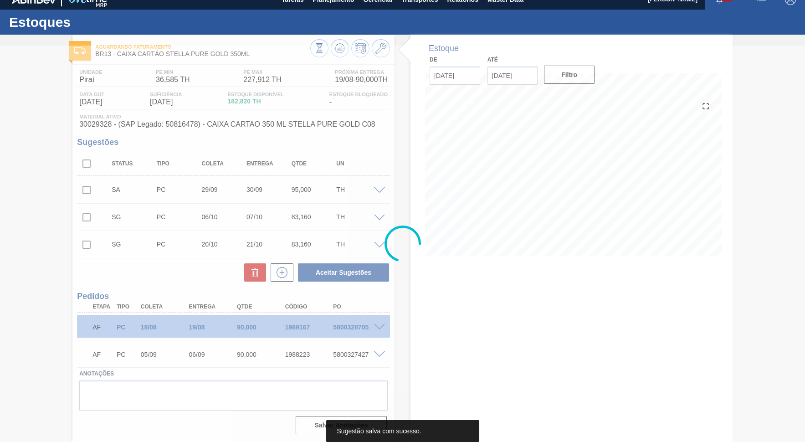
scroll to position [9, 0]
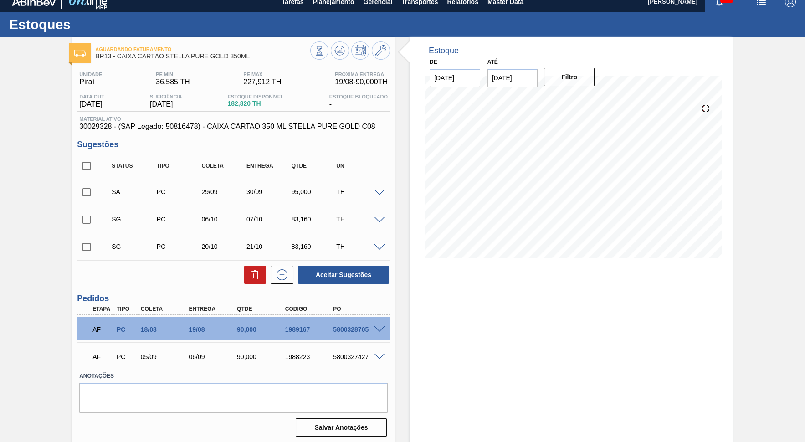
click at [379, 185] on div "SA PC 29/09 30/09 95,000 TH" at bounding box center [233, 191] width 313 height 23
click at [379, 186] on div "SA PC 29/09 30/09 95,000 TH" at bounding box center [233, 191] width 313 height 23
click at [382, 192] on span at bounding box center [379, 193] width 11 height 7
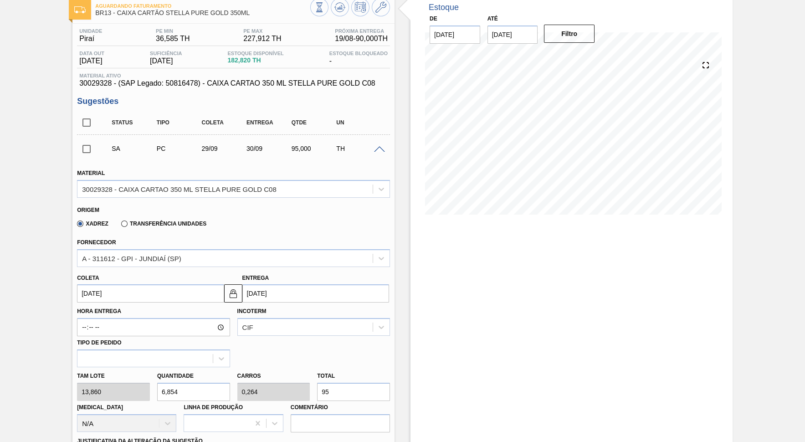
scroll to position [92, 0]
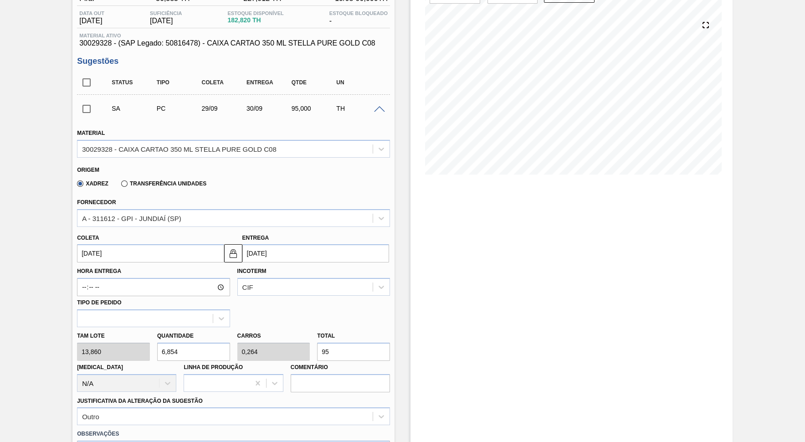
click at [296, 265] on div "Incoterm CIF" at bounding box center [313, 280] width 153 height 31
click at [276, 249] on input "[DATE]" at bounding box center [315, 253] width 147 height 18
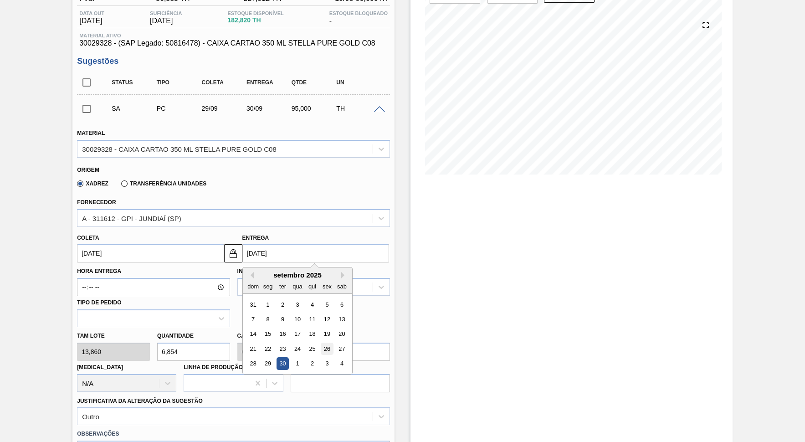
click at [321, 343] on div "26" at bounding box center [327, 349] width 12 height 12
type input "[DATE]"
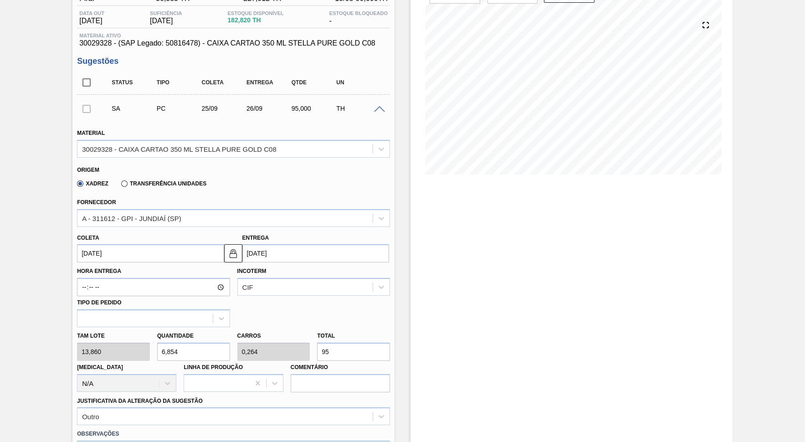
scroll to position [217, 0]
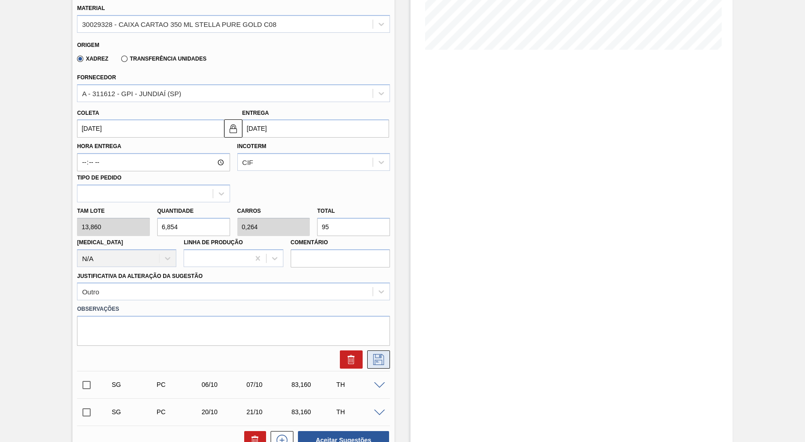
drag, startPoint x: 376, startPoint y: 335, endPoint x: 385, endPoint y: 339, distance: 8.8
click at [376, 350] on button at bounding box center [378, 359] width 23 height 18
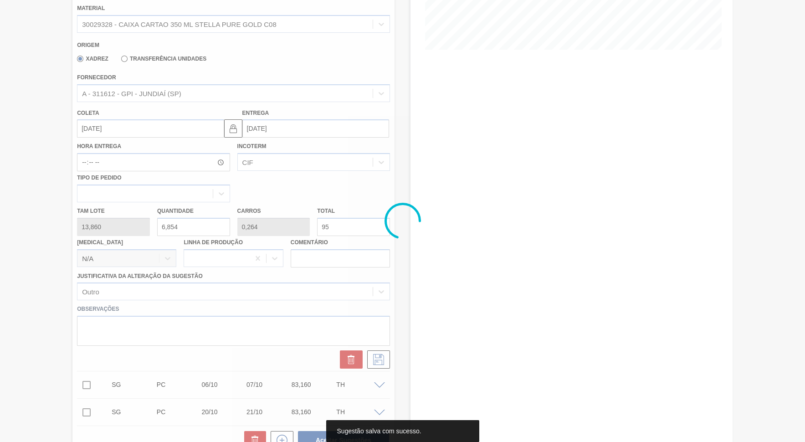
scroll to position [9, 0]
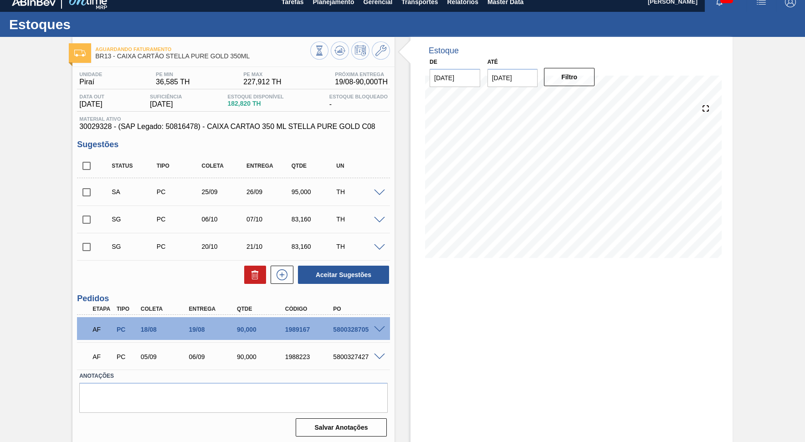
click at [380, 190] on span at bounding box center [379, 193] width 11 height 7
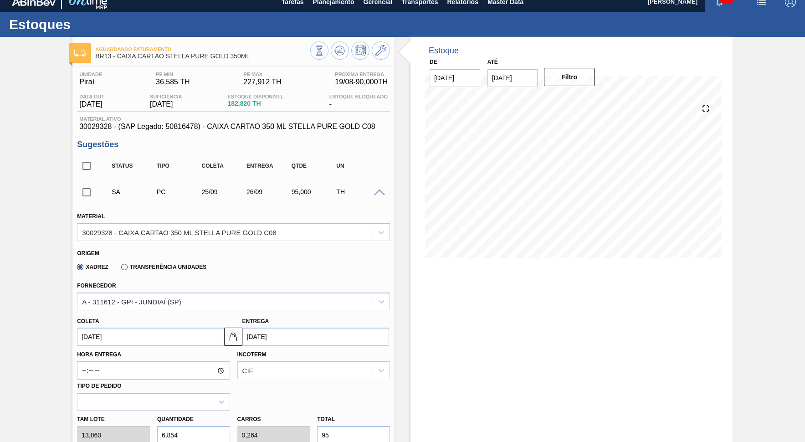
click at [310, 319] on div "Entrega [DATE]" at bounding box center [315, 330] width 147 height 31
click at [310, 328] on input "[DATE]" at bounding box center [315, 337] width 147 height 18
click at [335, 302] on div "27" at bounding box center [341, 308] width 12 height 12
type input "[DATE]"
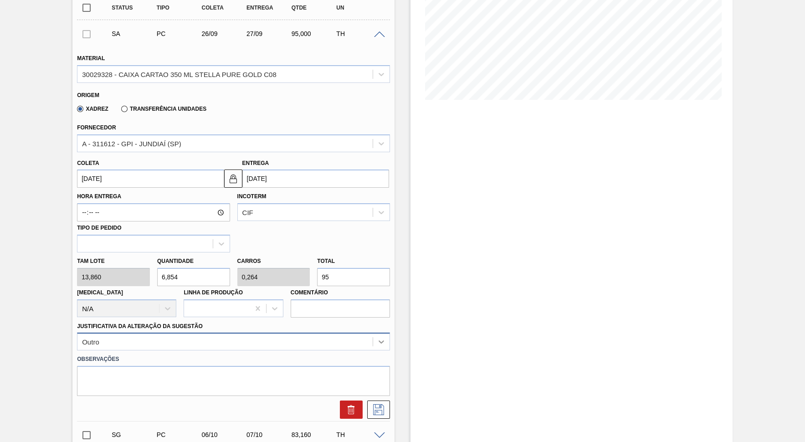
scroll to position [217, 0]
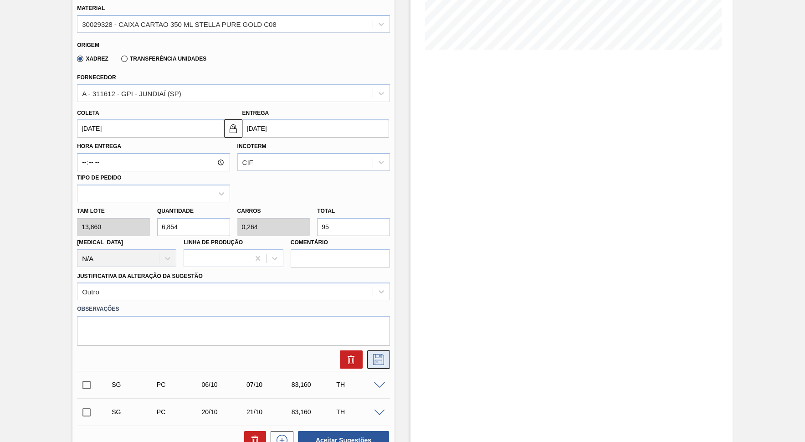
click at [381, 354] on icon at bounding box center [378, 359] width 15 height 11
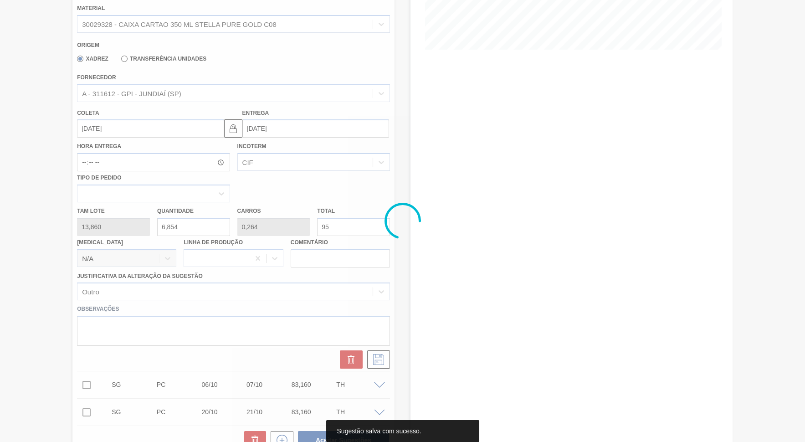
scroll to position [9, 0]
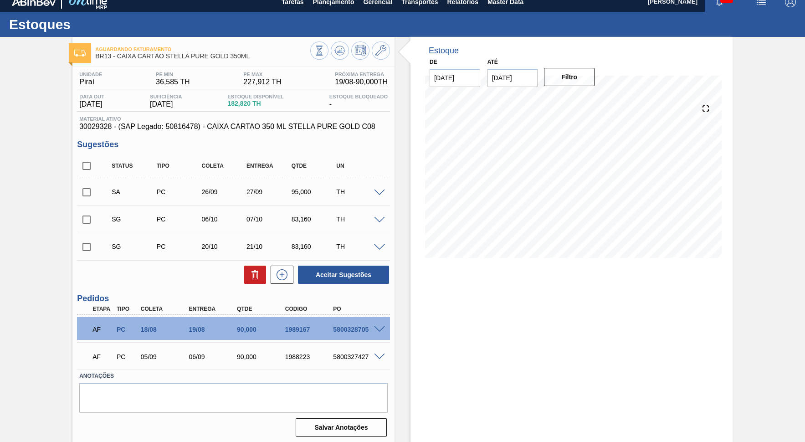
click at [379, 190] on span at bounding box center [379, 193] width 11 height 7
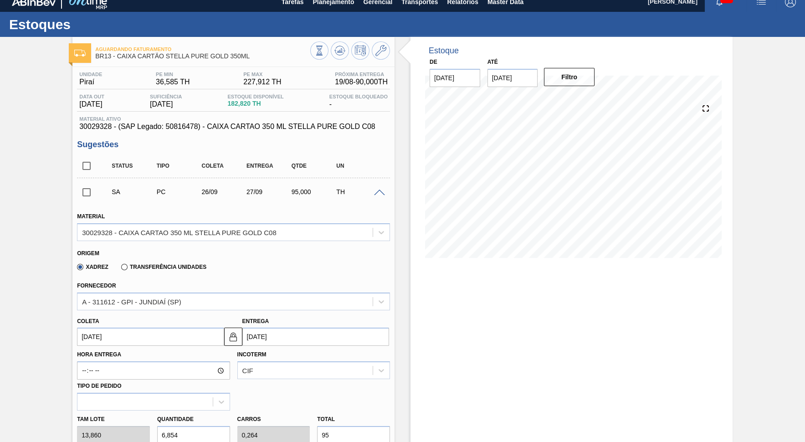
scroll to position [50, 0]
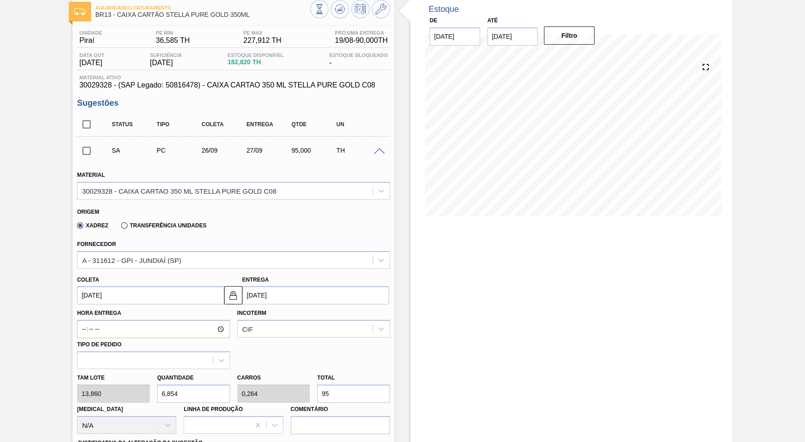
click at [289, 290] on input "[DATE]" at bounding box center [315, 295] width 147 height 18
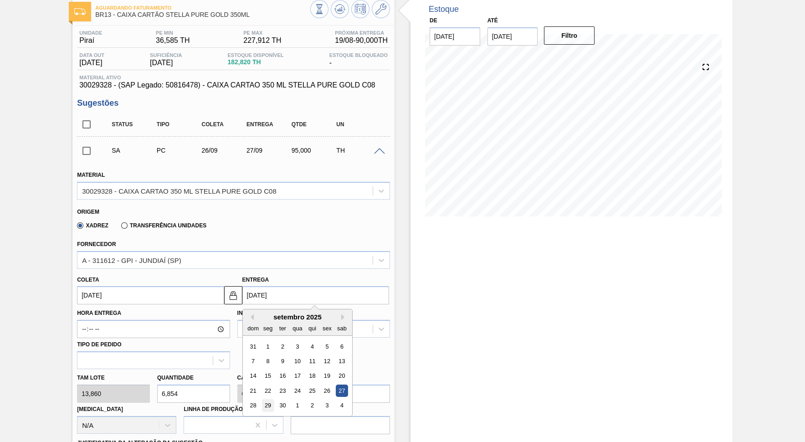
click at [263, 398] on div "29" at bounding box center [268, 406] width 12 height 12
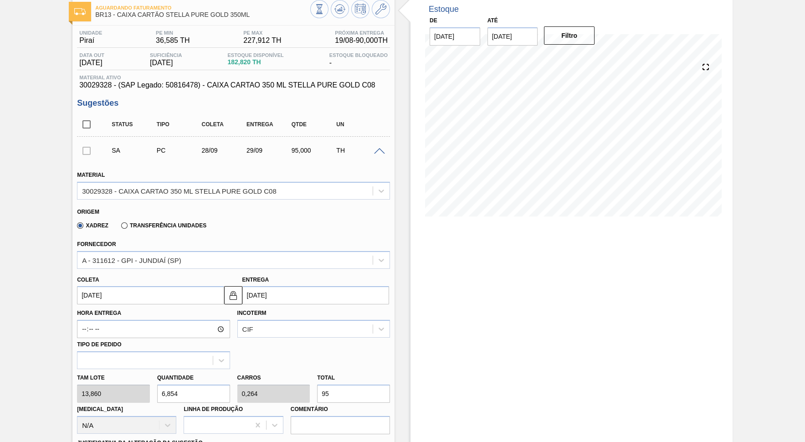
type input "[DATE]"
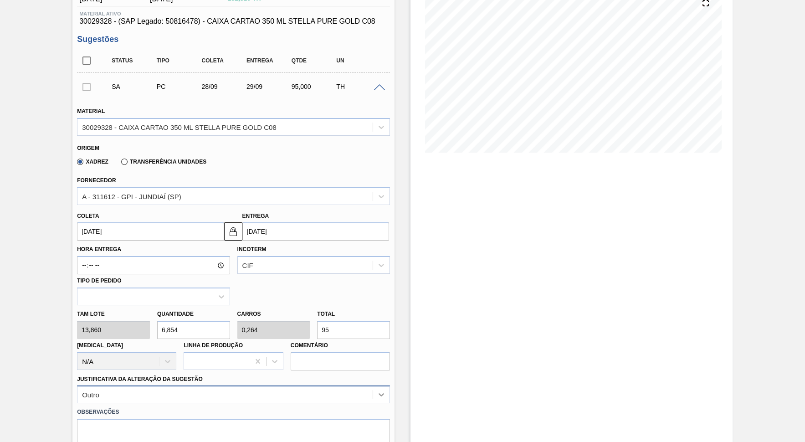
scroll to position [175, 0]
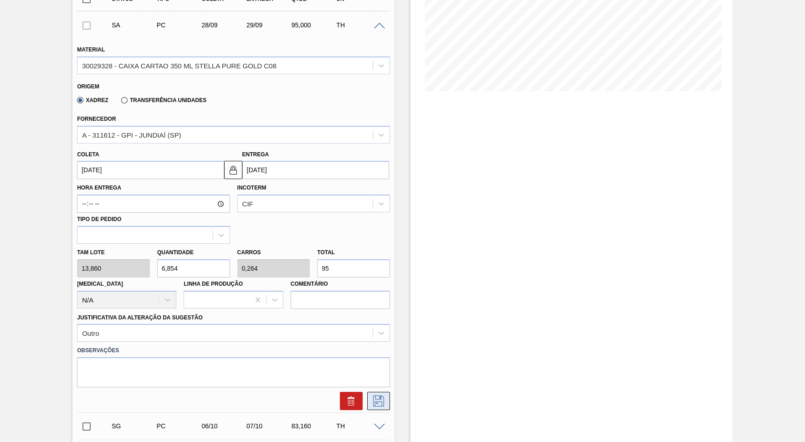
click at [384, 396] on icon at bounding box center [378, 401] width 15 height 11
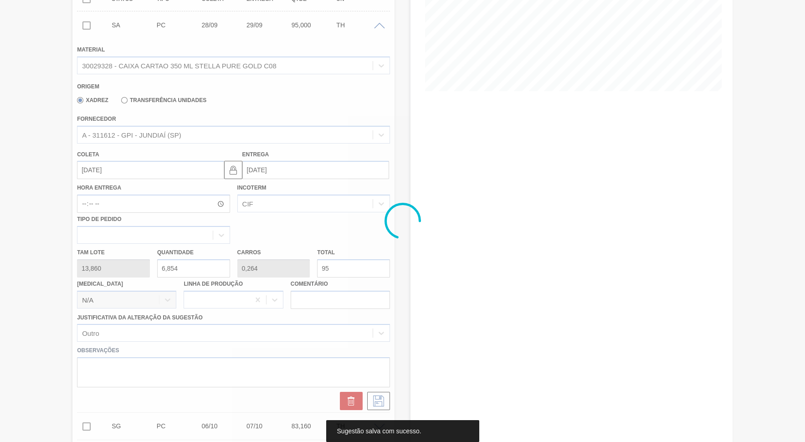
scroll to position [9, 0]
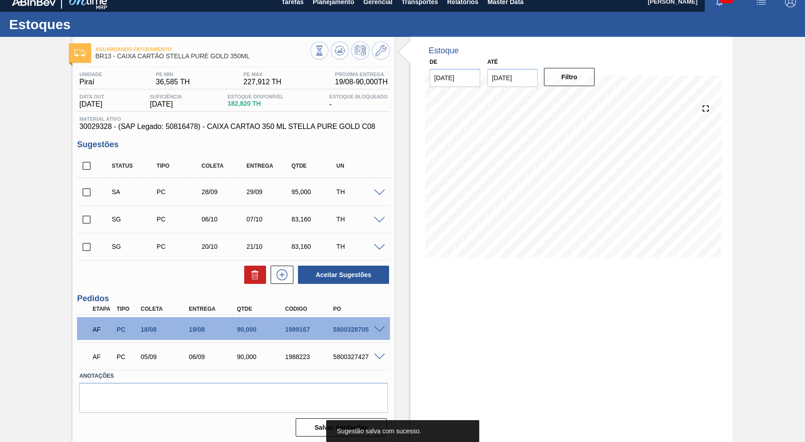
click at [372, 186] on div "SA PC 28/09 29/09 95,000 TH" at bounding box center [241, 192] width 270 height 18
click at [381, 190] on span at bounding box center [379, 193] width 11 height 7
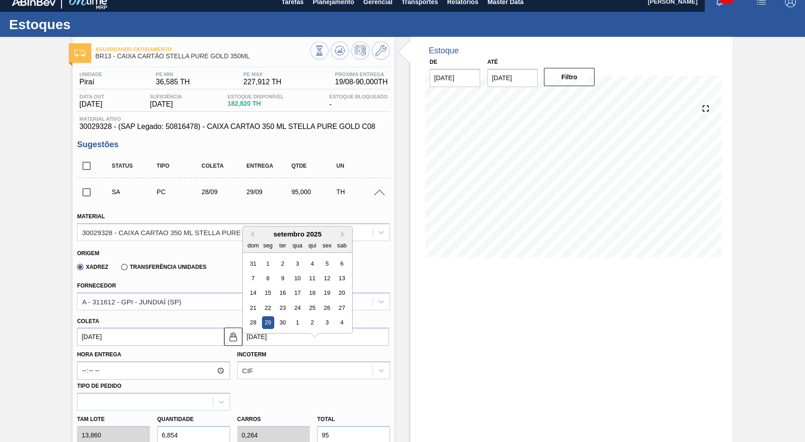
click at [283, 330] on input "[DATE]" at bounding box center [315, 337] width 147 height 18
click at [278, 315] on div "28 29 30 1 2 3 4" at bounding box center [297, 322] width 103 height 15
click at [278, 317] on div "30" at bounding box center [283, 323] width 12 height 12
type input "[DATE]"
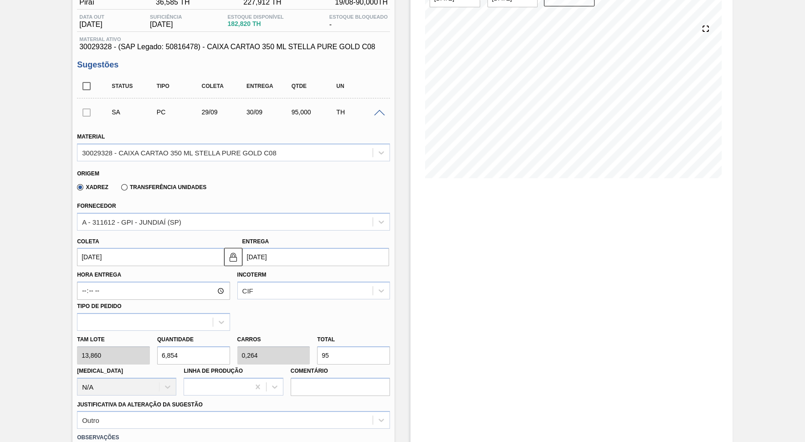
scroll to position [134, 0]
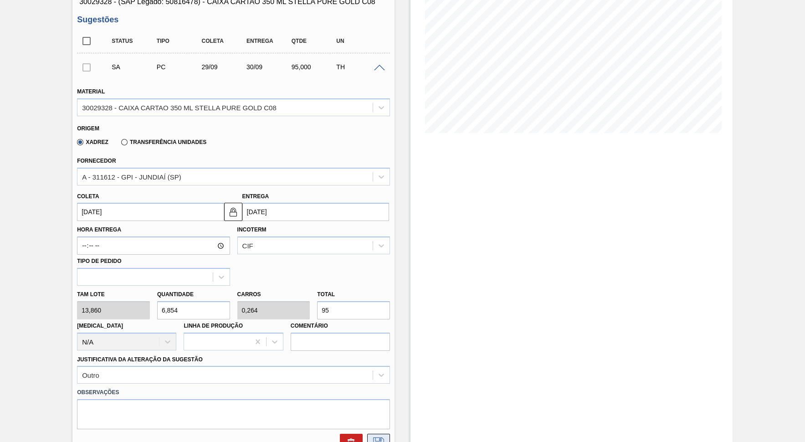
click at [381, 398] on button at bounding box center [378, 443] width 23 height 18
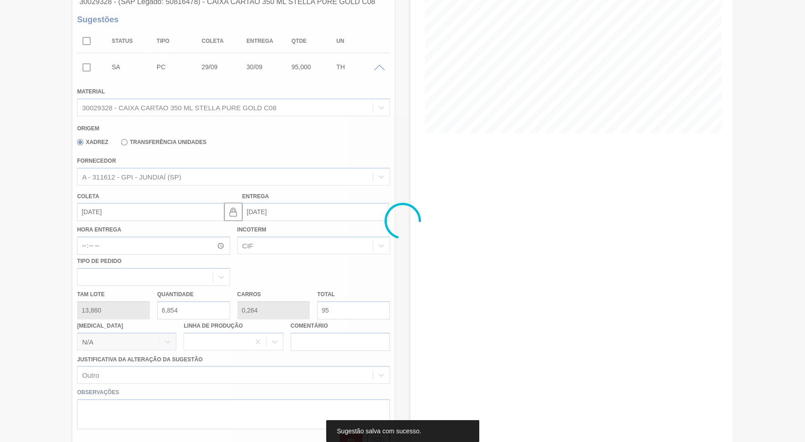
scroll to position [9, 0]
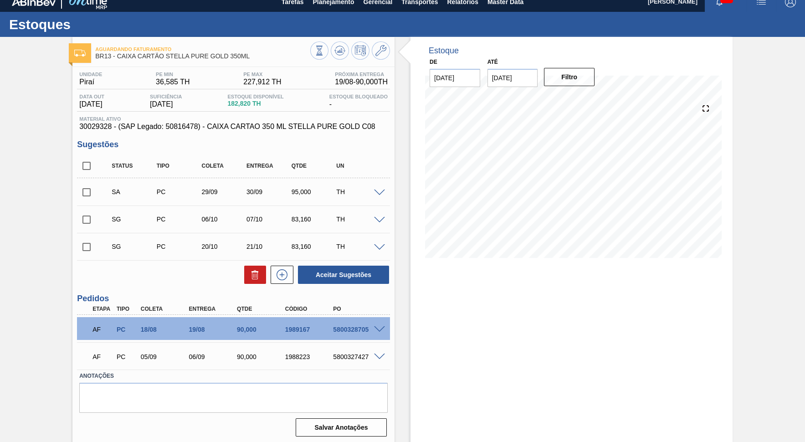
click at [300, 194] on div "SA PC 29/09 30/09 95,000 TH" at bounding box center [241, 192] width 270 height 18
click at [300, 193] on div "SA PC 29/09 30/09 95,000 TH" at bounding box center [241, 192] width 270 height 18
click at [300, 193] on div "95,000" at bounding box center [314, 191] width 50 height 7
drag, startPoint x: 376, startPoint y: 217, endPoint x: 381, endPoint y: 217, distance: 5.9
click at [380, 217] on span at bounding box center [379, 220] width 11 height 7
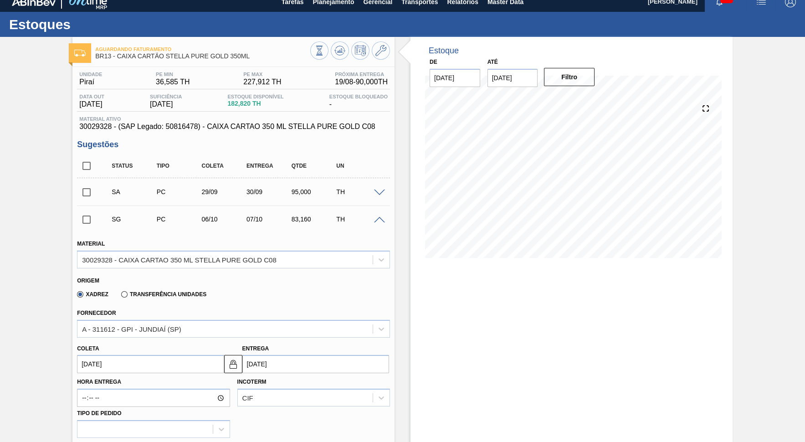
scroll to position [134, 0]
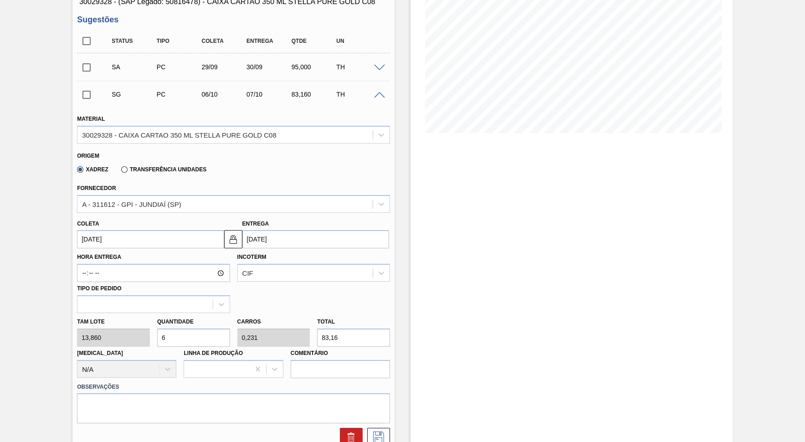
drag, startPoint x: 359, startPoint y: 327, endPoint x: 112, endPoint y: 334, distance: 247.6
click at [317, 334] on input "83,16" at bounding box center [353, 338] width 73 height 18
paste input "95,000"
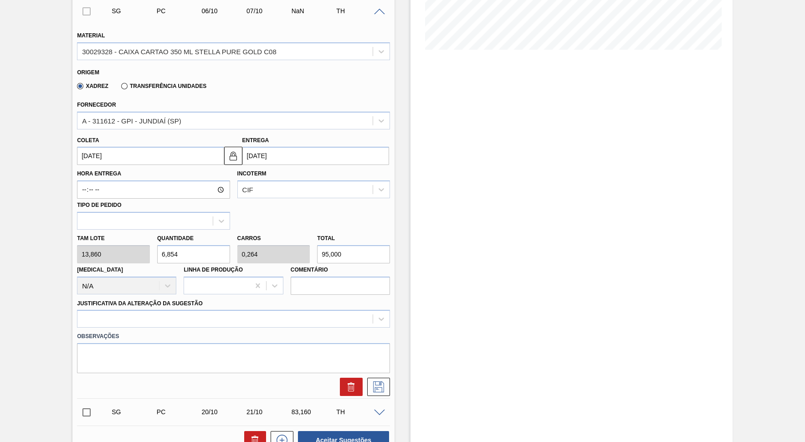
click at [254, 297] on div "Justificativa da Alteração da Sugestão" at bounding box center [233, 312] width 313 height 31
click at [257, 310] on div at bounding box center [233, 319] width 313 height 18
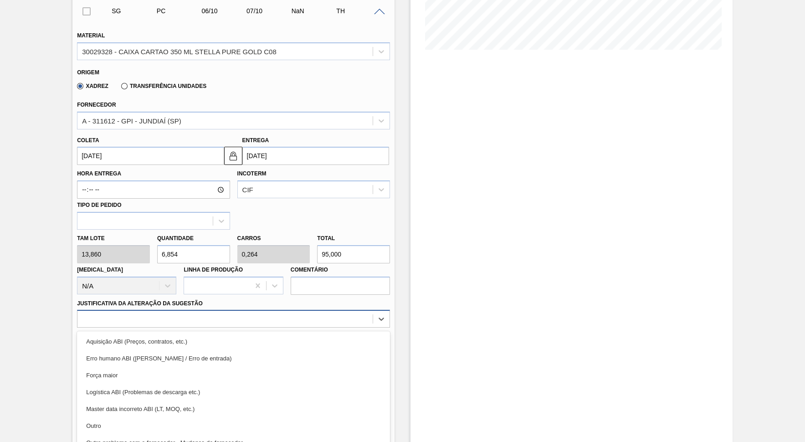
scroll to position [232, 0]
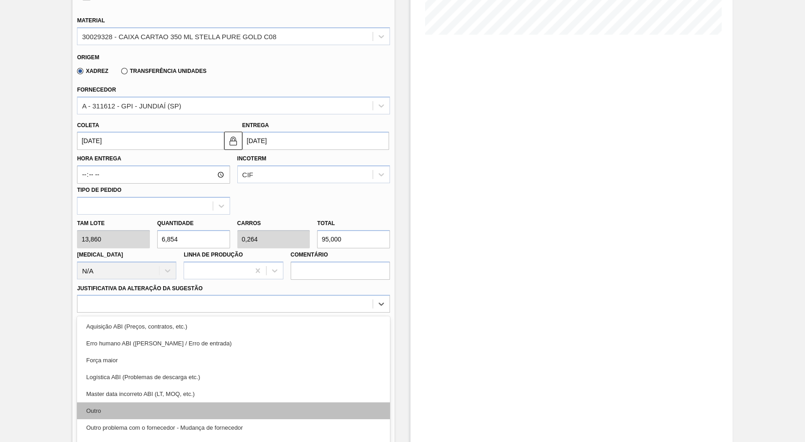
click at [211, 398] on div "Outro" at bounding box center [233, 410] width 313 height 17
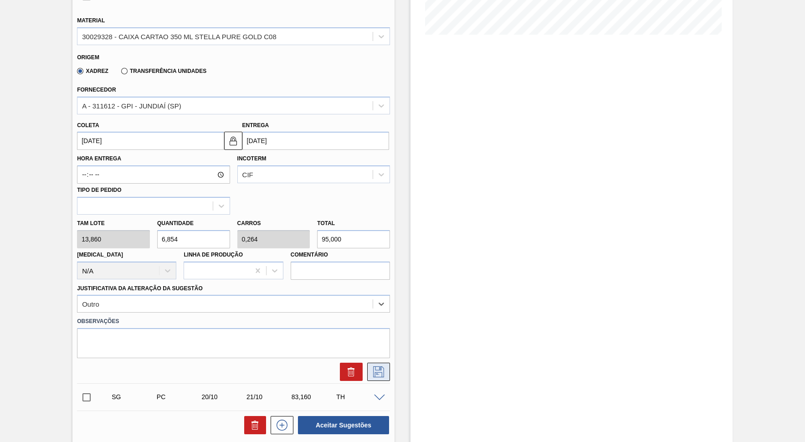
click at [382, 366] on icon at bounding box center [378, 371] width 15 height 11
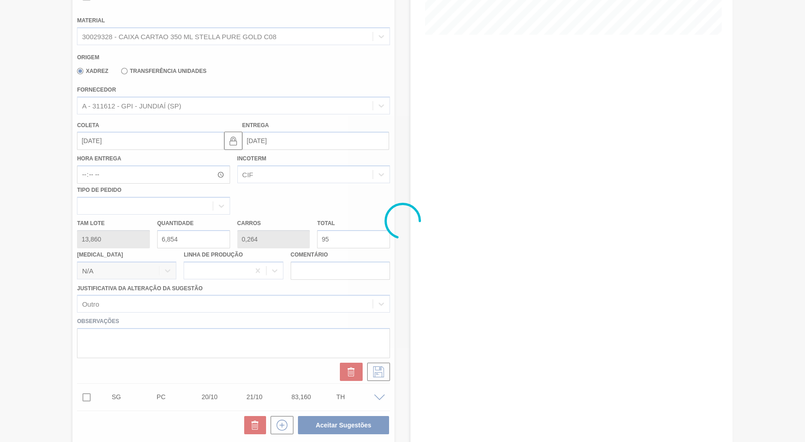
scroll to position [9, 0]
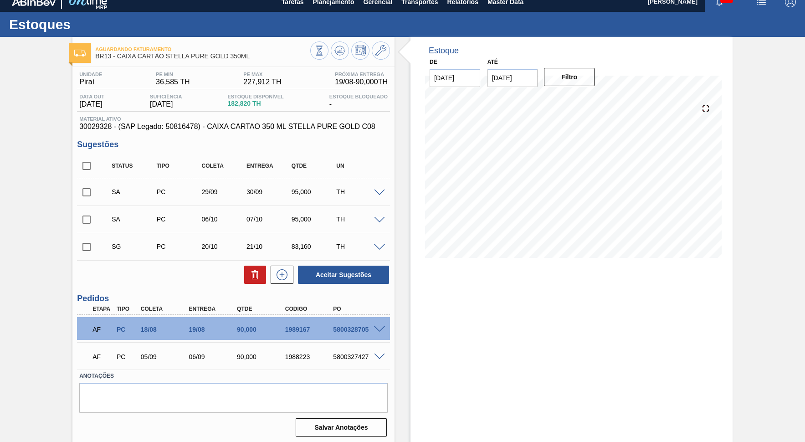
click at [287, 210] on div "SA PC 06/10 07/10 95,000 TH" at bounding box center [241, 219] width 270 height 18
click at [380, 246] on span at bounding box center [379, 247] width 11 height 7
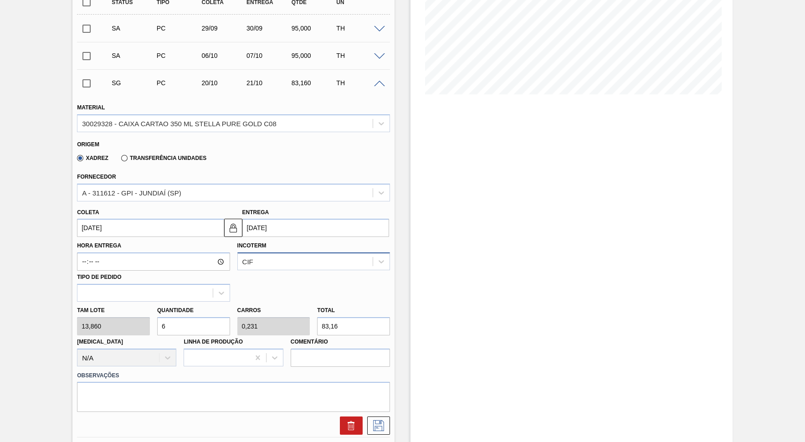
scroll to position [175, 0]
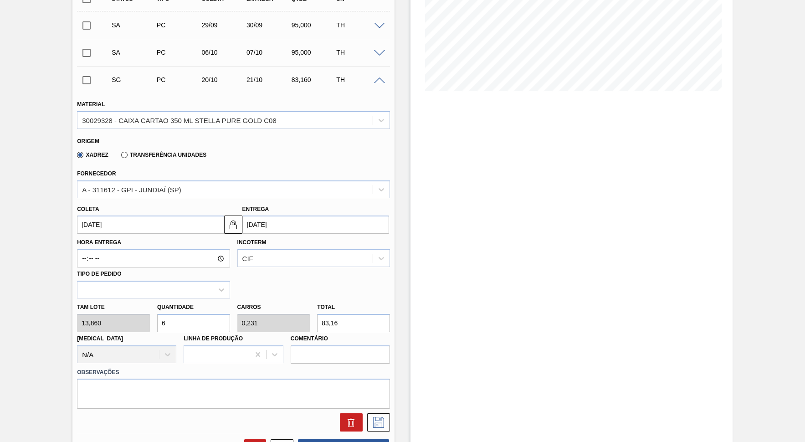
drag, startPoint x: 358, startPoint y: 314, endPoint x: 105, endPoint y: 310, distance: 252.5
click at [317, 314] on input "83,16" at bounding box center [353, 323] width 73 height 18
paste input "95,000"
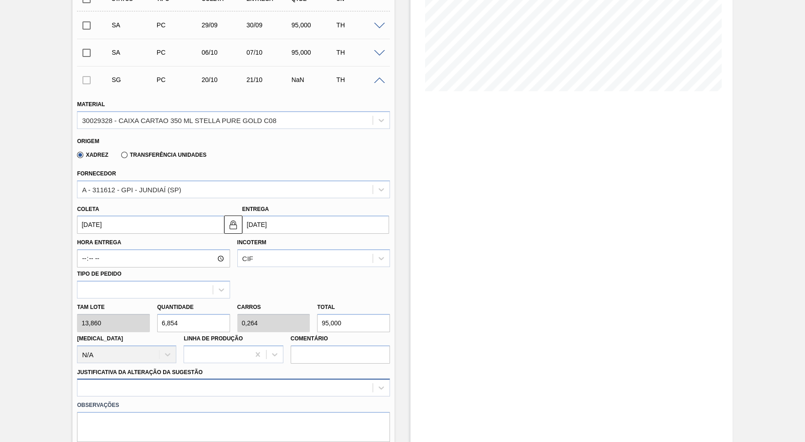
click at [189, 379] on div at bounding box center [233, 388] width 313 height 18
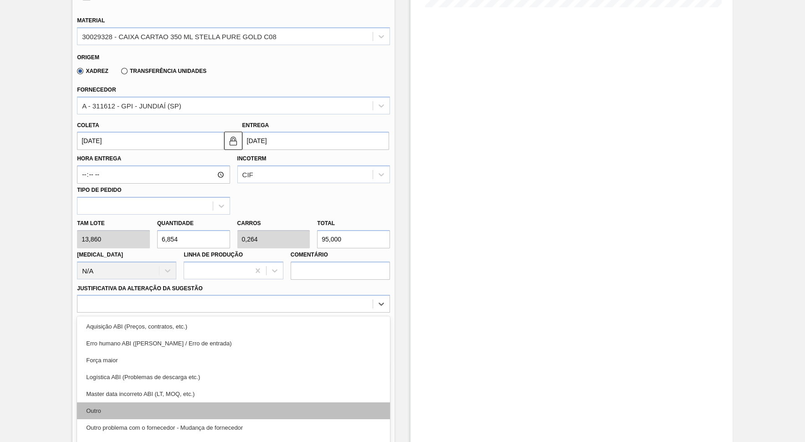
click at [172, 398] on div "Outro" at bounding box center [233, 410] width 313 height 17
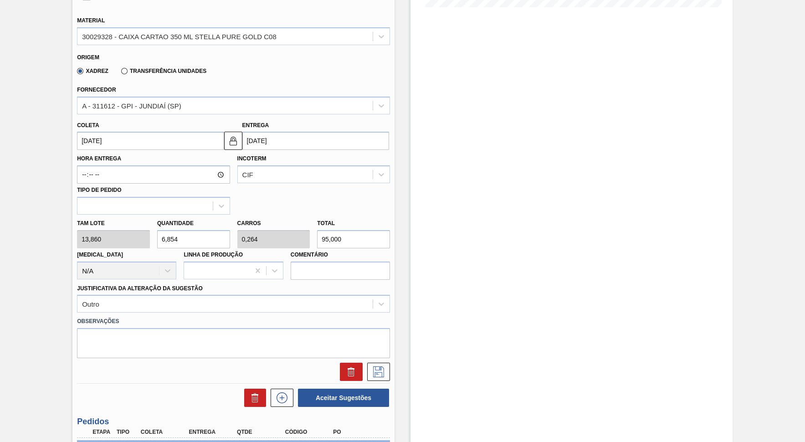
drag, startPoint x: 367, startPoint y: 223, endPoint x: 243, endPoint y: 231, distance: 124.2
click at [317, 231] on input "95,000" at bounding box center [353, 239] width 73 height 18
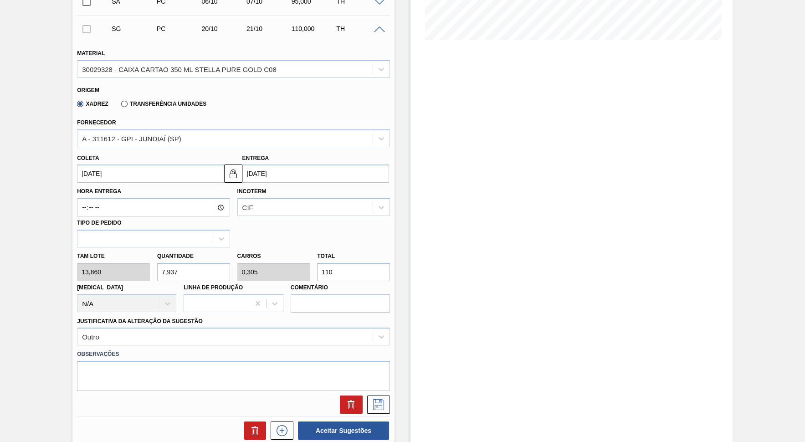
scroll to position [369, 0]
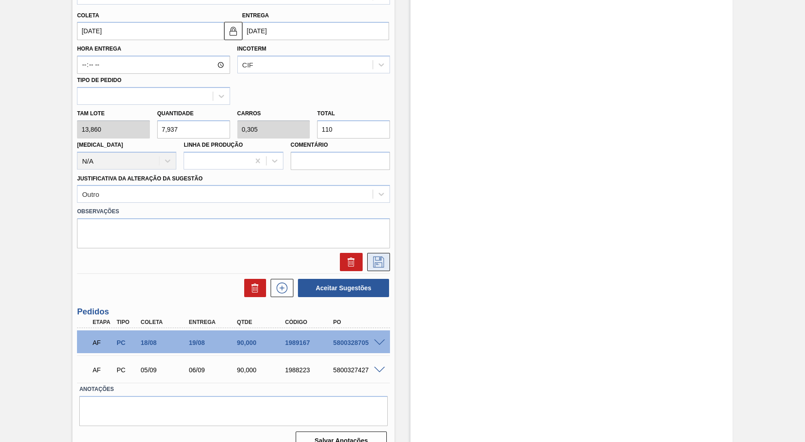
click at [380, 257] on icon at bounding box center [378, 262] width 15 height 11
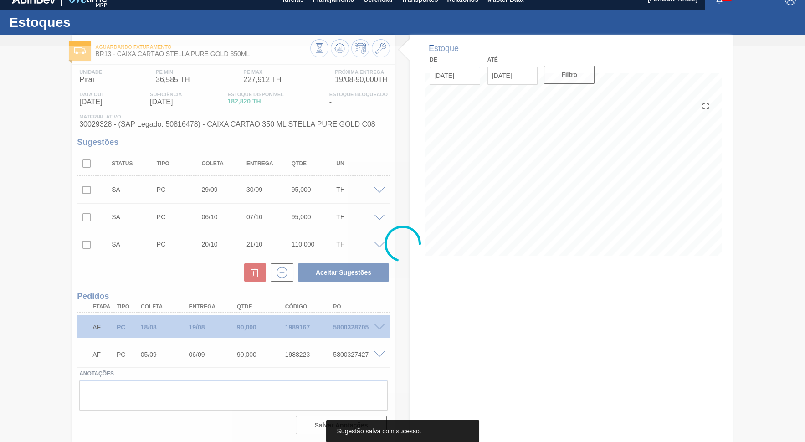
scroll to position [9, 0]
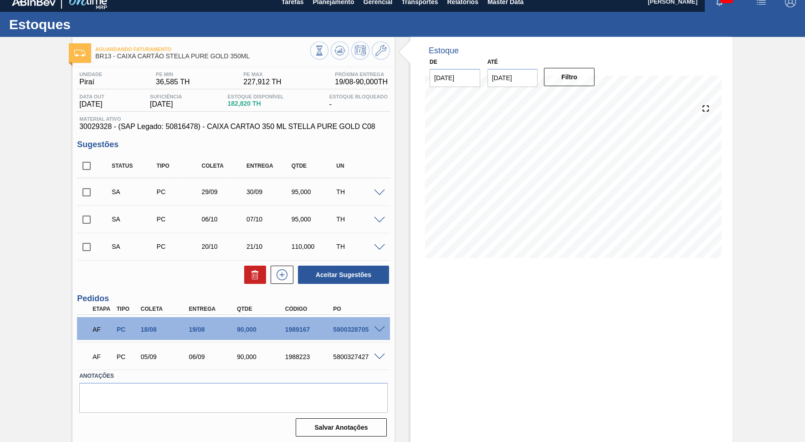
click at [381, 220] on span at bounding box center [379, 220] width 11 height 7
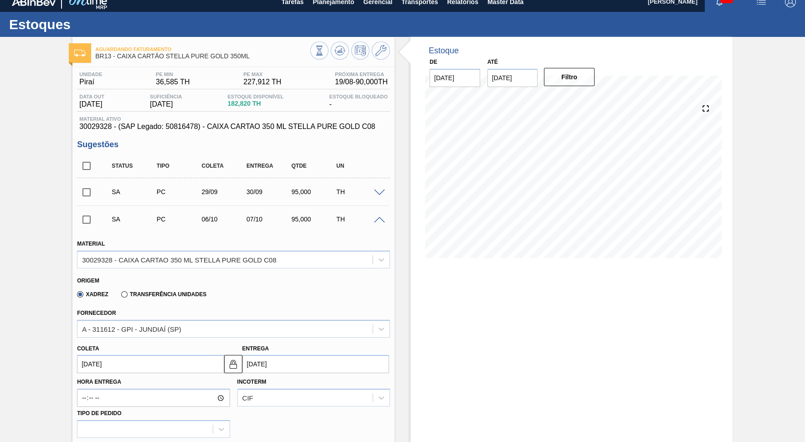
click at [311, 357] on input "[DATE]" at bounding box center [315, 364] width 147 height 18
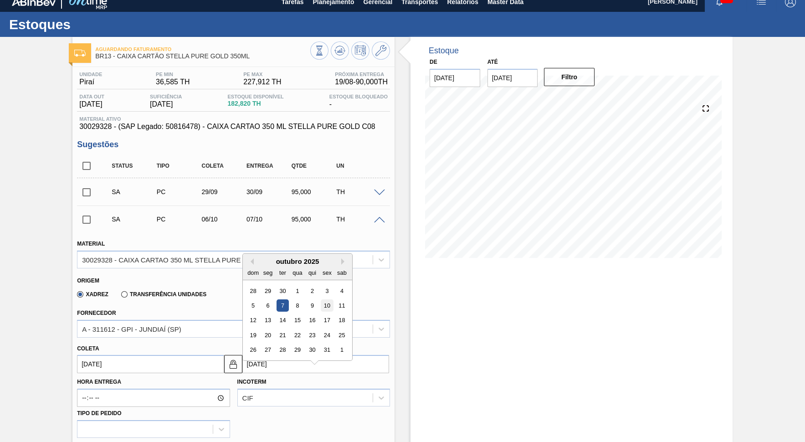
click at [321, 299] on div "10" at bounding box center [327, 305] width 12 height 12
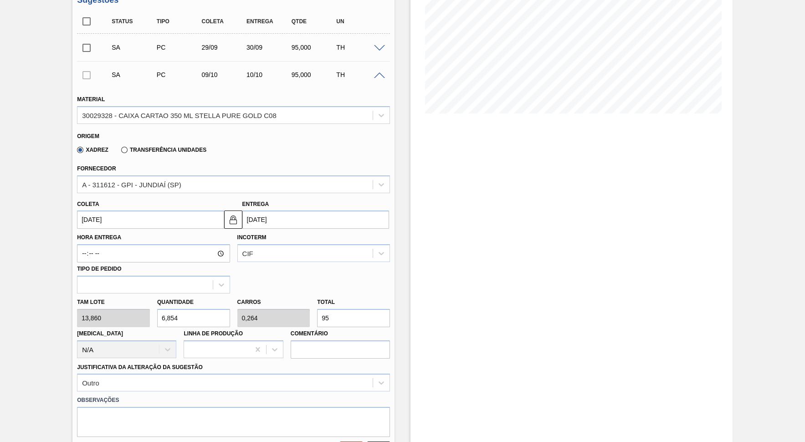
scroll to position [175, 0]
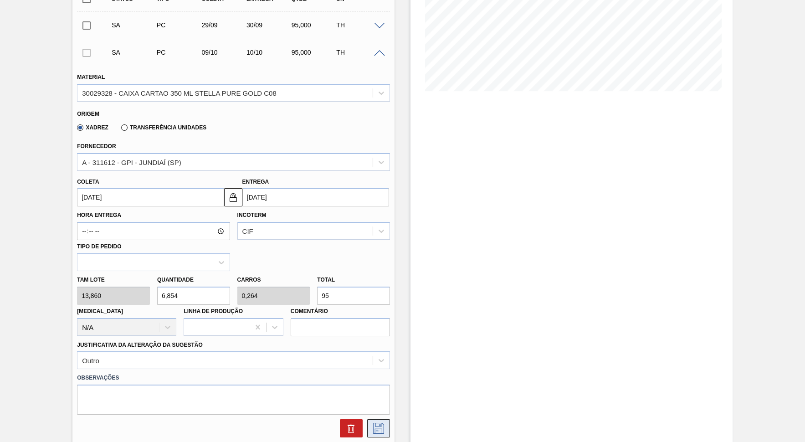
click at [390, 398] on div at bounding box center [233, 428] width 320 height 18
click at [381, 398] on button at bounding box center [378, 428] width 23 height 18
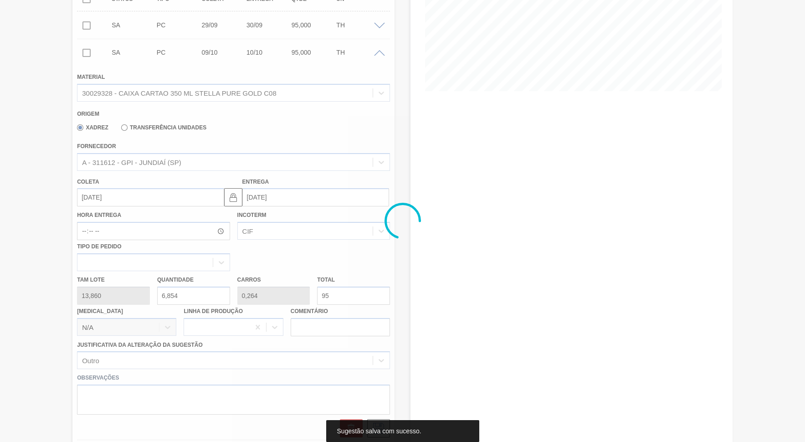
scroll to position [9, 0]
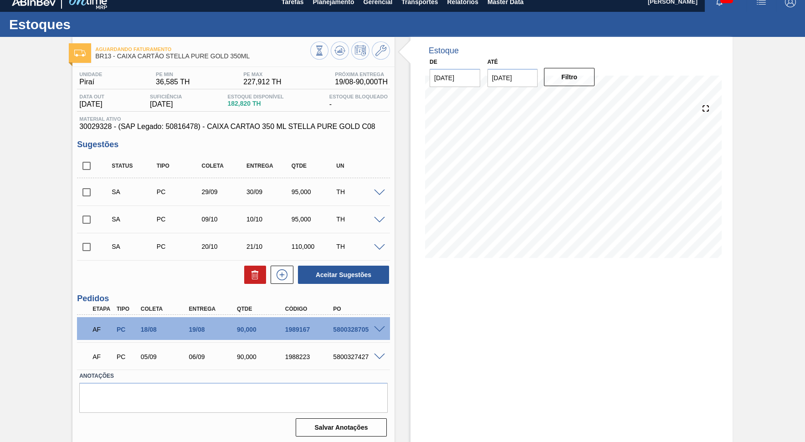
click at [378, 190] on span at bounding box center [379, 193] width 11 height 7
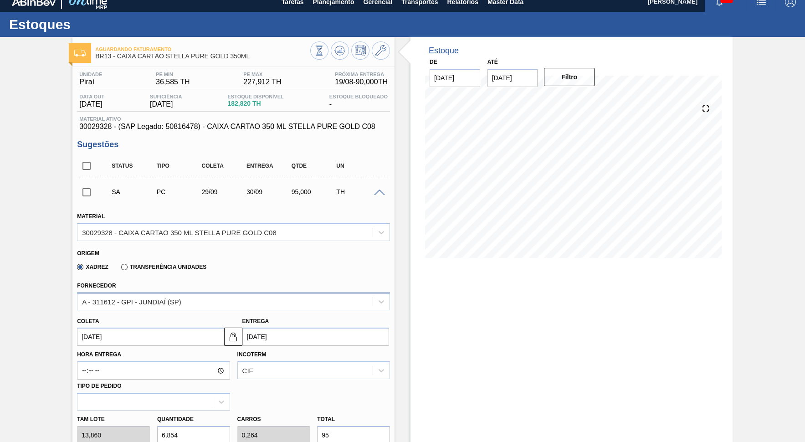
scroll to position [134, 0]
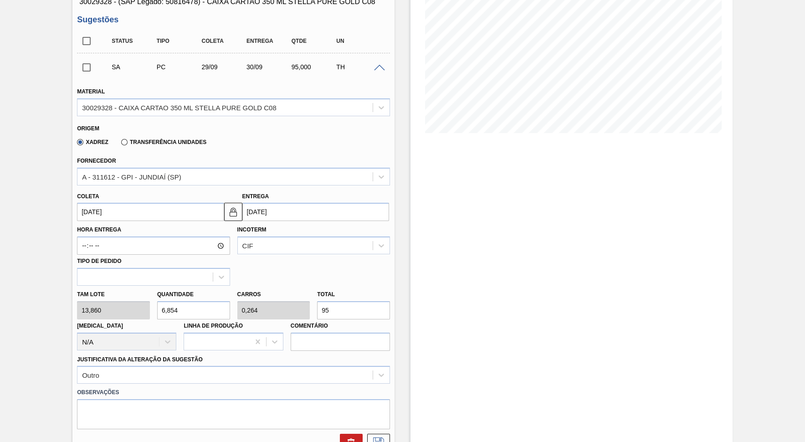
drag, startPoint x: 344, startPoint y: 298, endPoint x: 185, endPoint y: 306, distance: 159.3
click at [317, 306] on input "95" at bounding box center [353, 310] width 73 height 18
click at [380, 398] on icon at bounding box center [378, 443] width 15 height 11
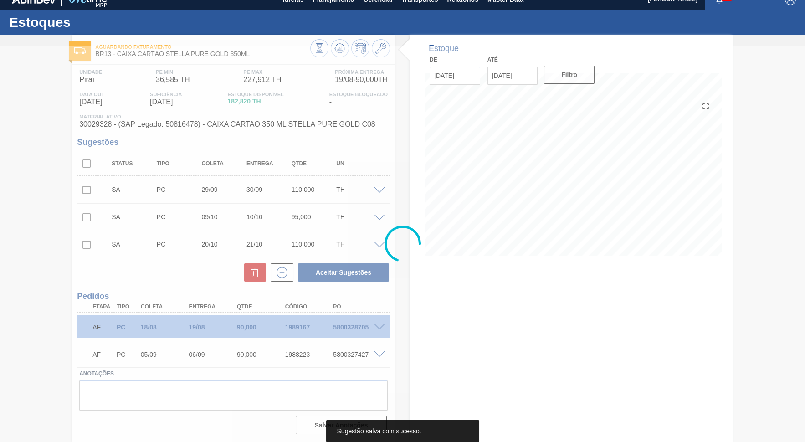
scroll to position [9, 0]
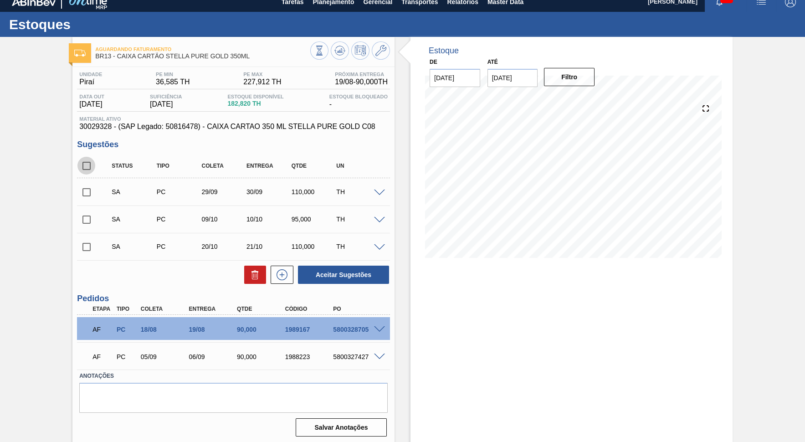
click at [86, 166] on input "checkbox" at bounding box center [86, 165] width 19 height 19
click at [372, 273] on button "Aceitar Sugestões" at bounding box center [343, 275] width 91 height 18
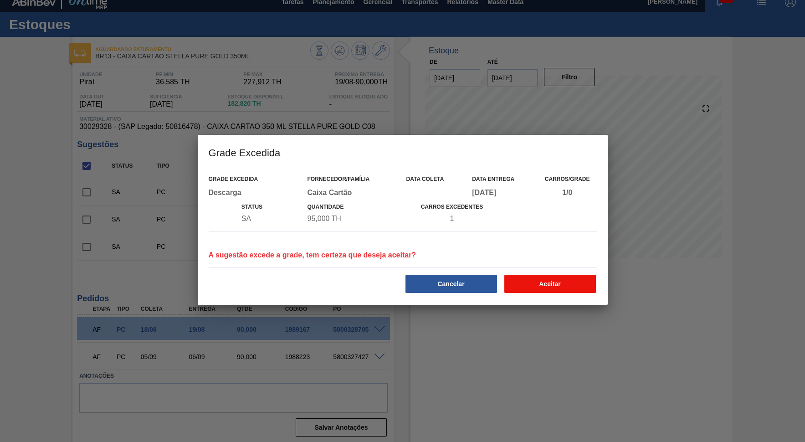
click at [571, 278] on button "Aceitar" at bounding box center [551, 284] width 92 height 18
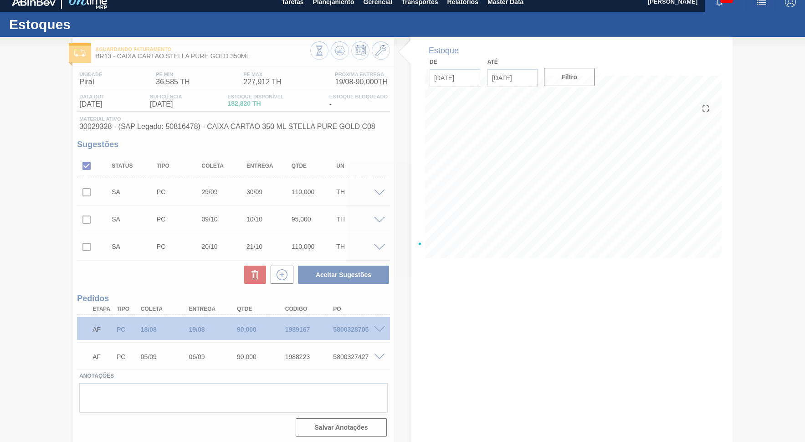
scroll to position [0, 0]
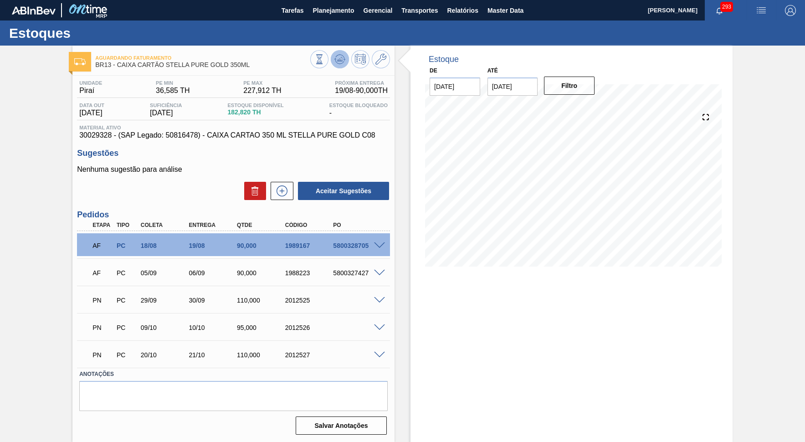
click at [340, 66] on button at bounding box center [340, 59] width 18 height 18
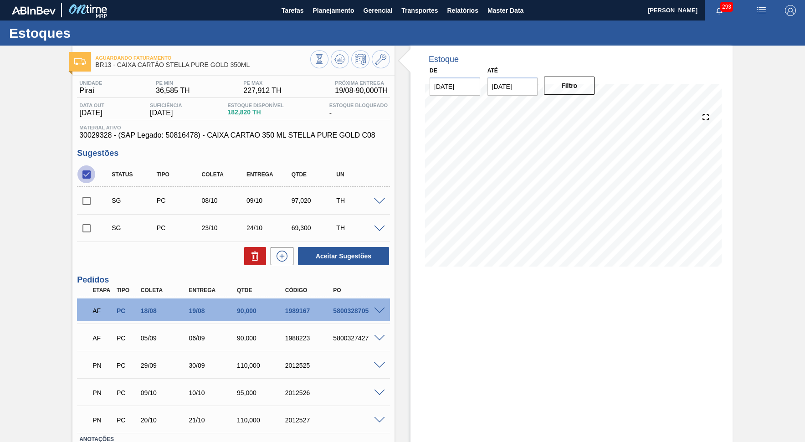
click at [88, 177] on input "checkbox" at bounding box center [86, 174] width 19 height 19
click at [263, 258] on button at bounding box center [255, 256] width 22 height 18
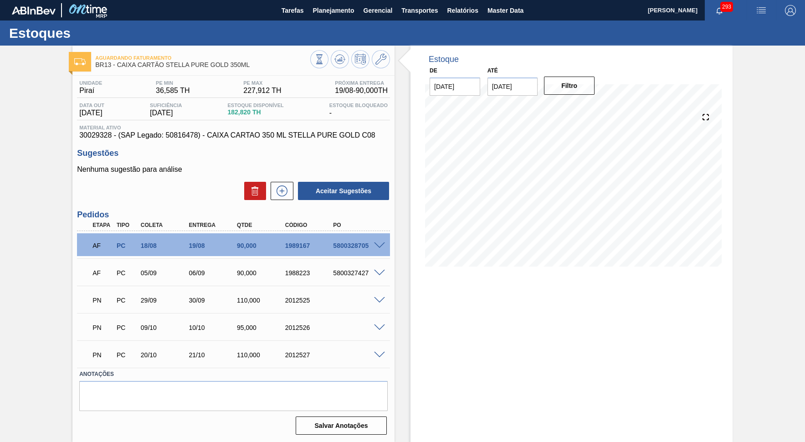
click at [381, 352] on span at bounding box center [379, 355] width 11 height 7
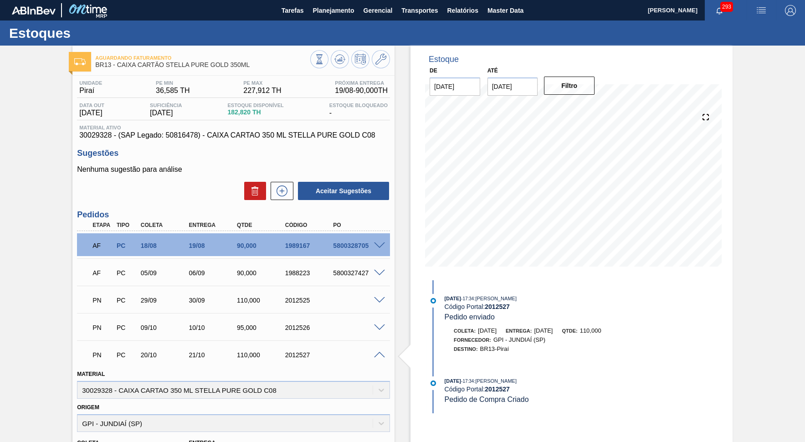
scroll to position [167, 0]
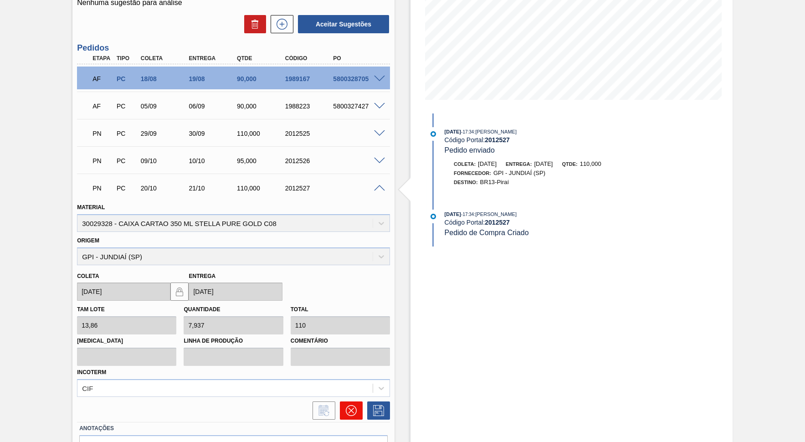
click at [353, 398] on icon at bounding box center [351, 410] width 11 height 11
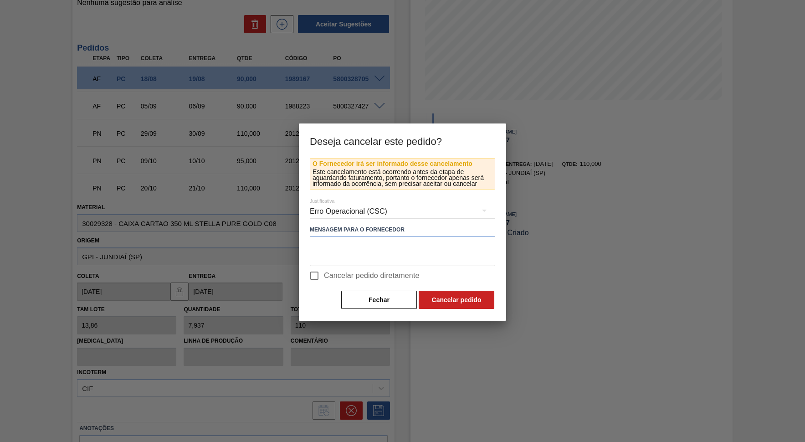
click at [363, 271] on span "Cancelar pedido diretamente" at bounding box center [372, 275] width 96 height 11
click at [324, 271] on input "Cancelar pedido diretamente" at bounding box center [314, 275] width 19 height 19
click at [384, 201] on div "Erro Operacional (CSC)" at bounding box center [402, 212] width 185 height 26
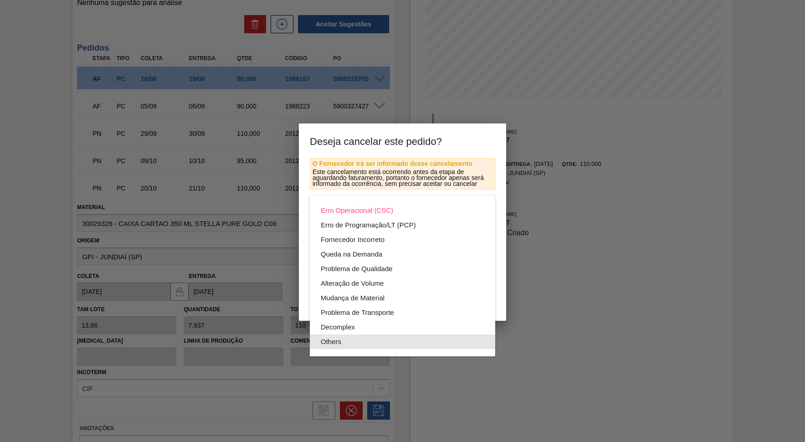
click at [383, 342] on div "Others" at bounding box center [403, 342] width 164 height 15
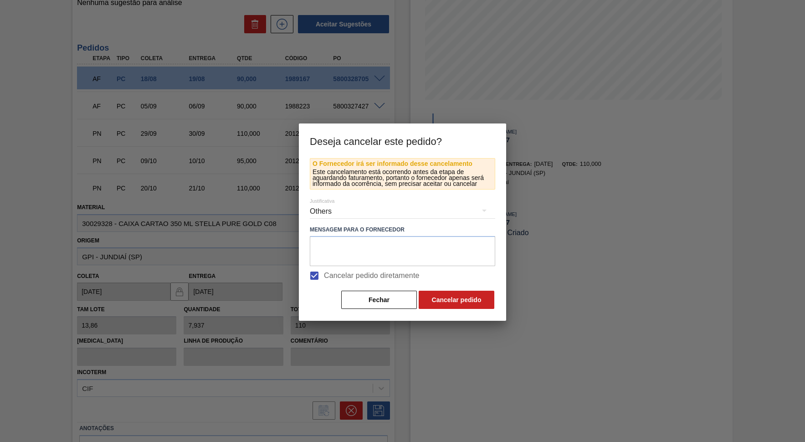
click at [454, 301] on button "Cancelar pedido" at bounding box center [457, 300] width 76 height 18
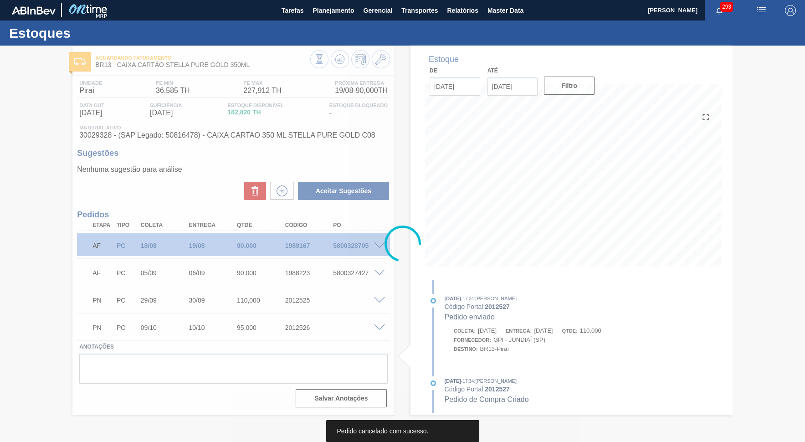
scroll to position [0, 0]
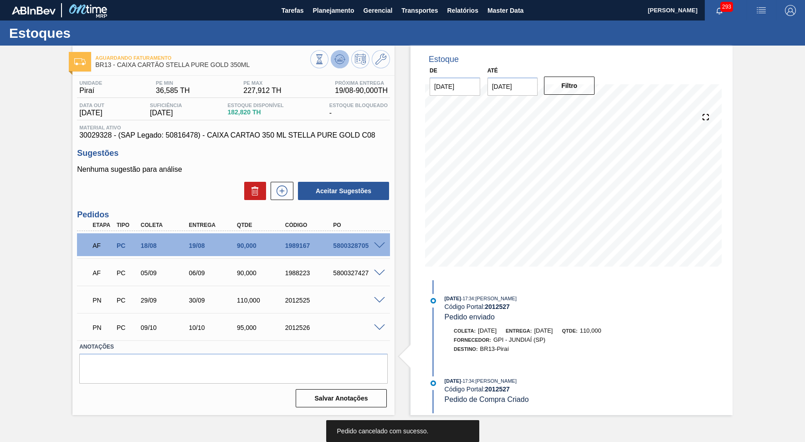
click at [324, 62] on icon at bounding box center [319, 59] width 10 height 10
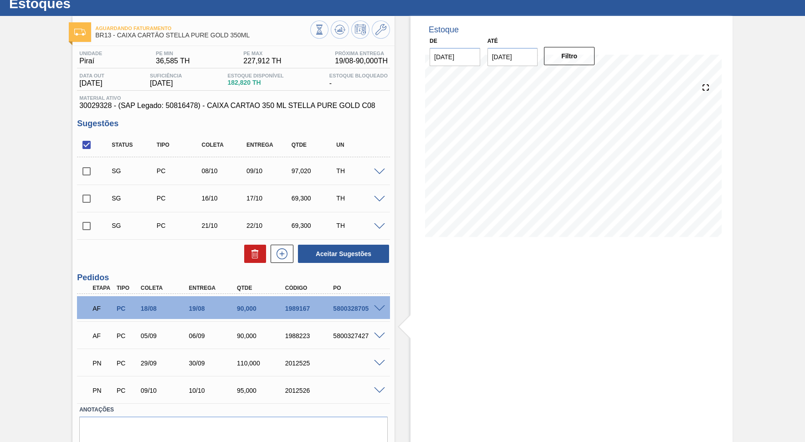
scroll to position [41, 0]
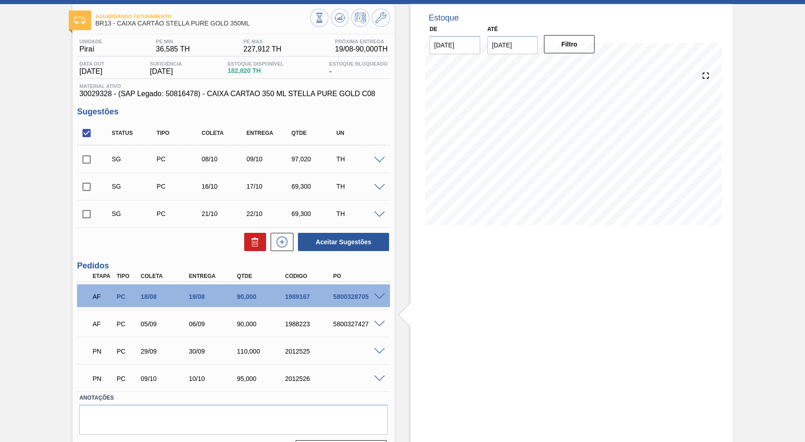
click at [96, 180] on span at bounding box center [102, 186] width 13 height 18
click at [84, 190] on input "checkbox" at bounding box center [86, 186] width 19 height 19
click at [85, 209] on input "checkbox" at bounding box center [86, 214] width 19 height 19
click at [255, 237] on icon at bounding box center [255, 242] width 11 height 11
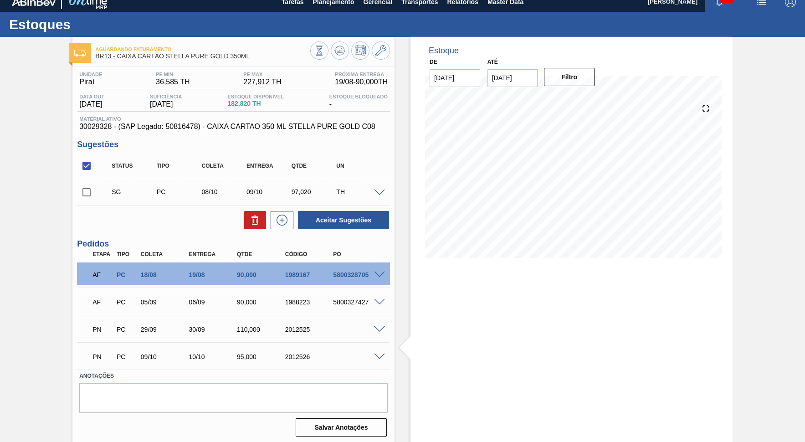
click at [381, 186] on div "SG PC 08/10 09/10 97,020 TH" at bounding box center [233, 191] width 313 height 23
click at [379, 190] on span at bounding box center [379, 193] width 11 height 7
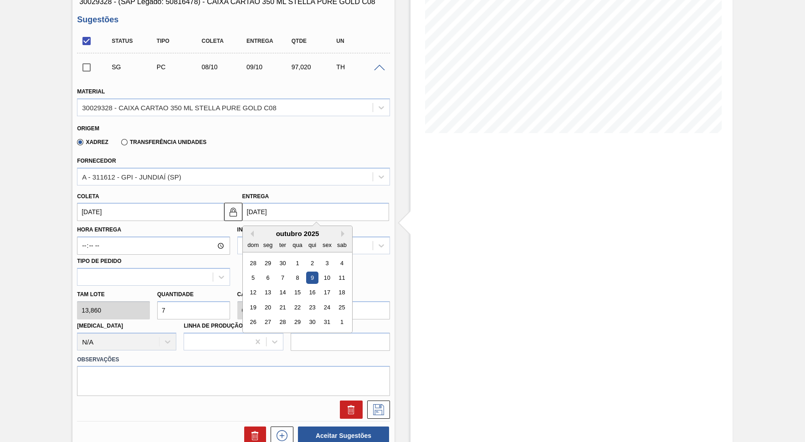
click at [281, 210] on input "[DATE]" at bounding box center [315, 212] width 147 height 18
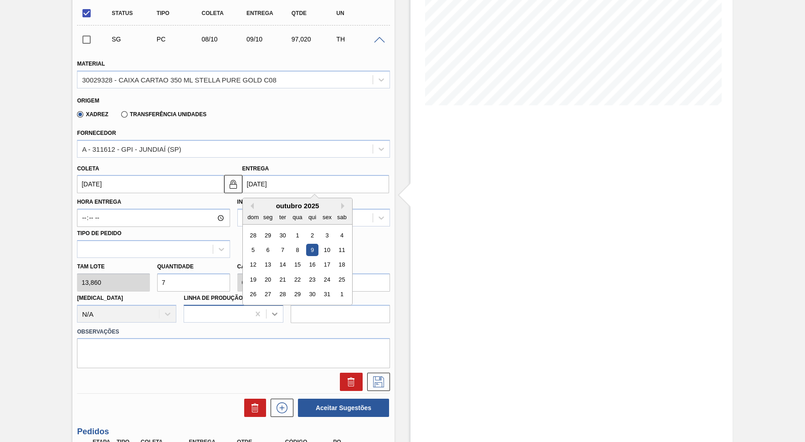
scroll to position [175, 0]
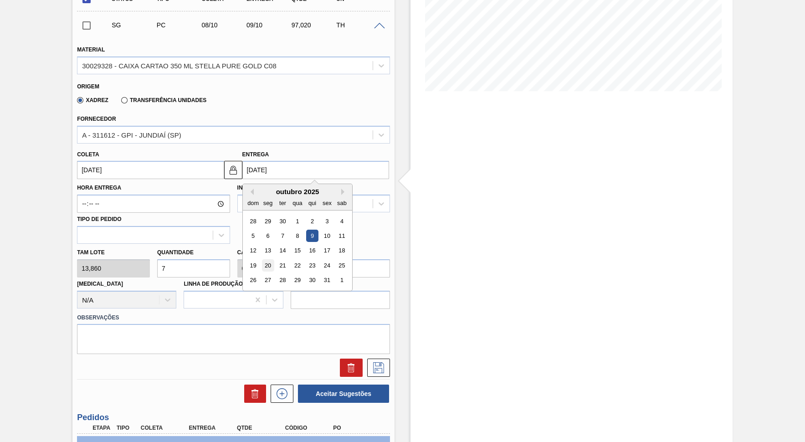
click at [263, 259] on div "20" at bounding box center [268, 265] width 12 height 12
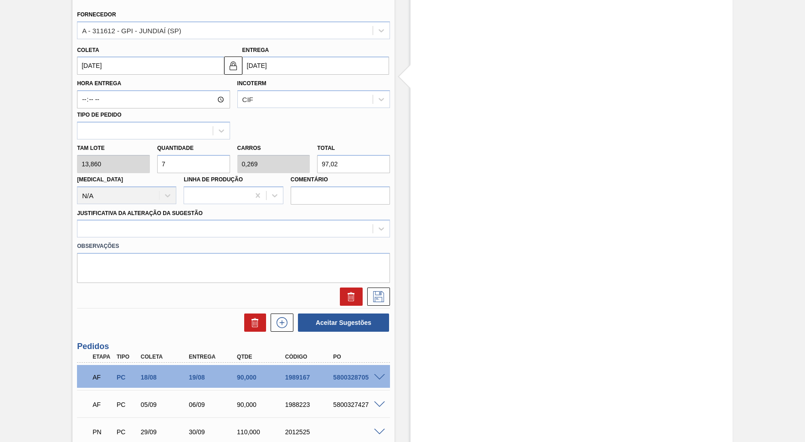
scroll to position [244, 0]
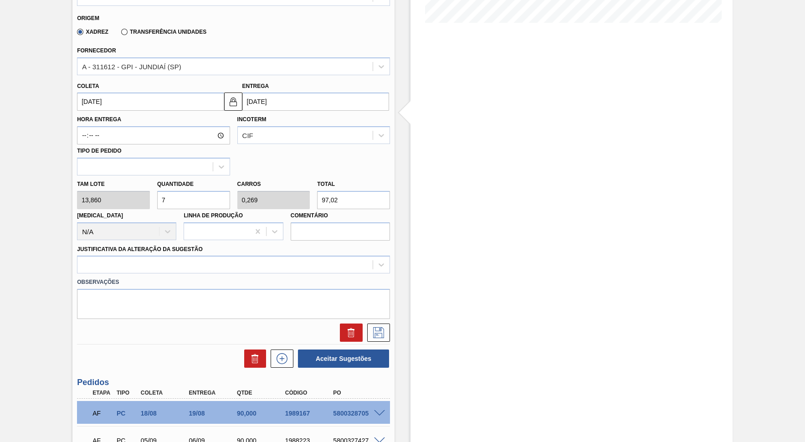
click at [345, 195] on input "97,02" at bounding box center [353, 200] width 73 height 18
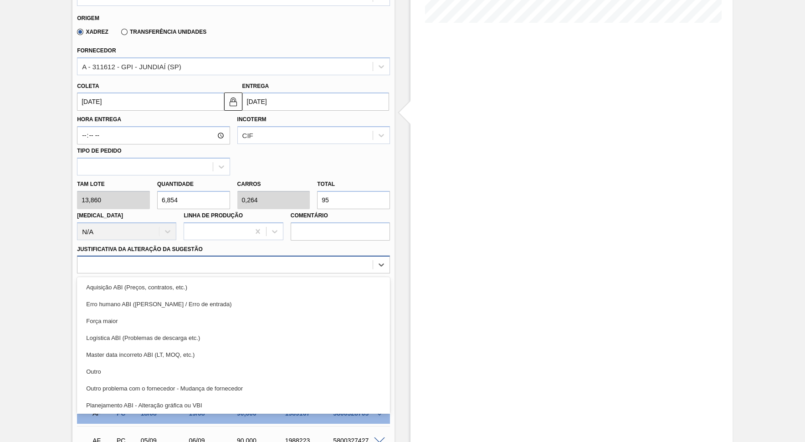
click at [288, 258] on div at bounding box center [224, 264] width 295 height 13
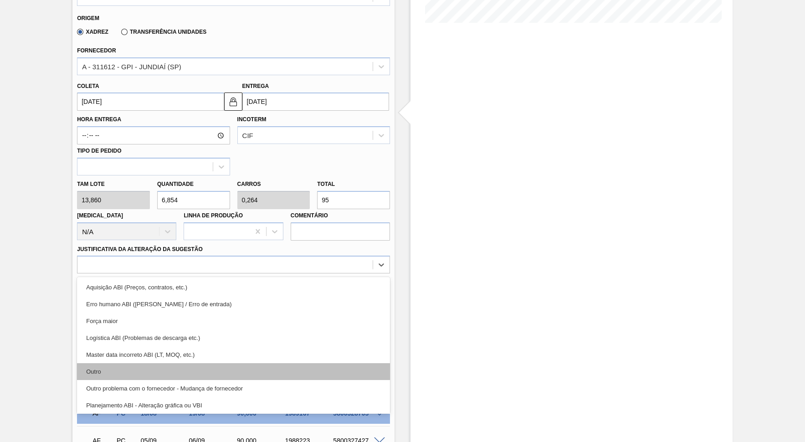
click at [198, 363] on div "Outro" at bounding box center [233, 371] width 313 height 17
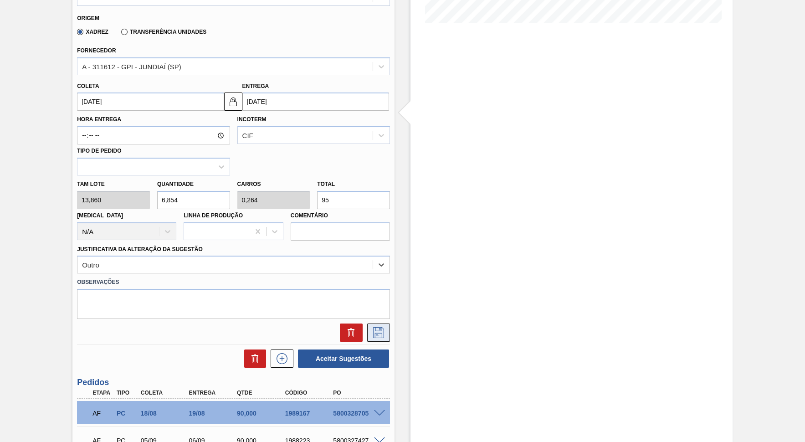
click at [381, 324] on button at bounding box center [378, 333] width 23 height 18
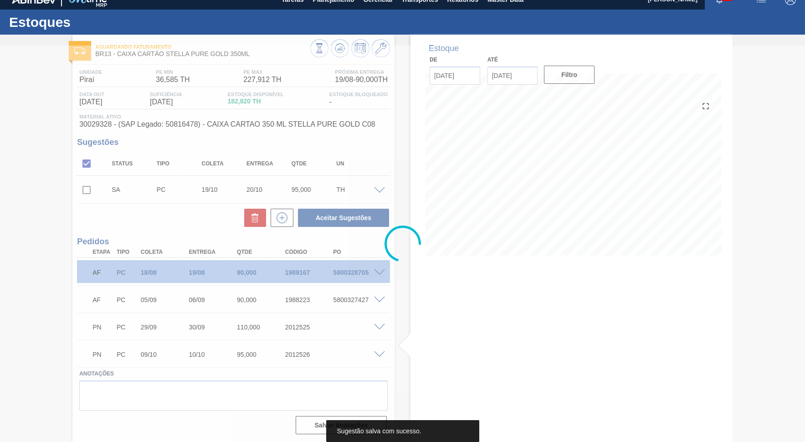
scroll to position [9, 0]
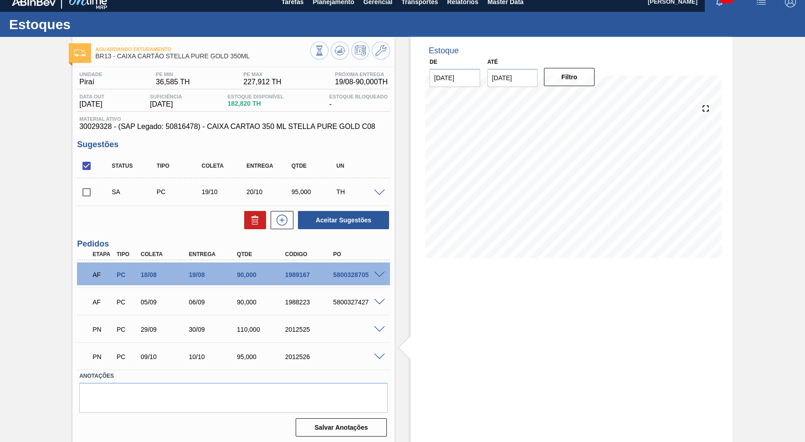
click at [377, 195] on div "SA PC 19/10 20/10 95,000 TH" at bounding box center [233, 191] width 313 height 23
click at [380, 193] on span at bounding box center [379, 193] width 11 height 7
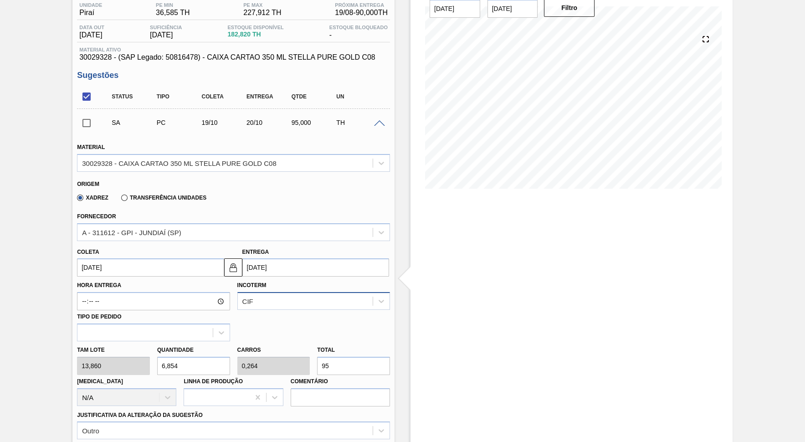
scroll to position [92, 0]
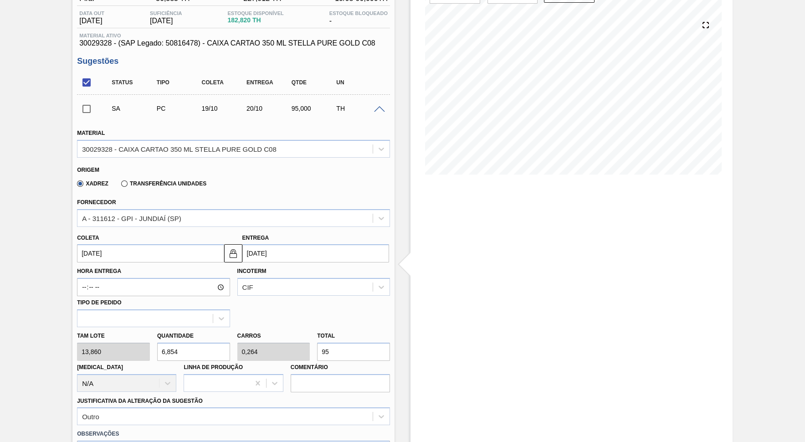
click at [299, 263] on div "Hora Entrega Incoterm CIF Tipo de pedido" at bounding box center [233, 295] width 320 height 65
click at [293, 249] on input "[DATE]" at bounding box center [315, 253] width 147 height 18
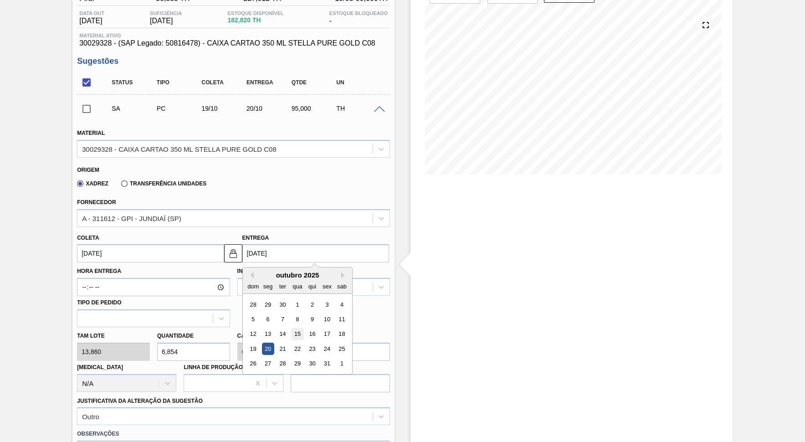
click at [293, 328] on div "15" at bounding box center [297, 334] width 12 height 12
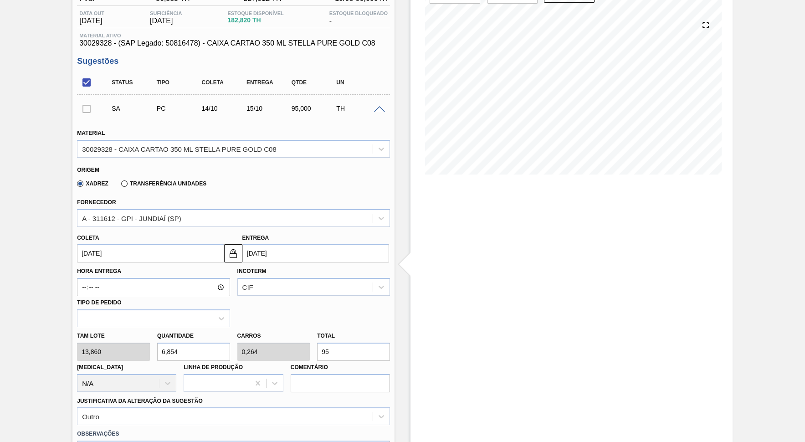
scroll to position [217, 0]
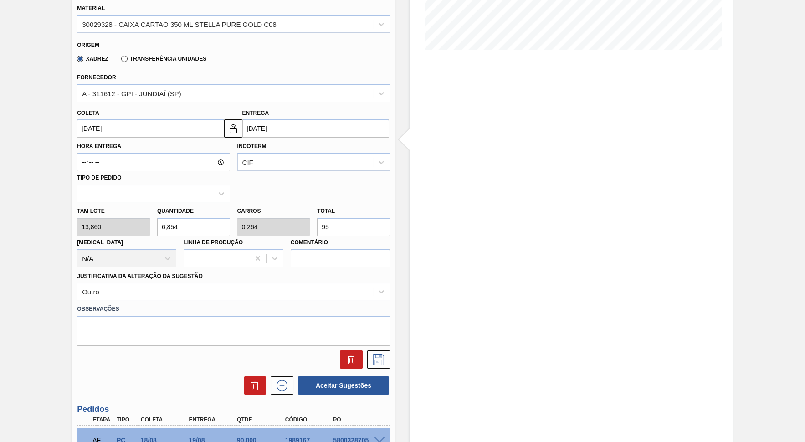
click at [385, 346] on div at bounding box center [233, 357] width 320 height 23
click at [386, 346] on div at bounding box center [233, 357] width 320 height 23
click at [382, 354] on icon at bounding box center [378, 359] width 11 height 11
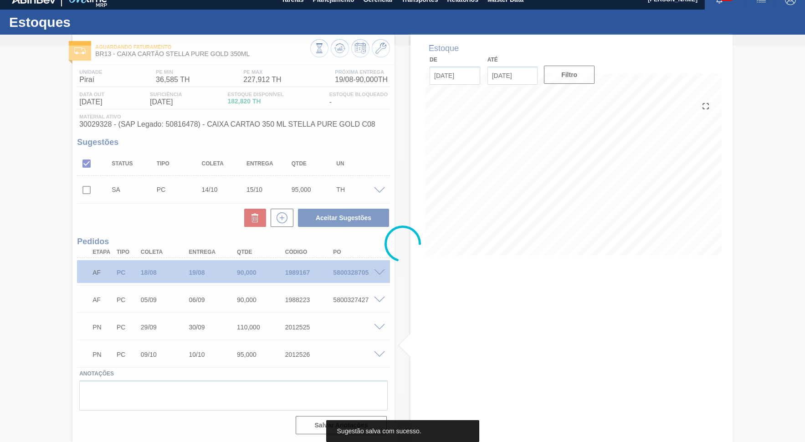
scroll to position [9, 0]
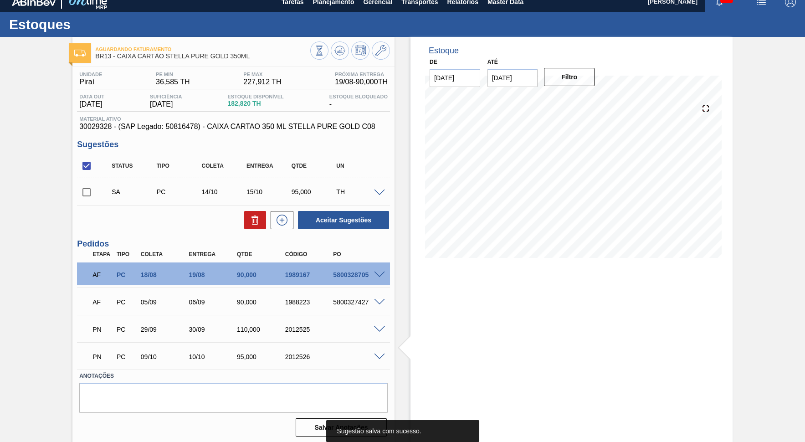
click at [635, 320] on div "Estoque De [DATE] Até [DATE] Filtro 25/09 Projeção de Estoque 159.248 [DOMAIN_N…" at bounding box center [572, 240] width 322 height 407
click at [285, 220] on icon at bounding box center [282, 220] width 15 height 11
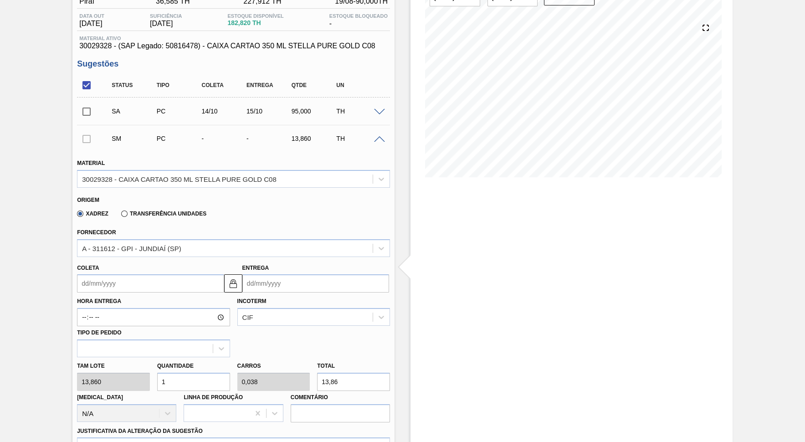
scroll to position [92, 0]
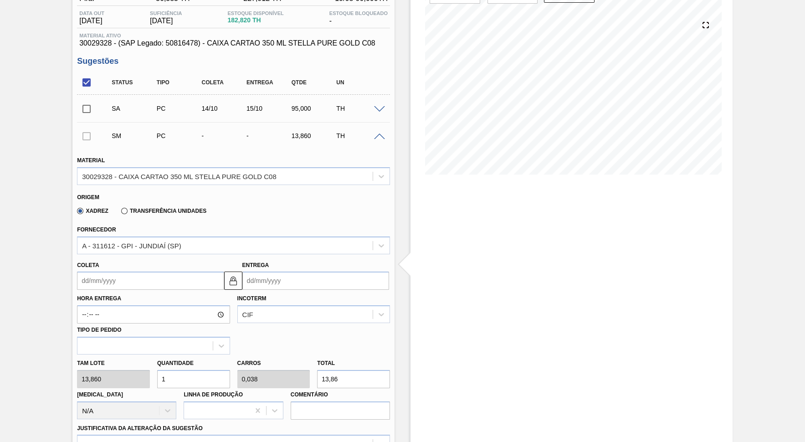
click at [316, 280] on input "Entrega" at bounding box center [315, 281] width 147 height 18
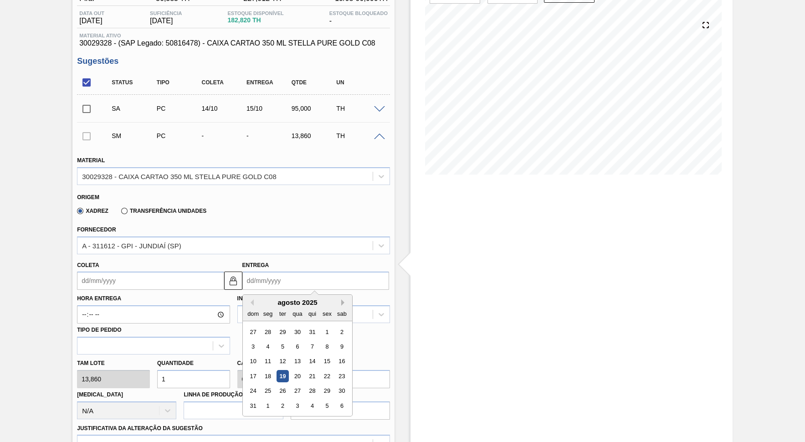
click at [341, 299] on button "Next Month" at bounding box center [344, 302] width 6 height 6
click at [321, 370] on div "24" at bounding box center [327, 376] width 12 height 12
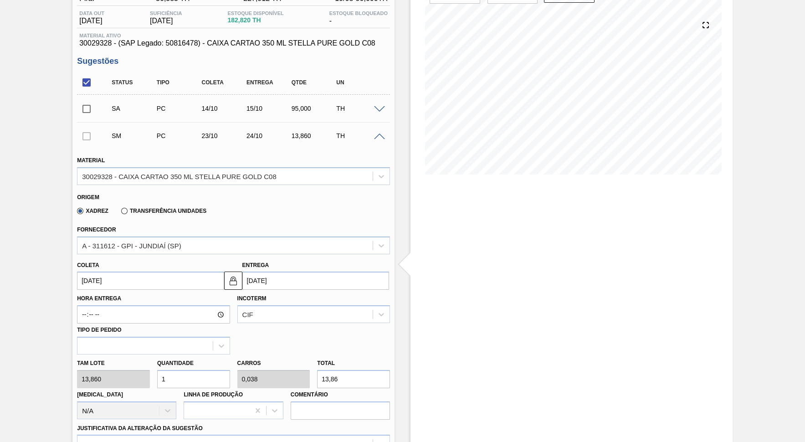
scroll to position [175, 0]
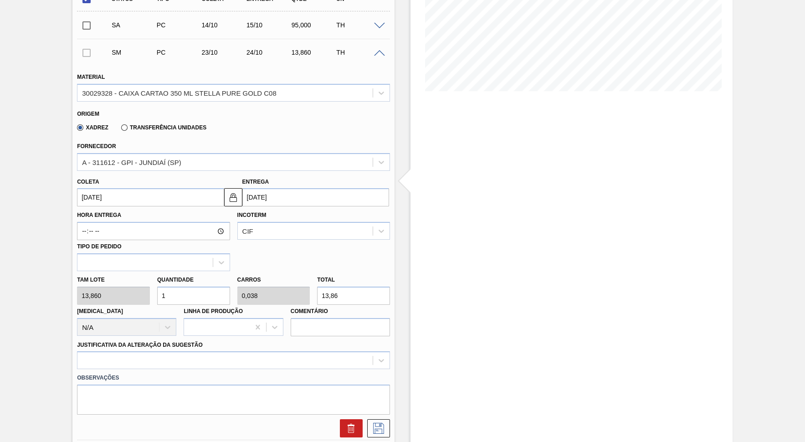
drag, startPoint x: 355, startPoint y: 287, endPoint x: 284, endPoint y: 279, distance: 72.0
click at [317, 287] on input "13,86" at bounding box center [353, 296] width 73 height 18
click at [218, 369] on div "Observações" at bounding box center [233, 392] width 320 height 46
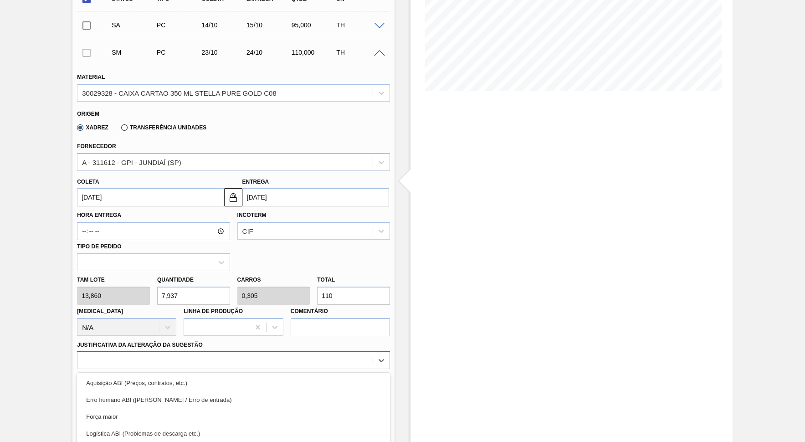
click at [213, 351] on div "option Aquisição ABI (Preços, contratos, etc.) focused, 1 of 18. 18 results ava…" at bounding box center [233, 360] width 313 height 18
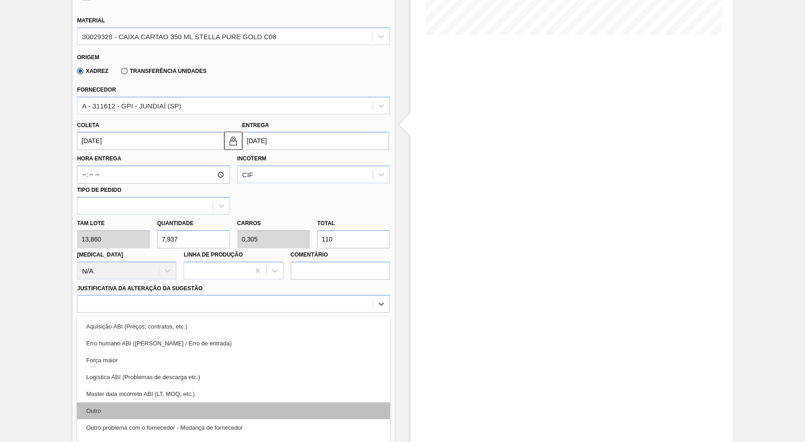
click at [215, 398] on div "Outro" at bounding box center [233, 410] width 313 height 17
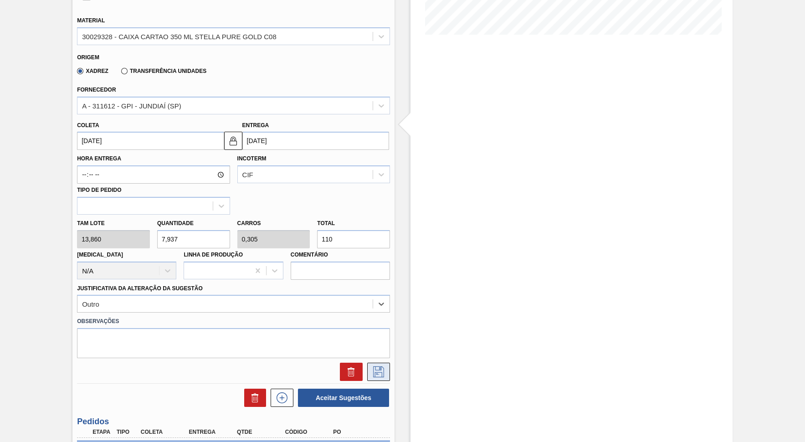
click at [376, 366] on icon at bounding box center [378, 371] width 15 height 11
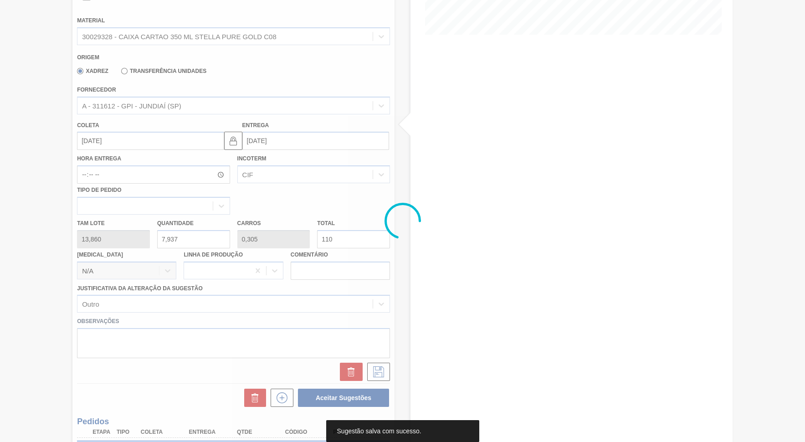
scroll to position [36, 0]
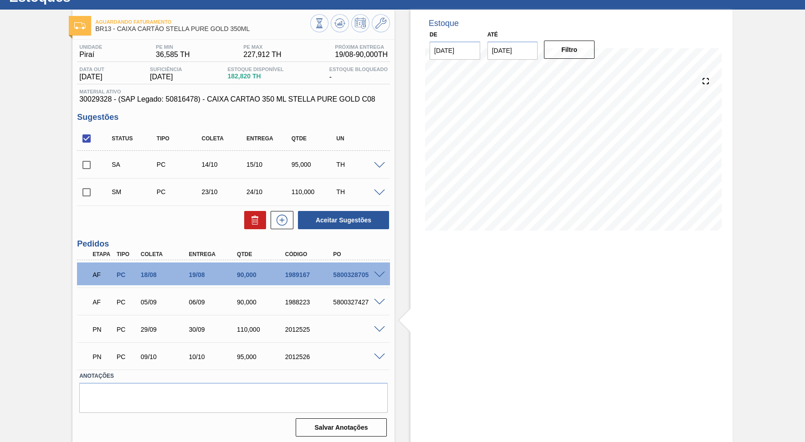
click at [380, 191] on span at bounding box center [379, 193] width 11 height 7
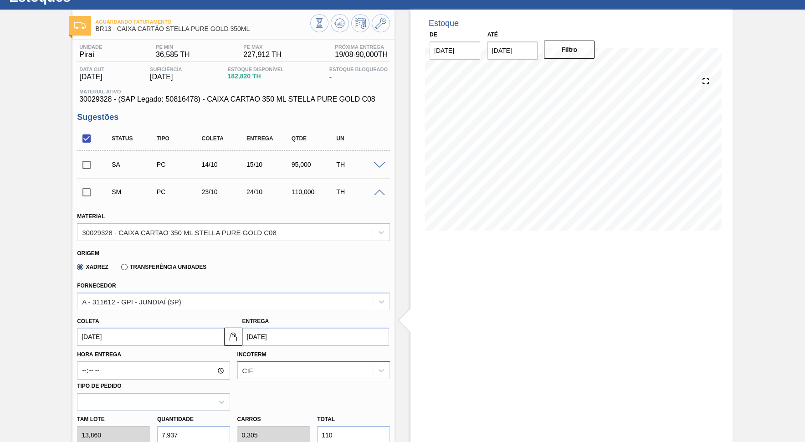
scroll to position [77, 0]
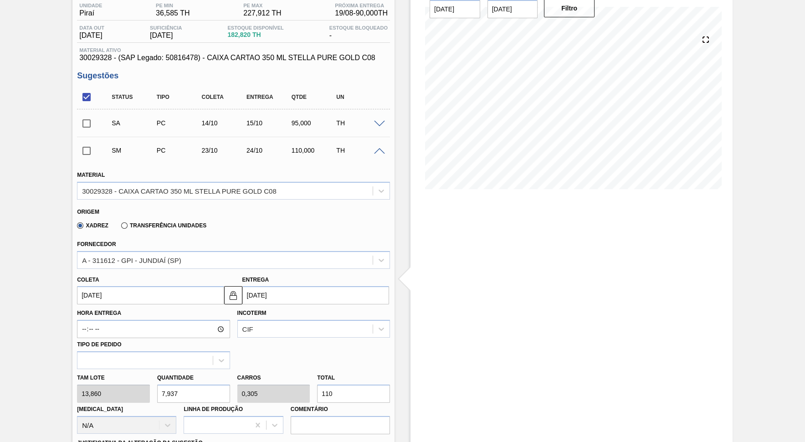
click at [300, 277] on div "Entrega [DATE]" at bounding box center [315, 288] width 147 height 31
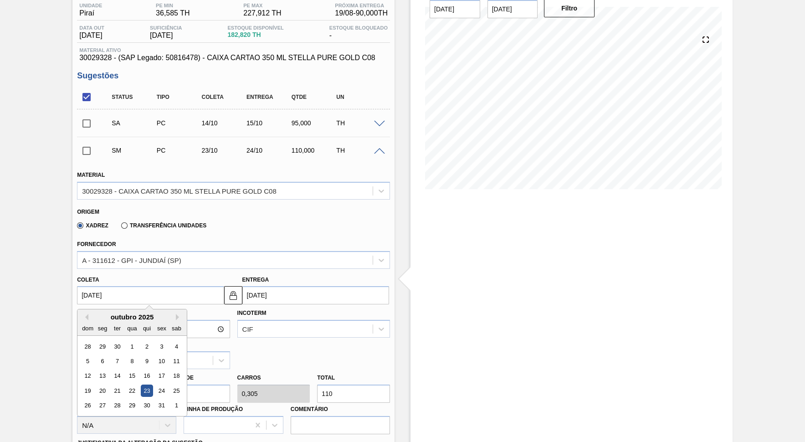
click at [184, 289] on input "[DATE]" at bounding box center [150, 295] width 147 height 18
click at [267, 287] on input "[DATE]" at bounding box center [315, 295] width 147 height 18
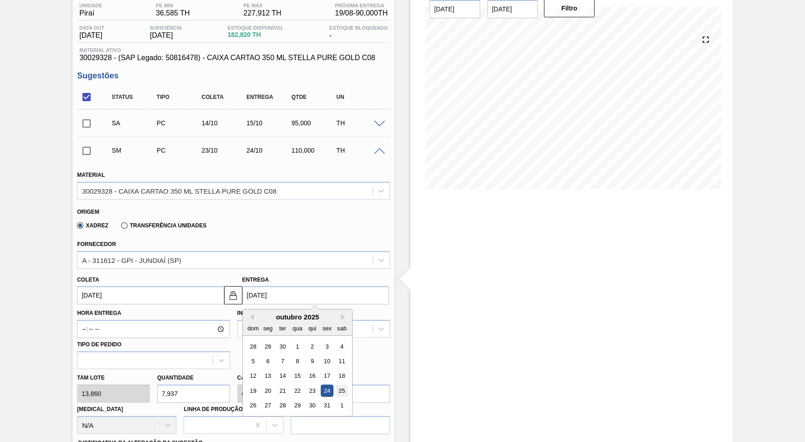
click at [335, 385] on div "25" at bounding box center [341, 391] width 12 height 12
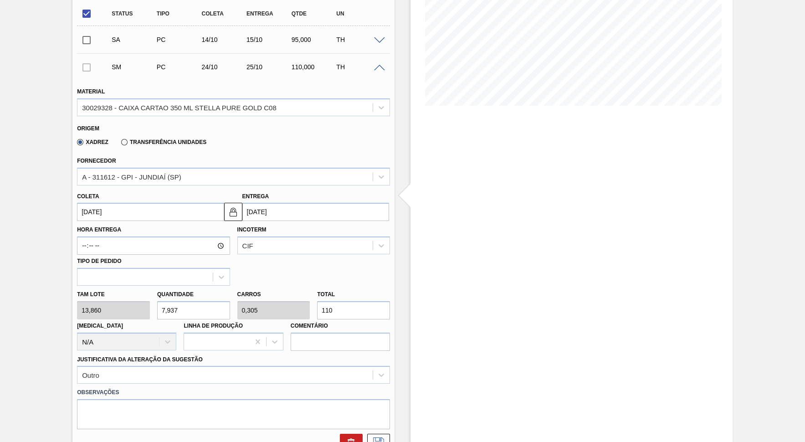
scroll to position [203, 0]
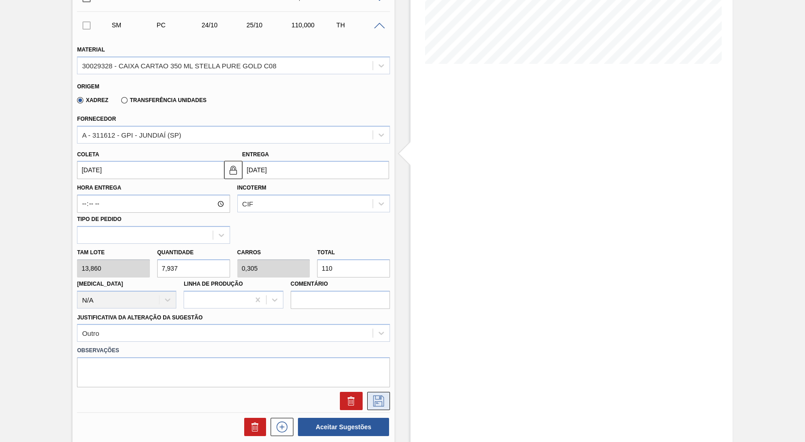
click at [376, 392] on button at bounding box center [378, 401] width 23 height 18
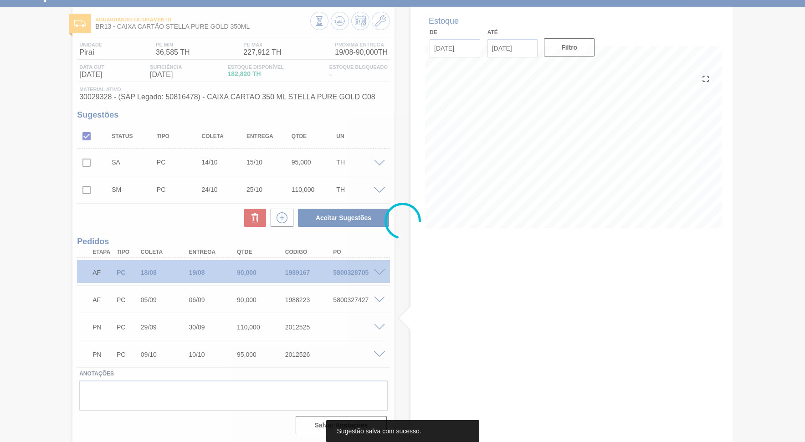
scroll to position [36, 0]
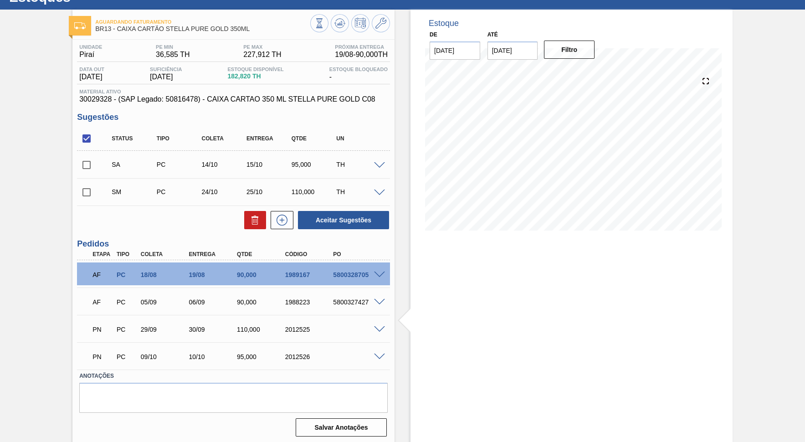
click at [377, 192] on span at bounding box center [379, 193] width 11 height 7
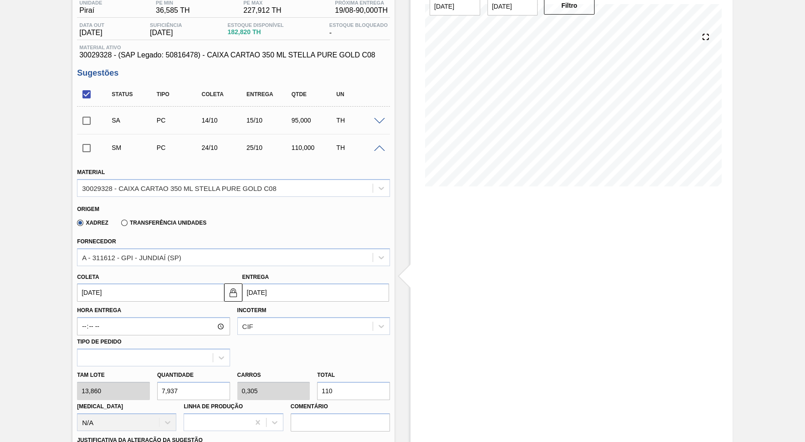
scroll to position [119, 0]
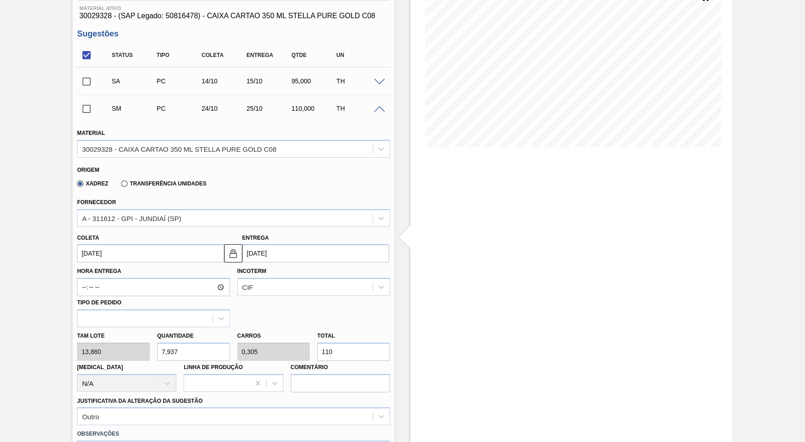
drag, startPoint x: 350, startPoint y: 343, endPoint x: 302, endPoint y: 338, distance: 48.6
click at [317, 343] on input "110" at bounding box center [353, 352] width 73 height 18
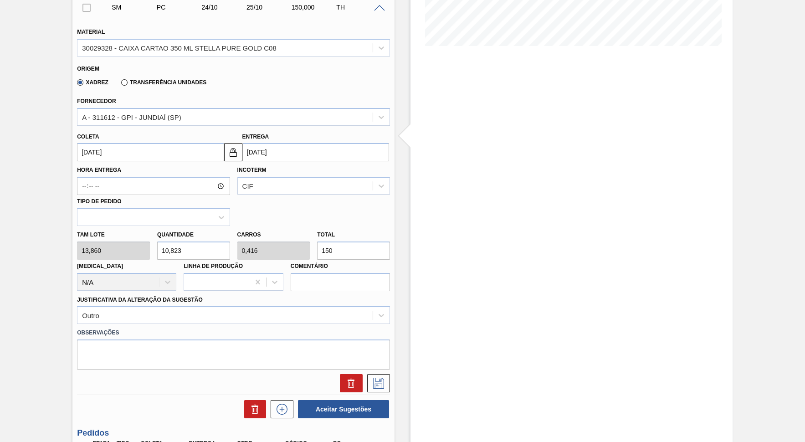
scroll to position [244, 0]
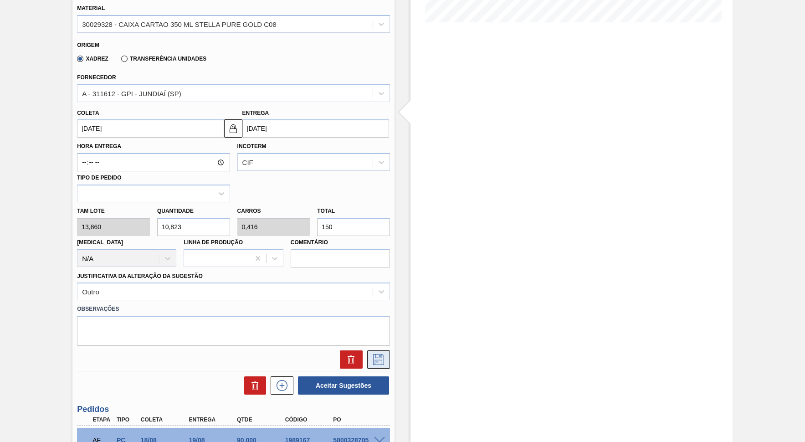
click at [376, 352] on button at bounding box center [378, 359] width 23 height 18
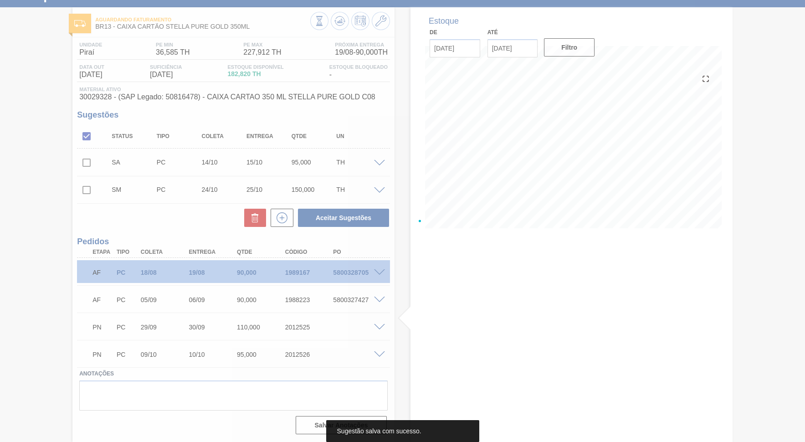
scroll to position [36, 0]
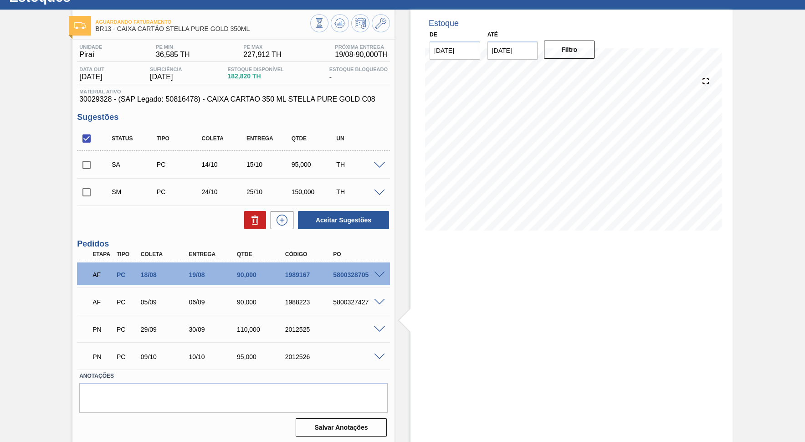
click at [381, 192] on span at bounding box center [379, 193] width 11 height 7
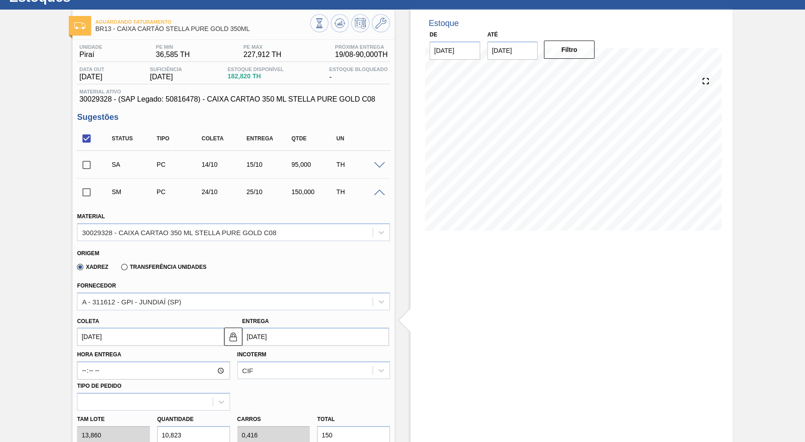
scroll to position [119, 0]
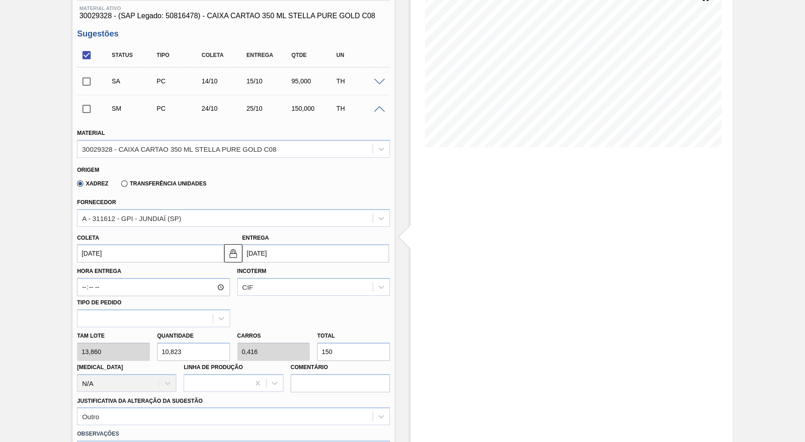
drag, startPoint x: 338, startPoint y: 339, endPoint x: 327, endPoint y: 337, distance: 11.0
click at [327, 343] on input "150" at bounding box center [353, 352] width 73 height 18
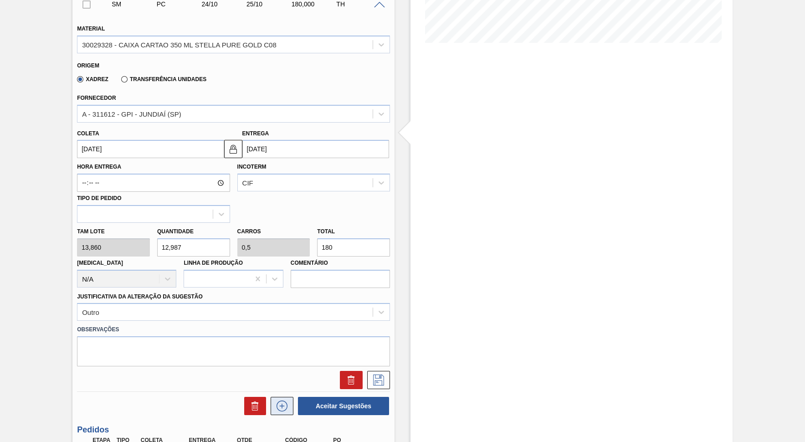
scroll to position [244, 0]
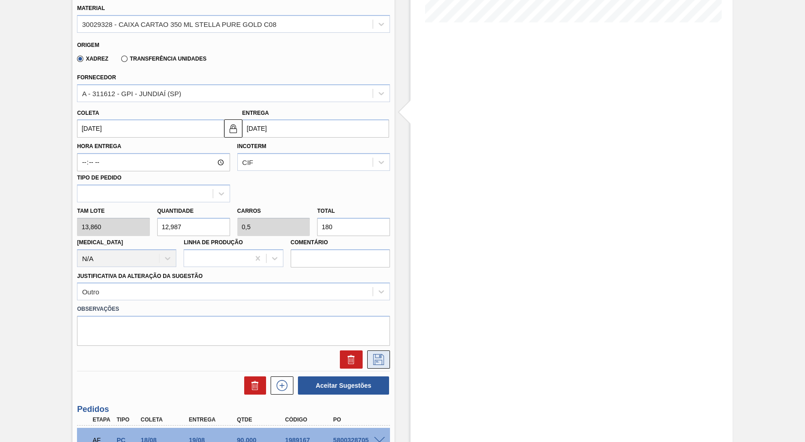
click at [373, 354] on icon at bounding box center [378, 359] width 15 height 11
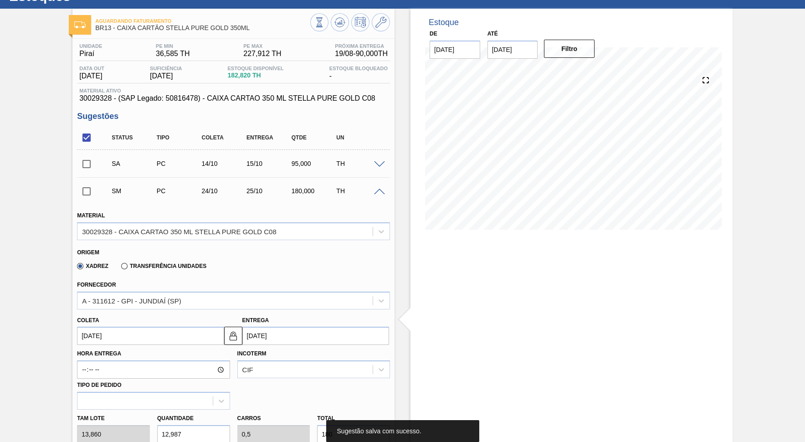
scroll to position [36, 0]
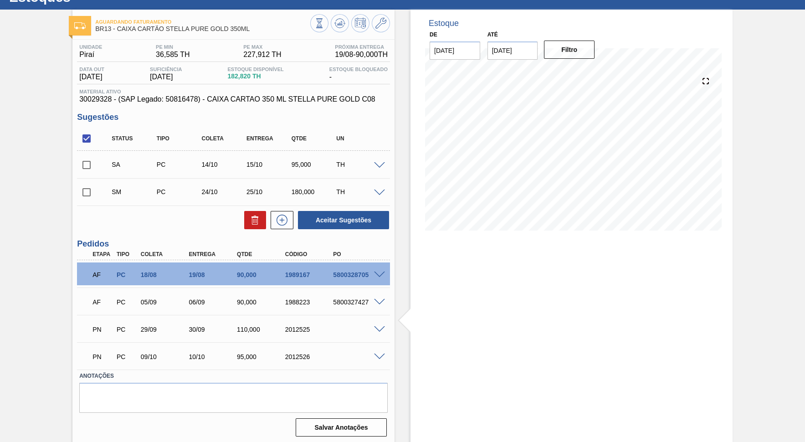
click at [87, 139] on input "checkbox" at bounding box center [86, 138] width 19 height 19
click at [381, 162] on span at bounding box center [379, 165] width 11 height 7
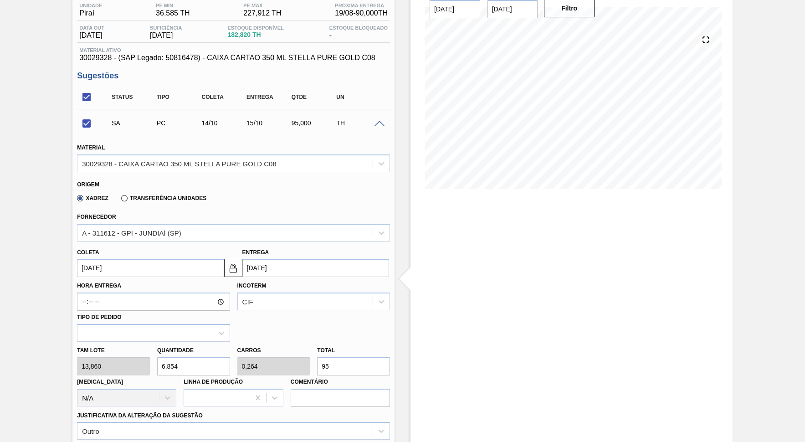
scroll to position [119, 0]
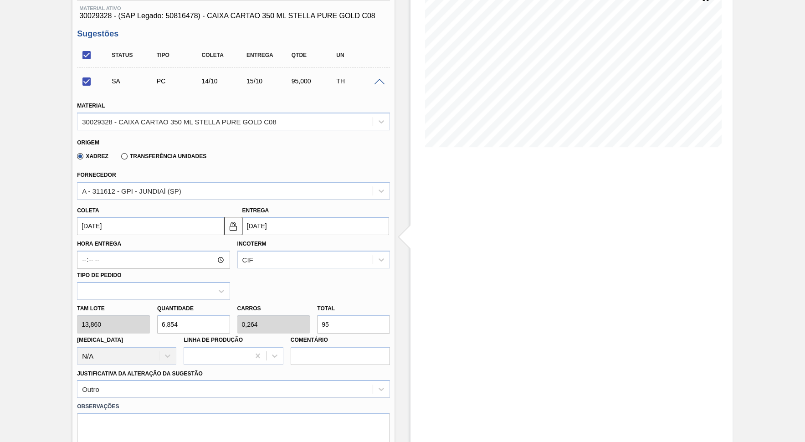
click at [286, 210] on div "Entrega [DATE]" at bounding box center [315, 219] width 147 height 31
click at [288, 220] on input "[DATE]" at bounding box center [315, 226] width 147 height 18
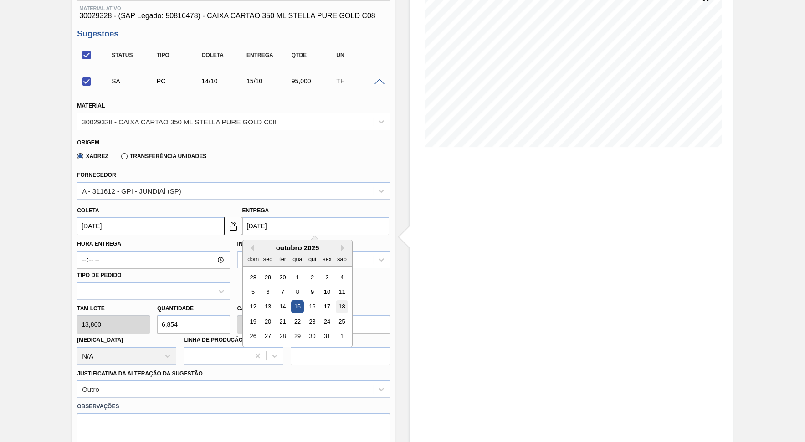
click at [335, 301] on div "18" at bounding box center [341, 307] width 12 height 12
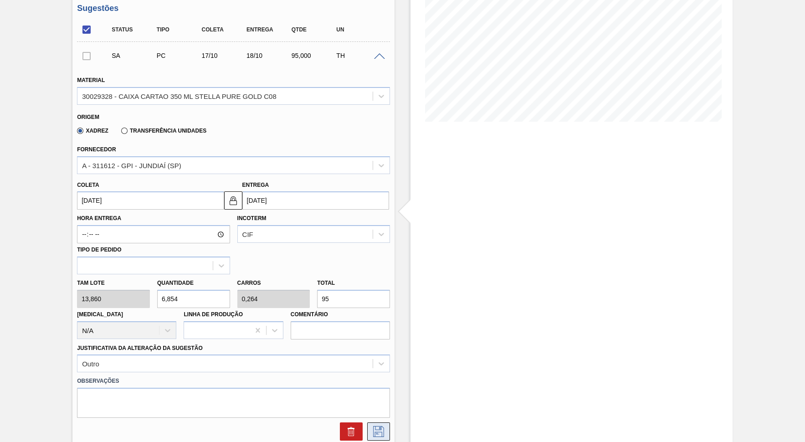
scroll to position [161, 0]
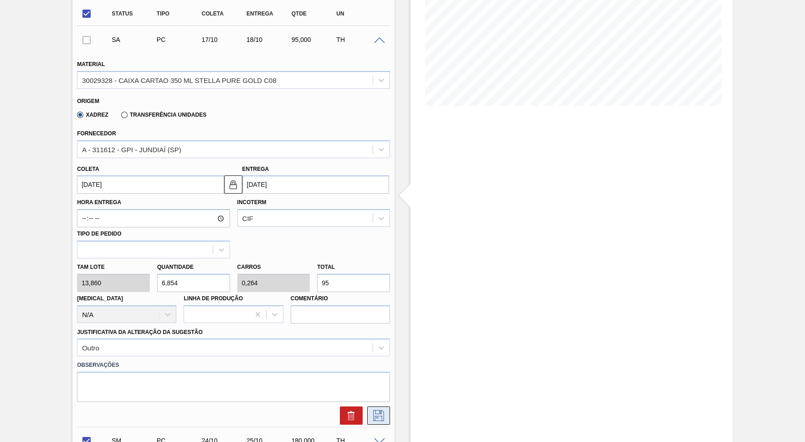
click at [378, 398] on icon at bounding box center [378, 415] width 11 height 11
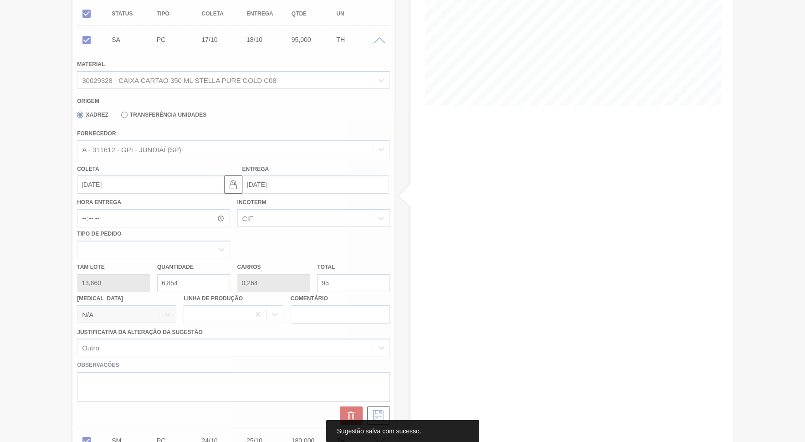
scroll to position [36, 0]
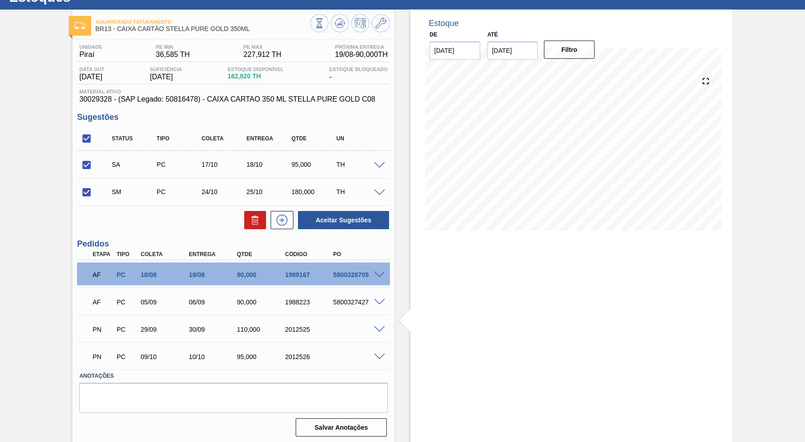
click at [376, 162] on span at bounding box center [379, 165] width 11 height 7
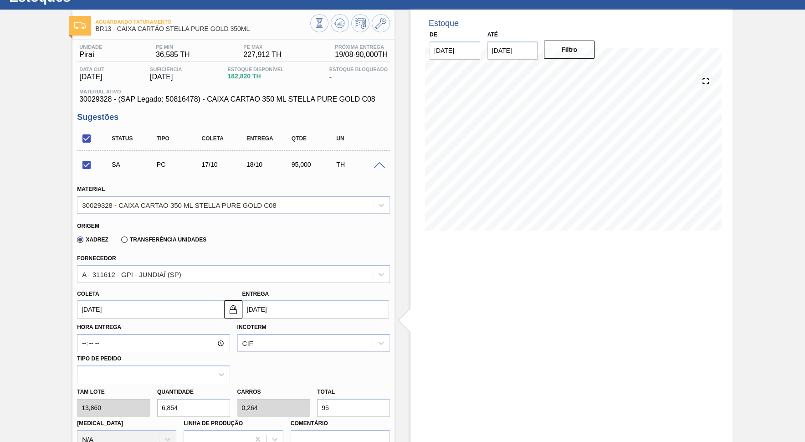
click at [329, 288] on div "Entrega [DATE]" at bounding box center [315, 303] width 147 height 31
click at [313, 303] on input "[DATE]" at bounding box center [315, 309] width 147 height 18
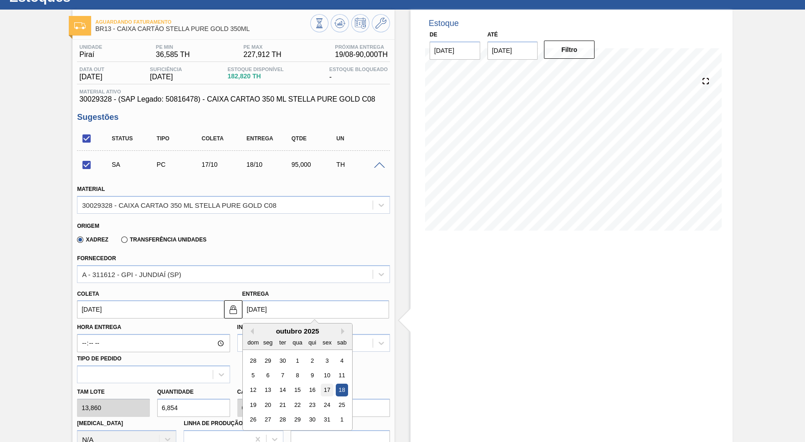
click at [321, 384] on div "17" at bounding box center [327, 390] width 12 height 12
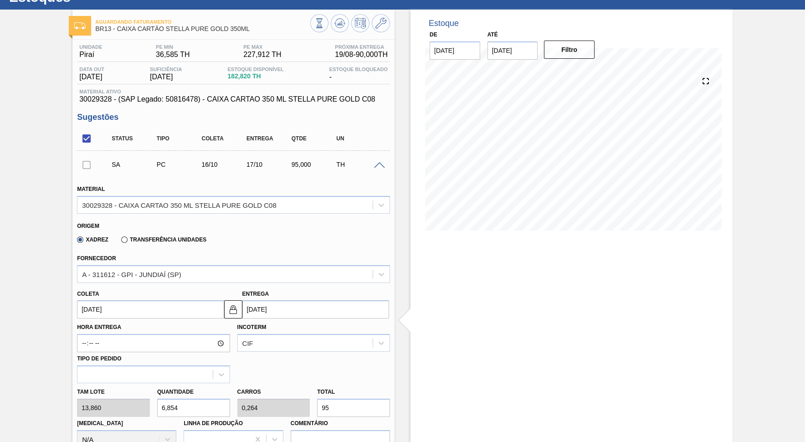
scroll to position [161, 0]
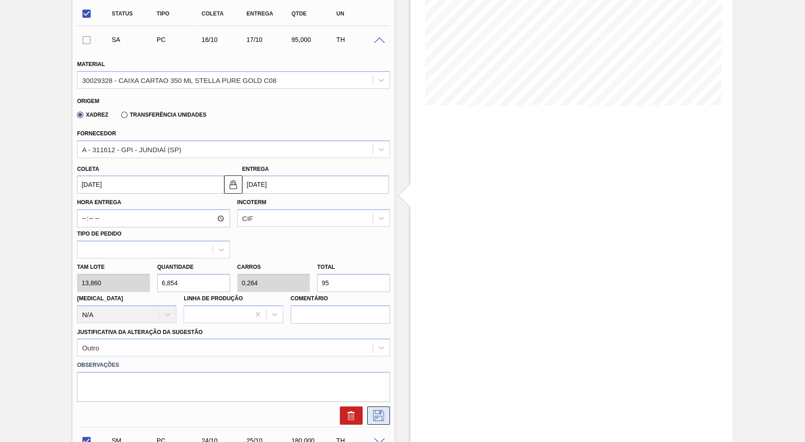
click at [378, 398] on icon at bounding box center [378, 415] width 15 height 11
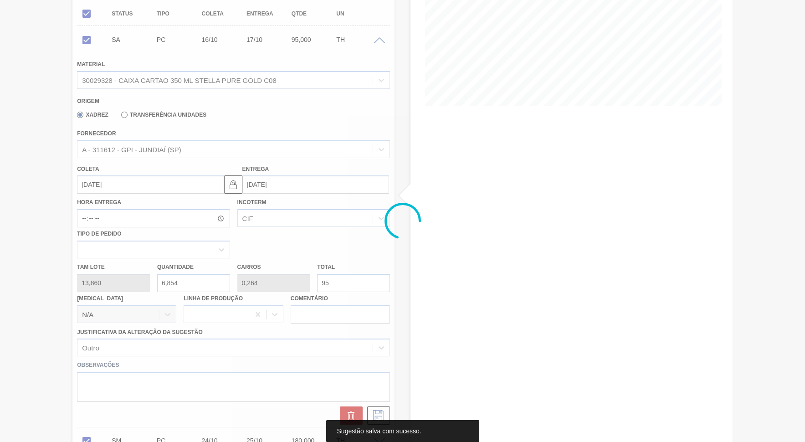
scroll to position [36, 0]
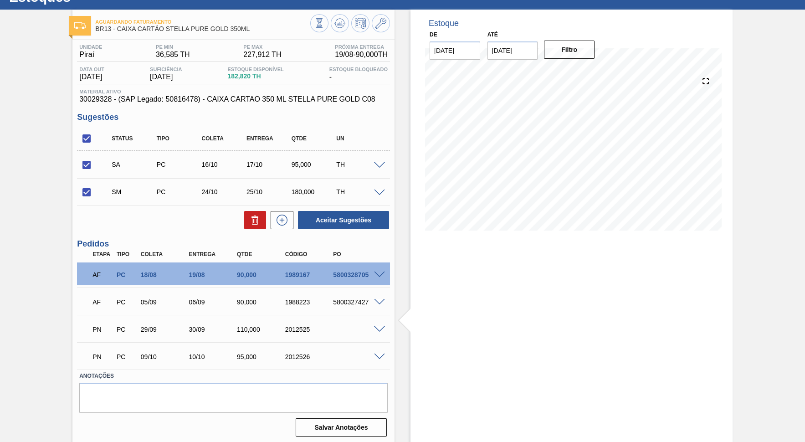
click at [88, 158] on input "checkbox" at bounding box center [86, 164] width 19 height 19
click at [252, 215] on icon at bounding box center [255, 220] width 11 height 11
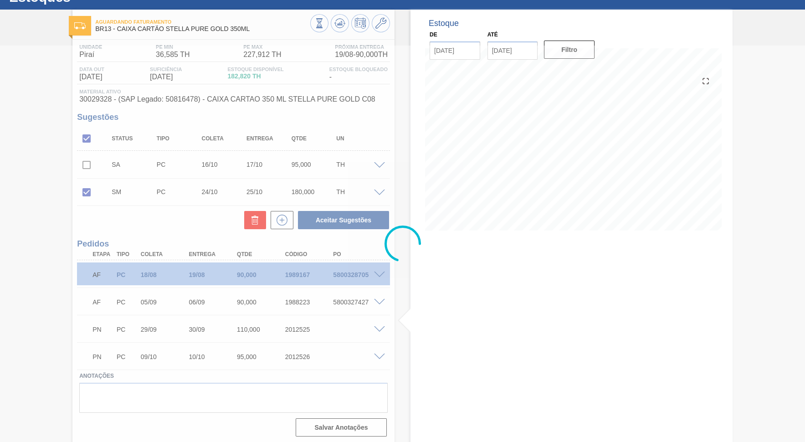
scroll to position [9, 0]
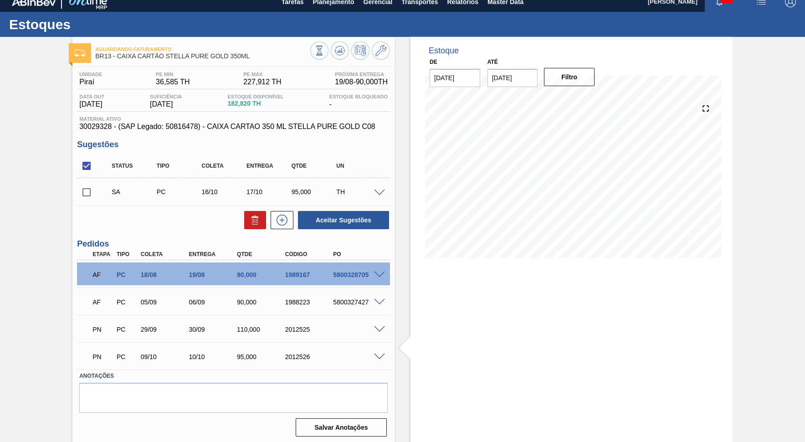
click at [378, 190] on span at bounding box center [379, 193] width 11 height 7
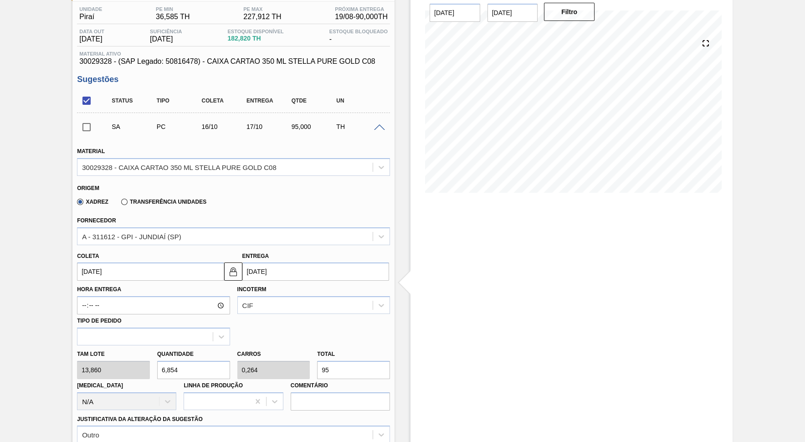
scroll to position [92, 0]
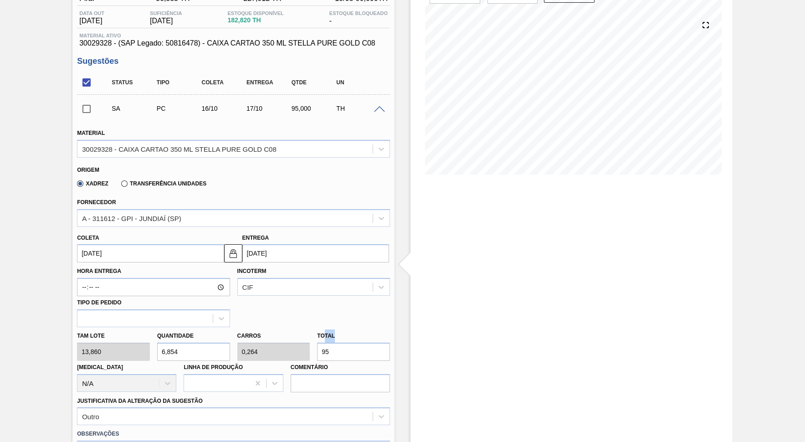
drag, startPoint x: 337, startPoint y: 328, endPoint x: 215, endPoint y: 335, distance: 122.3
click at [213, 335] on div "Tam lote 13,860 Quantidade 6,854 Carros 0,264 Total 95 [MEDICAL_DATA] N/A Linha…" at bounding box center [233, 359] width 320 height 65
click at [383, 343] on input "95" at bounding box center [353, 352] width 73 height 18
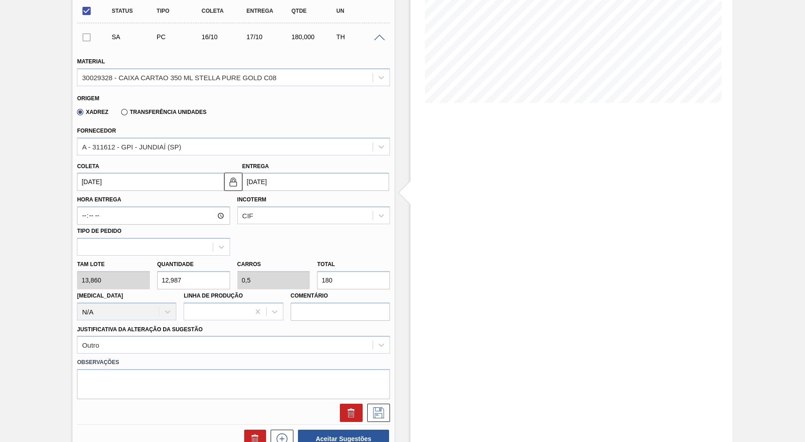
scroll to position [175, 0]
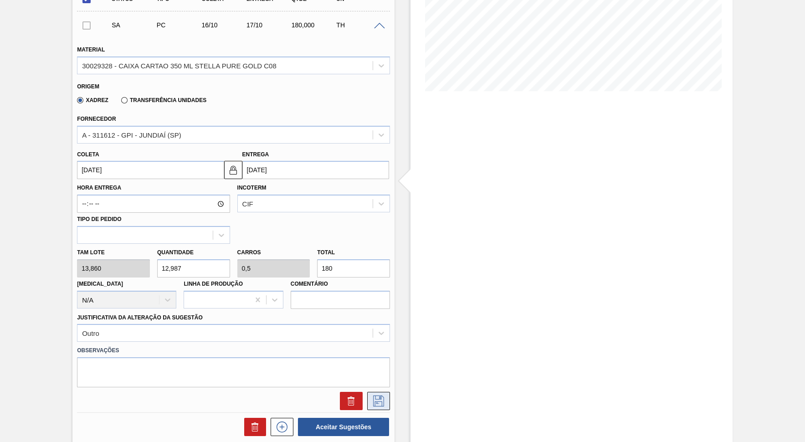
click at [376, 396] on icon at bounding box center [378, 401] width 15 height 11
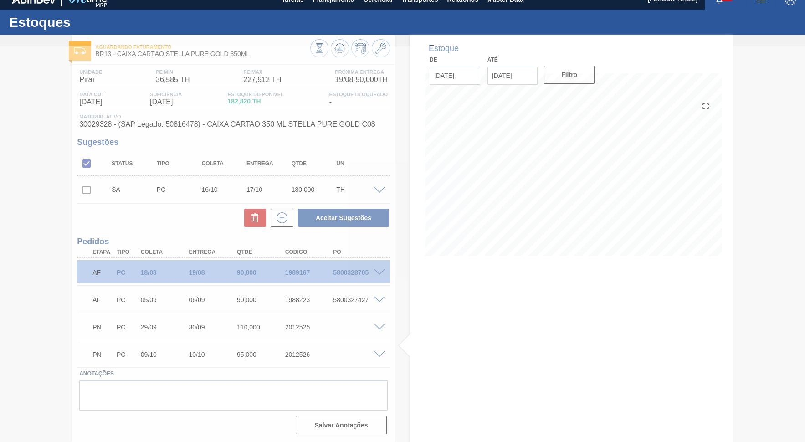
scroll to position [9, 0]
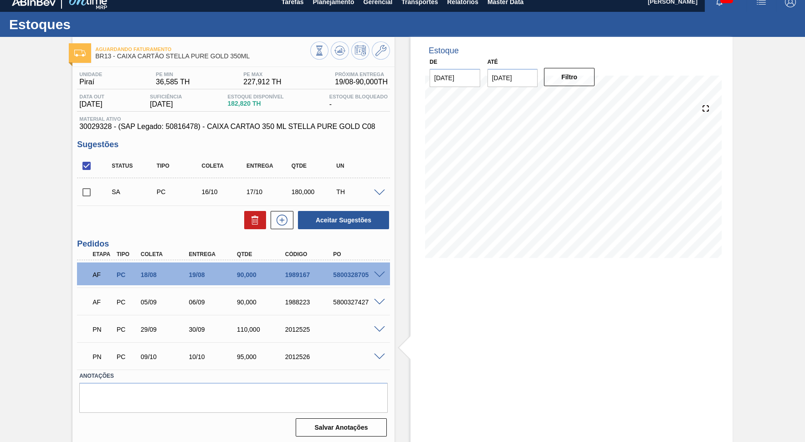
click at [238, 300] on div "90,000" at bounding box center [262, 302] width 54 height 7
click at [382, 194] on div "SA PC 16/10 17/10 180,000 TH" at bounding box center [233, 191] width 313 height 23
click at [381, 194] on div "SA PC 16/10 17/10 180,000 TH" at bounding box center [233, 191] width 313 height 23
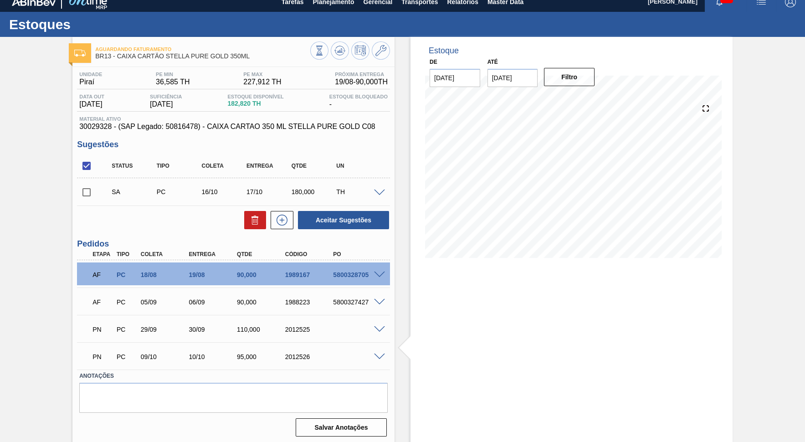
click at [381, 194] on div "SA PC 16/10 17/10 180,000 TH" at bounding box center [233, 191] width 313 height 23
click at [381, 191] on span at bounding box center [379, 193] width 11 height 7
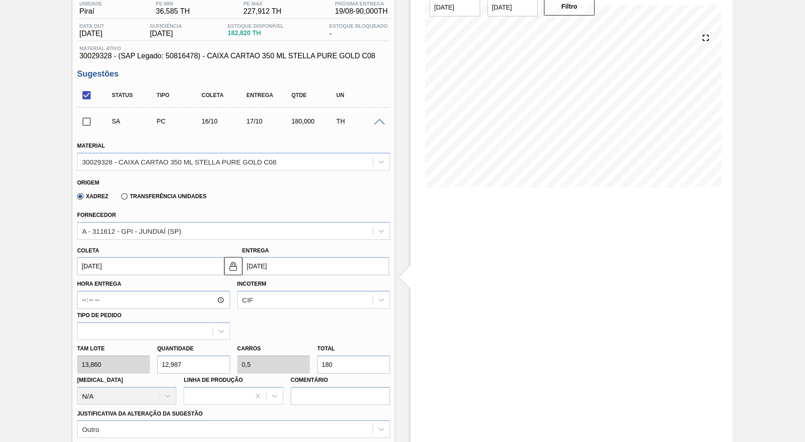
scroll to position [92, 0]
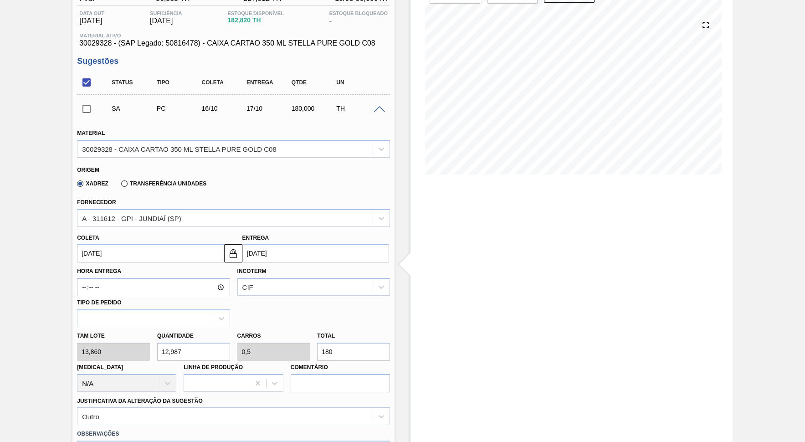
drag, startPoint x: 362, startPoint y: 340, endPoint x: 149, endPoint y: 352, distance: 212.7
click at [317, 352] on input "180" at bounding box center [353, 352] width 73 height 18
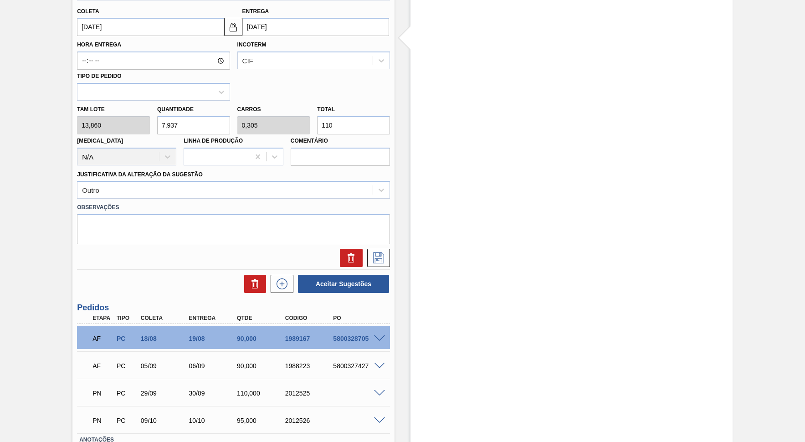
scroll to position [244, 0]
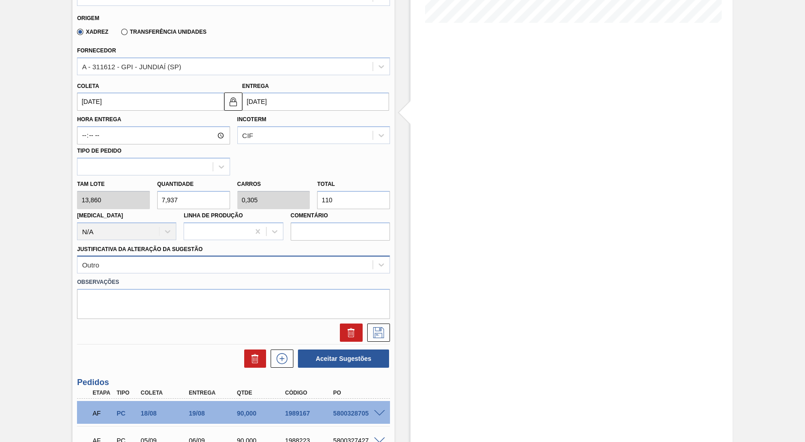
click at [245, 258] on div "Outro" at bounding box center [224, 264] width 295 height 13
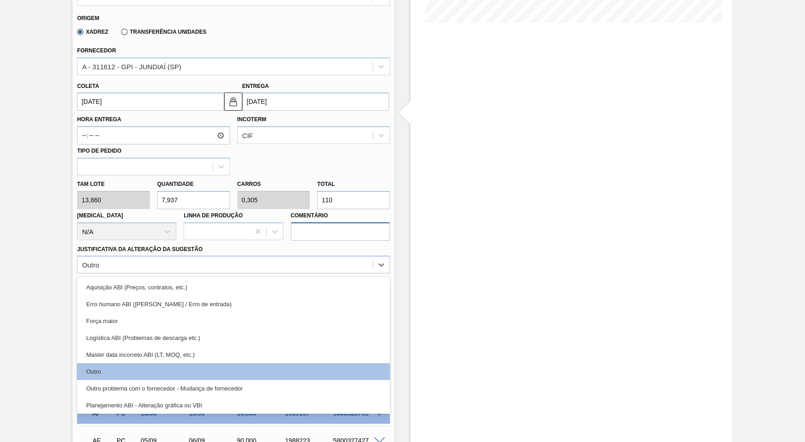
click at [385, 222] on input "Comentário" at bounding box center [340, 231] width 99 height 18
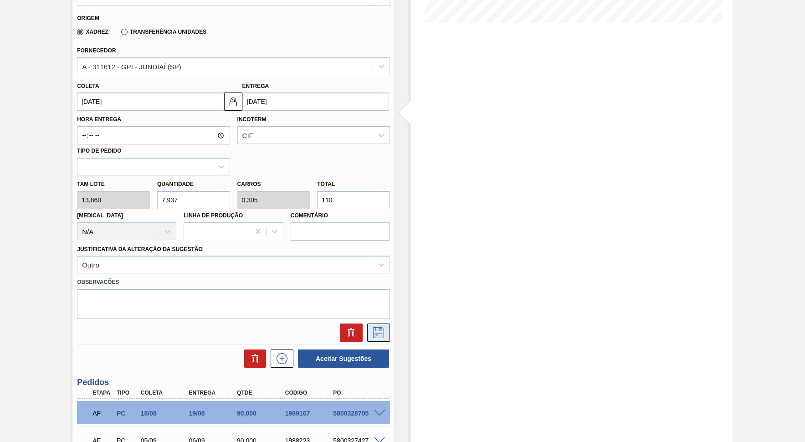
click at [379, 327] on icon at bounding box center [378, 332] width 11 height 11
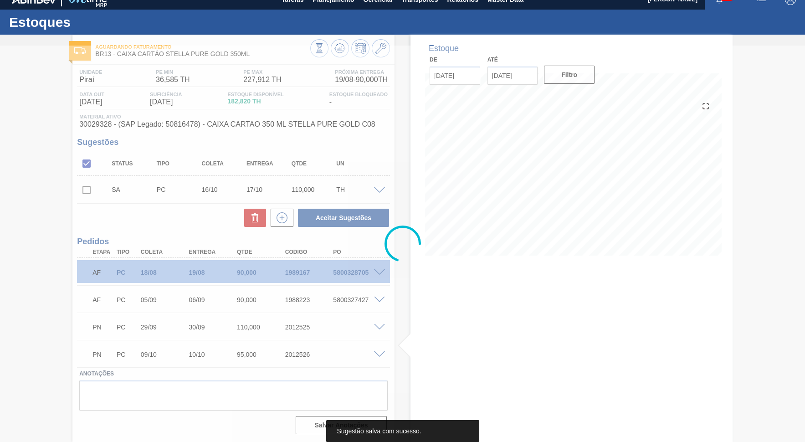
scroll to position [9, 0]
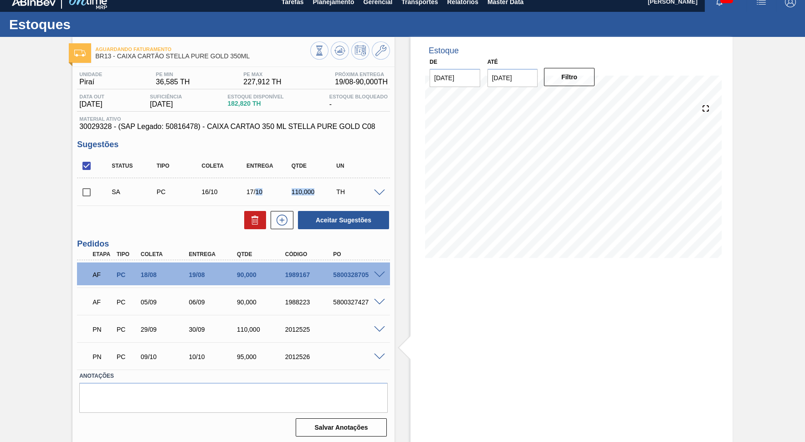
drag, startPoint x: 316, startPoint y: 187, endPoint x: 254, endPoint y: 183, distance: 62.5
click at [289, 188] on div "110,000" at bounding box center [314, 191] width 50 height 7
copy div "10 110,000"
click at [283, 216] on icon at bounding box center [282, 220] width 15 height 11
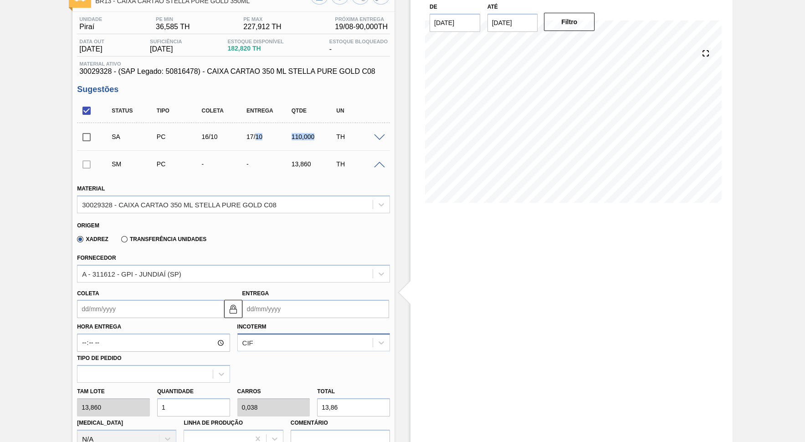
scroll to position [92, 0]
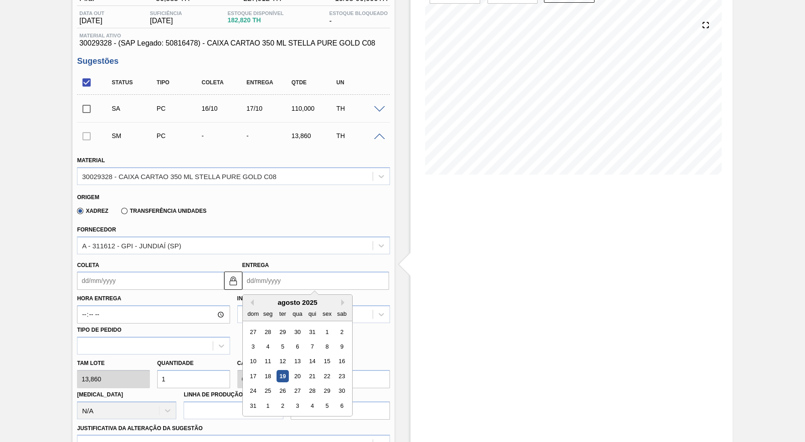
click at [284, 272] on input "Entrega" at bounding box center [315, 281] width 147 height 18
click at [335, 308] on div "sab" at bounding box center [341, 314] width 12 height 12
click at [326, 299] on div "agosto 2025" at bounding box center [297, 303] width 109 height 8
click at [339, 299] on div "Incoterm CIF" at bounding box center [314, 307] width 160 height 31
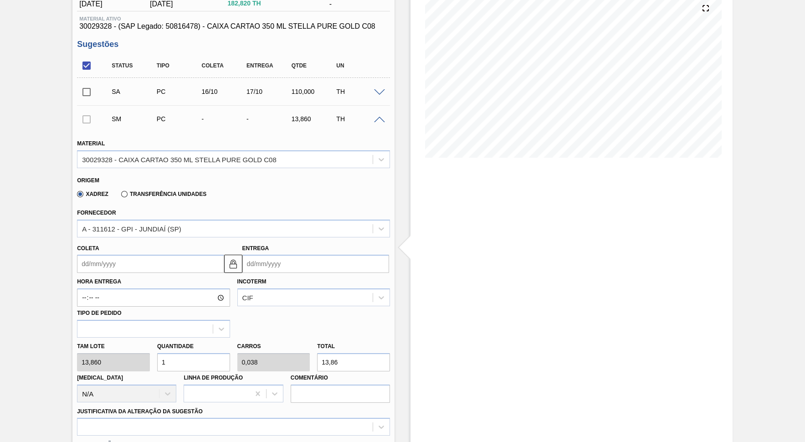
click at [308, 245] on div "Entrega" at bounding box center [315, 257] width 147 height 31
click at [315, 263] on input "Entrega" at bounding box center [315, 264] width 147 height 18
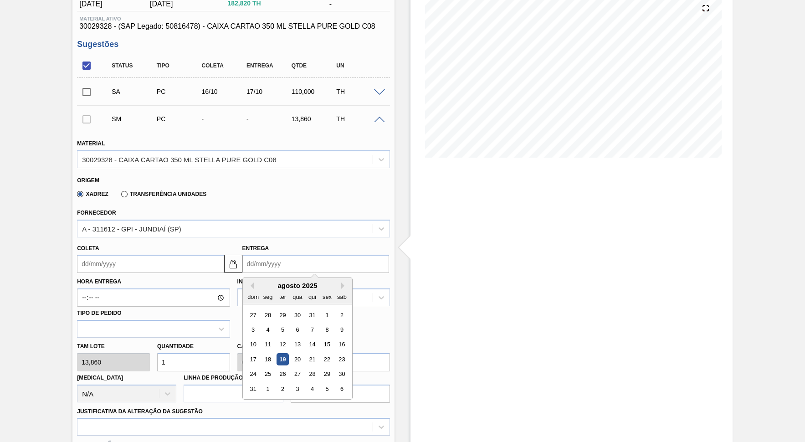
click at [326, 282] on div "agosto 2025" at bounding box center [297, 286] width 109 height 8
click at [341, 283] on button "Next Month" at bounding box center [344, 286] width 6 height 6
click at [335, 353] on div "25" at bounding box center [341, 359] width 12 height 12
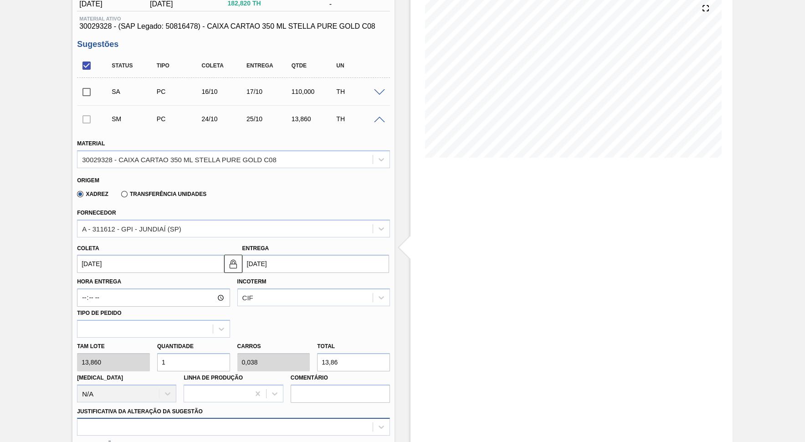
click at [249, 398] on div at bounding box center [233, 427] width 313 height 18
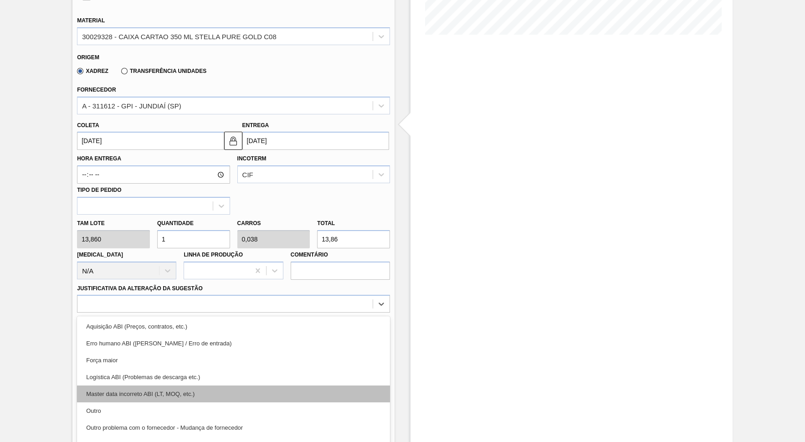
click at [218, 386] on div "Master data incorreto ABI (LT, MOQ, etc.)" at bounding box center [233, 394] width 313 height 17
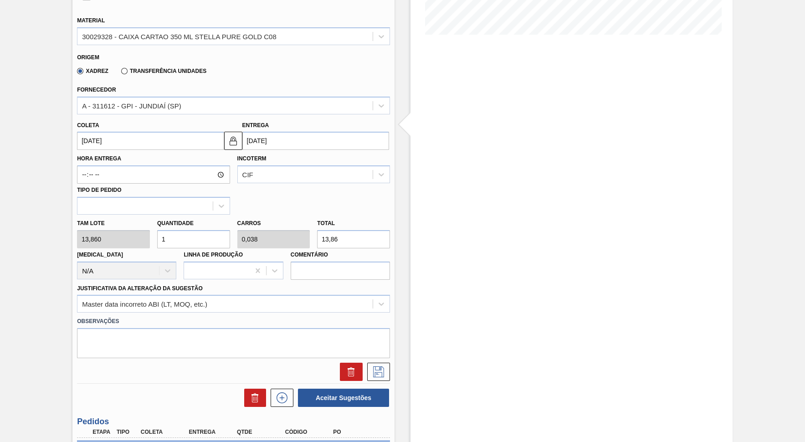
drag, startPoint x: 376, startPoint y: 223, endPoint x: 304, endPoint y: 230, distance: 71.9
click at [317, 230] on input "13,86" at bounding box center [353, 239] width 73 height 18
paste input "0.110,000"
drag, startPoint x: 375, startPoint y: 222, endPoint x: 283, endPoint y: 239, distance: 92.6
click at [317, 239] on input "10.110,000" at bounding box center [353, 239] width 73 height 18
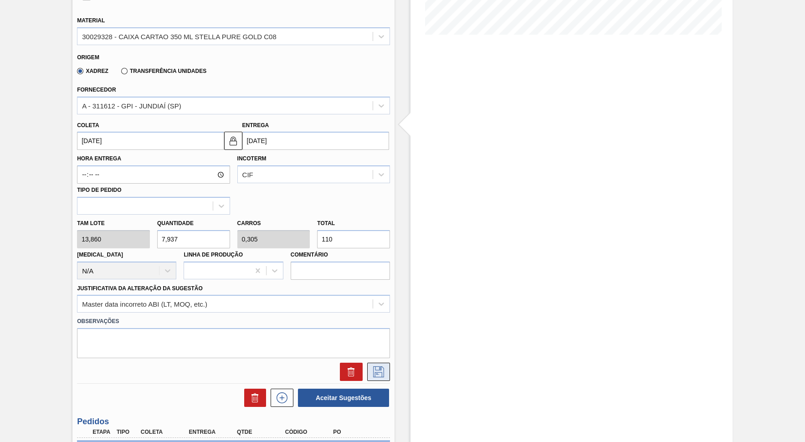
click at [382, 366] on icon at bounding box center [378, 371] width 11 height 11
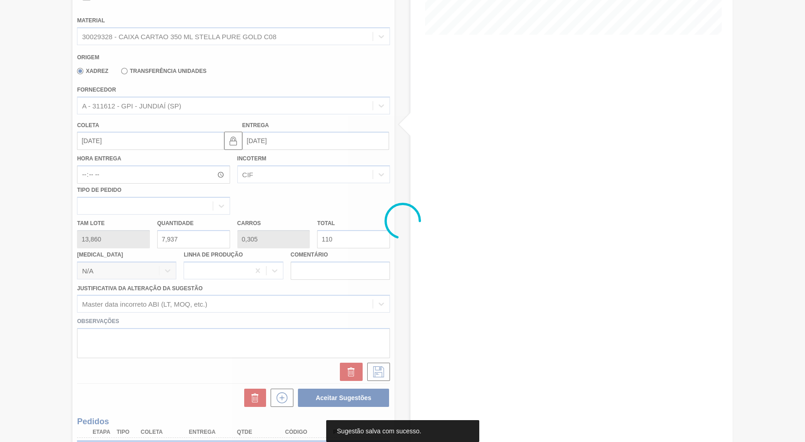
scroll to position [36, 0]
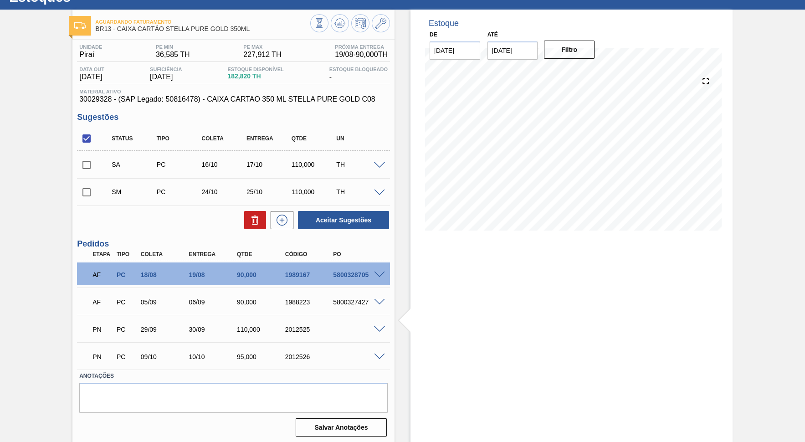
click at [383, 189] on div at bounding box center [381, 192] width 18 height 7
click at [379, 192] on span at bounding box center [379, 193] width 11 height 7
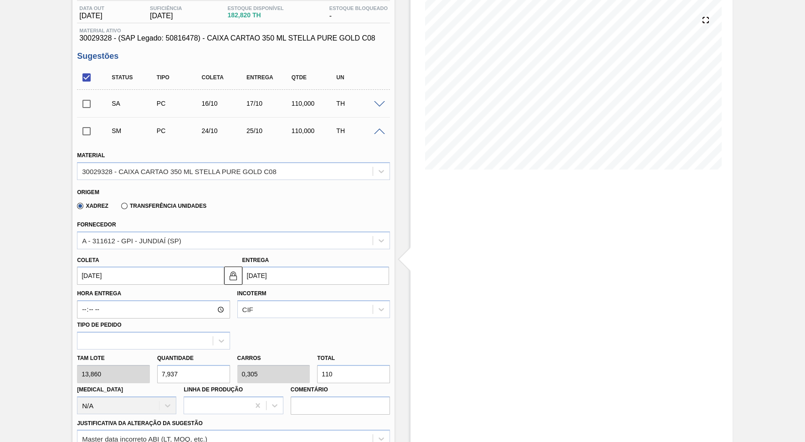
scroll to position [119, 0]
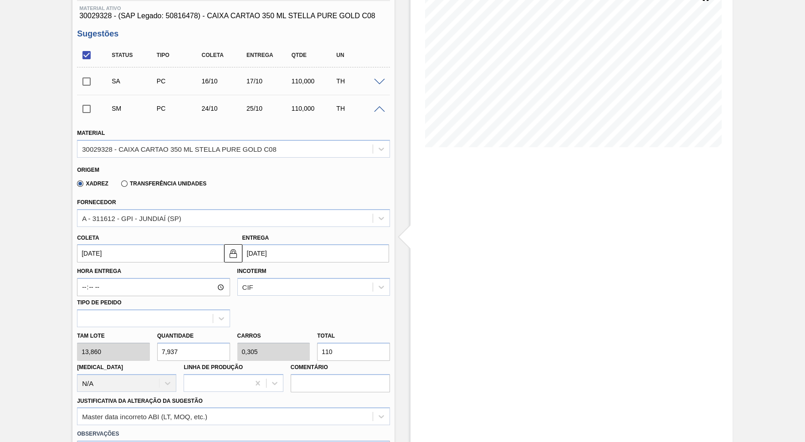
drag, startPoint x: 326, startPoint y: 339, endPoint x: 355, endPoint y: 330, distance: 30.4
click at [355, 343] on input "110" at bounding box center [353, 352] width 73 height 18
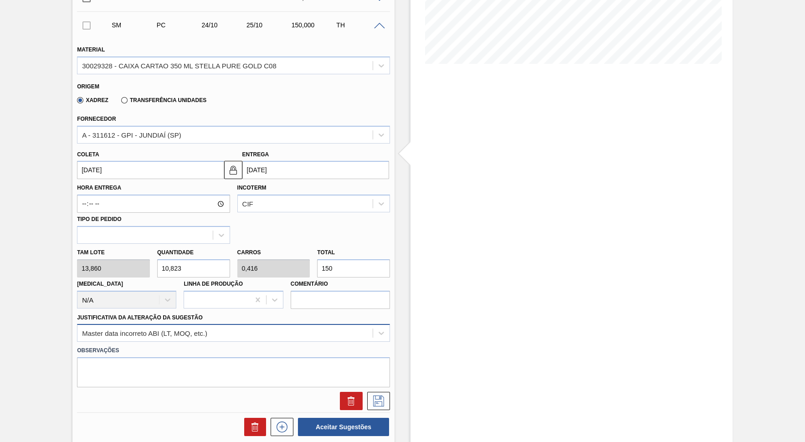
click at [293, 327] on div "Master data incorreto ABI (LT, MOQ, etc.)" at bounding box center [233, 333] width 313 height 18
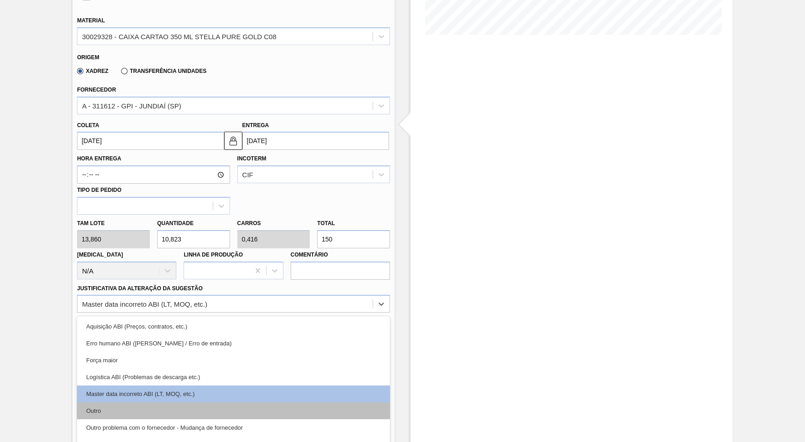
click at [232, 398] on div "Outro" at bounding box center [233, 410] width 313 height 17
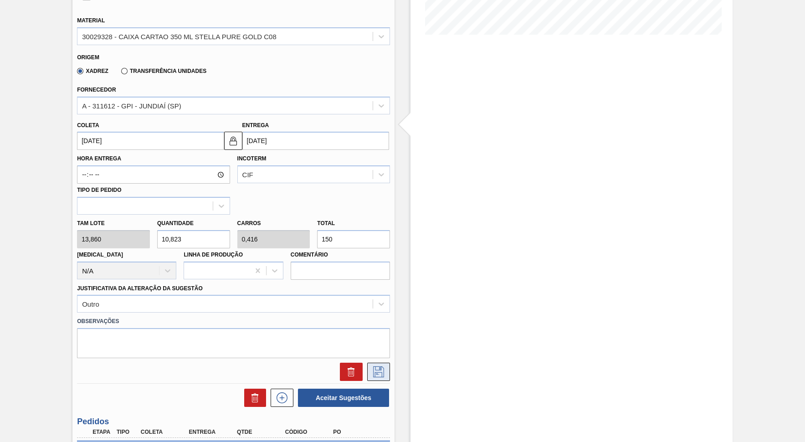
click at [377, 366] on icon at bounding box center [378, 371] width 15 height 11
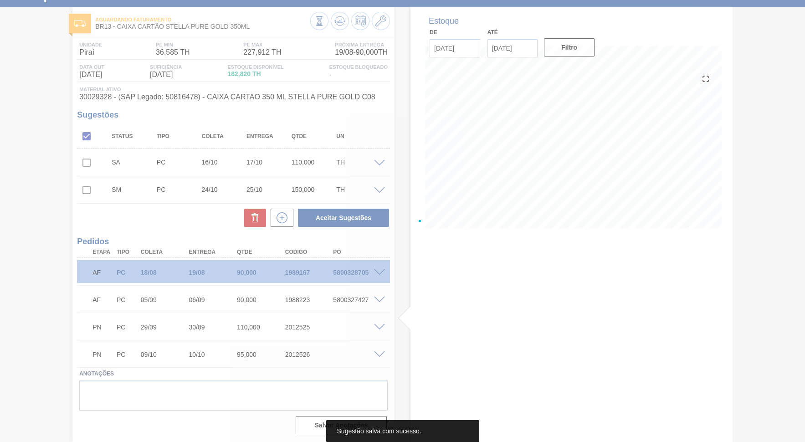
scroll to position [36, 0]
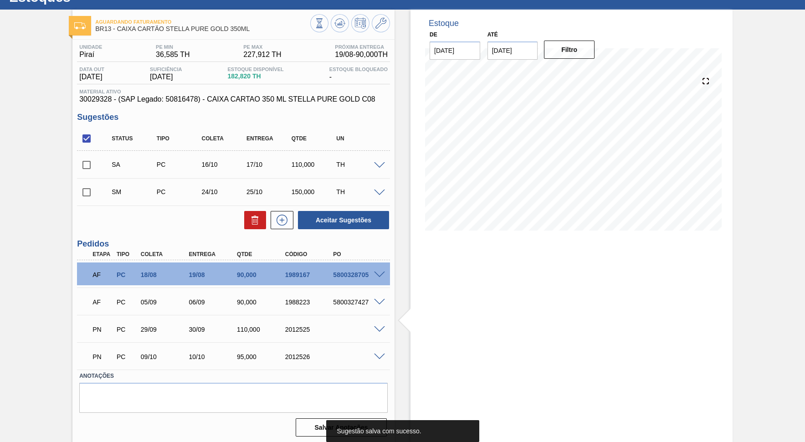
click at [379, 163] on span at bounding box center [379, 165] width 11 height 7
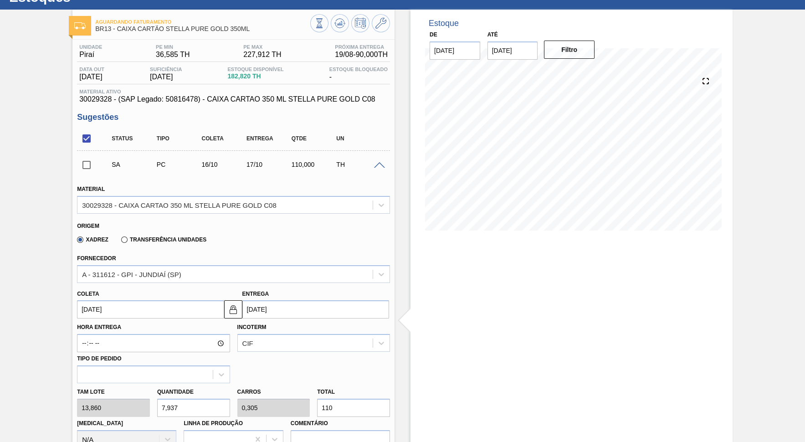
click at [381, 164] on span at bounding box center [379, 165] width 11 height 7
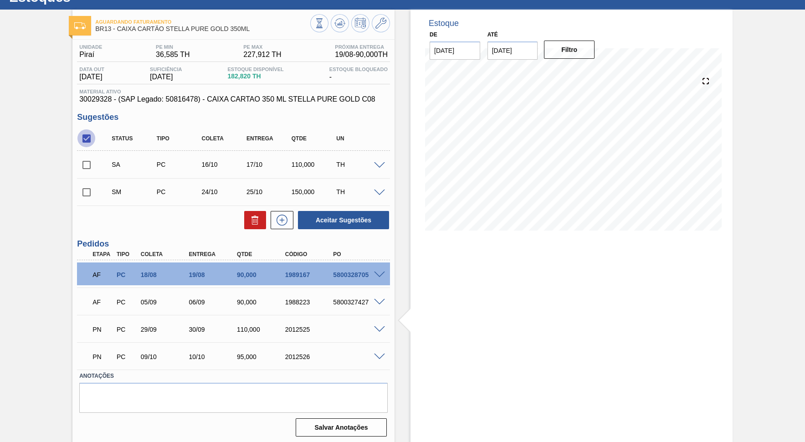
click at [88, 135] on input "checkbox" at bounding box center [86, 138] width 19 height 19
click at [327, 211] on button "Aceitar Sugestões" at bounding box center [343, 220] width 91 height 18
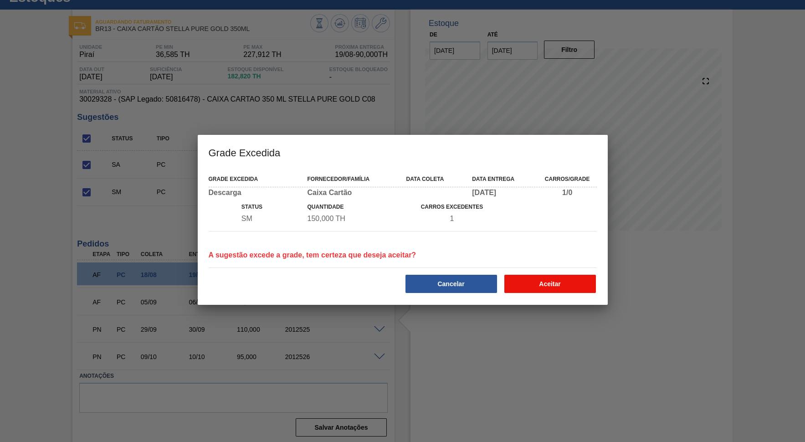
click at [553, 284] on button "Aceitar" at bounding box center [551, 284] width 92 height 18
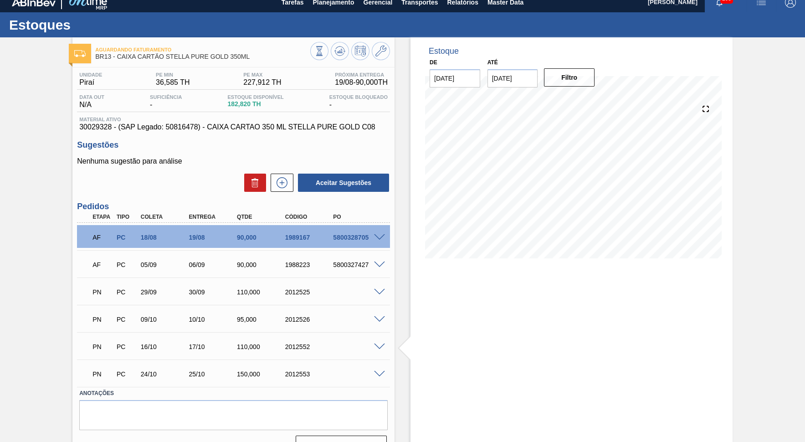
scroll to position [0, 0]
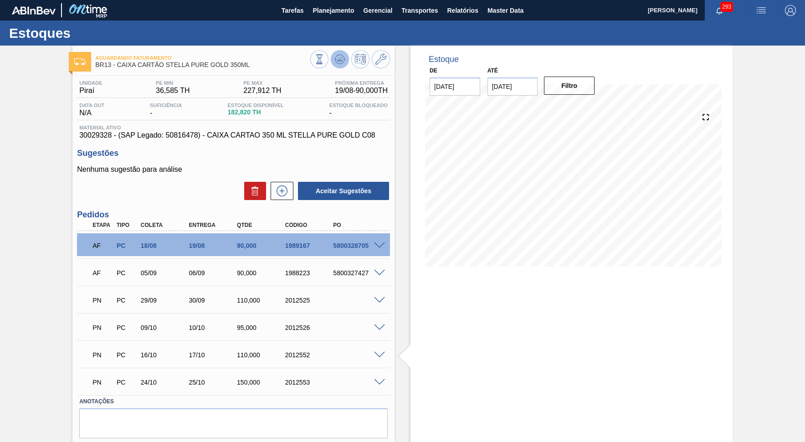
click at [324, 59] on icon at bounding box center [319, 59] width 10 height 10
drag, startPoint x: 182, startPoint y: 299, endPoint x: 218, endPoint y: 309, distance: 37.4
click at [192, 304] on div "29/09" at bounding box center [166, 300] width 54 height 7
drag, startPoint x: 185, startPoint y: 325, endPoint x: 228, endPoint y: 332, distance: 44.3
click at [228, 332] on div "PN PC 09/10 10/10 95,000 2012526" at bounding box center [231, 327] width 289 height 18
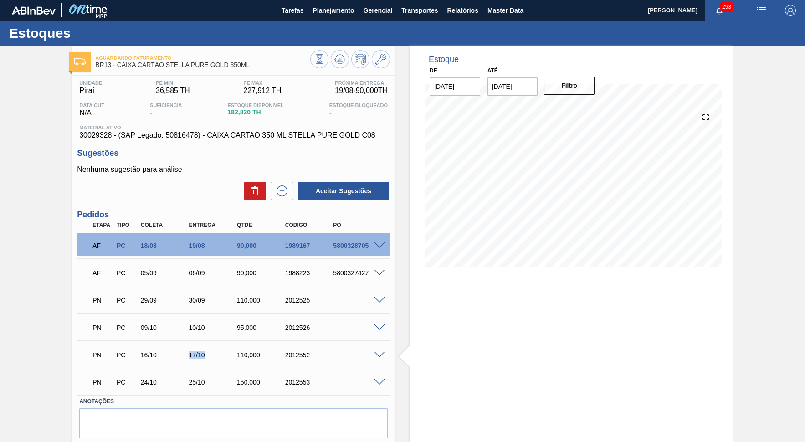
drag, startPoint x: 177, startPoint y: 354, endPoint x: 225, endPoint y: 358, distance: 48.1
click at [192, 358] on div "16/10" at bounding box center [166, 354] width 54 height 7
drag, startPoint x: 202, startPoint y: 381, endPoint x: 223, endPoint y: 386, distance: 20.9
click at [223, 386] on div "PN PC 24/10 25/10 150,000 2012553" at bounding box center [231, 381] width 289 height 18
click at [326, 19] on button "Planejamento" at bounding box center [333, 10] width 51 height 21
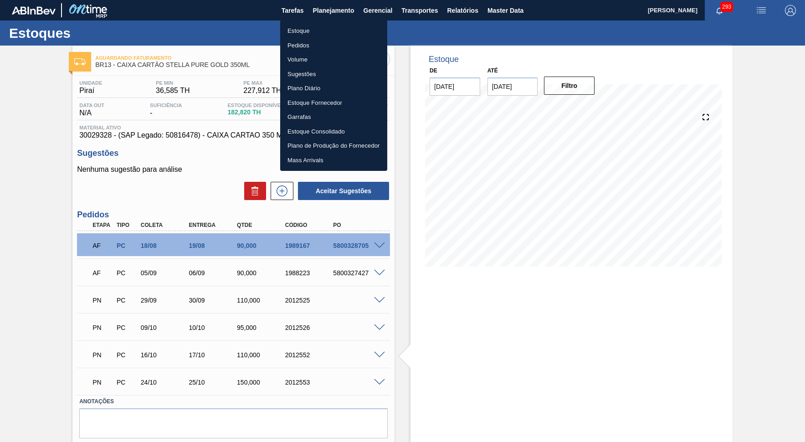
click at [311, 33] on li "Estoque" at bounding box center [333, 31] width 107 height 15
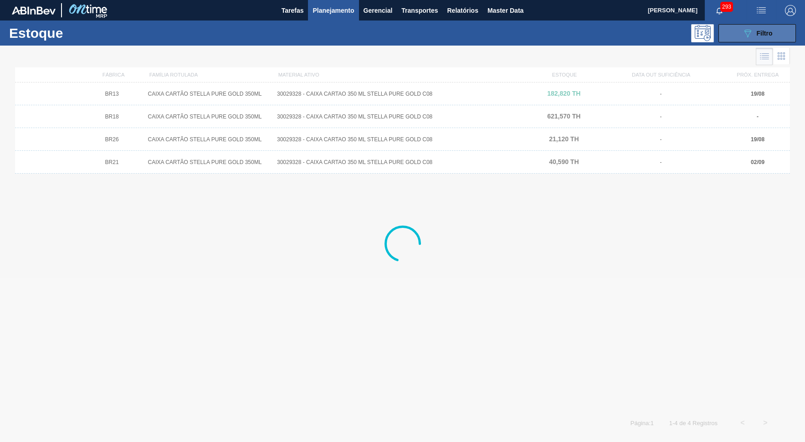
click at [726, 24] on button "089F7B8B-B2A5-4AFE-B5C0-19BA573D28AC Filtro" at bounding box center [757, 33] width 77 height 18
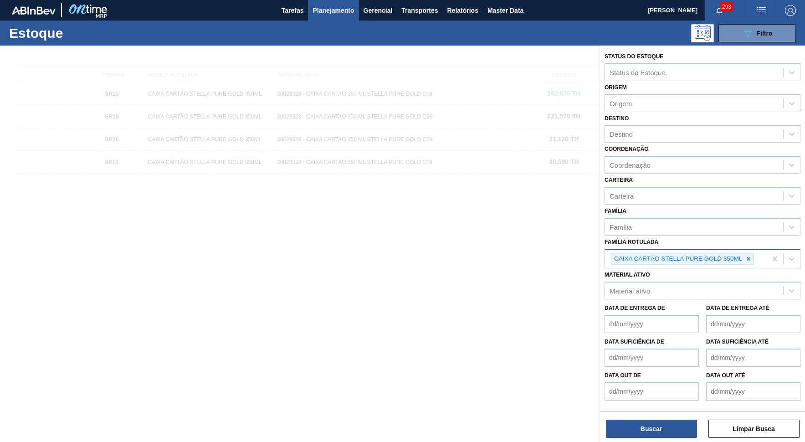
click at [726, 250] on div "CAIXA CARTÃO STELLA PURE GOLD 350ML" at bounding box center [686, 259] width 162 height 19
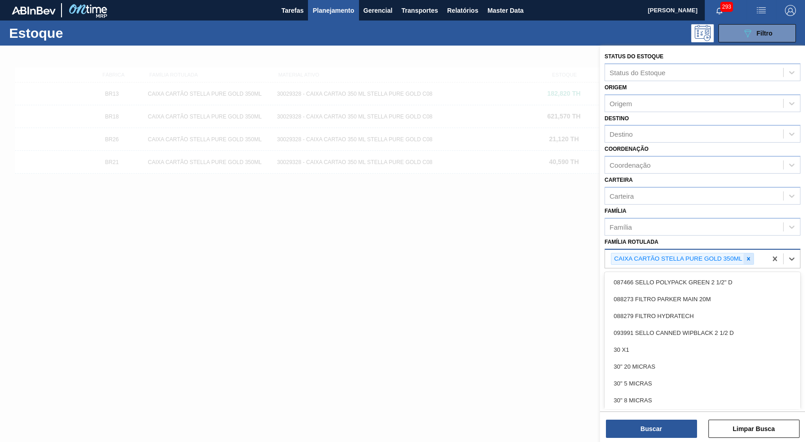
click at [726, 253] on div at bounding box center [749, 258] width 10 height 11
paste Rotulada "CAIXA CARTAO BASKET CORONA CERO 330ML"
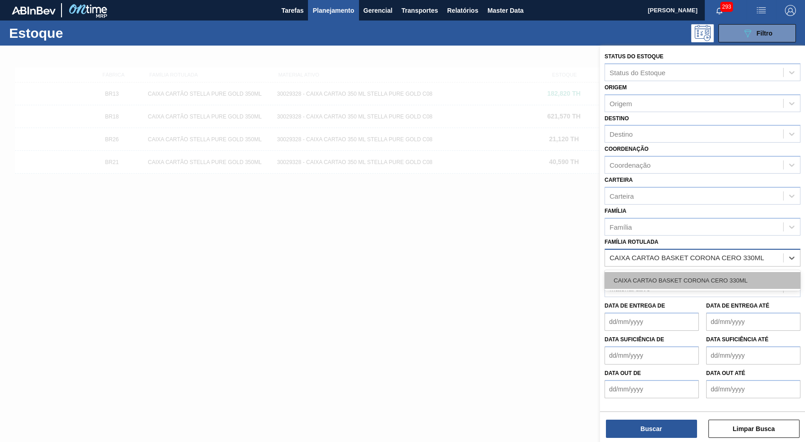
click at [700, 272] on div "CAIXA CARTAO BASKET CORONA CERO 330ML" at bounding box center [703, 280] width 196 height 17
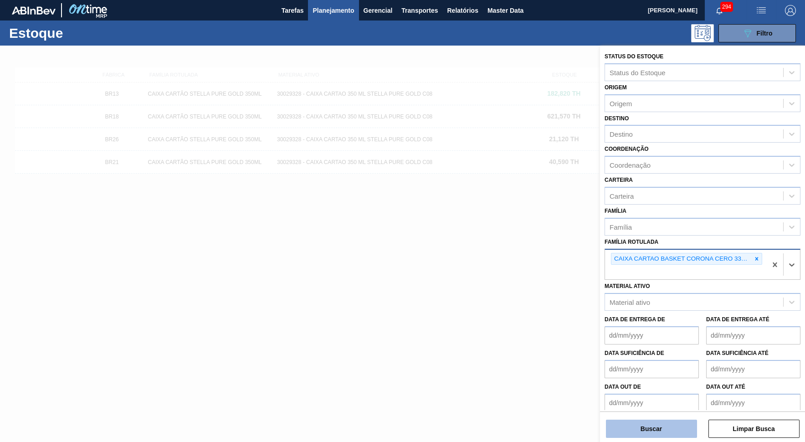
click at [669, 398] on button "Buscar" at bounding box center [651, 429] width 91 height 18
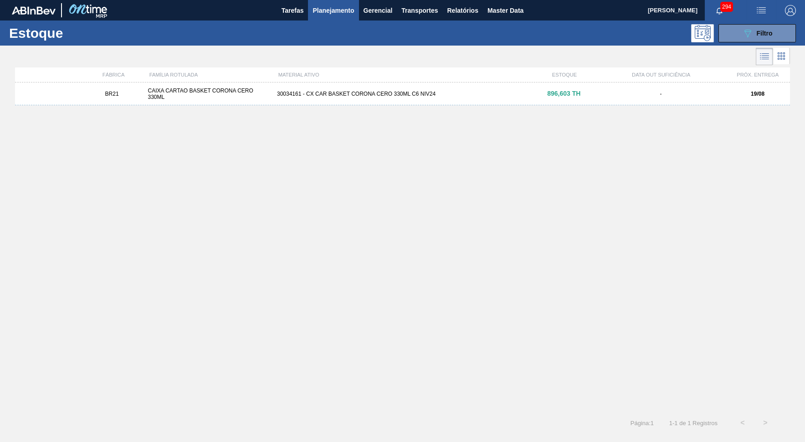
click at [263, 100] on div "CAIXA CARTAO BASKET CORONA CERO 330ML" at bounding box center [208, 94] width 129 height 13
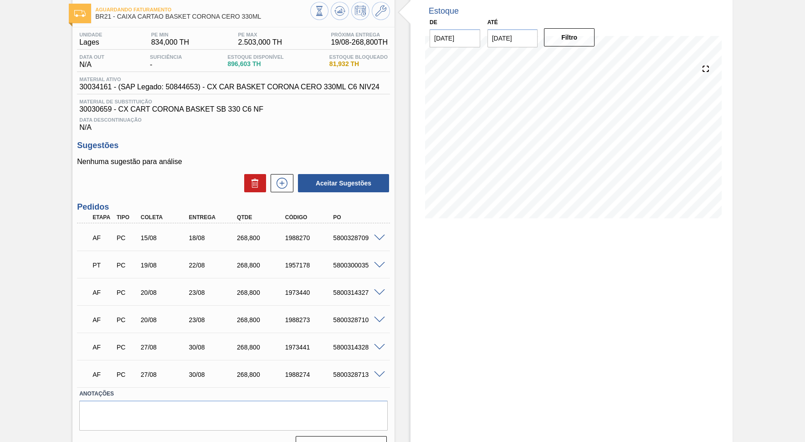
scroll to position [65, 0]
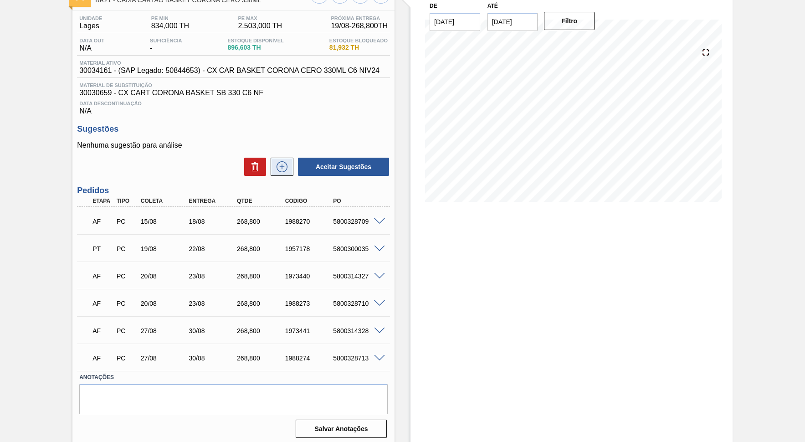
click at [276, 170] on button at bounding box center [282, 167] width 23 height 18
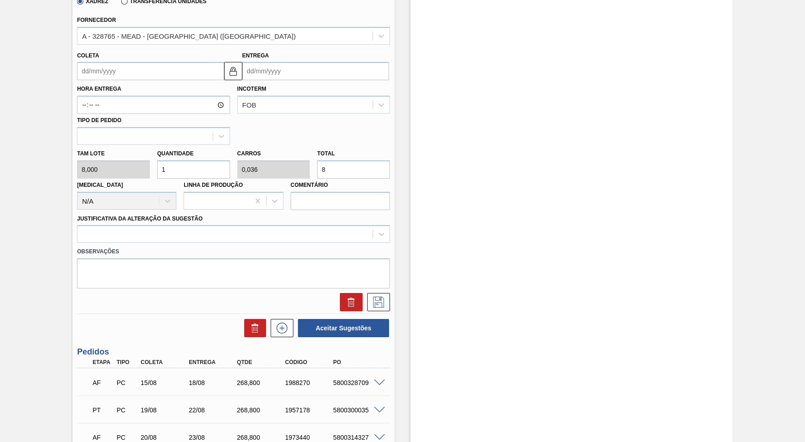
scroll to position [463, 0]
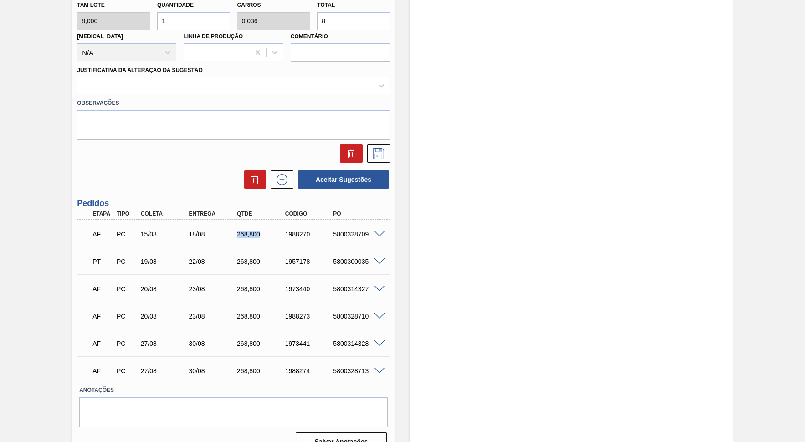
drag, startPoint x: 236, startPoint y: 227, endPoint x: 260, endPoint y: 218, distance: 26.1
click at [266, 222] on div "AF PC 15/08 18/08 268,800 1988270 5800328709" at bounding box center [233, 233] width 313 height 23
click at [247, 224] on div "AF PC 15/08 18/08 268,800 1988270 5800328709" at bounding box center [231, 233] width 289 height 18
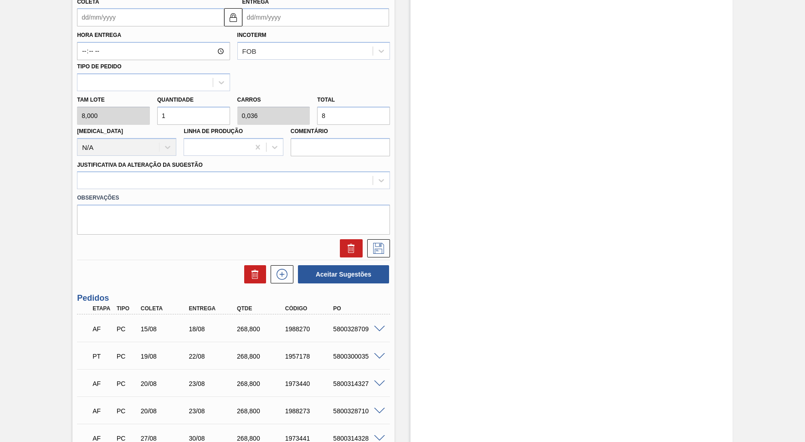
scroll to position [339, 0]
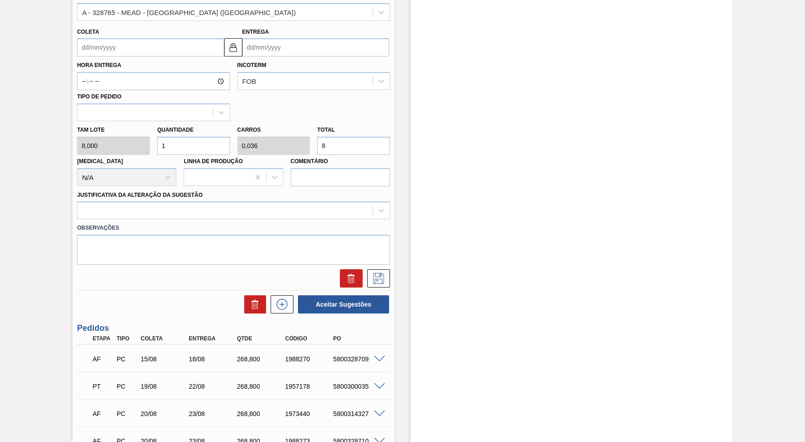
drag, startPoint x: 350, startPoint y: 134, endPoint x: 203, endPoint y: 127, distance: 147.4
click at [317, 137] on input "8" at bounding box center [353, 146] width 73 height 18
paste input "268,800"
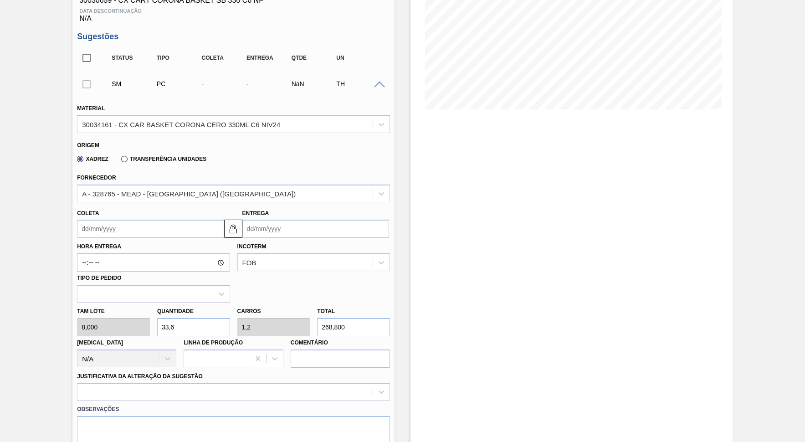
scroll to position [172, 0]
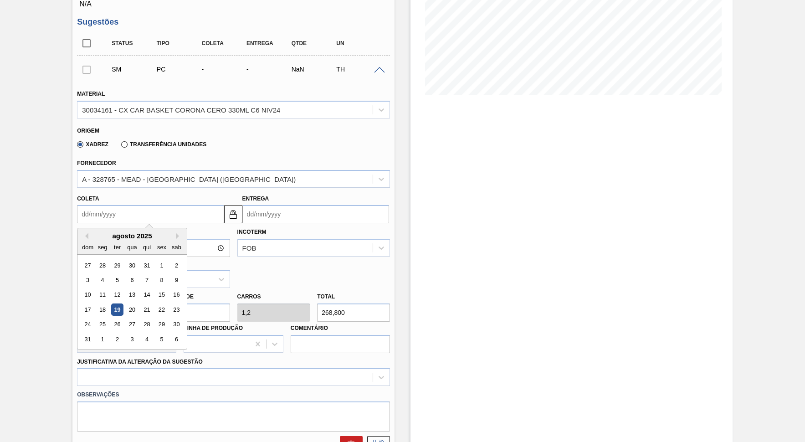
click at [149, 213] on input "Coleta" at bounding box center [150, 214] width 147 height 18
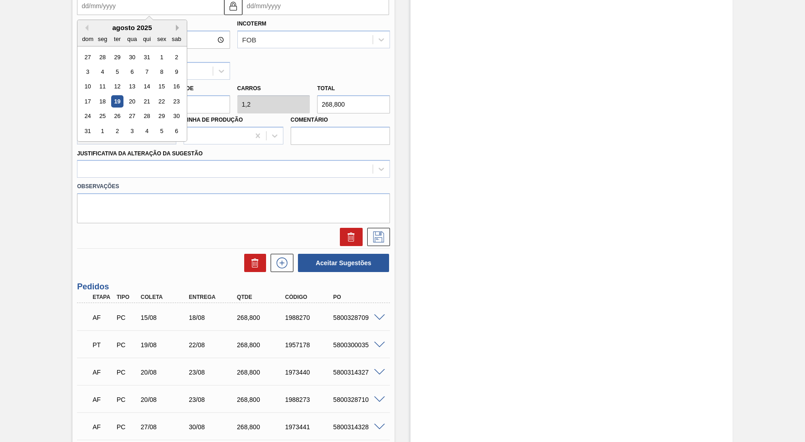
click at [176, 25] on button "Next Month" at bounding box center [179, 28] width 6 height 6
click at [97, 95] on div "22" at bounding box center [103, 101] width 12 height 12
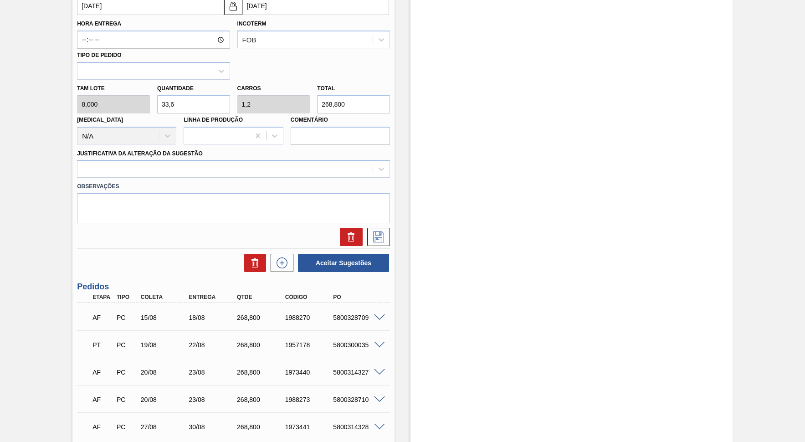
click at [164, 147] on div "Justificativa da Alteração da Sugestão" at bounding box center [233, 162] width 313 height 31
click at [170, 163] on div at bounding box center [224, 169] width 295 height 13
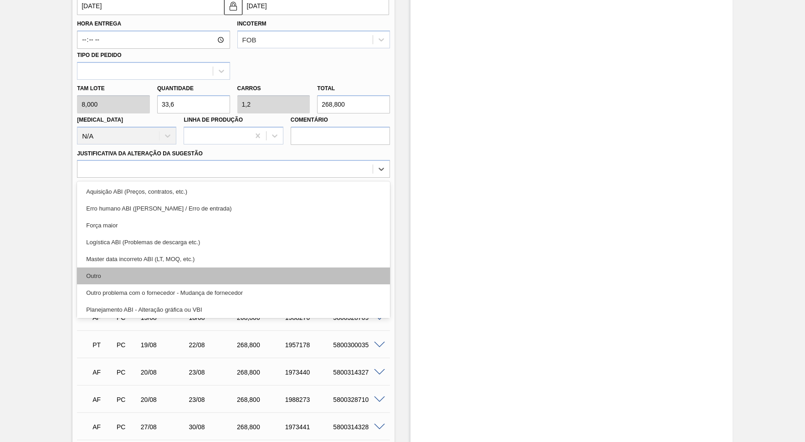
click at [147, 268] on div "Outro" at bounding box center [233, 276] width 313 height 17
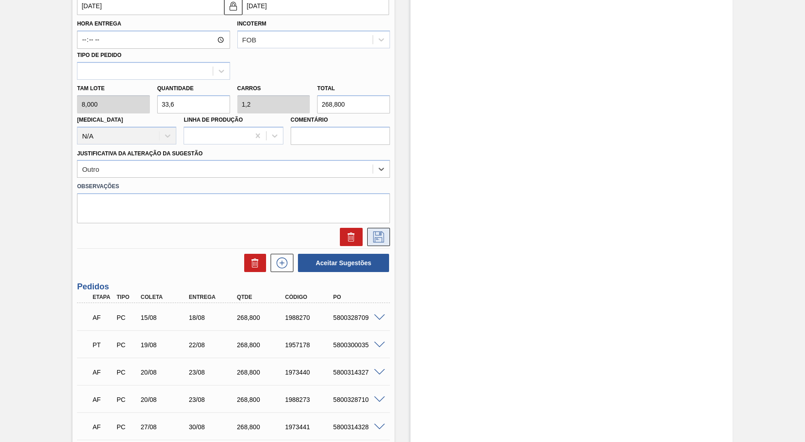
click at [374, 232] on icon at bounding box center [378, 237] width 15 height 11
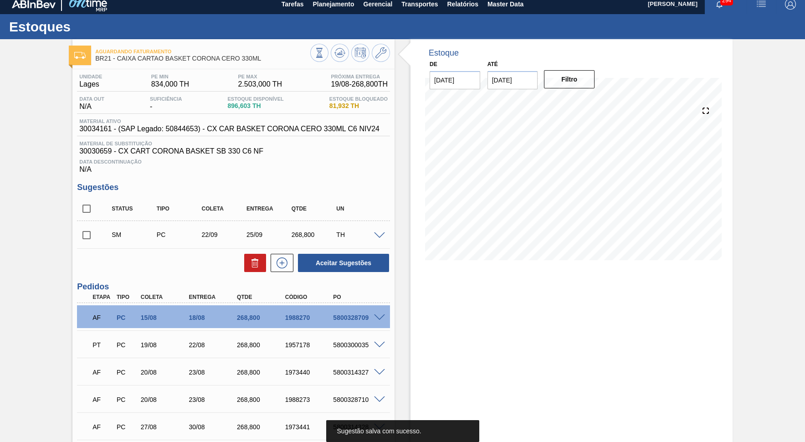
scroll to position [0, 0]
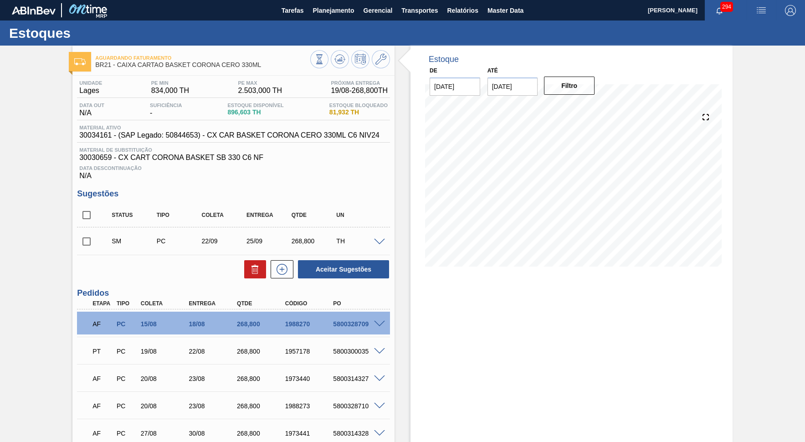
click at [303, 242] on div "268,800" at bounding box center [314, 240] width 50 height 7
click at [303, 241] on div "268,800" at bounding box center [314, 240] width 50 height 7
click at [279, 264] on icon at bounding box center [282, 269] width 15 height 11
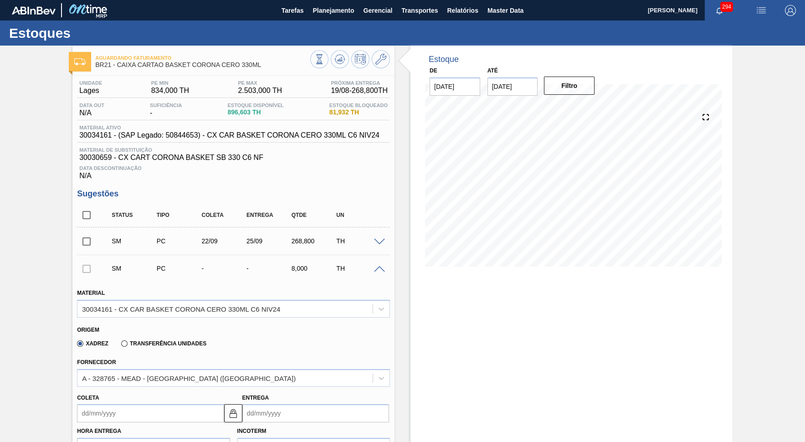
click at [380, 266] on span at bounding box center [379, 269] width 11 height 7
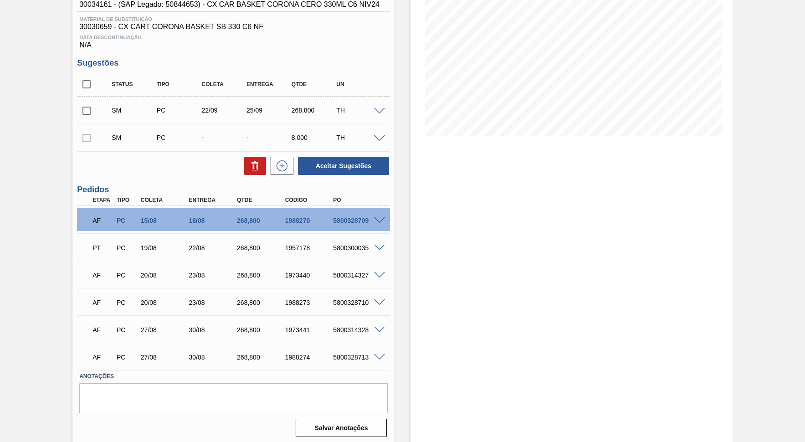
scroll to position [6, 0]
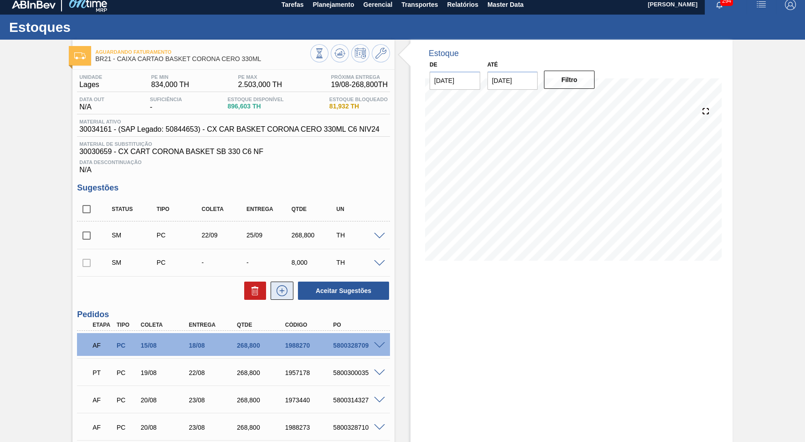
click at [277, 289] on icon at bounding box center [282, 290] width 11 height 11
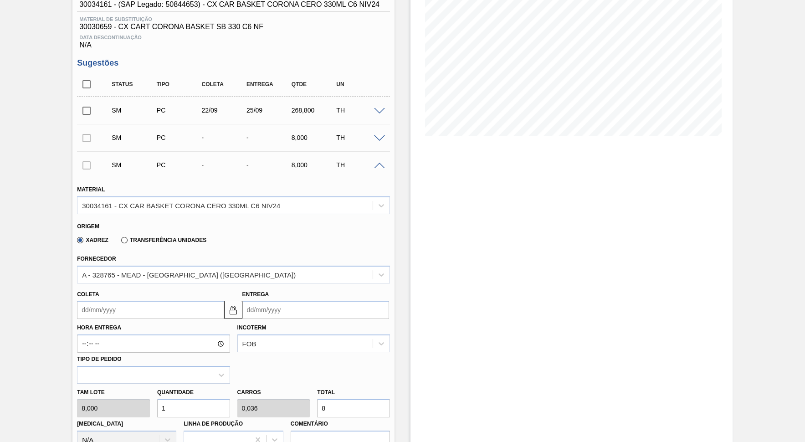
scroll to position [214, 0]
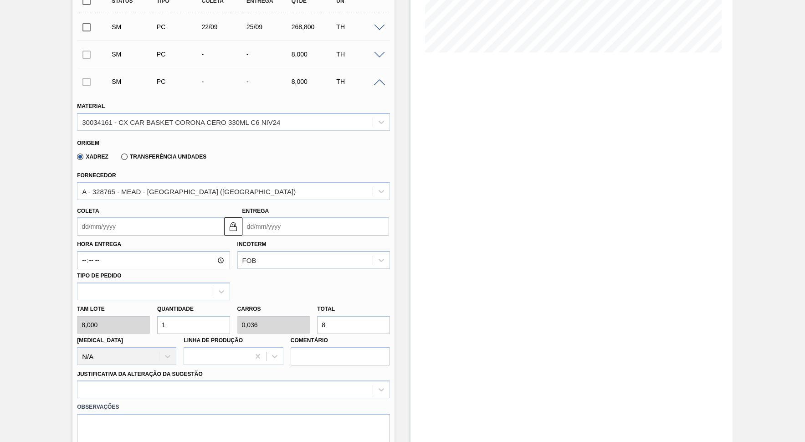
click at [162, 221] on input "Coleta" at bounding box center [150, 226] width 147 height 18
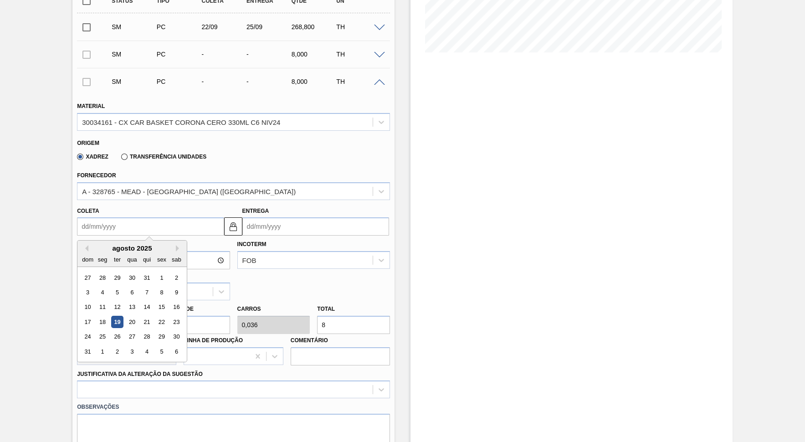
click at [276, 220] on input "Entrega" at bounding box center [315, 226] width 147 height 18
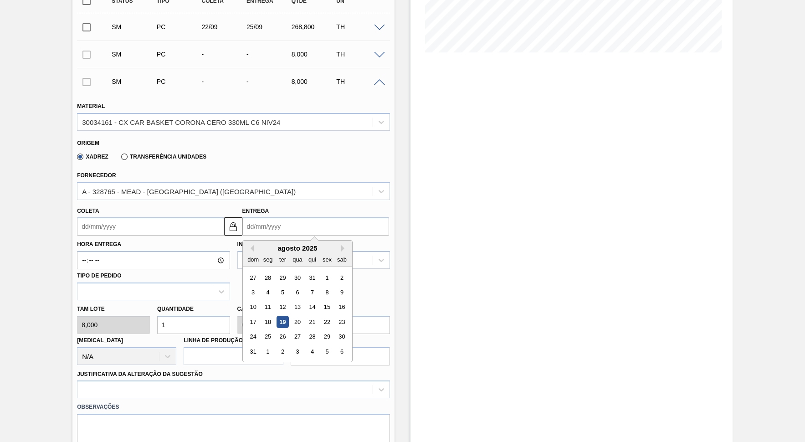
click at [327, 244] on div "agosto 2025" at bounding box center [297, 248] width 109 height 8
click at [328, 244] on div "agosto 2025" at bounding box center [297, 248] width 109 height 8
click at [341, 245] on button "Next Month" at bounding box center [344, 248] width 6 height 6
click at [268, 331] on div "29" at bounding box center [268, 337] width 12 height 12
click at [284, 224] on input "[DATE]" at bounding box center [315, 226] width 147 height 18
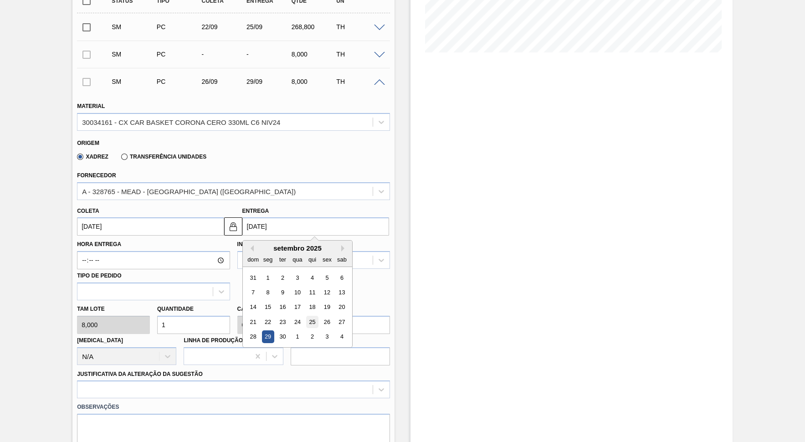
click at [306, 316] on div "25" at bounding box center [312, 322] width 12 height 12
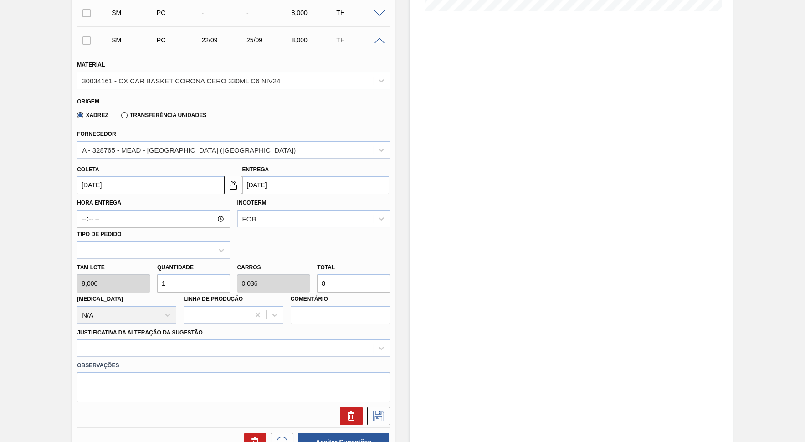
scroll to position [256, 0]
drag, startPoint x: 343, startPoint y: 268, endPoint x: 207, endPoint y: 263, distance: 135.9
click at [317, 274] on input "8" at bounding box center [353, 283] width 73 height 18
paste input "268,800"
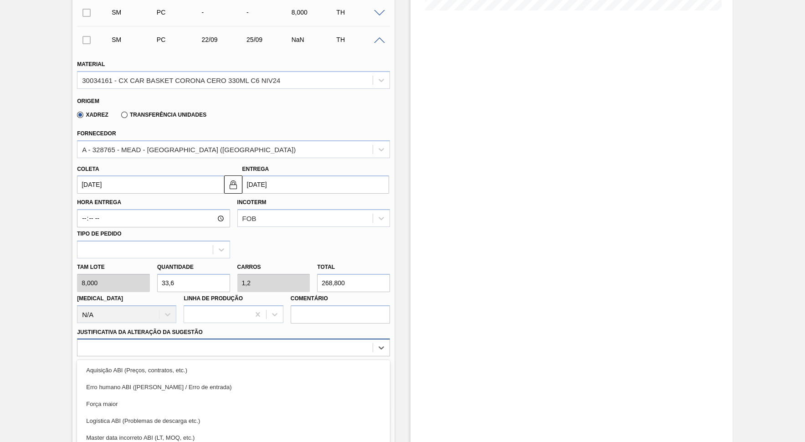
click at [197, 339] on div "option Erro humano ABI (Cálculo / Erro de entrada) focused, 2 of 18. 18 results…" at bounding box center [233, 348] width 313 height 18
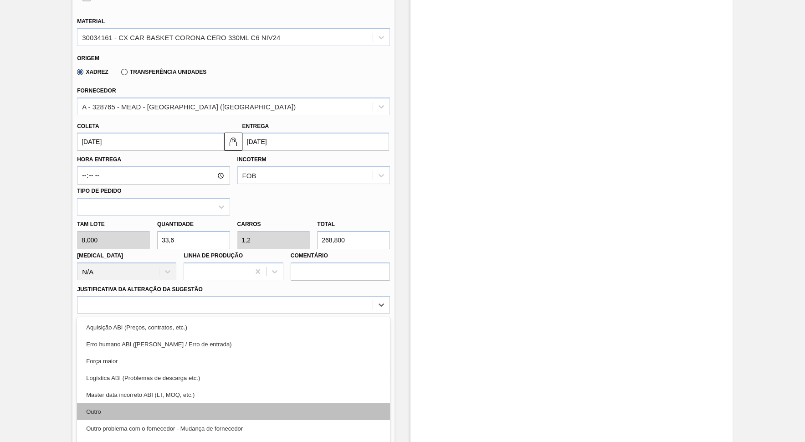
click at [186, 398] on div "Outro" at bounding box center [233, 411] width 313 height 17
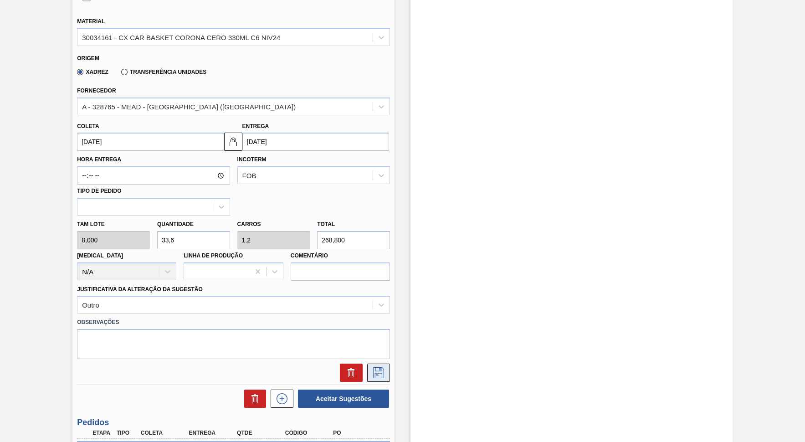
click at [389, 364] on button at bounding box center [378, 373] width 23 height 18
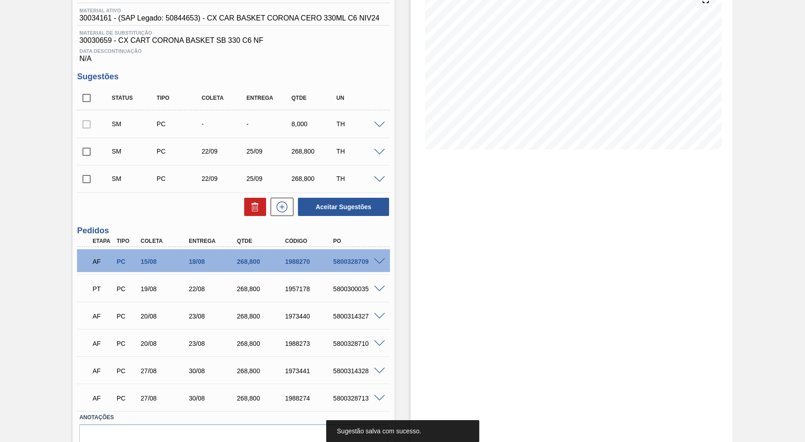
scroll to position [75, 0]
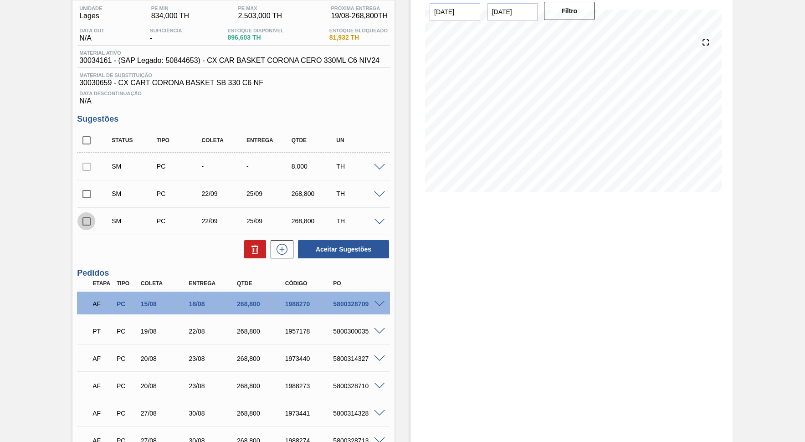
click at [89, 221] on input "checkbox" at bounding box center [86, 221] width 19 height 19
click at [248, 251] on button at bounding box center [255, 249] width 22 height 18
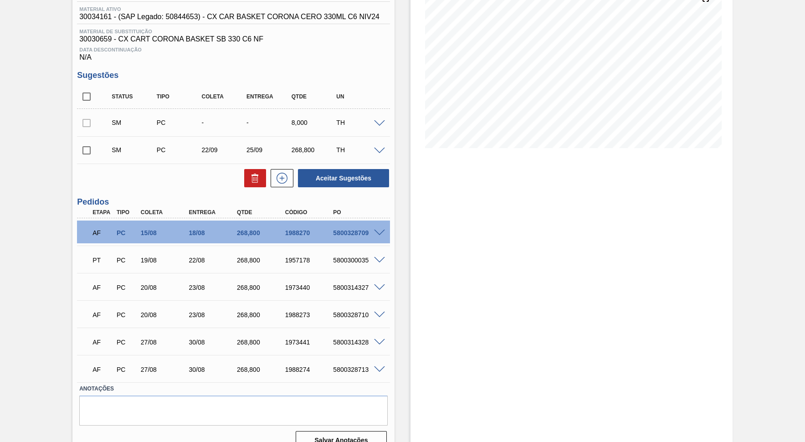
scroll to position [131, 0]
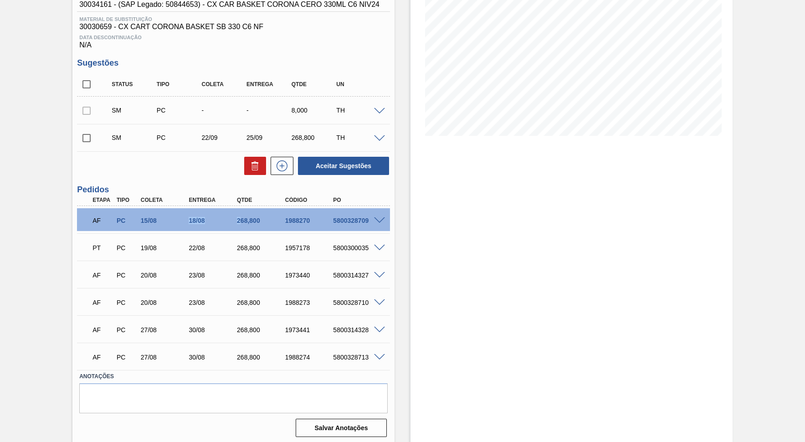
drag, startPoint x: 179, startPoint y: 221, endPoint x: 241, endPoint y: 224, distance: 62.0
click at [192, 224] on div "15/08" at bounding box center [166, 220] width 54 height 7
click at [201, 217] on div "18/08" at bounding box center [213, 220] width 54 height 7
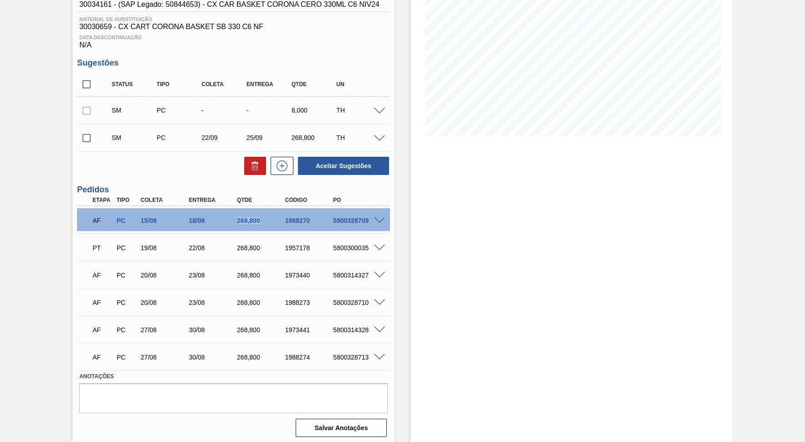
drag, startPoint x: 235, startPoint y: 224, endPoint x: 266, endPoint y: 223, distance: 31.0
click at [266, 223] on div "AF PC 15/08 18/08 268,800 1988270 5800328709" at bounding box center [231, 220] width 289 height 18
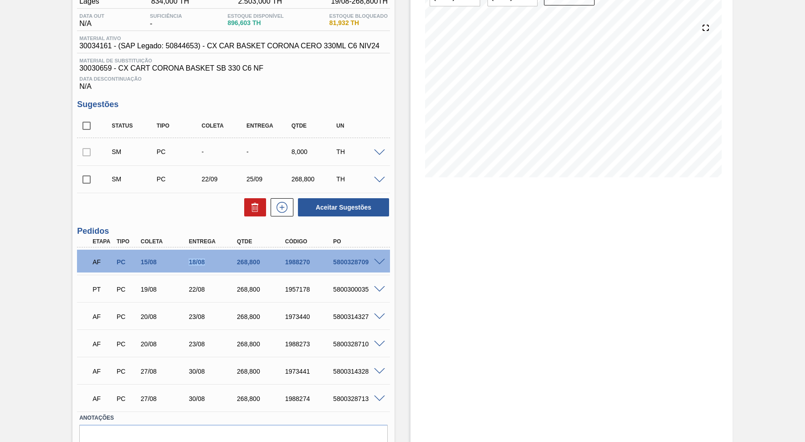
drag, startPoint x: 179, startPoint y: 260, endPoint x: 210, endPoint y: 267, distance: 32.1
click at [192, 266] on div "15/08" at bounding box center [166, 261] width 54 height 7
drag, startPoint x: 182, startPoint y: 283, endPoint x: 205, endPoint y: 288, distance: 23.6
click at [205, 288] on div "PT PC 19/08 22/08 268,800 1957178 5800300035" at bounding box center [231, 288] width 289 height 18
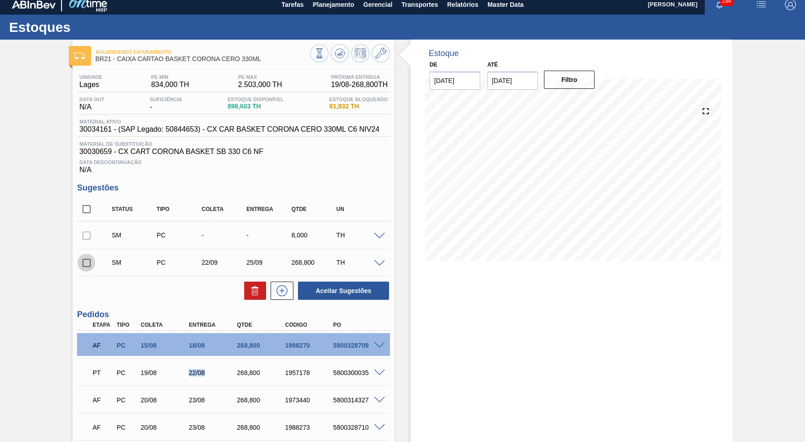
click at [88, 254] on input "checkbox" at bounding box center [86, 262] width 19 height 19
drag, startPoint x: 336, startPoint y: 50, endPoint x: 303, endPoint y: 268, distance: 220.4
click at [335, 127] on div "Aguardando Faturamento BR21 - CAIXA CARTAO BASKET CORONA CERO 330ML Unidade Lag…" at bounding box center [233, 305] width 322 height 530
click at [290, 253] on div "SM PC 22/09 25/09 268,800 TH" at bounding box center [241, 262] width 270 height 18
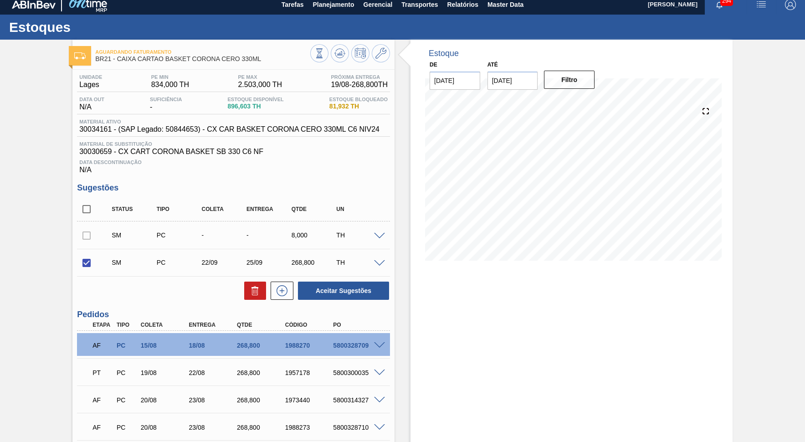
click at [290, 253] on div "SM PC 22/09 25/09 268,800 TH" at bounding box center [241, 262] width 270 height 18
drag, startPoint x: 350, startPoint y: 54, endPoint x: 340, endPoint y: 53, distance: 10.5
click at [340, 53] on div at bounding box center [350, 54] width 80 height 21
click at [340, 53] on icon at bounding box center [340, 54] width 1 height 2
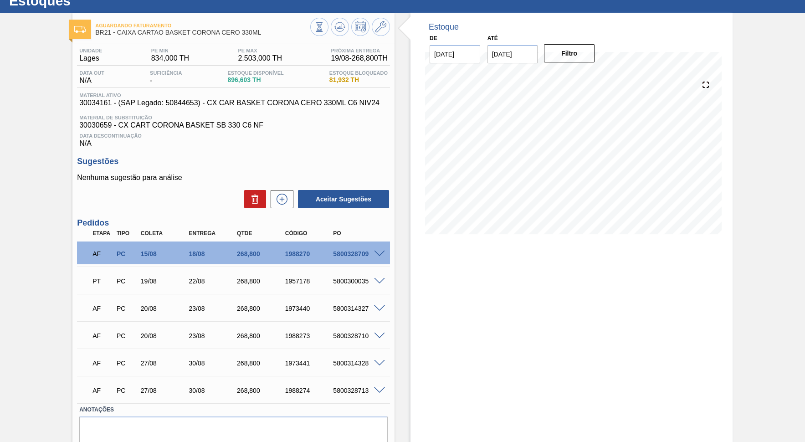
scroll to position [47, 0]
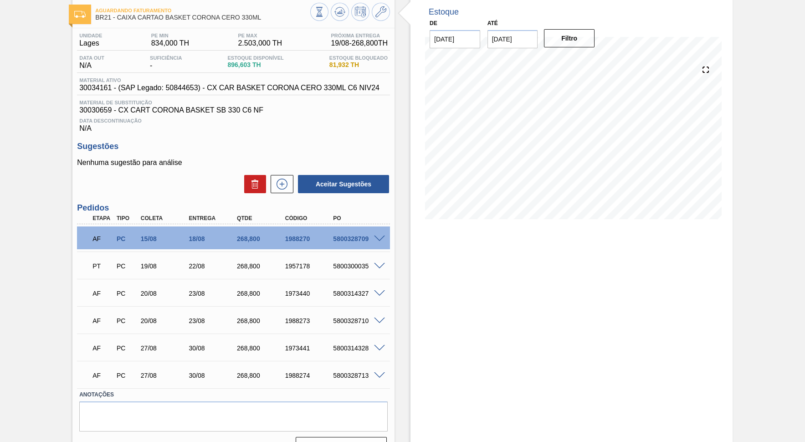
click at [261, 229] on div "AF PC 15/08 18/08 268,800 1988270 5800328709" at bounding box center [231, 238] width 289 height 18
click at [288, 179] on icon at bounding box center [282, 184] width 15 height 11
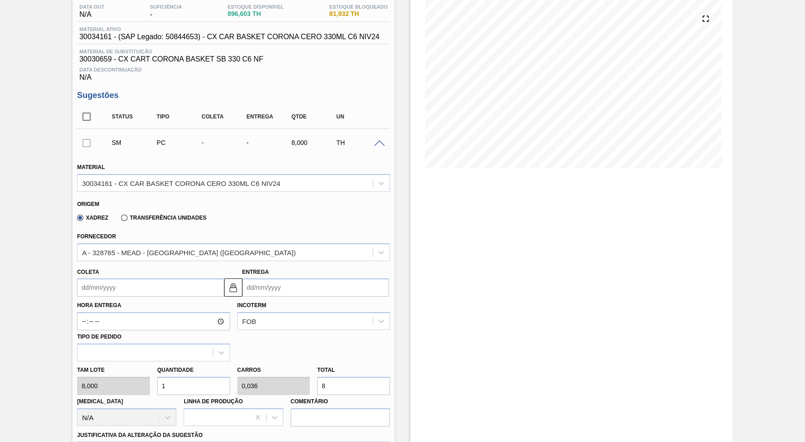
scroll to position [131, 0]
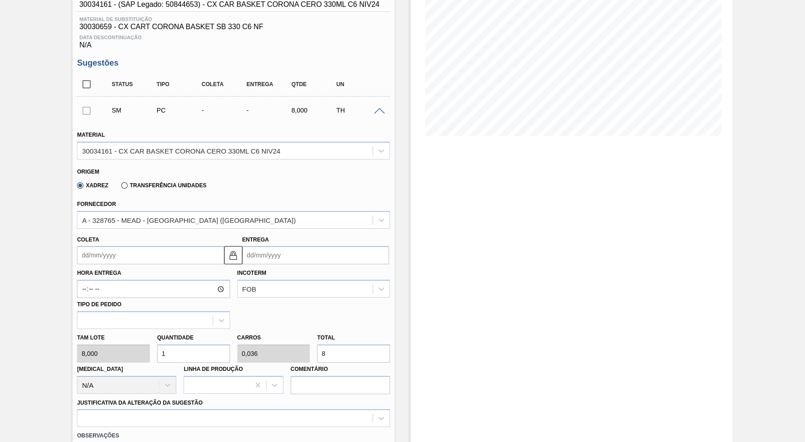
click at [323, 233] on div "Entrega" at bounding box center [315, 248] width 147 height 31
click at [325, 234] on div "Entrega" at bounding box center [315, 248] width 147 height 31
click at [334, 238] on div "Entrega" at bounding box center [315, 248] width 147 height 31
click at [339, 246] on input "Entrega" at bounding box center [315, 255] width 147 height 18
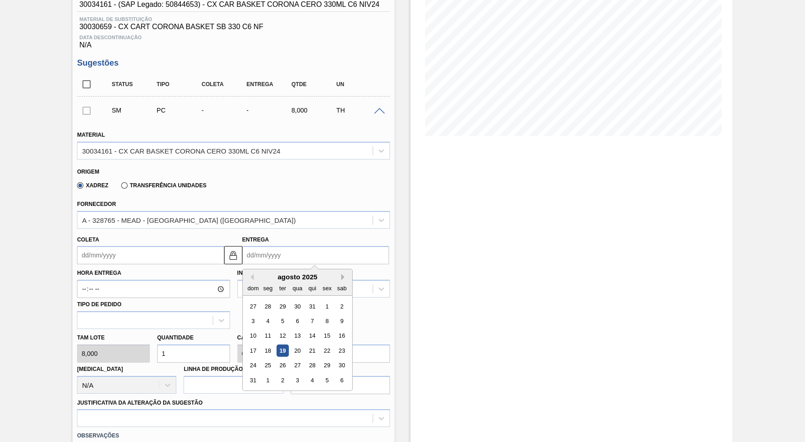
click at [341, 274] on button "Next Month" at bounding box center [344, 277] width 6 height 6
click at [321, 330] on div "19" at bounding box center [327, 336] width 12 height 12
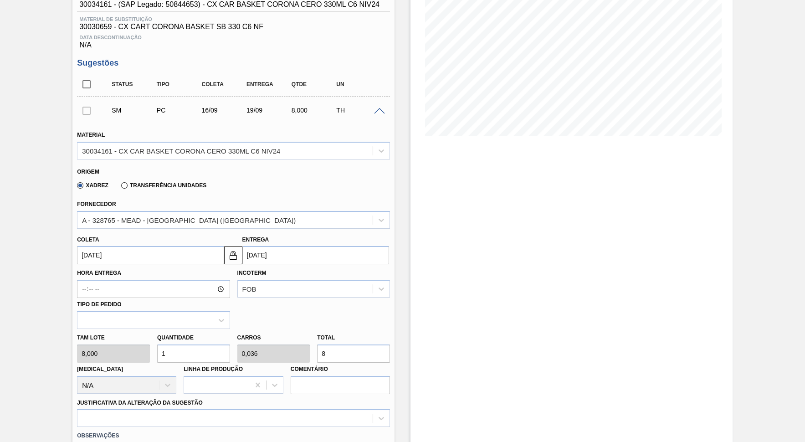
drag, startPoint x: 349, startPoint y: 337, endPoint x: 273, endPoint y: 349, distance: 76.5
click at [317, 345] on input "8" at bounding box center [353, 354] width 73 height 18
paste input "268,800"
click at [108, 398] on div "option Aquisição ABI (Preços, contratos, etc.) focused, 1 of 18. 18 results ava…" at bounding box center [233, 418] width 313 height 18
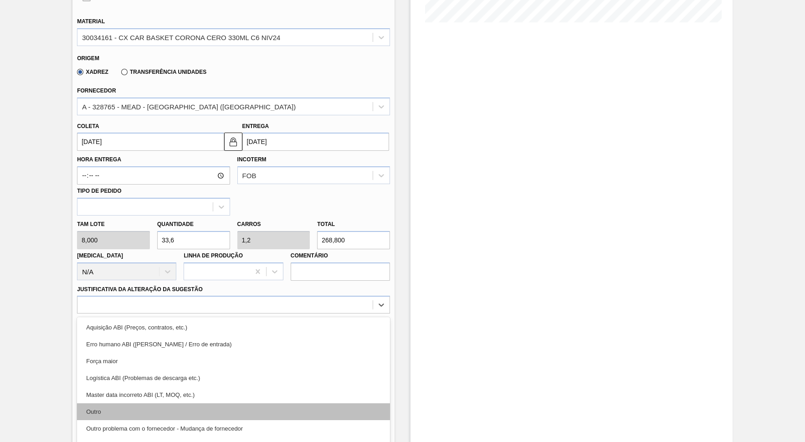
click at [108, 398] on div "Outro" at bounding box center [233, 411] width 313 height 17
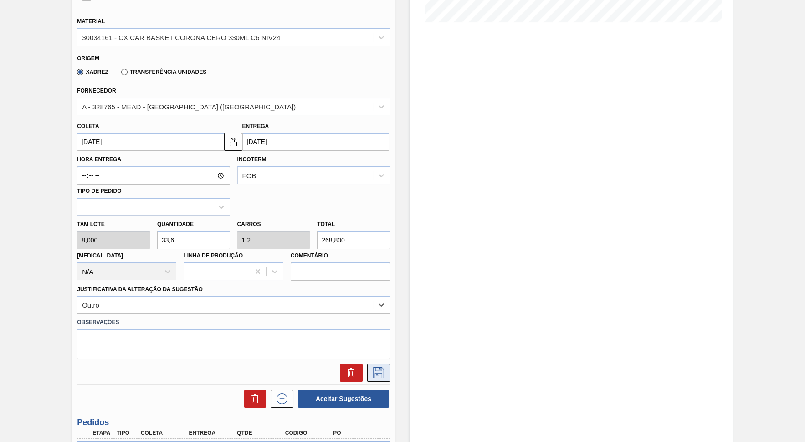
click at [378, 365] on button at bounding box center [378, 373] width 23 height 18
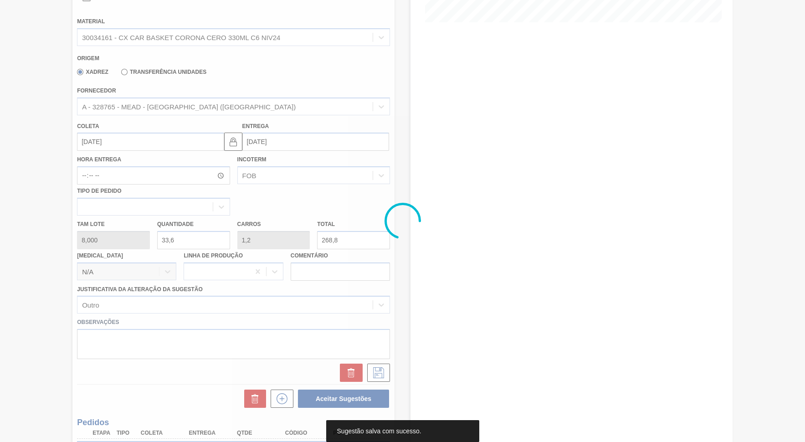
scroll to position [103, 0]
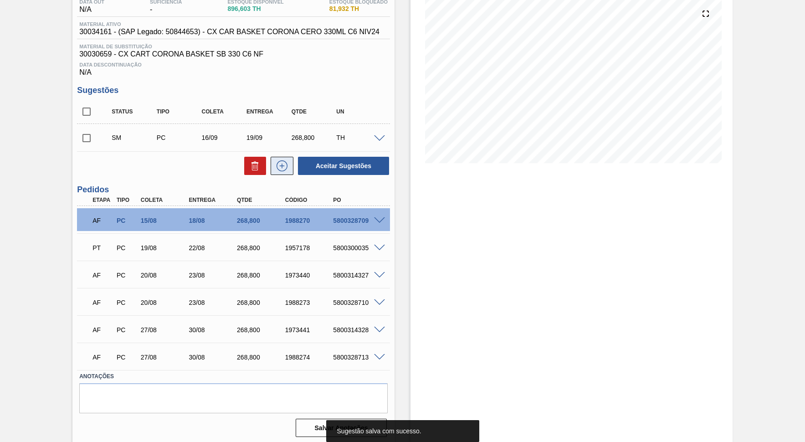
click at [280, 170] on button at bounding box center [282, 166] width 23 height 18
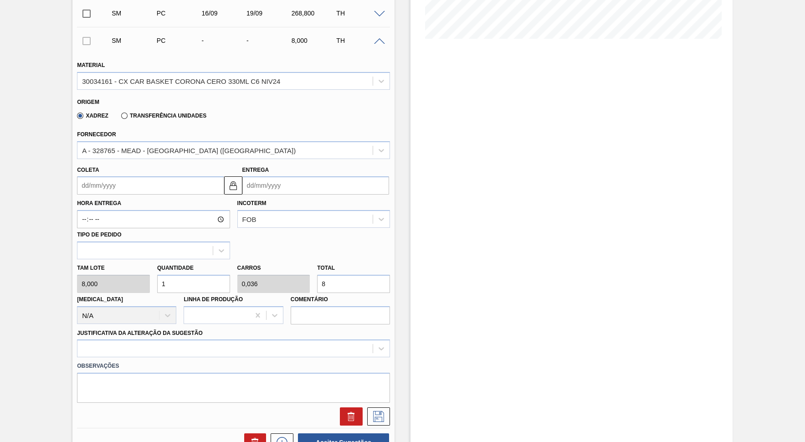
scroll to position [229, 0]
drag, startPoint x: 362, startPoint y: 262, endPoint x: 256, endPoint y: 270, distance: 107.0
click at [317, 274] on input "8" at bounding box center [353, 283] width 73 height 18
paste input "268,800"
click at [122, 359] on label "Observações" at bounding box center [233, 365] width 313 height 13
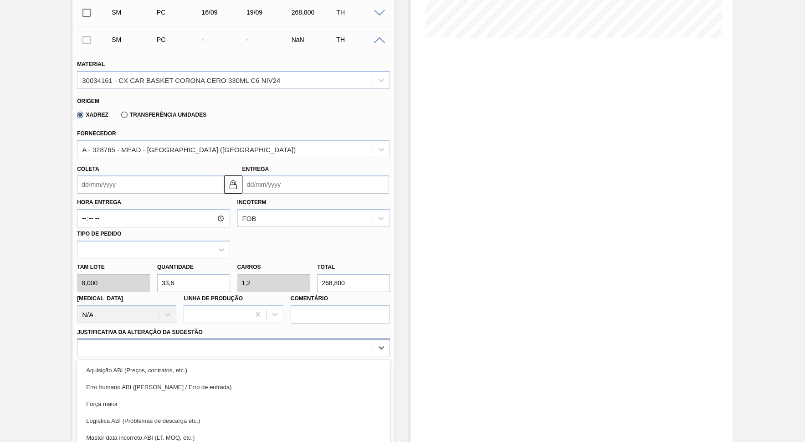
click at [114, 339] on div "option Erro humano ABI (Cálculo / Erro de entrada) focused, 2 of 18. 18 results…" at bounding box center [233, 348] width 313 height 18
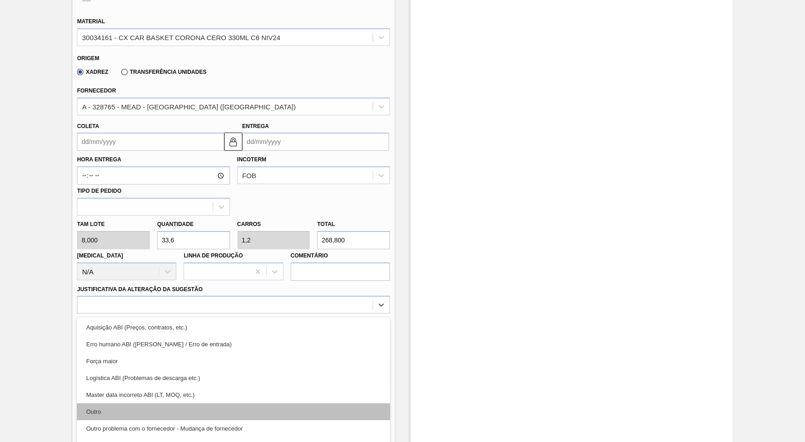
click at [105, 398] on div "Outro" at bounding box center [233, 411] width 313 height 17
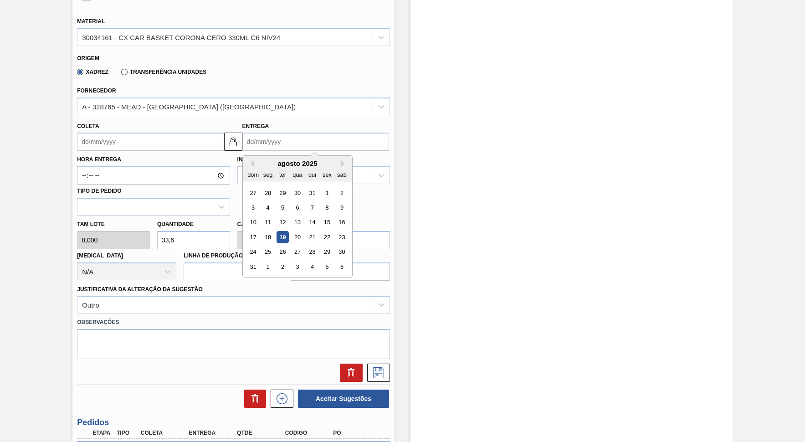
click at [272, 142] on input "Entrega" at bounding box center [315, 142] width 147 height 18
click at [341, 160] on button "Next Month" at bounding box center [344, 163] width 6 height 6
click at [321, 216] on div "19" at bounding box center [327, 222] width 12 height 12
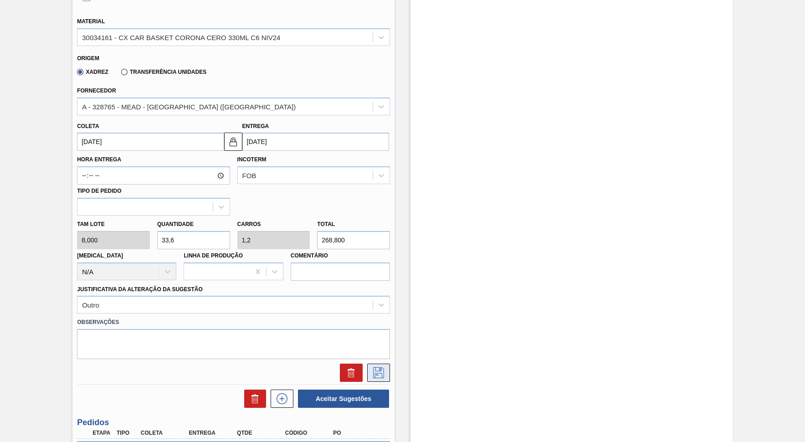
click at [378, 367] on icon at bounding box center [378, 372] width 15 height 11
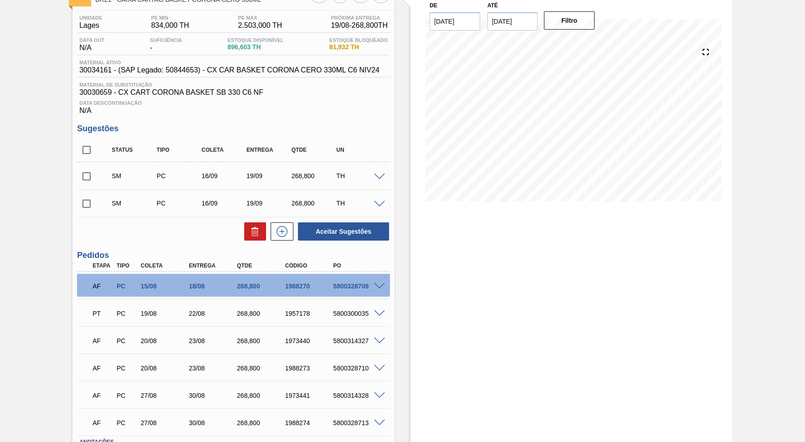
scroll to position [47, 0]
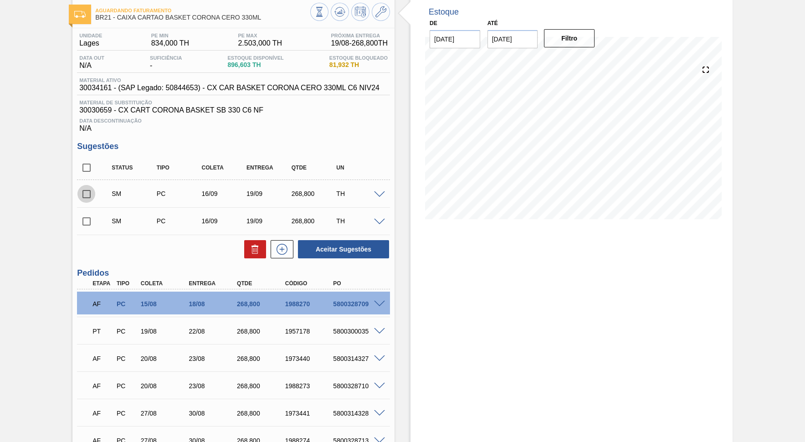
click at [85, 189] on input "checkbox" at bounding box center [86, 194] width 19 height 19
click at [338, 249] on button "Aceitar Sugestões" at bounding box center [343, 249] width 91 height 18
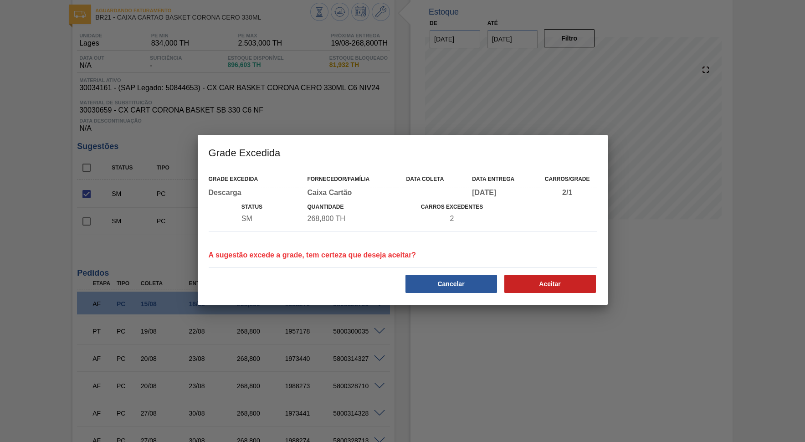
click at [406, 297] on div "Grade Excedida Fornecedor/Família Data coleta Data entrega Carros/Grade Descarg…" at bounding box center [403, 237] width 410 height 136
click at [414, 293] on button "Cancelar" at bounding box center [452, 284] width 92 height 18
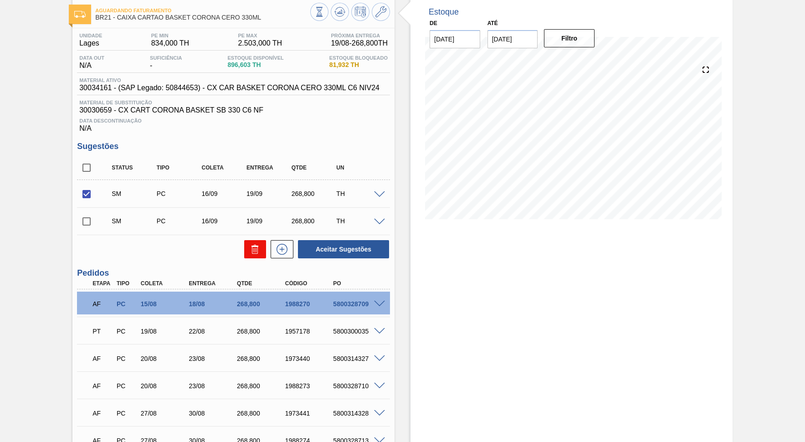
click at [257, 244] on icon at bounding box center [255, 249] width 11 height 11
drag, startPoint x: 237, startPoint y: 245, endPoint x: 251, endPoint y: 245, distance: 13.7
click at [241, 245] on div "Aceitar Sugestões" at bounding box center [233, 249] width 313 height 20
click at [252, 245] on icon at bounding box center [255, 249] width 11 height 11
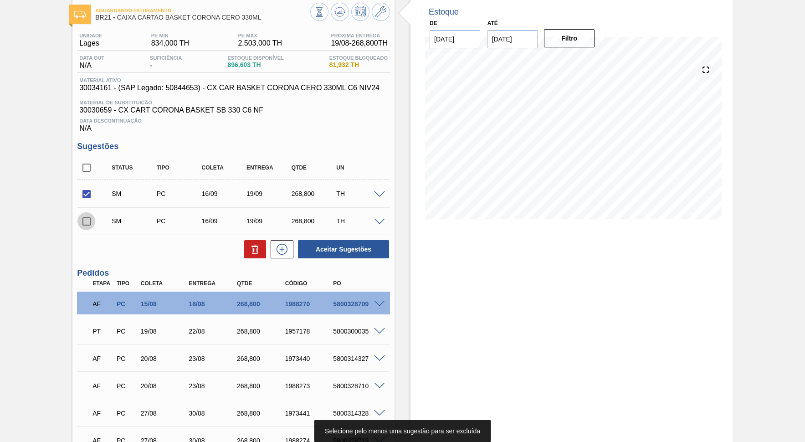
click at [85, 217] on input "checkbox" at bounding box center [86, 221] width 19 height 19
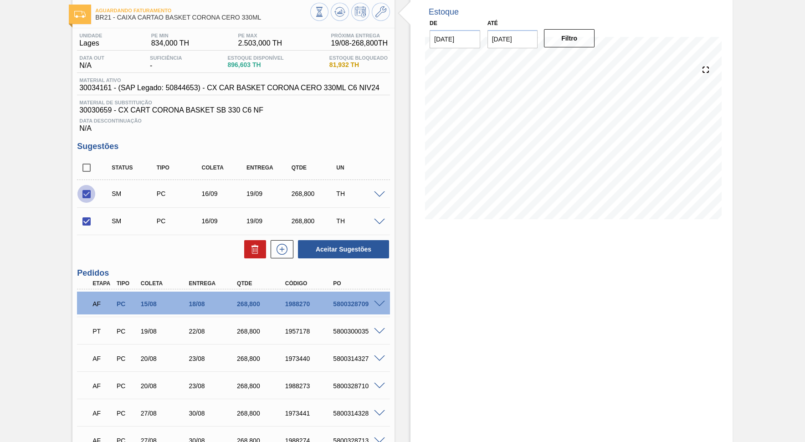
click at [86, 185] on input "checkbox" at bounding box center [86, 194] width 19 height 19
click at [246, 247] on div at bounding box center [253, 249] width 26 height 18
click at [246, 247] on button at bounding box center [255, 249] width 22 height 18
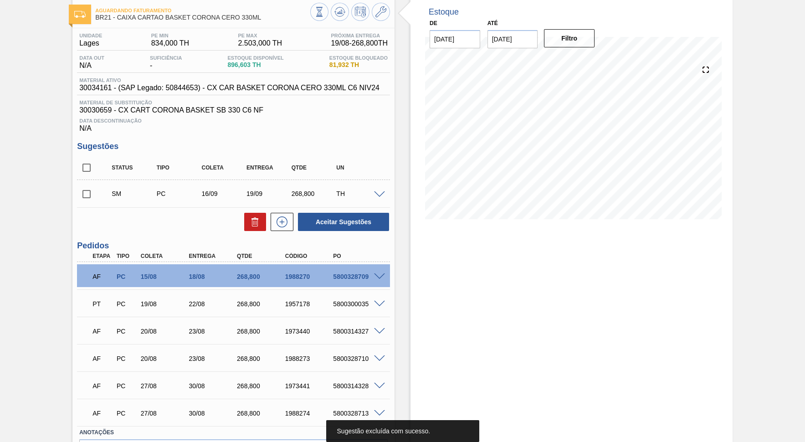
drag, startPoint x: 83, startPoint y: 190, endPoint x: 232, endPoint y: 226, distance: 152.5
click at [84, 190] on input "checkbox" at bounding box center [86, 194] width 19 height 19
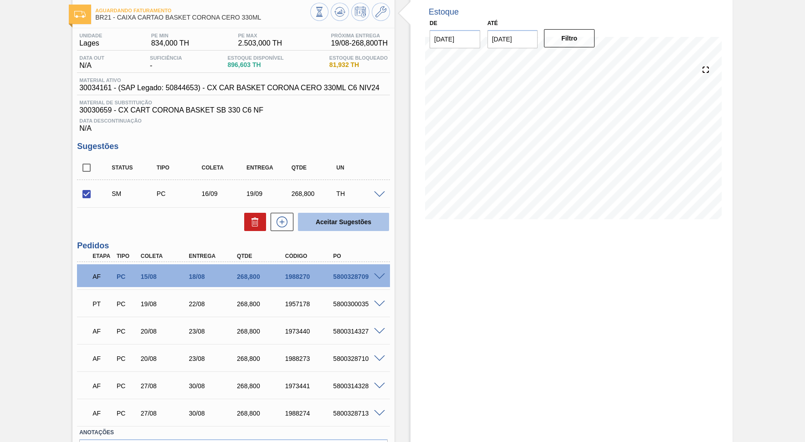
click at [318, 227] on button "Aceitar Sugestões" at bounding box center [343, 222] width 91 height 18
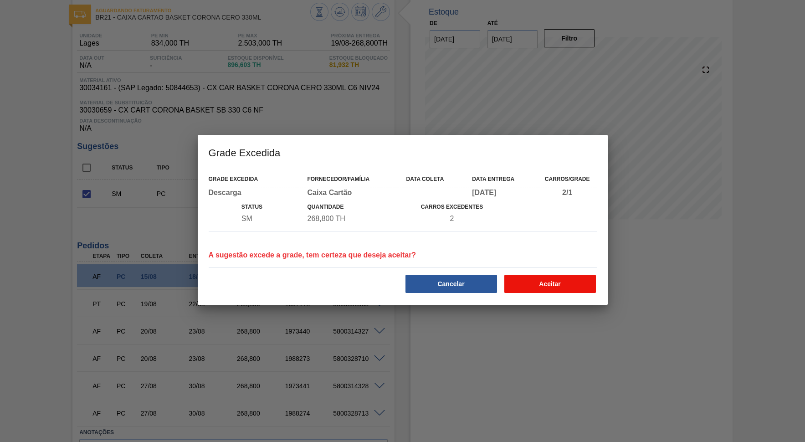
click at [560, 278] on button "Aceitar" at bounding box center [551, 284] width 92 height 18
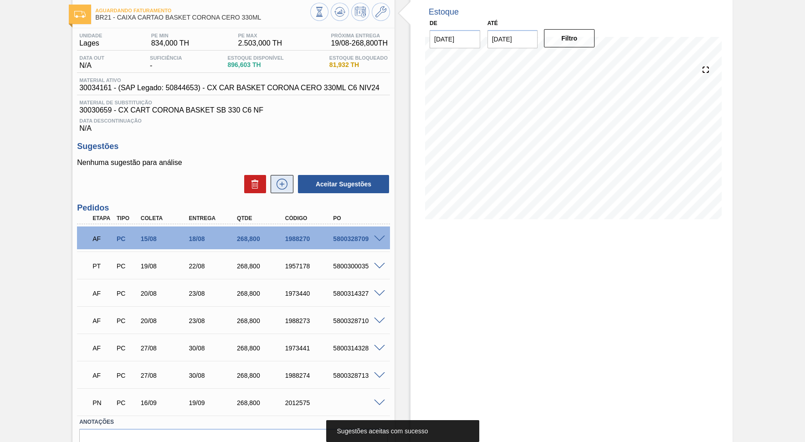
click at [282, 175] on button at bounding box center [282, 184] width 23 height 18
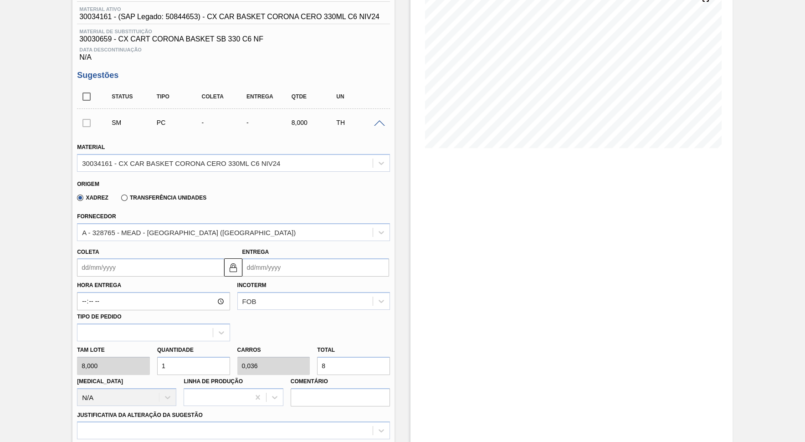
scroll to position [173, 0]
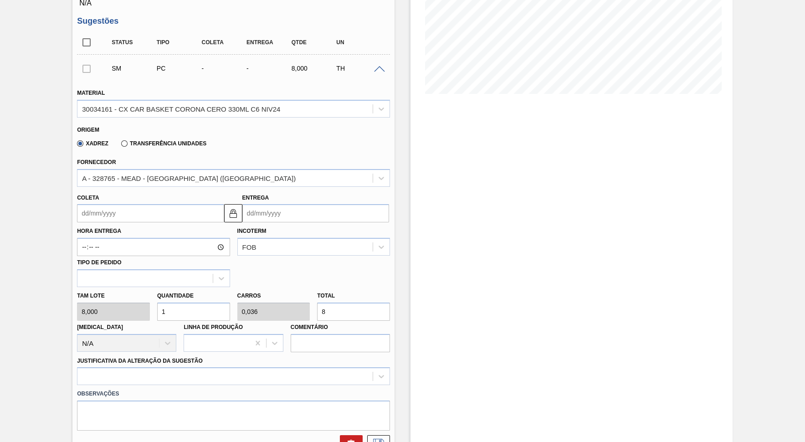
click at [162, 204] on input "Coleta" at bounding box center [150, 213] width 147 height 18
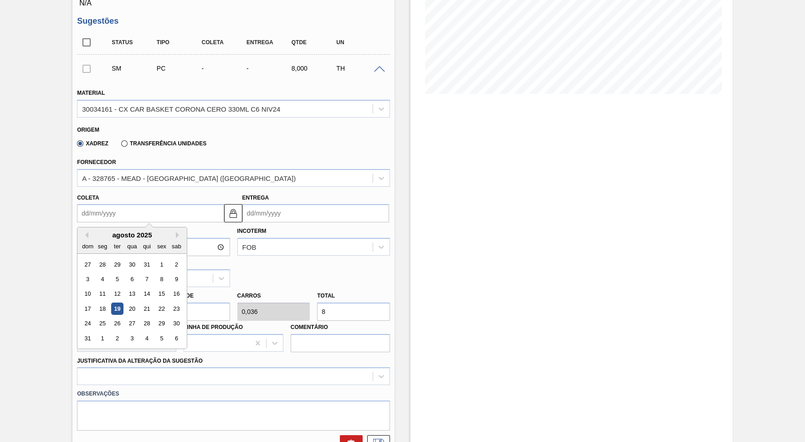
click at [247, 211] on input "Entrega" at bounding box center [315, 213] width 147 height 18
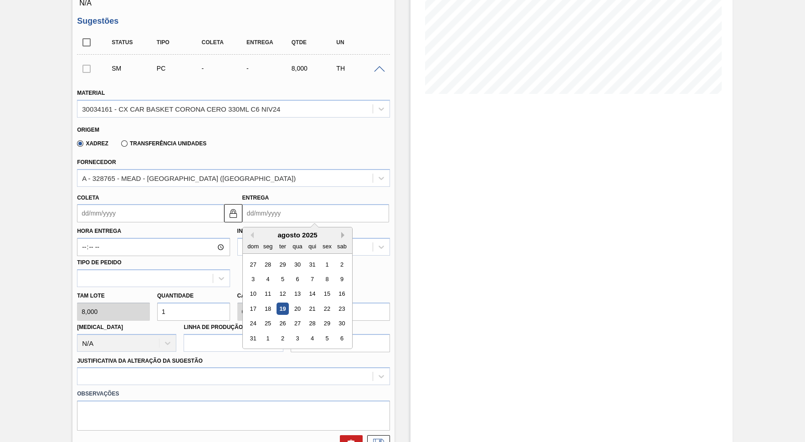
click at [341, 232] on button "Next Month" at bounding box center [344, 235] width 6 height 6
click at [321, 288] on div "19" at bounding box center [327, 294] width 12 height 12
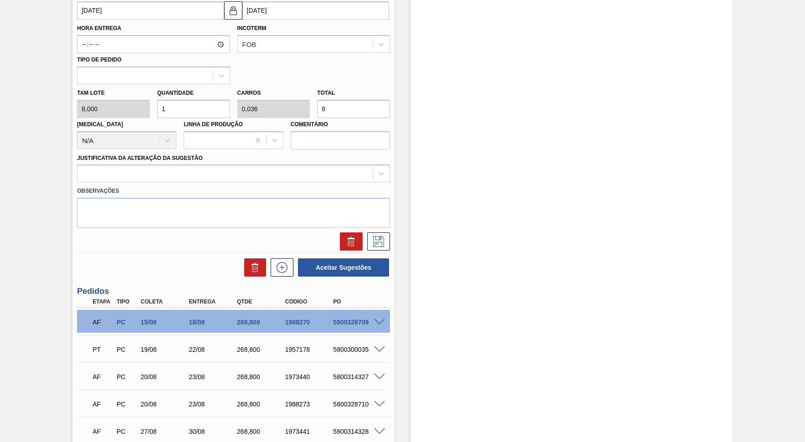
scroll to position [381, 0]
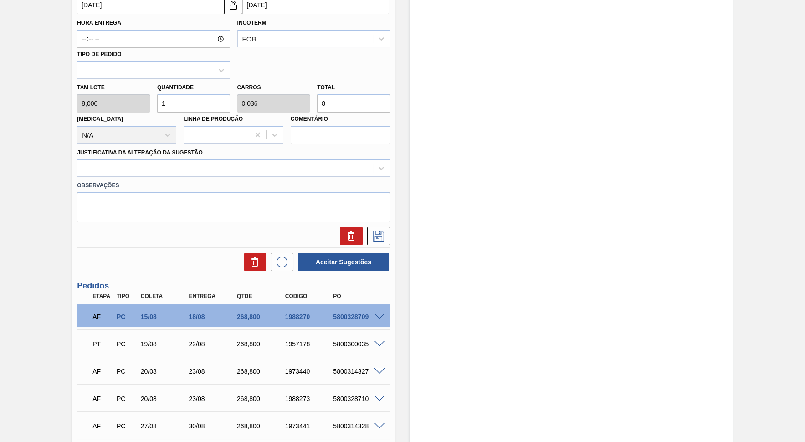
click at [251, 307] on div "AF PC 15/08 18/08 268,800 1988270 5800328709" at bounding box center [231, 316] width 289 height 18
drag, startPoint x: 351, startPoint y: 91, endPoint x: 183, endPoint y: 113, distance: 169.7
click at [317, 113] on input "8" at bounding box center [353, 103] width 73 height 18
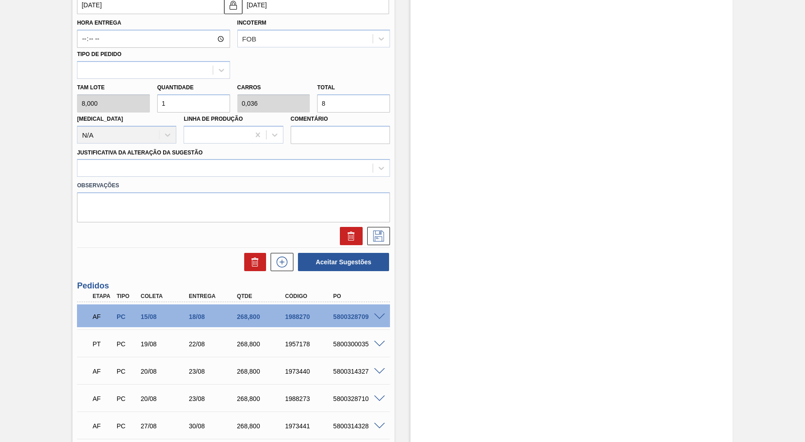
paste input "268,800"
click at [131, 162] on div at bounding box center [224, 168] width 295 height 13
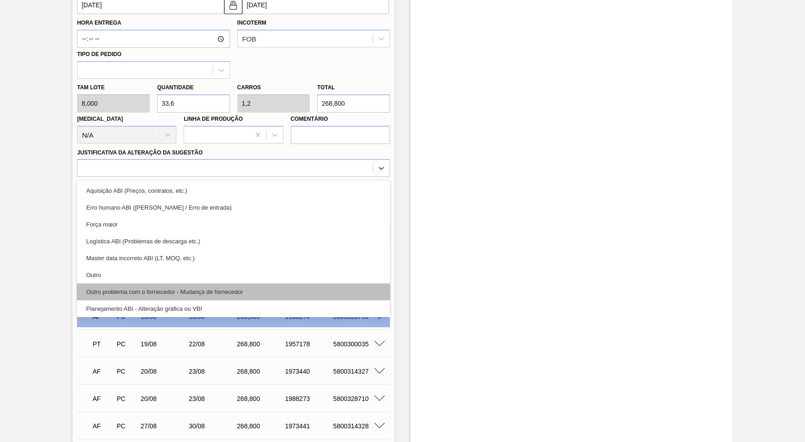
click at [142, 283] on div "Outro problema com o fornecedor - Mudança de fornecedor" at bounding box center [233, 291] width 313 height 17
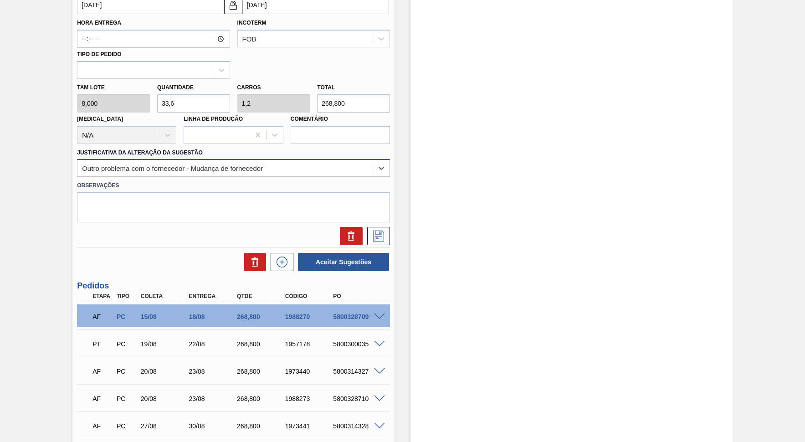
click at [148, 162] on div "Outro problema com o fornecedor - Mudança de fornecedor" at bounding box center [224, 168] width 295 height 13
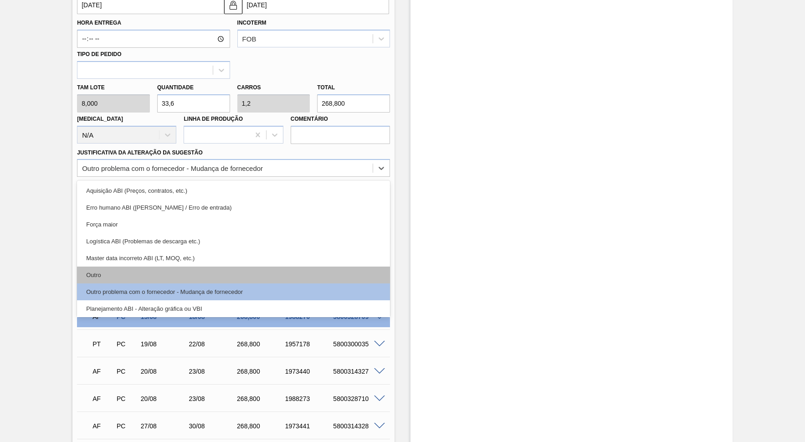
click at [149, 267] on div "Outro" at bounding box center [233, 275] width 313 height 17
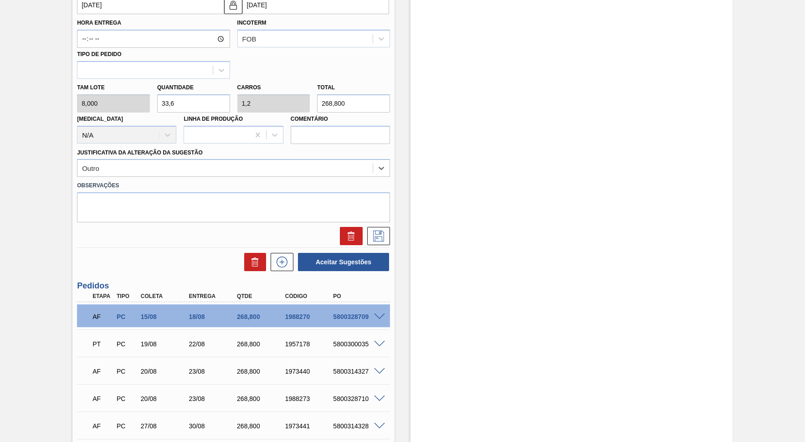
click at [384, 230] on div "SM PC 16/09 19/09 NaN TH Material 30034161 - CX CAR BASKET CORONA CERO 330ML C6…" at bounding box center [233, 46] width 313 height 401
click at [376, 231] on icon at bounding box center [378, 236] width 15 height 11
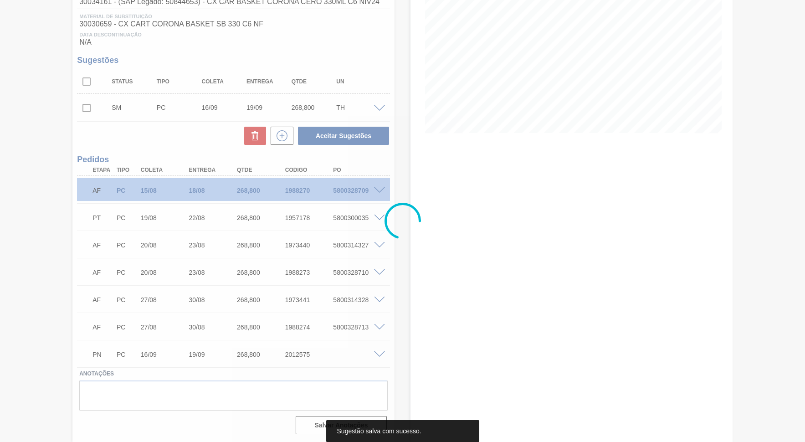
scroll to position [131, 0]
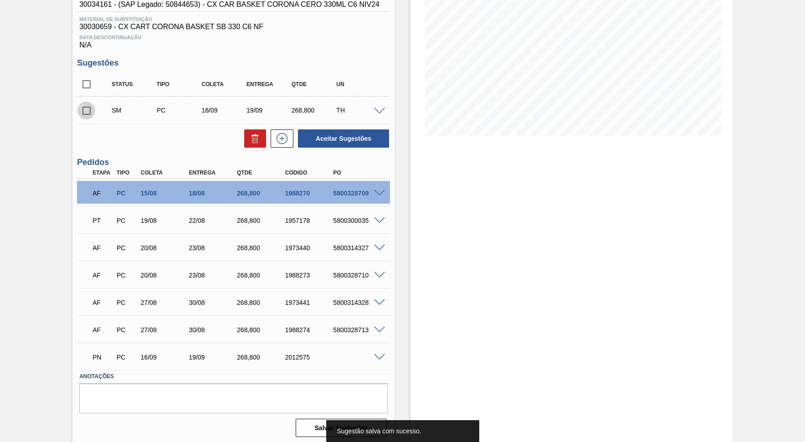
click at [82, 112] on input "checkbox" at bounding box center [86, 110] width 19 height 19
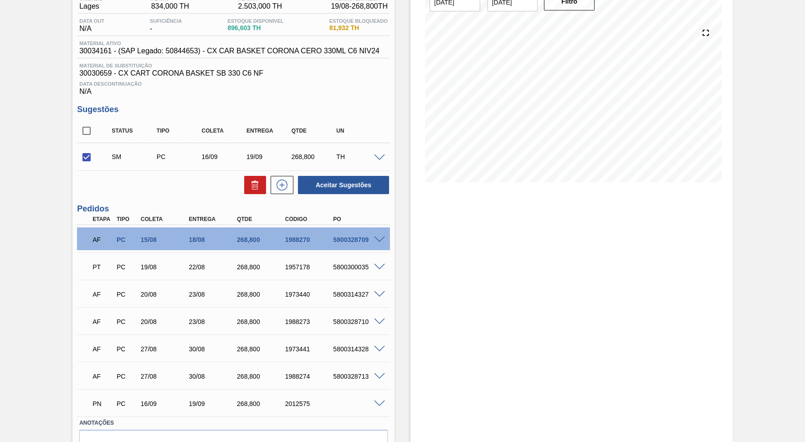
scroll to position [47, 0]
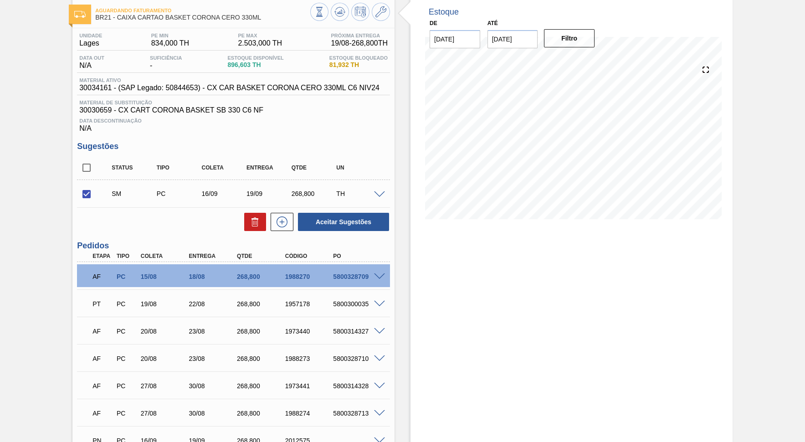
click at [382, 192] on span at bounding box center [379, 194] width 11 height 7
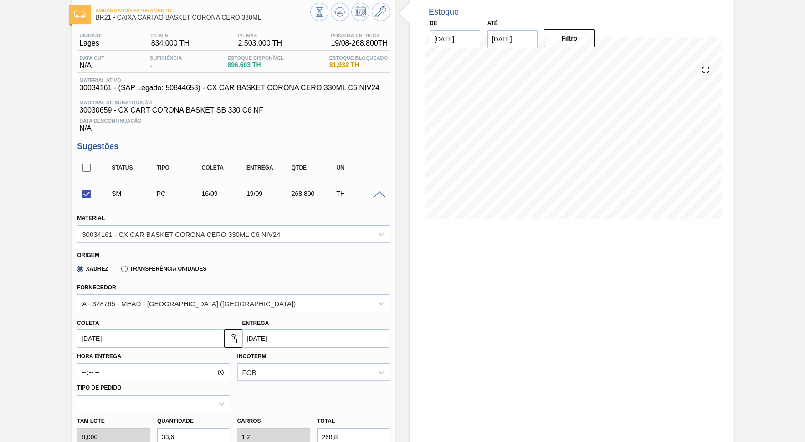
drag, startPoint x: 326, startPoint y: 425, endPoint x: 345, endPoint y: 425, distance: 18.7
click at [345, 398] on input "268,8" at bounding box center [353, 437] width 73 height 18
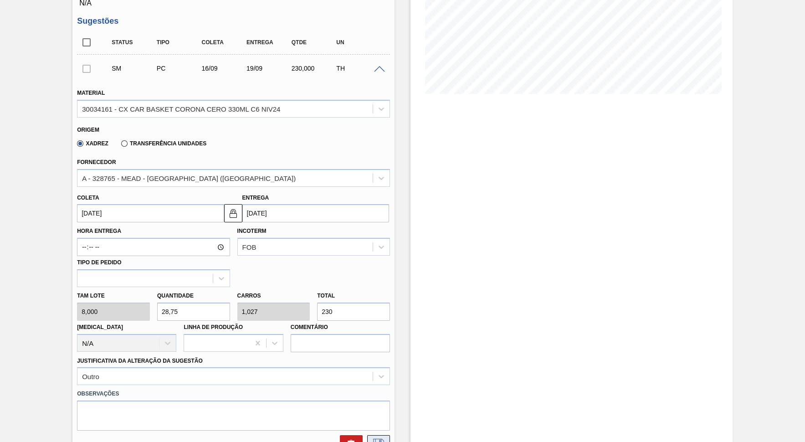
click at [376, 398] on icon at bounding box center [378, 444] width 15 height 11
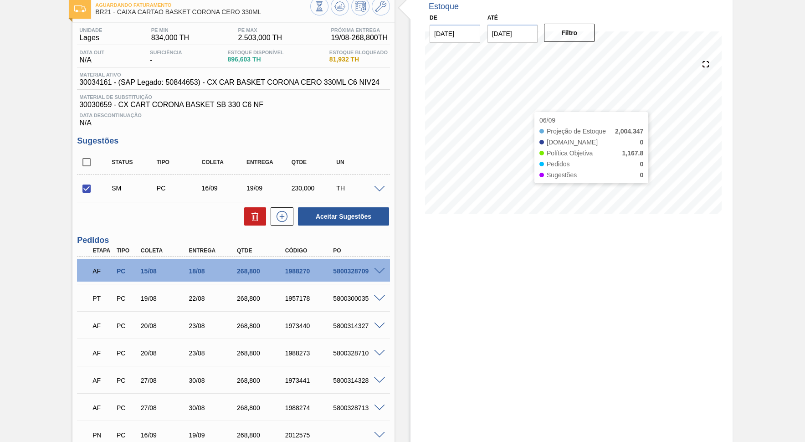
scroll to position [47, 0]
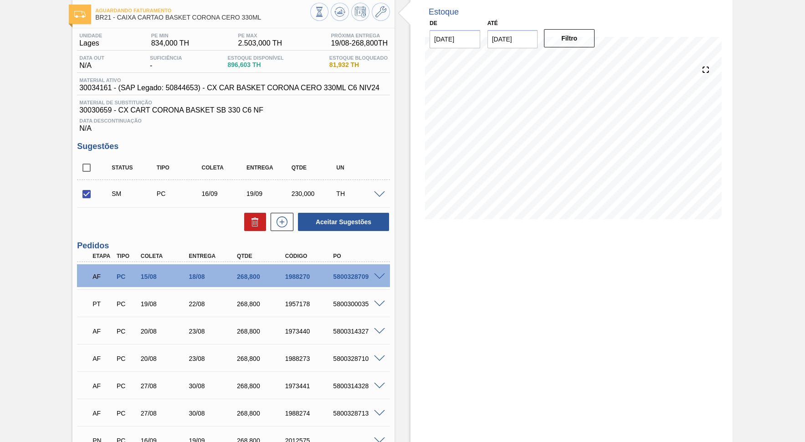
click at [376, 191] on span at bounding box center [379, 194] width 11 height 7
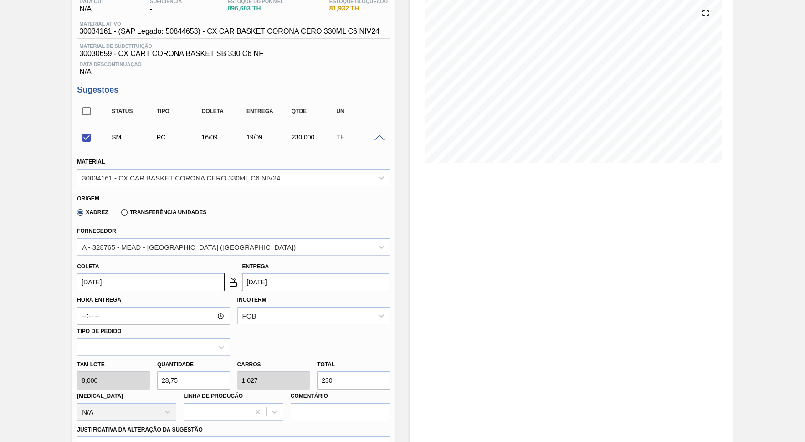
scroll to position [131, 0]
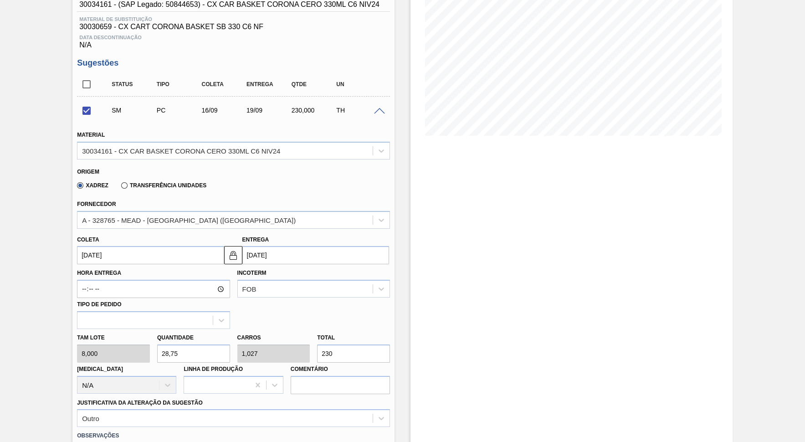
click at [335, 345] on input "230" at bounding box center [353, 354] width 73 height 18
drag, startPoint x: 326, startPoint y: 342, endPoint x: 348, endPoint y: 340, distance: 21.9
click at [348, 345] on input "230" at bounding box center [353, 354] width 73 height 18
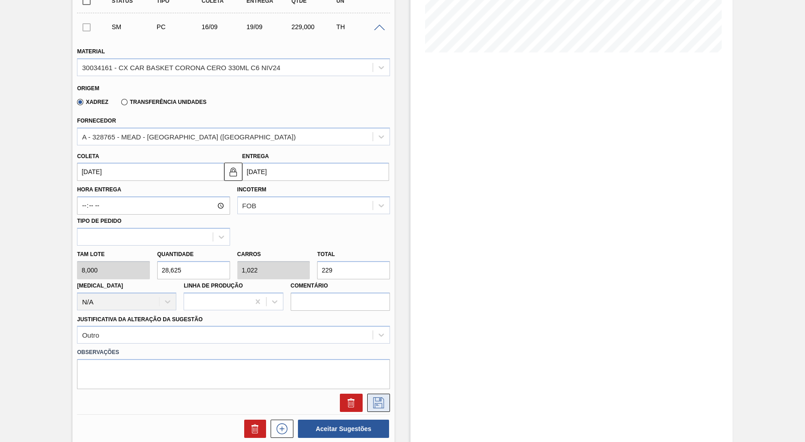
drag, startPoint x: 365, startPoint y: 394, endPoint x: 373, endPoint y: 391, distance: 8.1
click at [373, 394] on div at bounding box center [376, 403] width 27 height 18
click at [373, 397] on icon at bounding box center [378, 402] width 15 height 11
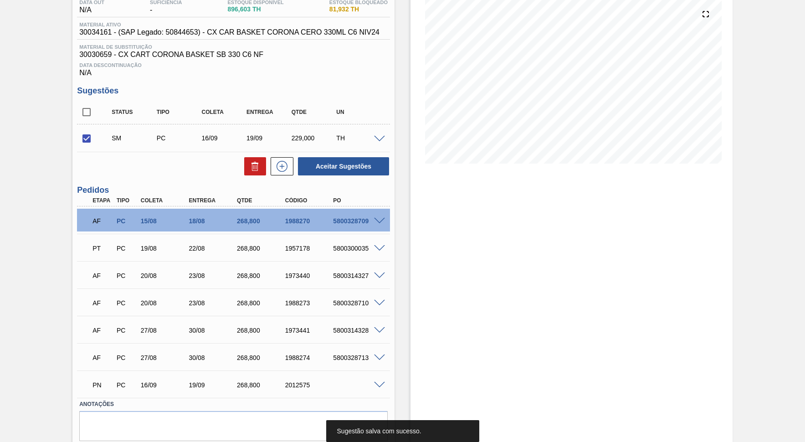
scroll to position [89, 0]
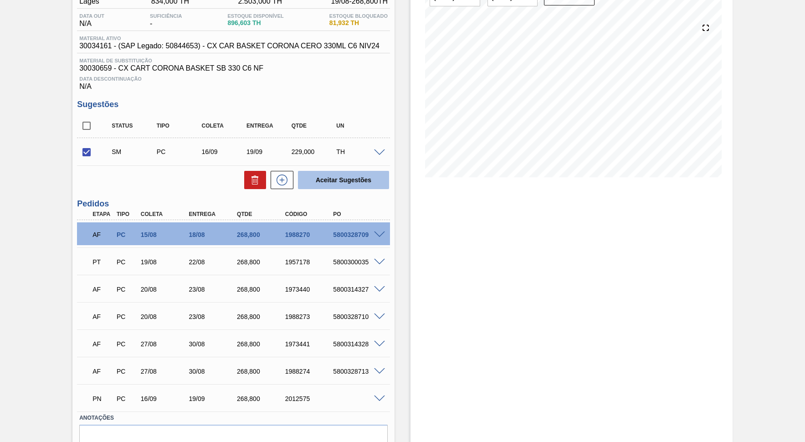
click at [340, 176] on button "Aceitar Sugestões" at bounding box center [343, 180] width 91 height 18
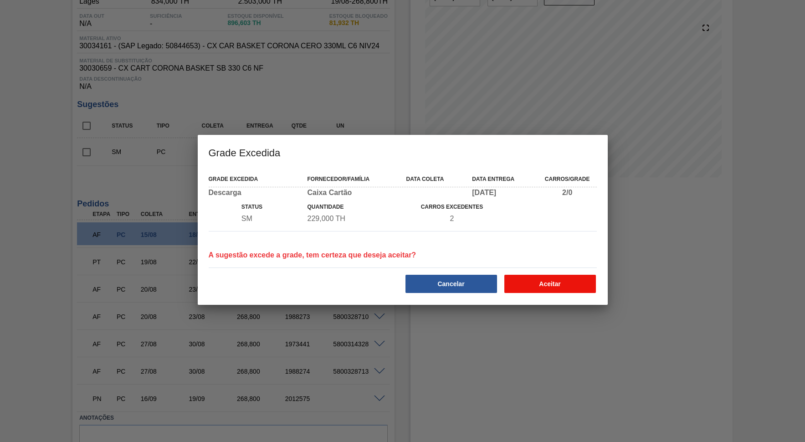
click at [553, 289] on button "Aceitar" at bounding box center [551, 284] width 92 height 18
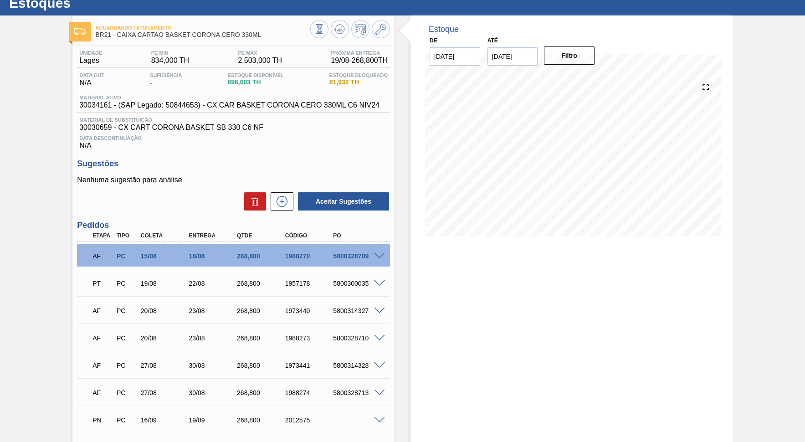
scroll to position [0, 0]
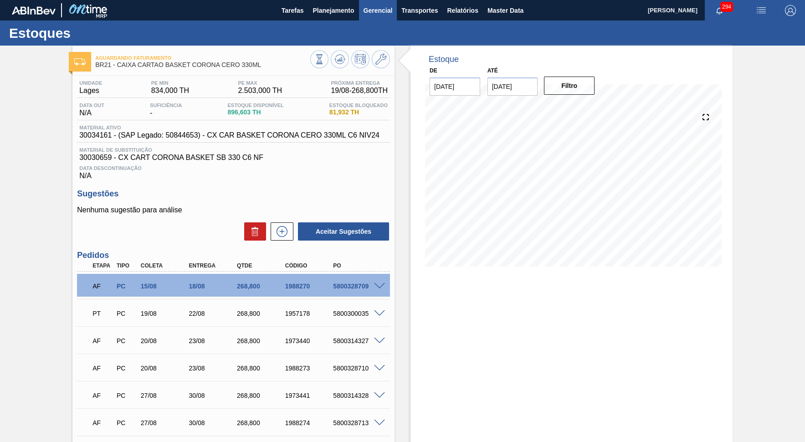
click at [364, 10] on span "Gerencial" at bounding box center [378, 10] width 29 height 11
click at [324, 5] on div at bounding box center [402, 221] width 805 height 442
click at [330, 8] on span "Planejamento" at bounding box center [333, 10] width 41 height 11
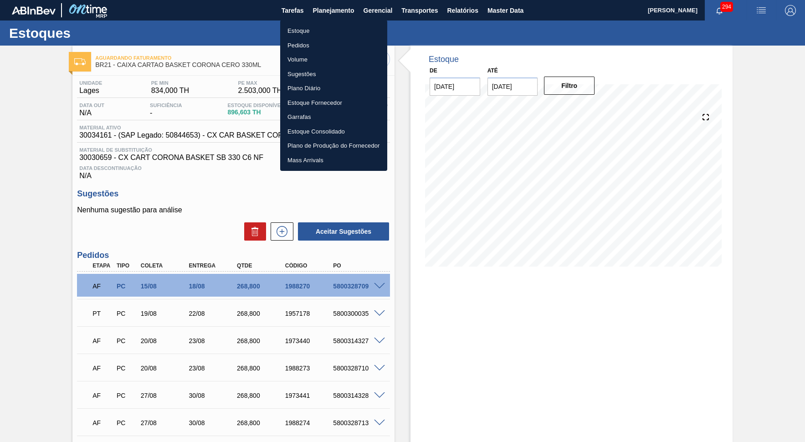
click at [339, 22] on ul "Estoque Pedidos Volume Sugestões Plano Diário Estoque Fornecedor Garrafas Estoq…" at bounding box center [333, 95] width 107 height 151
click at [336, 28] on li "Estoque" at bounding box center [333, 31] width 107 height 15
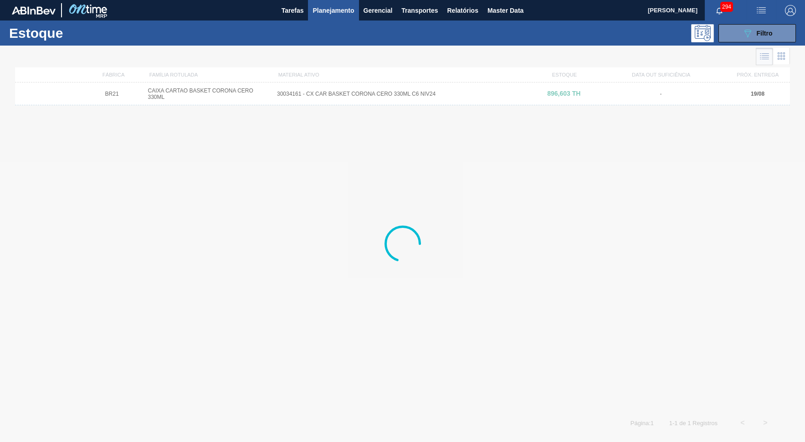
drag, startPoint x: 732, startPoint y: 37, endPoint x: 743, endPoint y: 80, distance: 44.3
click at [726, 37] on button "089F7B8B-B2A5-4AFE-B5C0-19BA573D28AC Filtro" at bounding box center [757, 33] width 77 height 18
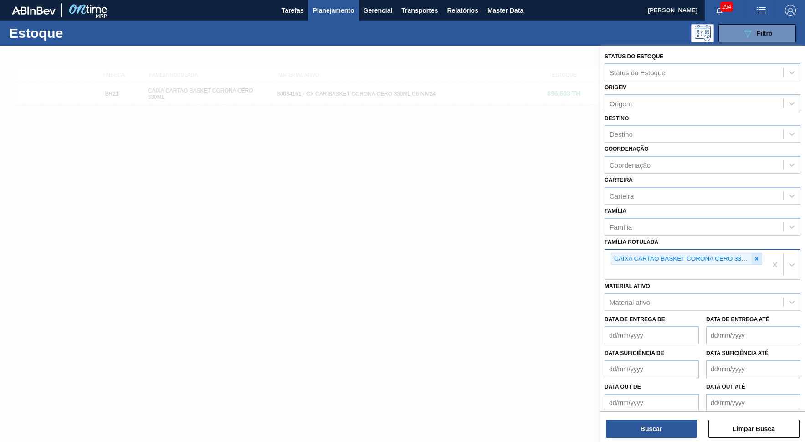
click at [726, 253] on div at bounding box center [757, 258] width 10 height 11
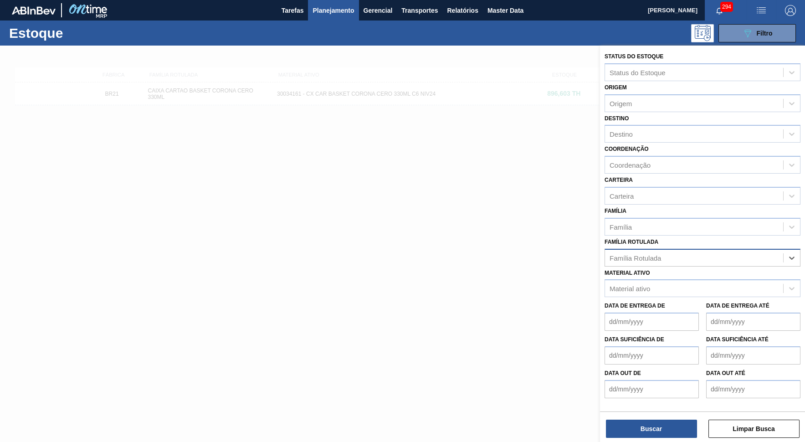
paste Rotulada "CAIXA CARTAO STELLA PURE GOLD 330 ML"
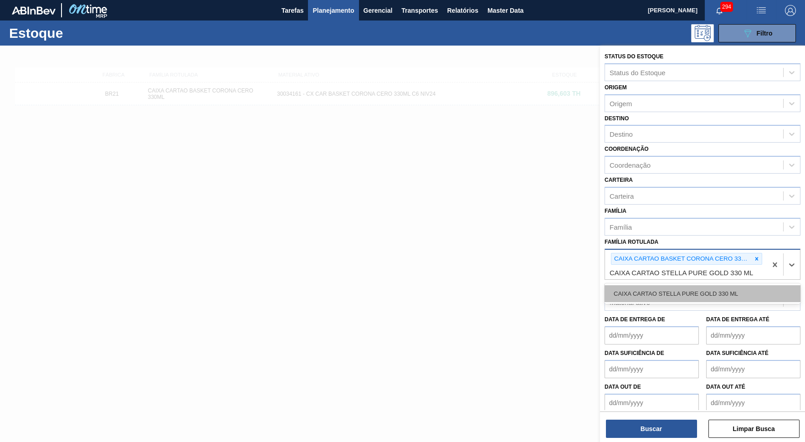
click at [674, 285] on div "CAIXA CARTAO STELLA PURE GOLD 330 ML" at bounding box center [703, 293] width 196 height 17
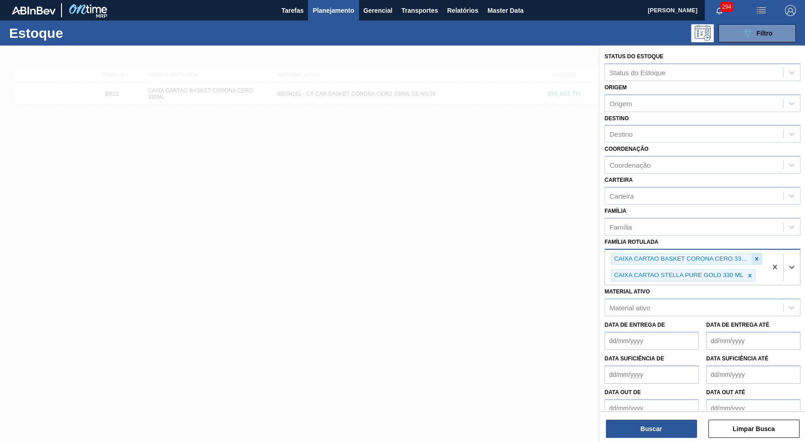
click at [726, 256] on icon at bounding box center [757, 259] width 6 height 6
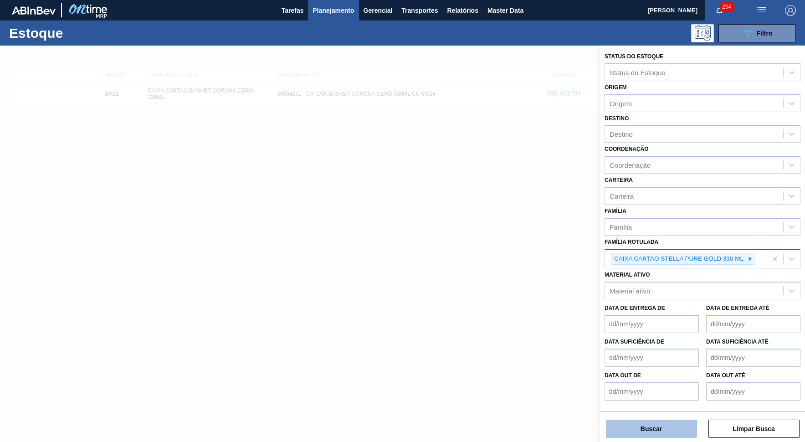
click at [664, 398] on button "Buscar" at bounding box center [651, 429] width 91 height 18
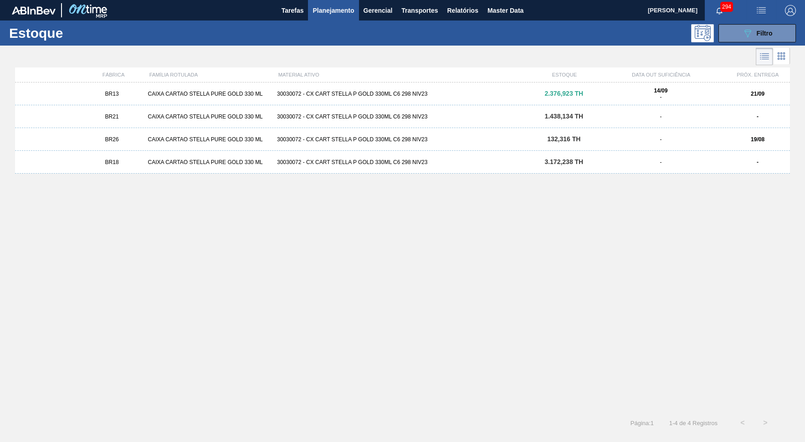
click at [116, 139] on span "BR26" at bounding box center [112, 139] width 14 height 6
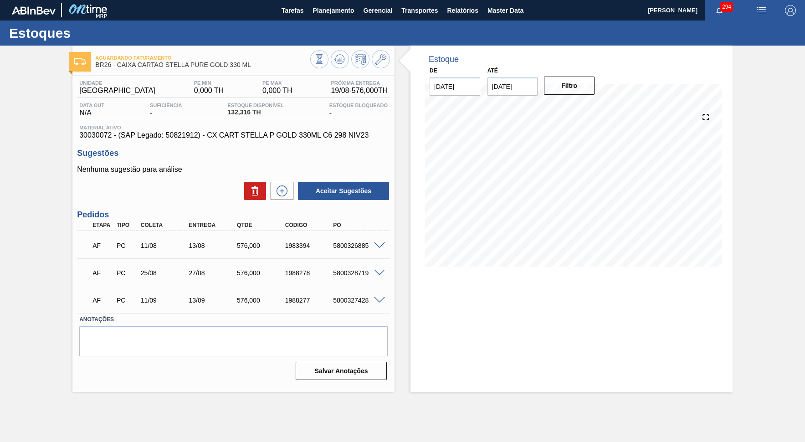
click at [376, 243] on span at bounding box center [379, 245] width 11 height 7
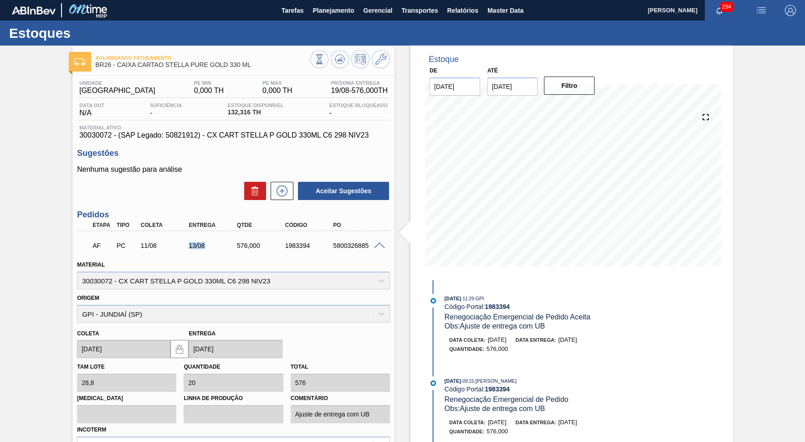
drag, startPoint x: 184, startPoint y: 251, endPoint x: 214, endPoint y: 250, distance: 30.5
click at [214, 250] on div "AF PC 11/08 13/08 576,000 1983394 5800326885" at bounding box center [231, 245] width 289 height 18
click at [338, 260] on div "Material 30030072 - CX CART STELLA P GOLD 330ML C6 298 NIV23" at bounding box center [233, 273] width 313 height 31
click at [382, 243] on span at bounding box center [379, 245] width 11 height 7
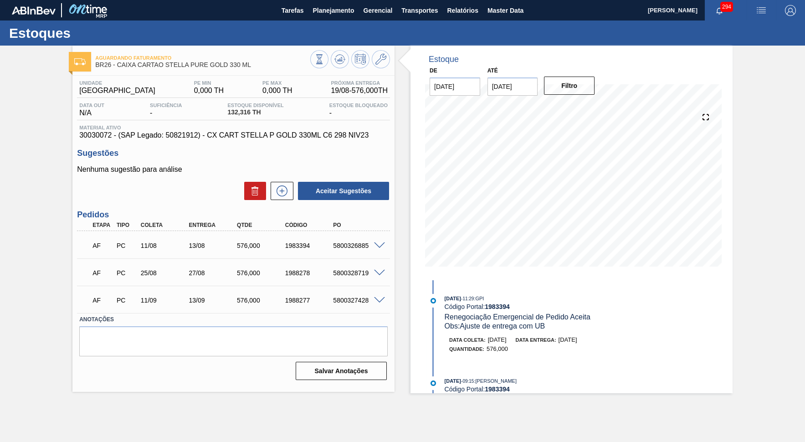
click at [250, 272] on div "576,000" at bounding box center [262, 272] width 54 height 7
click at [194, 239] on div "AF PC 11/08 13/08 576,000 1983394 5800326885" at bounding box center [231, 245] width 289 height 18
click at [196, 278] on div "AF PC 25/08 27/08 576,000 1988278 5800328719" at bounding box center [231, 272] width 289 height 18
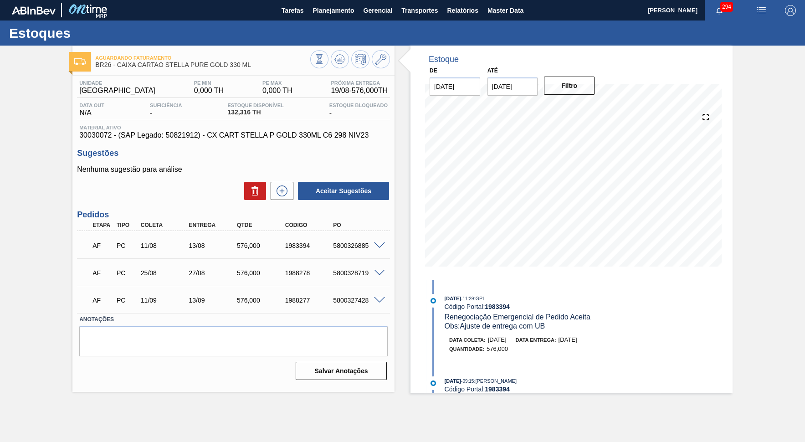
click at [518, 86] on input "[DATE]" at bounding box center [513, 86] width 51 height 18
click at [587, 105] on button "Next Month" at bounding box center [590, 108] width 6 height 6
click at [499, 206] on div "30" at bounding box center [498, 212] width 12 height 12
click at [588, 80] on button "Filtro" at bounding box center [569, 86] width 51 height 18
click at [248, 237] on div "AF PC 11/08 13/08 576,000 1983394 5800326885" at bounding box center [231, 245] width 289 height 18
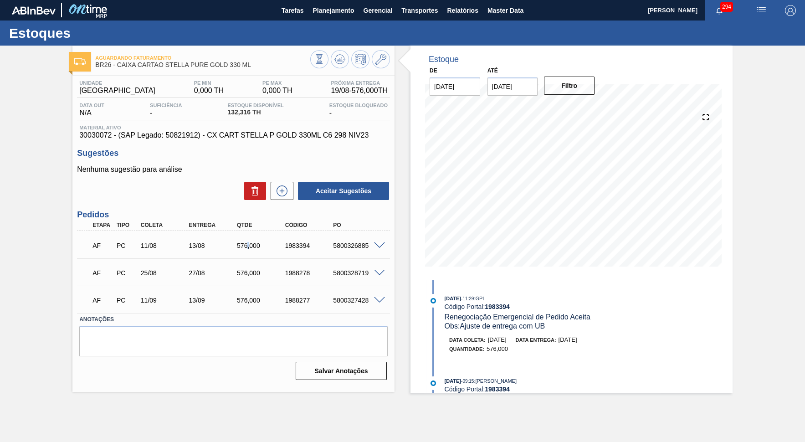
click at [248, 237] on div "AF PC 11/08 13/08 576,000 1983394 5800326885" at bounding box center [231, 245] width 289 height 18
click at [277, 196] on button at bounding box center [282, 191] width 23 height 18
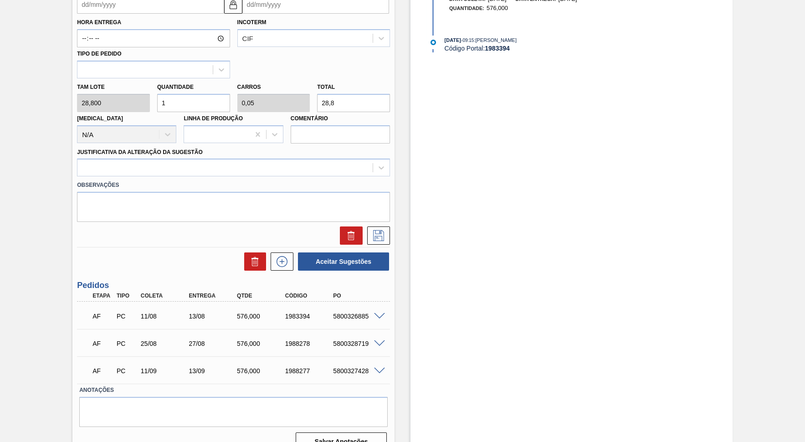
scroll to position [342, 0]
drag, startPoint x: 346, startPoint y: 93, endPoint x: 138, endPoint y: 86, distance: 208.9
click at [317, 93] on input "28,8" at bounding box center [353, 102] width 73 height 18
paste input "576,000"
click at [127, 160] on div at bounding box center [233, 167] width 313 height 18
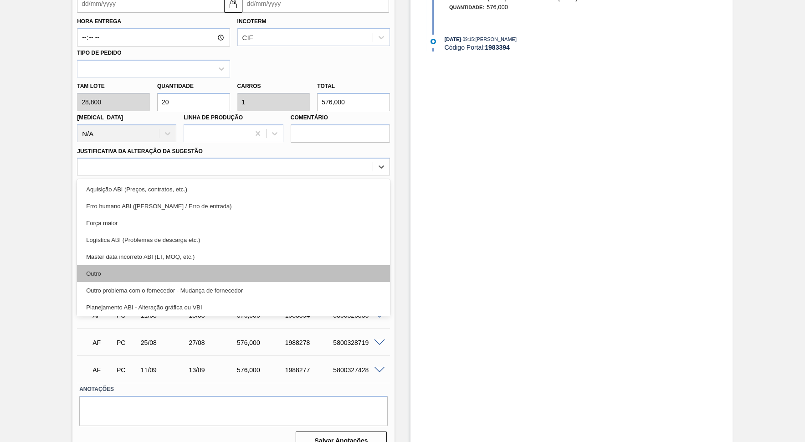
drag, startPoint x: 138, startPoint y: 249, endPoint x: 147, endPoint y: 253, distance: 9.4
click at [147, 253] on div "Aquisição ABI (Preços, contratos, etc.) Erro humano ABI (Cálculo / Erro de entr…" at bounding box center [233, 247] width 313 height 137
click at [147, 265] on div "Outro" at bounding box center [233, 273] width 313 height 17
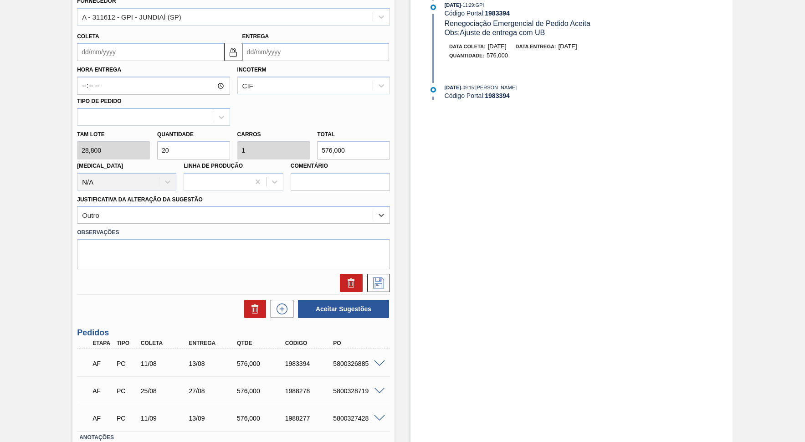
scroll to position [300, 0]
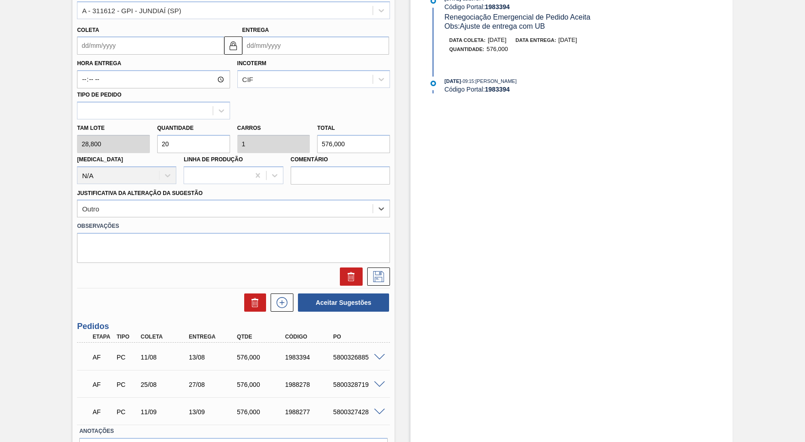
click at [300, 27] on div "Entrega" at bounding box center [315, 39] width 147 height 31
click at [308, 36] on input "Entrega" at bounding box center [315, 45] width 147 height 18
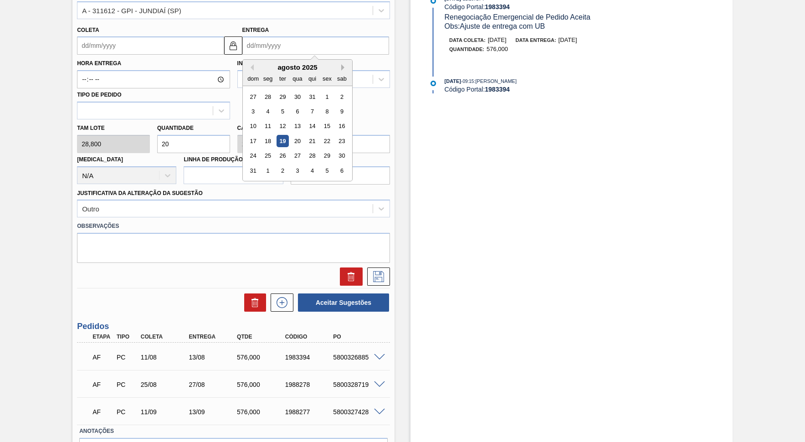
click at [341, 64] on button "Next Month" at bounding box center [344, 67] width 6 height 6
click at [265, 150] on div "29" at bounding box center [268, 156] width 12 height 12
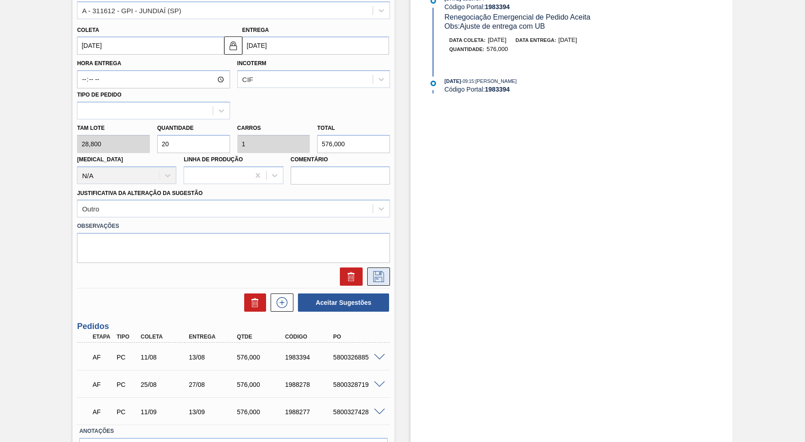
click at [387, 268] on button at bounding box center [378, 277] width 23 height 18
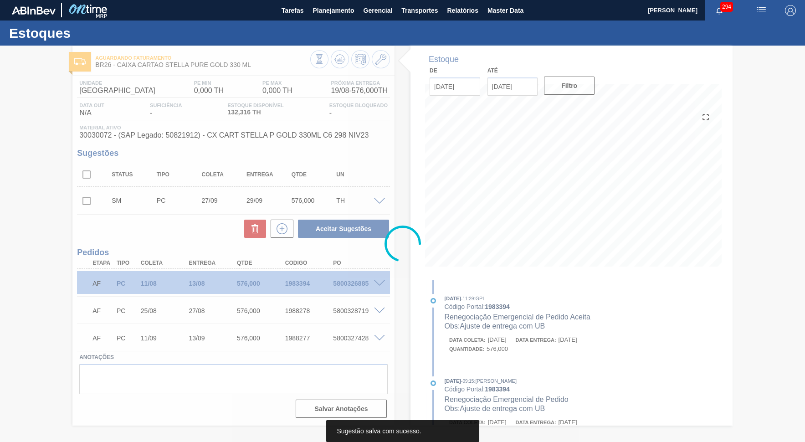
scroll to position [0, 0]
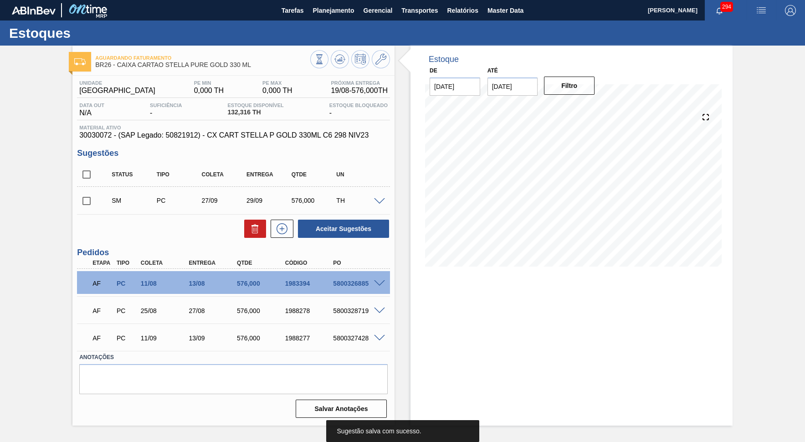
click at [91, 194] on input "checkbox" at bounding box center [86, 200] width 19 height 19
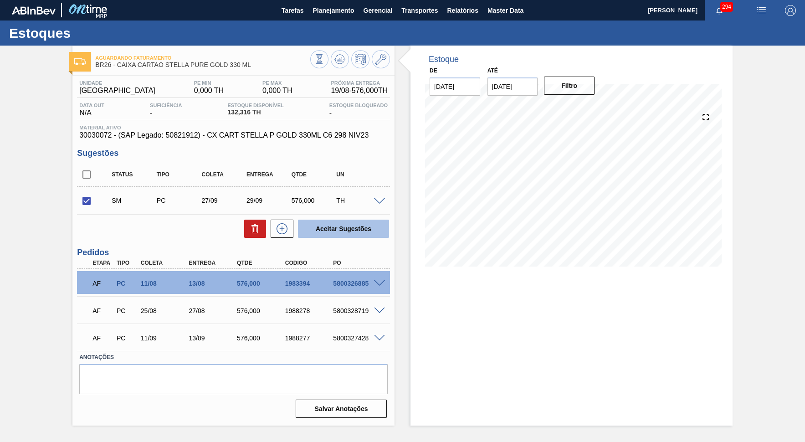
click at [331, 223] on button "Aceitar Sugestões" at bounding box center [343, 229] width 91 height 18
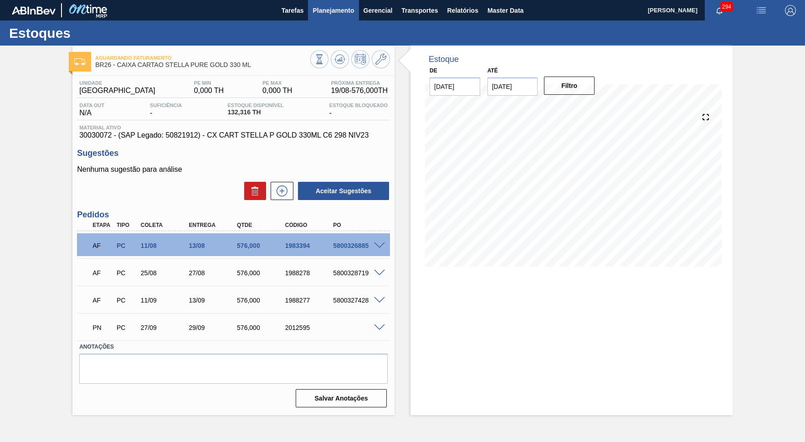
click at [332, 6] on span "Planejamento" at bounding box center [333, 10] width 41 height 11
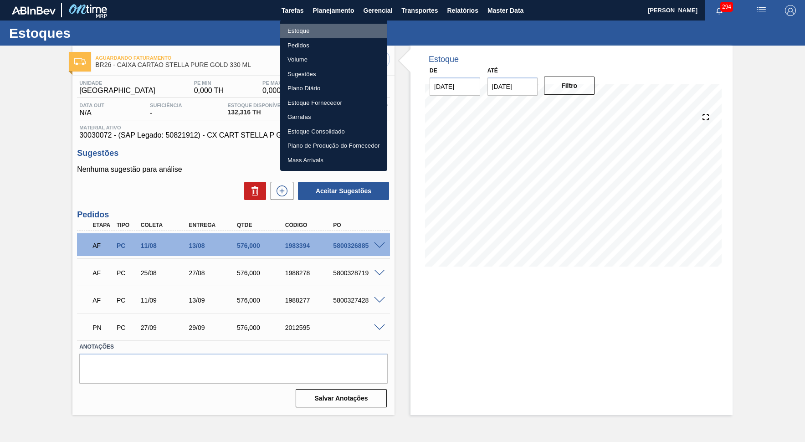
click at [329, 31] on li "Estoque" at bounding box center [333, 31] width 107 height 15
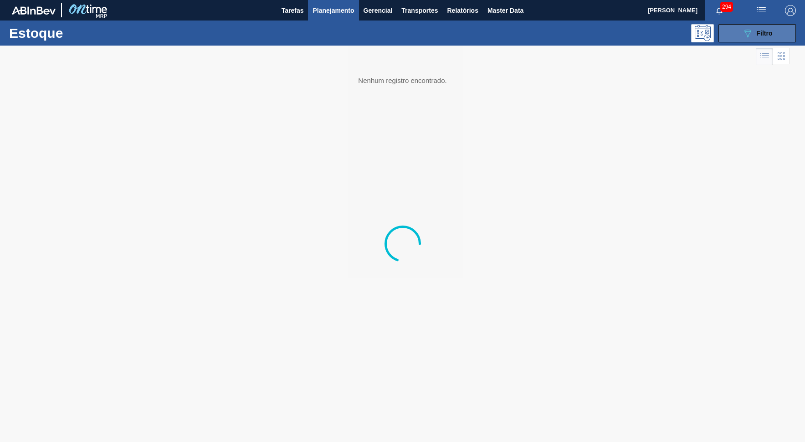
click at [726, 36] on button "089F7B8B-B2A5-4AFE-B5C0-19BA573D28AC Filtro" at bounding box center [757, 33] width 77 height 18
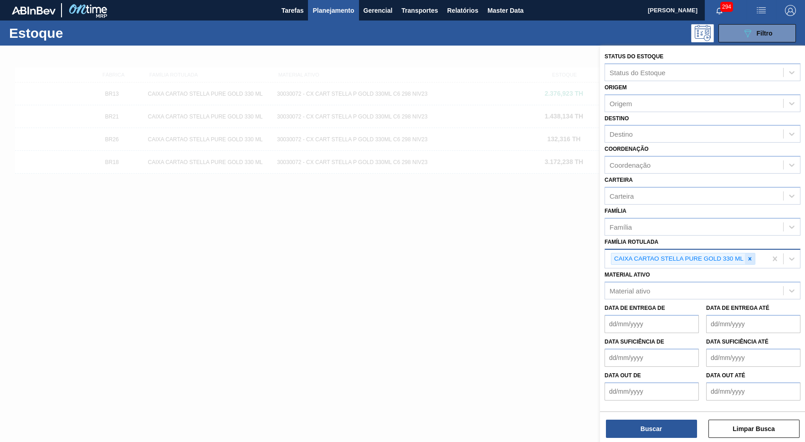
click at [726, 253] on div at bounding box center [750, 258] width 10 height 11
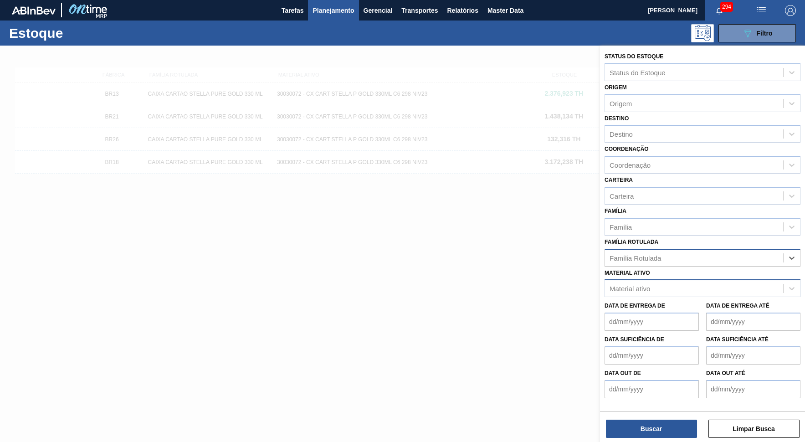
paste Rotulada "ROTULO FRONT STELLA PURE GOLD 330ML"
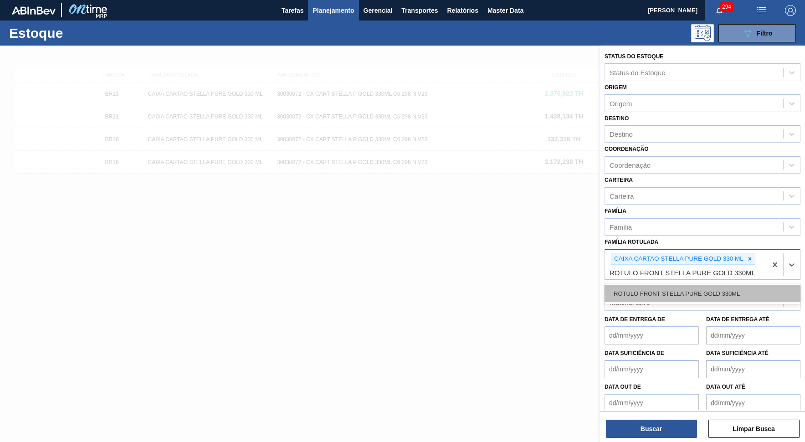
click at [643, 285] on div "ROTULO FRONT STELLA PURE GOLD 330ML" at bounding box center [703, 293] width 196 height 17
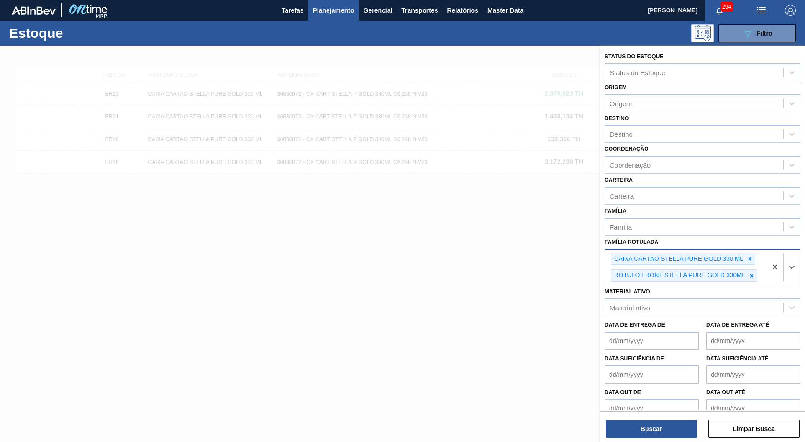
click at [726, 253] on div "CAIXA CARTAO STELLA PURE GOLD 330 ML" at bounding box center [679, 258] width 134 height 11
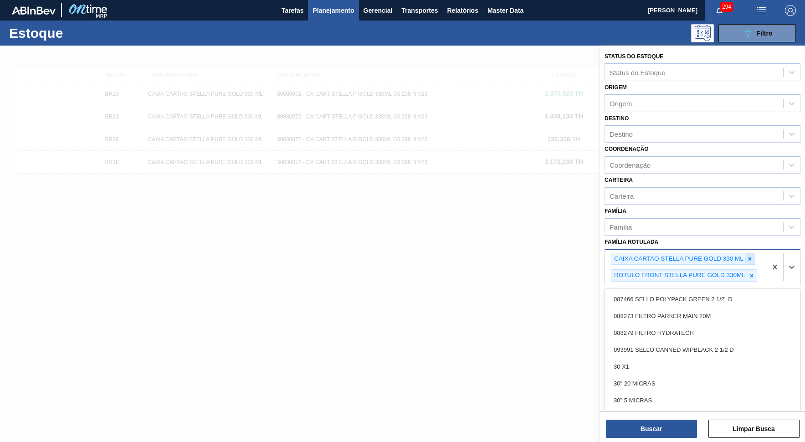
click at [726, 257] on icon at bounding box center [750, 258] width 3 height 3
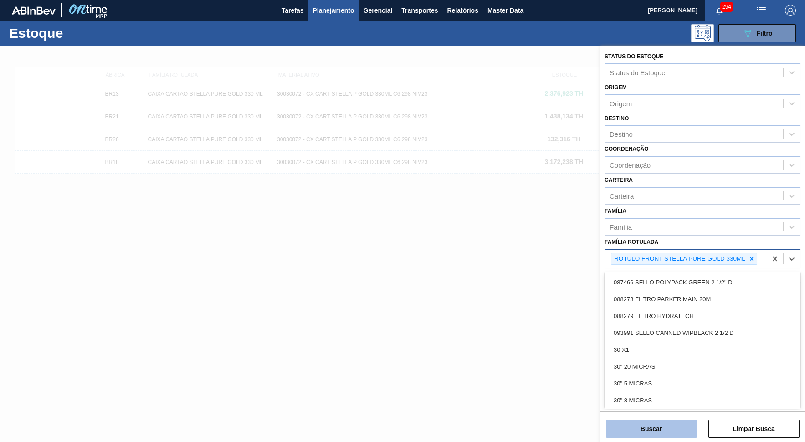
click at [668, 398] on button "Buscar" at bounding box center [651, 429] width 91 height 18
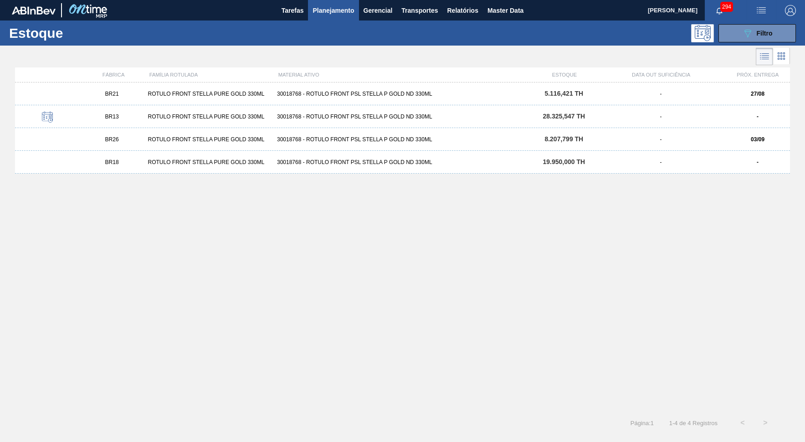
click at [143, 133] on div "BR26 ROTULO FRONT STELLA PURE GOLD 330ML 30018768 - ROTULO FRONT PSL STELLA P G…" at bounding box center [402, 139] width 775 height 23
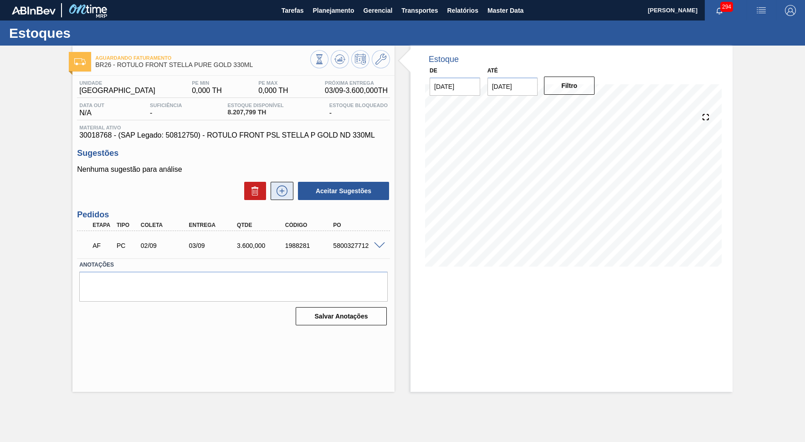
click at [278, 193] on icon at bounding box center [282, 190] width 15 height 11
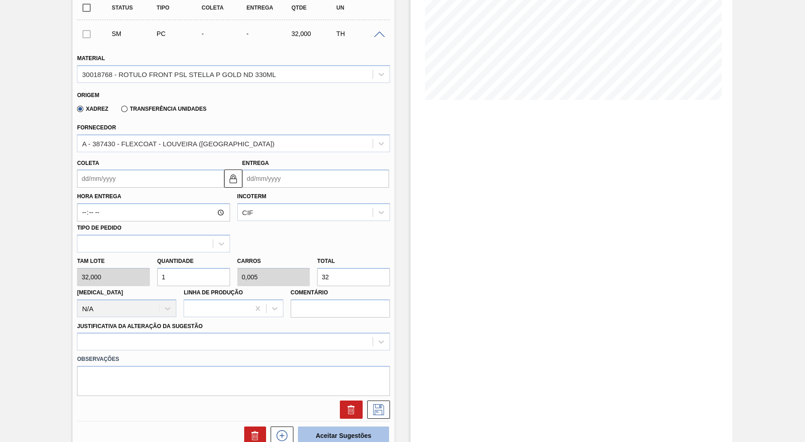
scroll to position [287, 0]
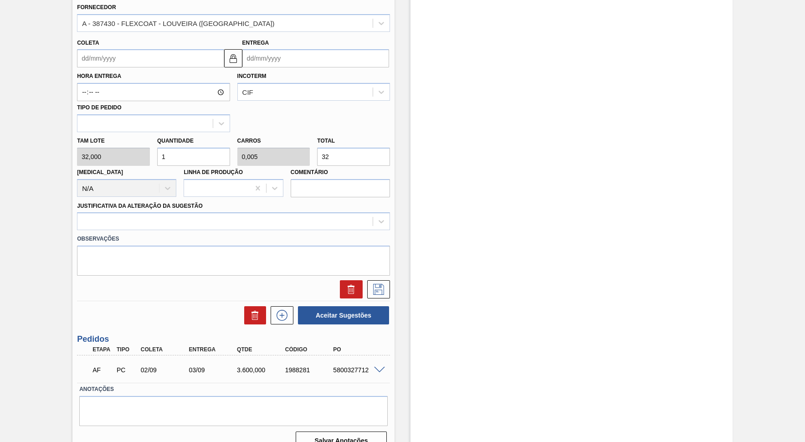
click at [243, 366] on div "3.600,000" at bounding box center [262, 369] width 54 height 7
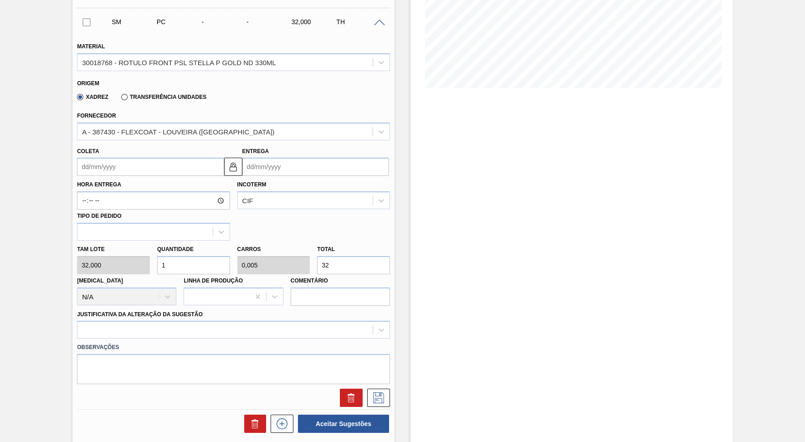
scroll to position [162, 0]
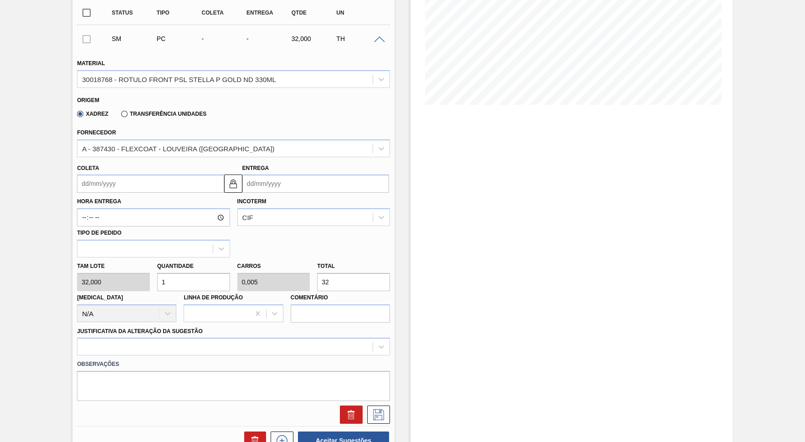
drag, startPoint x: 340, startPoint y: 268, endPoint x: 283, endPoint y: 264, distance: 57.5
click at [317, 273] on input "32" at bounding box center [353, 282] width 73 height 18
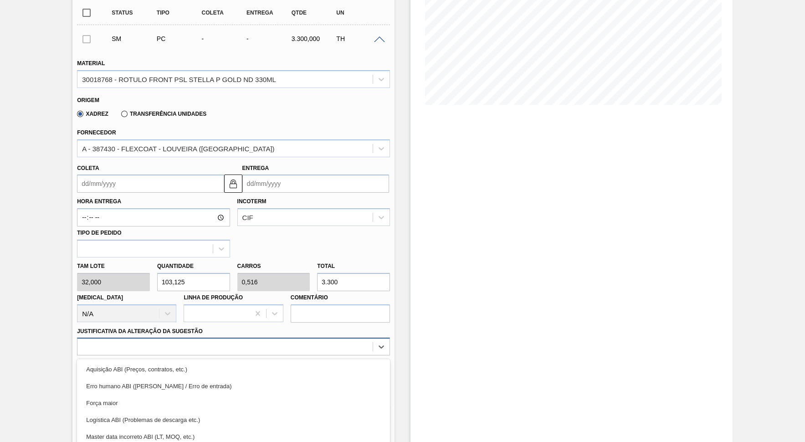
click at [189, 338] on div "option Aquisição ABI (Preços, contratos, etc.) focused, 1 of 18. 18 results ava…" at bounding box center [233, 347] width 313 height 18
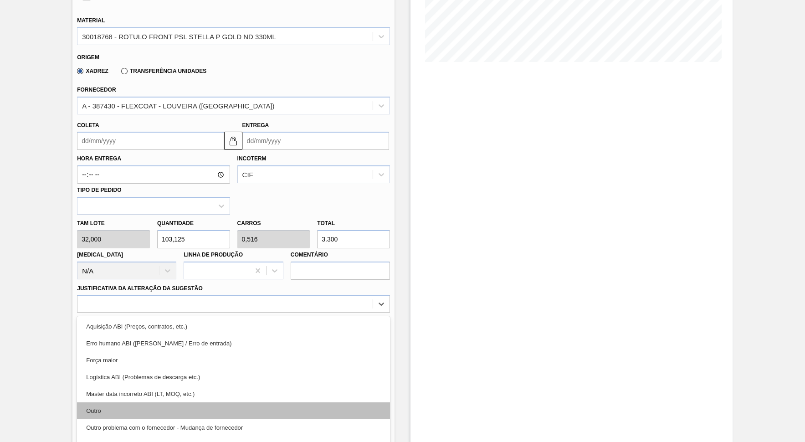
click at [203, 398] on div "Outro" at bounding box center [233, 410] width 313 height 17
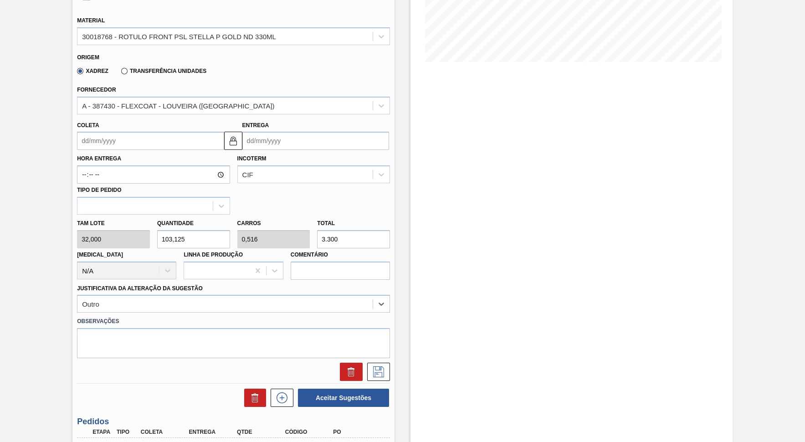
click at [184, 144] on div "Coleta" at bounding box center [148, 134] width 150 height 31
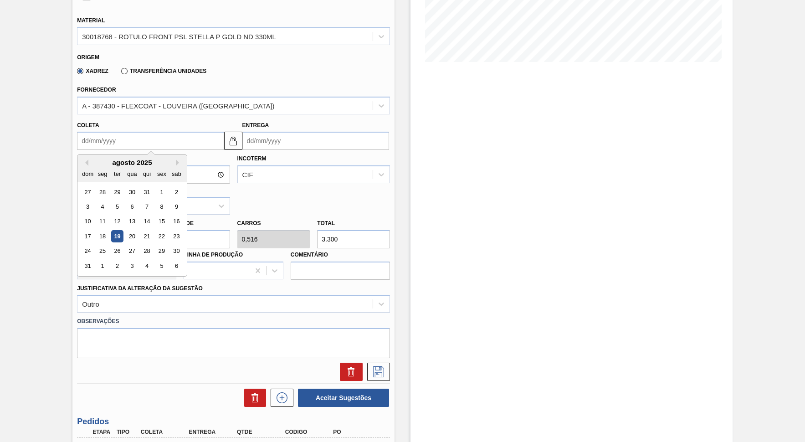
click at [169, 134] on input "Coleta" at bounding box center [150, 141] width 147 height 18
click at [176, 160] on button "Next Month" at bounding box center [179, 163] width 6 height 6
click at [272, 132] on input "Entrega" at bounding box center [315, 141] width 147 height 18
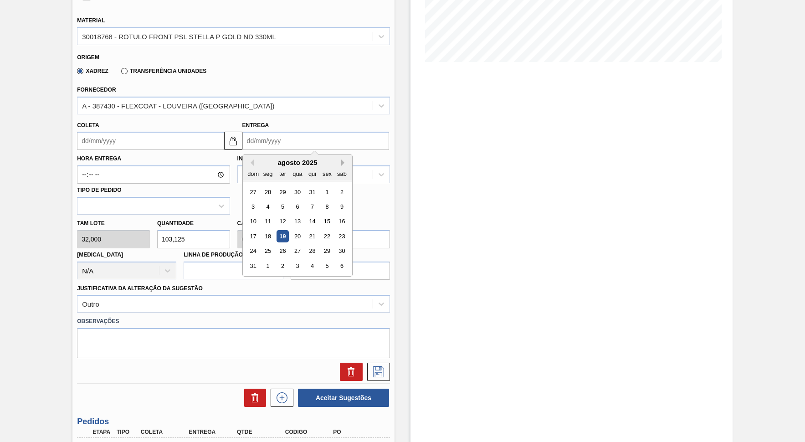
click at [341, 160] on button "Next Month" at bounding box center [344, 163] width 6 height 6
click at [321, 216] on div "19" at bounding box center [327, 222] width 12 height 12
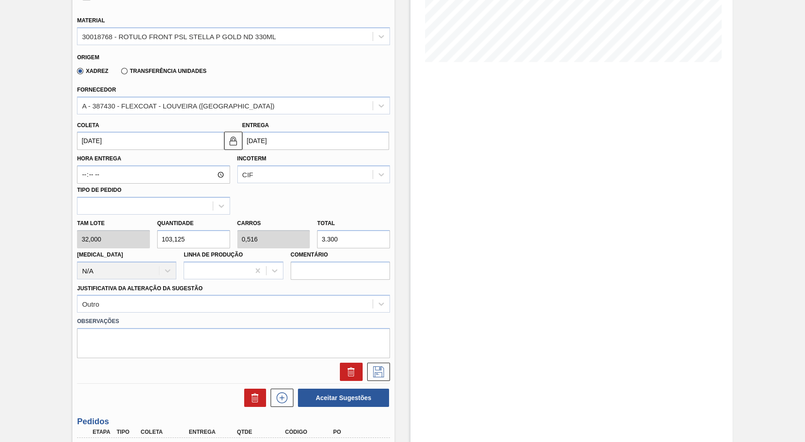
click at [395, 353] on div "Estoque De [DATE] Até [DATE] Filtro 26/08 Projeção de Estoque 7,808.095 [DOMAIN…" at bounding box center [564, 190] width 338 height 699
click at [387, 363] on button at bounding box center [378, 372] width 23 height 18
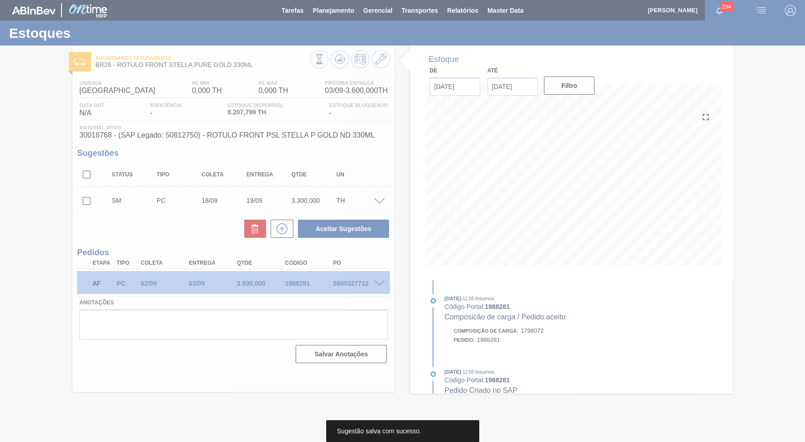
scroll to position [0, 0]
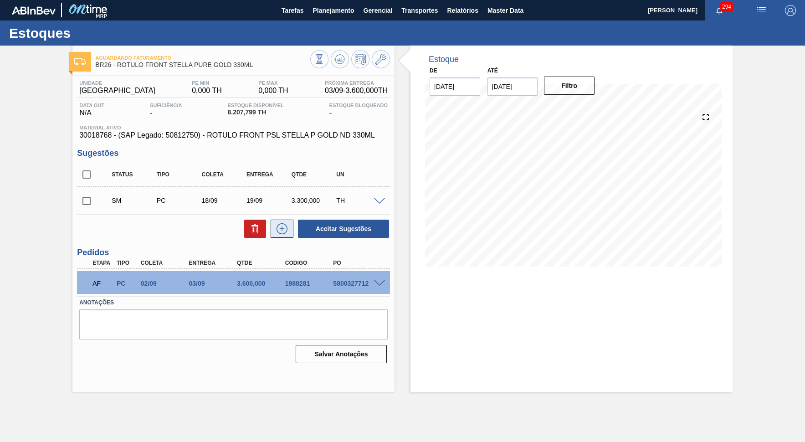
click at [289, 224] on button at bounding box center [282, 229] width 23 height 18
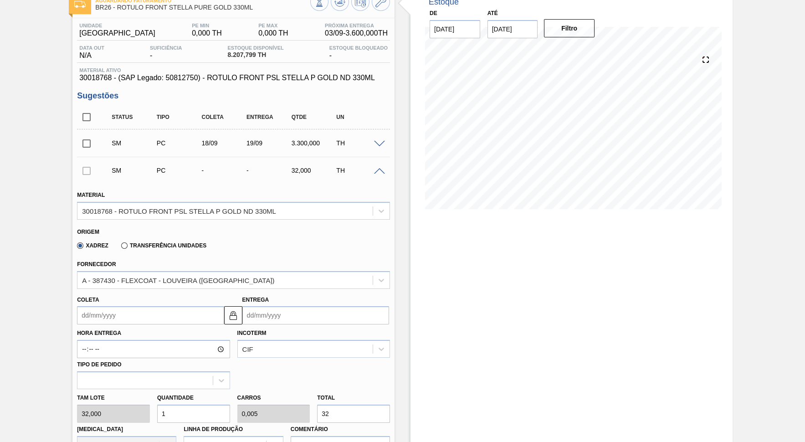
scroll to position [167, 0]
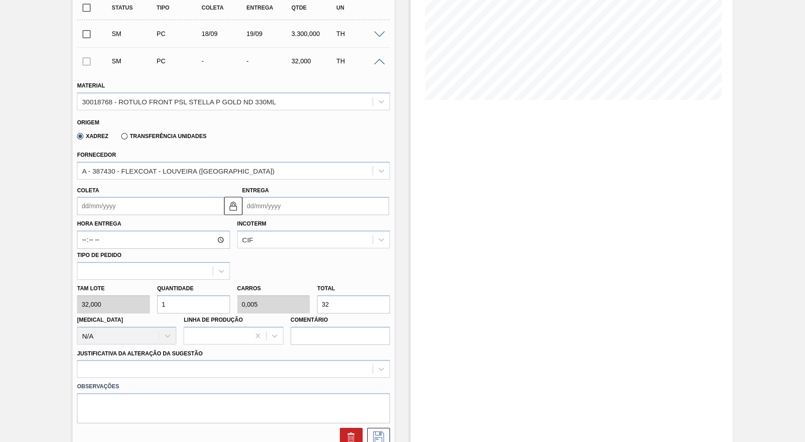
click at [300, 32] on div "3.300,000" at bounding box center [314, 33] width 50 height 7
click at [300, 31] on div "3.300,000" at bounding box center [314, 33] width 50 height 7
click at [355, 295] on input "32" at bounding box center [353, 304] width 73 height 18
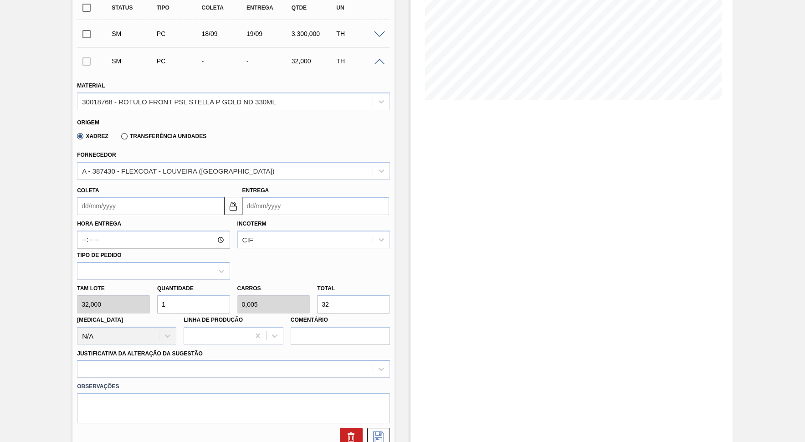
paste input ".300,000"
click at [330, 295] on input "3.300,000" at bounding box center [353, 304] width 73 height 18
click at [355, 295] on input "3.000,000" at bounding box center [353, 304] width 73 height 18
click at [171, 362] on div at bounding box center [233, 369] width 313 height 18
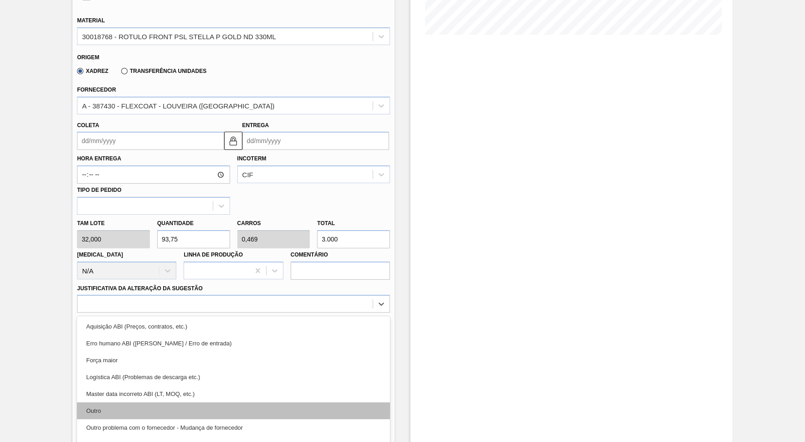
click at [176, 398] on div "Outro" at bounding box center [233, 410] width 313 height 17
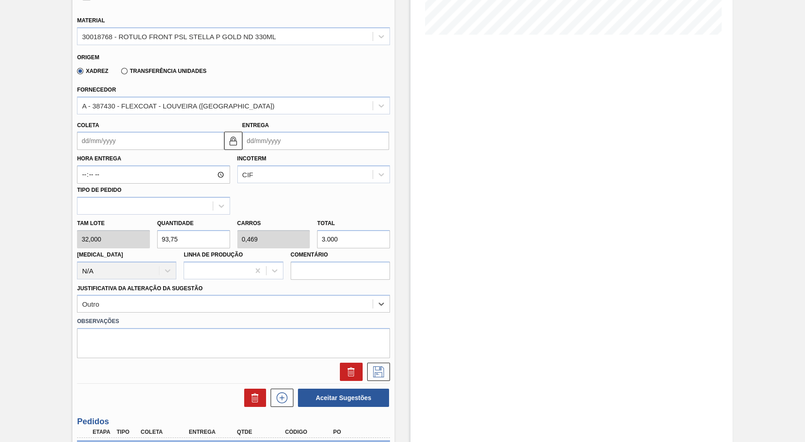
click at [268, 140] on input "Entrega" at bounding box center [315, 141] width 147 height 18
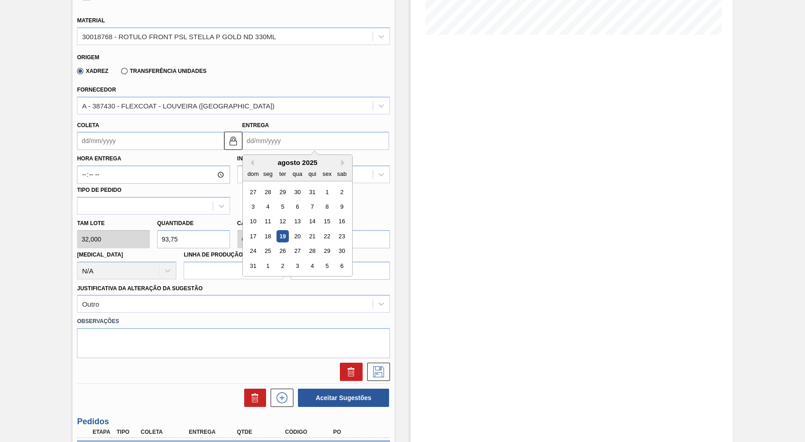
click at [327, 159] on div "agosto 2025" at bounding box center [297, 163] width 109 height 8
click at [341, 160] on button "Next Month" at bounding box center [344, 163] width 6 height 6
click at [277, 245] on div "30" at bounding box center [283, 251] width 12 height 12
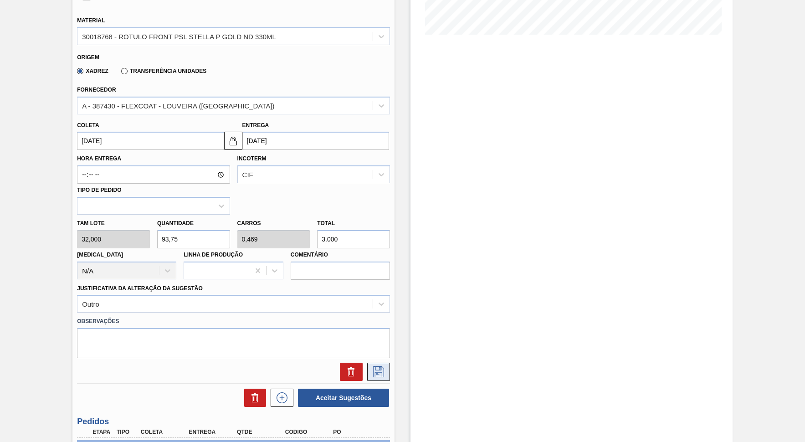
click at [379, 363] on button at bounding box center [378, 372] width 23 height 18
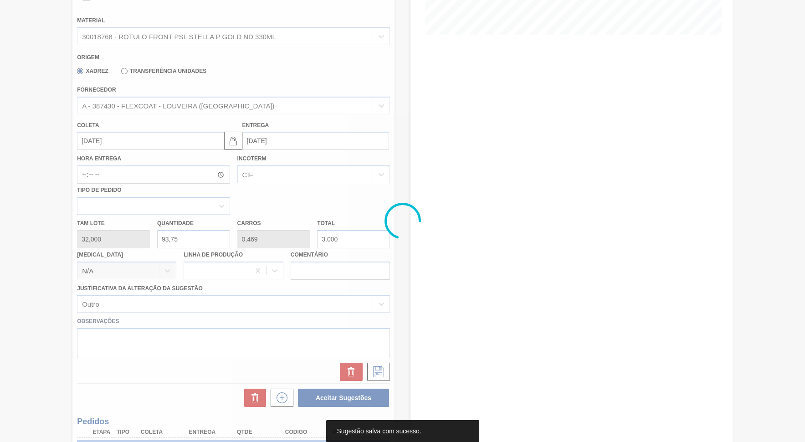
scroll to position [0, 0]
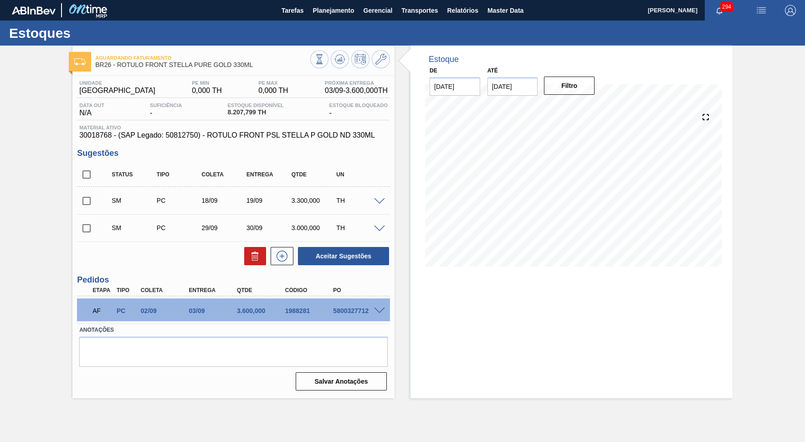
click at [88, 172] on input "checkbox" at bounding box center [86, 174] width 19 height 19
click at [349, 255] on button "Aceitar Sugestões" at bounding box center [343, 256] width 91 height 18
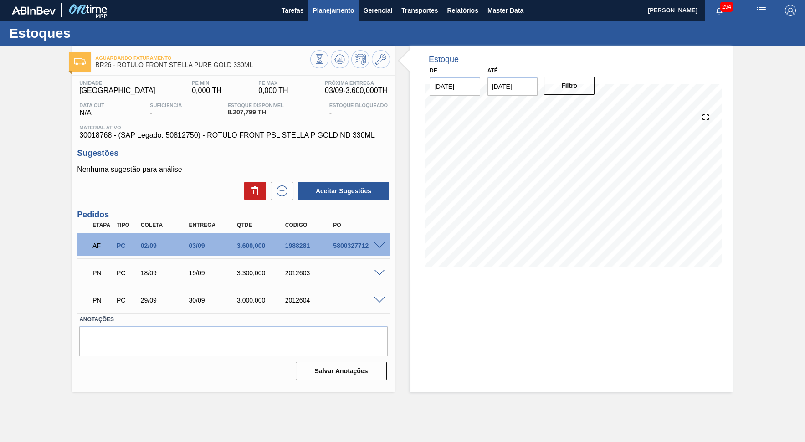
click at [343, 11] on span "Planejamento" at bounding box center [333, 10] width 41 height 11
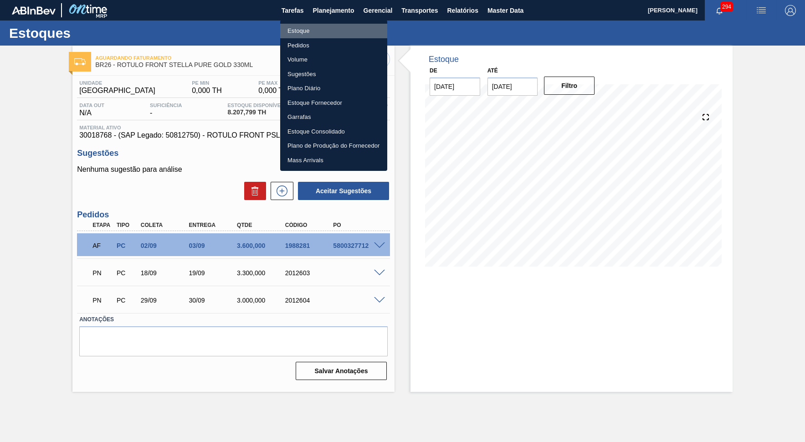
click at [329, 29] on li "Estoque" at bounding box center [333, 31] width 107 height 15
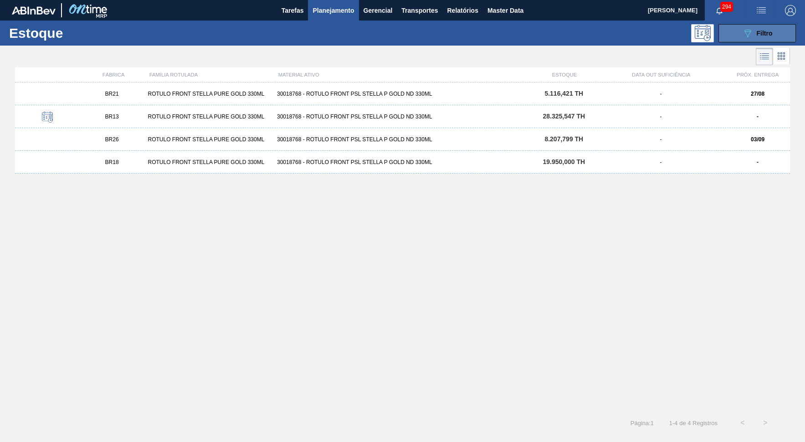
click at [726, 35] on button "089F7B8B-B2A5-4AFE-B5C0-19BA573D28AC Filtro" at bounding box center [757, 33] width 77 height 18
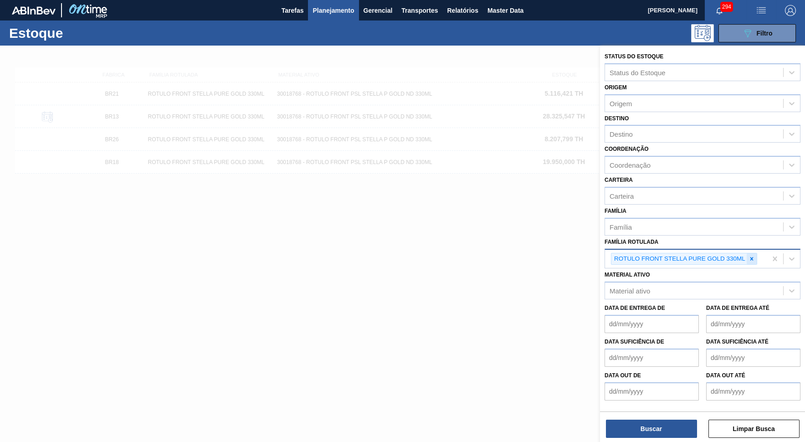
click at [726, 256] on icon at bounding box center [752, 259] width 6 height 6
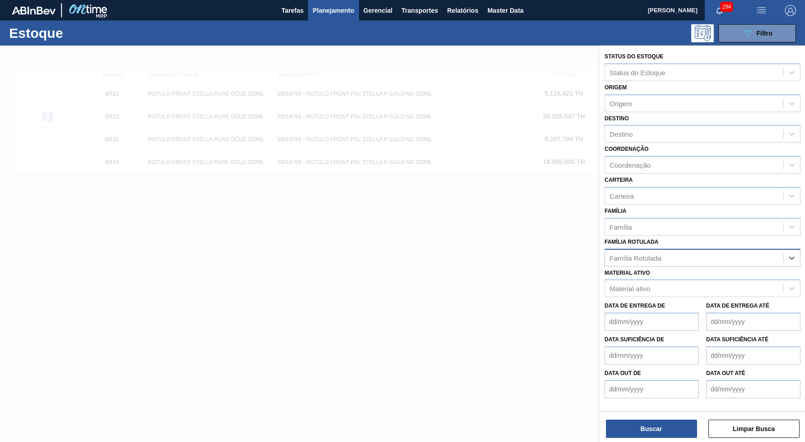
paste Rotulada "ROTULO BACK STELLA PURE GOLD 330ML"
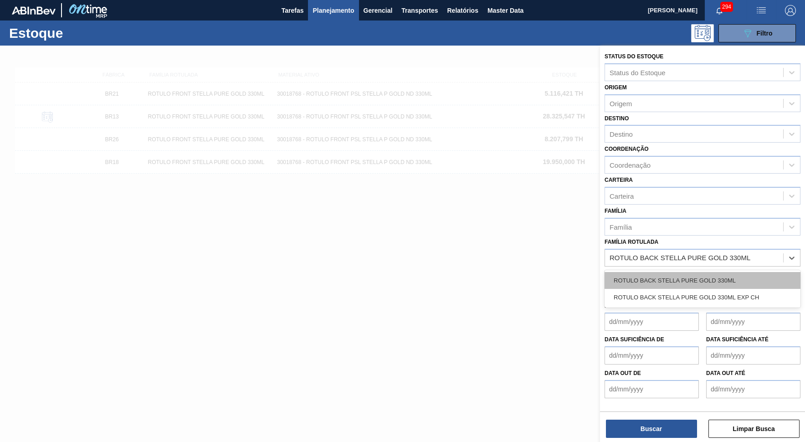
click at [696, 272] on div "ROTULO BACK STELLA PURE GOLD 330ML" at bounding box center [703, 280] width 196 height 17
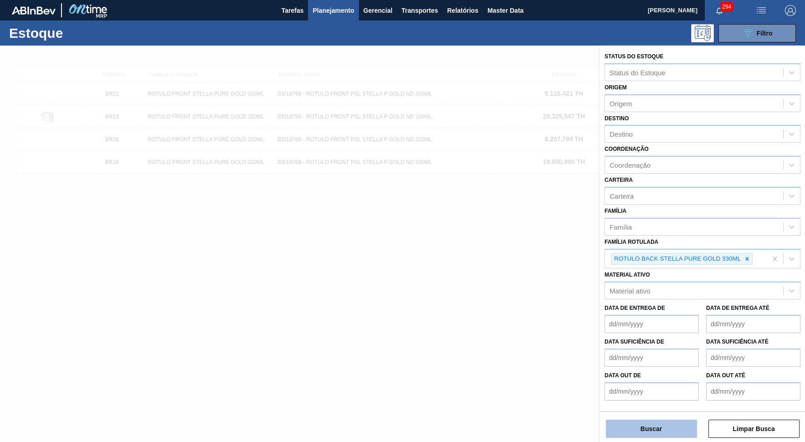
click at [667, 398] on button "Buscar" at bounding box center [651, 429] width 91 height 18
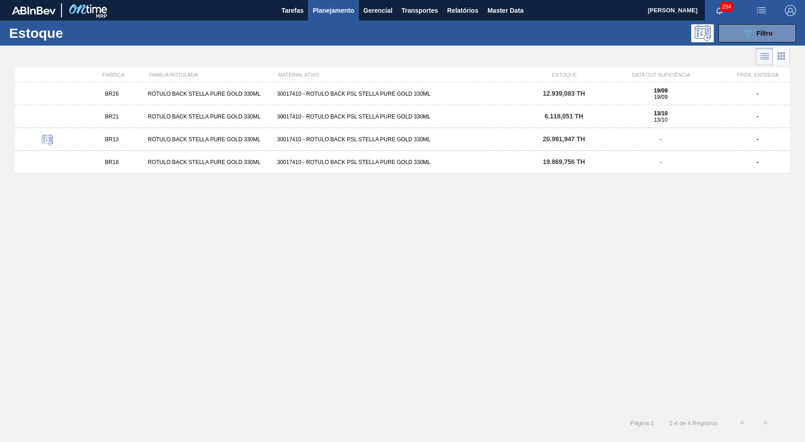
click at [186, 95] on div "ROTULO BACK STELLA PURE GOLD 330ML" at bounding box center [208, 94] width 129 height 6
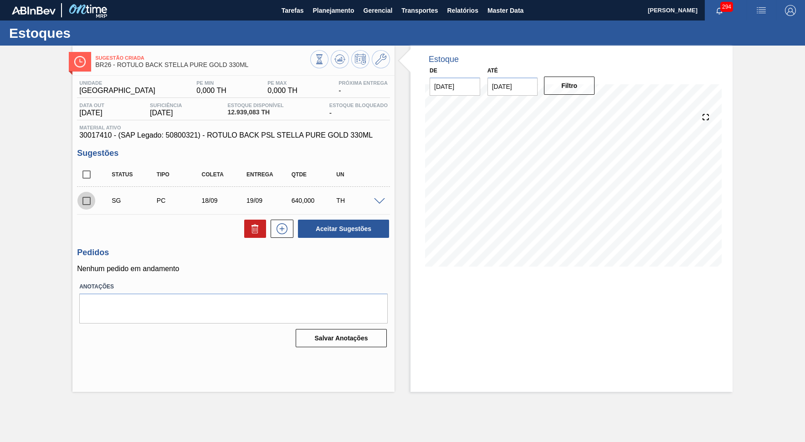
click at [92, 201] on input "checkbox" at bounding box center [86, 200] width 19 height 19
click at [254, 226] on icon at bounding box center [255, 228] width 11 height 11
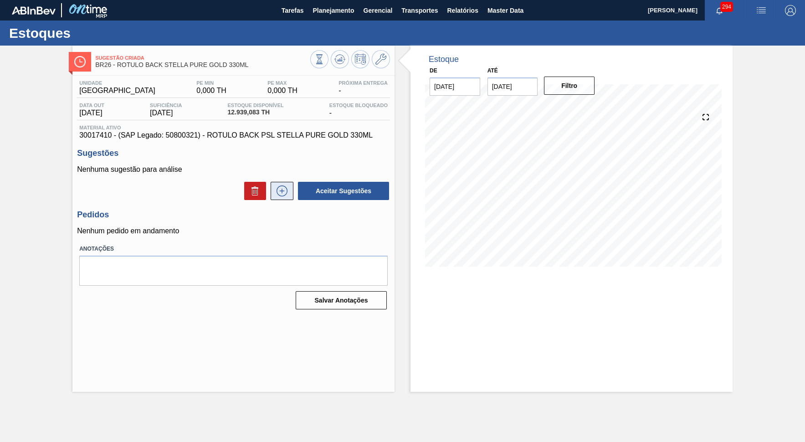
click at [288, 182] on button at bounding box center [282, 191] width 23 height 18
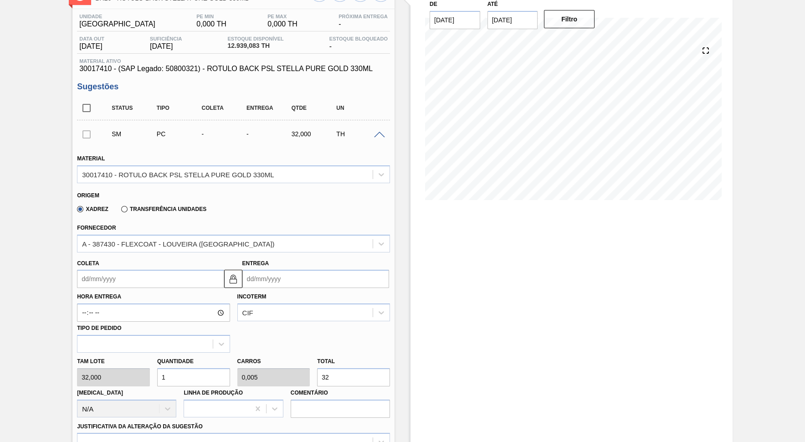
scroll to position [83, 0]
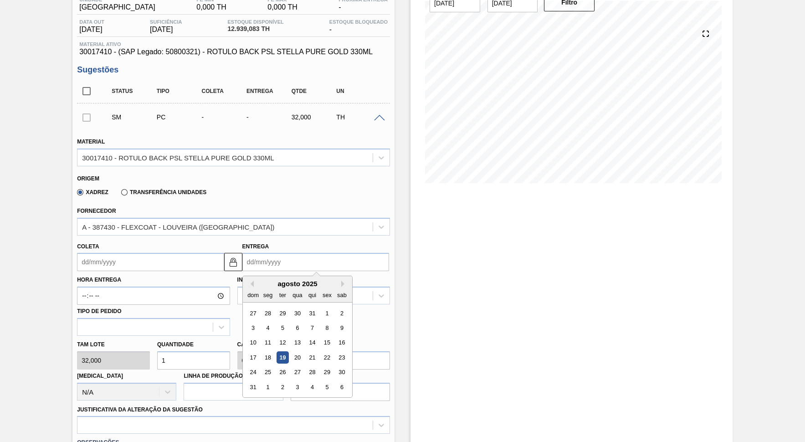
click at [268, 253] on input "Entrega" at bounding box center [315, 262] width 147 height 18
click at [341, 281] on button "Next Month" at bounding box center [344, 284] width 6 height 6
click at [321, 337] on div "19" at bounding box center [327, 343] width 12 height 12
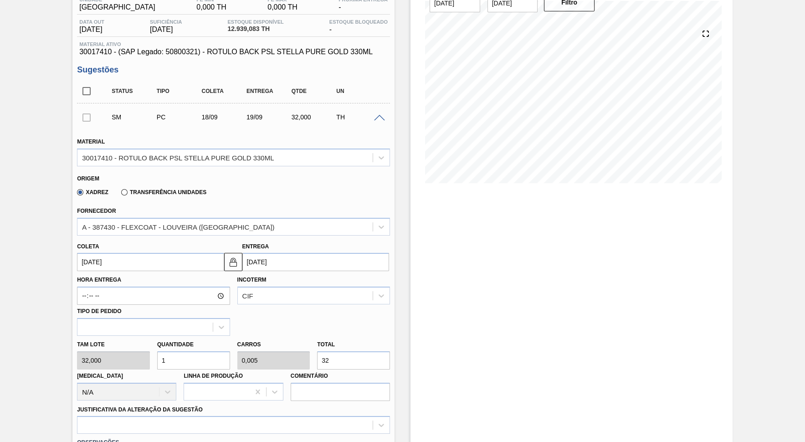
scroll to position [208, 0]
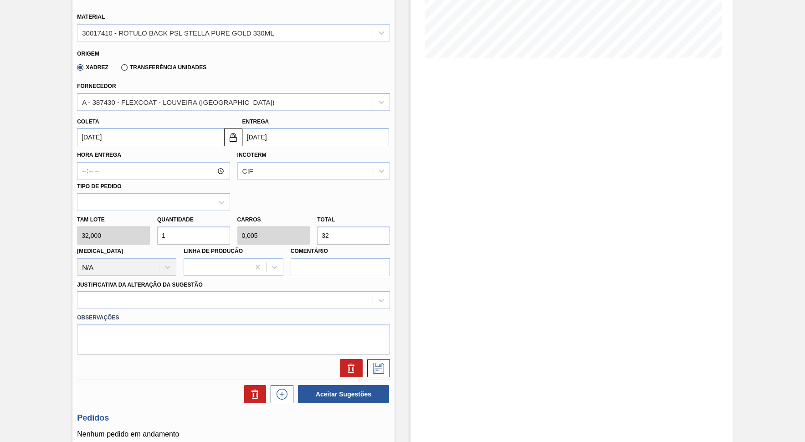
drag, startPoint x: 335, startPoint y: 221, endPoint x: 274, endPoint y: 229, distance: 61.7
click at [317, 229] on input "32" at bounding box center [353, 236] width 73 height 18
click at [260, 278] on div "Justificativa da Alteração da Sugestão" at bounding box center [233, 293] width 313 height 31
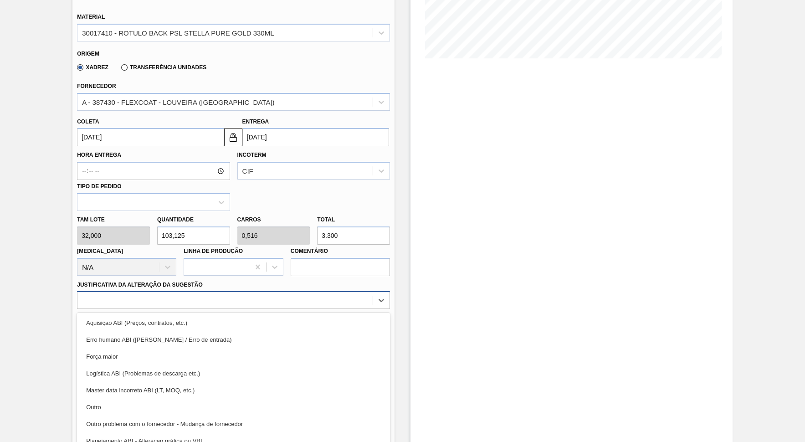
click at [276, 294] on div at bounding box center [224, 300] width 295 height 13
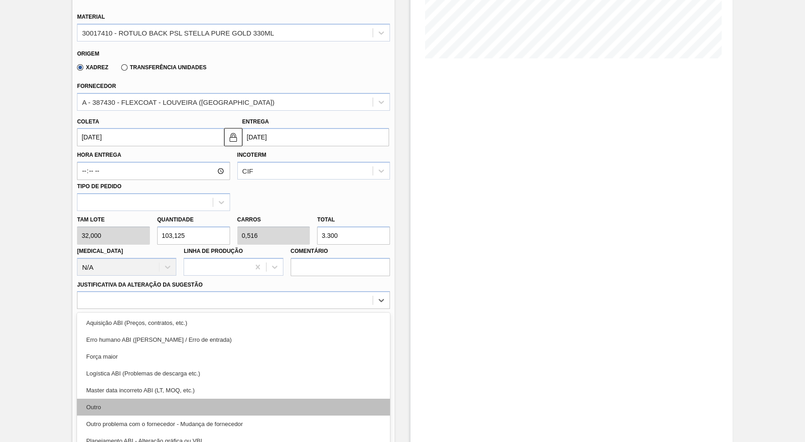
click at [314, 398] on div "Outro" at bounding box center [233, 407] width 313 height 17
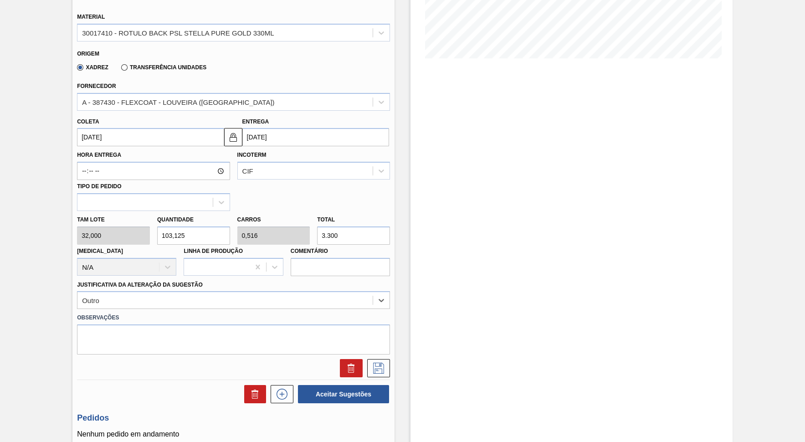
click at [384, 355] on div at bounding box center [233, 366] width 320 height 23
click at [381, 363] on icon at bounding box center [378, 368] width 15 height 11
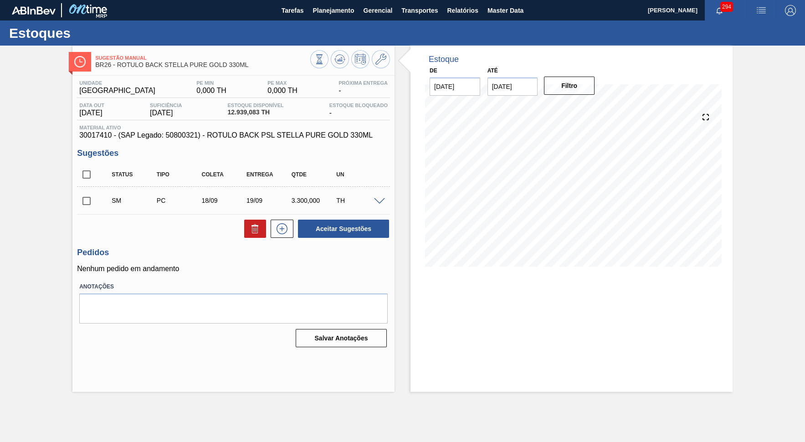
scroll to position [0, 0]
click at [385, 198] on span at bounding box center [379, 201] width 11 height 7
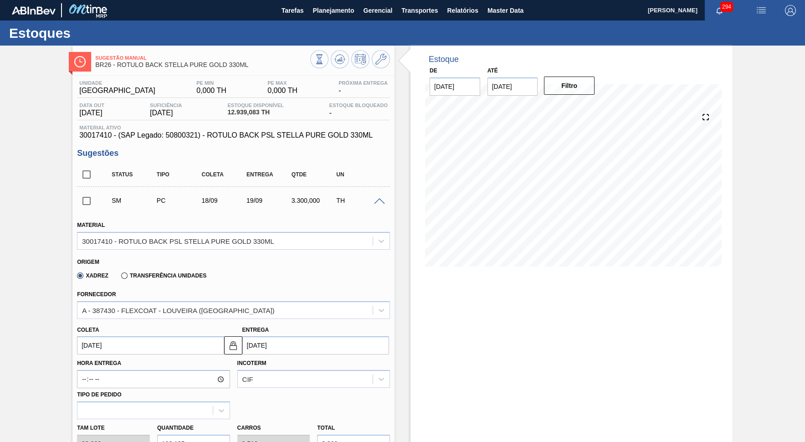
scroll to position [41, 0]
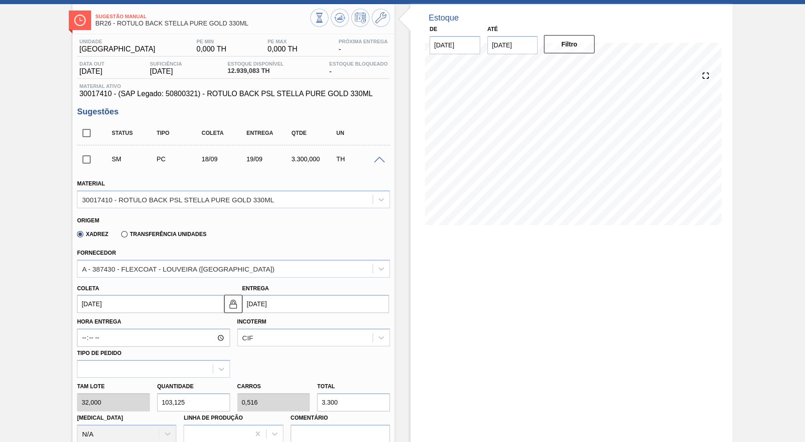
click at [288, 315] on div "Incoterm CIF" at bounding box center [313, 330] width 153 height 31
click at [277, 295] on input "[DATE]" at bounding box center [315, 304] width 147 height 18
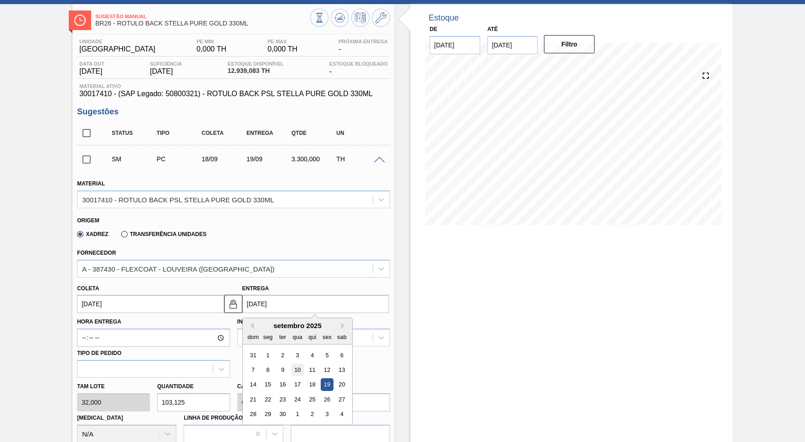
click at [291, 364] on div "10" at bounding box center [297, 370] width 12 height 12
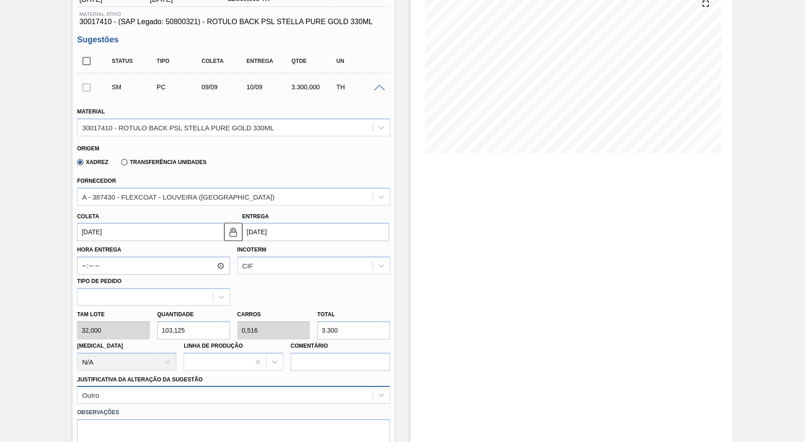
scroll to position [125, 0]
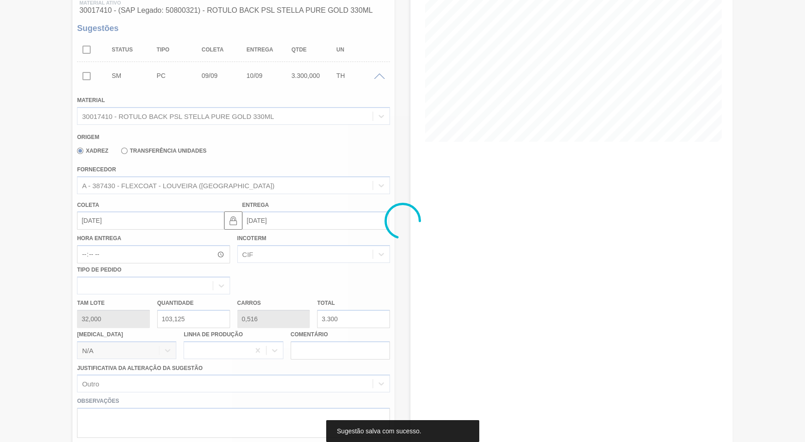
scroll to position [0, 0]
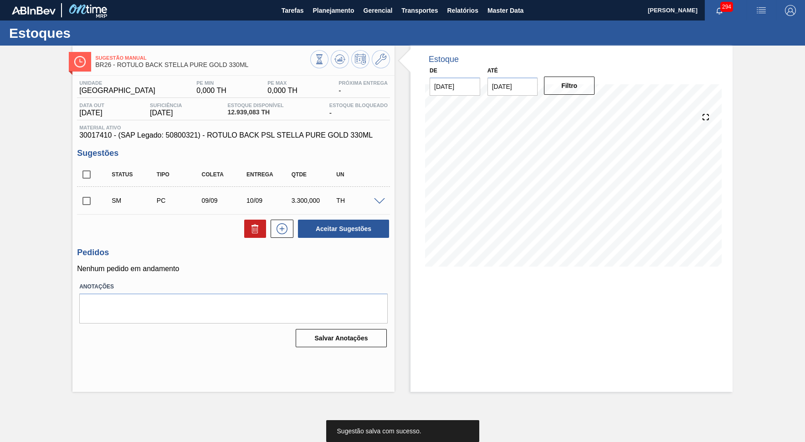
click at [298, 199] on div "3.300,000" at bounding box center [314, 200] width 50 height 7
click at [279, 230] on icon at bounding box center [282, 228] width 15 height 11
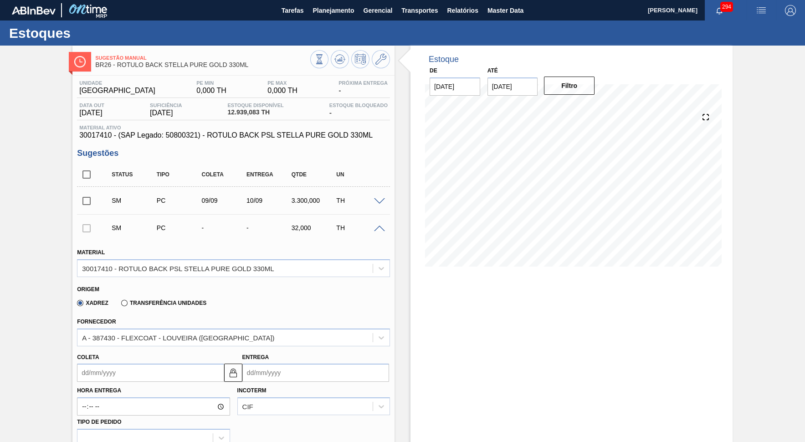
scroll to position [125, 0]
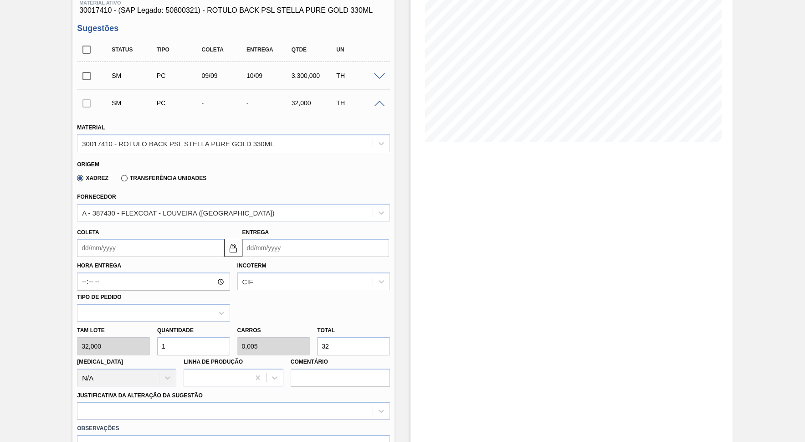
click at [293, 244] on input "Entrega" at bounding box center [315, 248] width 147 height 18
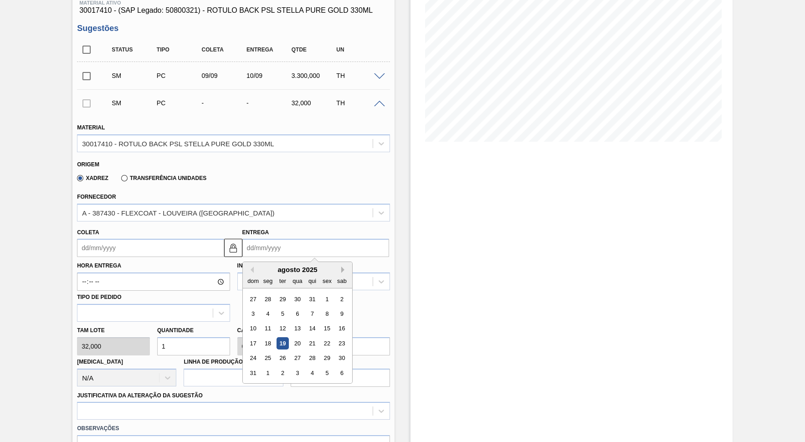
click at [341, 267] on button "Next Month" at bounding box center [344, 270] width 6 height 6
click at [291, 337] on div "24" at bounding box center [297, 343] width 12 height 12
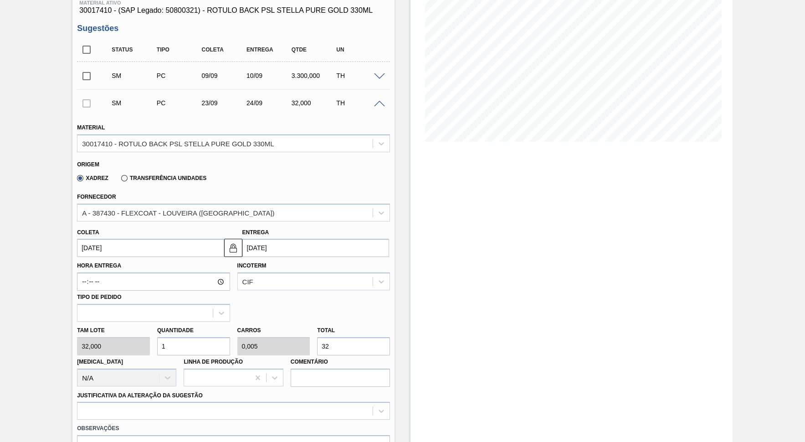
scroll to position [208, 0]
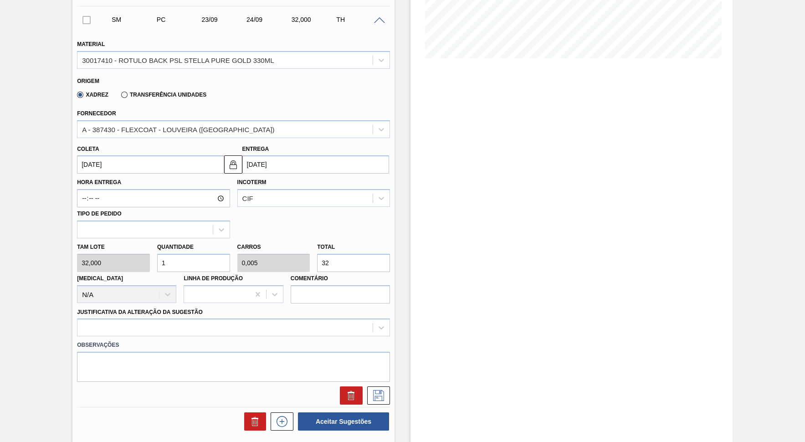
drag, startPoint x: 340, startPoint y: 254, endPoint x: 206, endPoint y: 265, distance: 134.9
click at [317, 265] on input "32" at bounding box center [353, 263] width 73 height 18
paste input ".300,000"
click at [308, 319] on div at bounding box center [233, 328] width 313 height 18
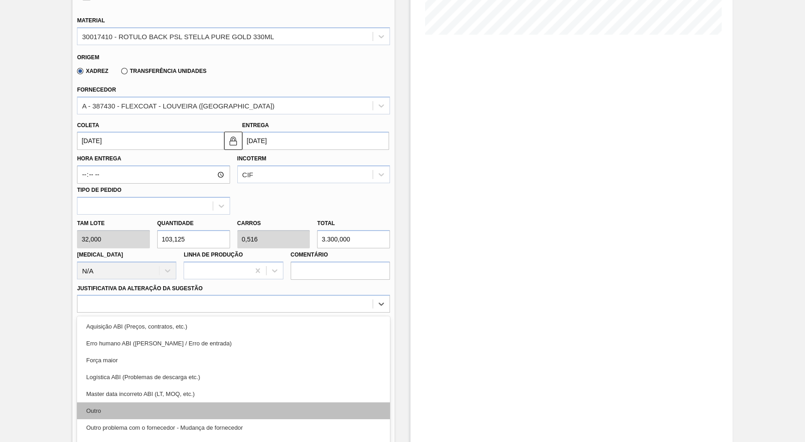
click at [169, 398] on div "Outro" at bounding box center [233, 410] width 313 height 17
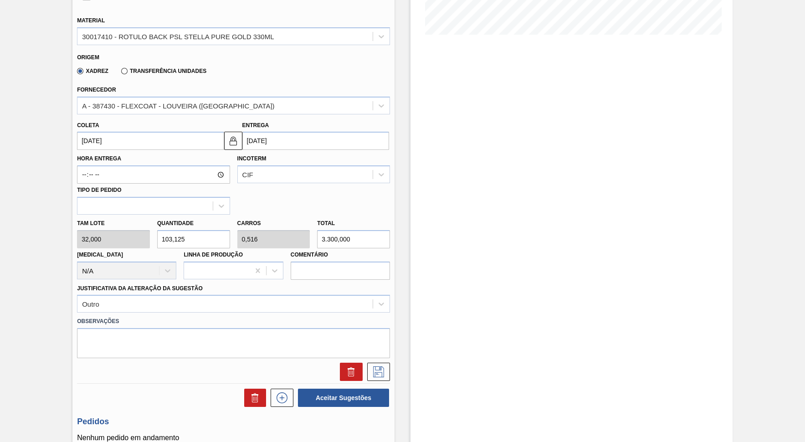
drag, startPoint x: 333, startPoint y: 226, endPoint x: 376, endPoint y: 227, distance: 43.3
click at [376, 230] on input "3.300,000" at bounding box center [353, 239] width 73 height 18
click at [390, 363] on div at bounding box center [233, 372] width 320 height 18
click at [385, 366] on icon at bounding box center [378, 371] width 15 height 11
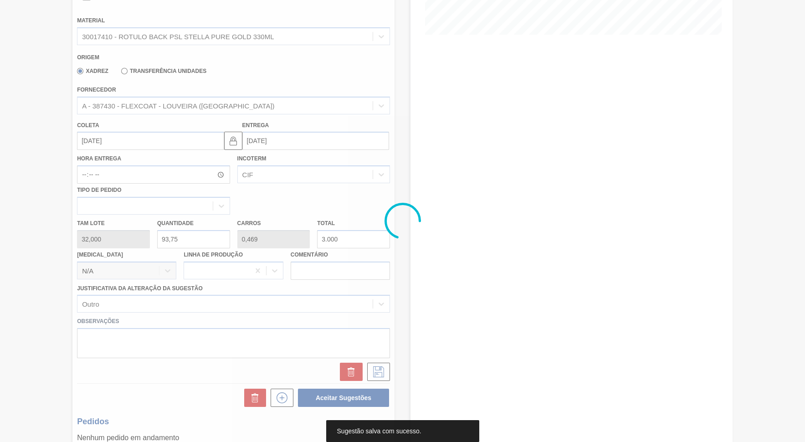
scroll to position [0, 0]
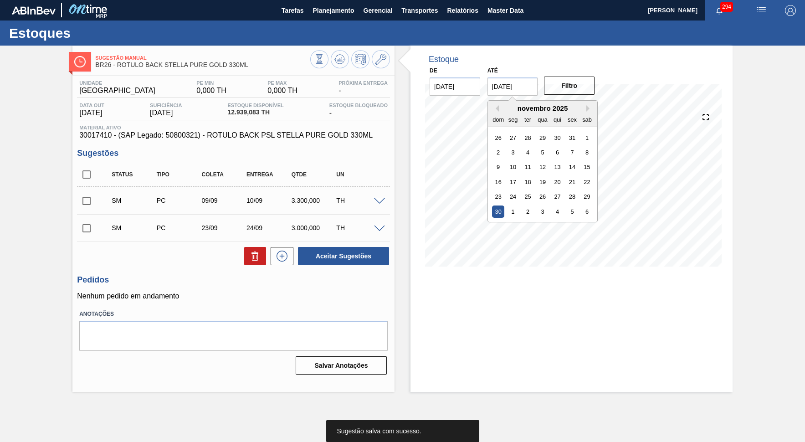
click at [515, 82] on input "[DATE]" at bounding box center [513, 86] width 51 height 18
click at [377, 227] on span at bounding box center [379, 229] width 11 height 7
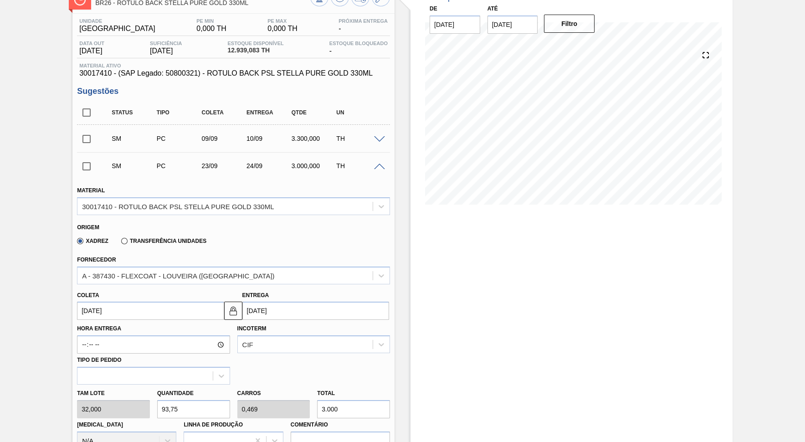
scroll to position [83, 0]
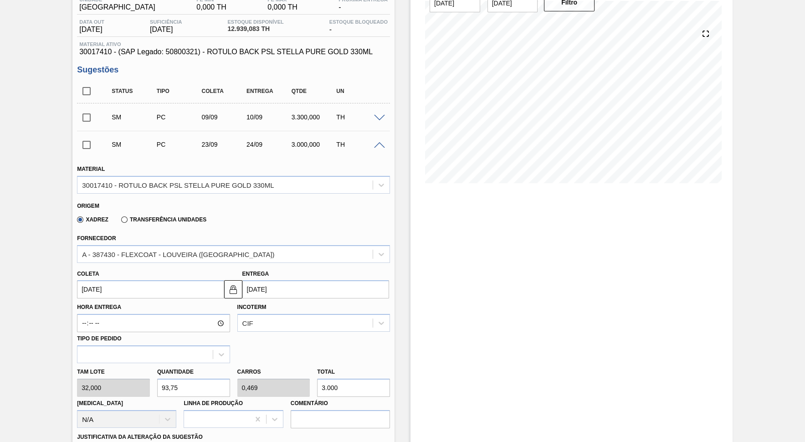
click at [312, 280] on input "[DATE]" at bounding box center [315, 289] width 147 height 18
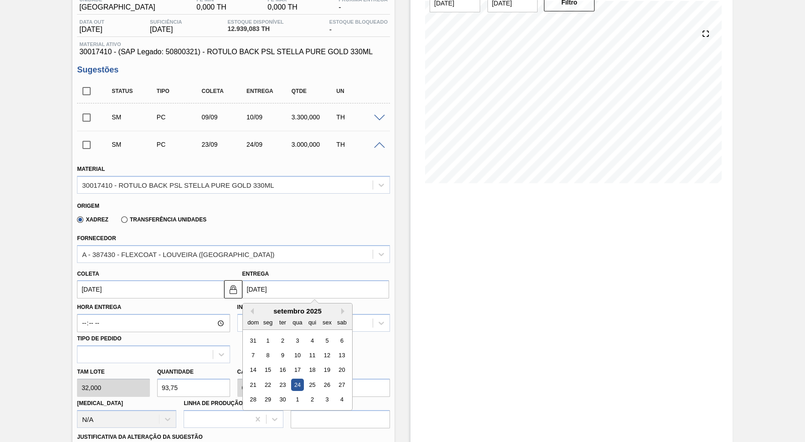
click at [495, 287] on div "Estoque De [DATE] Até [DATE] Filtro 11/09 Projeção de Estoque 6,472.792 [DOMAIN…" at bounding box center [572, 317] width 322 height 710
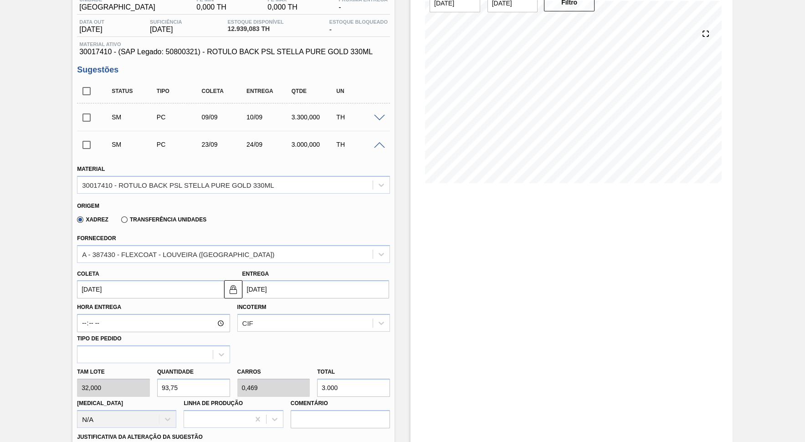
click at [387, 141] on div at bounding box center [381, 144] width 18 height 7
click at [380, 144] on span at bounding box center [379, 145] width 11 height 7
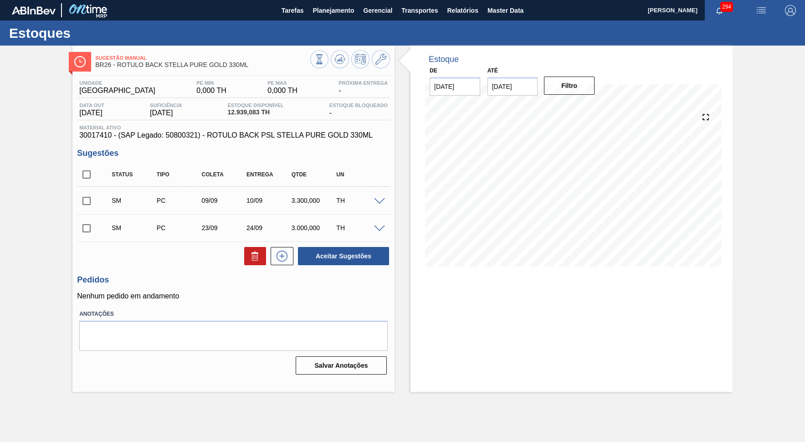
click at [379, 229] on span at bounding box center [379, 229] width 11 height 7
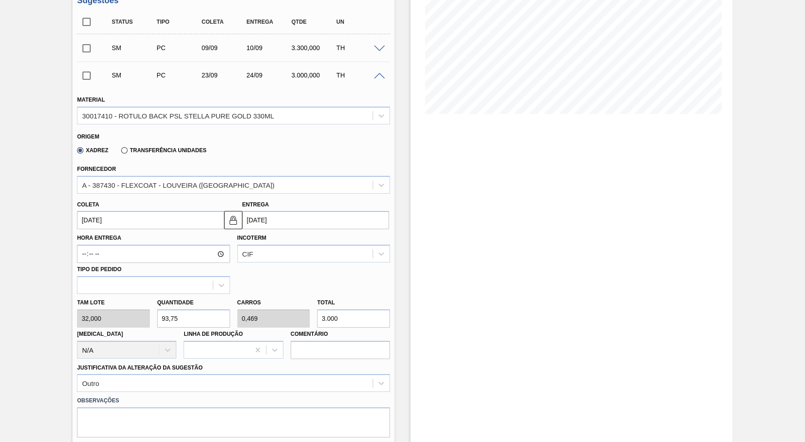
scroll to position [167, 0]
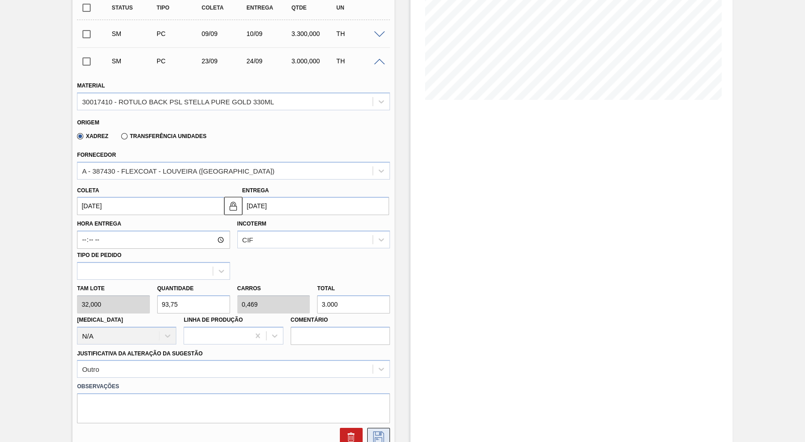
click at [383, 398] on icon at bounding box center [378, 437] width 15 height 11
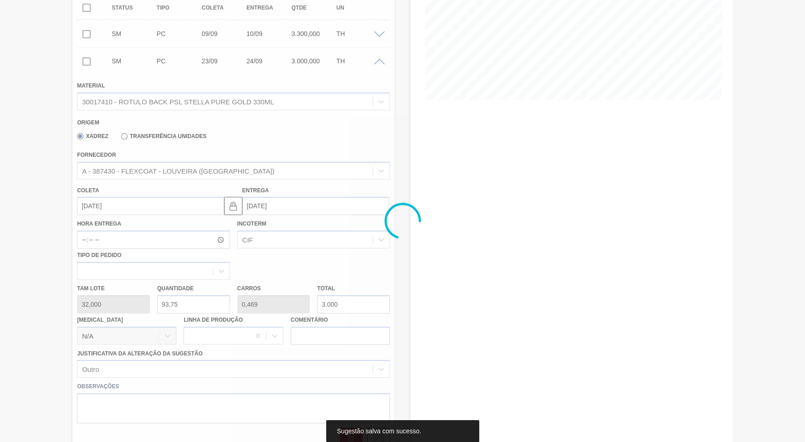
scroll to position [0, 0]
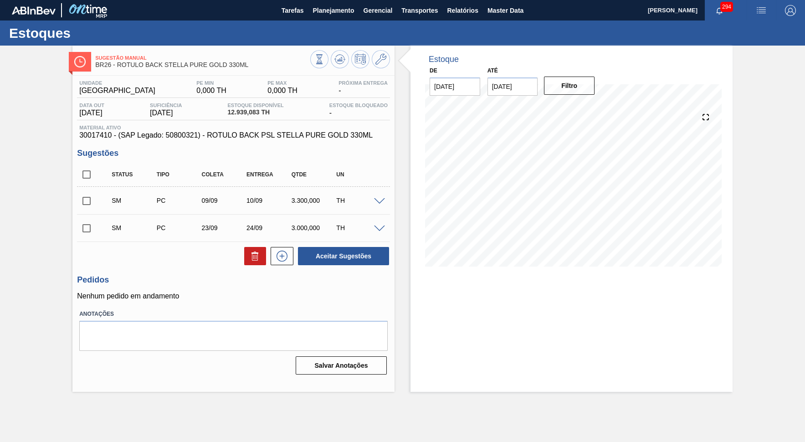
click at [526, 82] on input "[DATE]" at bounding box center [513, 86] width 51 height 18
click at [561, 85] on button "Filtro" at bounding box center [569, 86] width 51 height 18
click at [79, 170] on input "checkbox" at bounding box center [86, 174] width 19 height 19
click at [329, 248] on button "Aceitar Sugestões" at bounding box center [343, 256] width 91 height 18
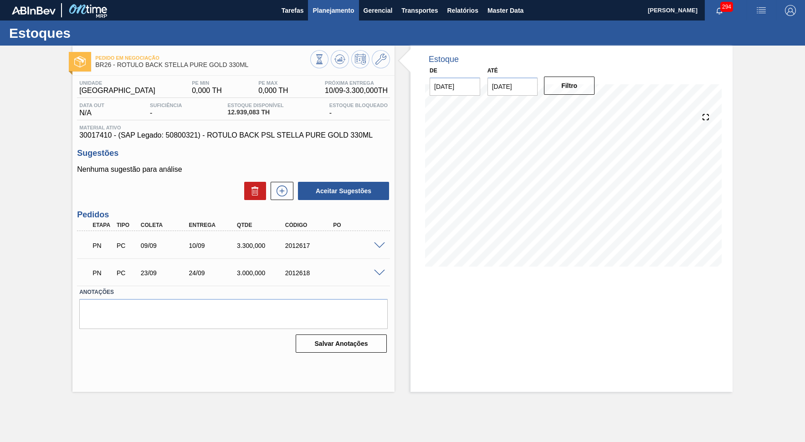
click at [350, 5] on span "Planejamento" at bounding box center [333, 10] width 41 height 11
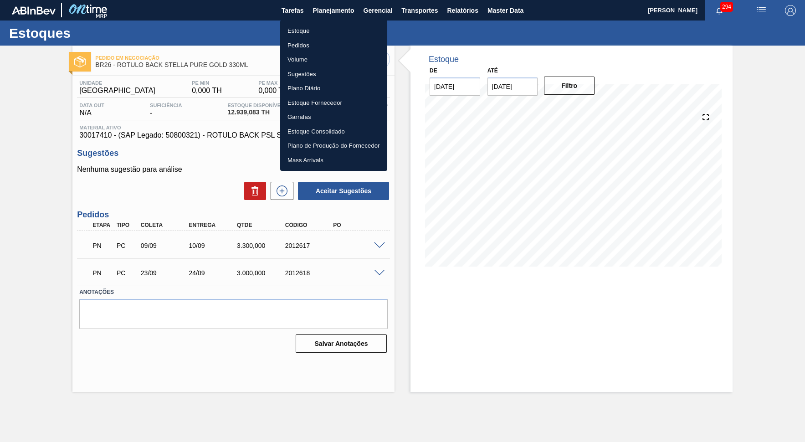
click at [335, 23] on ul "Estoque Pedidos Volume Sugestões Plano Diário Estoque Fornecedor Garrafas Estoq…" at bounding box center [333, 95] width 107 height 151
click at [338, 25] on li "Estoque" at bounding box center [333, 31] width 107 height 15
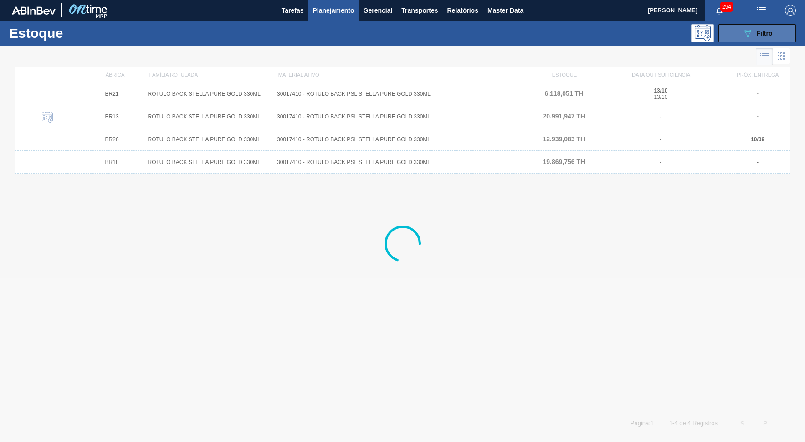
click at [726, 39] on button "089F7B8B-B2A5-4AFE-B5C0-19BA573D28AC Filtro" at bounding box center [757, 33] width 77 height 18
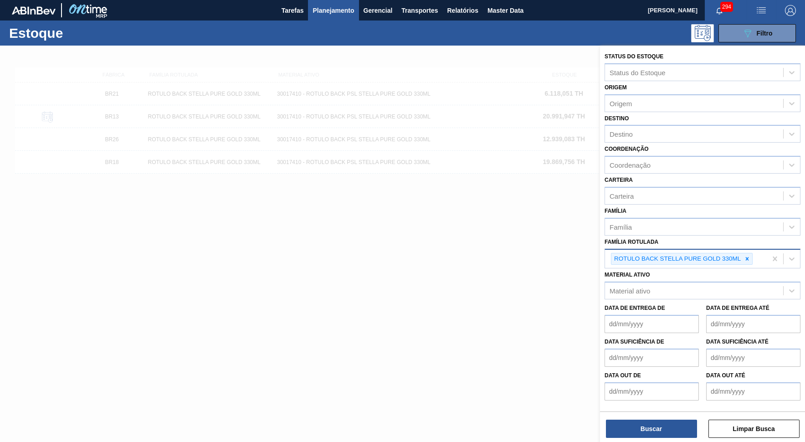
click at [726, 250] on div "ROTULO BACK STELLA PURE GOLD 330ML" at bounding box center [686, 259] width 162 height 19
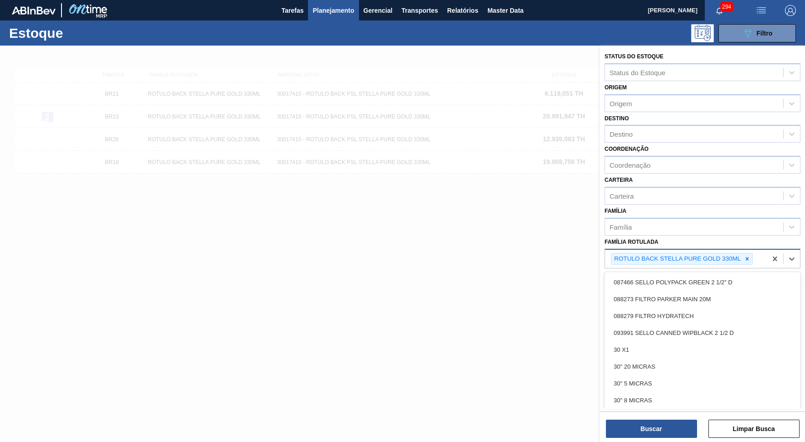
click at [726, 250] on div "ROTULO BACK STELLA PURE GOLD 330ML" at bounding box center [686, 259] width 162 height 19
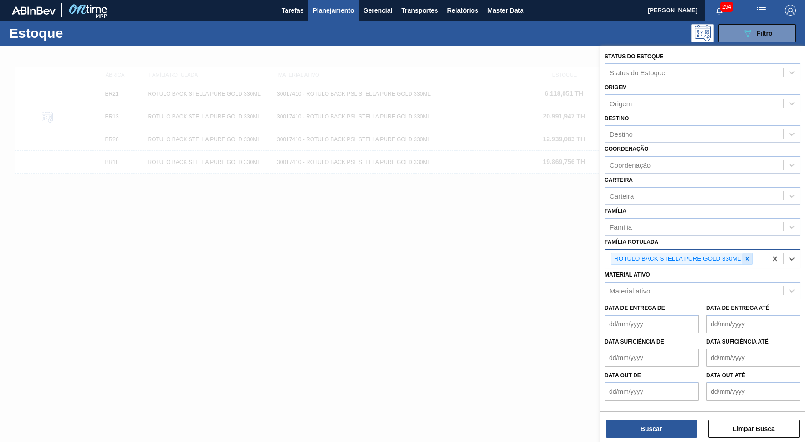
click at [726, 256] on icon at bounding box center [747, 259] width 6 height 6
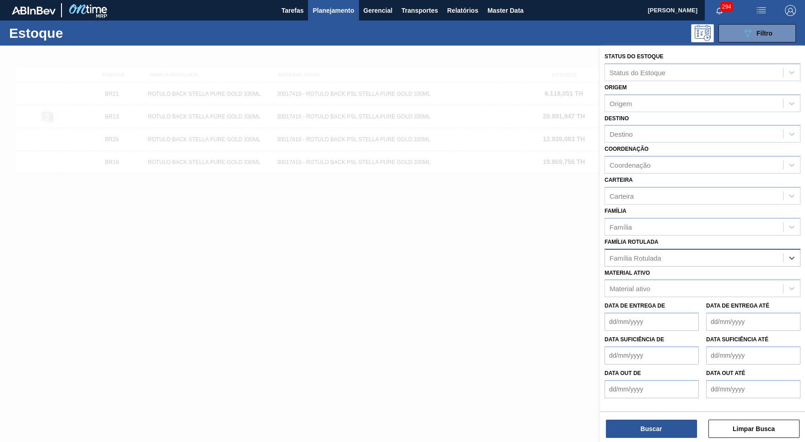
paste Rotulada "CAIXA CARTÃO BUD ZERO 330ML S/TABLOCKER"
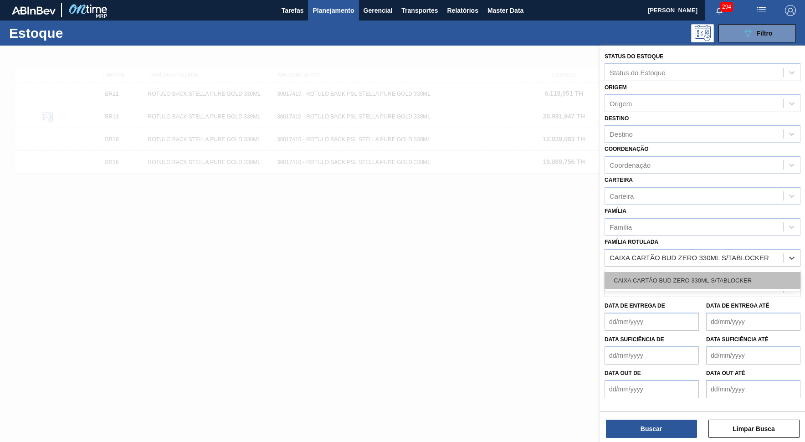
click at [674, 272] on div "CAIXA CARTÃO BUD ZERO 330ML S/TABLOCKER" at bounding box center [703, 280] width 196 height 17
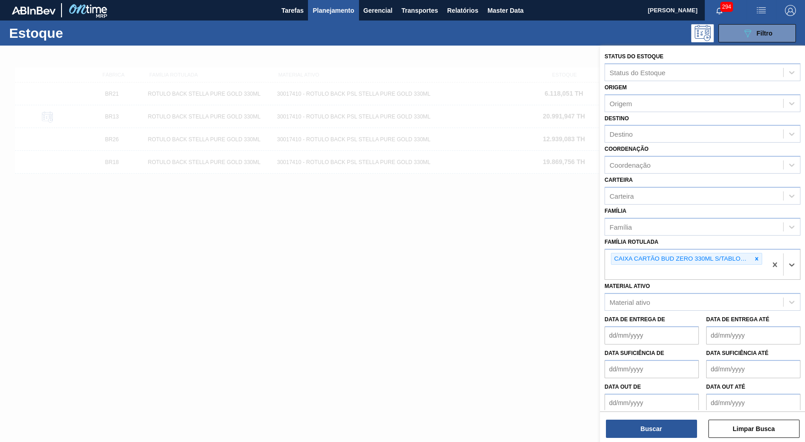
click at [667, 396] on div "Status do Estoque Status do Estoque Origem Origem Destino Destino Coordenação C…" at bounding box center [702, 228] width 205 height 364
click at [671, 398] on button "Buscar" at bounding box center [651, 429] width 91 height 18
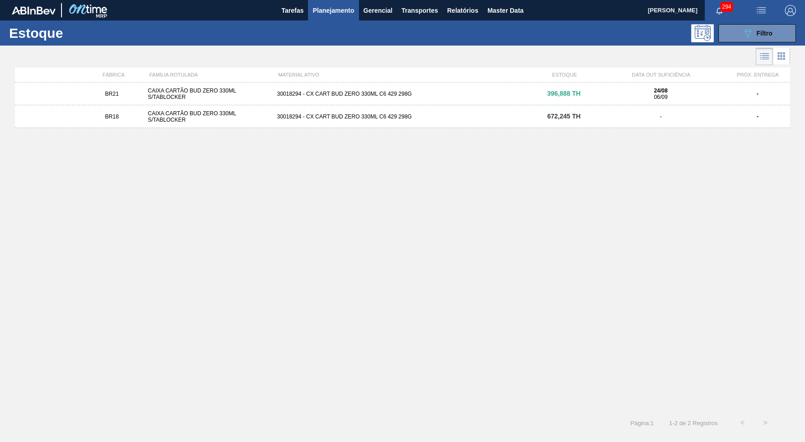
click at [432, 91] on div "30018294 - CX CART BUD ZERO 330ML C6 429 298G" at bounding box center [402, 94] width 258 height 6
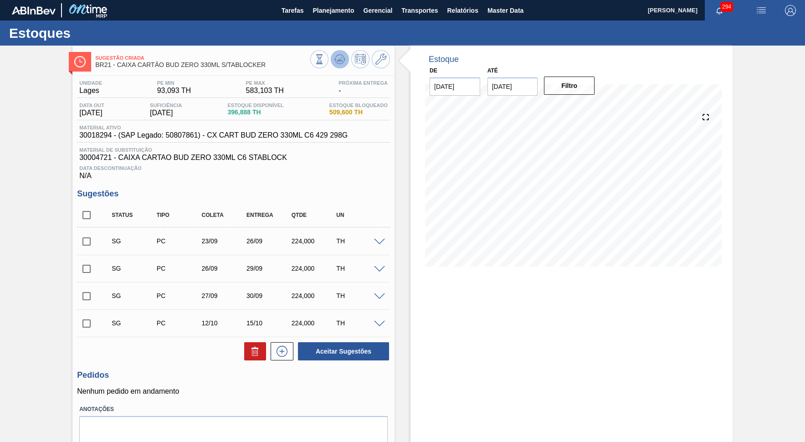
click at [336, 66] on button at bounding box center [340, 59] width 18 height 18
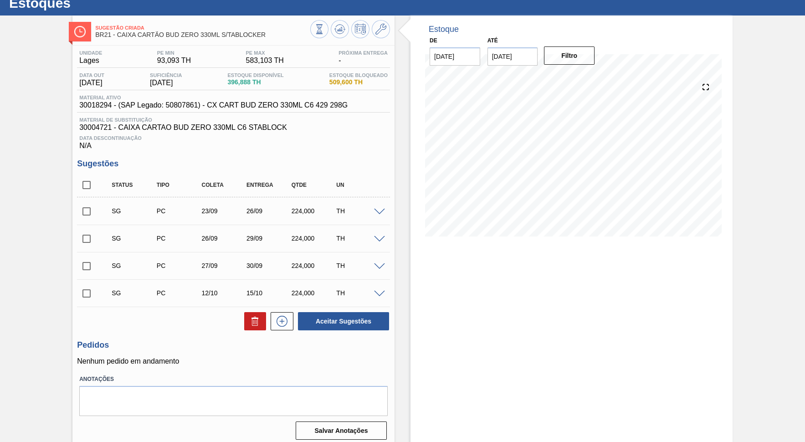
click at [236, 80] on span "396,888 TH" at bounding box center [255, 82] width 56 height 7
drag, startPoint x: 372, startPoint y: 88, endPoint x: 318, endPoint y: 77, distance: 55.2
click at [318, 77] on div "Data out [DATE] Suficiência [DATE] Estoque Disponível 396,888 TH Estoque Bloque…" at bounding box center [233, 81] width 313 height 18
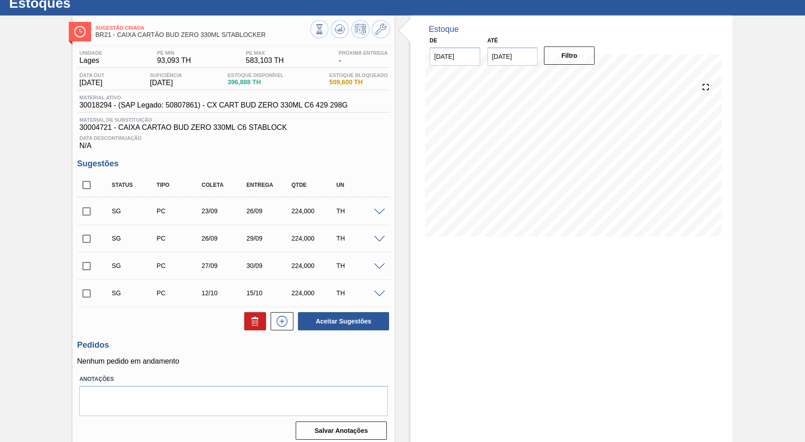
click at [370, 107] on div "Material ativo 30018294 - (SAP Legado: 50807861) - CX CART BUD ZERO 330ML C6 42…" at bounding box center [233, 104] width 313 height 18
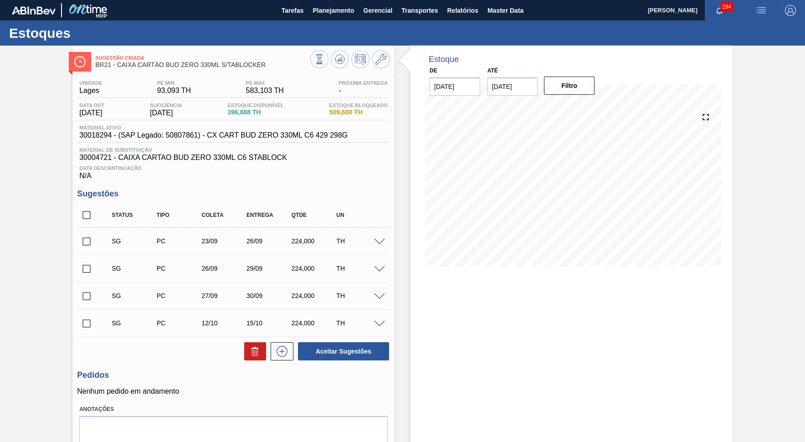
click at [382, 239] on span at bounding box center [379, 242] width 11 height 7
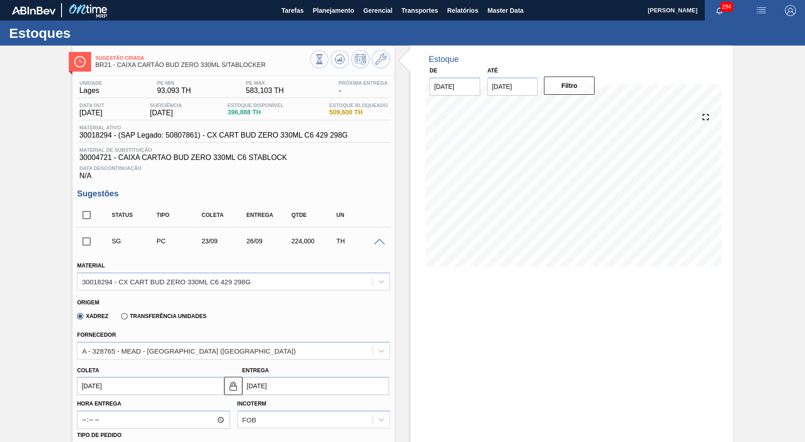
scroll to position [83, 0]
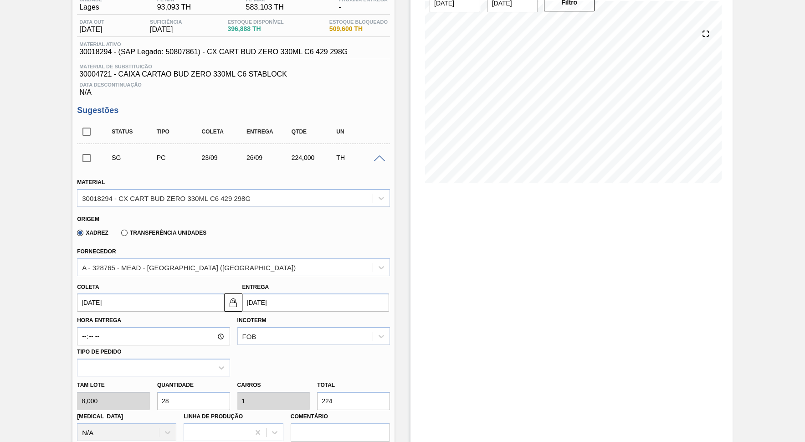
click at [304, 303] on input "[DATE]" at bounding box center [315, 302] width 147 height 18
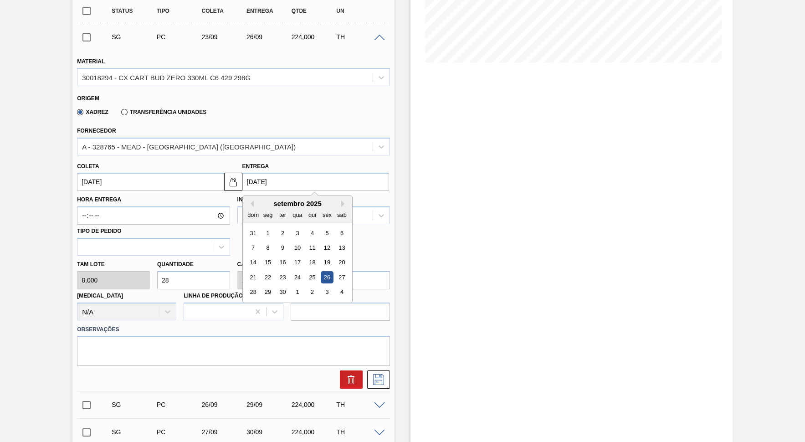
scroll to position [250, 0]
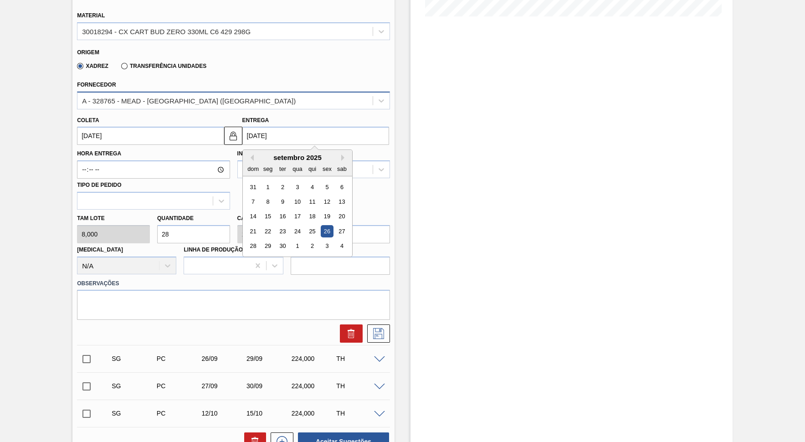
click at [273, 100] on div "A - 328765 - MEAD - [GEOGRAPHIC_DATA] ([GEOGRAPHIC_DATA])" at bounding box center [224, 100] width 295 height 13
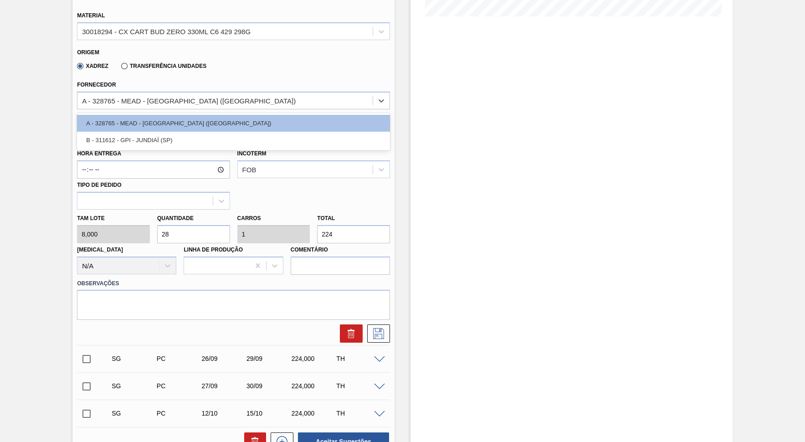
click at [335, 230] on input "224" at bounding box center [353, 234] width 73 height 18
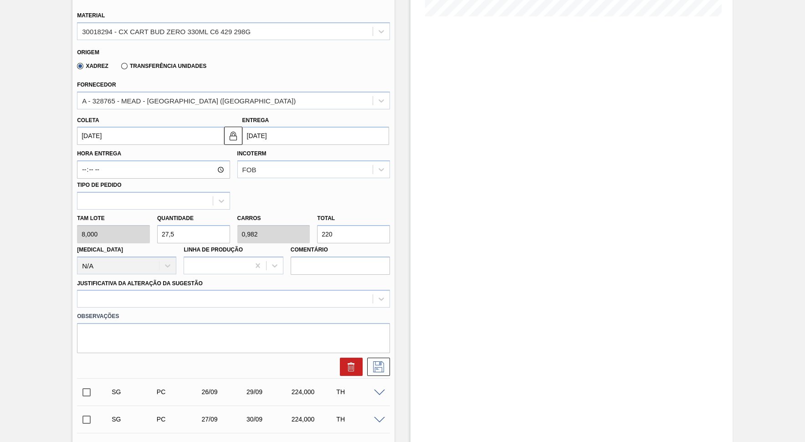
click at [308, 117] on div "Entrega [DATE]" at bounding box center [315, 129] width 147 height 31
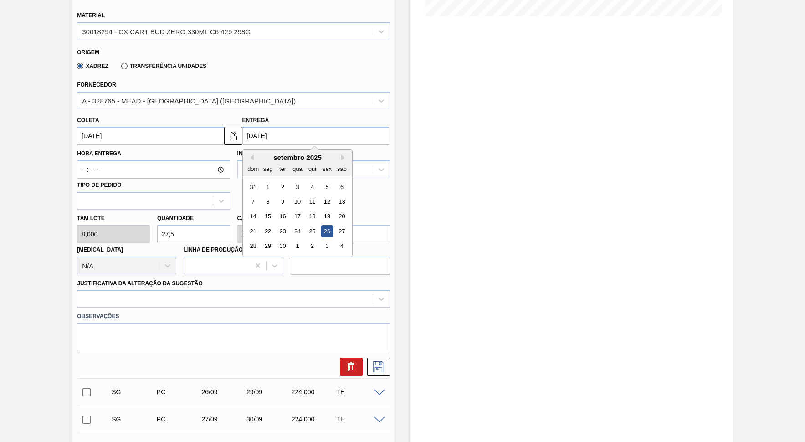
click at [325, 128] on input "[DATE]" at bounding box center [315, 136] width 147 height 18
click at [321, 211] on div "19" at bounding box center [327, 217] width 12 height 12
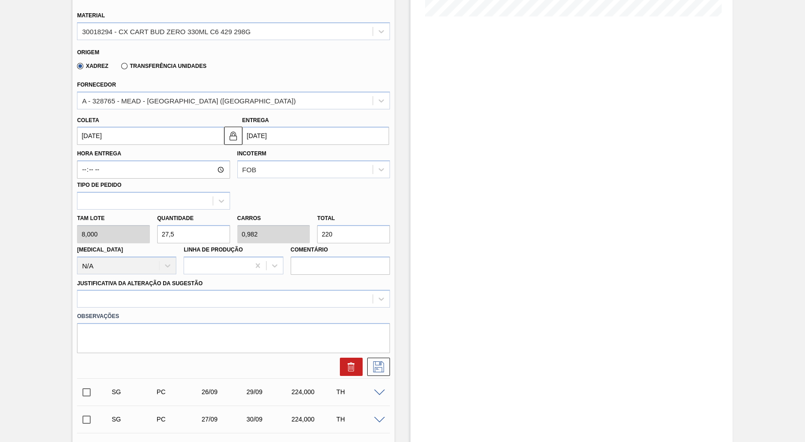
click at [237, 277] on div "Justificativa da Alteração da Sugestão" at bounding box center [233, 292] width 313 height 31
click at [223, 293] on div at bounding box center [224, 299] width 295 height 13
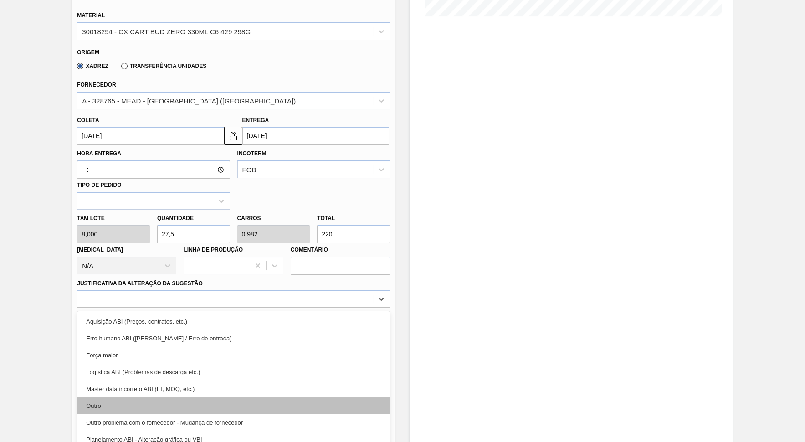
click at [136, 397] on div "Outro" at bounding box center [233, 405] width 313 height 17
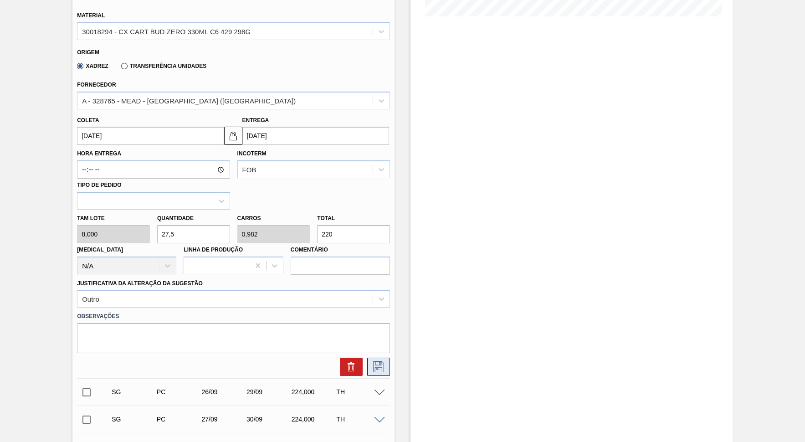
click at [384, 361] on icon at bounding box center [378, 366] width 15 height 11
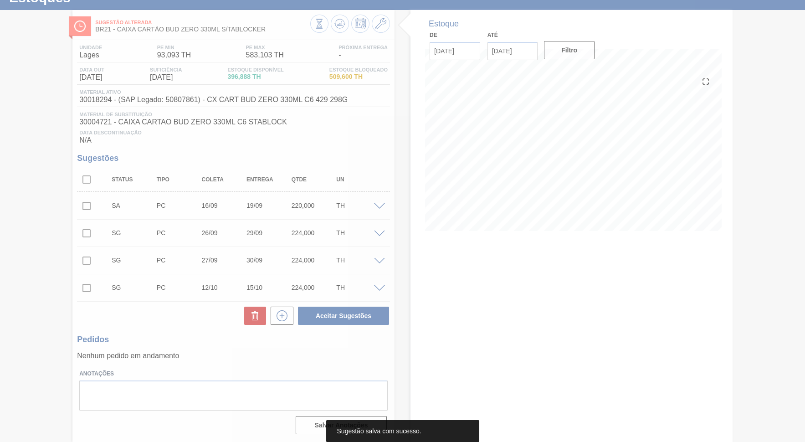
scroll to position [30, 0]
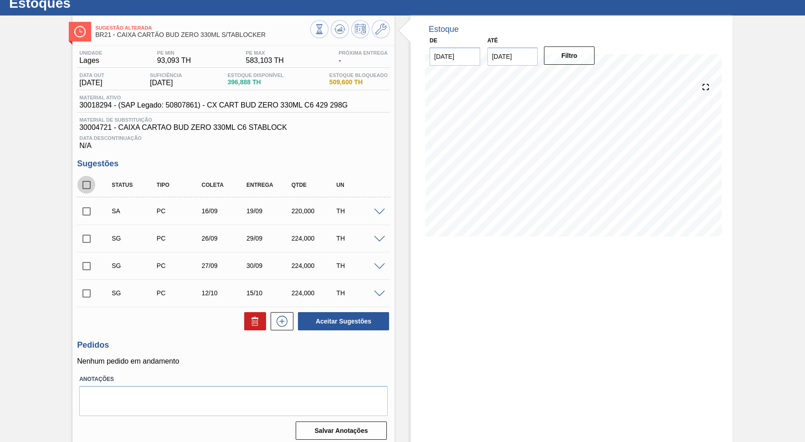
click at [89, 182] on input "checkbox" at bounding box center [86, 184] width 19 height 19
click at [88, 232] on input "checkbox" at bounding box center [86, 238] width 19 height 19
click at [90, 257] on input "checkbox" at bounding box center [86, 266] width 19 height 19
click at [85, 287] on input "checkbox" at bounding box center [86, 293] width 19 height 19
click at [87, 263] on input "checkbox" at bounding box center [86, 266] width 19 height 19
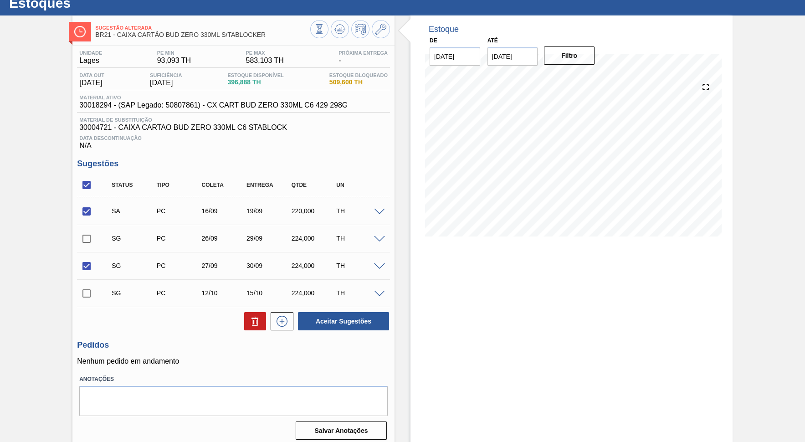
click at [89, 297] on input "checkbox" at bounding box center [86, 293] width 19 height 19
click at [93, 209] on input "checkbox" at bounding box center [86, 211] width 19 height 19
click at [250, 316] on icon at bounding box center [255, 321] width 11 height 11
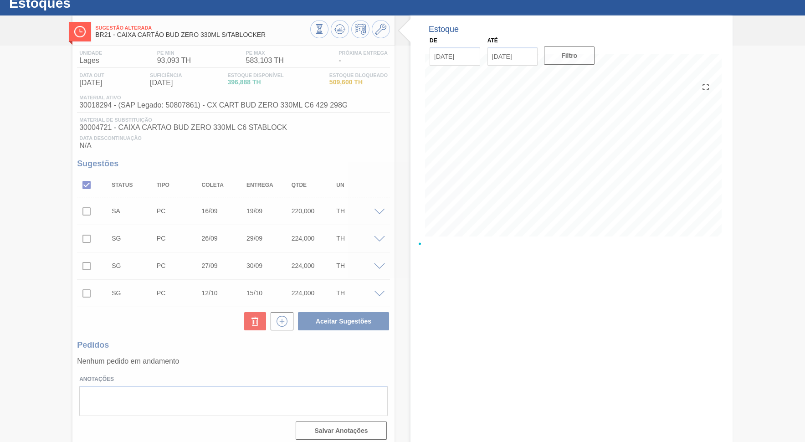
scroll to position [0, 0]
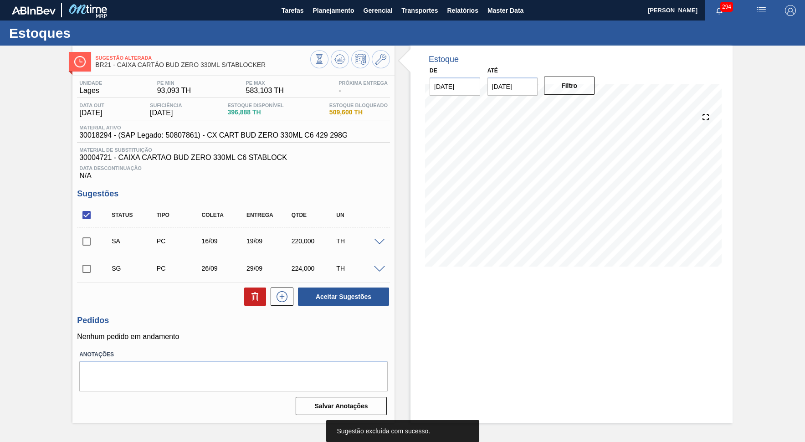
click at [303, 238] on div "220,000" at bounding box center [314, 240] width 50 height 7
click at [376, 269] on div at bounding box center [381, 268] width 18 height 7
click at [379, 268] on span at bounding box center [379, 269] width 11 height 7
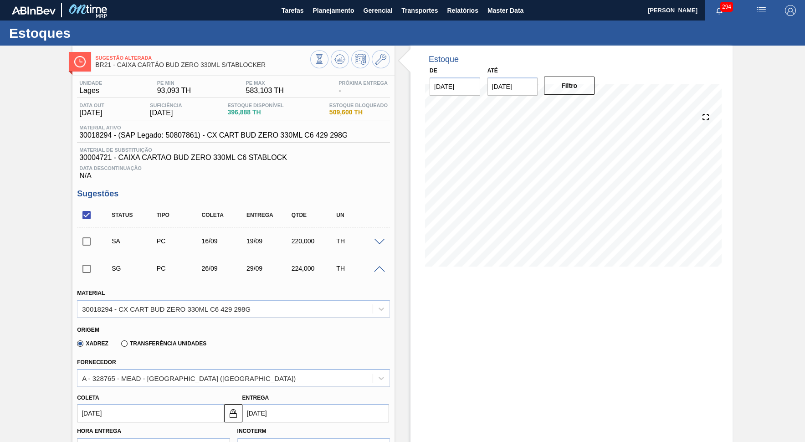
scroll to position [125, 0]
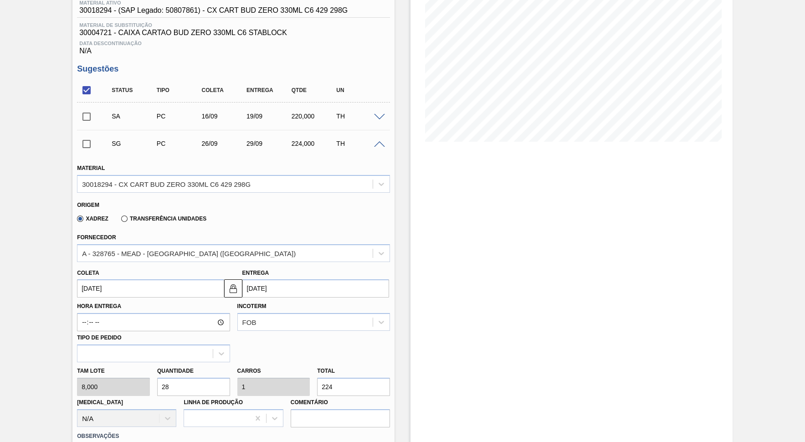
drag, startPoint x: 340, startPoint y: 372, endPoint x: 277, endPoint y: 379, distance: 63.3
click at [317, 379] on input "224" at bounding box center [353, 387] width 73 height 18
paste input "0,000"
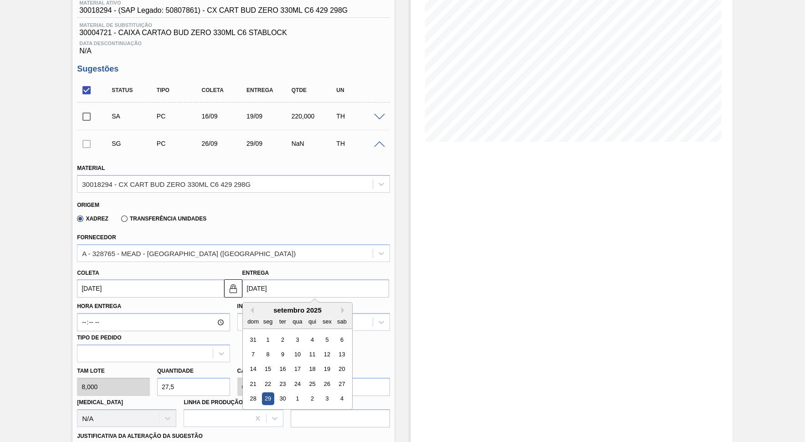
click at [293, 290] on input "[DATE]" at bounding box center [315, 288] width 147 height 18
click at [341, 307] on button "Next Month" at bounding box center [344, 310] width 6 height 6
click at [252, 307] on button "Previous Month" at bounding box center [250, 310] width 6 height 6
click at [321, 363] on div "19" at bounding box center [327, 369] width 12 height 12
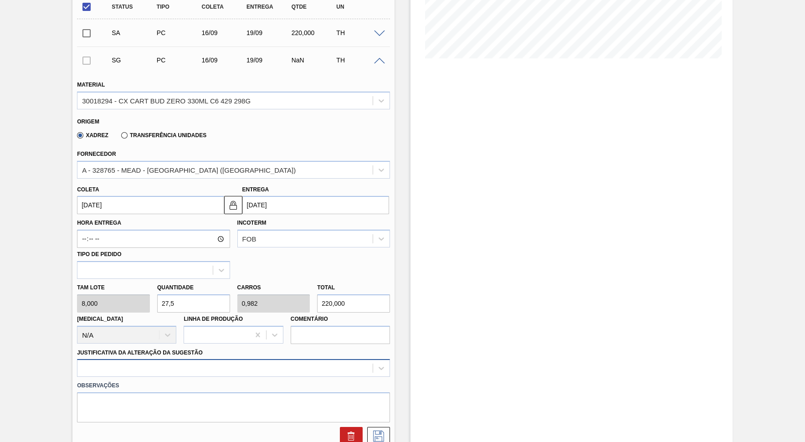
click at [211, 359] on div at bounding box center [233, 368] width 313 height 18
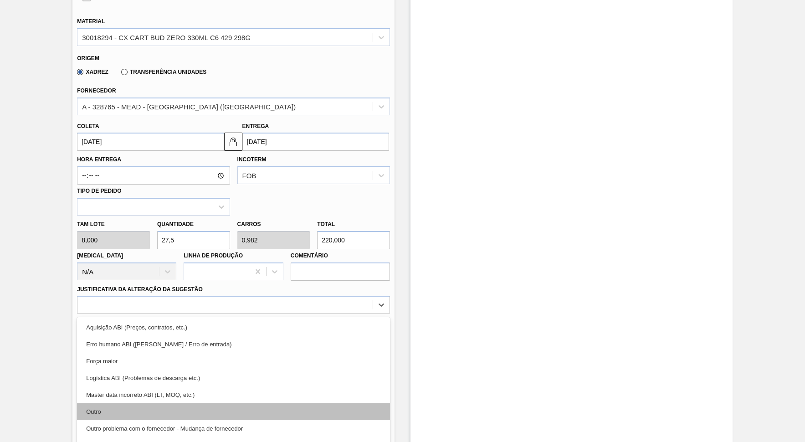
click at [188, 398] on div "Outro" at bounding box center [233, 411] width 313 height 17
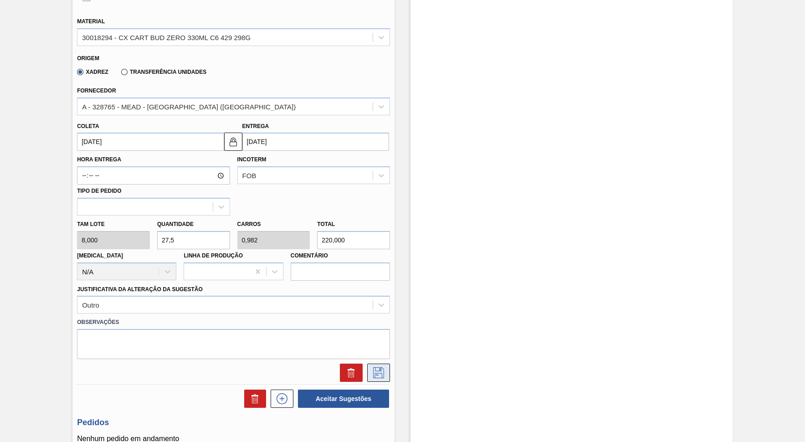
click at [380, 367] on icon at bounding box center [378, 372] width 15 height 11
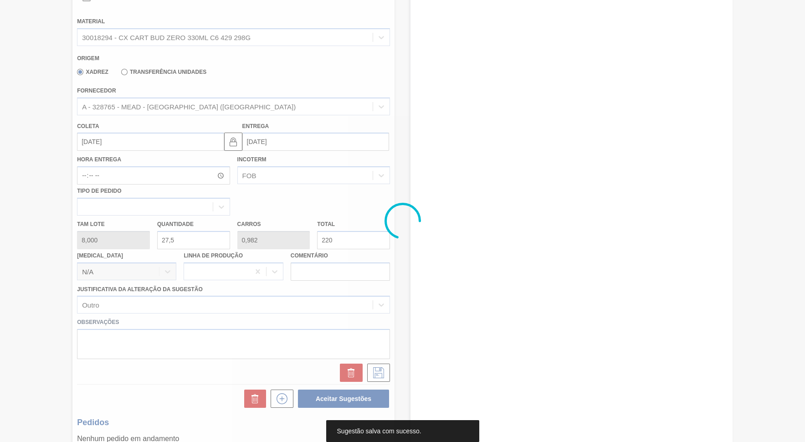
scroll to position [0, 0]
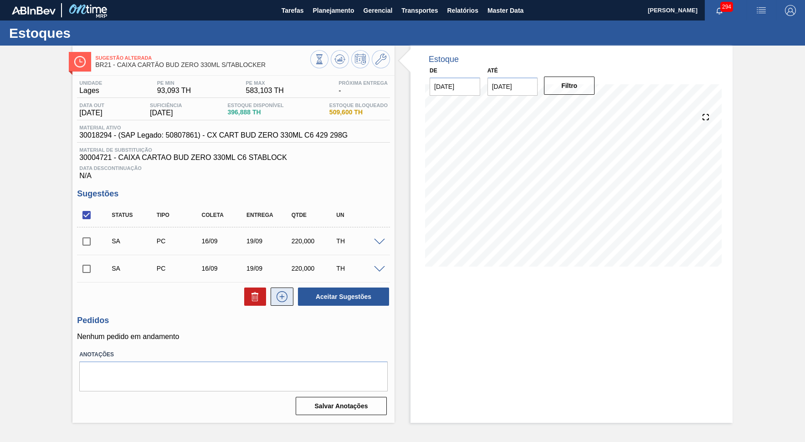
click at [283, 291] on icon at bounding box center [282, 296] width 15 height 11
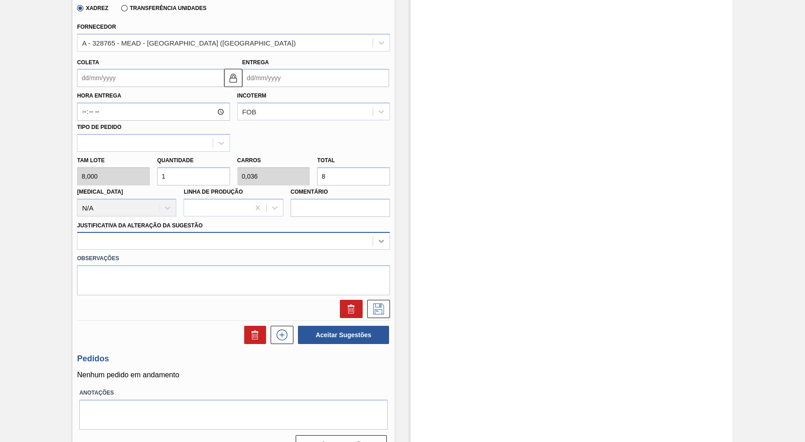
scroll to position [29, 0]
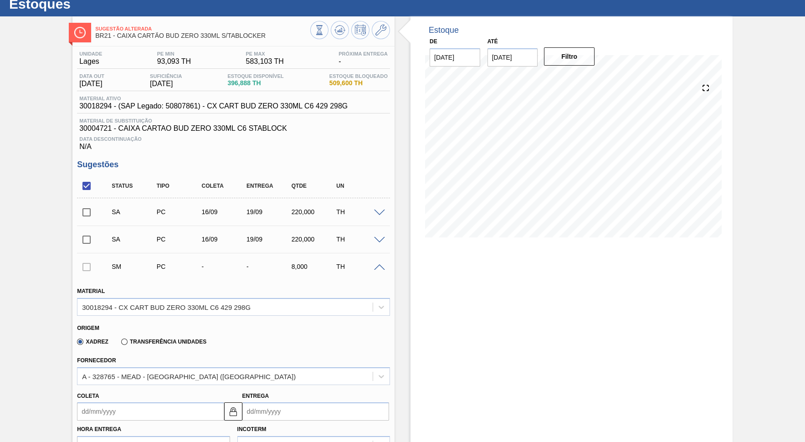
drag, startPoint x: 649, startPoint y: 297, endPoint x: 585, endPoint y: 257, distance: 75.9
click at [649, 296] on div "Estoque De [DATE] Até [DATE] Filtro" at bounding box center [572, 405] width 322 height 778
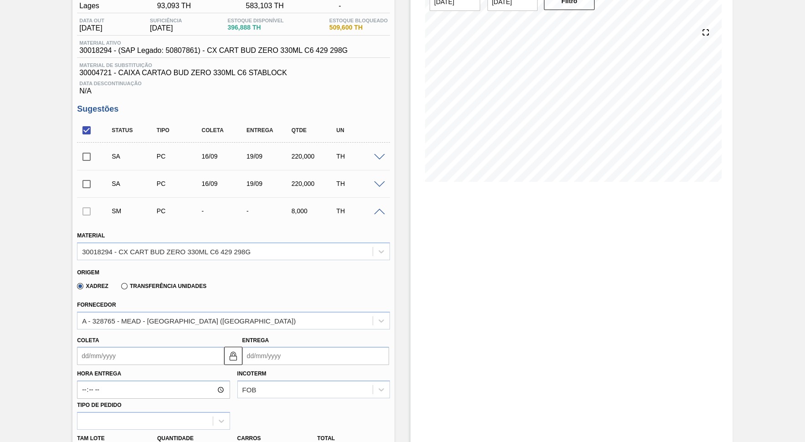
scroll to position [71, 0]
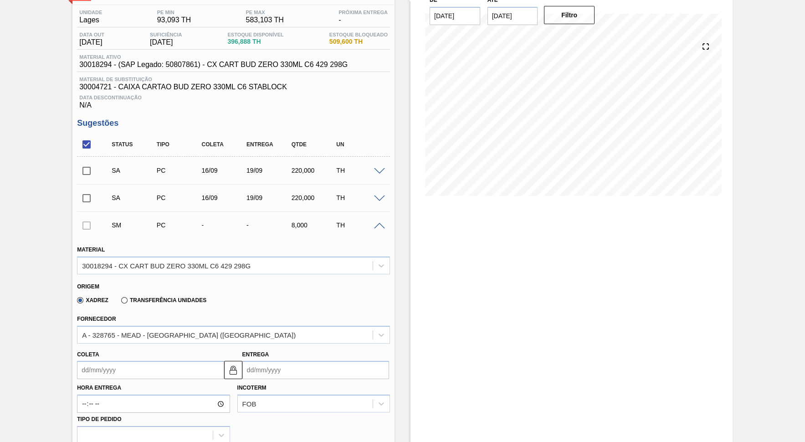
click at [78, 146] on input "checkbox" at bounding box center [86, 144] width 19 height 19
click at [90, 141] on input "checkbox" at bounding box center [86, 144] width 19 height 19
click at [381, 223] on span at bounding box center [379, 226] width 11 height 7
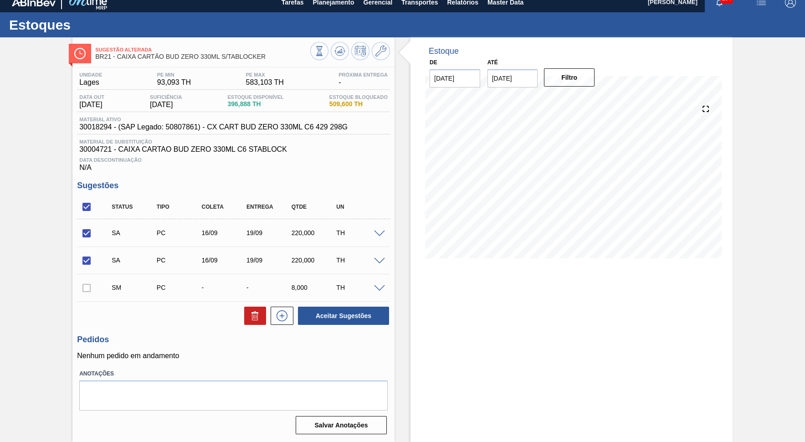
scroll to position [3, 0]
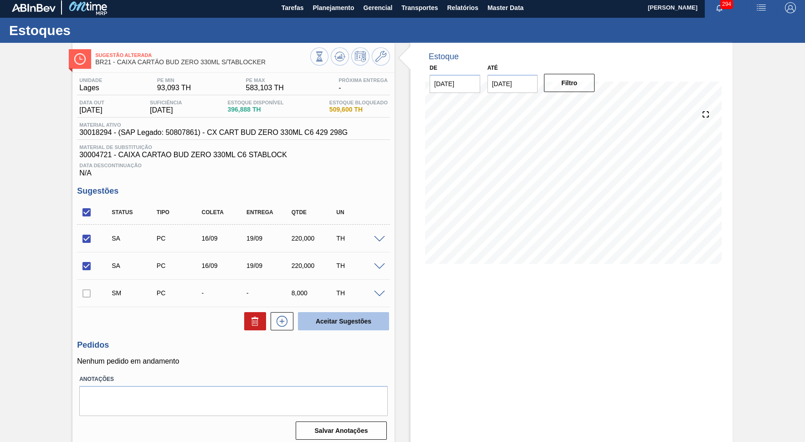
click at [338, 322] on button "Aceitar Sugestões" at bounding box center [343, 321] width 91 height 18
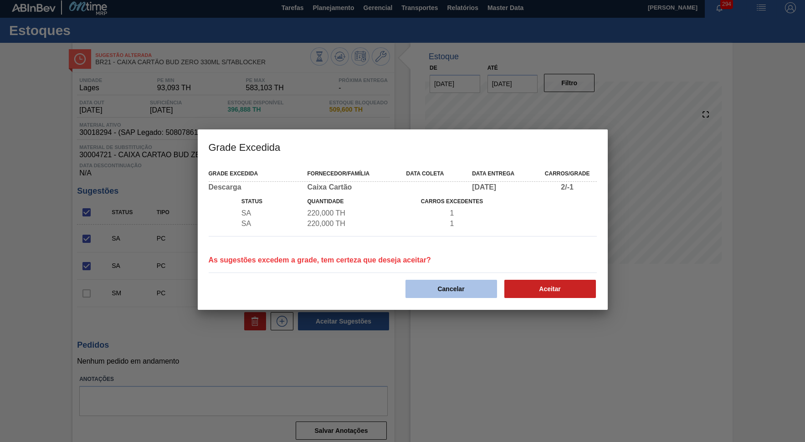
click at [481, 286] on button "Cancelar" at bounding box center [452, 289] width 92 height 18
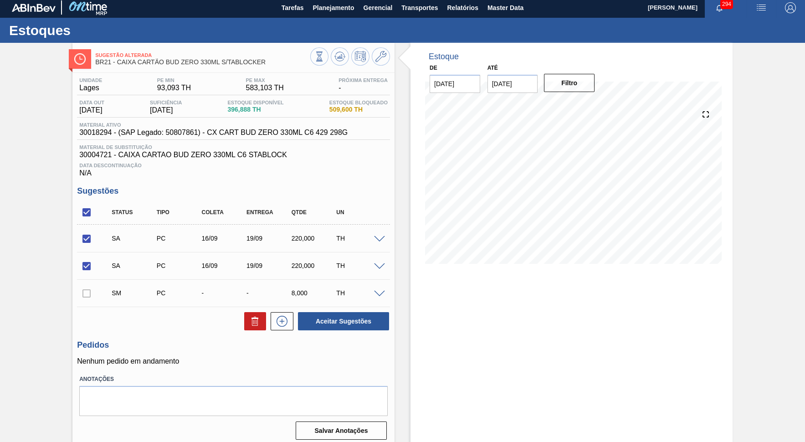
click at [379, 263] on span at bounding box center [379, 266] width 11 height 7
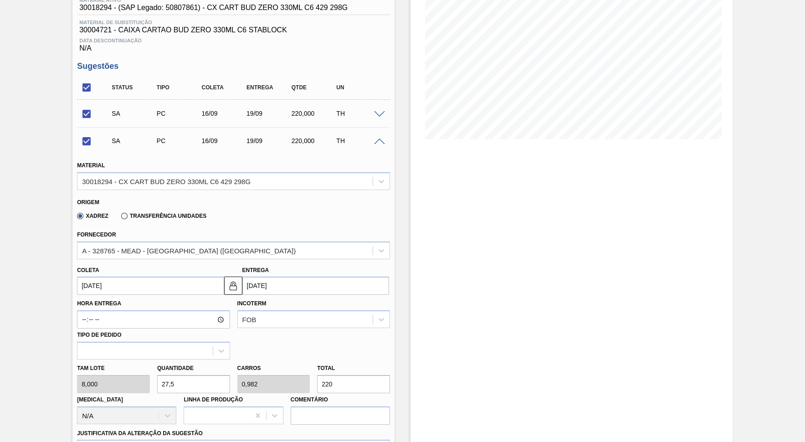
scroll to position [170, 0]
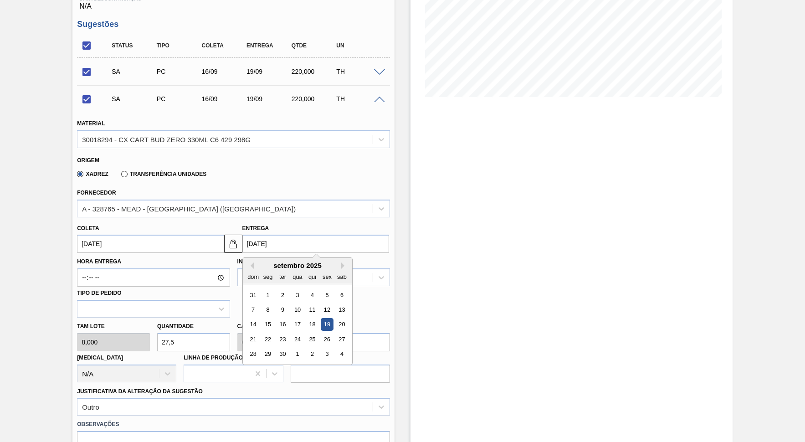
click at [296, 245] on input "[DATE]" at bounding box center [315, 244] width 147 height 18
click at [288, 241] on input "[DATE]" at bounding box center [315, 244] width 147 height 18
click at [278, 348] on div "30" at bounding box center [283, 354] width 12 height 12
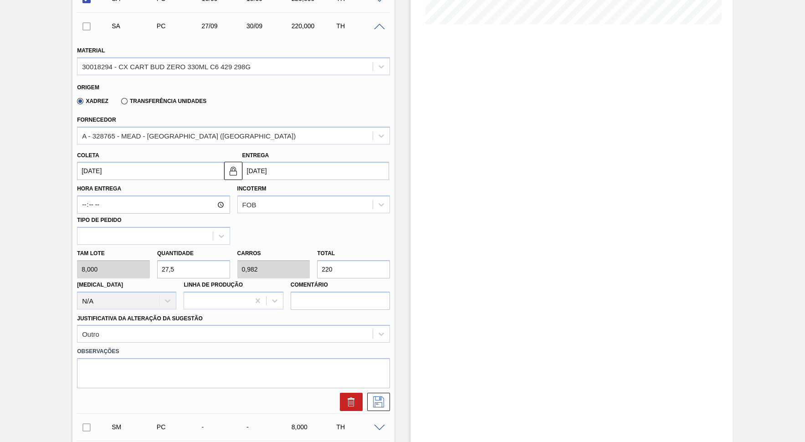
scroll to position [294, 0]
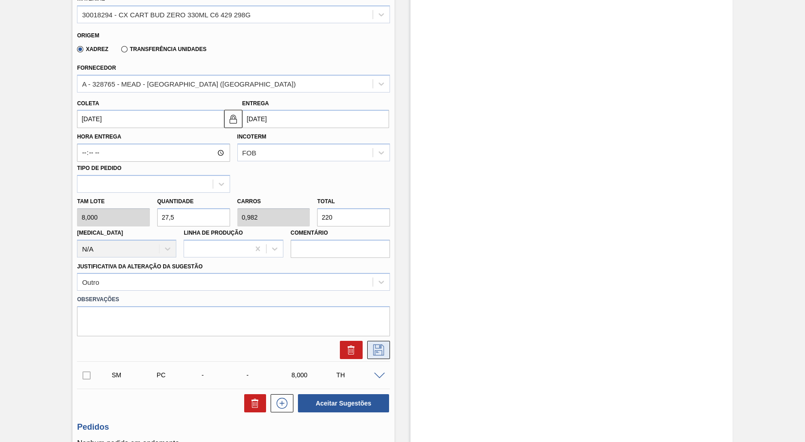
click at [379, 345] on icon at bounding box center [378, 350] width 15 height 11
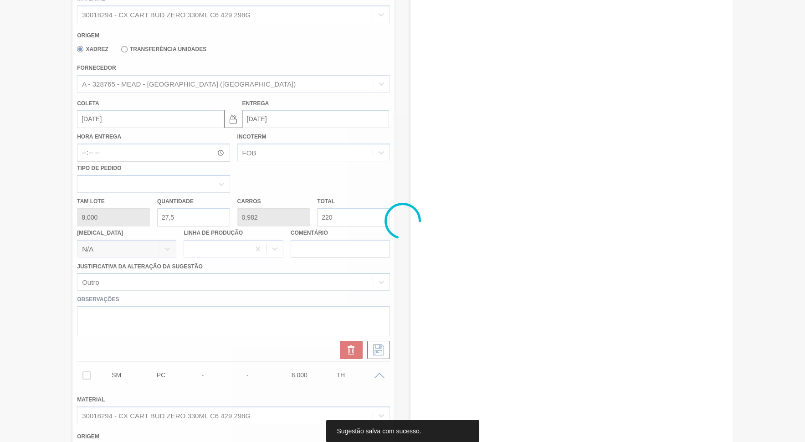
scroll to position [0, 0]
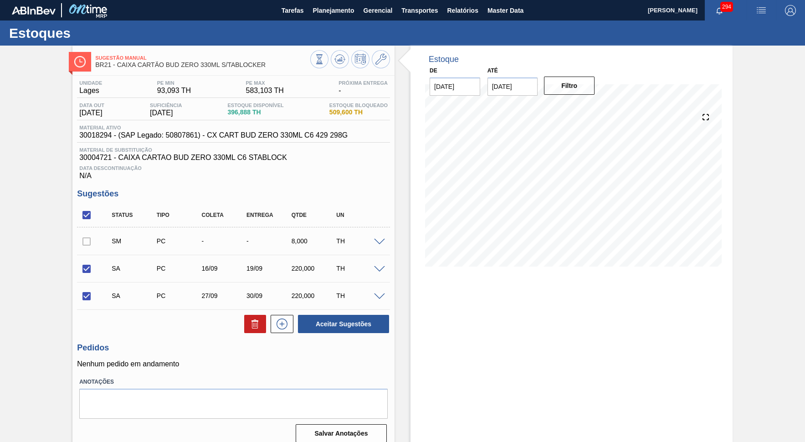
click at [385, 294] on span at bounding box center [379, 296] width 11 height 7
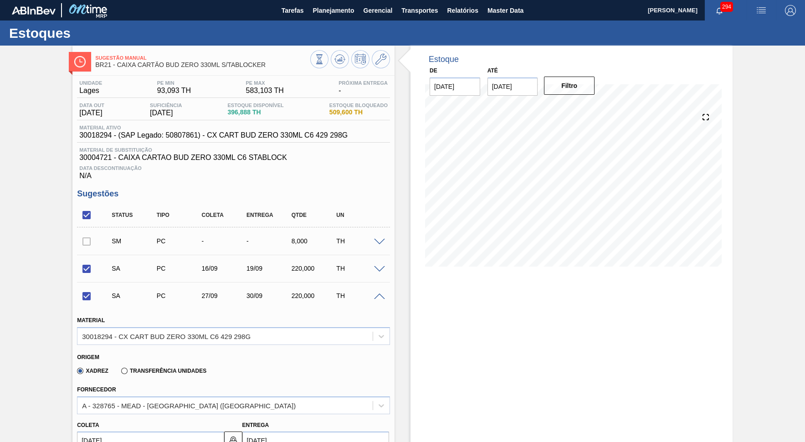
scroll to position [208, 0]
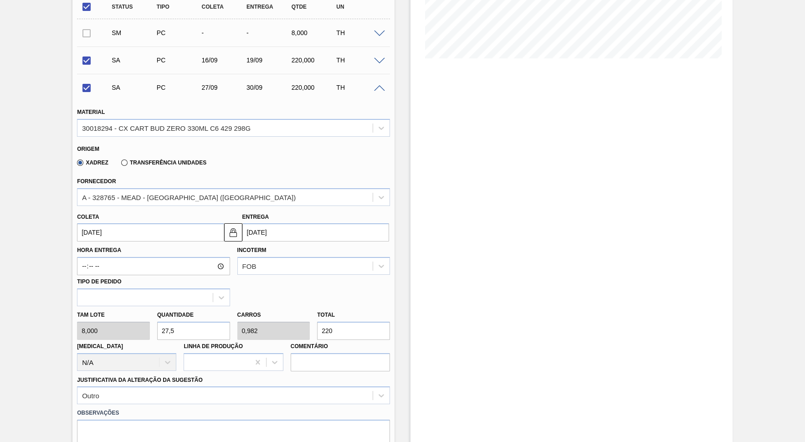
click at [264, 225] on input "[DATE]" at bounding box center [315, 232] width 147 height 18
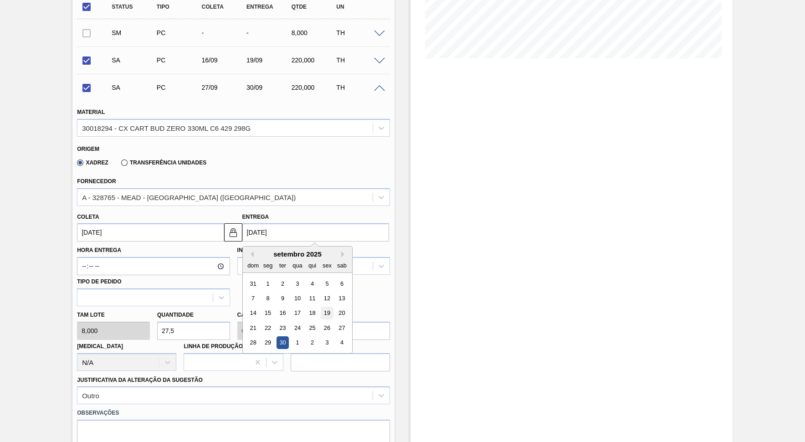
click at [321, 307] on div "19" at bounding box center [327, 313] width 12 height 12
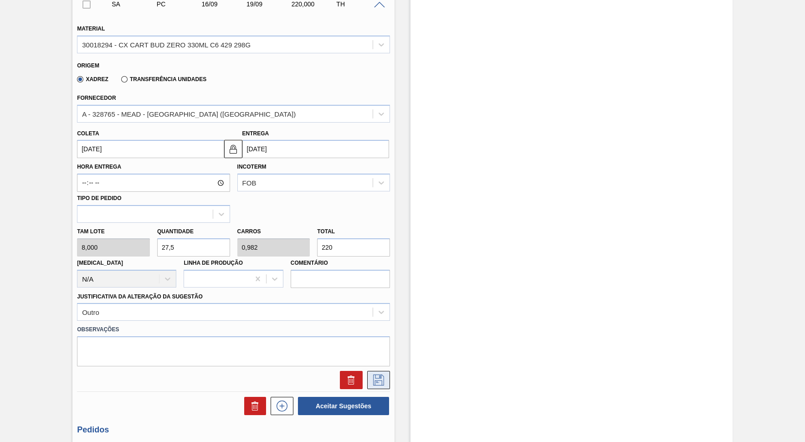
click at [373, 375] on icon at bounding box center [378, 380] width 15 height 11
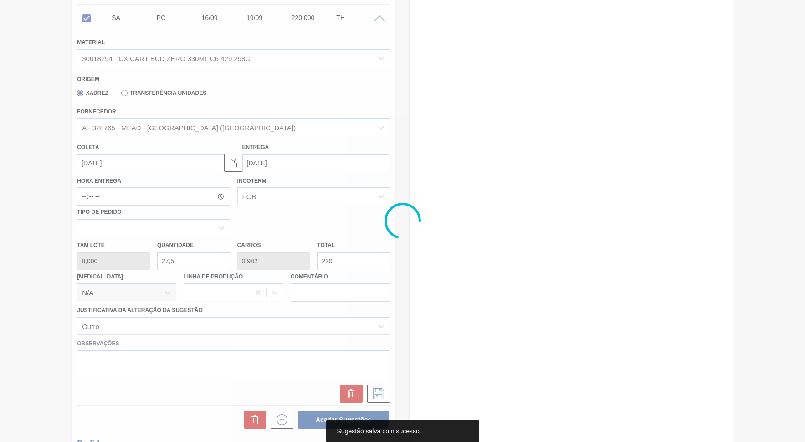
scroll to position [3, 0]
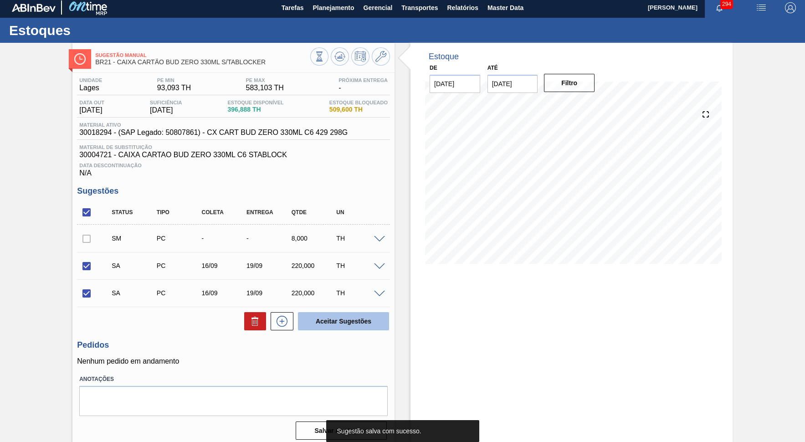
click at [344, 320] on button "Aceitar Sugestões" at bounding box center [343, 321] width 91 height 18
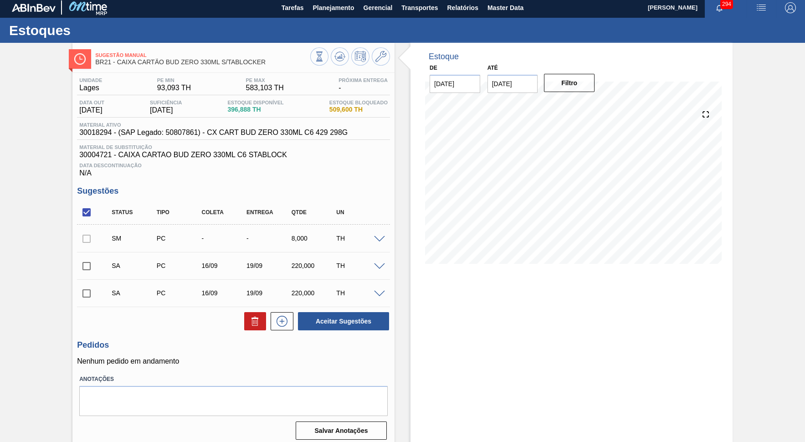
click at [81, 211] on input "checkbox" at bounding box center [86, 212] width 19 height 19
click at [85, 211] on input "checkbox" at bounding box center [86, 212] width 19 height 19
click at [360, 320] on button "Aceitar Sugestões" at bounding box center [343, 321] width 91 height 18
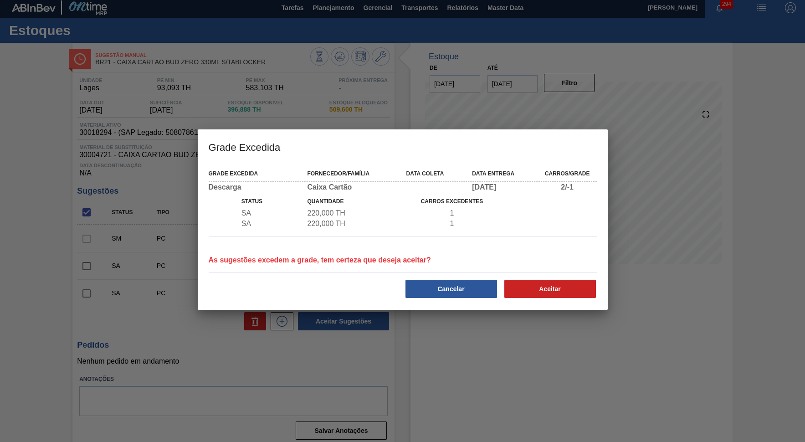
click at [551, 302] on div "Grade Excedida Fornecedor/Família Data coleta Data entrega Carros/Grade Descarg…" at bounding box center [403, 237] width 410 height 146
click at [555, 293] on button "Aceitar" at bounding box center [551, 289] width 92 height 18
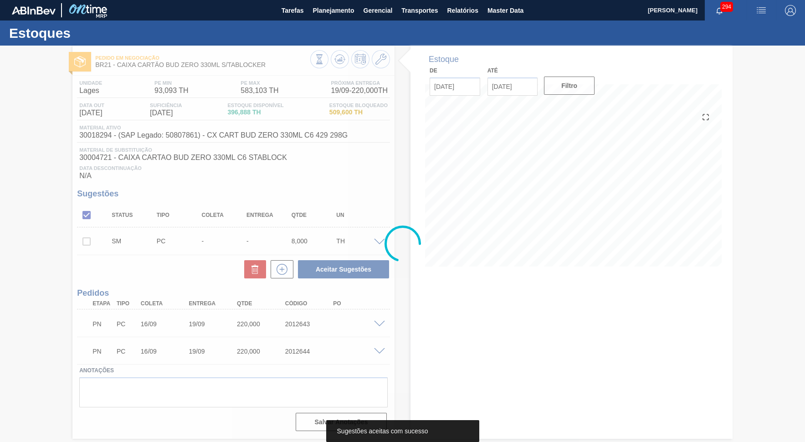
scroll to position [0, 0]
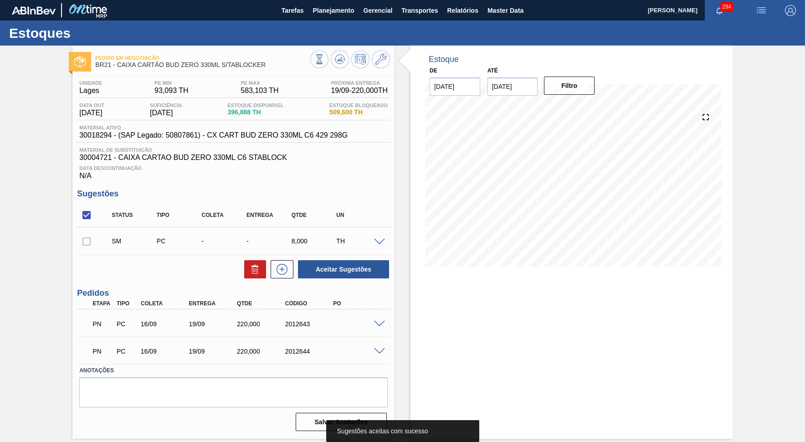
click at [340, 50] on div "Pedido em Negociação BR21 - CAIXA CARTÃO BUD ZERO 330ML S/TABLOCKER" at bounding box center [233, 58] width 322 height 25
click at [324, 54] on icon at bounding box center [319, 59] width 10 height 10
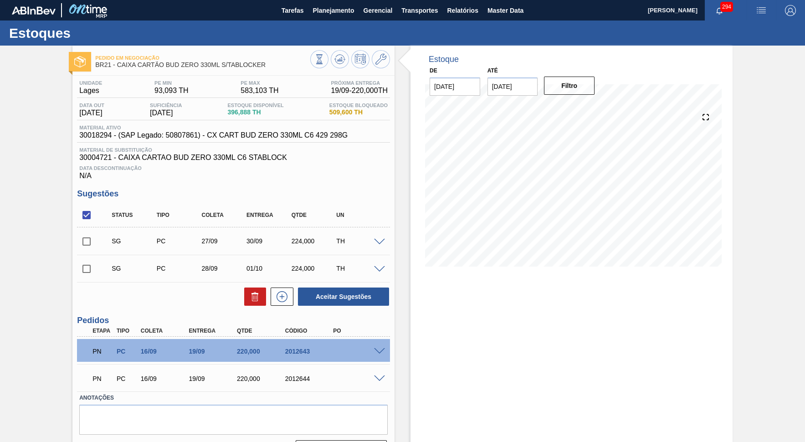
click at [92, 210] on input "checkbox" at bounding box center [86, 215] width 19 height 19
click at [85, 213] on input "checkbox" at bounding box center [86, 215] width 19 height 19
click at [369, 304] on div "Aceitar Sugestões" at bounding box center [341, 297] width 97 height 20
click at [351, 295] on button "Aceitar Sugestões" at bounding box center [343, 297] width 91 height 18
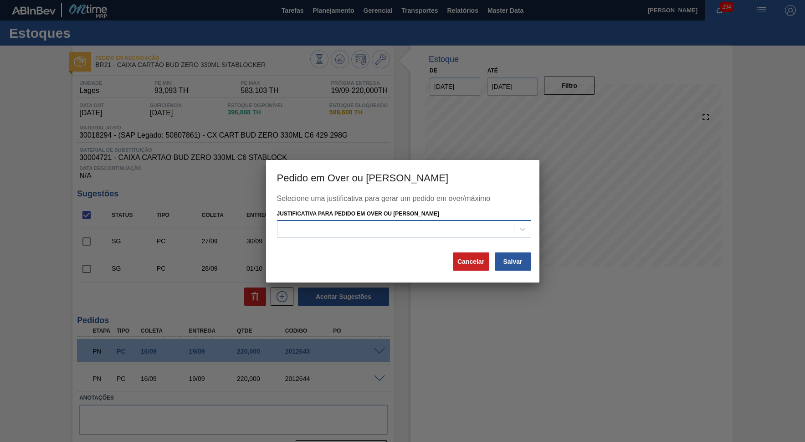
click at [385, 232] on div at bounding box center [396, 229] width 237 height 13
click at [184, 294] on div at bounding box center [402, 221] width 805 height 442
click at [469, 265] on button "Cancelar" at bounding box center [471, 261] width 36 height 18
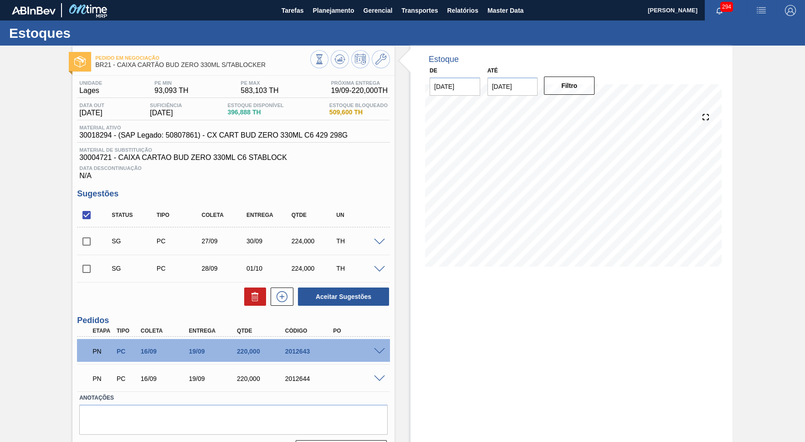
click at [84, 218] on input "checkbox" at bounding box center [86, 215] width 19 height 19
click at [88, 219] on input "checkbox" at bounding box center [86, 215] width 19 height 19
click at [258, 298] on icon at bounding box center [255, 296] width 11 height 11
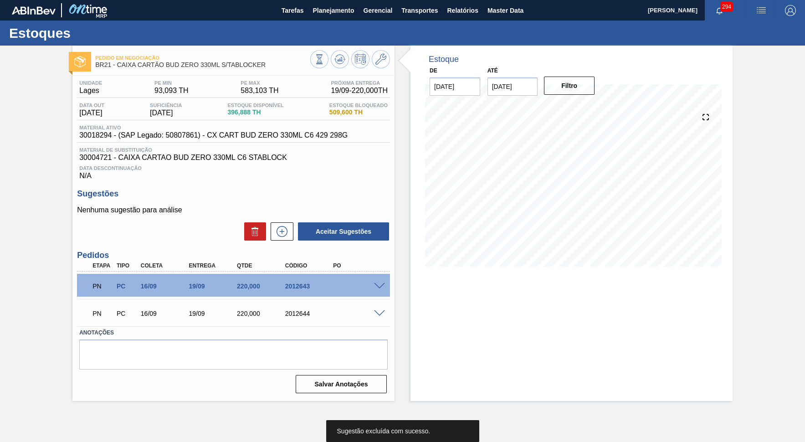
click at [239, 285] on div "220,000" at bounding box center [262, 286] width 54 height 7
click at [283, 235] on button at bounding box center [282, 231] width 23 height 18
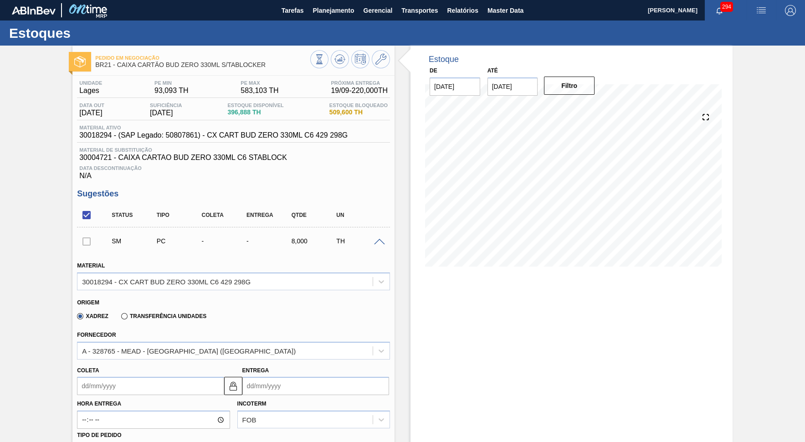
scroll to position [208, 0]
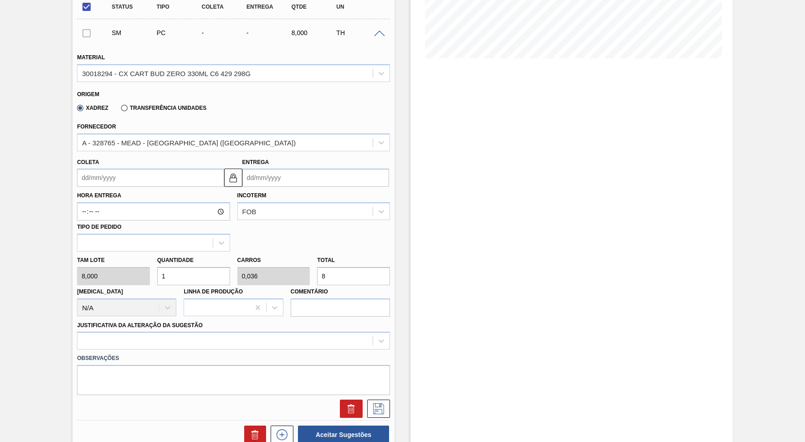
drag, startPoint x: 344, startPoint y: 267, endPoint x: 240, endPoint y: 261, distance: 104.1
click at [317, 267] on input "8" at bounding box center [353, 276] width 73 height 18
paste input "220,000"
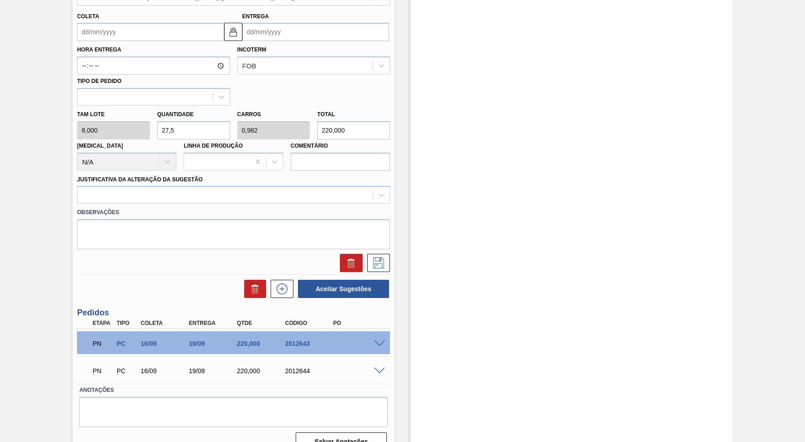
click at [169, 206] on label "Observações" at bounding box center [233, 212] width 313 height 13
click at [157, 189] on div at bounding box center [224, 195] width 295 height 13
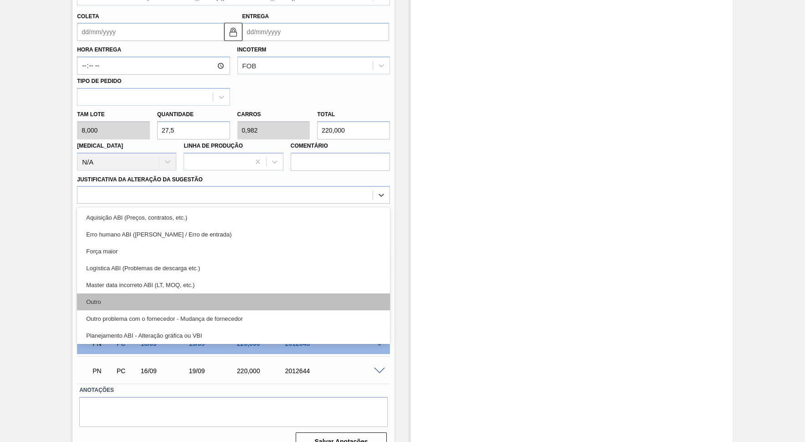
click at [154, 293] on div "Outro" at bounding box center [233, 301] width 313 height 17
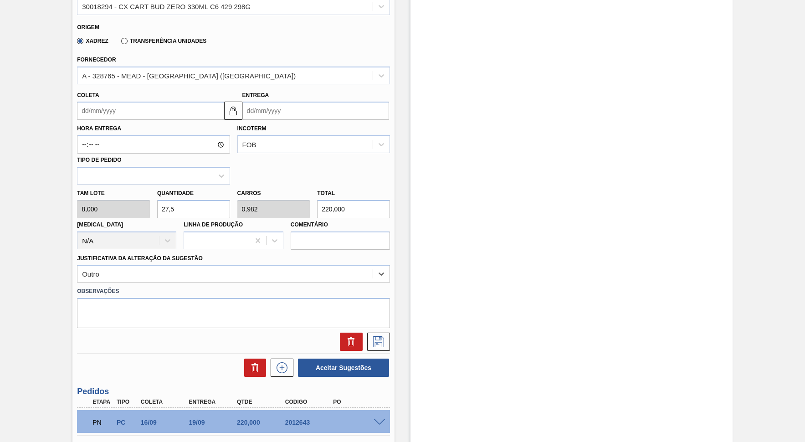
scroll to position [271, 0]
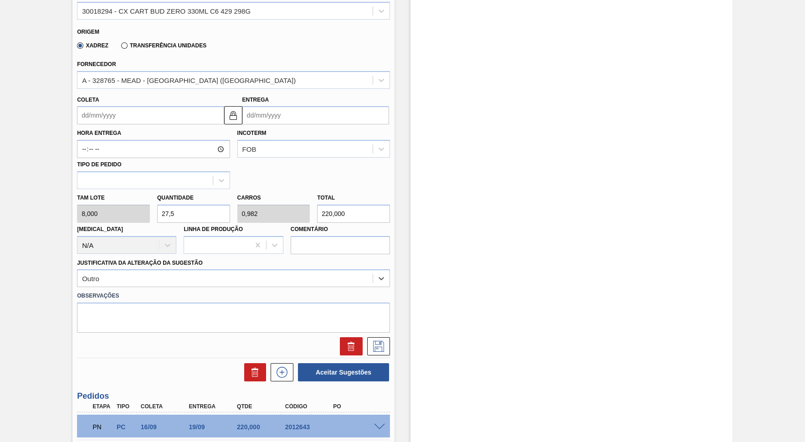
click at [302, 112] on input "Entrega" at bounding box center [315, 115] width 147 height 18
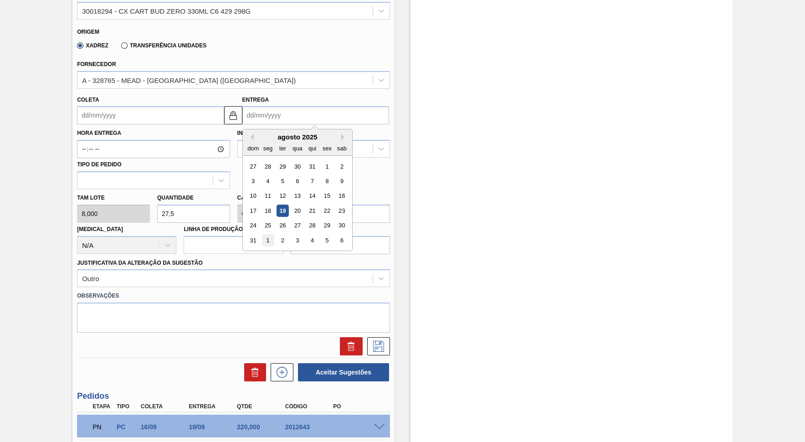
click at [267, 234] on div "1" at bounding box center [268, 240] width 12 height 12
click at [314, 110] on input "[DATE]" at bounding box center [315, 115] width 147 height 18
click at [341, 134] on button "Next Month" at bounding box center [344, 137] width 6 height 6
click at [262, 175] on div "6" at bounding box center [268, 181] width 12 height 12
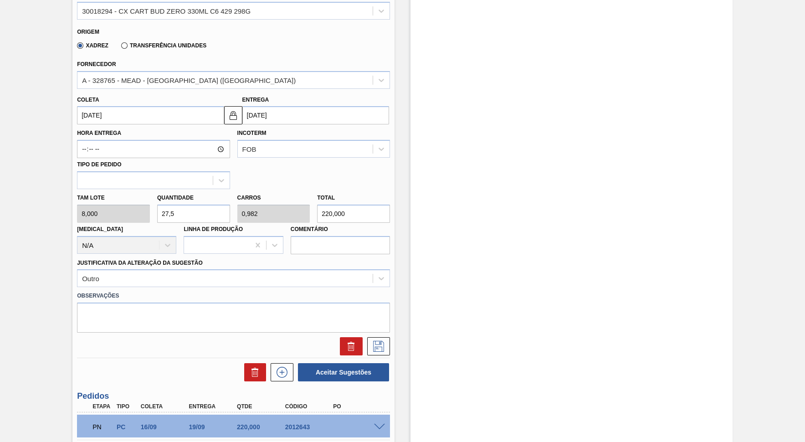
scroll to position [313, 0]
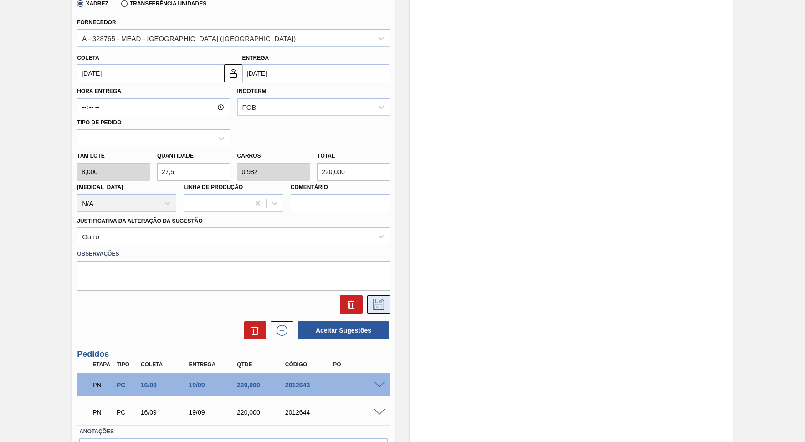
click at [367, 295] on button at bounding box center [378, 304] width 23 height 18
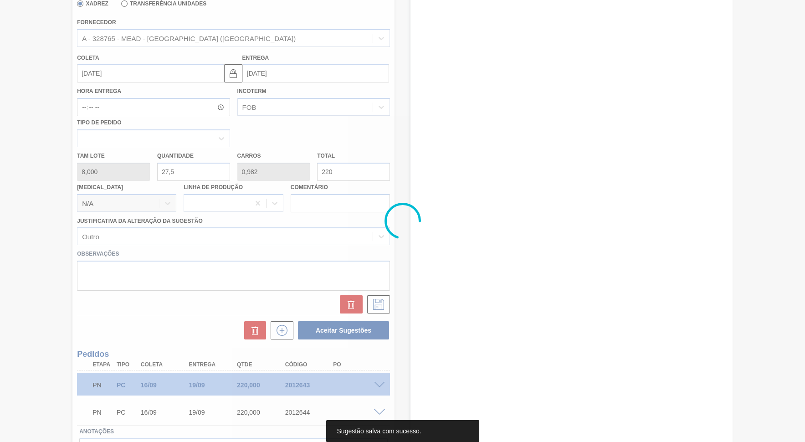
scroll to position [0, 0]
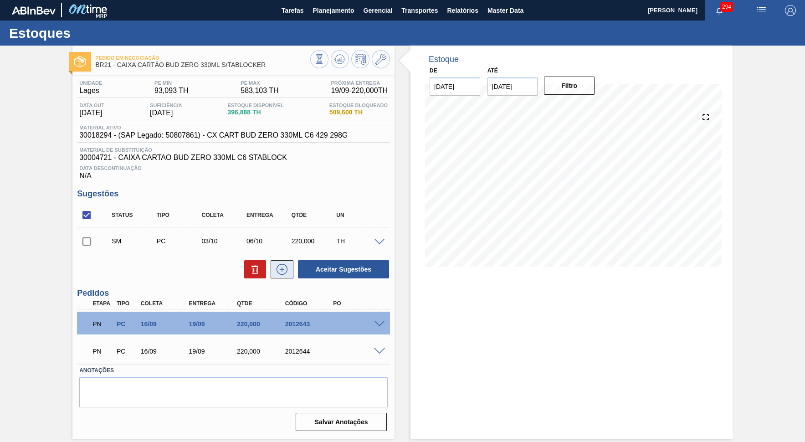
click at [277, 276] on button at bounding box center [282, 269] width 23 height 18
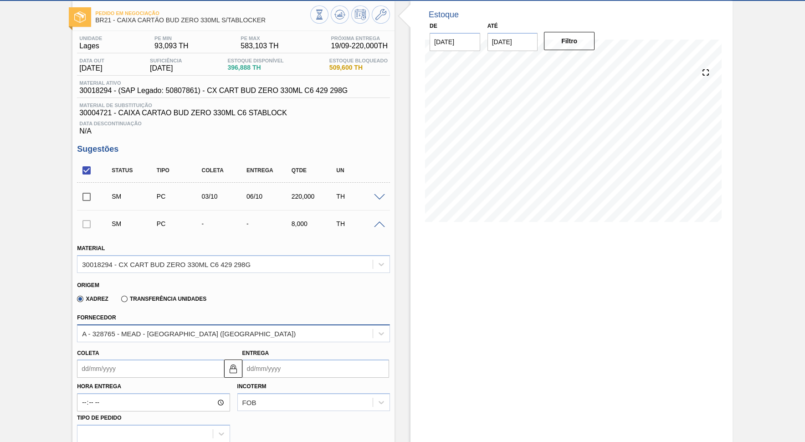
scroll to position [125, 0]
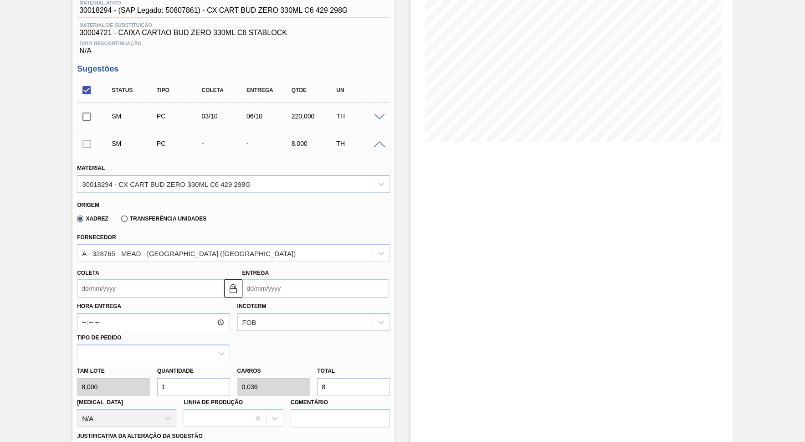
drag, startPoint x: 313, startPoint y: 377, endPoint x: 171, endPoint y: 366, distance: 142.6
click at [317, 378] on input "8" at bounding box center [353, 387] width 73 height 18
paste input "220,000"
click at [307, 280] on input "Entrega" at bounding box center [315, 288] width 147 height 18
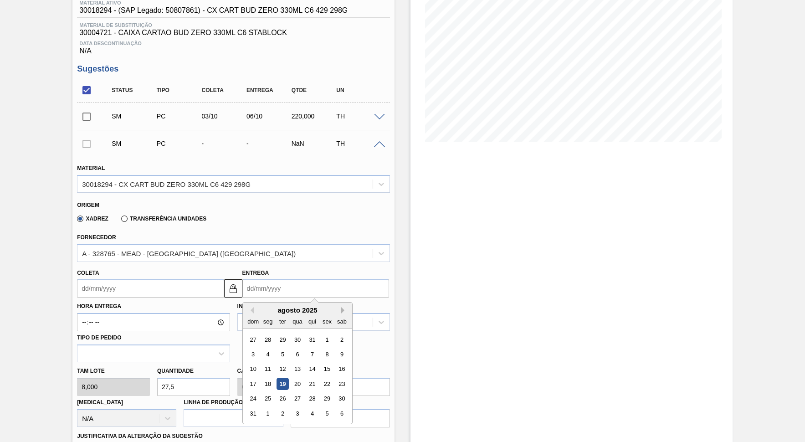
click at [341, 307] on button "Next Month" at bounding box center [344, 310] width 6 height 6
click at [250, 307] on button "Previous Month" at bounding box center [250, 310] width 6 height 6
click at [341, 307] on button "Next Month" at bounding box center [344, 310] width 6 height 6
click at [267, 378] on div "20" at bounding box center [268, 384] width 12 height 12
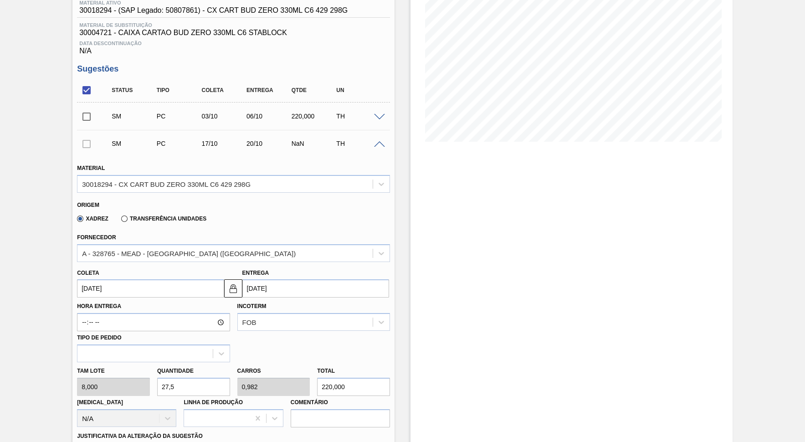
scroll to position [292, 0]
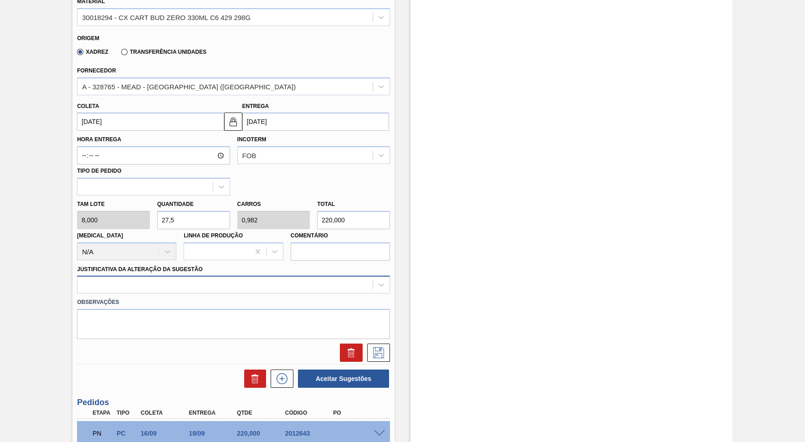
click at [237, 278] on div at bounding box center [224, 284] width 295 height 13
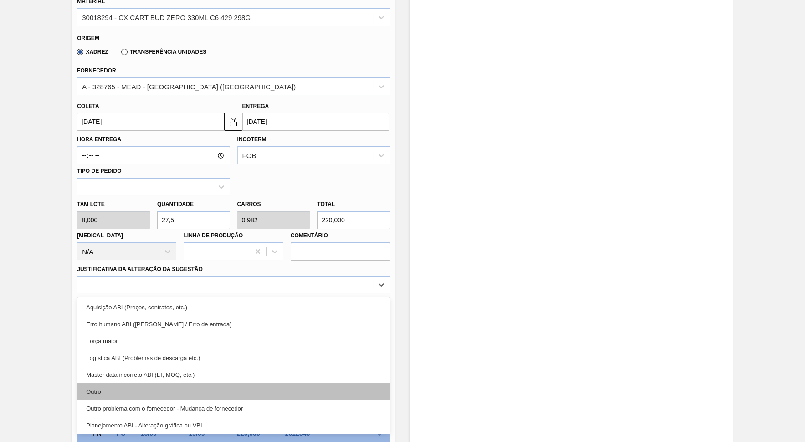
click at [240, 383] on div "Outro" at bounding box center [233, 391] width 313 height 17
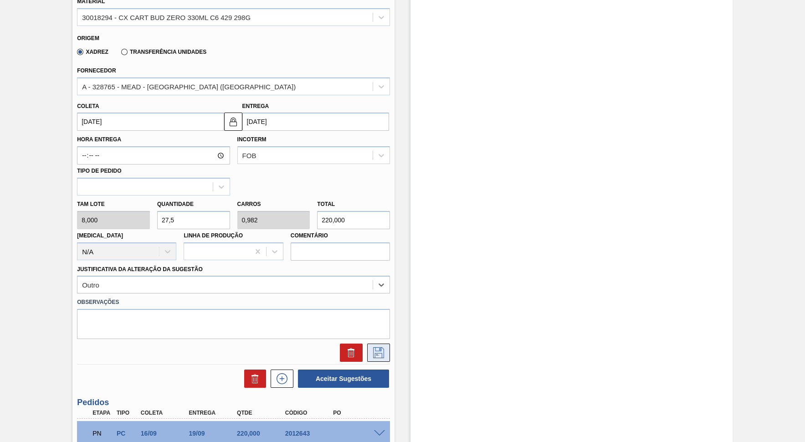
click at [376, 347] on icon at bounding box center [378, 352] width 11 height 11
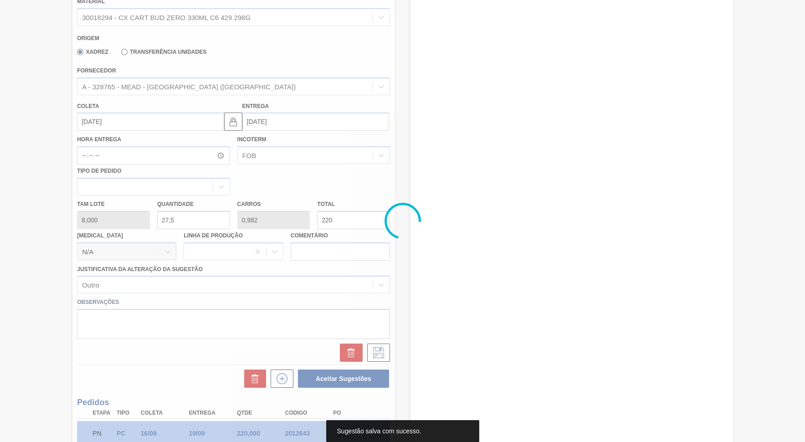
scroll to position [21, 0]
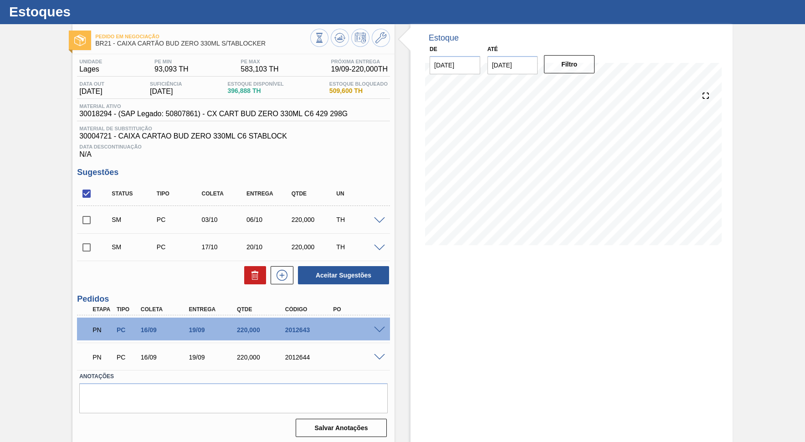
click at [89, 188] on input "checkbox" at bounding box center [86, 193] width 19 height 19
click at [368, 270] on button "Aceitar Sugestões" at bounding box center [343, 275] width 91 height 18
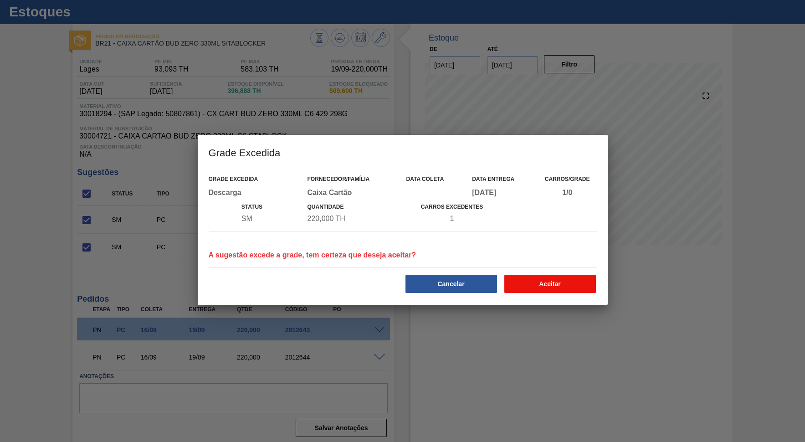
click at [555, 293] on button "Aceitar" at bounding box center [551, 284] width 92 height 18
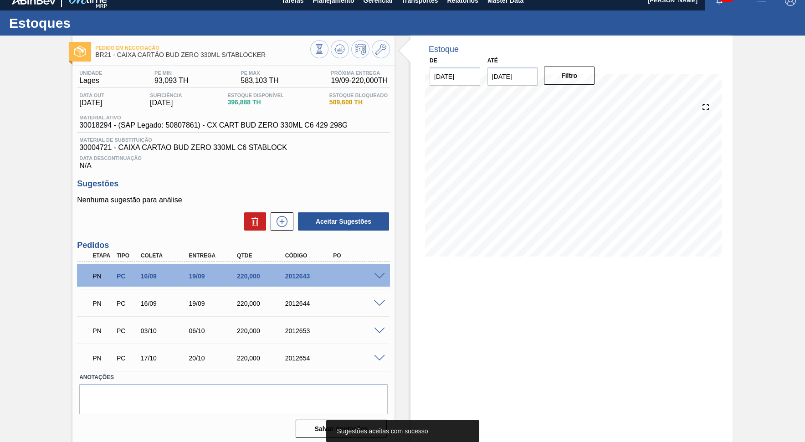
scroll to position [0, 0]
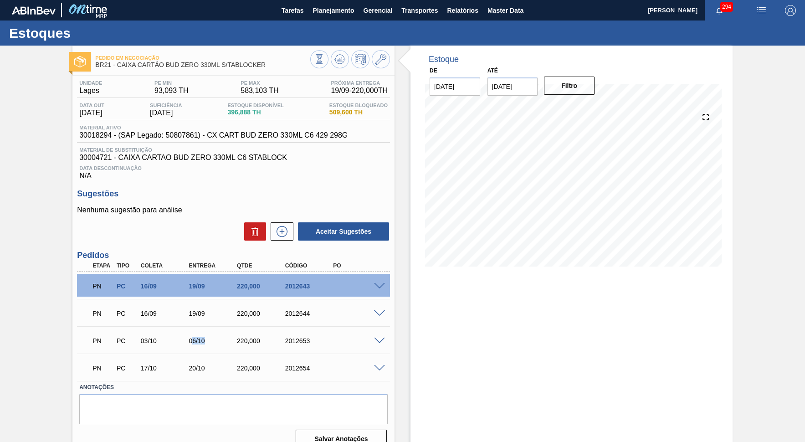
drag, startPoint x: 190, startPoint y: 332, endPoint x: 225, endPoint y: 343, distance: 36.2
click at [225, 343] on div "PN PC 03/10 06/10 220,000 2012653" at bounding box center [231, 340] width 289 height 18
drag, startPoint x: 190, startPoint y: 369, endPoint x: 221, endPoint y: 363, distance: 32.4
click at [221, 365] on div "20/10" at bounding box center [213, 368] width 54 height 7
click at [323, 11] on span "Planejamento" at bounding box center [333, 10] width 41 height 11
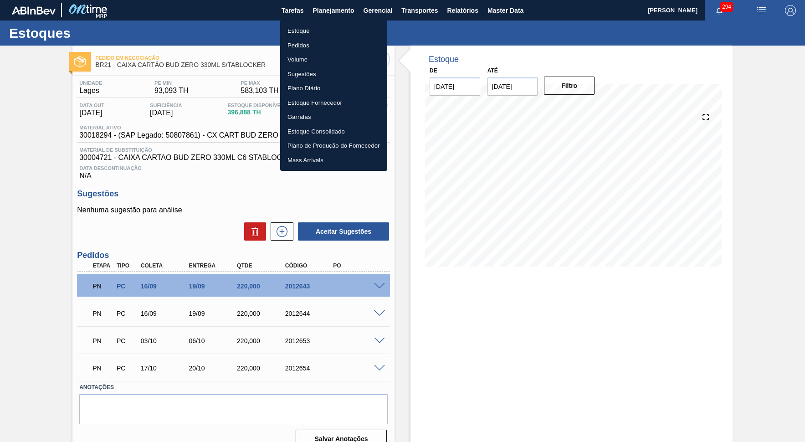
click at [535, 273] on div at bounding box center [402, 221] width 805 height 442
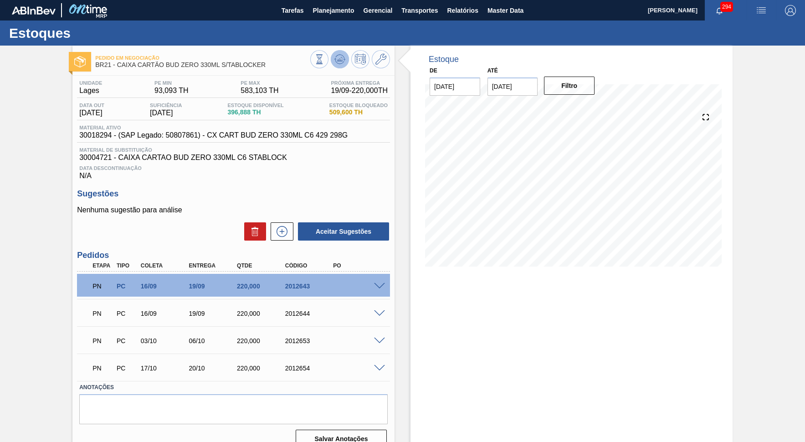
click at [324, 64] on icon at bounding box center [319, 59] width 10 height 10
click at [322, 8] on span "Planejamento" at bounding box center [333, 10] width 41 height 11
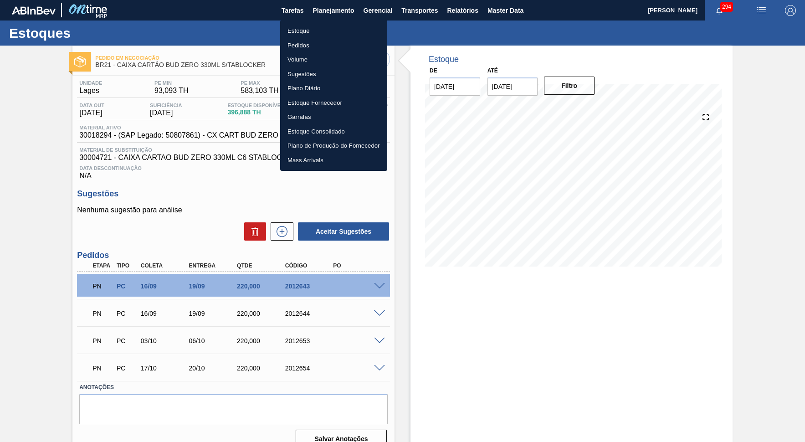
click at [322, 25] on li "Estoque" at bounding box center [333, 31] width 107 height 15
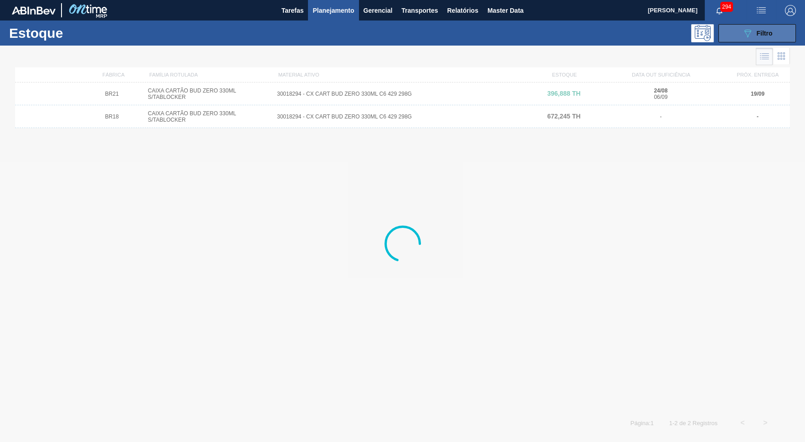
click at [726, 27] on button "089F7B8B-B2A5-4AFE-B5C0-19BA573D28AC Filtro" at bounding box center [757, 33] width 77 height 18
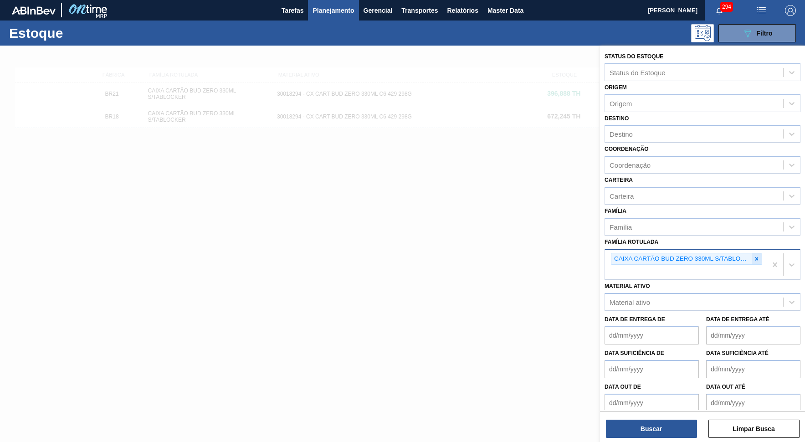
click at [726, 253] on div at bounding box center [757, 258] width 10 height 11
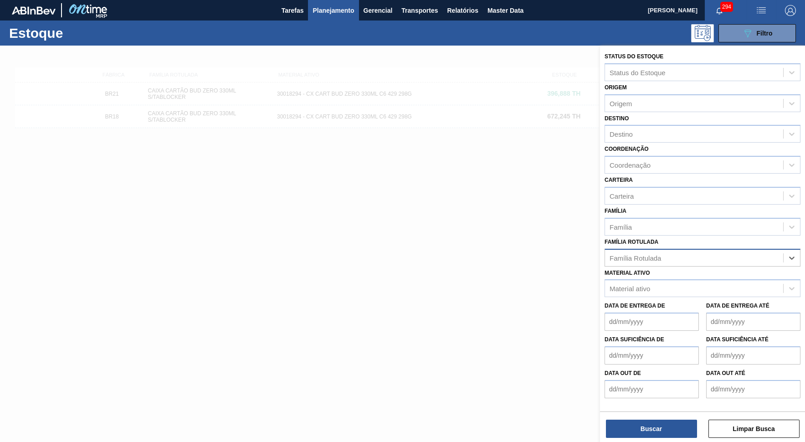
paste Rotulada "CAIXA CARTAO STELLA PURE GOLD 330 ML"
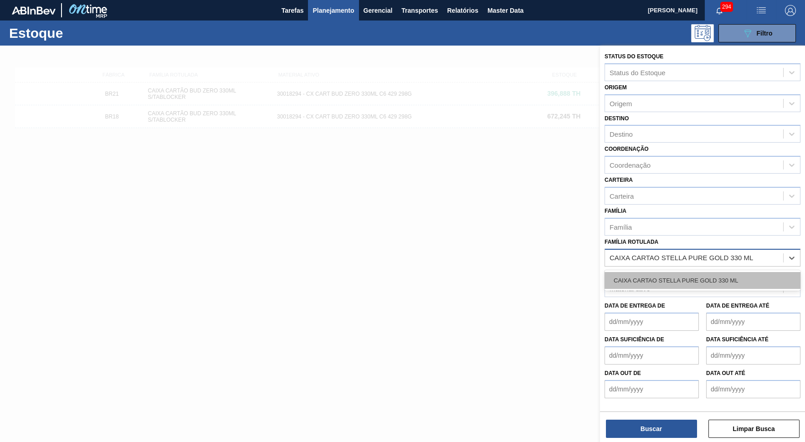
click at [657, 272] on div "CAIXA CARTAO STELLA PURE GOLD 330 ML" at bounding box center [703, 280] width 196 height 17
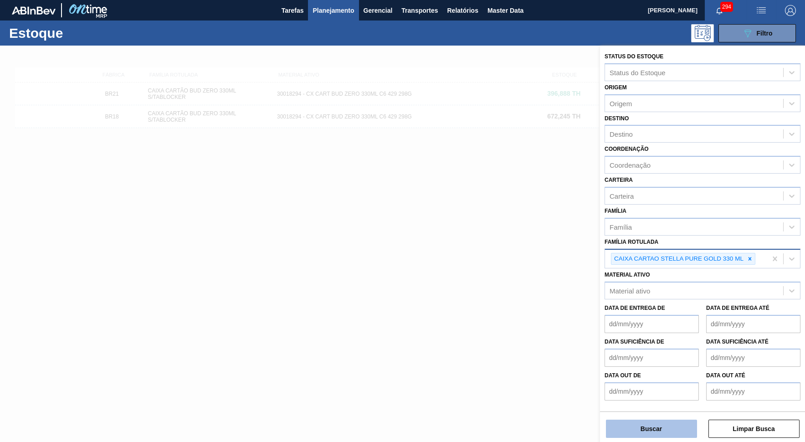
click at [653, 398] on button "Buscar" at bounding box center [651, 429] width 91 height 18
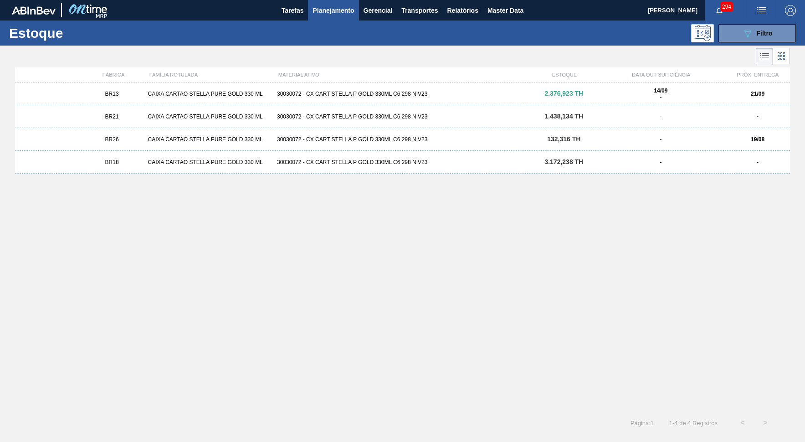
click at [111, 112] on div "BR21 CAIXA CARTAO STELLA PURE GOLD 330 ML 30030072 - CX CART STELLA P GOLD 330M…" at bounding box center [402, 116] width 775 height 23
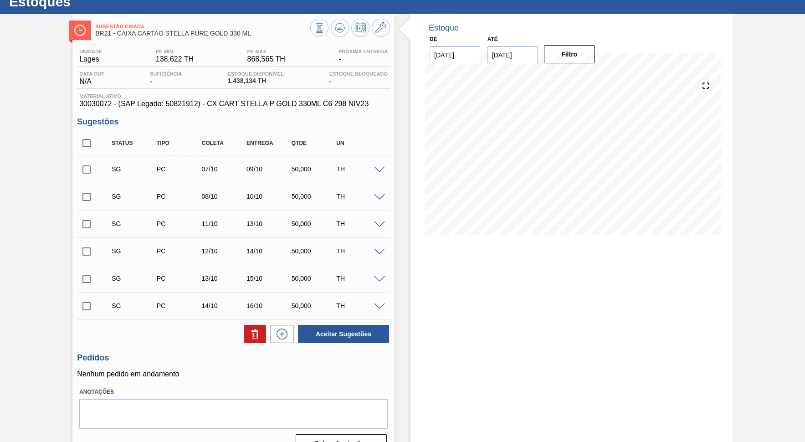
scroll to position [41, 0]
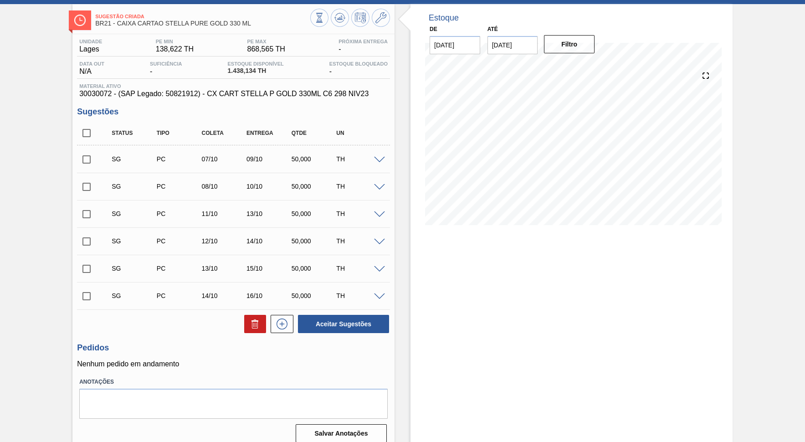
click at [83, 128] on input "checkbox" at bounding box center [86, 133] width 19 height 19
click at [252, 323] on icon at bounding box center [255, 324] width 11 height 11
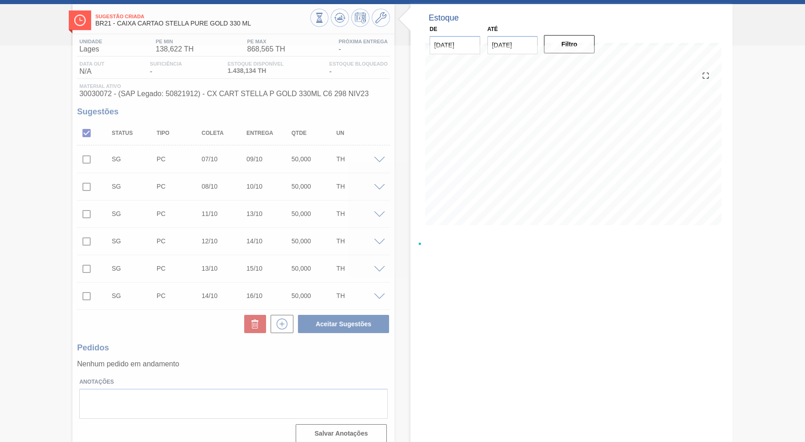
scroll to position [0, 0]
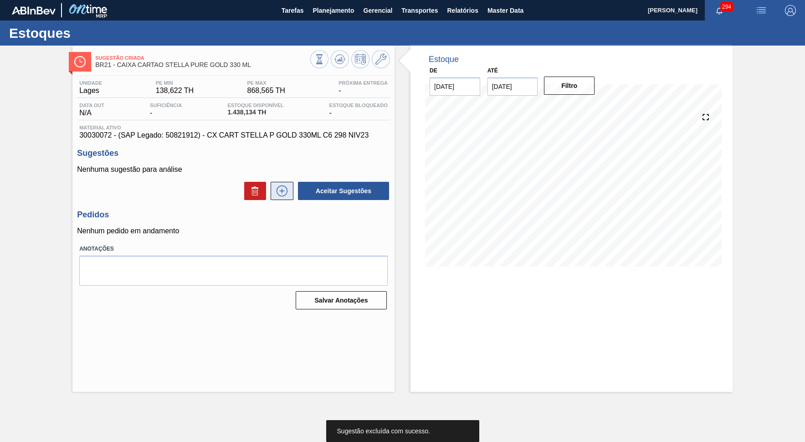
click at [288, 189] on icon at bounding box center [282, 190] width 15 height 11
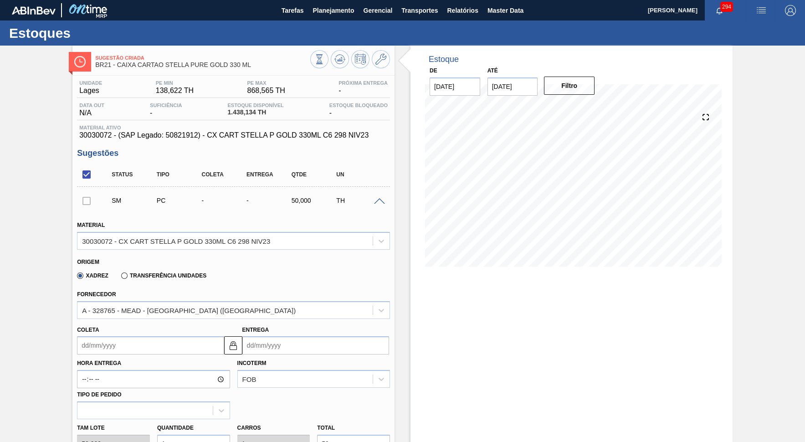
scroll to position [167, 0]
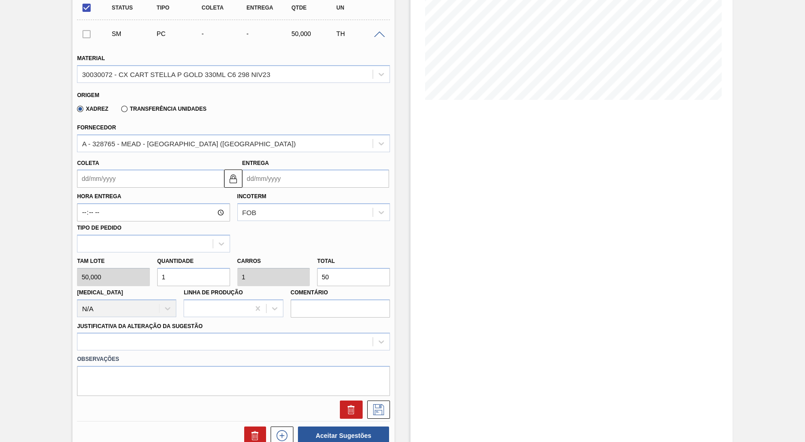
drag, startPoint x: 318, startPoint y: 265, endPoint x: 309, endPoint y: 266, distance: 8.7
click at [317, 268] on input "50" at bounding box center [353, 277] width 73 height 18
click at [283, 333] on div at bounding box center [233, 342] width 313 height 18
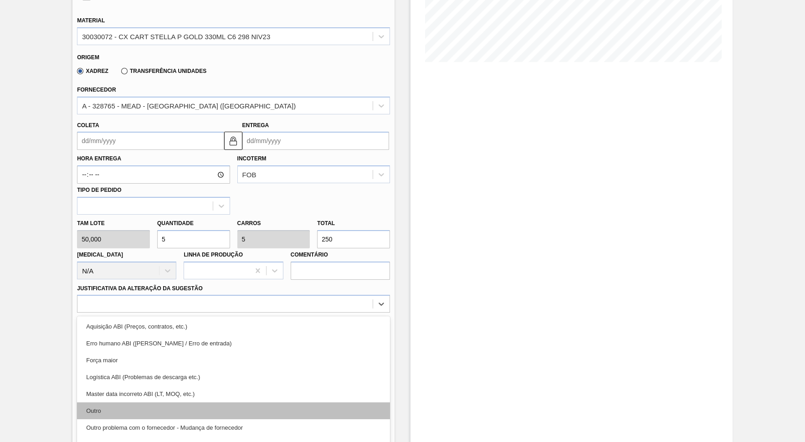
click at [142, 398] on div "Outro" at bounding box center [233, 410] width 313 height 17
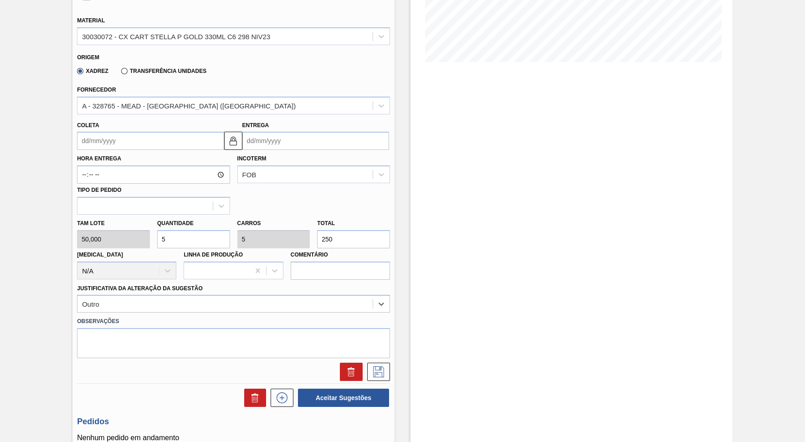
click at [279, 133] on input "Entrega" at bounding box center [315, 141] width 147 height 18
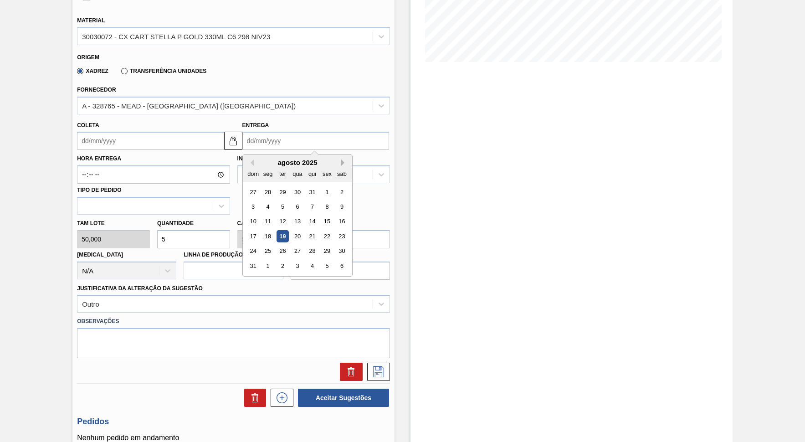
click at [341, 160] on button "Next Month" at bounding box center [344, 163] width 6 height 6
click at [321, 216] on div "19" at bounding box center [327, 222] width 12 height 12
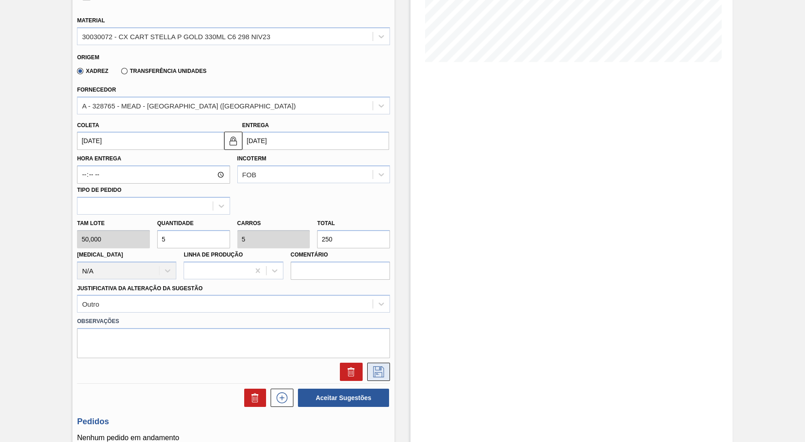
click at [377, 366] on icon at bounding box center [378, 371] width 15 height 11
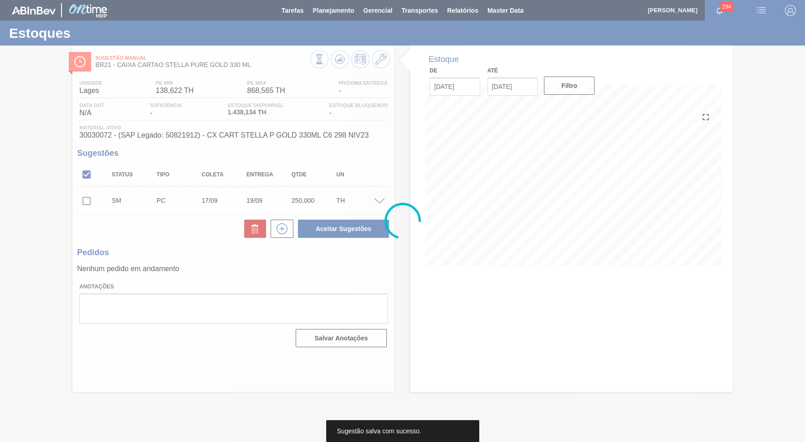
scroll to position [0, 0]
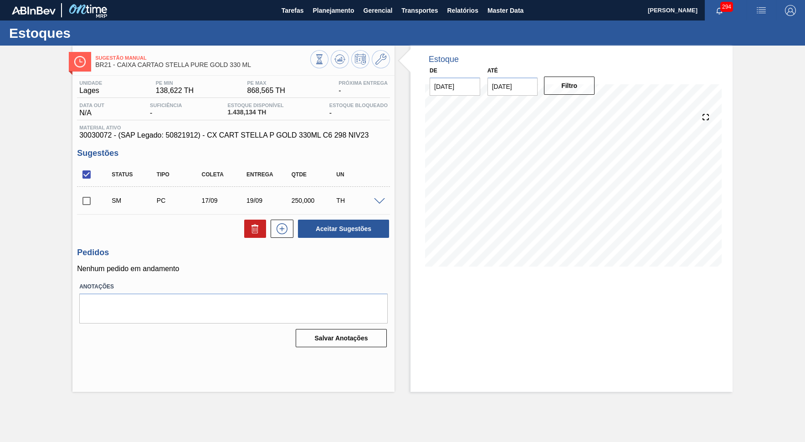
click at [378, 199] on span at bounding box center [379, 201] width 11 height 7
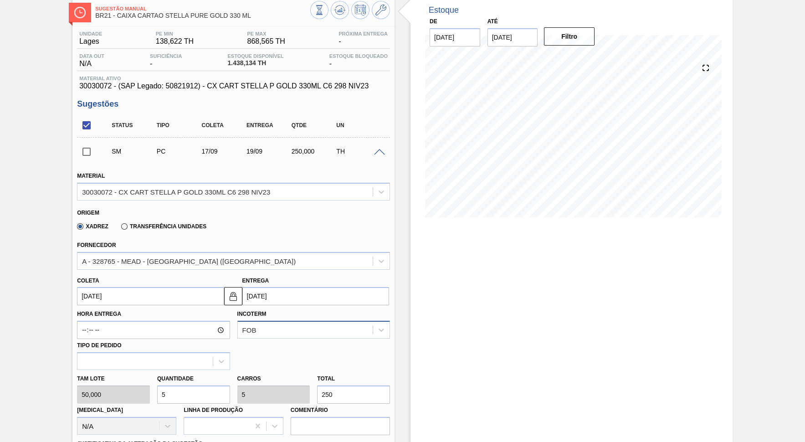
scroll to position [83, 0]
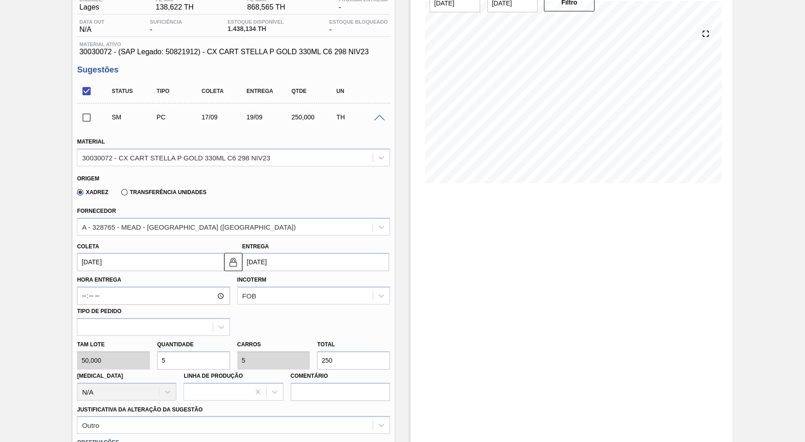
click at [273, 258] on input "[DATE]" at bounding box center [315, 262] width 147 height 18
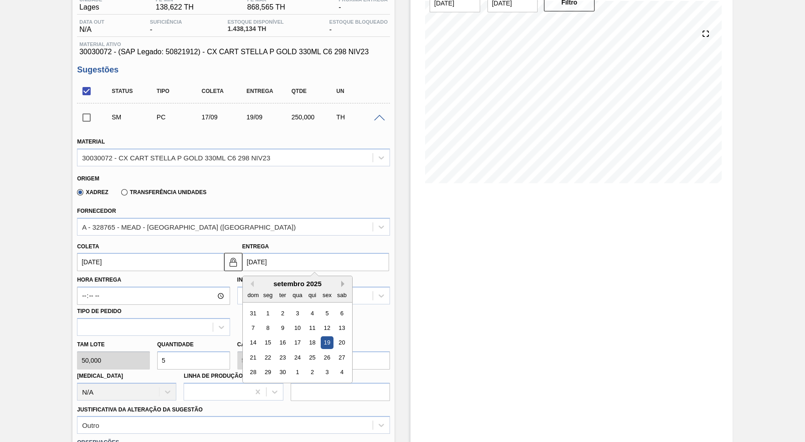
click at [341, 281] on button "Next Month" at bounding box center [344, 284] width 6 height 6
click at [321, 322] on div "10" at bounding box center [327, 328] width 12 height 12
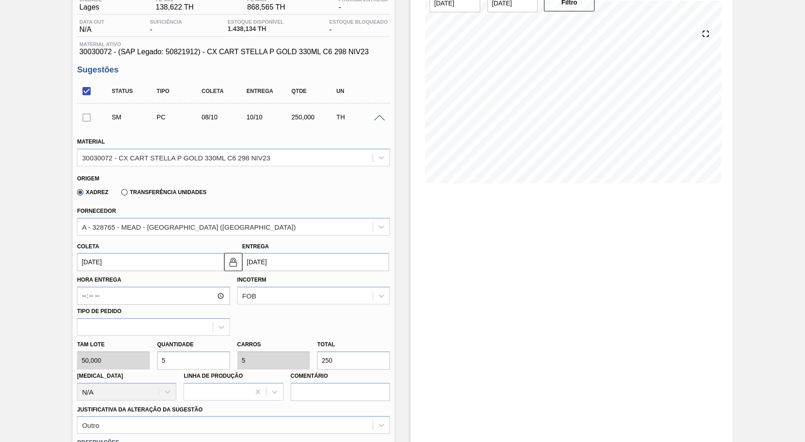
scroll to position [208, 0]
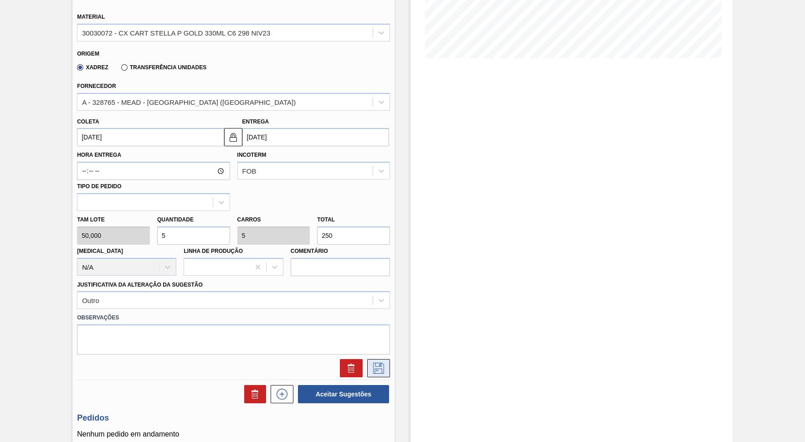
click at [386, 359] on button at bounding box center [378, 368] width 23 height 18
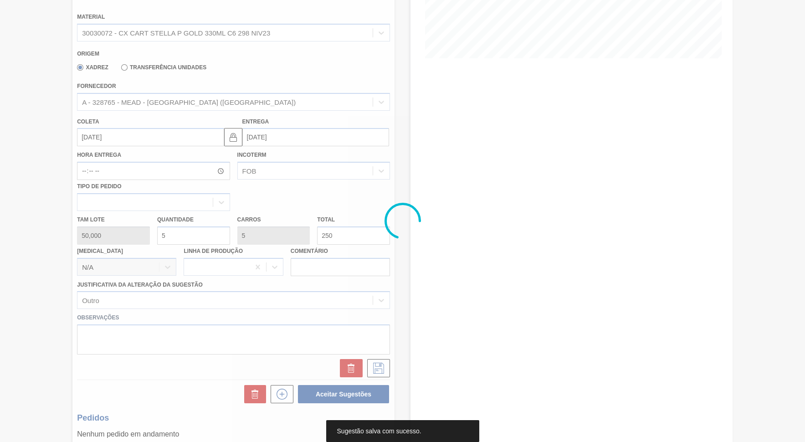
scroll to position [0, 0]
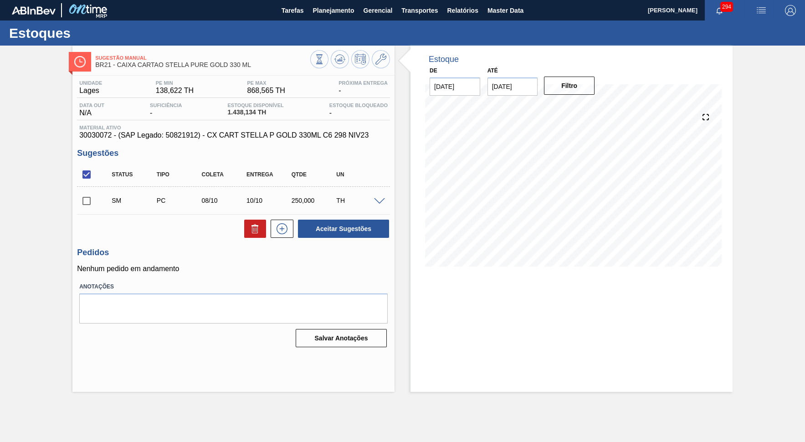
click at [82, 201] on input "checkbox" at bounding box center [86, 200] width 19 height 19
click at [337, 231] on button "Aceitar Sugestões" at bounding box center [343, 229] width 91 height 18
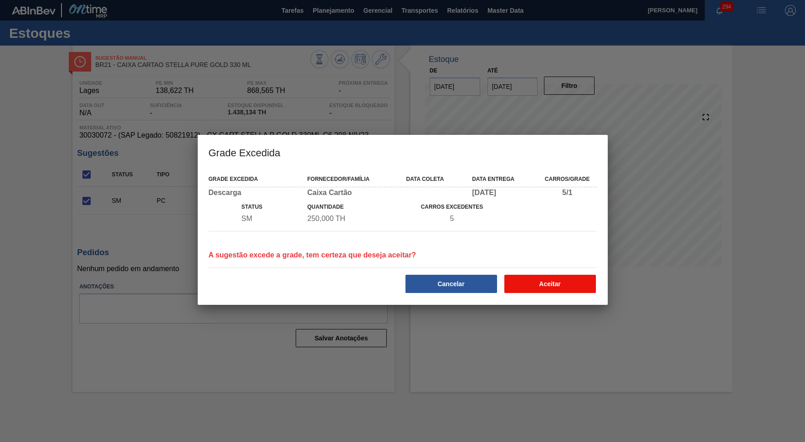
click at [525, 280] on button "Aceitar" at bounding box center [551, 284] width 92 height 18
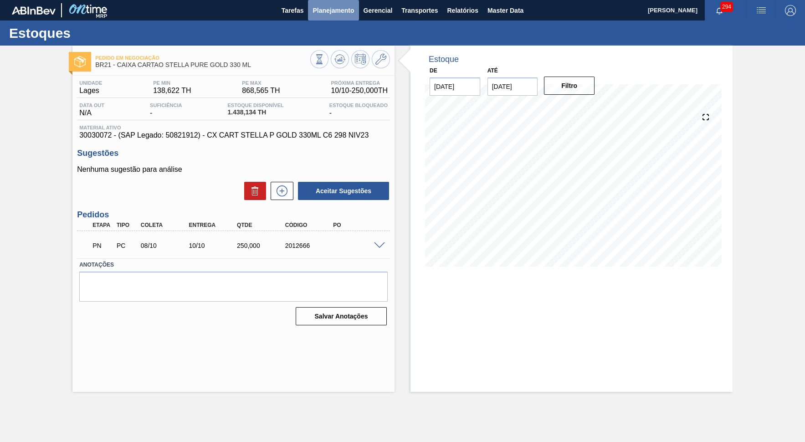
click at [318, 12] on span "Planejamento" at bounding box center [333, 10] width 41 height 11
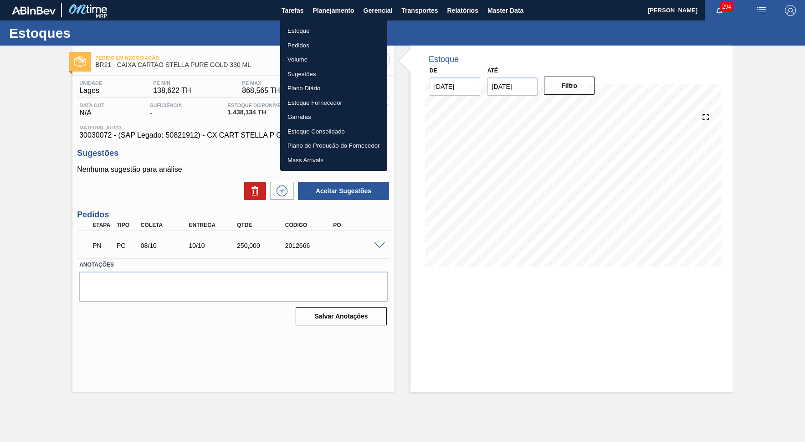
click at [326, 36] on li "Estoque" at bounding box center [333, 31] width 107 height 15
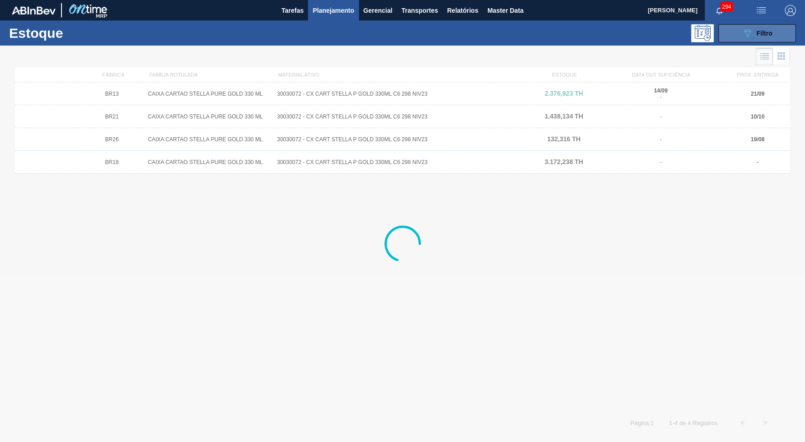
click at [726, 38] on button "089F7B8B-B2A5-4AFE-B5C0-19BA573D28AC Filtro" at bounding box center [757, 33] width 77 height 18
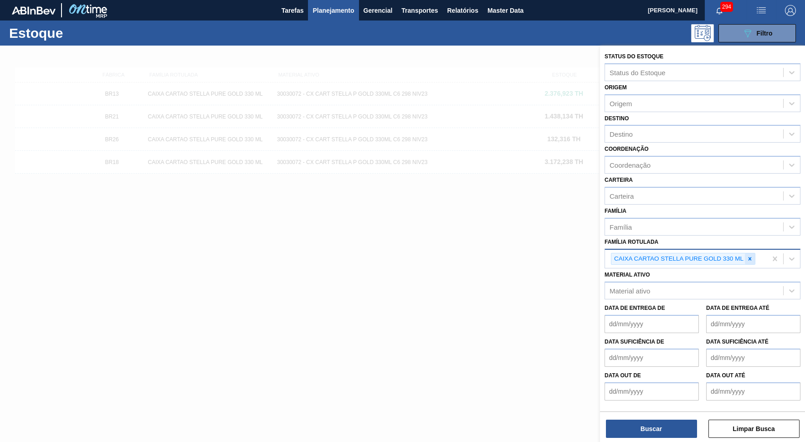
click at [726, 253] on div at bounding box center [750, 258] width 10 height 11
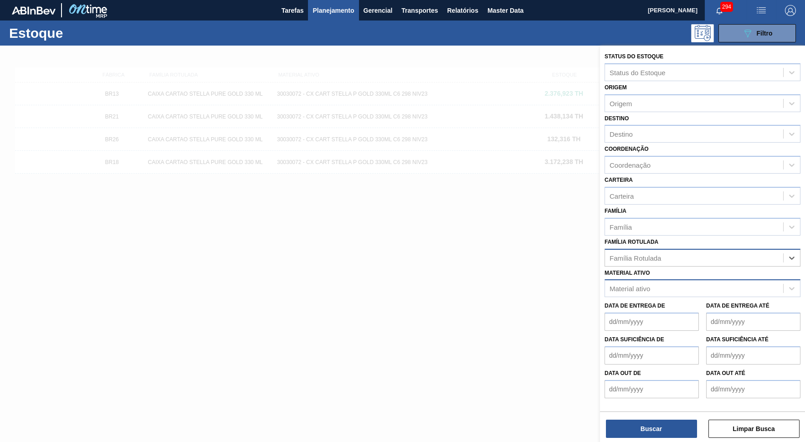
paste Rotulada "CAIXA DE PAPELAO CORONA CERO 330ML"
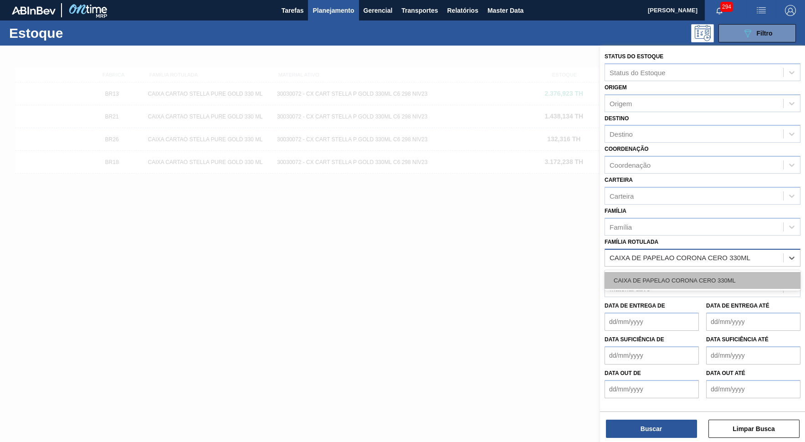
click at [669, 272] on div "CAIXA DE PAPELAO CORONA CERO 330ML" at bounding box center [703, 280] width 196 height 17
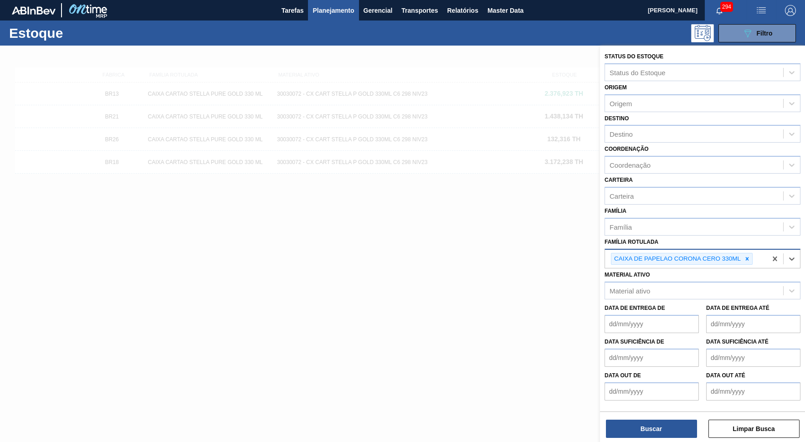
click at [679, 398] on div "Status do Estoque Status do Estoque Origem Origem Destino Destino Coordenação C…" at bounding box center [702, 245] width 205 height 398
click at [674, 398] on button "Buscar" at bounding box center [651, 429] width 91 height 18
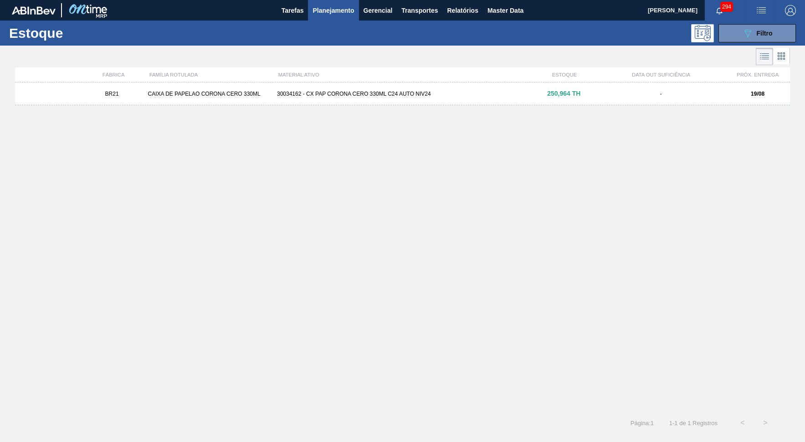
click at [335, 107] on div "BR21 CAIXA DE PAPELAO CORONA CERO 330ML 30034162 - CX PAP CORONA CERO 330ML C24…" at bounding box center [402, 244] width 775 height 324
click at [335, 98] on div "BR21 CAIXA DE PAPELAO CORONA CERO 330ML 30034162 - CX PAP CORONA CERO 330ML C24…" at bounding box center [402, 93] width 775 height 23
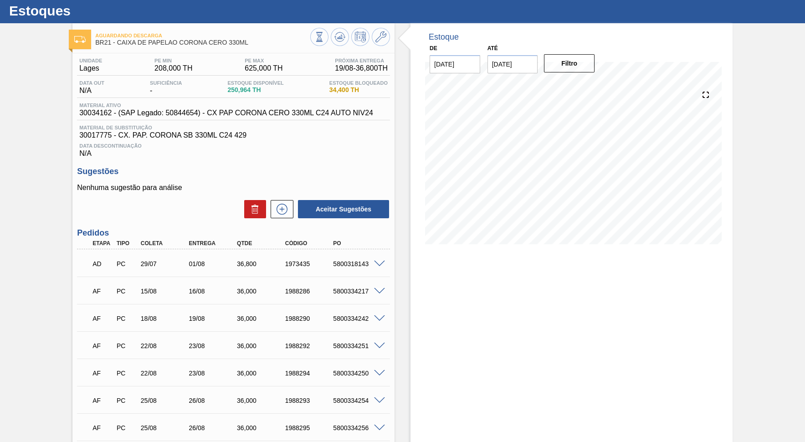
scroll to position [21, 0]
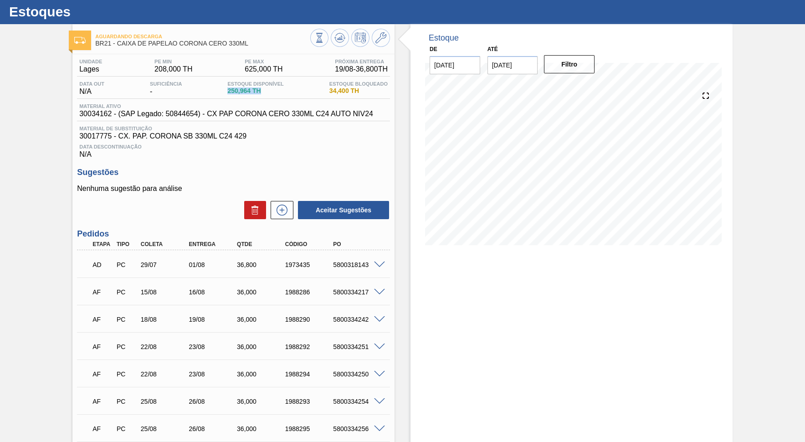
drag, startPoint x: 218, startPoint y: 96, endPoint x: 271, endPoint y: 95, distance: 52.4
click at [271, 95] on div "Data out N/A Suficiência - Estoque Disponível 250,964 TH [DEMOGRAPHIC_DATA] Blo…" at bounding box center [233, 90] width 313 height 18
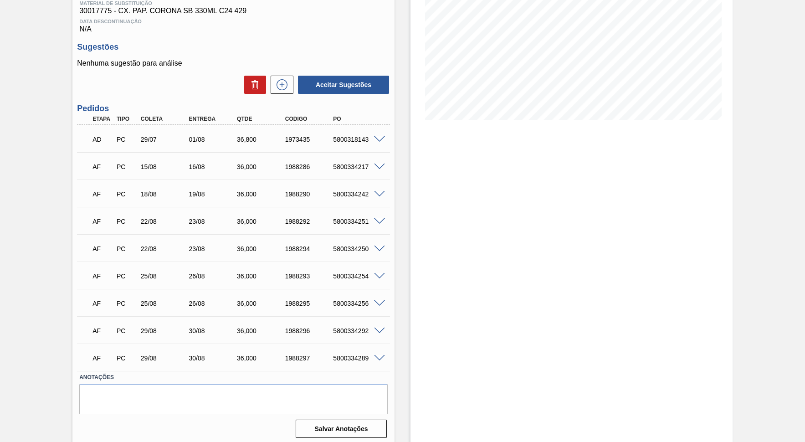
scroll to position [0, 0]
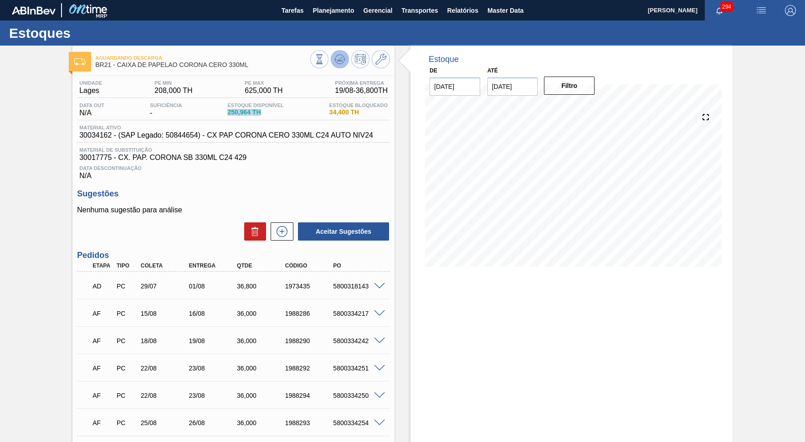
click at [324, 59] on icon at bounding box center [319, 59] width 10 height 10
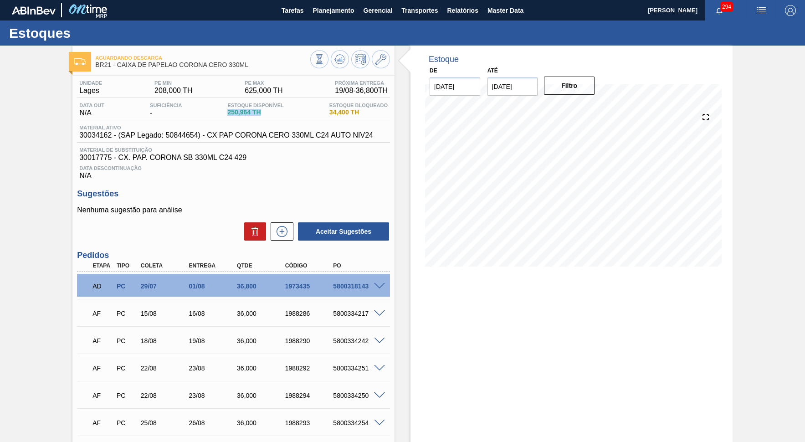
scroll to position [147, 0]
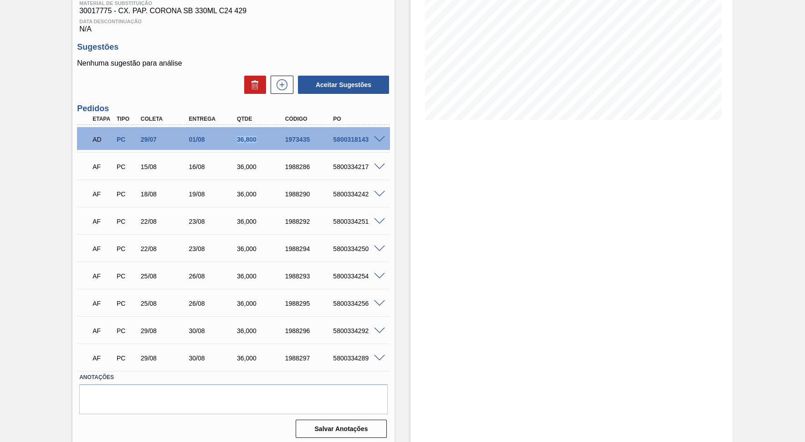
drag, startPoint x: 231, startPoint y: 134, endPoint x: 257, endPoint y: 138, distance: 27.2
click at [240, 138] on div "01/08" at bounding box center [213, 139] width 54 height 7
copy div "36,800"
click at [283, 89] on button at bounding box center [282, 85] width 23 height 18
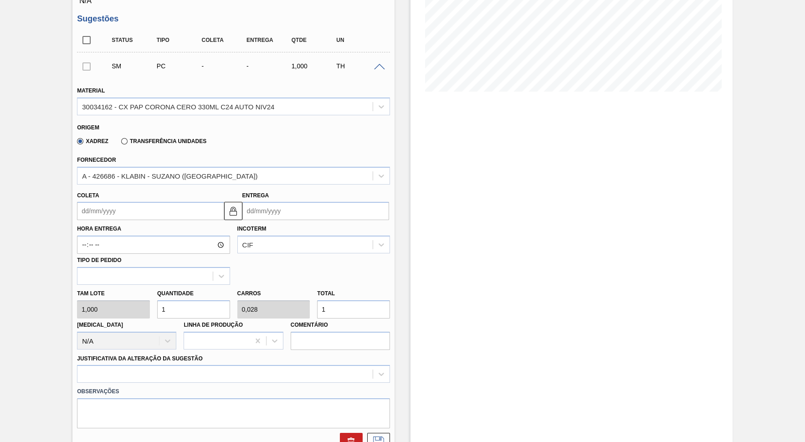
scroll to position [188, 0]
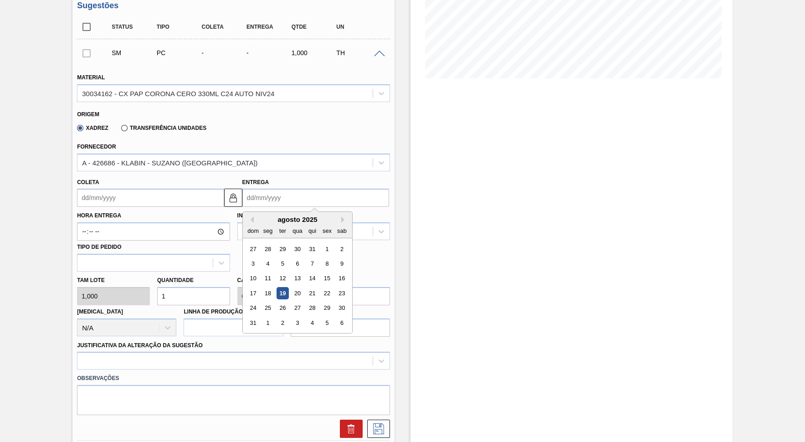
click at [274, 189] on input "Entrega" at bounding box center [315, 198] width 147 height 18
click at [252, 216] on button "Previous Month" at bounding box center [250, 219] width 6 height 6
click at [341, 216] on button "Next Month" at bounding box center [344, 219] width 6 height 6
click at [335, 317] on div "6" at bounding box center [341, 323] width 12 height 12
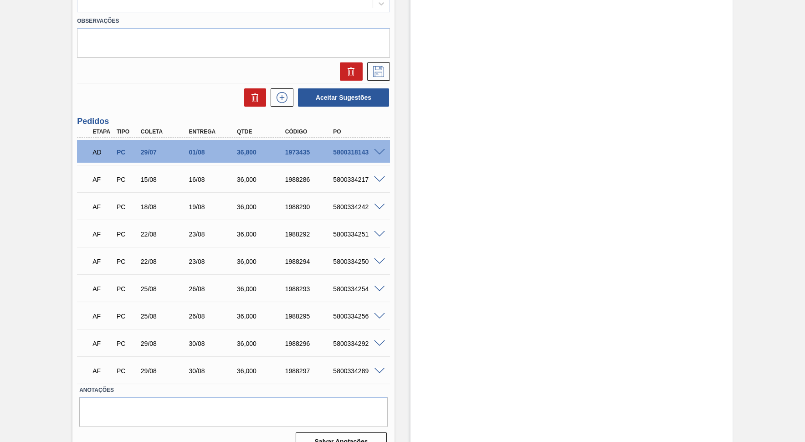
scroll to position [379, 0]
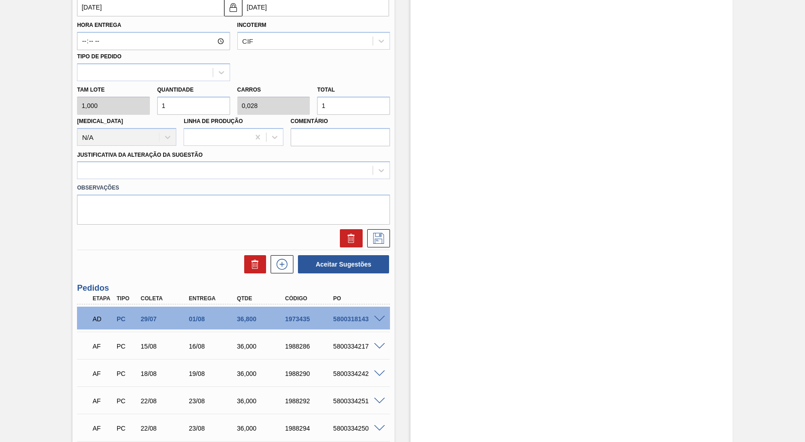
drag, startPoint x: 317, startPoint y: 98, endPoint x: 219, endPoint y: 119, distance: 99.9
click at [317, 115] on input "1" at bounding box center [353, 106] width 73 height 18
paste input "36,800"
click at [248, 179] on div "Observações" at bounding box center [233, 202] width 320 height 46
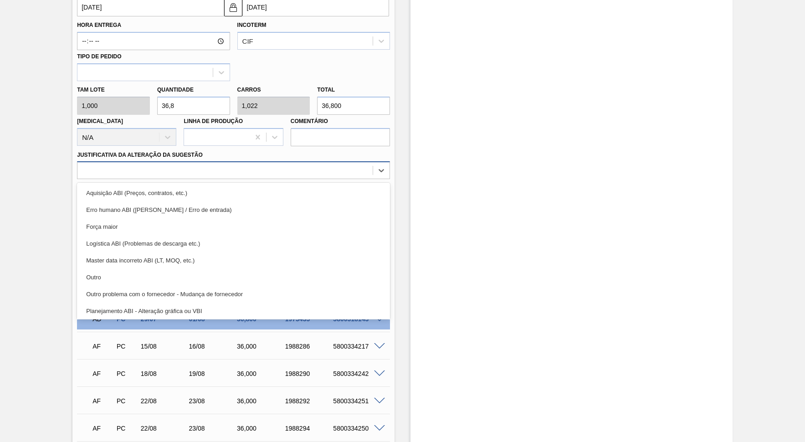
click at [235, 164] on div at bounding box center [224, 170] width 295 height 13
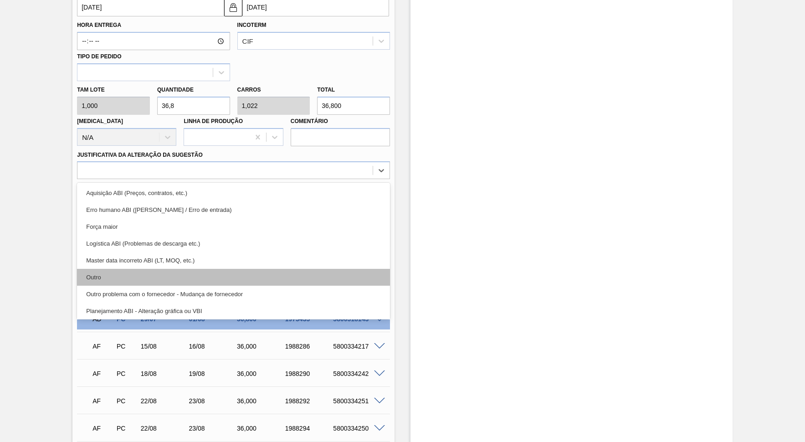
click at [211, 269] on div "Outro" at bounding box center [233, 277] width 313 height 17
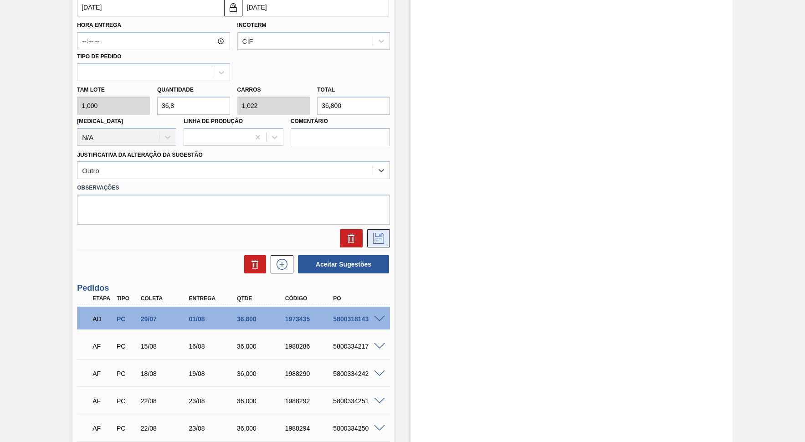
click at [382, 233] on icon at bounding box center [378, 238] width 15 height 11
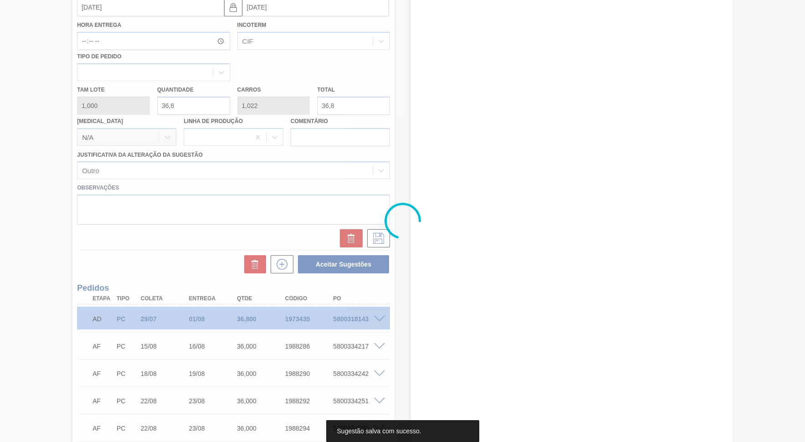
scroll to position [185, 0]
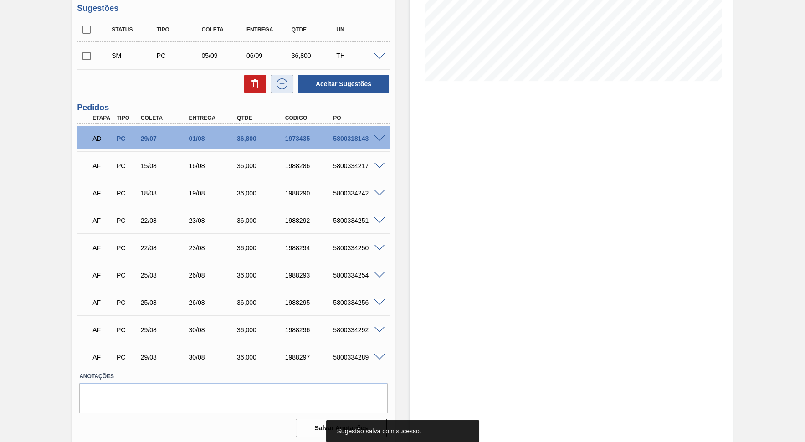
click at [282, 88] on button at bounding box center [282, 84] width 23 height 18
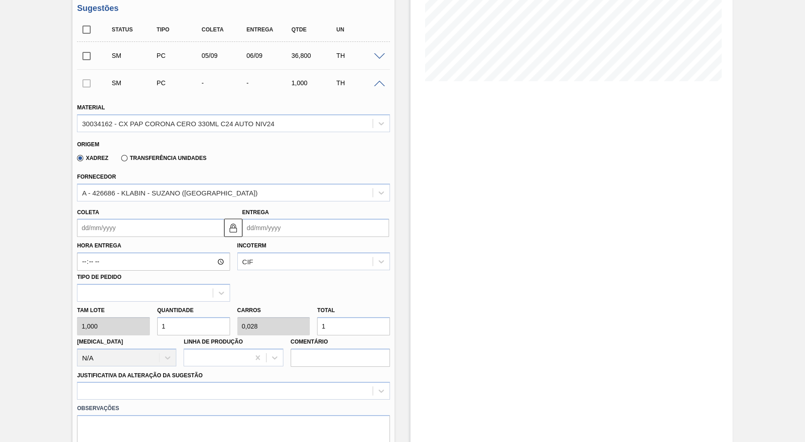
click at [304, 219] on input "Entrega" at bounding box center [315, 228] width 147 height 18
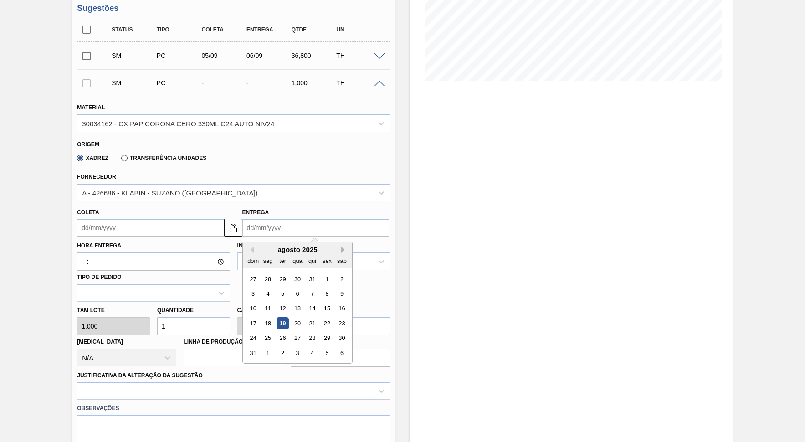
click at [341, 247] on button "Next Month" at bounding box center [344, 250] width 6 height 6
click at [335, 273] on div "6" at bounding box center [341, 279] width 12 height 12
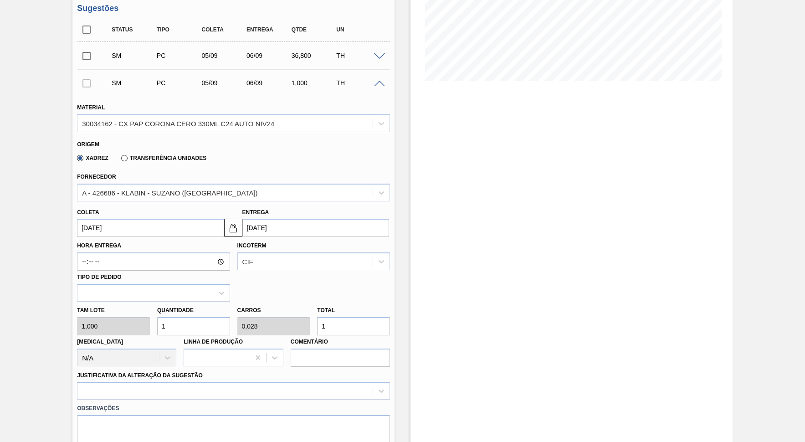
click at [382, 56] on span at bounding box center [379, 56] width 11 height 7
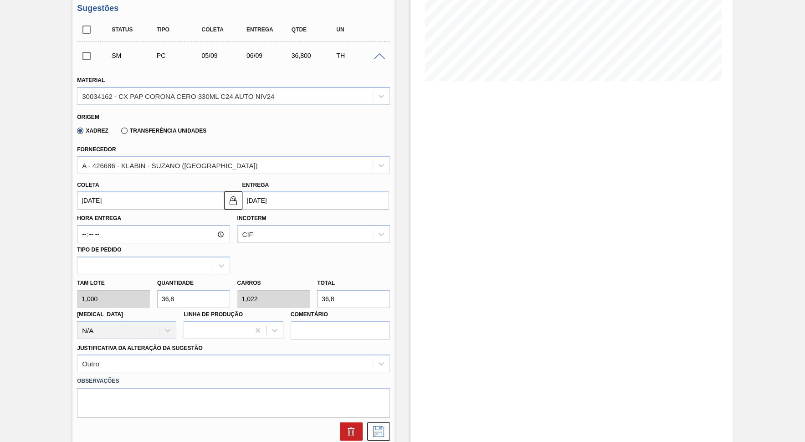
click at [328, 196] on input "[DATE]" at bounding box center [315, 200] width 147 height 18
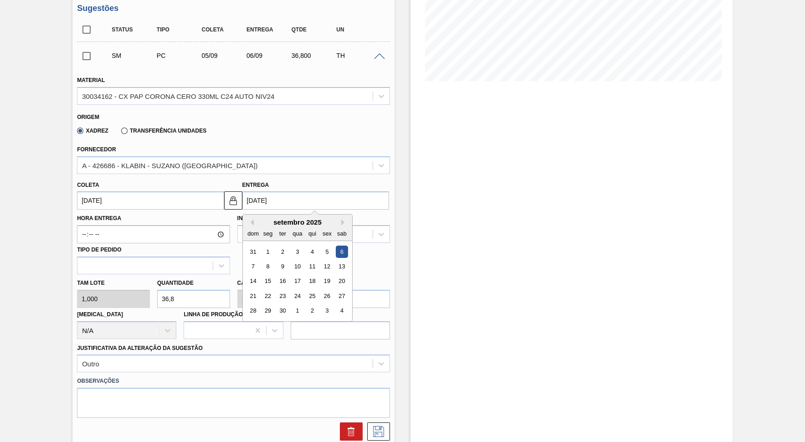
click at [382, 55] on span at bounding box center [379, 56] width 11 height 7
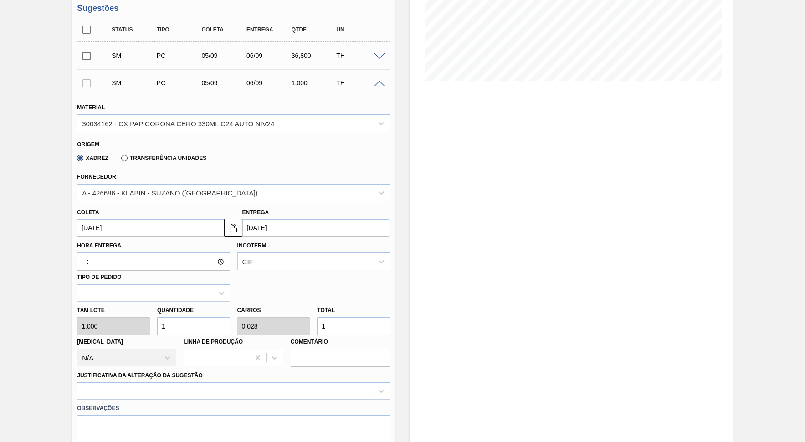
drag, startPoint x: 361, startPoint y: 318, endPoint x: 170, endPoint y: 331, distance: 192.3
click at [317, 331] on input "1" at bounding box center [353, 326] width 73 height 18
paste input "36,800"
click at [237, 369] on div "Justificativa da Alteração da Sugestão" at bounding box center [233, 384] width 313 height 31
click at [238, 382] on div at bounding box center [233, 391] width 313 height 18
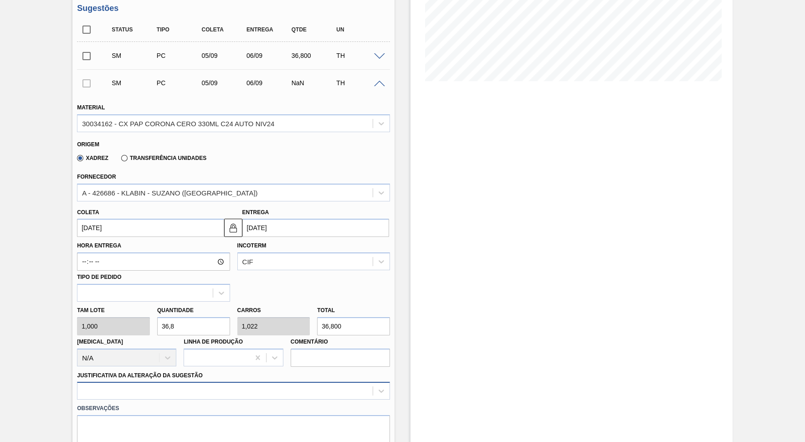
scroll to position [272, 0]
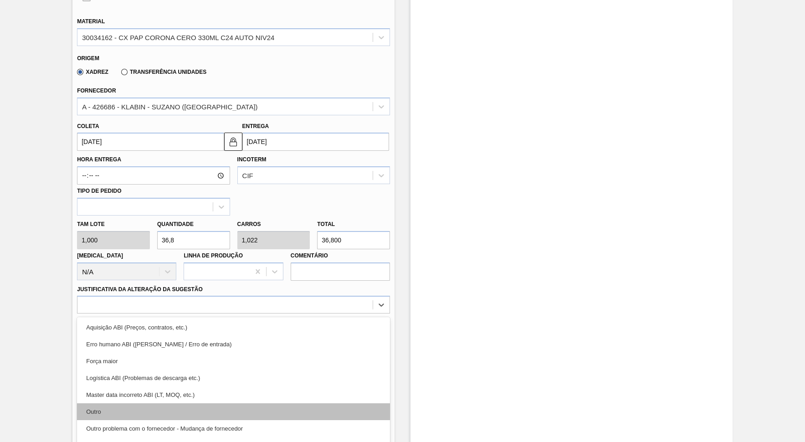
click at [196, 398] on div "Outro" at bounding box center [233, 411] width 313 height 17
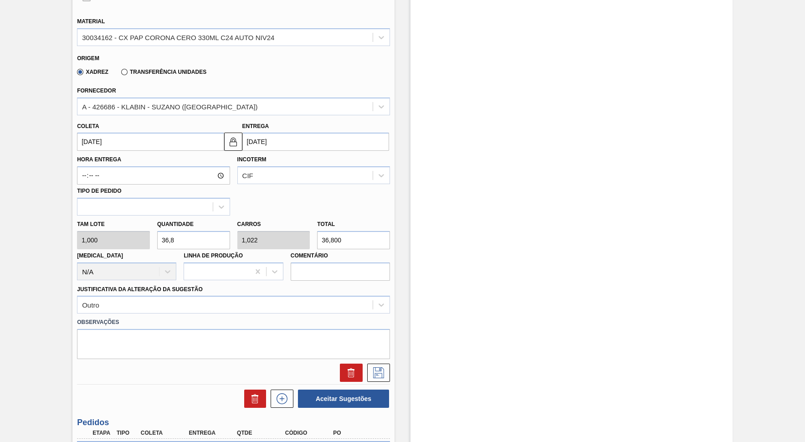
drag, startPoint x: 371, startPoint y: 363, endPoint x: 385, endPoint y: 345, distance: 23.0
click at [371, 364] on button at bounding box center [378, 373] width 23 height 18
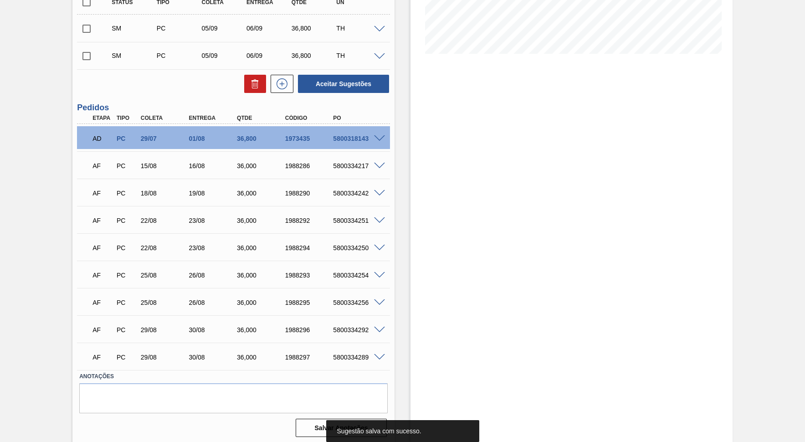
scroll to position [88, 0]
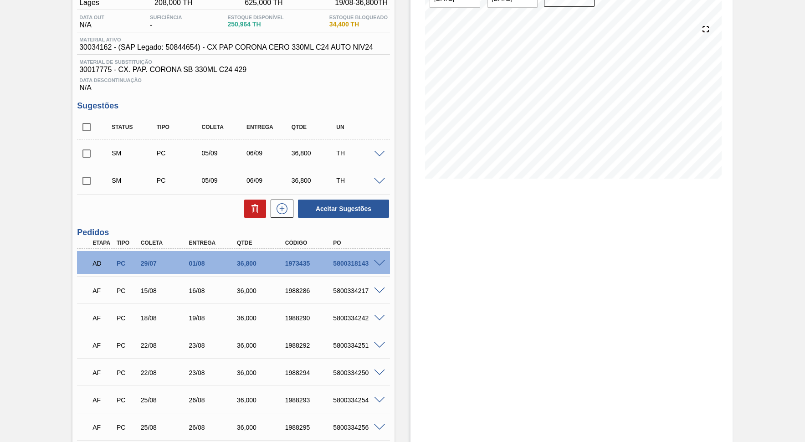
click at [285, 196] on div "Status Tipo Coleta Entrega Qtde UN SM PC 05/09 06/09 36,800 TH Material 3003416…" at bounding box center [233, 166] width 313 height 103
click at [286, 205] on icon at bounding box center [282, 208] width 15 height 11
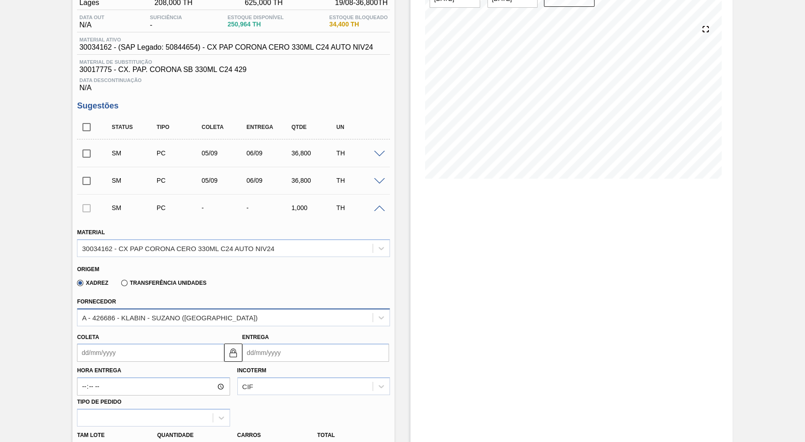
scroll to position [255, 0]
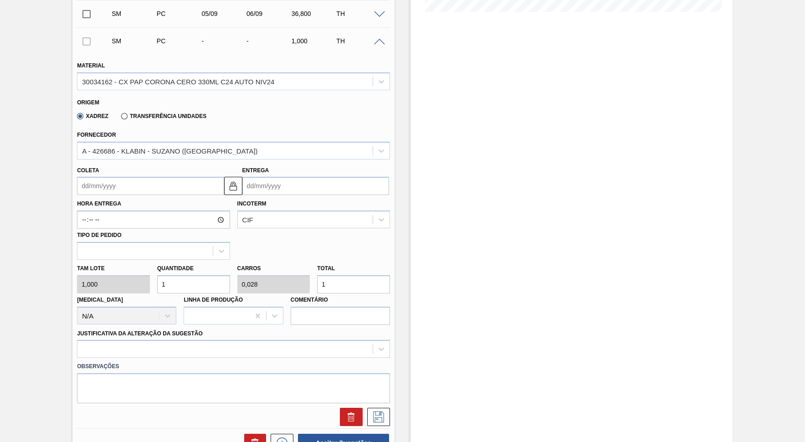
drag, startPoint x: 309, startPoint y: 270, endPoint x: 258, endPoint y: 263, distance: 51.4
click at [317, 275] on input "1" at bounding box center [353, 284] width 73 height 18
paste input "36,800"
click at [266, 185] on input "Entrega" at bounding box center [315, 186] width 147 height 18
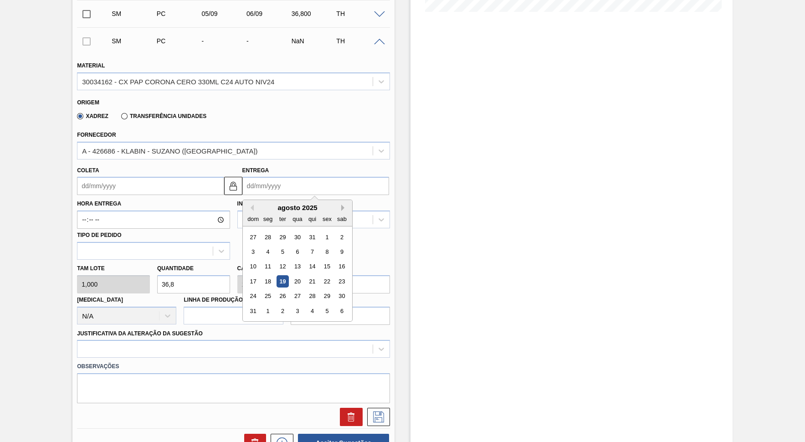
click at [341, 205] on button "Next Month" at bounding box center [344, 208] width 6 height 6
click at [335, 246] on div "13" at bounding box center [341, 252] width 12 height 12
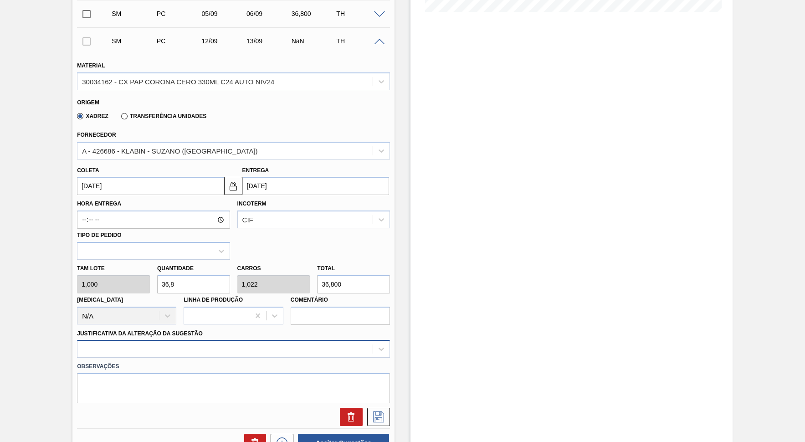
click at [189, 340] on div at bounding box center [233, 349] width 313 height 18
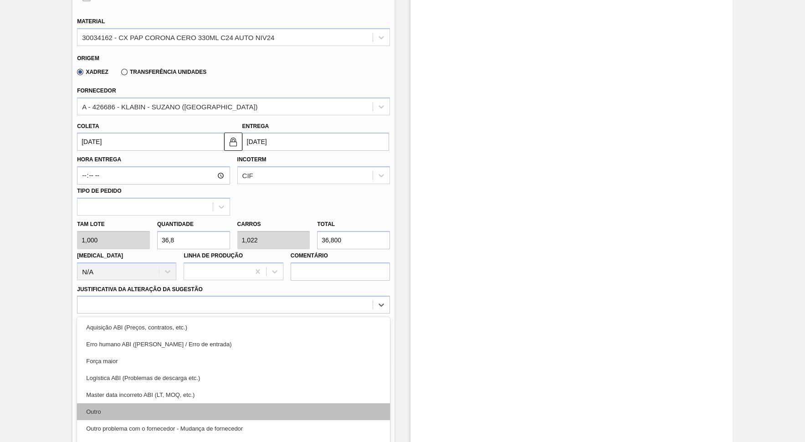
click at [175, 398] on div "Outro" at bounding box center [233, 411] width 313 height 17
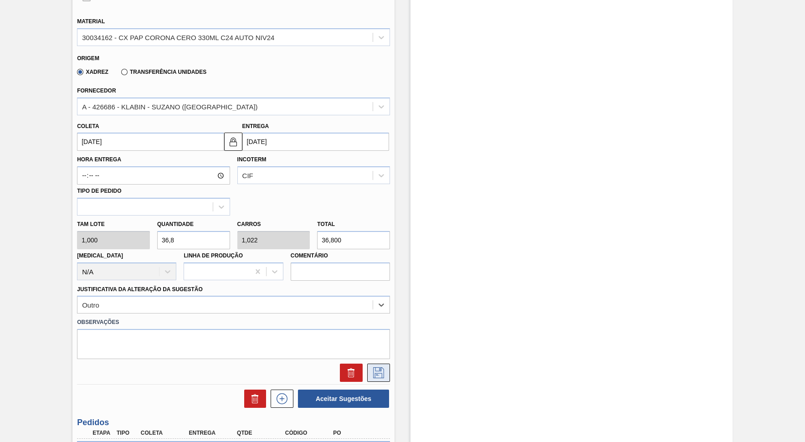
click at [381, 367] on icon at bounding box center [378, 372] width 15 height 11
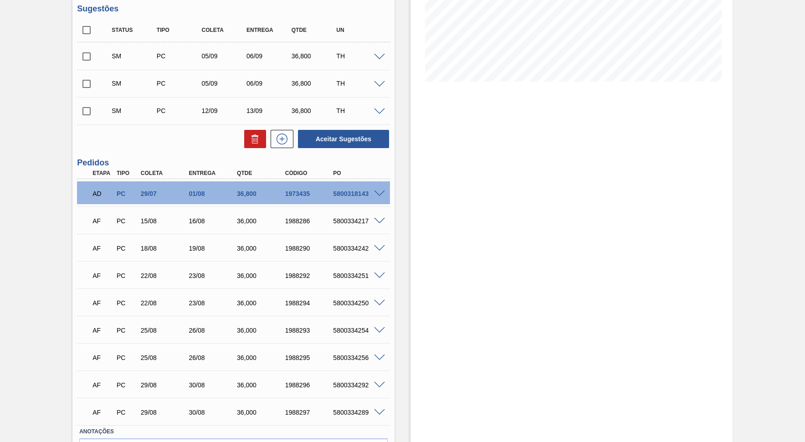
scroll to position [115, 0]
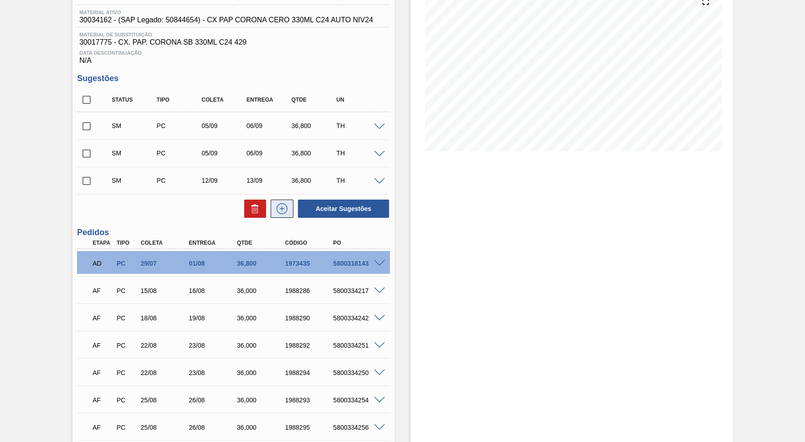
click at [288, 200] on button at bounding box center [282, 209] width 23 height 18
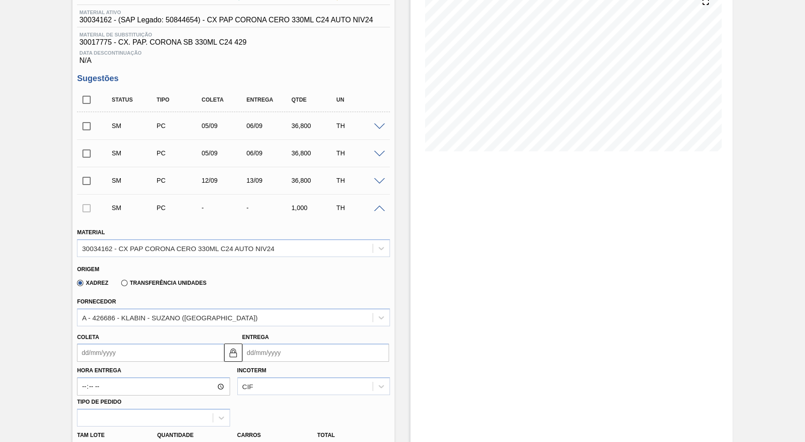
scroll to position [282, 0]
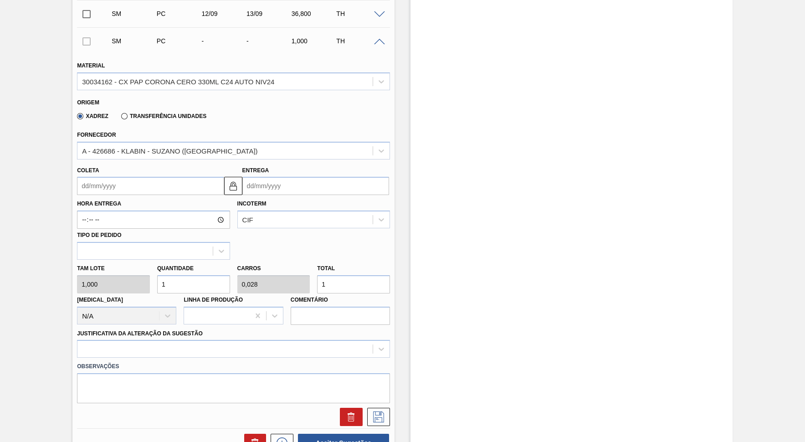
drag, startPoint x: 337, startPoint y: 277, endPoint x: 255, endPoint y: 242, distance: 89.5
click at [317, 275] on input "1" at bounding box center [353, 284] width 73 height 18
paste input "36,800"
click at [256, 179] on input "Entrega" at bounding box center [315, 186] width 147 height 18
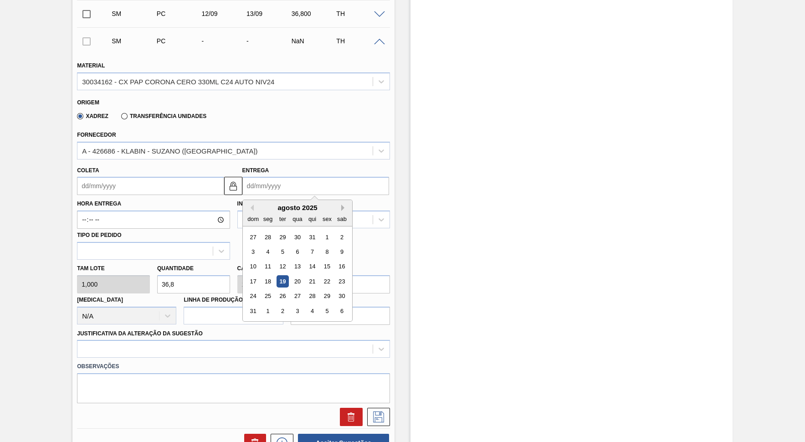
click at [341, 205] on button "Next Month" at bounding box center [344, 208] width 6 height 6
click at [335, 246] on div "13" at bounding box center [341, 252] width 12 height 12
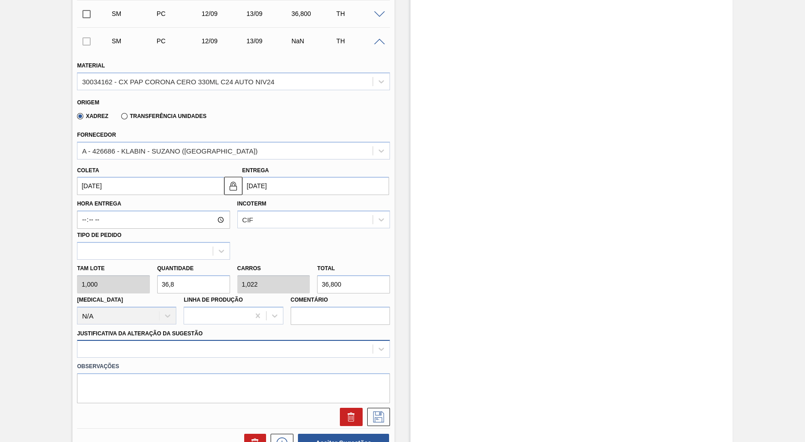
click at [263, 340] on div at bounding box center [233, 349] width 313 height 18
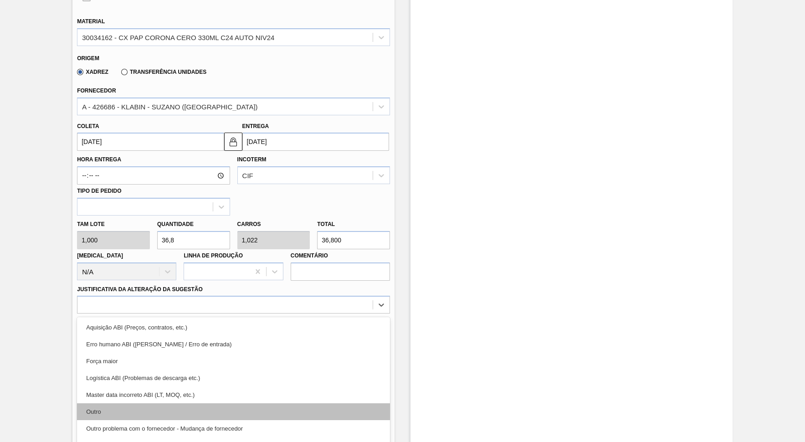
click at [219, 398] on div "Outro" at bounding box center [233, 411] width 313 height 17
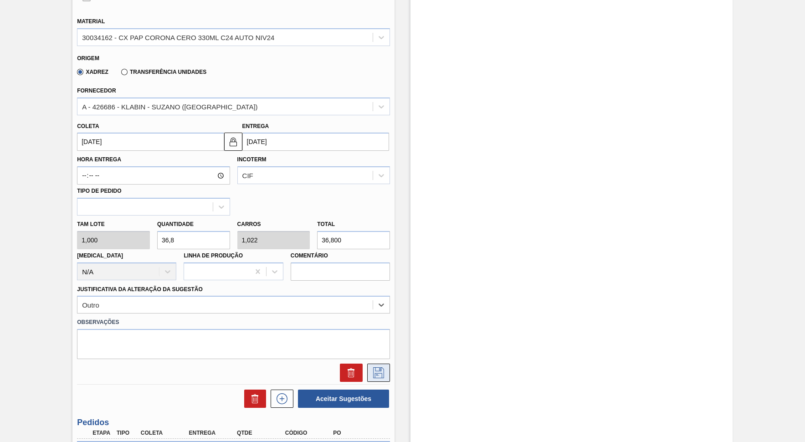
click at [381, 367] on icon at bounding box center [378, 372] width 15 height 11
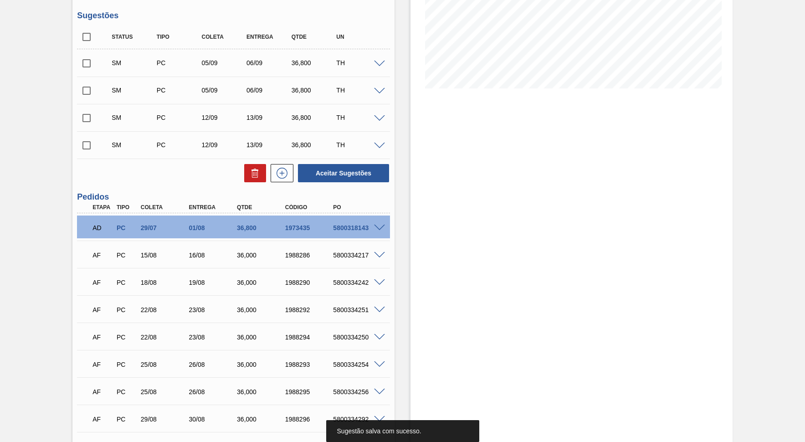
scroll to position [101, 0]
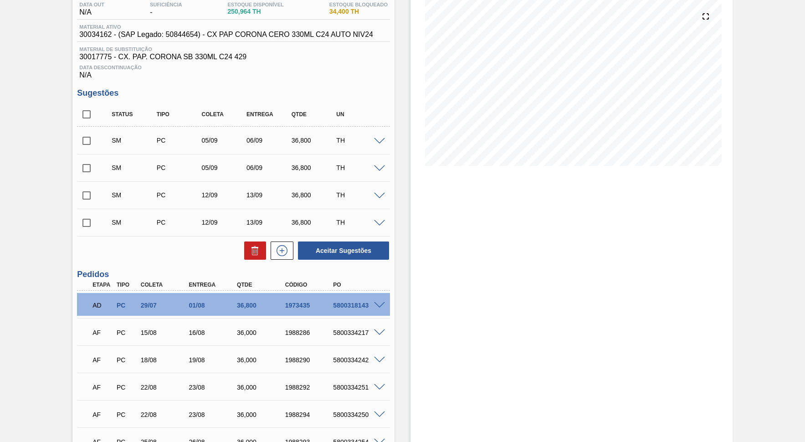
click at [88, 115] on input "checkbox" at bounding box center [86, 114] width 19 height 19
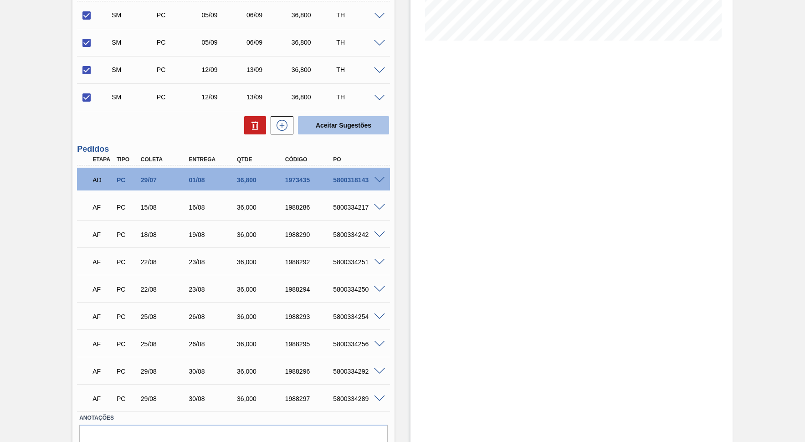
scroll to position [268, 0]
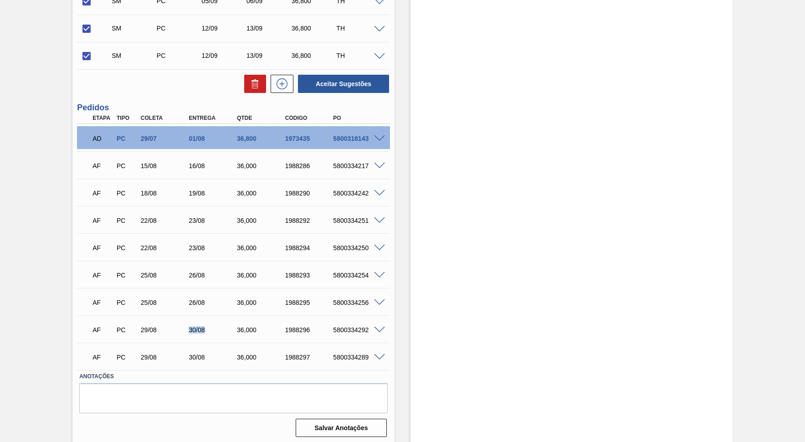
drag, startPoint x: 180, startPoint y: 324, endPoint x: 215, endPoint y: 331, distance: 35.7
click at [215, 331] on div "AF PC 29/08 30/08 36,000 1988296 5800334292" at bounding box center [231, 329] width 289 height 18
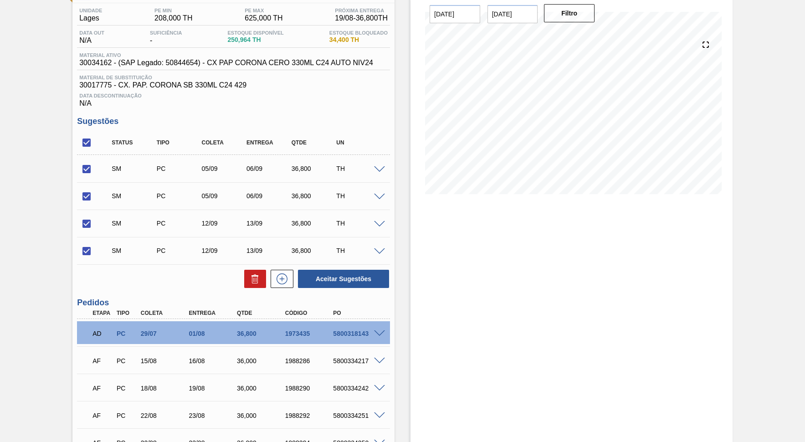
scroll to position [59, 0]
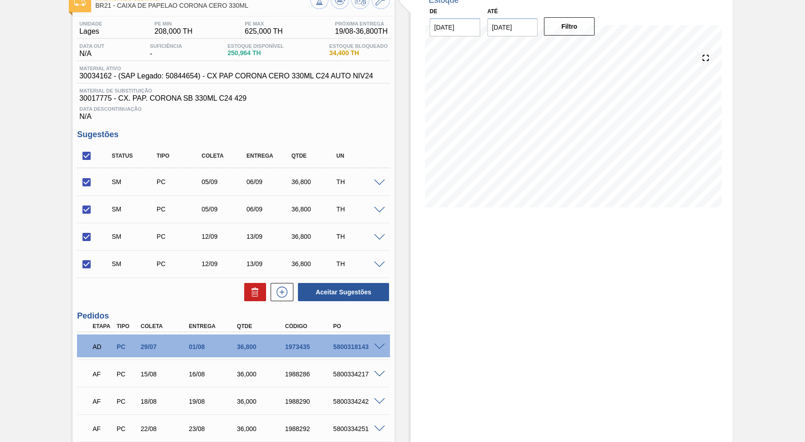
click at [379, 182] on span at bounding box center [379, 183] width 11 height 7
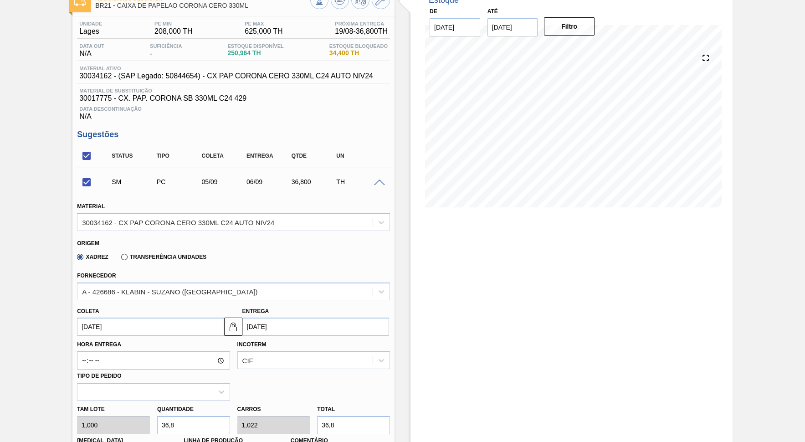
click at [379, 182] on span at bounding box center [379, 183] width 11 height 7
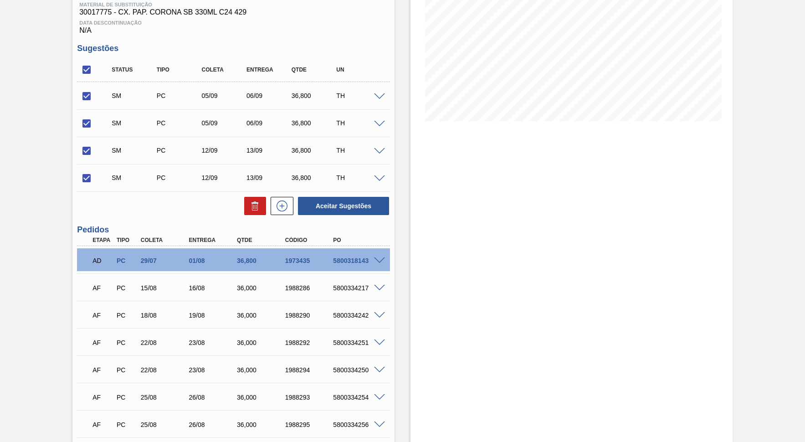
scroll to position [143, 0]
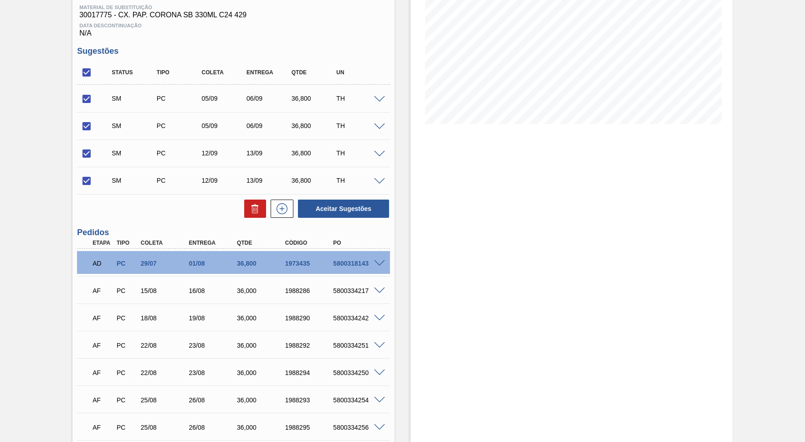
click at [381, 97] on span at bounding box center [379, 99] width 11 height 7
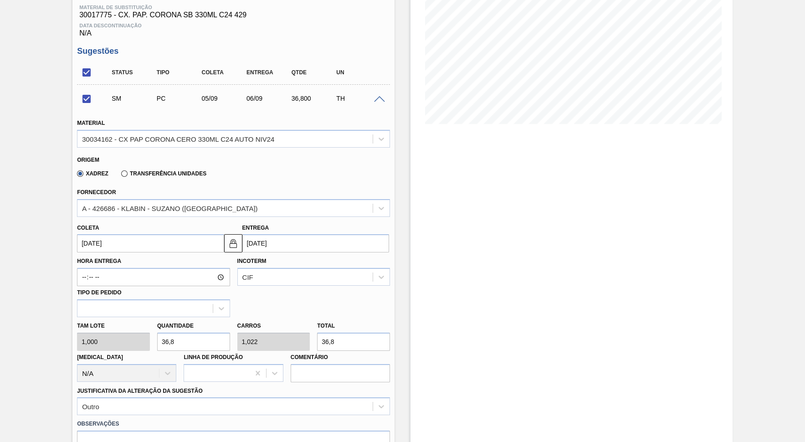
click at [283, 239] on input "[DATE]" at bounding box center [315, 243] width 147 height 18
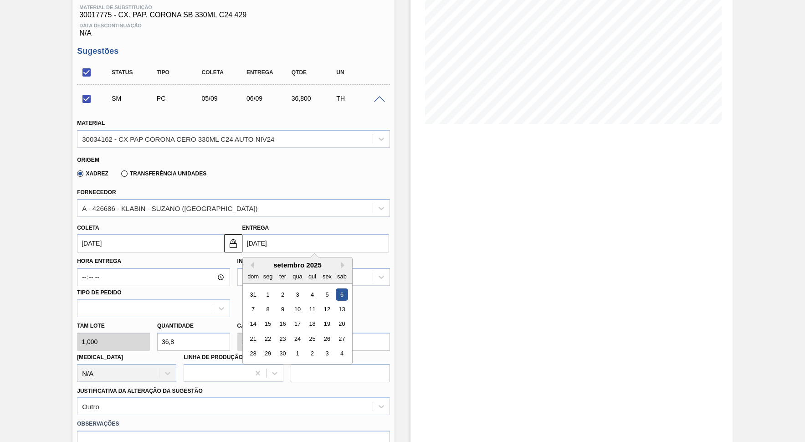
click at [326, 261] on div "setembro 2025" at bounding box center [297, 265] width 109 height 8
click at [335, 318] on div "20" at bounding box center [341, 324] width 12 height 12
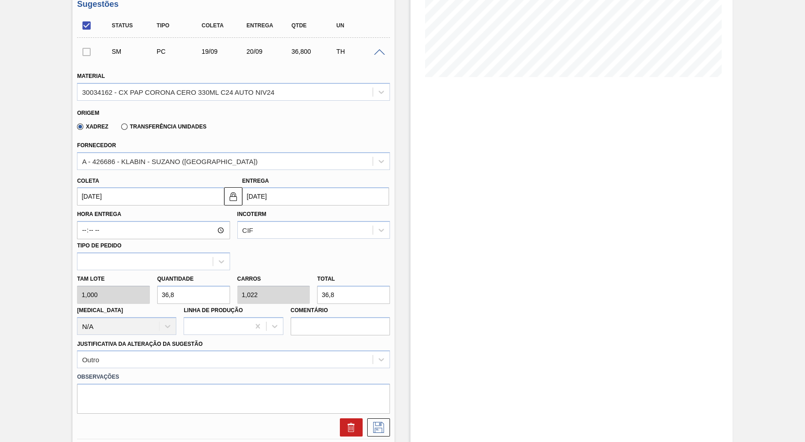
scroll to position [226, 0]
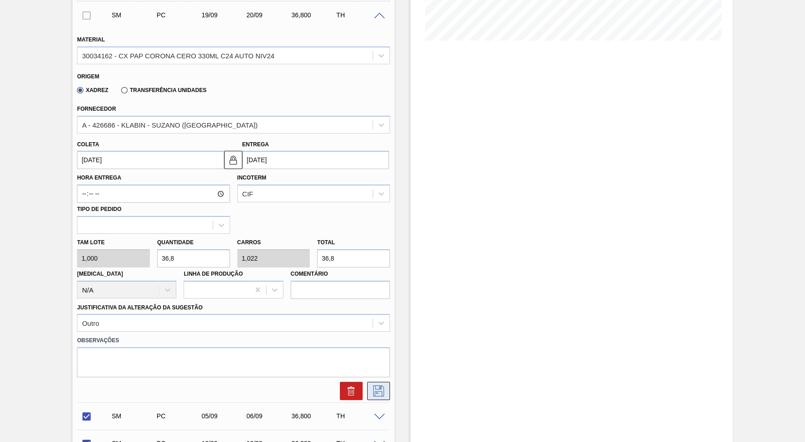
click at [380, 386] on icon at bounding box center [378, 389] width 5 height 7
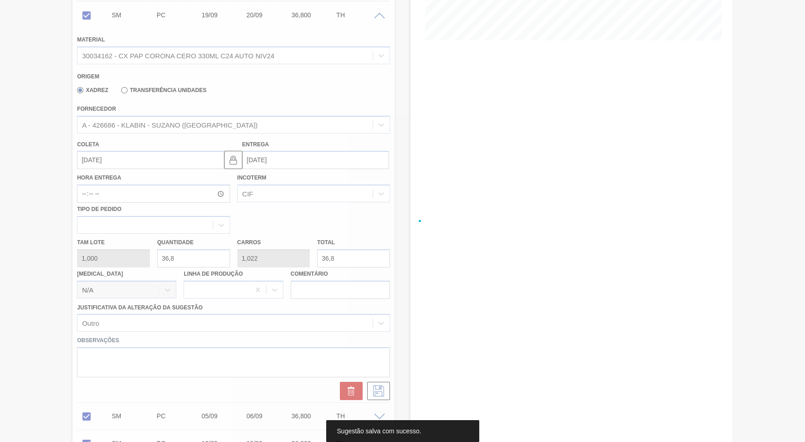
scroll to position [143, 0]
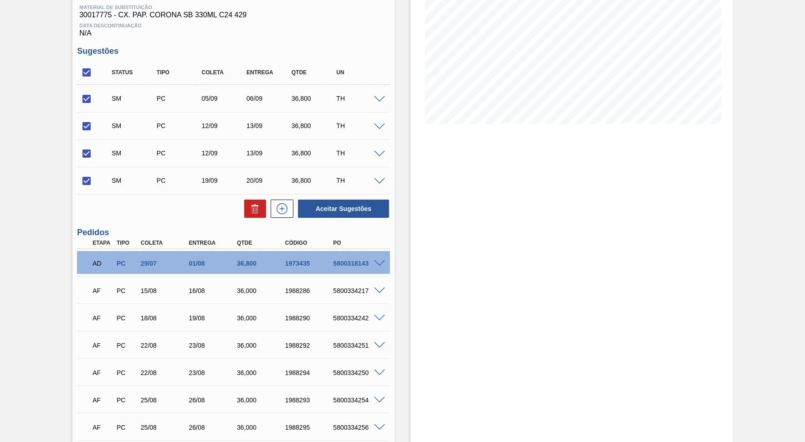
click at [378, 129] on div "SM PC 12/09 13/09 36,800 TH" at bounding box center [233, 125] width 313 height 23
click at [376, 124] on span at bounding box center [379, 127] width 11 height 7
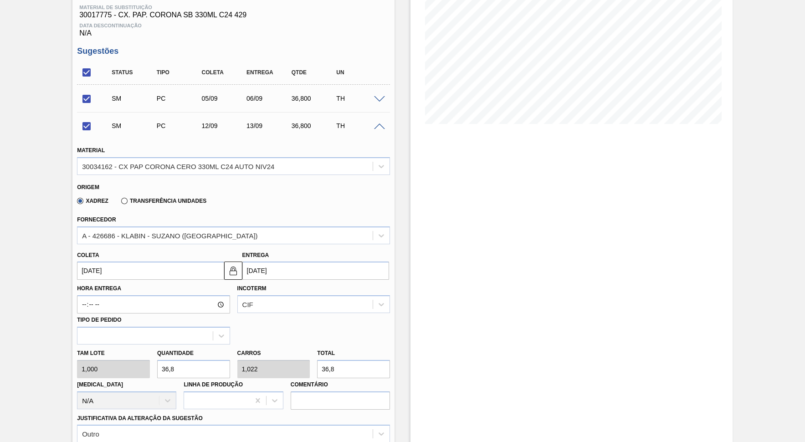
scroll to position [268, 0]
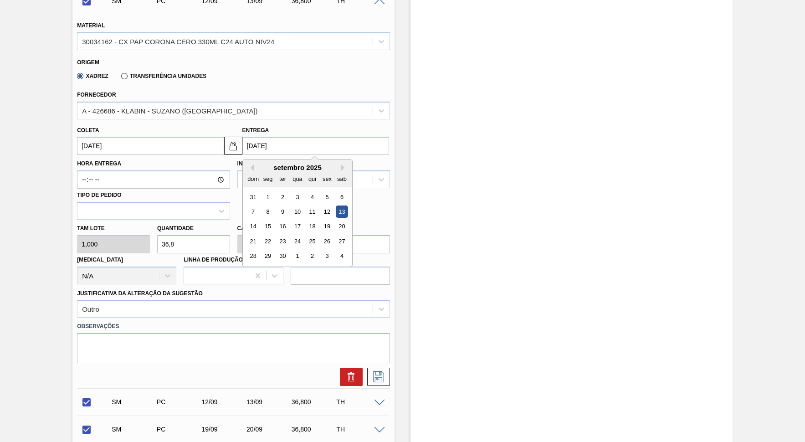
click at [299, 143] on input "[DATE]" at bounding box center [315, 146] width 147 height 18
click at [335, 221] on div "20" at bounding box center [341, 227] width 12 height 12
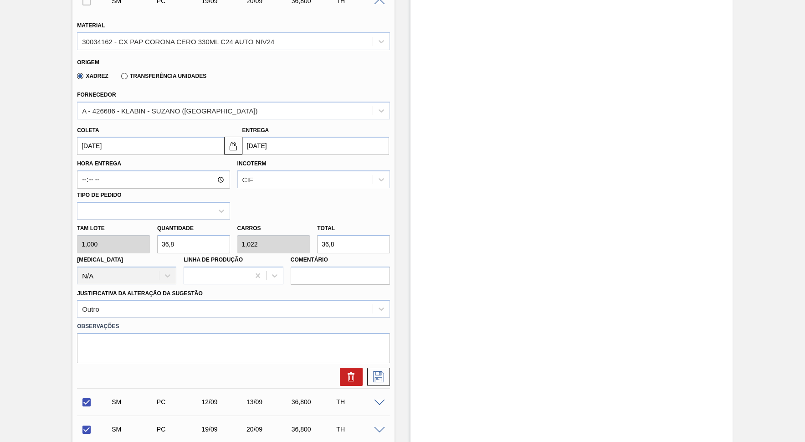
drag, startPoint x: 383, startPoint y: 357, endPoint x: 396, endPoint y: 348, distance: 15.4
click at [383, 371] on icon at bounding box center [378, 376] width 15 height 11
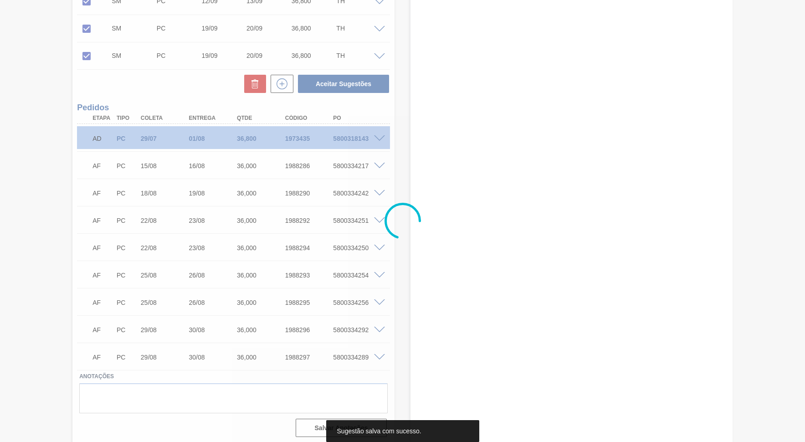
scroll to position [0, 0]
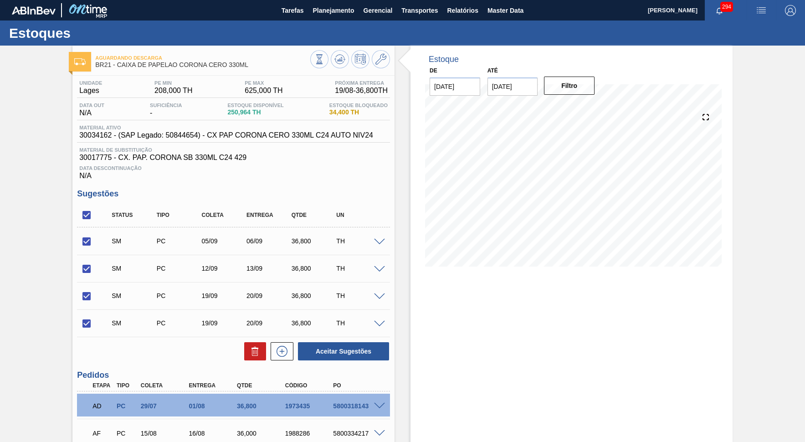
click at [380, 293] on span at bounding box center [379, 296] width 11 height 7
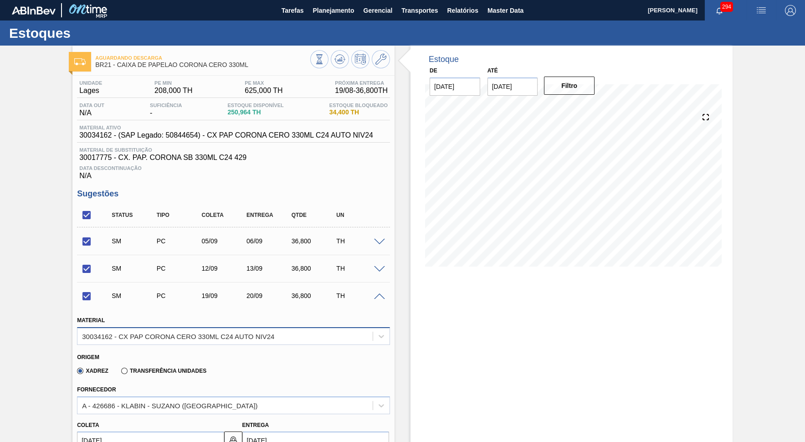
scroll to position [167, 0]
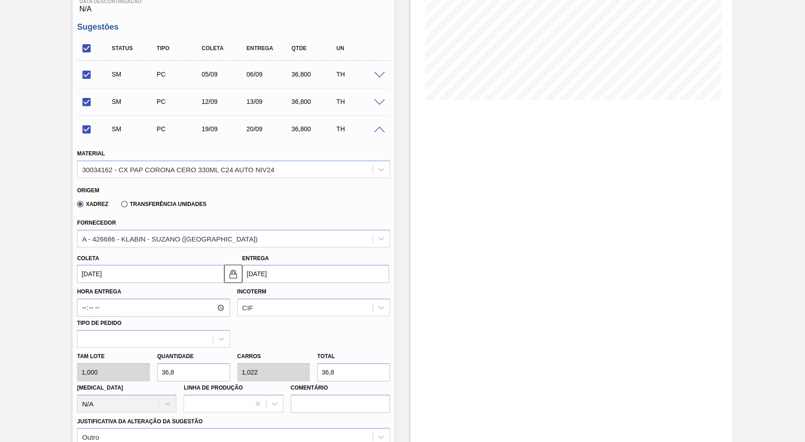
click at [352, 269] on input "[DATE]" at bounding box center [315, 274] width 147 height 18
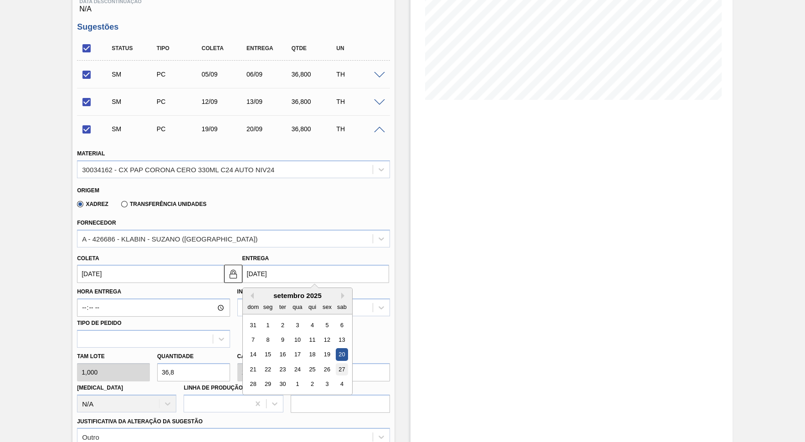
click at [335, 363] on div "27" at bounding box center [341, 369] width 12 height 12
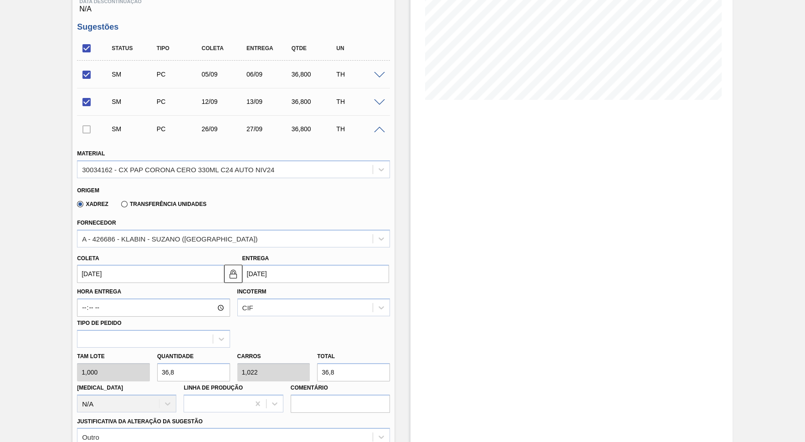
scroll to position [334, 0]
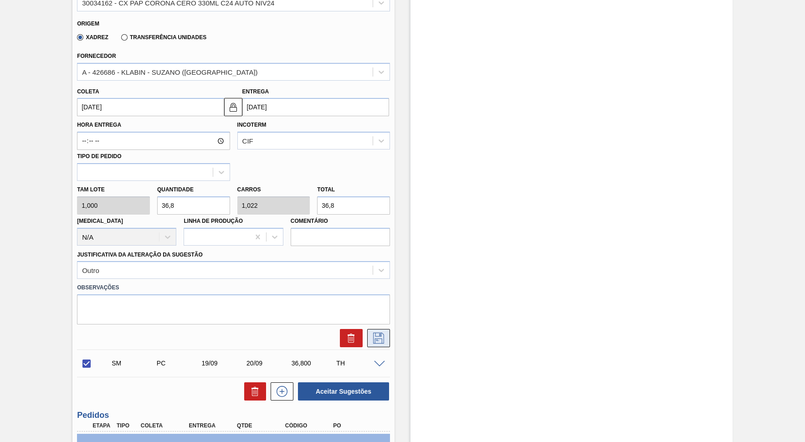
click at [378, 333] on icon at bounding box center [378, 338] width 15 height 11
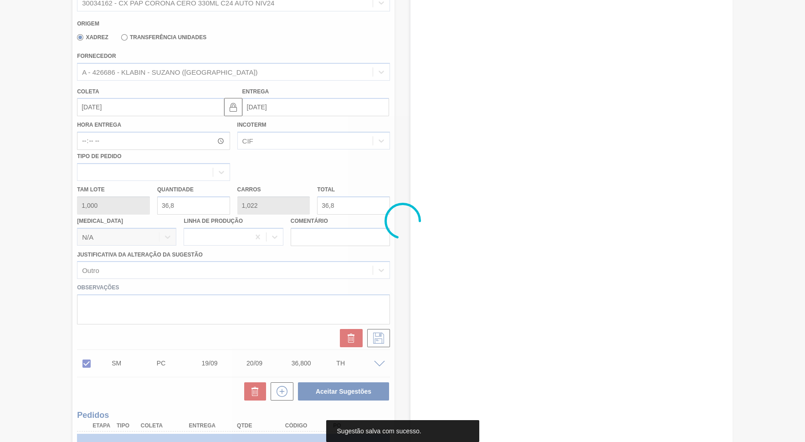
scroll to position [0, 0]
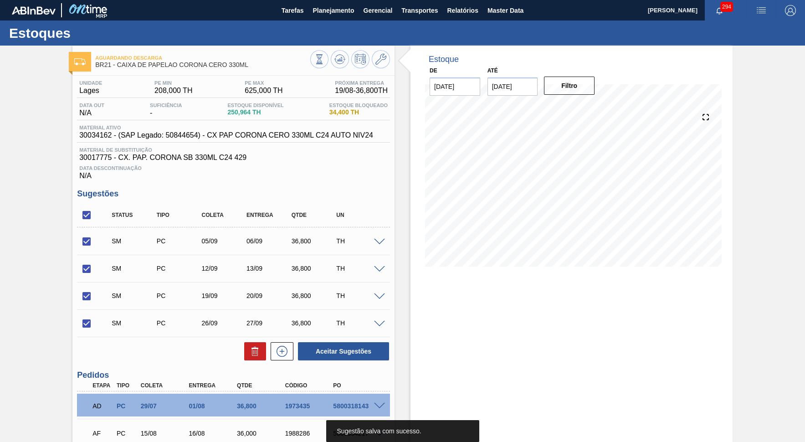
click at [376, 321] on span at bounding box center [379, 324] width 11 height 7
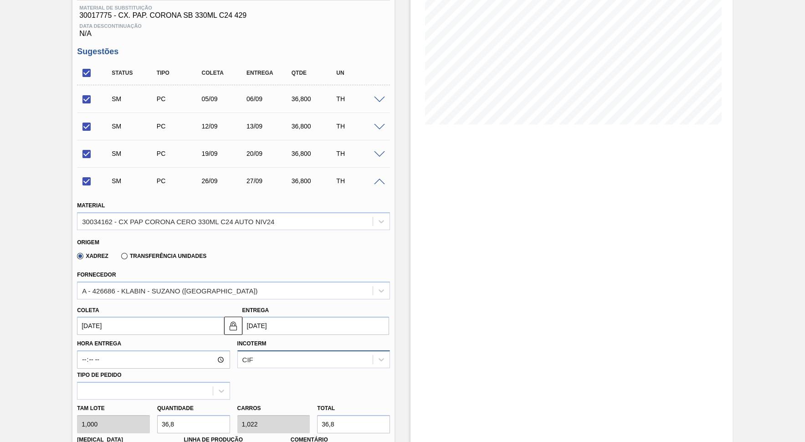
scroll to position [167, 0]
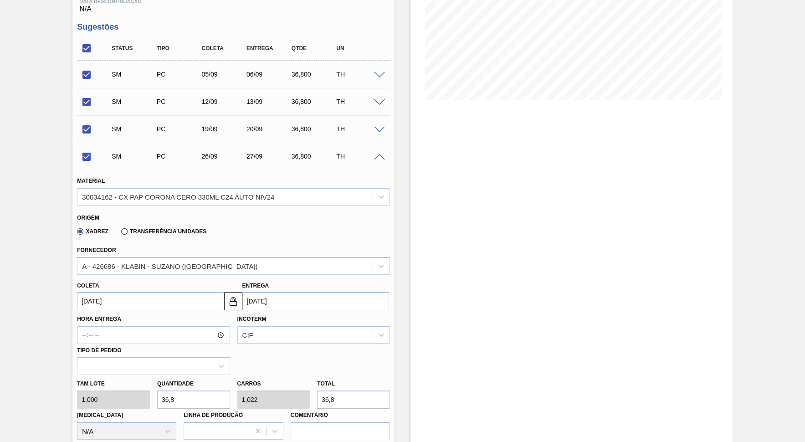
click at [319, 313] on div "Incoterm CIF" at bounding box center [313, 328] width 153 height 31
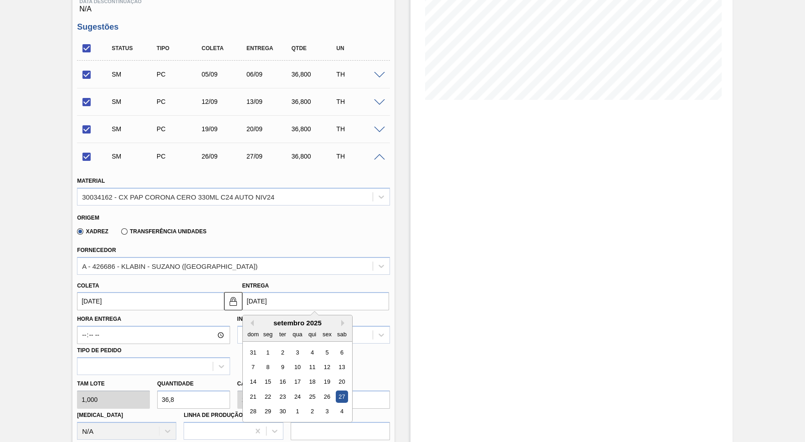
click at [314, 299] on input "[DATE]" at bounding box center [315, 301] width 147 height 18
click at [329, 319] on div "setembro 2025" at bounding box center [297, 323] width 109 height 8
click at [341, 320] on button "Next Month" at bounding box center [344, 323] width 6 height 6
click at [247, 319] on div "outubro 2025" at bounding box center [297, 323] width 109 height 8
click at [250, 320] on button "Previous Month" at bounding box center [250, 323] width 6 height 6
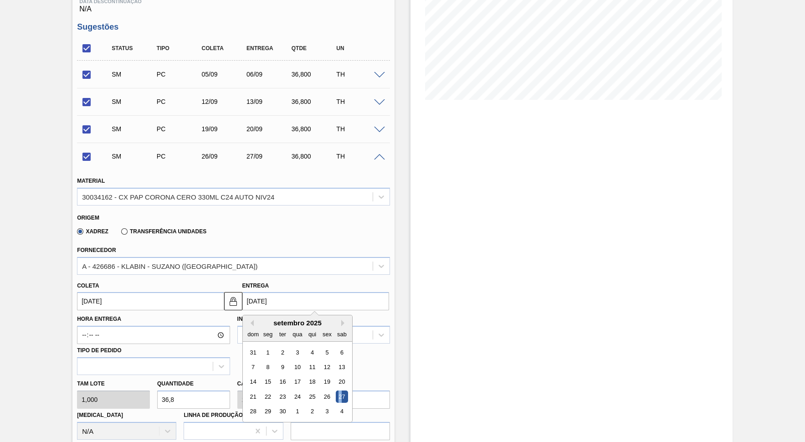
click at [335, 391] on div "27" at bounding box center [341, 397] width 12 height 12
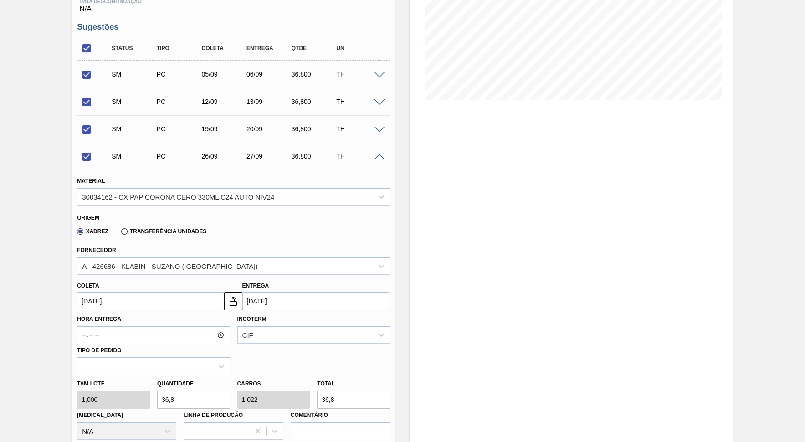
click at [301, 298] on input "[DATE]" at bounding box center [315, 301] width 147 height 18
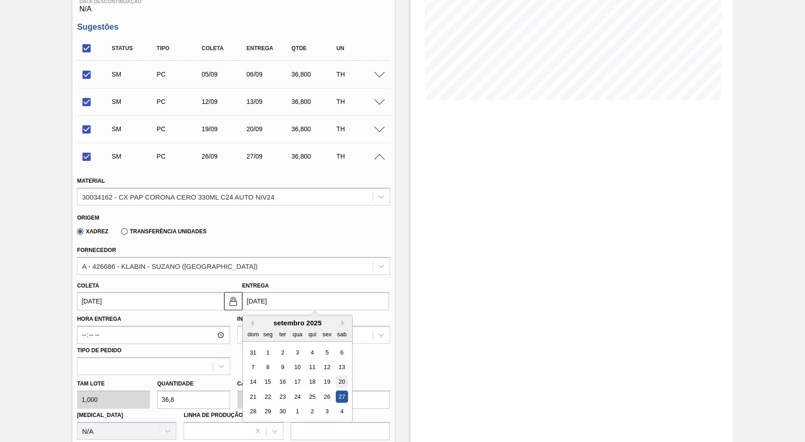
click at [335, 376] on div "20" at bounding box center [341, 382] width 12 height 12
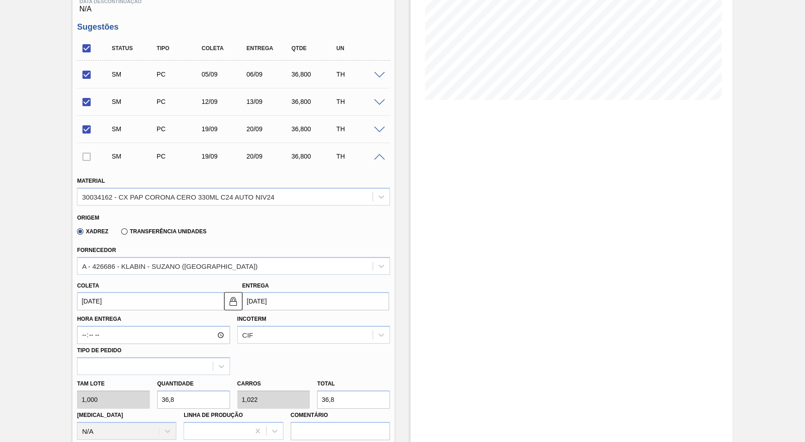
scroll to position [292, 0]
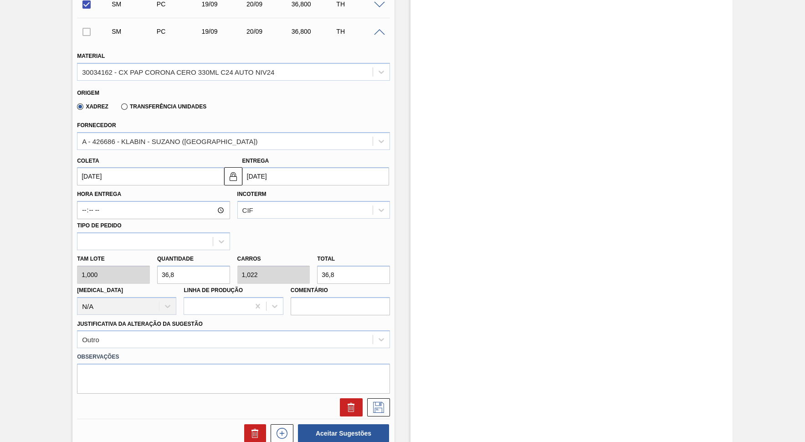
click at [316, 188] on div "Incoterm CIF" at bounding box center [313, 203] width 153 height 31
click at [309, 173] on input "[DATE]" at bounding box center [315, 176] width 147 height 18
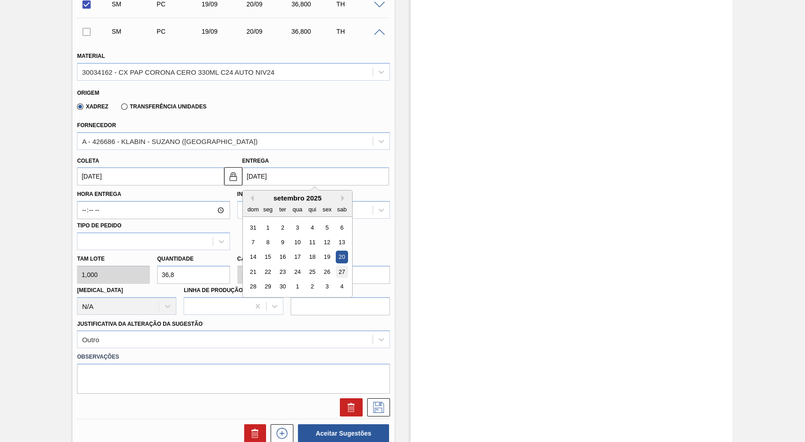
click at [335, 266] on div "27" at bounding box center [341, 272] width 12 height 12
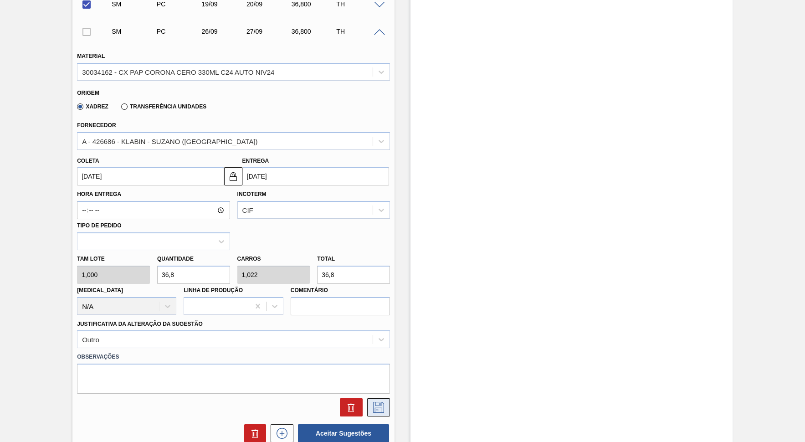
click at [385, 398] on button at bounding box center [378, 407] width 23 height 18
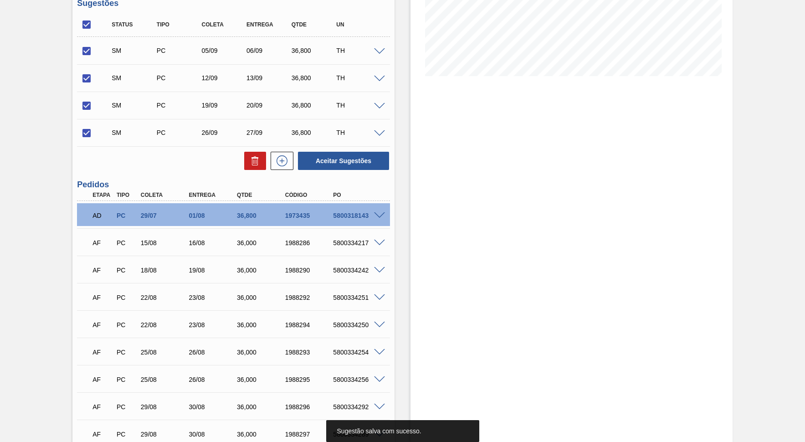
scroll to position [143, 0]
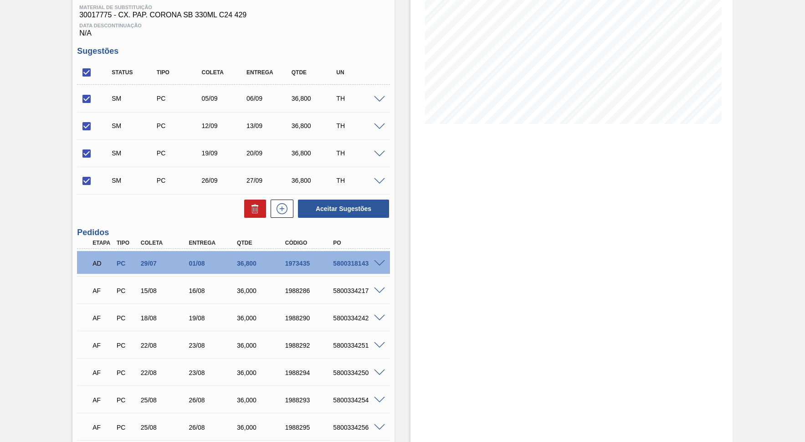
click
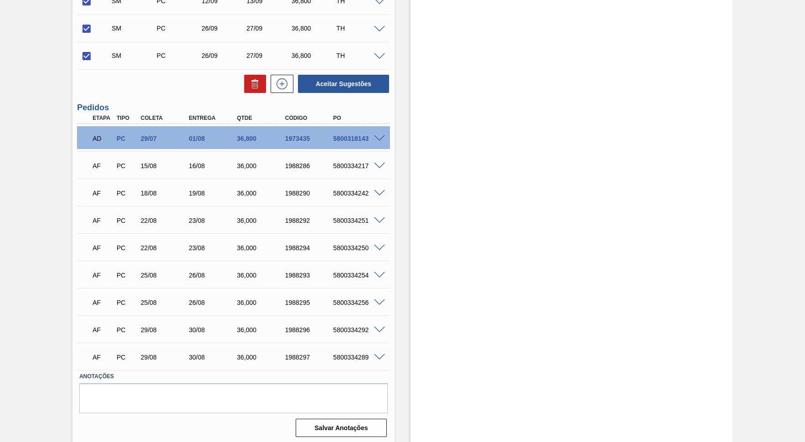
scroll to position [101, 0]
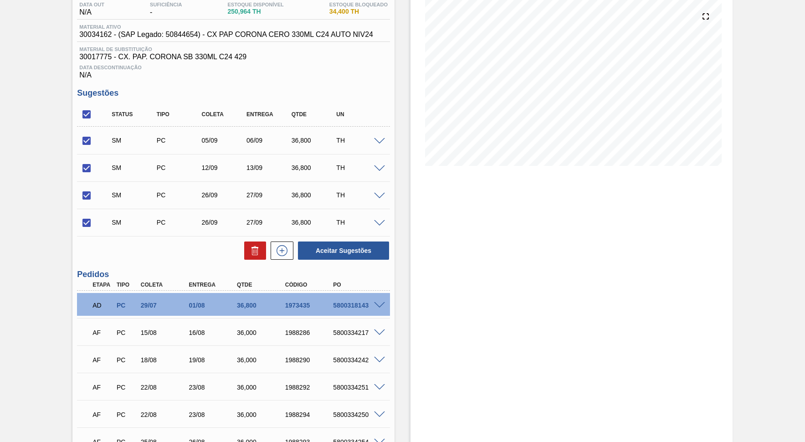
click at [381, 138] on span at bounding box center [379, 141] width 11 height 7
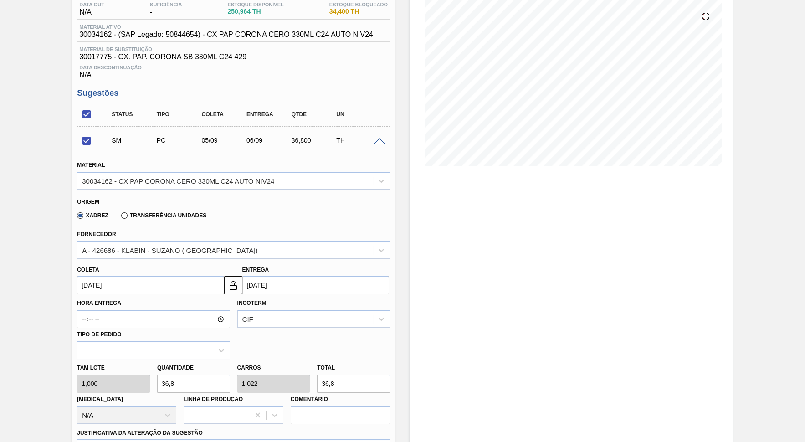
click at [325, 280] on input "[DATE]" at bounding box center [315, 285] width 147 height 18
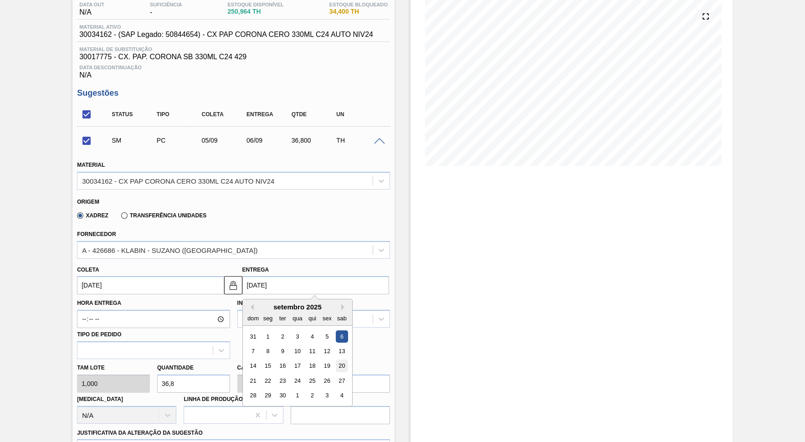
click at [335, 360] on div "20" at bounding box center [341, 366] width 12 height 12
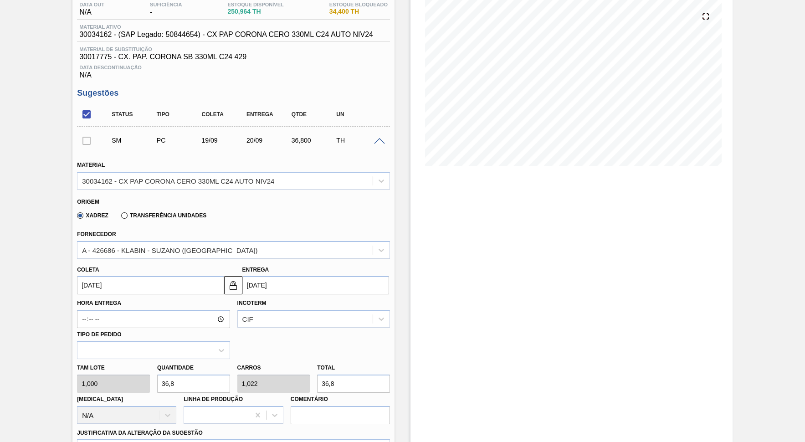
scroll to position [268, 0]
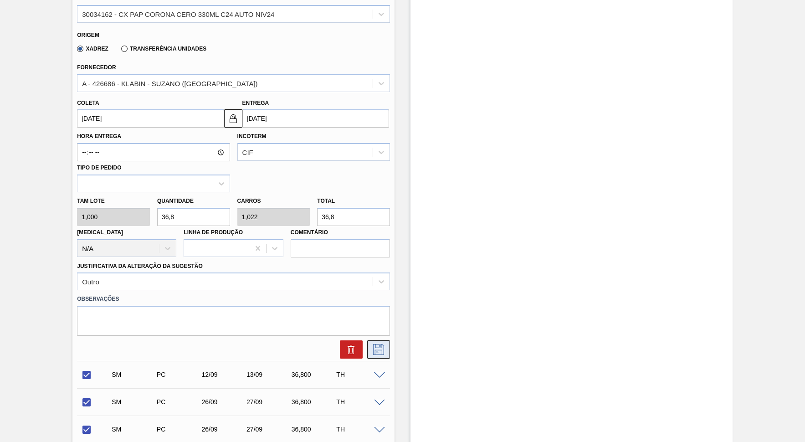
click at [370, 340] on button at bounding box center [378, 349] width 23 height 18
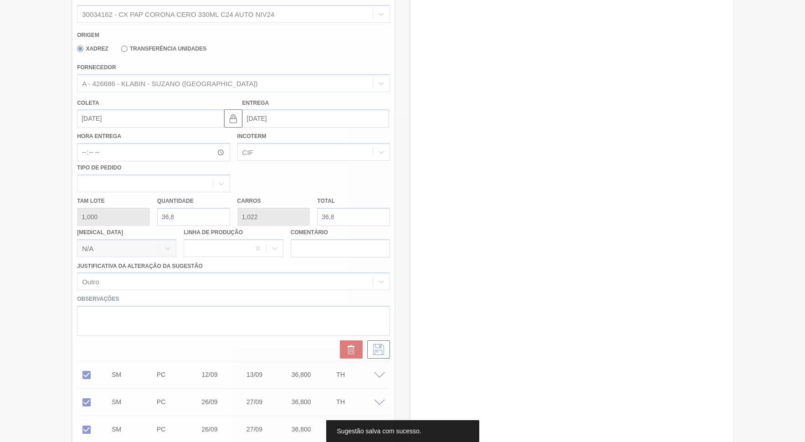
scroll to position [0, 0]
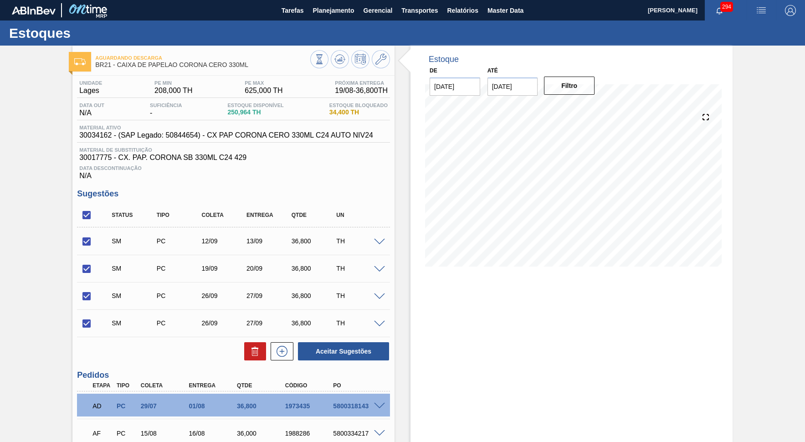
click at [377, 238] on div at bounding box center [381, 241] width 18 height 7
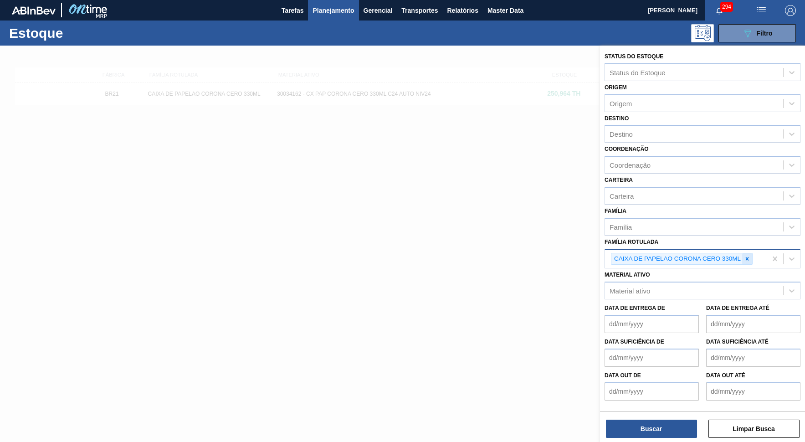
drag, startPoint x: 757, startPoint y: 241, endPoint x: 747, endPoint y: 241, distance: 9.6
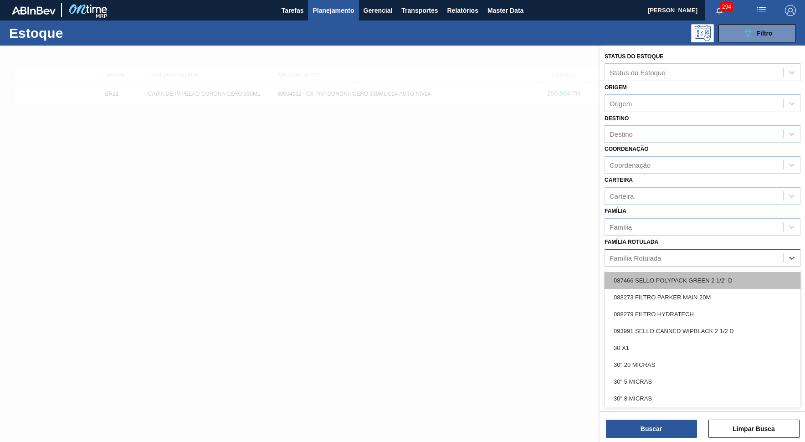
paste Rotulada "RÓTULO BACK BUD ZERO 330ML"
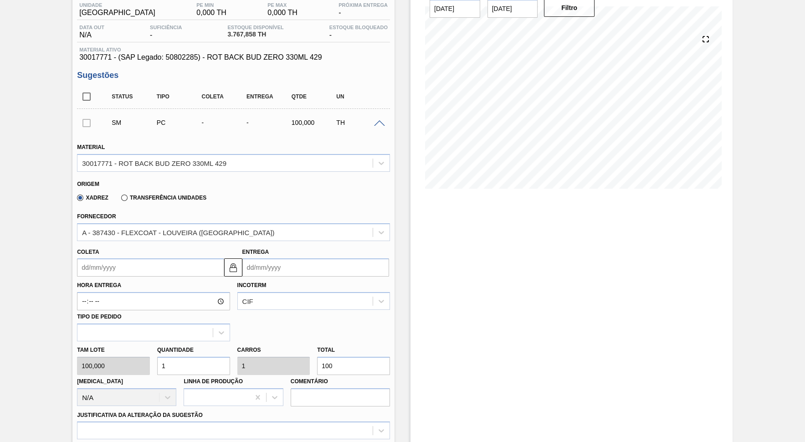
scroll to position [83, 0]
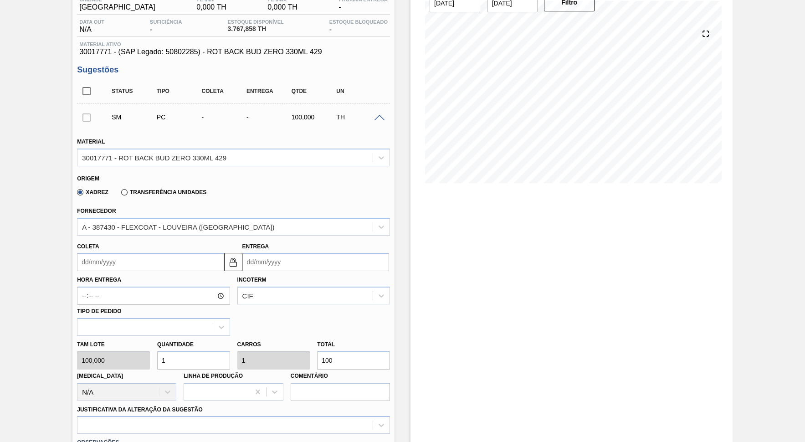
drag, startPoint x: 355, startPoint y: 349, endPoint x: 252, endPoint y: 350, distance: 103.9
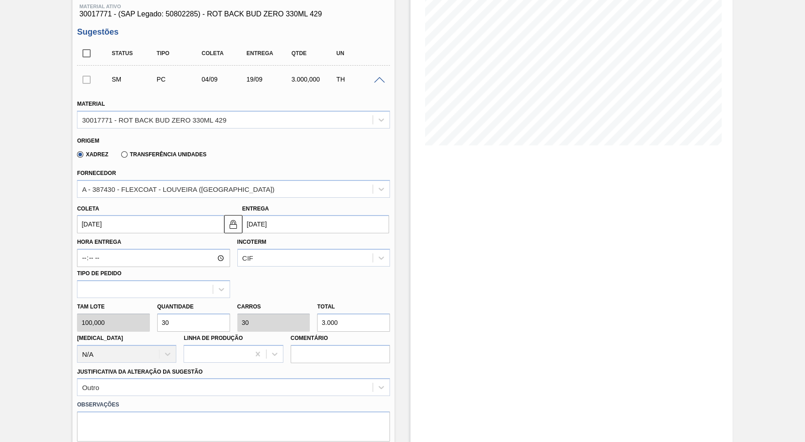
scroll to position [205, 0]
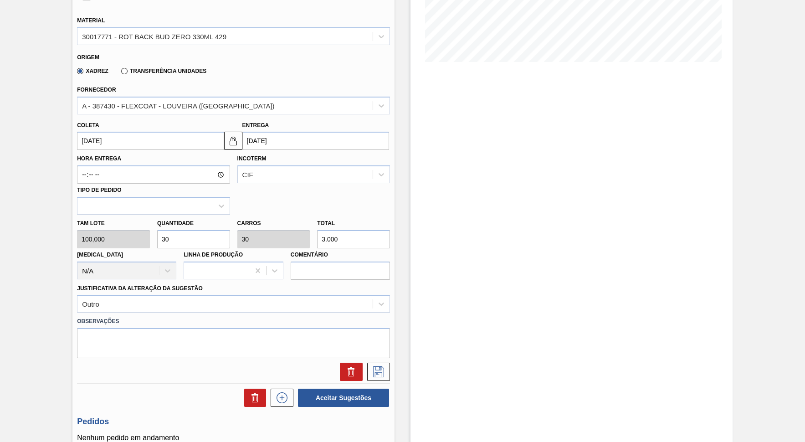
drag, startPoint x: 350, startPoint y: 233, endPoint x: 304, endPoint y: 228, distance: 45.9
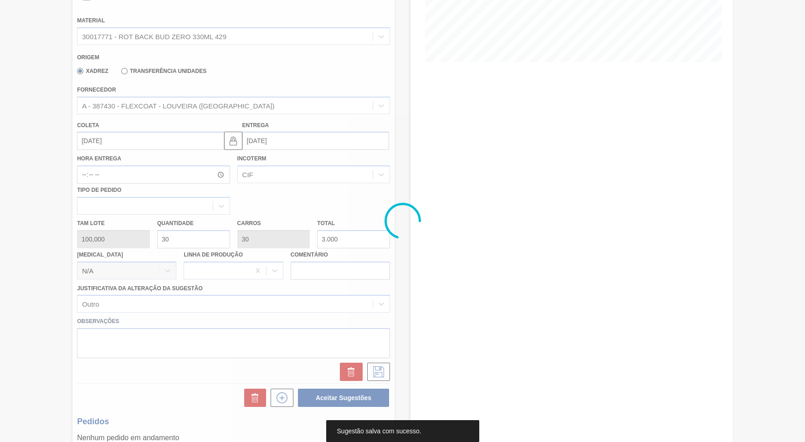
scroll to position [0, 0]
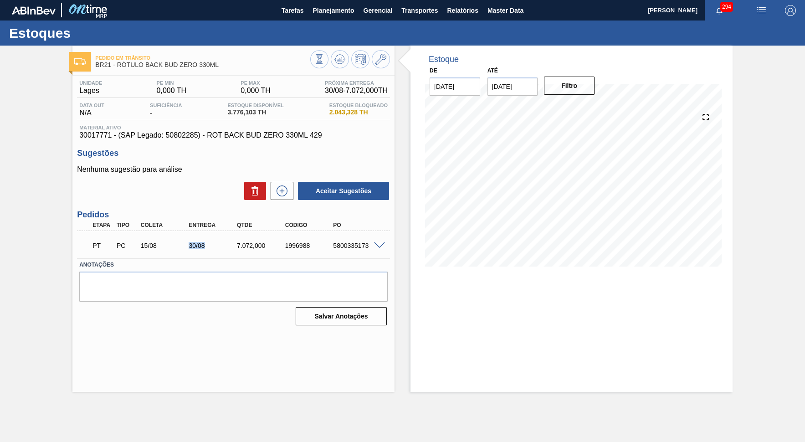
drag, startPoint x: 185, startPoint y: 243, endPoint x: 214, endPoint y: 235, distance: 30.3
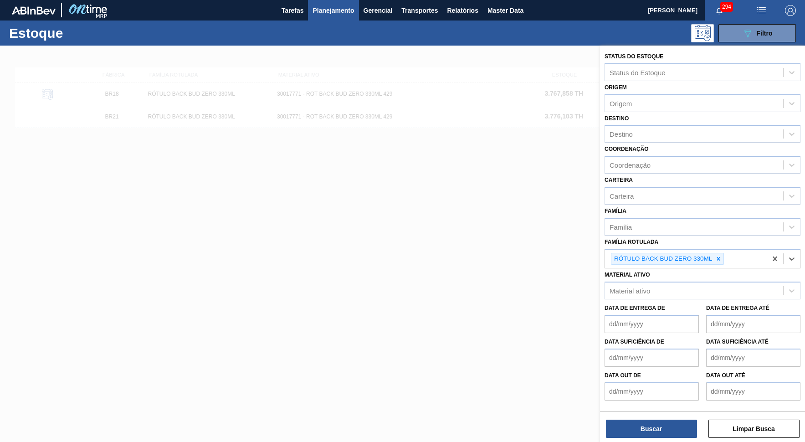
paste Rotulada "CAIXA CARTÃO CORONA 269ML C/8"
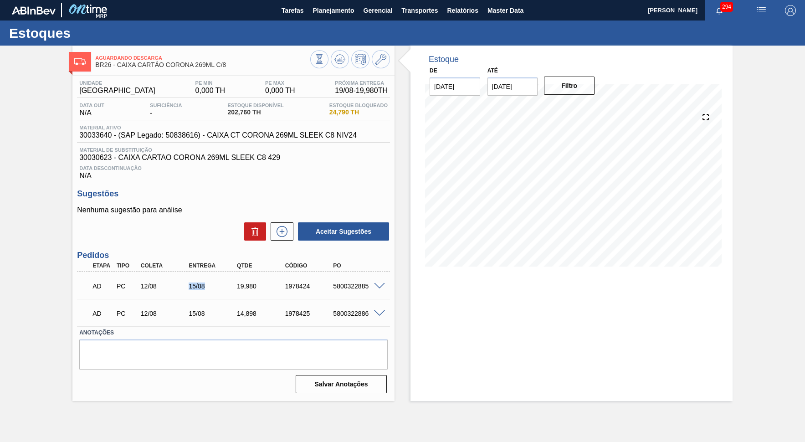
drag, startPoint x: 187, startPoint y: 282, endPoint x: 210, endPoint y: 276, distance: 24.1
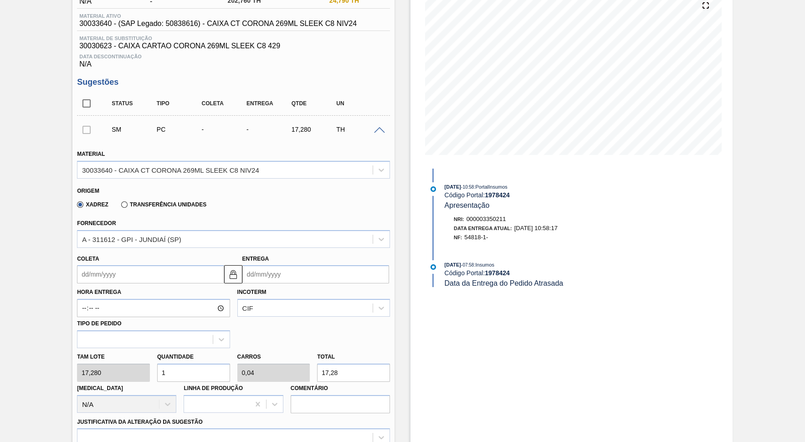
scroll to position [125, 0]
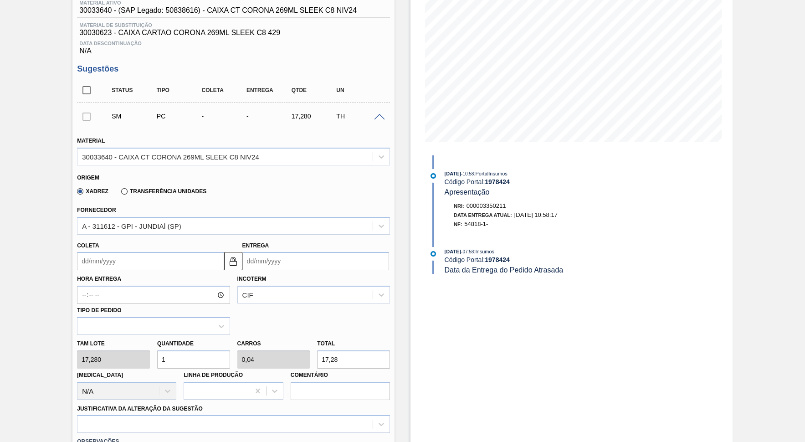
drag, startPoint x: 332, startPoint y: 349, endPoint x: 308, endPoint y: 345, distance: 24.4
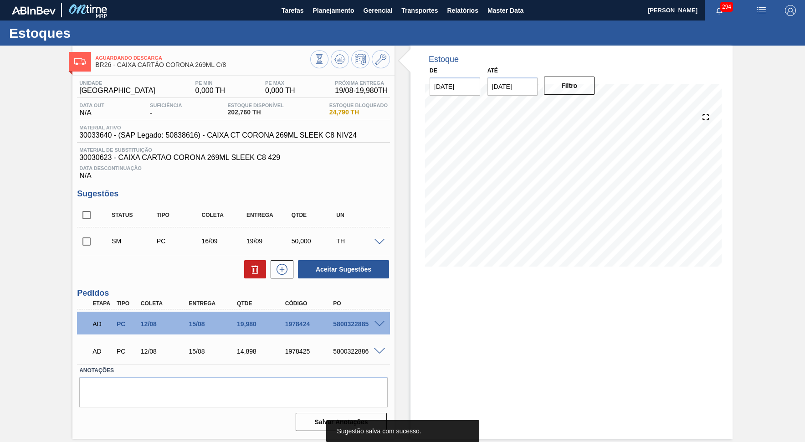
scroll to position [0, 0]
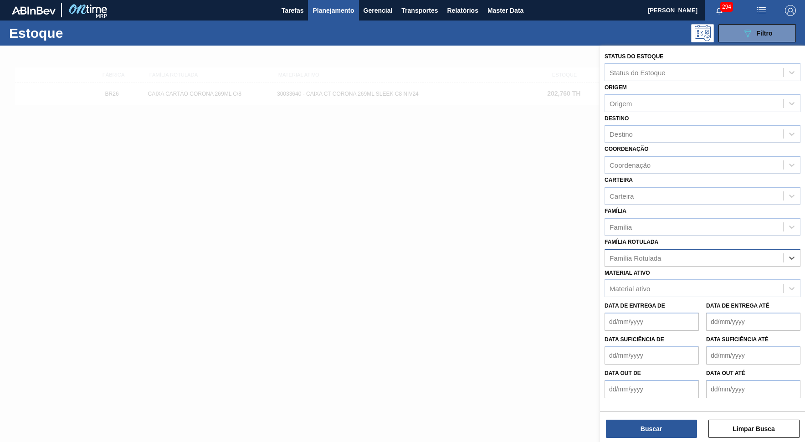
paste Rotulada "ROTULO BACK STELLA PURE GOLD 330ML"
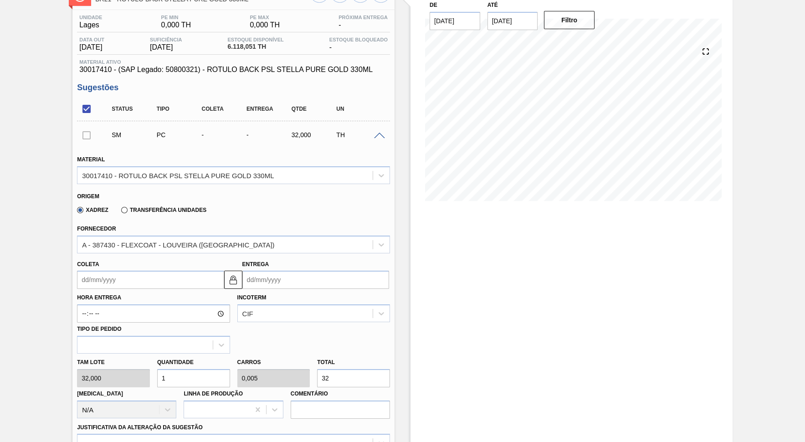
scroll to position [83, 0]
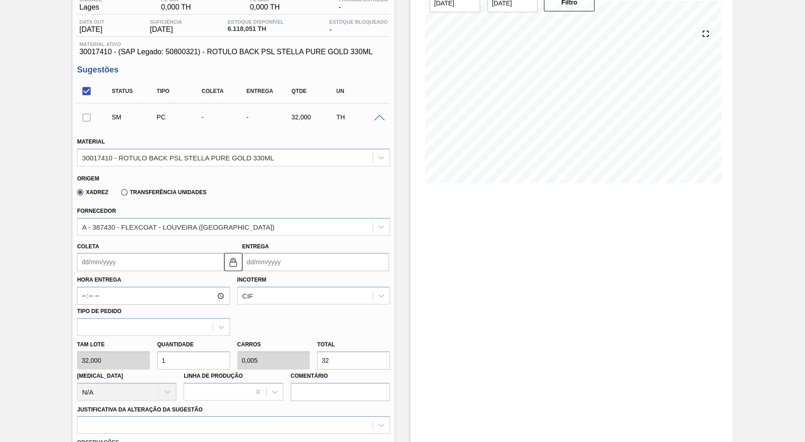
drag, startPoint x: 285, startPoint y: 345, endPoint x: 269, endPoint y: 345, distance: 15.5
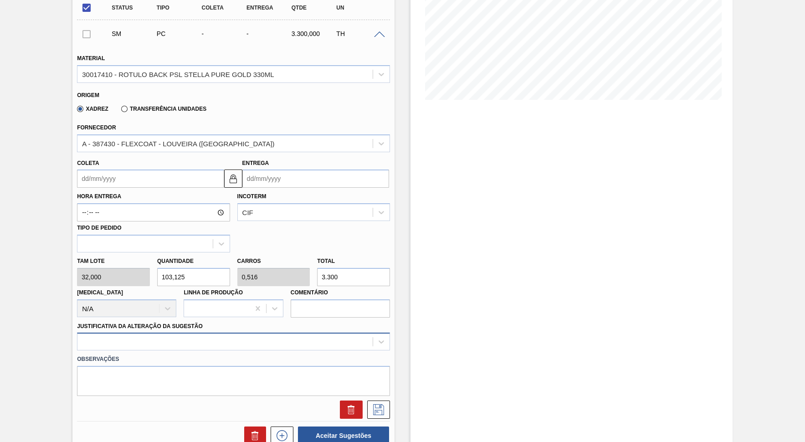
scroll to position [205, 0]
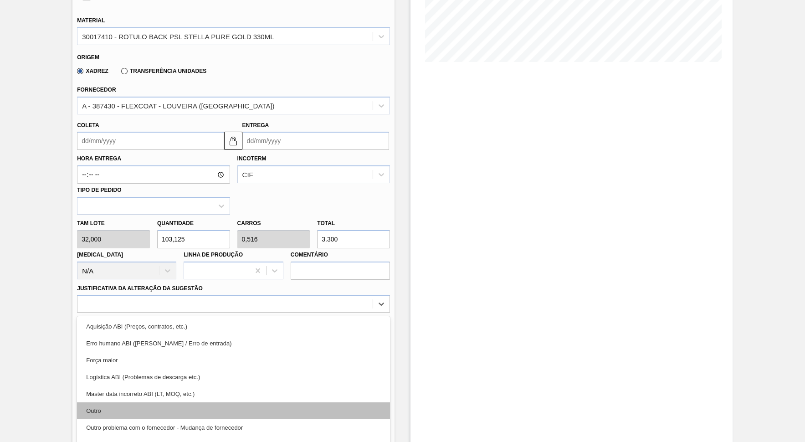
drag, startPoint x: 115, startPoint y: 387, endPoint x: 124, endPoint y: 391, distance: 9.0
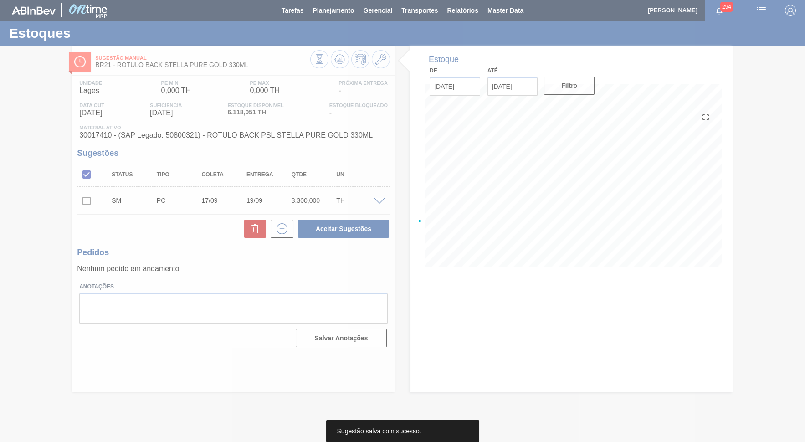
scroll to position [0, 0]
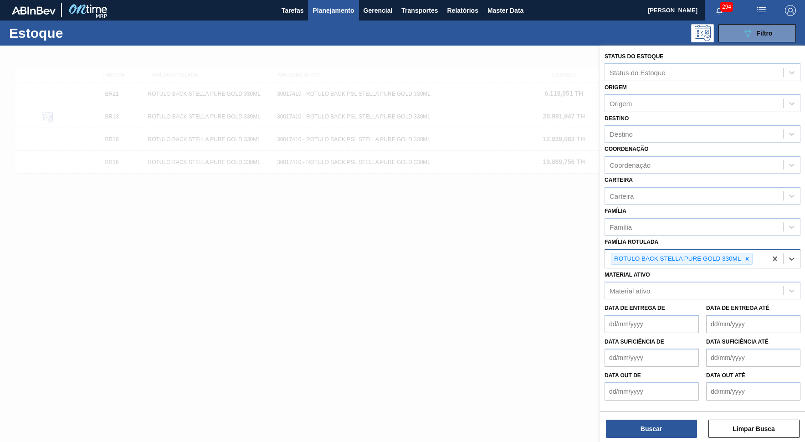
paste Rotulada "RÓTULO FRONT BUD ZERO 330ML"
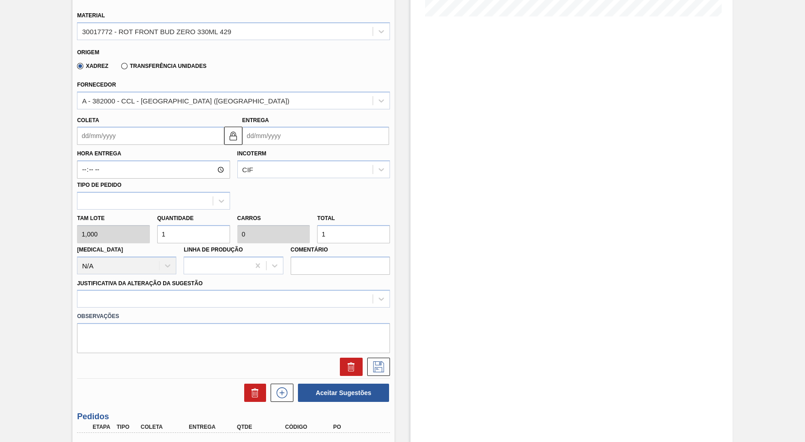
scroll to position [327, 0]
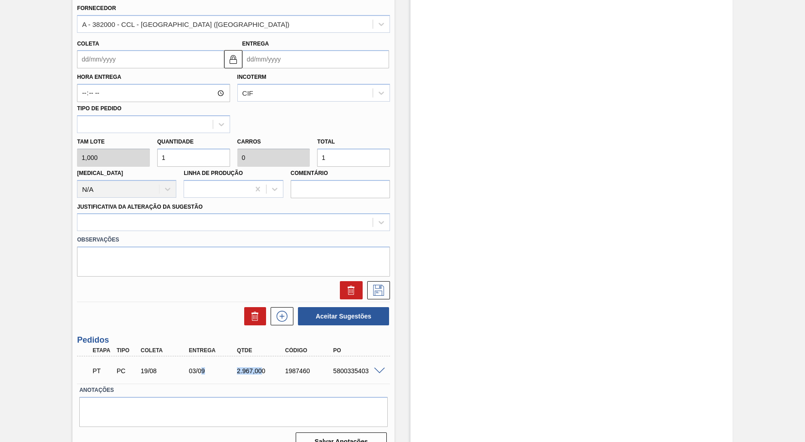
drag, startPoint x: 209, startPoint y: 364, endPoint x: 260, endPoint y: 357, distance: 51.4
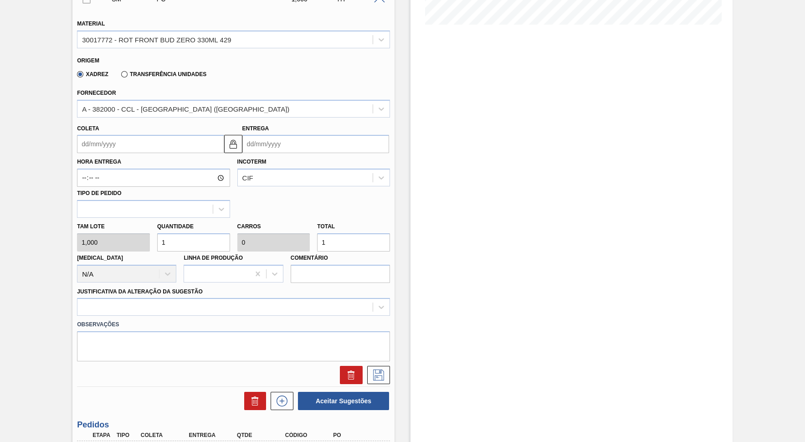
scroll to position [202, 0]
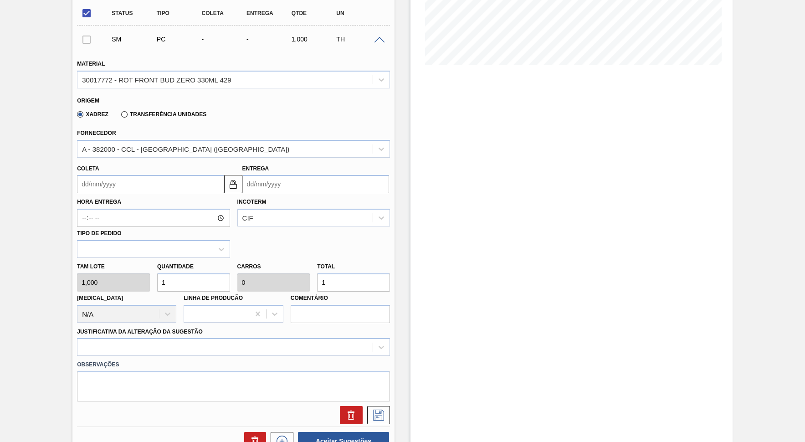
drag, startPoint x: 319, startPoint y: 270, endPoint x: 307, endPoint y: 268, distance: 11.5
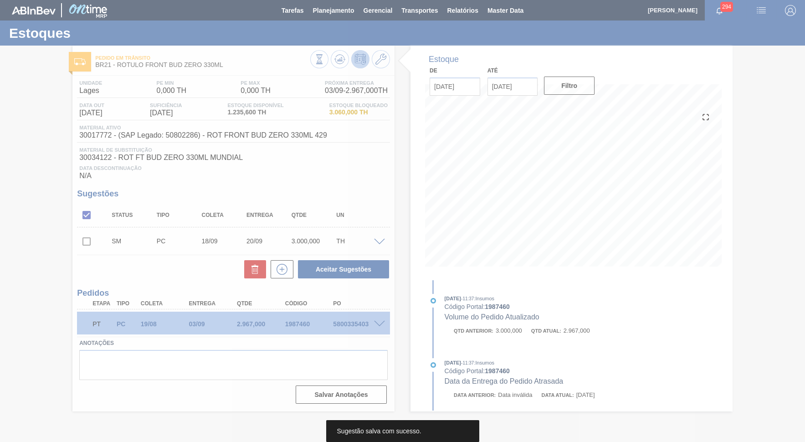
scroll to position [0, 0]
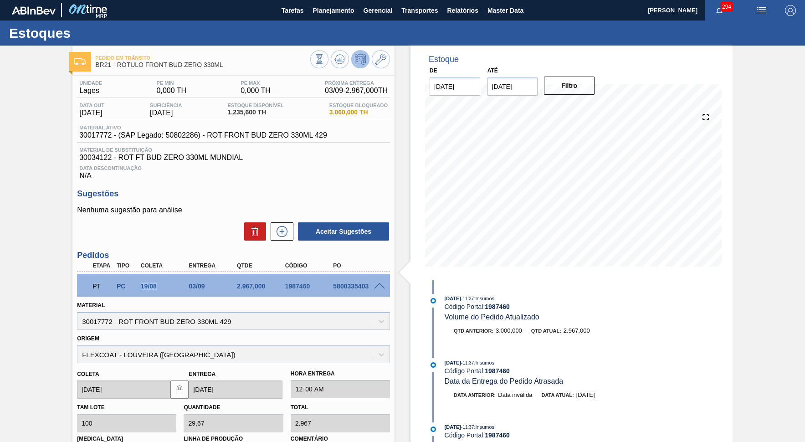
drag, startPoint x: 141, startPoint y: 284, endPoint x: 183, endPoint y: 280, distance: 42.6
copy div "5800335403"
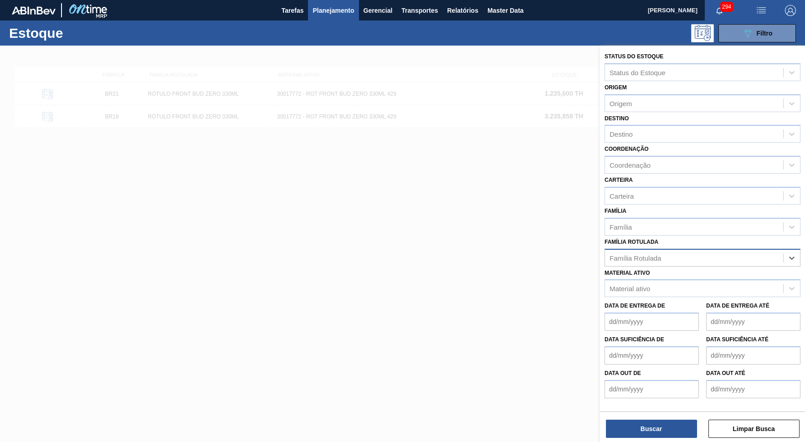
paste Rotulada "30017773"
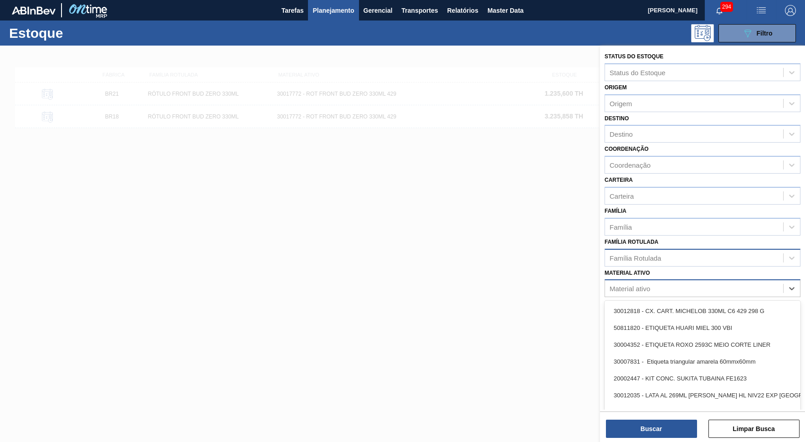
paste ativo "30017773"
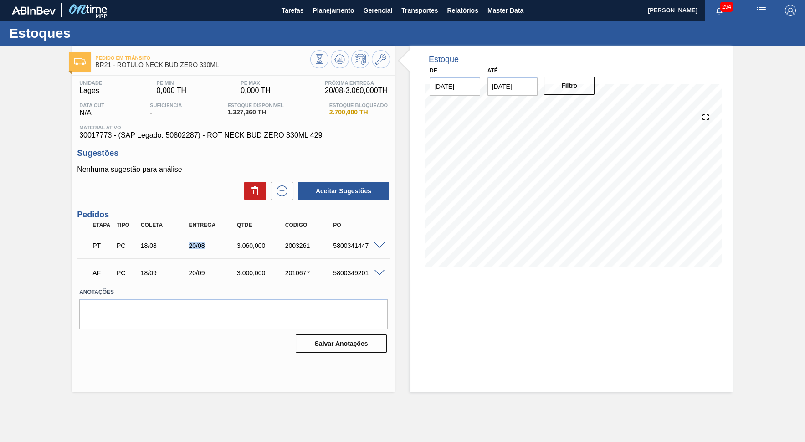
drag, startPoint x: 208, startPoint y: 246, endPoint x: 217, endPoint y: 245, distance: 9.2
drag, startPoint x: 220, startPoint y: 273, endPoint x: 290, endPoint y: 270, distance: 69.8
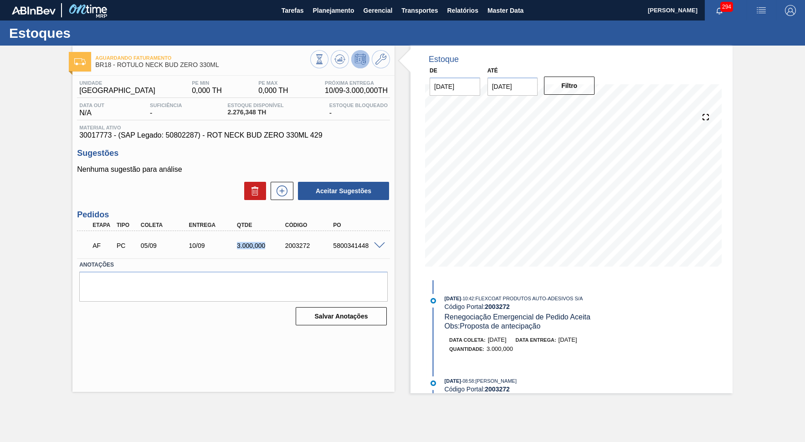
drag, startPoint x: 232, startPoint y: 244, endPoint x: 267, endPoint y: 247, distance: 34.7
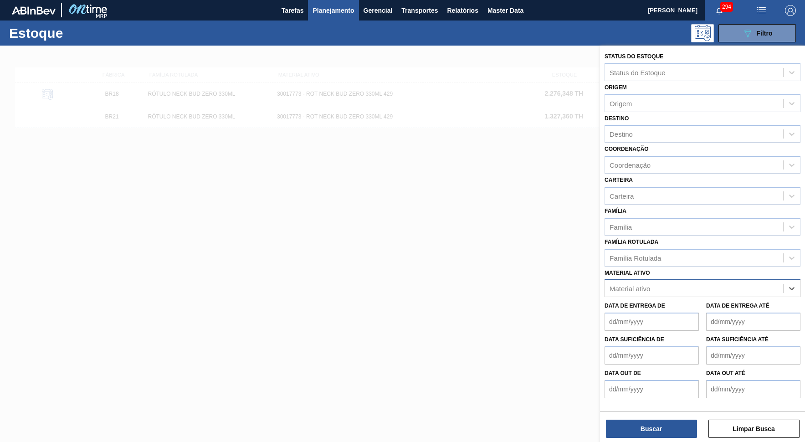
paste ativo "ROTULO BACK STELLA PURE GOLD 330ML"
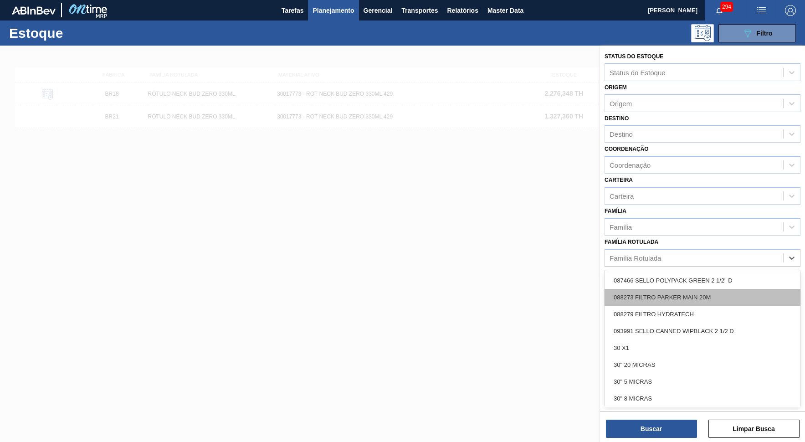
paste Rotulada "ROTULO BACK STELLA PURE GOLD 330ML"
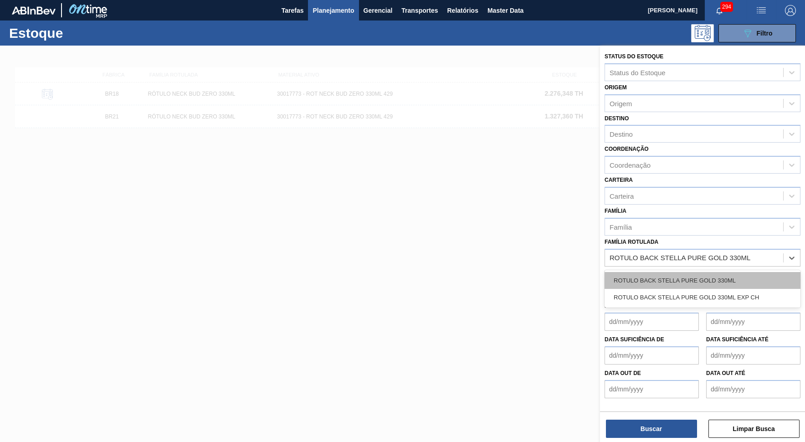
drag, startPoint x: 674, startPoint y: 276, endPoint x: 668, endPoint y: 259, distance: 18.2
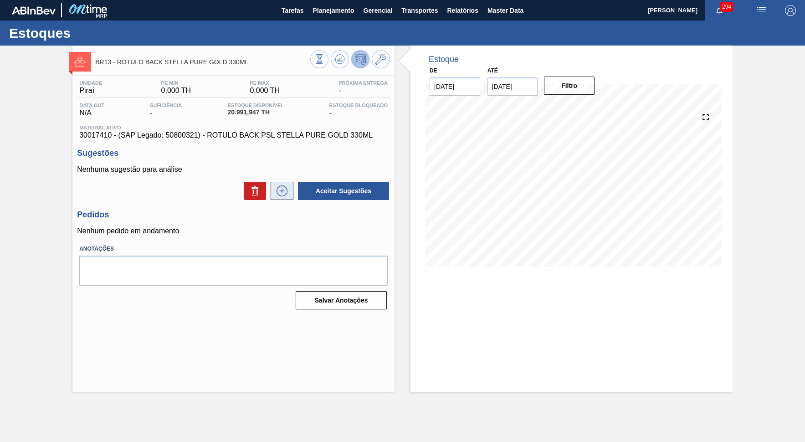
click at [283, 185] on icon at bounding box center [282, 190] width 11 height 11
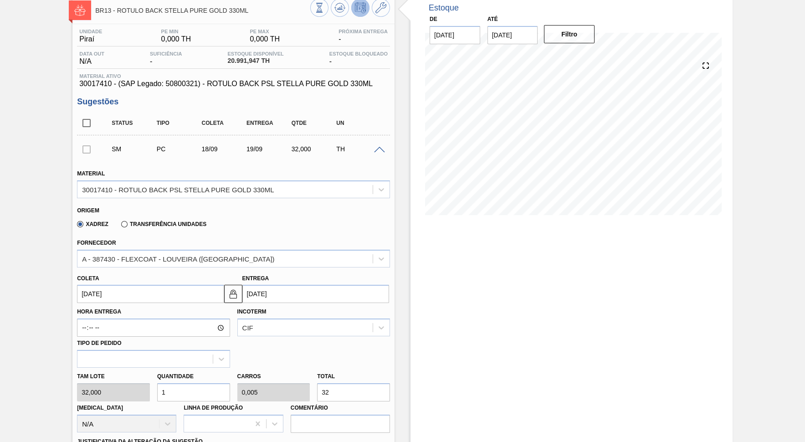
scroll to position [83, 0]
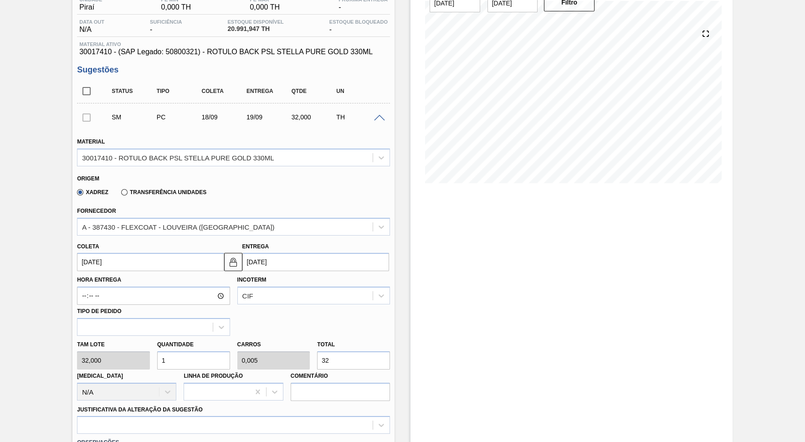
drag, startPoint x: 341, startPoint y: 351, endPoint x: 291, endPoint y: 350, distance: 49.7
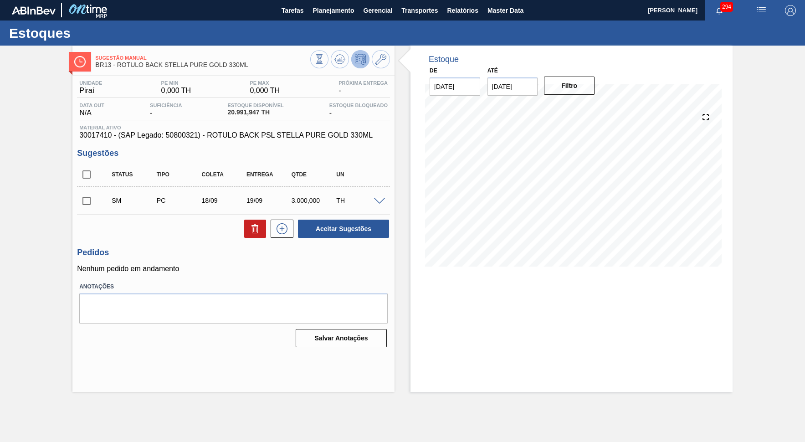
scroll to position [0, 0]
click at [86, 192] on input "checkbox" at bounding box center [86, 200] width 19 height 19
click at [360, 230] on button "Aceitar Sugestões" at bounding box center [343, 229] width 91 height 18
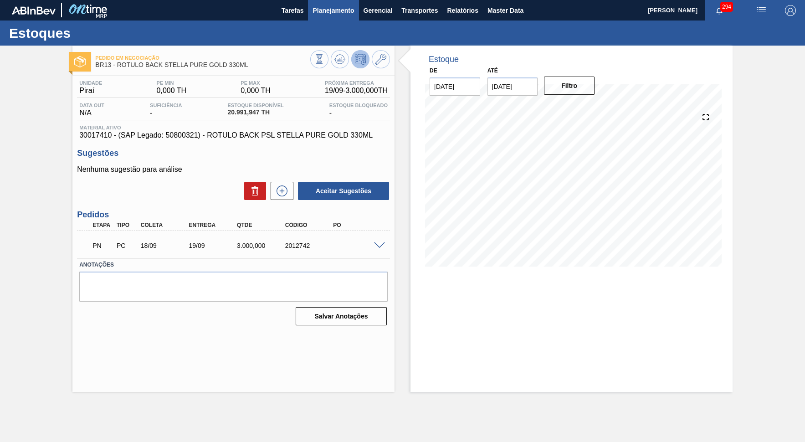
click at [344, 13] on span "Planejamento" at bounding box center [333, 10] width 41 height 11
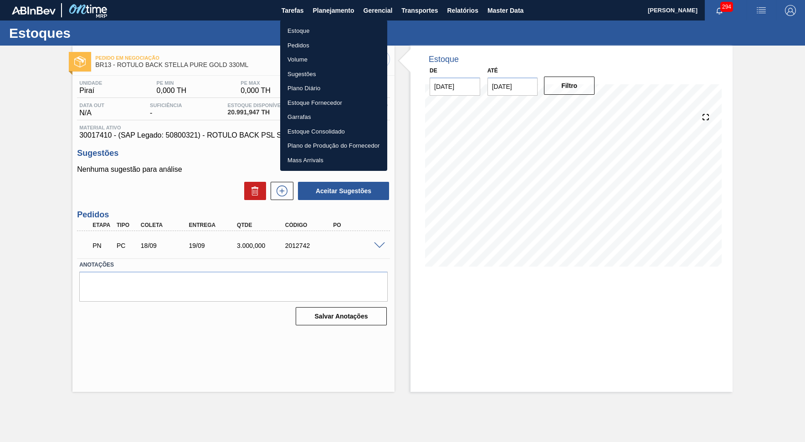
click at [314, 26] on li "Estoque" at bounding box center [333, 31] width 107 height 15
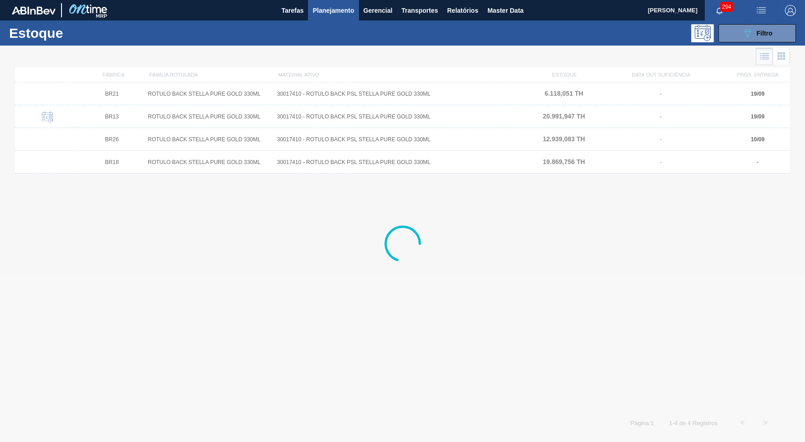
click at [726, 47] on div at bounding box center [402, 244] width 805 height 396
click at [726, 39] on button "089F7B8B-B2A5-4AFE-B5C0-19BA573D28AC Filtro" at bounding box center [757, 33] width 77 height 18
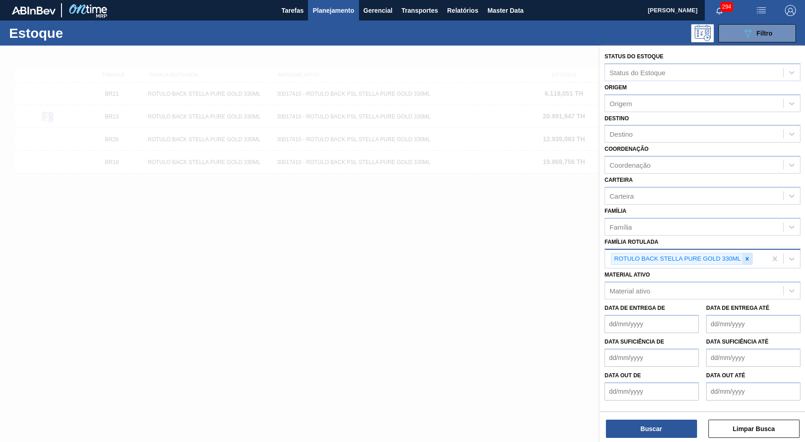
click at [726, 256] on icon at bounding box center [747, 259] width 6 height 6
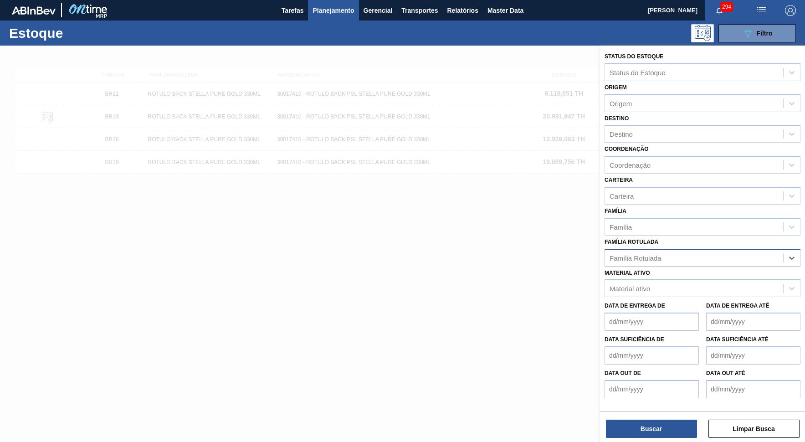
paste Rotulada "ROTULO FRONT STELLA PURE GOLD 330ML"
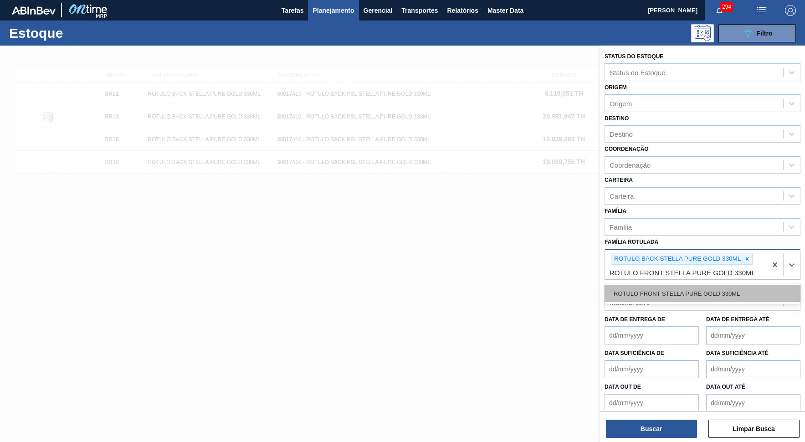
click at [714, 285] on div "ROTULO FRONT STELLA PURE GOLD 330ML" at bounding box center [703, 293] width 196 height 17
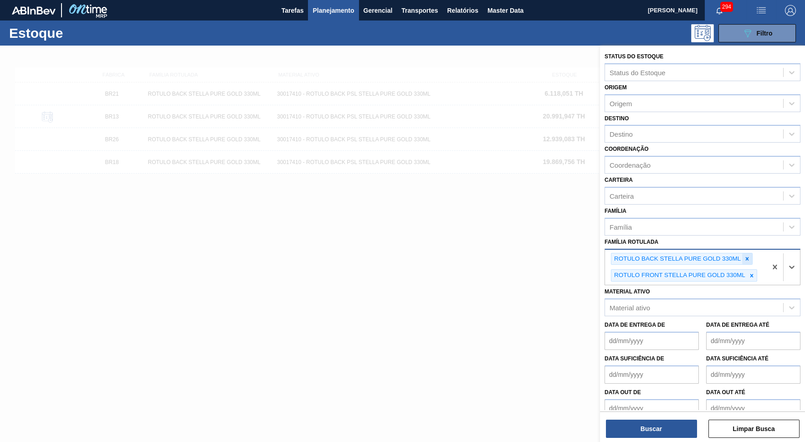
click at [726, 253] on div at bounding box center [747, 258] width 10 height 11
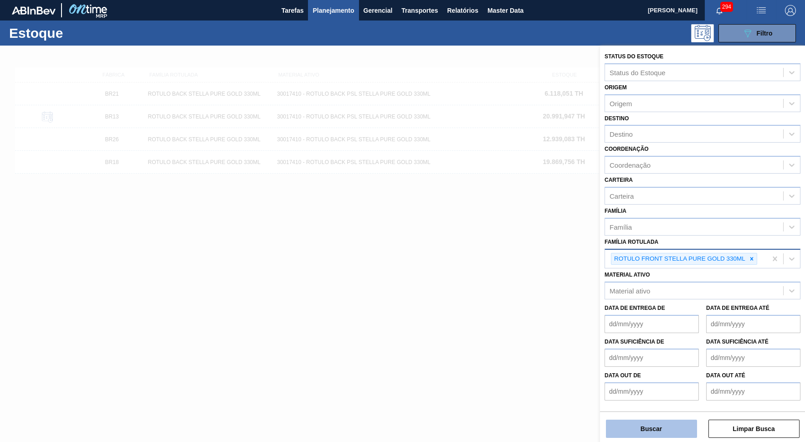
click at [641, 398] on button "Buscar" at bounding box center [651, 429] width 91 height 18
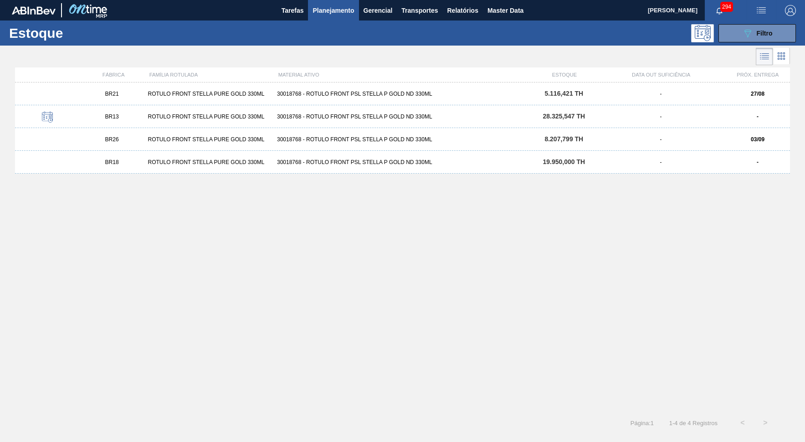
click at [103, 114] on div "BR13" at bounding box center [112, 116] width 65 height 6
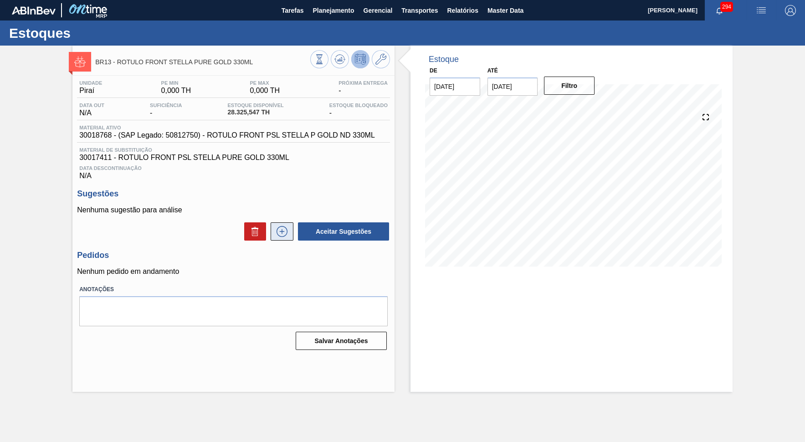
click at [289, 229] on icon at bounding box center [282, 231] width 15 height 11
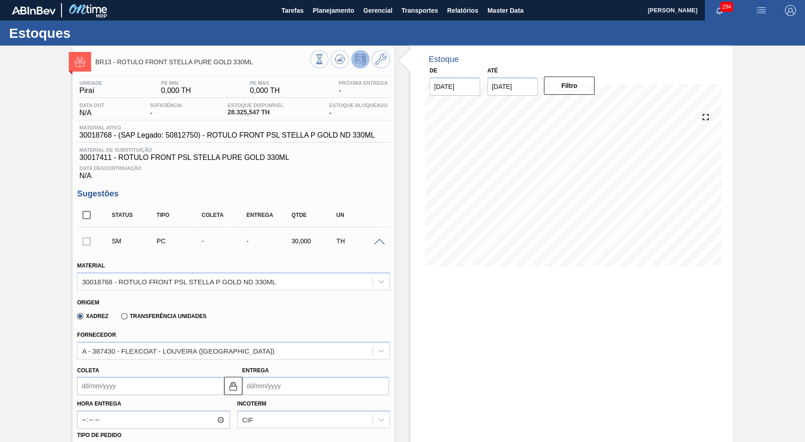
scroll to position [250, 0]
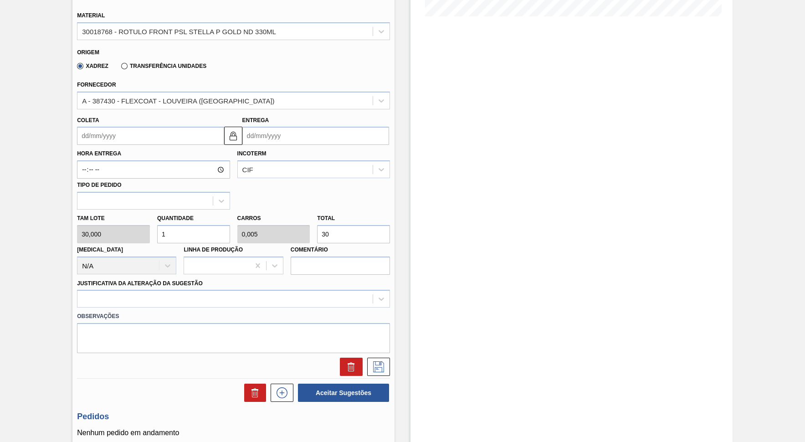
drag, startPoint x: 345, startPoint y: 229, endPoint x: 308, endPoint y: 239, distance: 38.3
click at [317, 239] on input "30" at bounding box center [353, 234] width 73 height 18
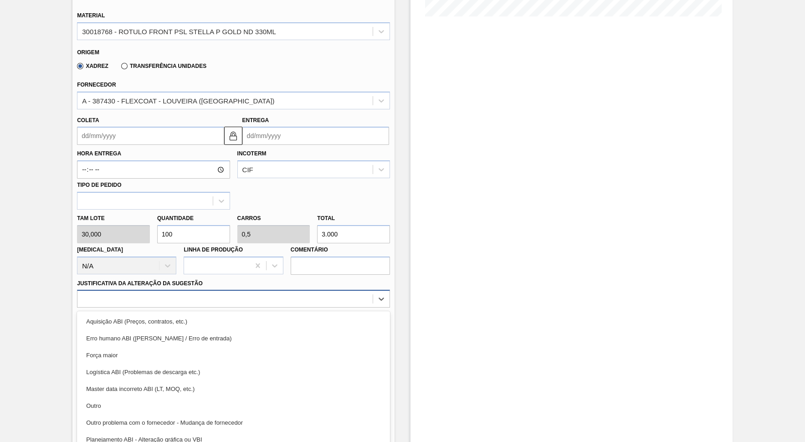
click at [185, 293] on div at bounding box center [224, 299] width 295 height 13
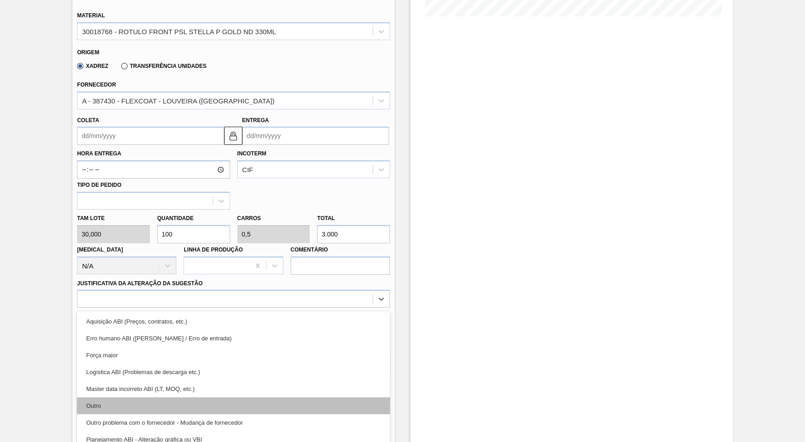
click at [135, 397] on div "Outro" at bounding box center [233, 405] width 313 height 17
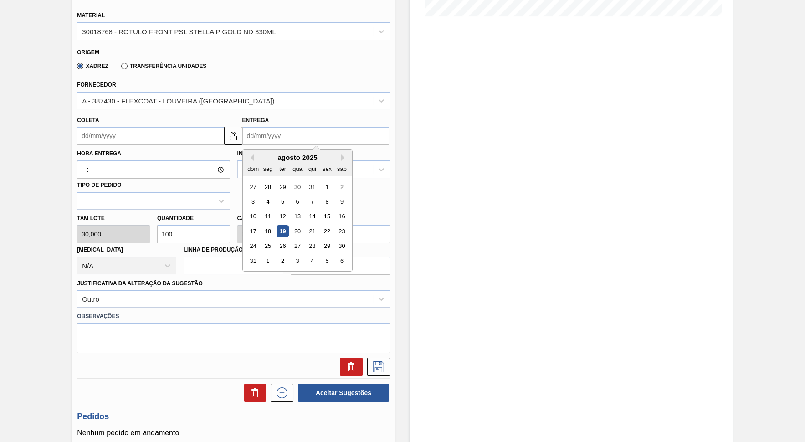
click at [294, 127] on input "Entrega" at bounding box center [315, 136] width 147 height 18
click at [341, 154] on button "Next Month" at bounding box center [344, 157] width 6 height 6
click at [321, 211] on div "19" at bounding box center [327, 217] width 12 height 12
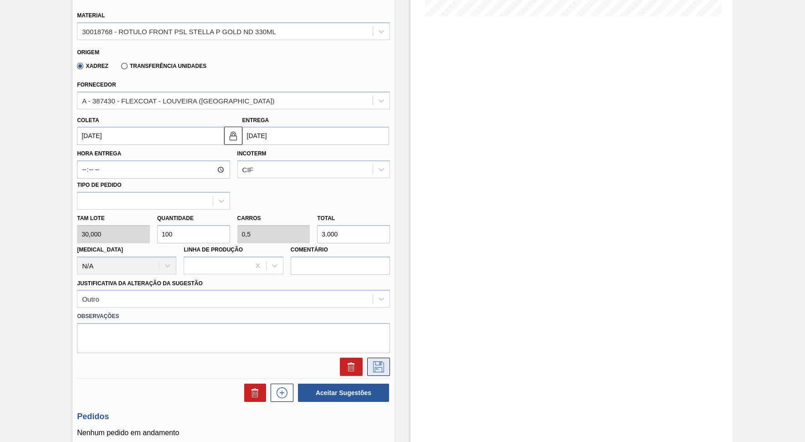
click at [378, 361] on icon at bounding box center [378, 366] width 15 height 11
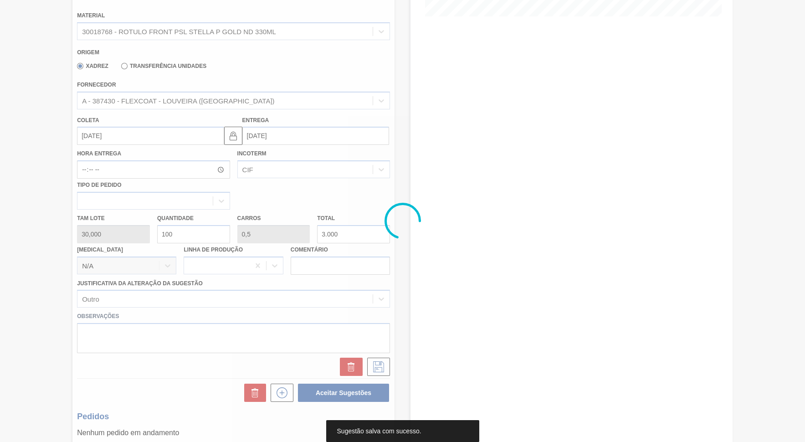
scroll to position [0, 0]
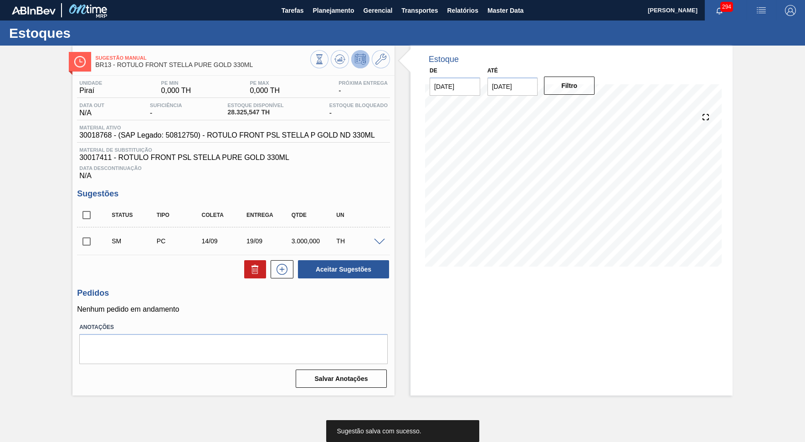
click at [89, 238] on input "checkbox" at bounding box center [86, 241] width 19 height 19
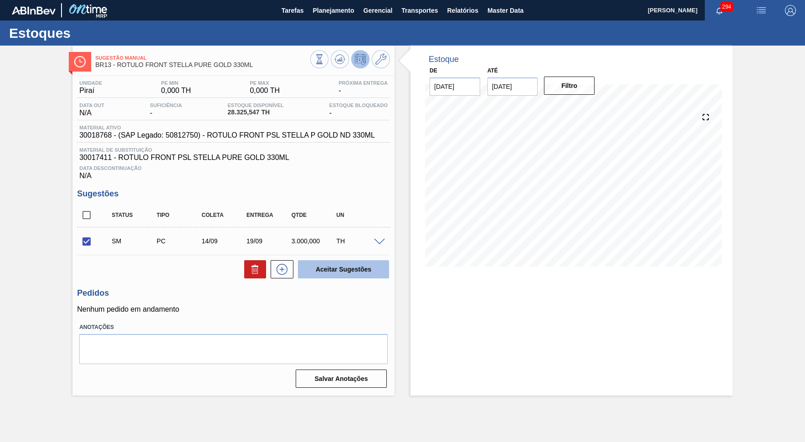
click at [311, 267] on button "Aceitar Sugestões" at bounding box center [343, 269] width 91 height 18
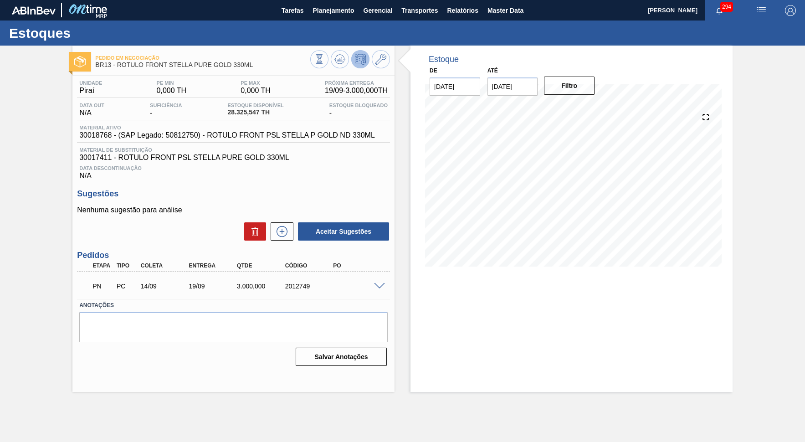
click at [171, 140] on div "Material ativo 30018768 - (SAP Legado: 50812750) - ROTULO FRONT PSL STELLA P GO…" at bounding box center [233, 134] width 313 height 18
click at [171, 139] on div "Material ativo 30018768 - (SAP Legado: 50812750) - ROTULO FRONT PSL STELLA P GO…" at bounding box center [233, 134] width 313 height 18
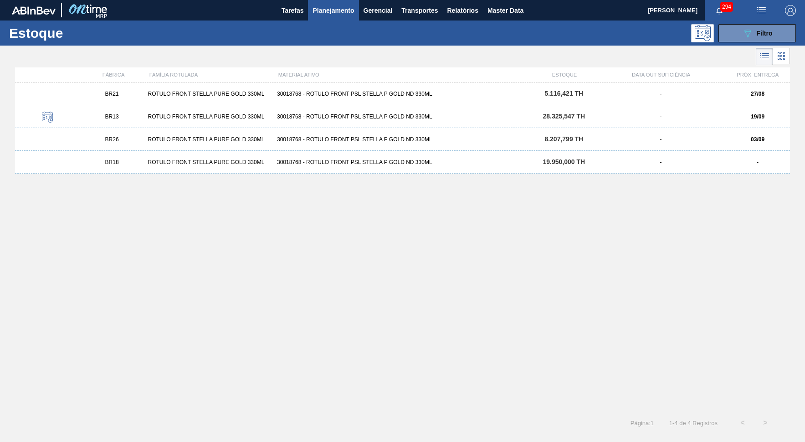
click at [602, 98] on div "BR21 ROTULO FRONT STELLA PURE GOLD 330ML 30018768 - ROTULO FRONT PSL STELLA P G…" at bounding box center [402, 93] width 775 height 23
click at [411, 89] on div "BR21 ROTULO FRONT STELLA PURE GOLD 330ML 30018768 - ROTULO FRONT PSL STELLA P G…" at bounding box center [402, 93] width 775 height 23
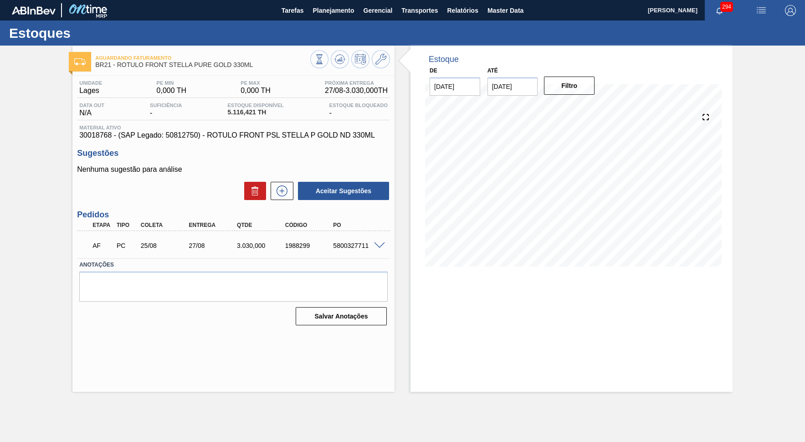
click at [257, 238] on div "AF PC 25/08 27/08 3.030,000 1988299 5800327711" at bounding box center [231, 245] width 289 height 18
click at [287, 185] on icon at bounding box center [282, 190] width 15 height 11
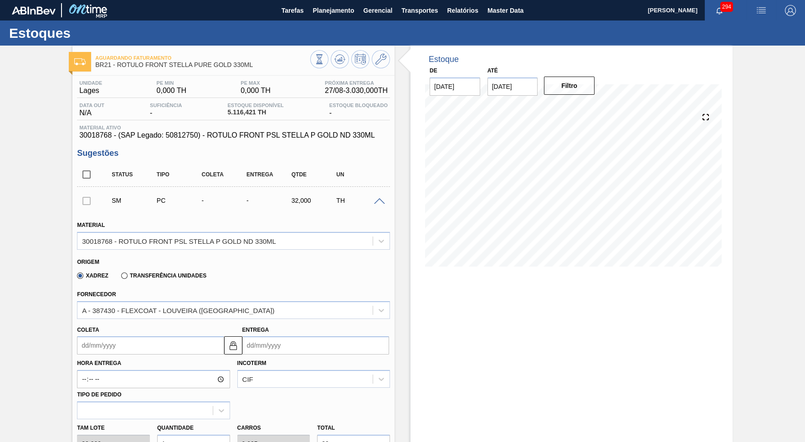
click at [290, 343] on input "Entrega" at bounding box center [315, 345] width 147 height 18
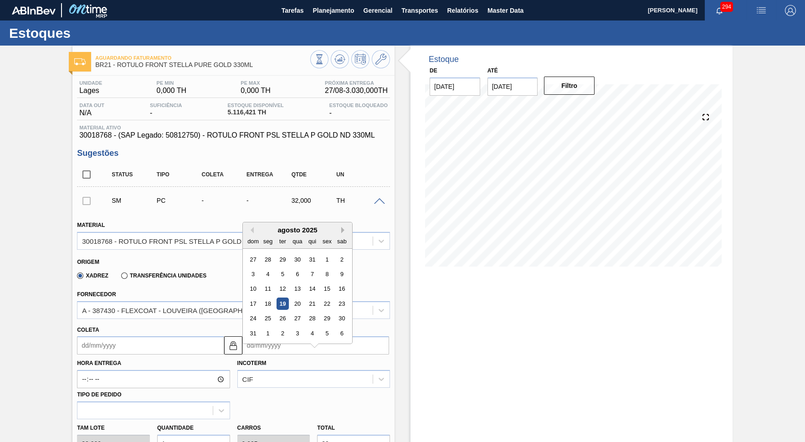
click at [341, 227] on button "Next Month" at bounding box center [344, 230] width 6 height 6
click at [321, 283] on div "19" at bounding box center [327, 289] width 12 height 12
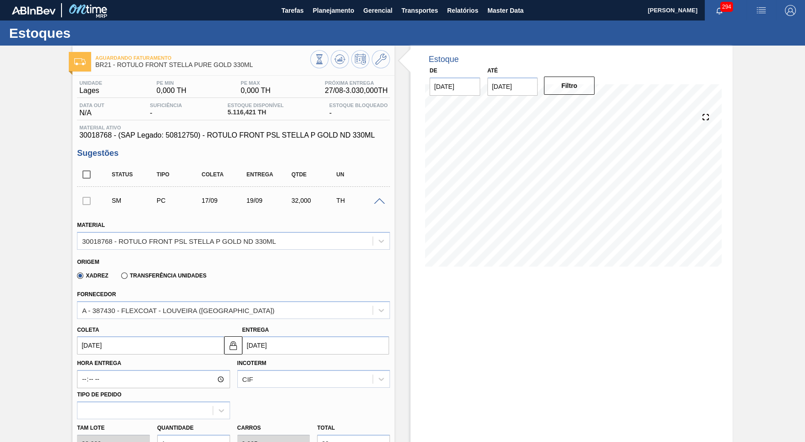
scroll to position [167, 0]
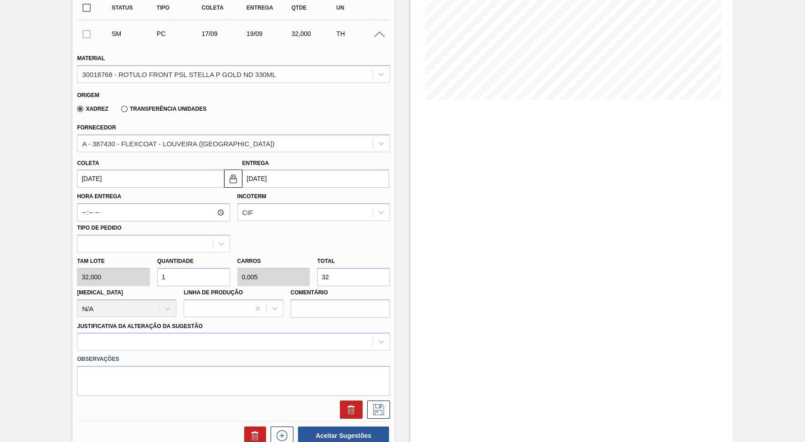
drag, startPoint x: 296, startPoint y: 262, endPoint x: 274, endPoint y: 263, distance: 21.5
click at [317, 268] on input "32" at bounding box center [353, 277] width 73 height 18
paste input ".030,000"
click at [237, 353] on label "Observações" at bounding box center [233, 359] width 313 height 13
click at [228, 333] on div at bounding box center [233, 342] width 313 height 18
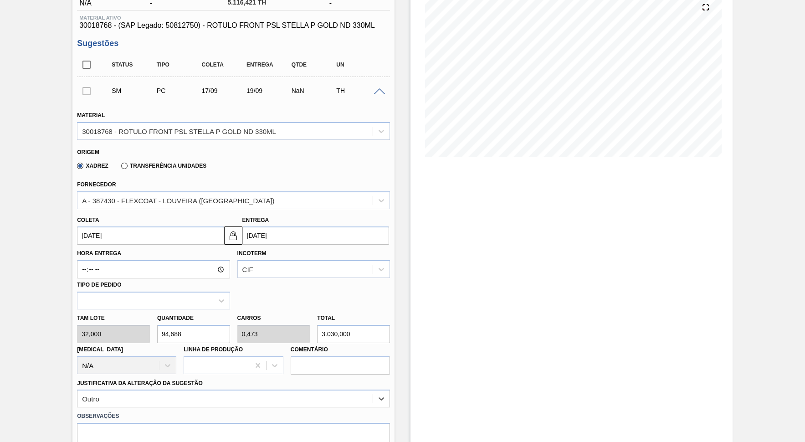
scroll to position [79, 0]
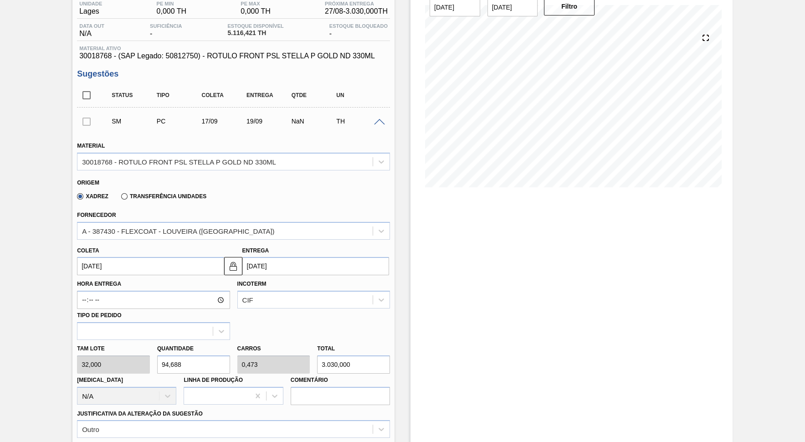
drag, startPoint x: 331, startPoint y: 350, endPoint x: 416, endPoint y: 348, distance: 85.2
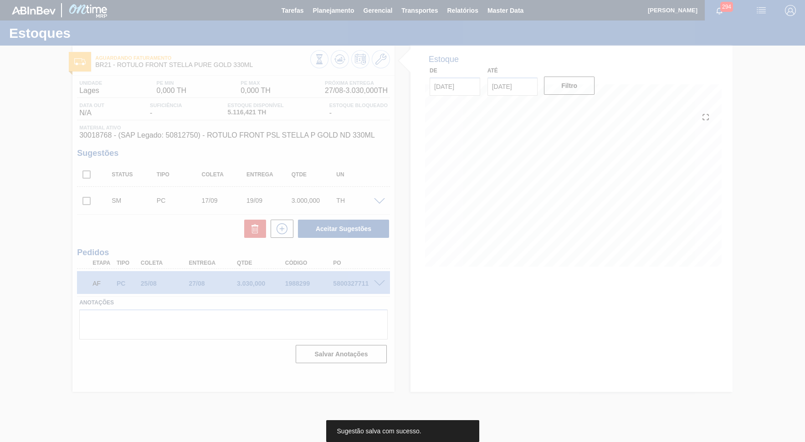
scroll to position [0, 0]
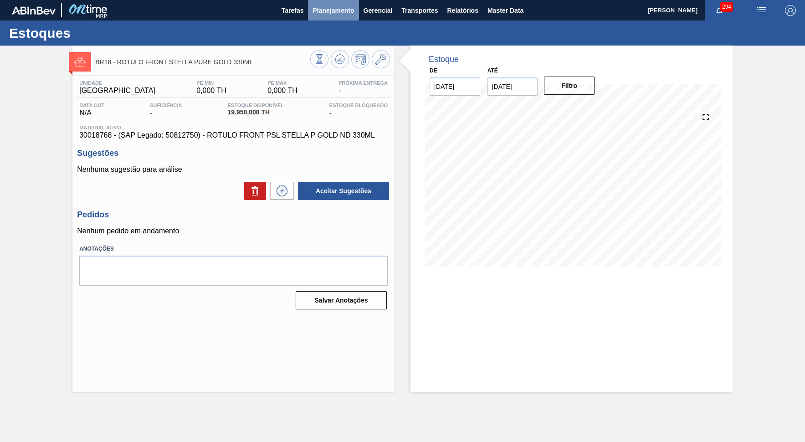
click at [323, 12] on span "Planejamento" at bounding box center [333, 10] width 41 height 11
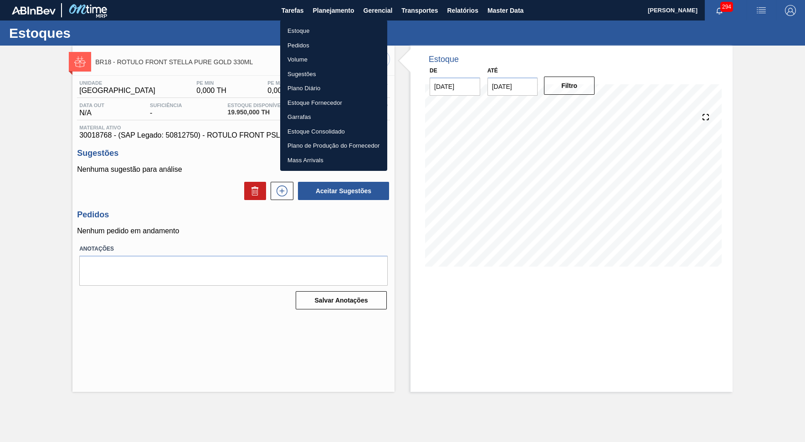
drag, startPoint x: 317, startPoint y: 32, endPoint x: 575, endPoint y: 82, distance: 263.0
click at [317, 32] on li "Estoque" at bounding box center [333, 31] width 107 height 15
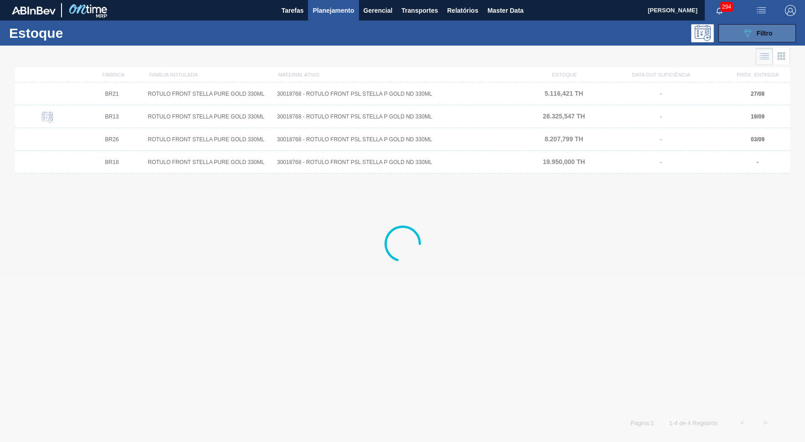
click at [726, 34] on span "Filtro" at bounding box center [765, 33] width 16 height 7
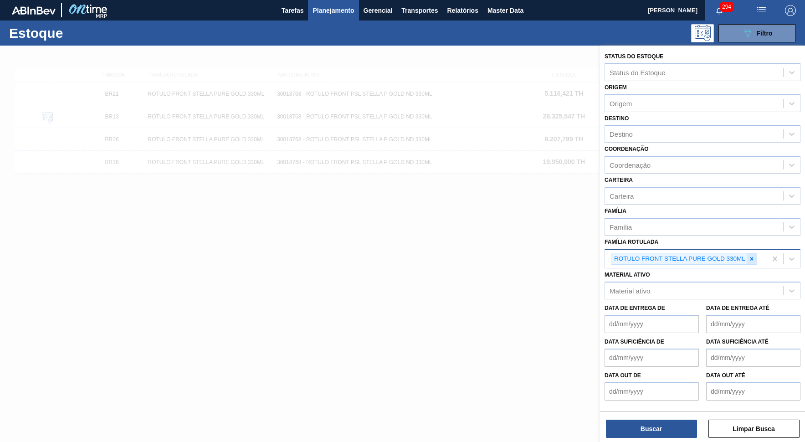
click at [726, 257] on icon at bounding box center [752, 258] width 3 height 3
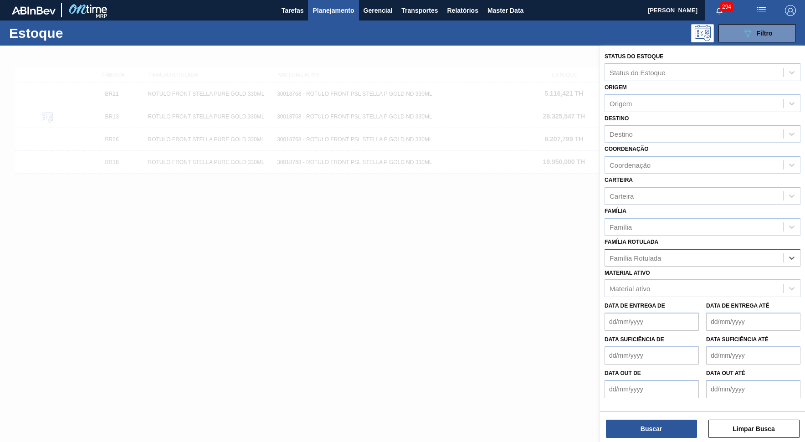
paste Rotulada "ROTULO BACK STELLA PURE GOLD 330ML"
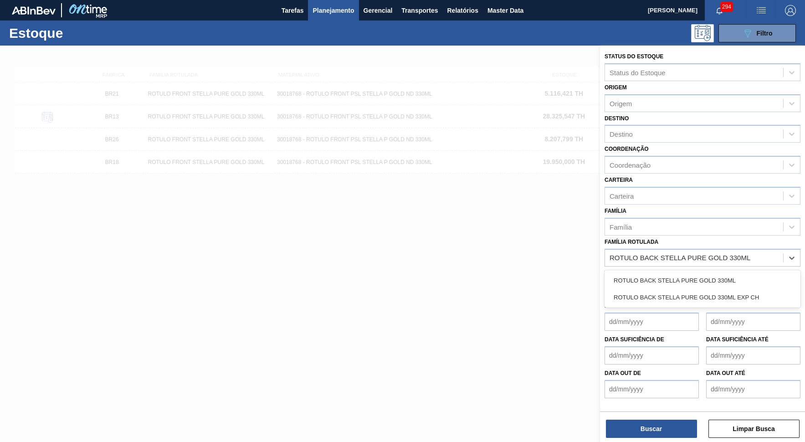
click at [665, 272] on div "ROTULO BACK STELLA PURE GOLD 330ML" at bounding box center [703, 280] width 196 height 17
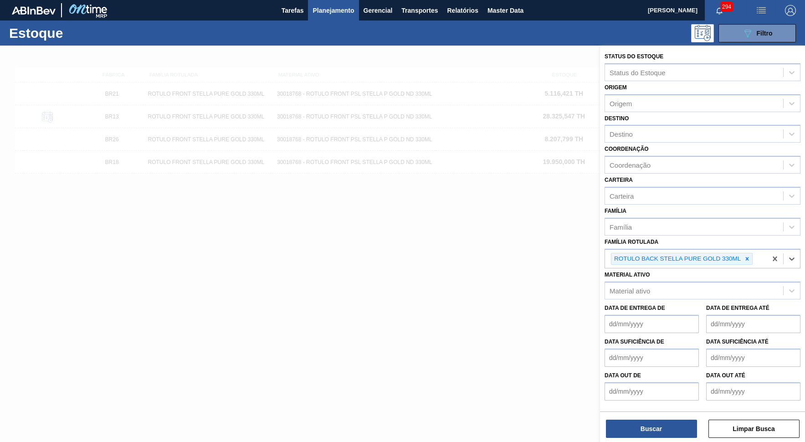
click at [690, 398] on div "Buscar Limpar Busca" at bounding box center [702, 425] width 205 height 26
click at [692, 398] on button "Buscar" at bounding box center [651, 429] width 91 height 18
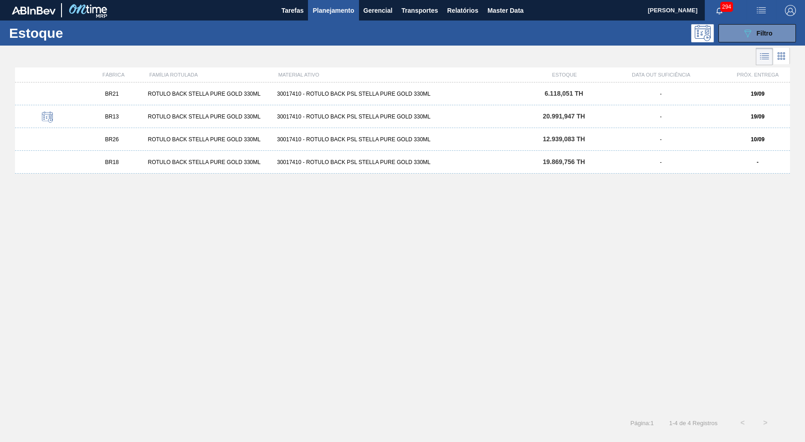
click at [634, 98] on div "BR21 ROTULO BACK STELLA PURE GOLD 330ML 30017410 - ROTULO BACK PSL STELLA PURE …" at bounding box center [402, 93] width 775 height 23
click at [620, 108] on div "BR13 ROTULO BACK STELLA PURE GOLD 330ML 30017410 - ROTULO BACK PSL STELLA PURE …" at bounding box center [402, 116] width 775 height 23
click at [726, 24] on div "Estoque 089F7B8B-B2A5-4AFE-B5C0-19BA573D28AC Filtro" at bounding box center [402, 33] width 805 height 25
click at [726, 37] on icon "089F7B8B-B2A5-4AFE-B5C0-19BA573D28AC" at bounding box center [747, 33] width 11 height 11
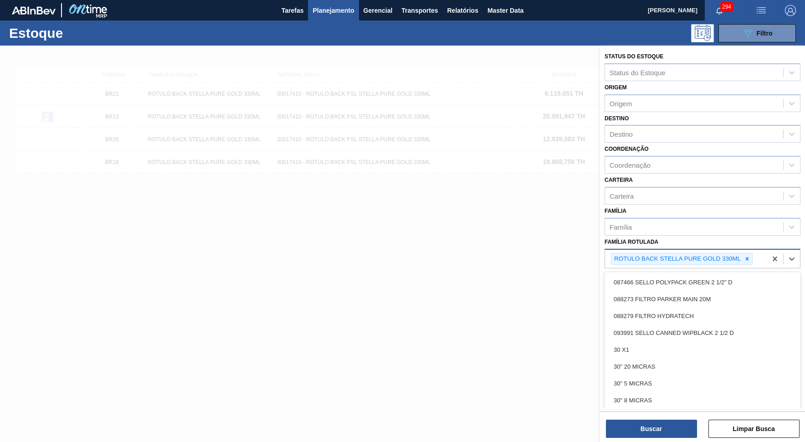
click at [726, 255] on Rotulada "Família Rotulada" at bounding box center [755, 259] width 1 height 8
click at [726, 253] on div at bounding box center [747, 258] width 10 height 11
paste Rotulada "CAIXA CARTÃO STELLA PURE GOLD 473ML"
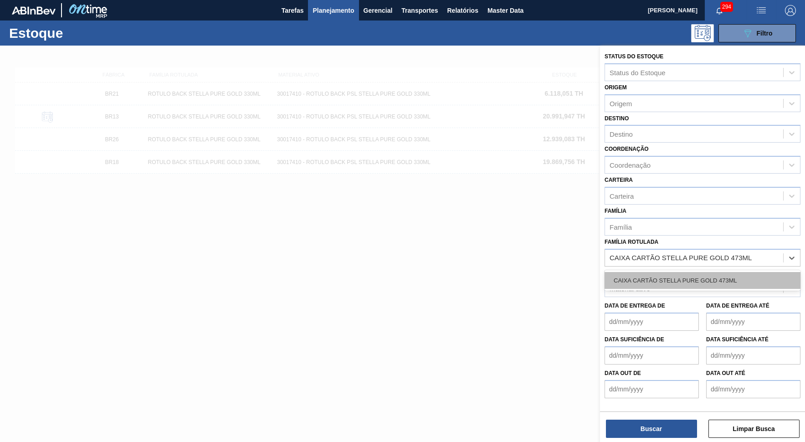
click at [670, 272] on div "CAIXA CARTÃO STELLA PURE GOLD 473ML" at bounding box center [703, 280] width 196 height 17
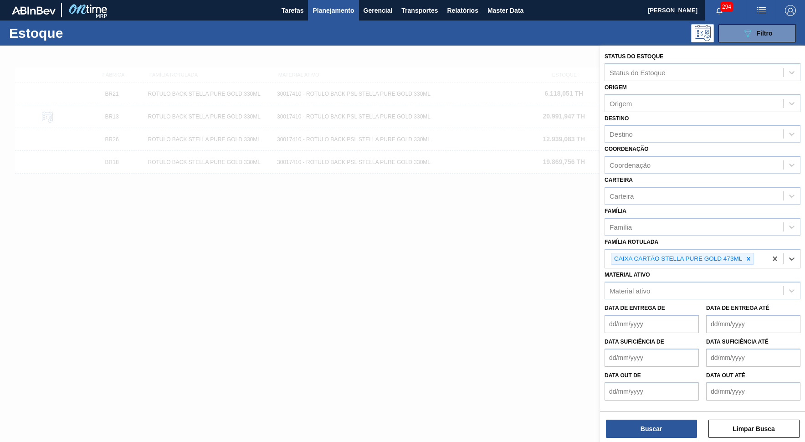
click at [655, 398] on div "Buscar Limpar Busca" at bounding box center [702, 425] width 205 height 26
click at [656, 398] on div "Status do Estoque Status do Estoque Origem Origem Destino Destino Coordenação C…" at bounding box center [702, 245] width 205 height 398
click at [644, 398] on div "Status do Estoque Status do Estoque Origem Origem Destino Destino Coordenação C…" at bounding box center [702, 245] width 205 height 398
click at [726, 250] on div "CAIXA CARTÃO STELLA PURE GOLD 473ML" at bounding box center [686, 259] width 162 height 19
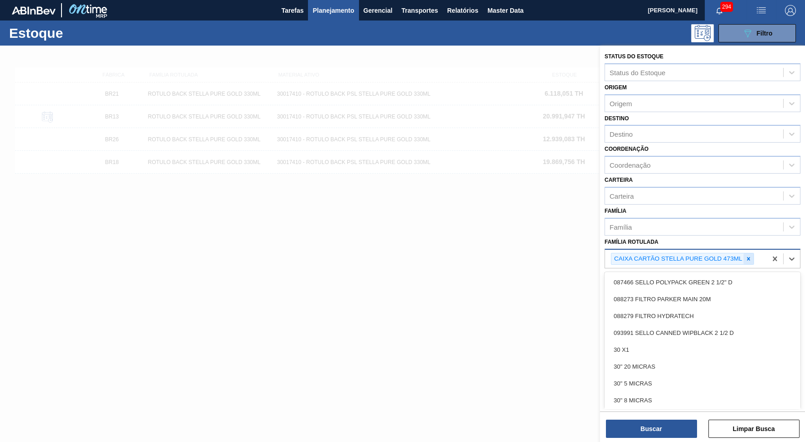
click at [726, 256] on icon at bounding box center [749, 259] width 6 height 6
paste Rotulada "CAIXA CARTÃO STELLA PURE GOLD 473ML"
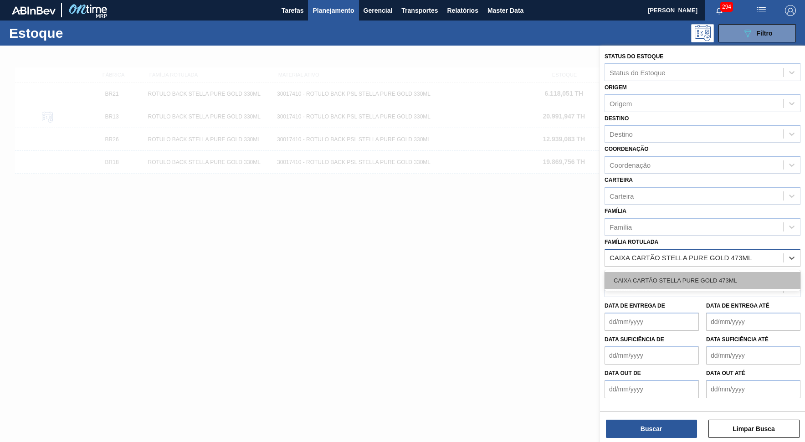
click at [710, 272] on div "CAIXA CARTÃO STELLA PURE GOLD 473ML" at bounding box center [703, 280] width 196 height 17
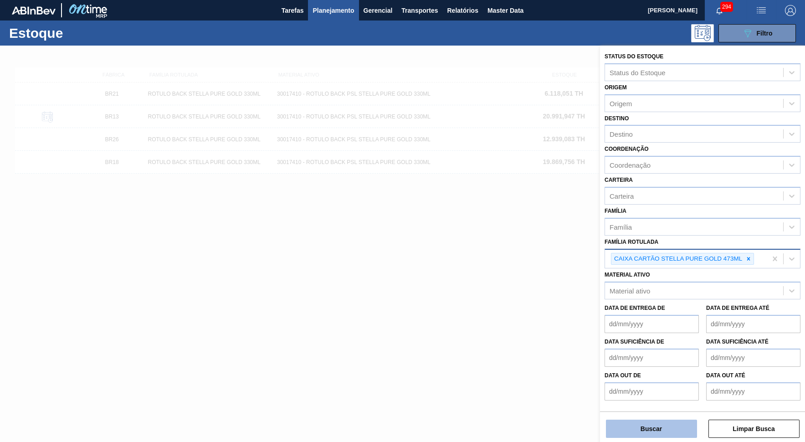
click at [669, 398] on button "Buscar" at bounding box center [651, 429] width 91 height 18
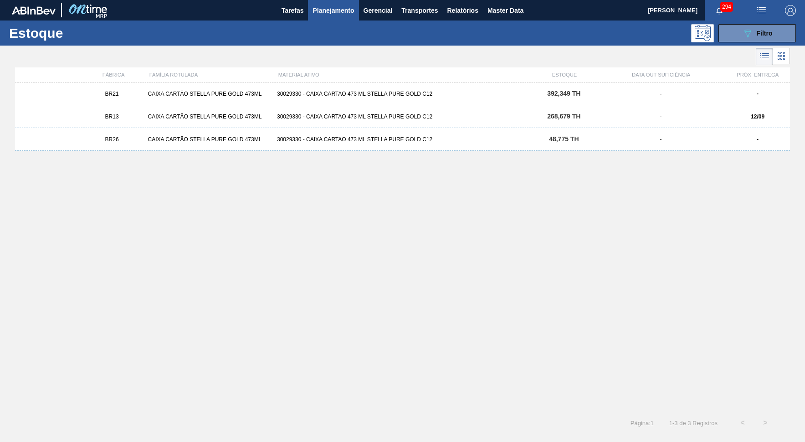
click at [552, 149] on div "BR26 CAIXA CARTÃO STELLA PURE GOLD 473ML 30029330 - CAIXA CARTAO 473 ML STELLA …" at bounding box center [402, 139] width 775 height 23
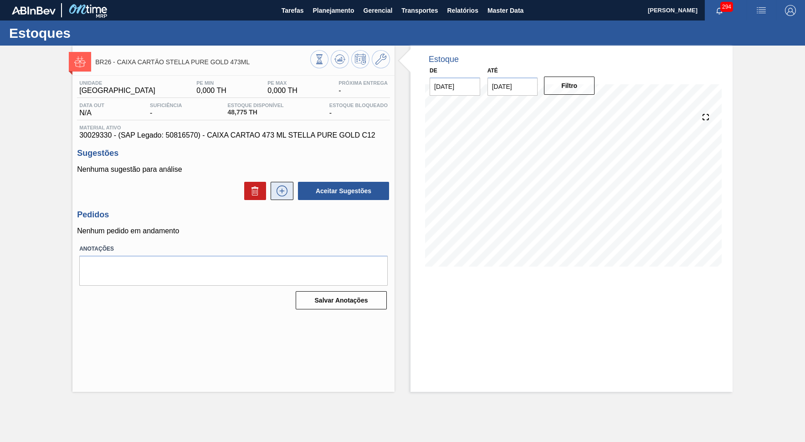
click at [281, 189] on icon at bounding box center [282, 190] width 15 height 11
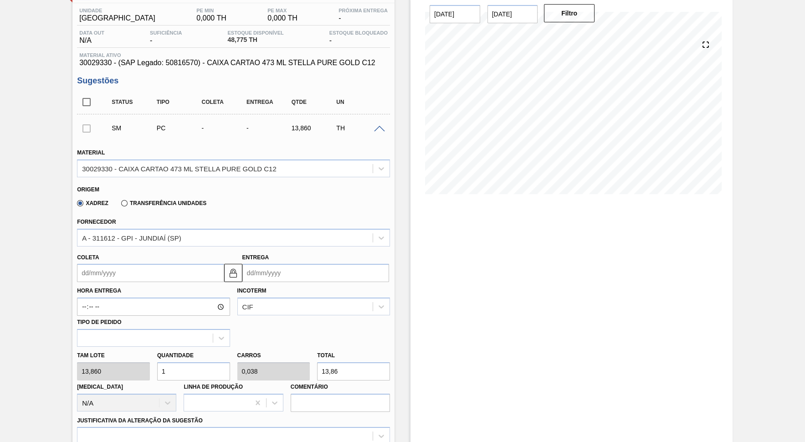
scroll to position [167, 0]
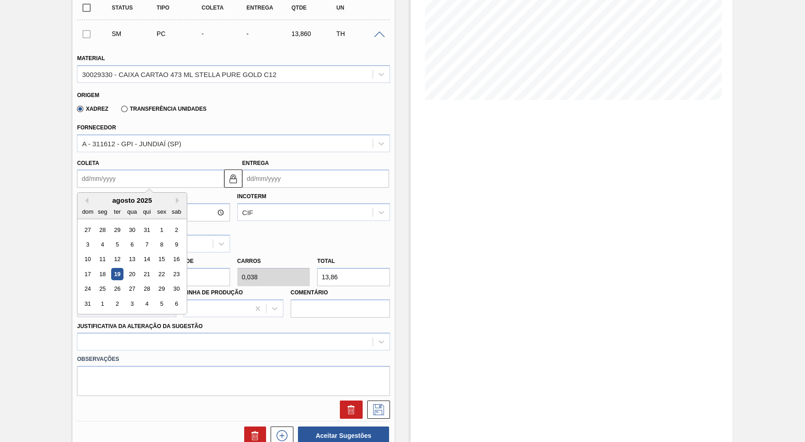
click at [119, 176] on input "Coleta" at bounding box center [150, 179] width 147 height 18
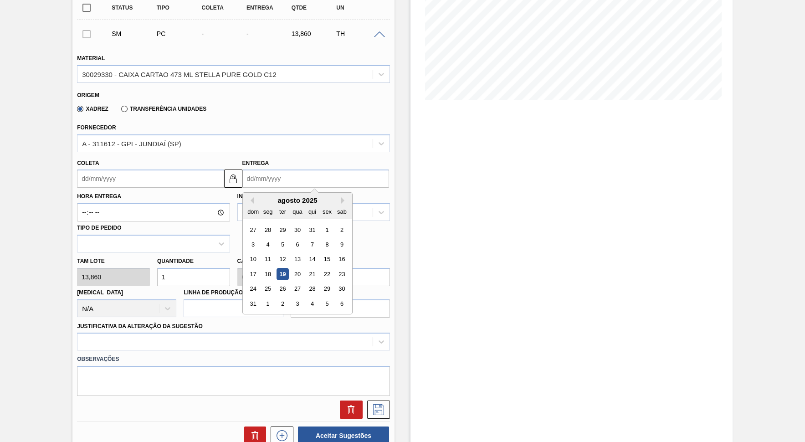
click at [314, 170] on input "Entrega" at bounding box center [315, 179] width 147 height 18
click at [327, 196] on div "agosto 2025" at bounding box center [297, 200] width 109 height 8
click at [341, 197] on button "Next Month" at bounding box center [344, 200] width 6 height 6
click at [321, 253] on div "19" at bounding box center [327, 259] width 12 height 12
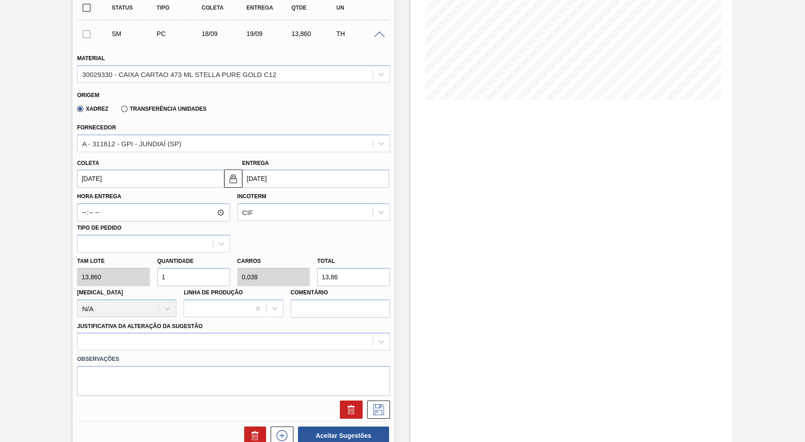
drag, startPoint x: 336, startPoint y: 269, endPoint x: 252, endPoint y: 262, distance: 83.7
click at [317, 268] on input "13,86" at bounding box center [353, 277] width 73 height 18
click at [219, 333] on div at bounding box center [233, 342] width 313 height 18
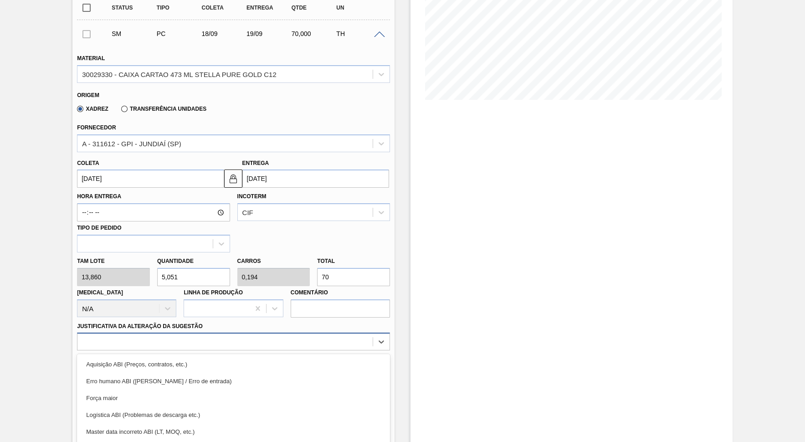
scroll to position [205, 0]
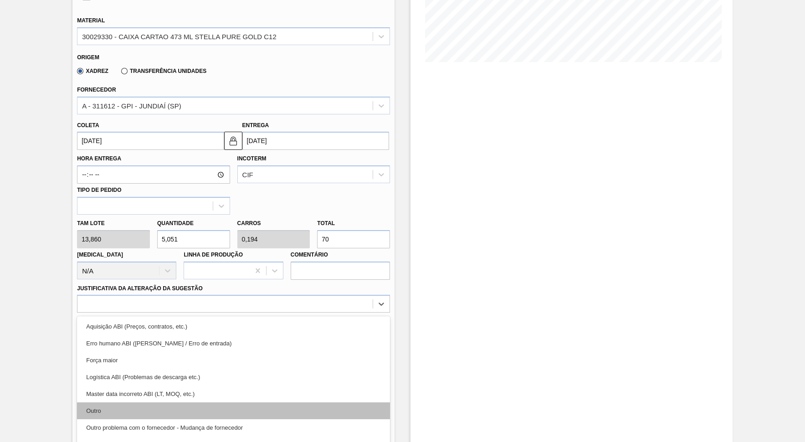
click at [197, 398] on div "Outro" at bounding box center [233, 410] width 313 height 17
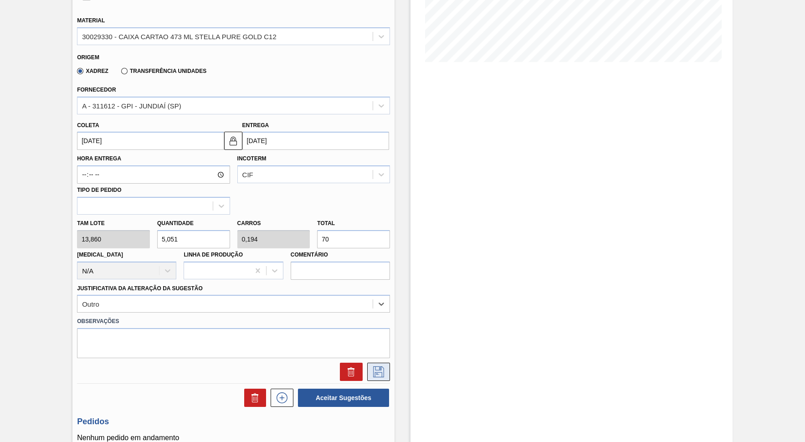
click at [377, 363] on button at bounding box center [378, 372] width 23 height 18
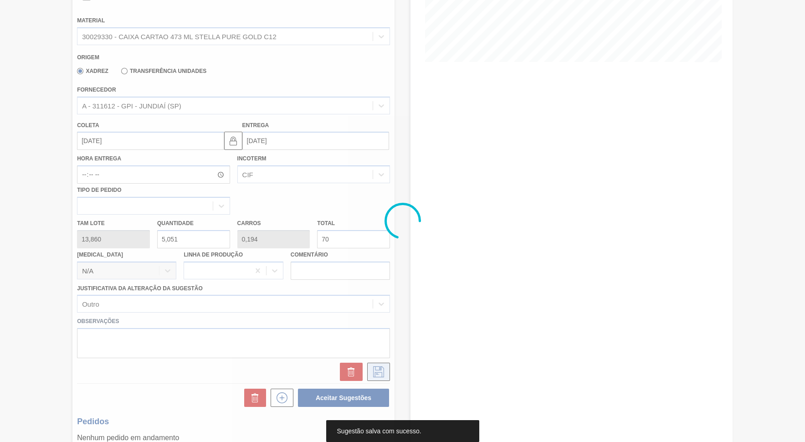
scroll to position [0, 0]
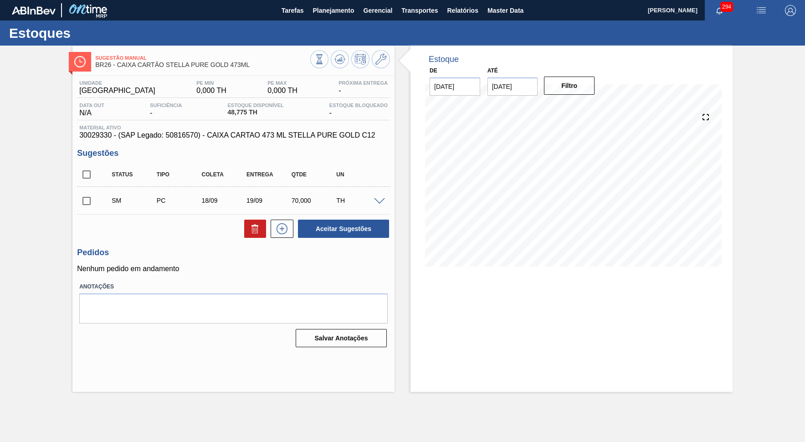
click at [93, 175] on input "checkbox" at bounding box center [86, 174] width 19 height 19
click at [340, 235] on button "Aceitar Sugestões" at bounding box center [343, 229] width 91 height 18
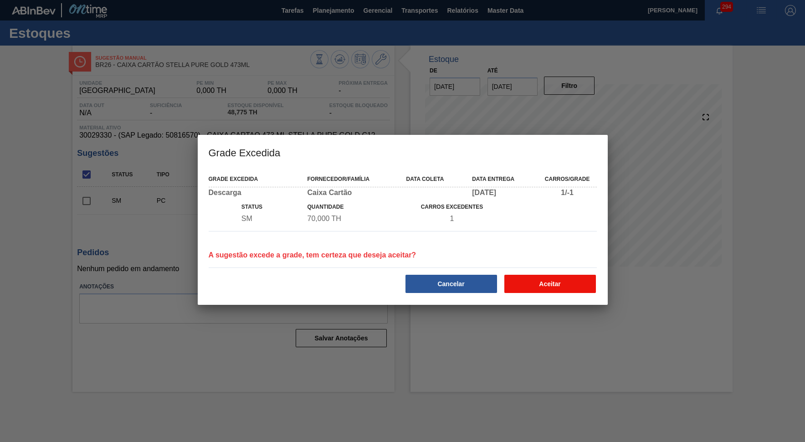
click at [575, 287] on button "Aceitar" at bounding box center [551, 284] width 92 height 18
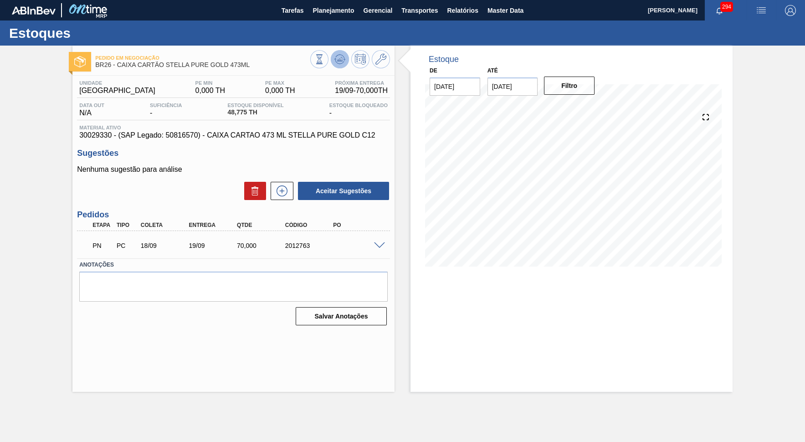
click at [335, 52] on button at bounding box center [340, 59] width 18 height 18
